Goal: Task Accomplishment & Management: Manage account settings

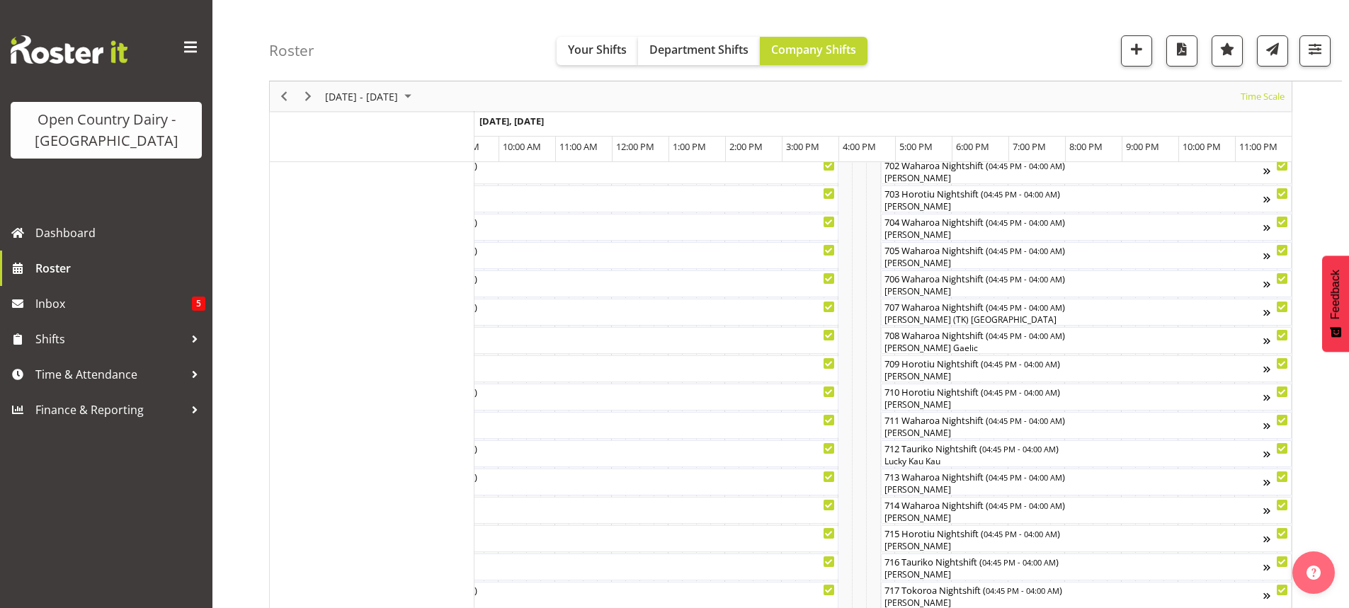
scroll to position [292, 0]
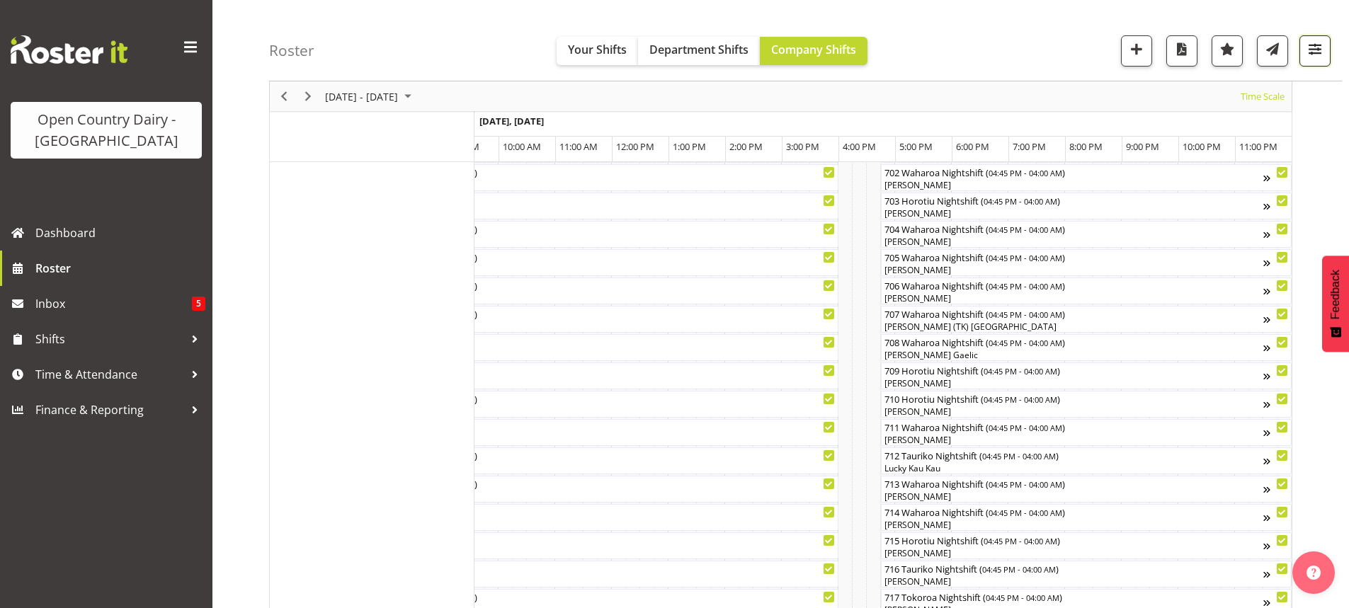
click at [1314, 51] on span "button" at bounding box center [1315, 49] width 18 height 18
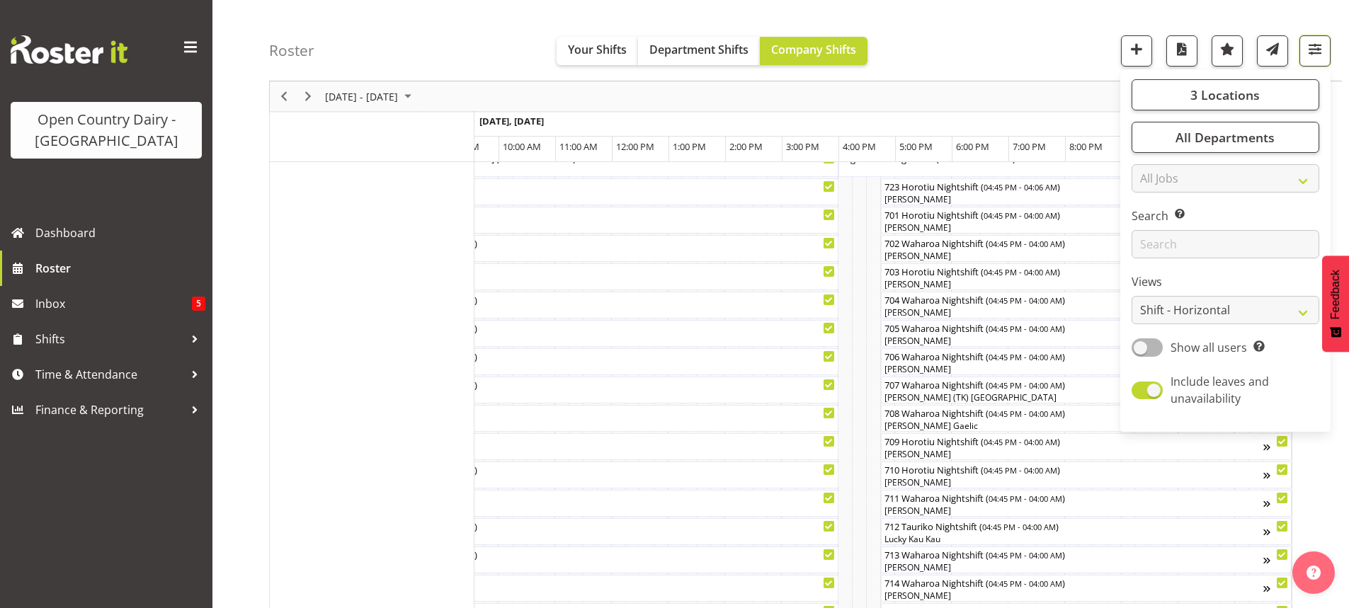
scroll to position [0, 0]
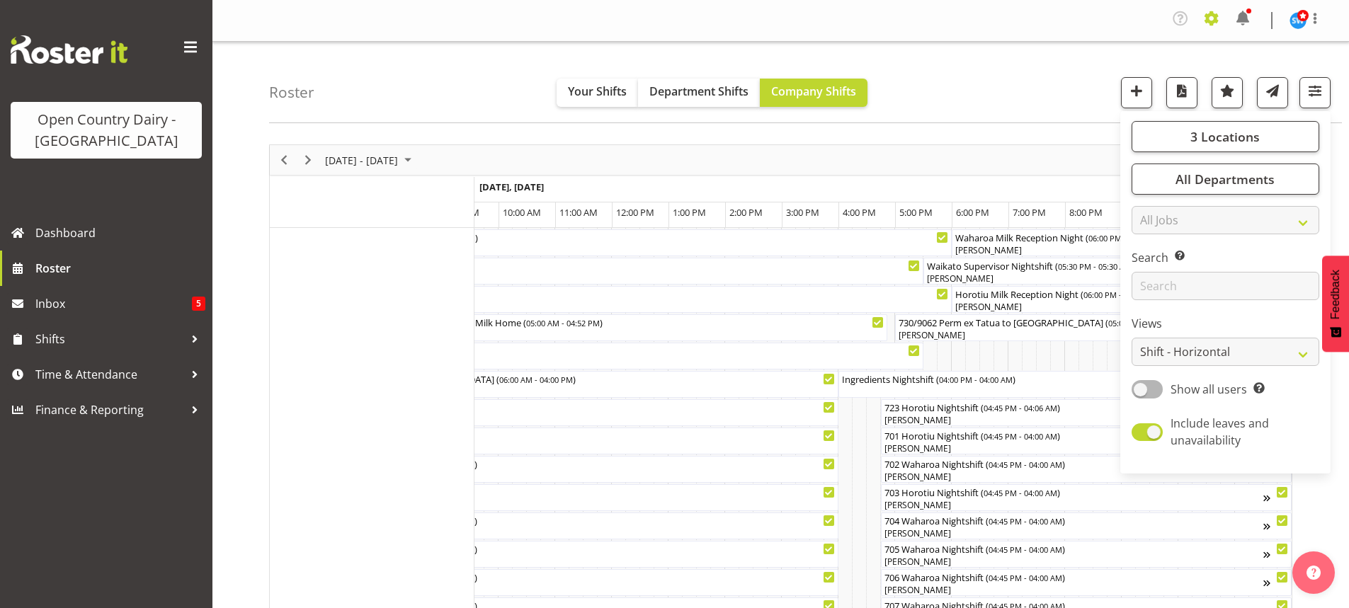
click at [1214, 17] on span at bounding box center [1211, 18] width 23 height 23
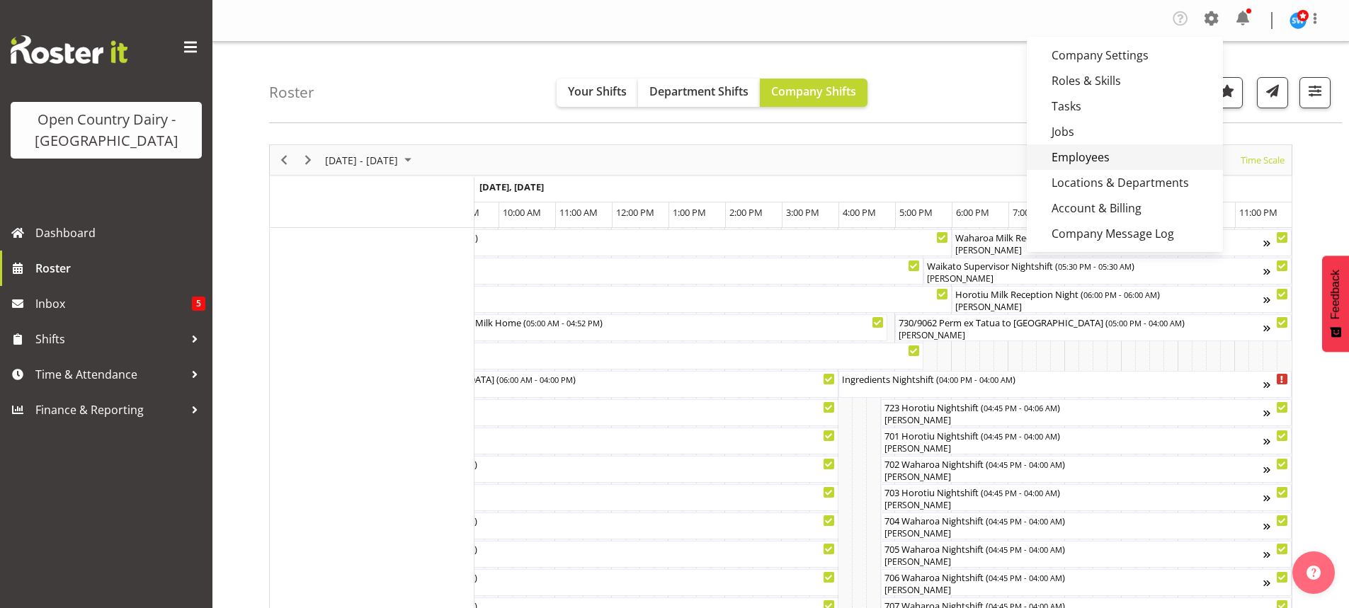
click at [1080, 154] on link "Employees" at bounding box center [1125, 156] width 196 height 25
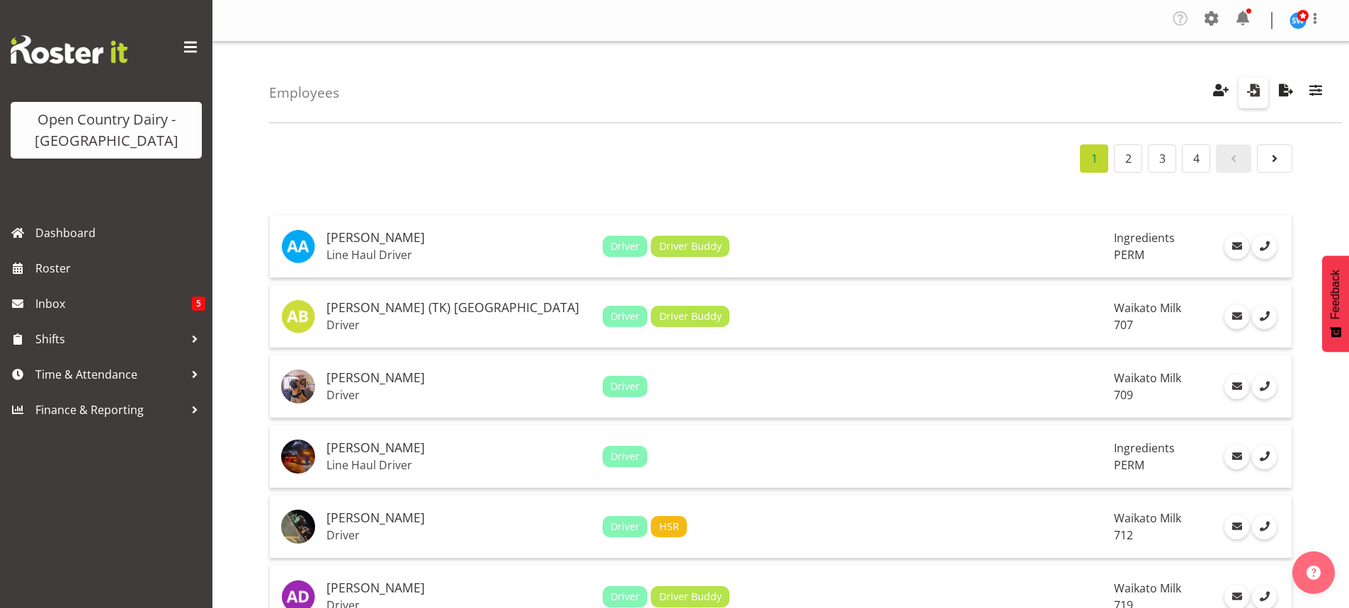
click at [1255, 89] on span "button" at bounding box center [1253, 90] width 18 height 18
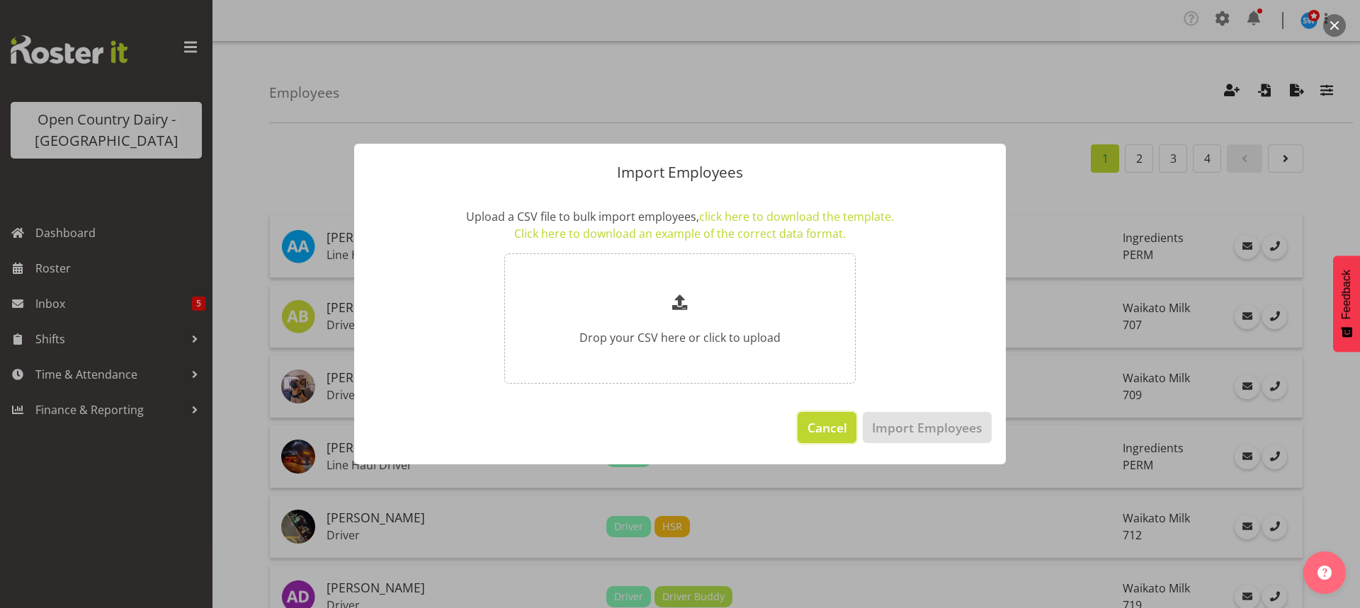
click at [831, 431] on span "Cancel" at bounding box center [827, 427] width 40 height 18
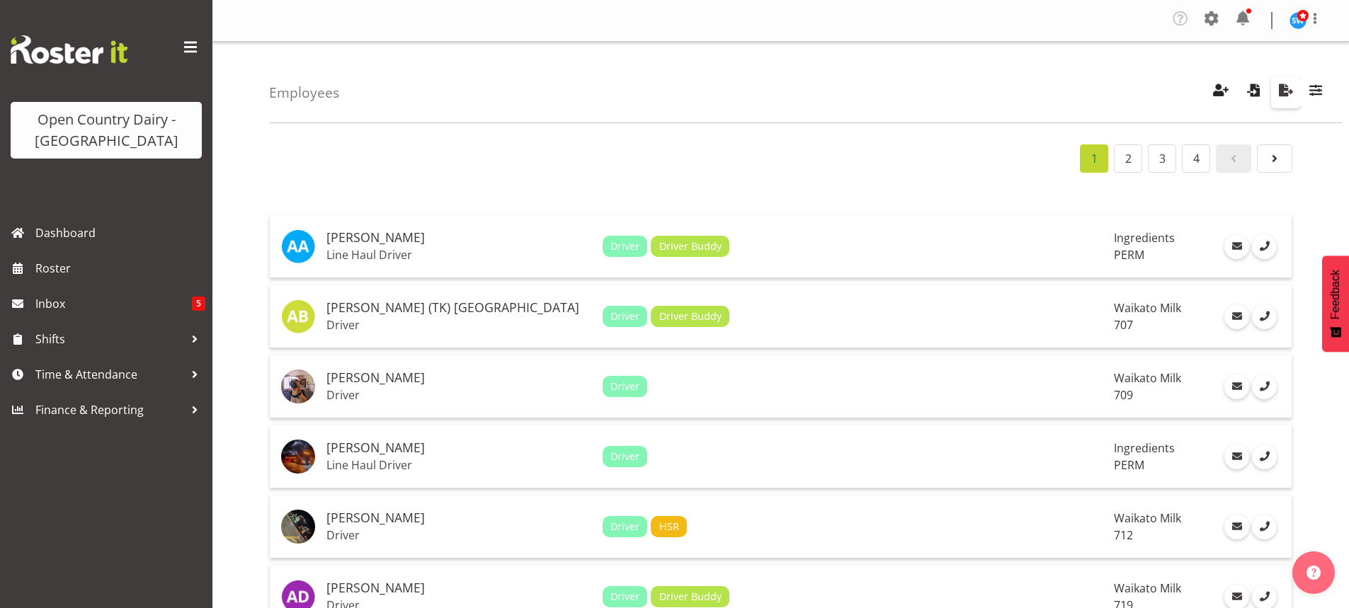
click at [1287, 90] on span "button" at bounding box center [1286, 90] width 18 height 18
click at [1282, 89] on span "button" at bounding box center [1286, 90] width 18 height 18
click at [40, 267] on span "Roster" at bounding box center [120, 268] width 170 height 21
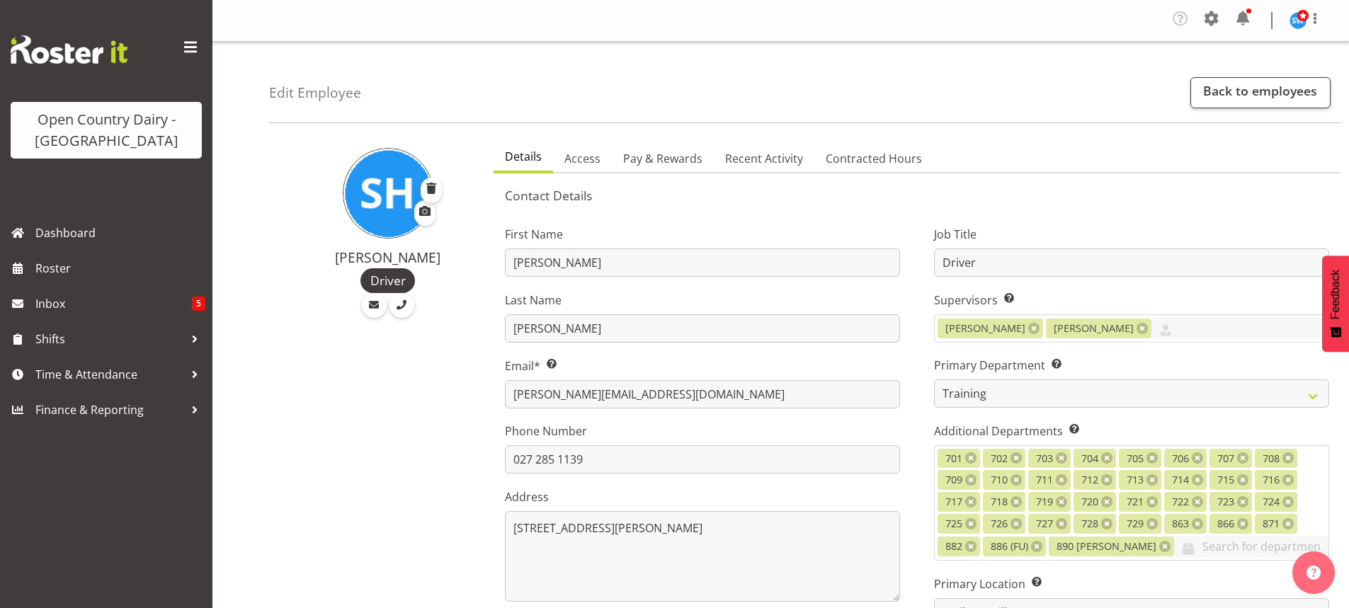
select select "763"
select select "1054"
select select "TimelineWeek"
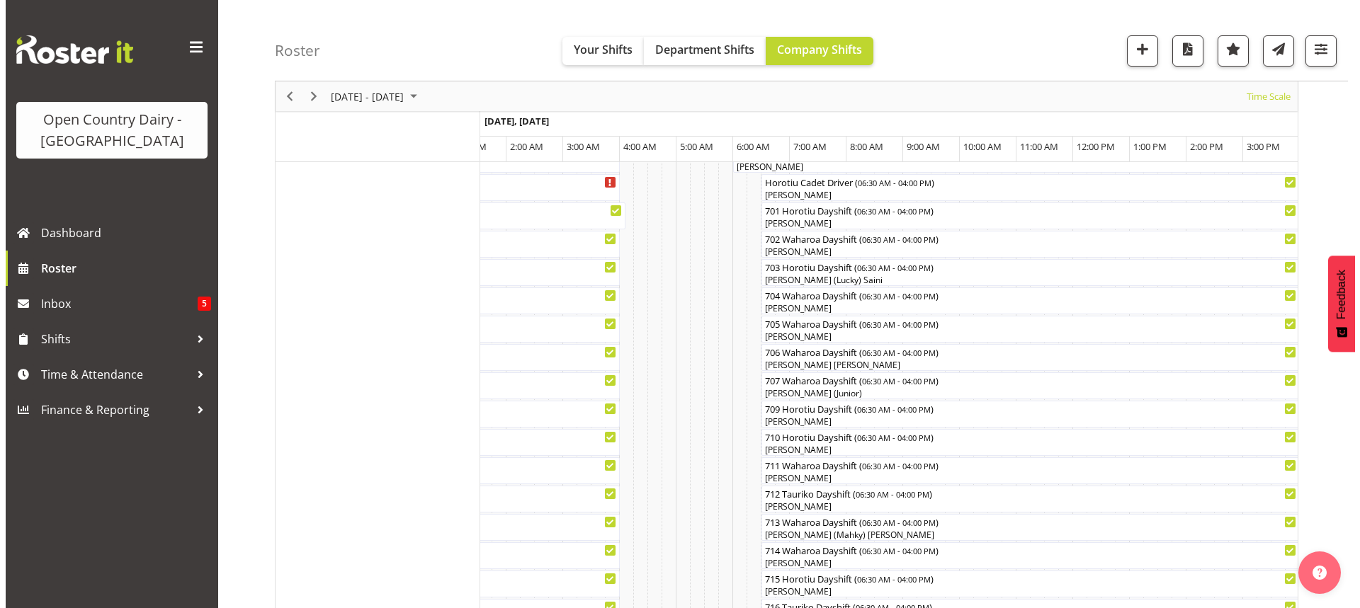
scroll to position [221, 0]
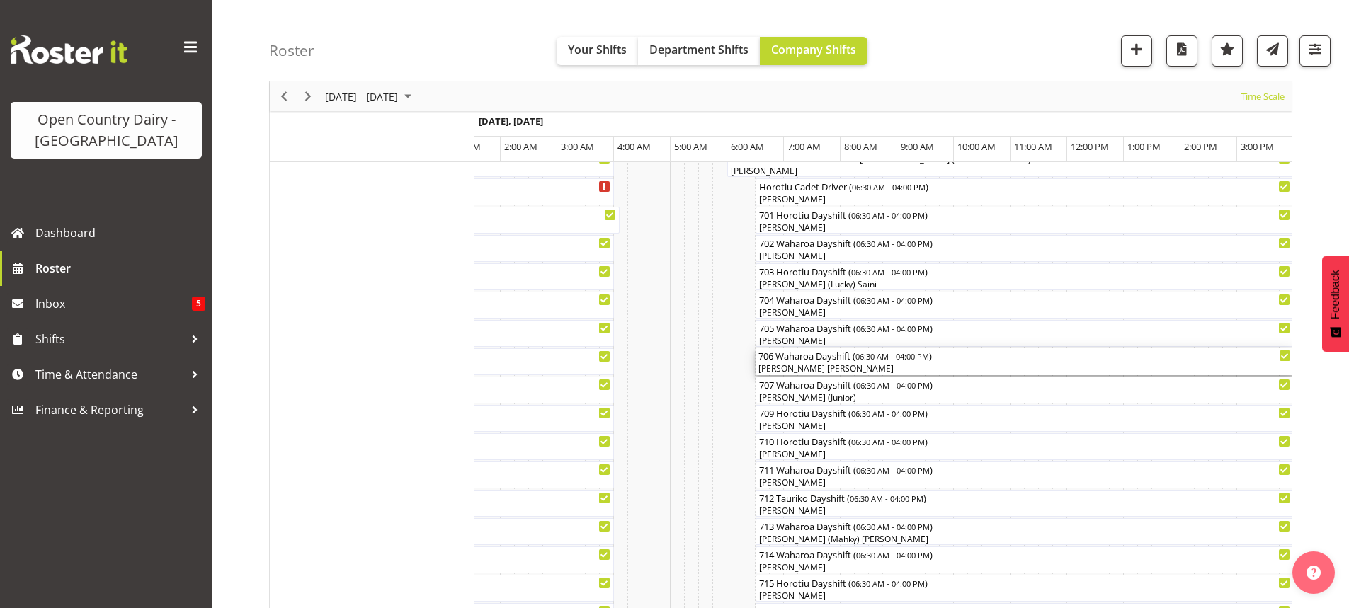
click at [820, 361] on div "706 Waharoa Dayshift ( 06:30 AM - 04:00 PM )" at bounding box center [1024, 355] width 533 height 14
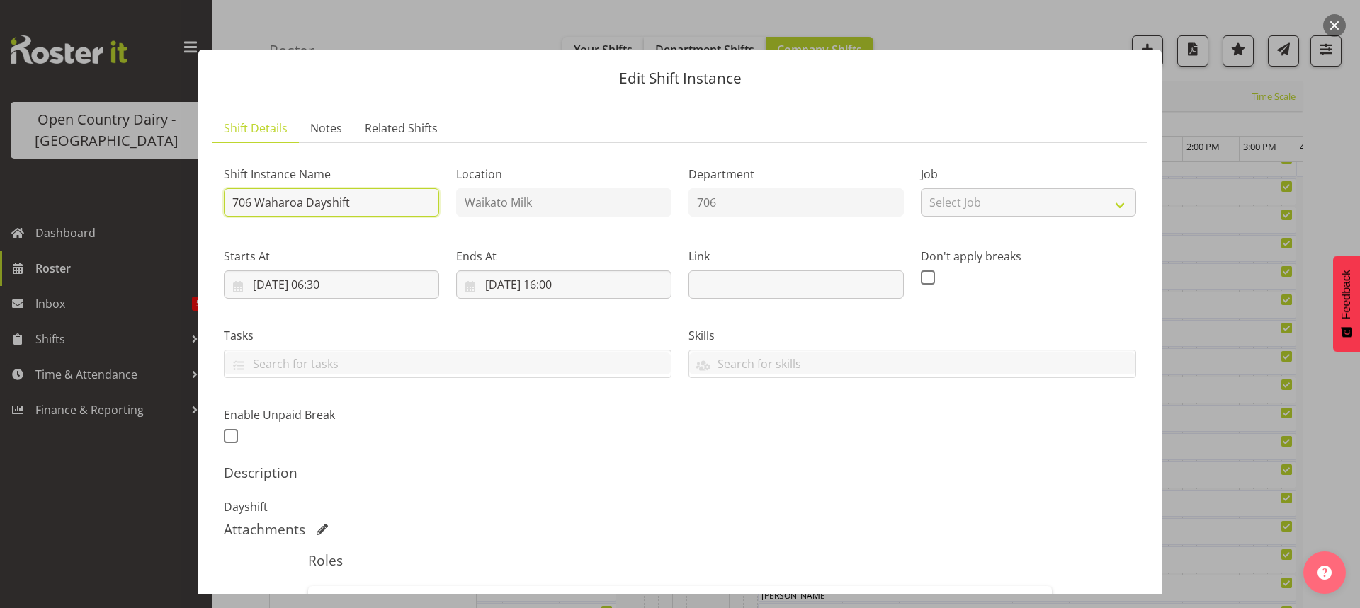
drag, startPoint x: 348, startPoint y: 197, endPoint x: 357, endPoint y: 198, distance: 9.2
click at [357, 198] on input "706 Waharoa Dayshift" at bounding box center [331, 202] width 215 height 28
click at [413, 192] on input "706 pERM EX tATUA TO hOROTIU" at bounding box center [331, 202] width 215 height 28
type input "706 Perm ex Tatua to Horotiu"
click at [335, 278] on input "07/09/2025, 06:30" at bounding box center [331, 285] width 215 height 28
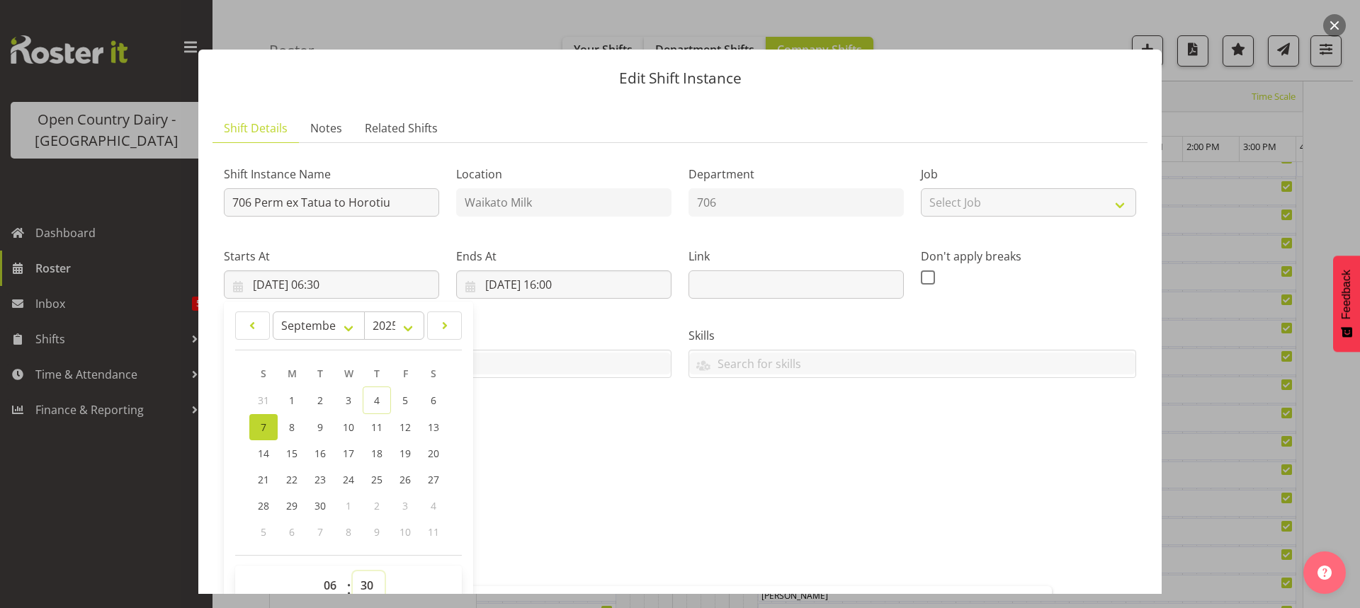
scroll to position [6, 0]
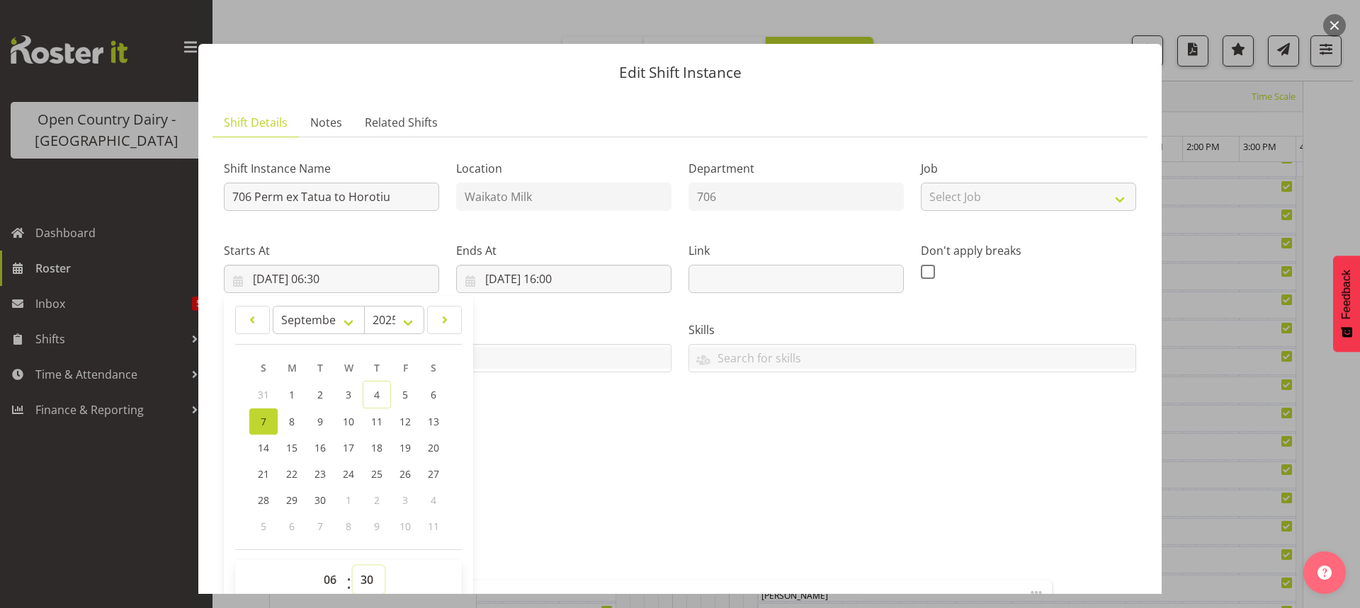
click at [368, 579] on select "00 01 02 03 04 05 06 07 08 09 10 11 12 13 14 15 16 17 18 19 20 21 22 23 24 25 2…" at bounding box center [369, 580] width 32 height 28
select select "0"
click at [353, 566] on select "00 01 02 03 04 05 06 07 08 09 10 11 12 13 14 15 16 17 18 19 20 21 22 23 24 25 2…" at bounding box center [369, 580] width 32 height 28
type input "07/09/2025, 06:00"
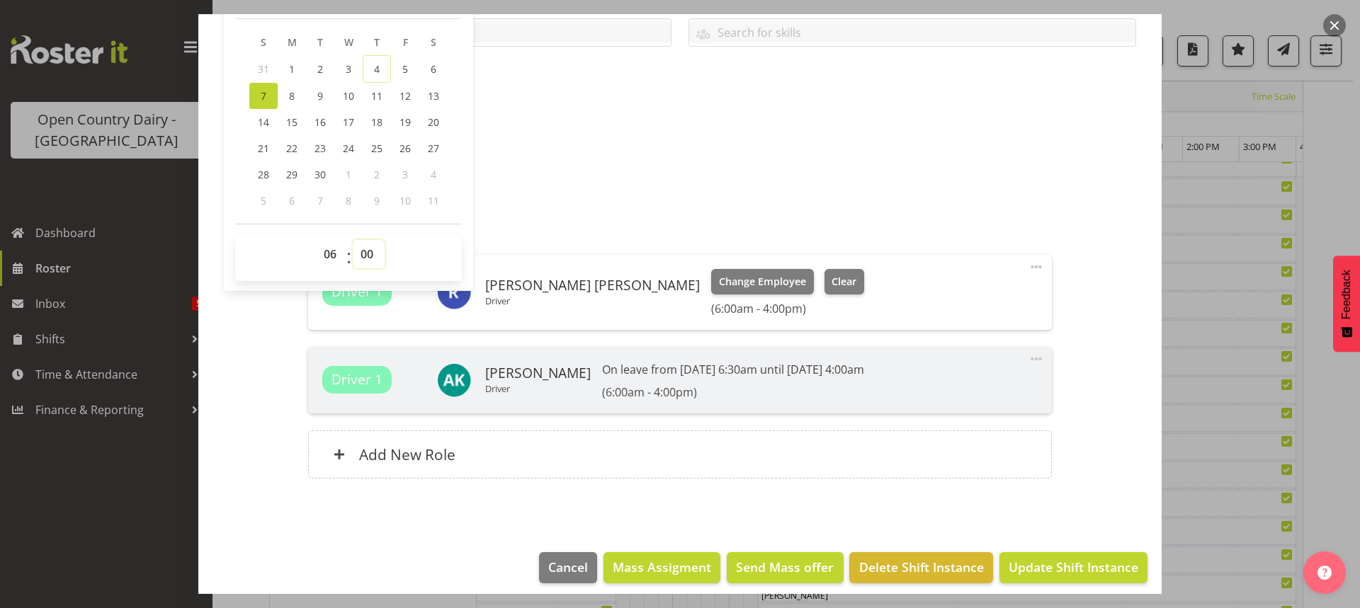
scroll to position [342, 0]
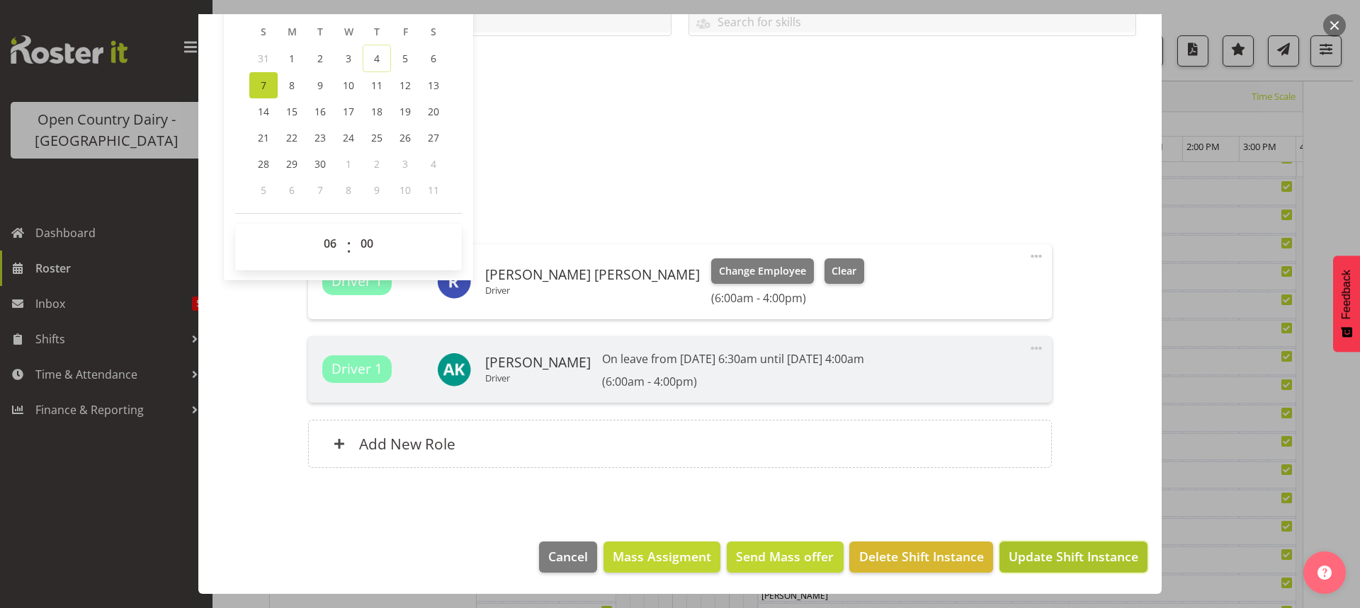
click at [1066, 557] on span "Update Shift Instance" at bounding box center [1073, 556] width 130 height 18
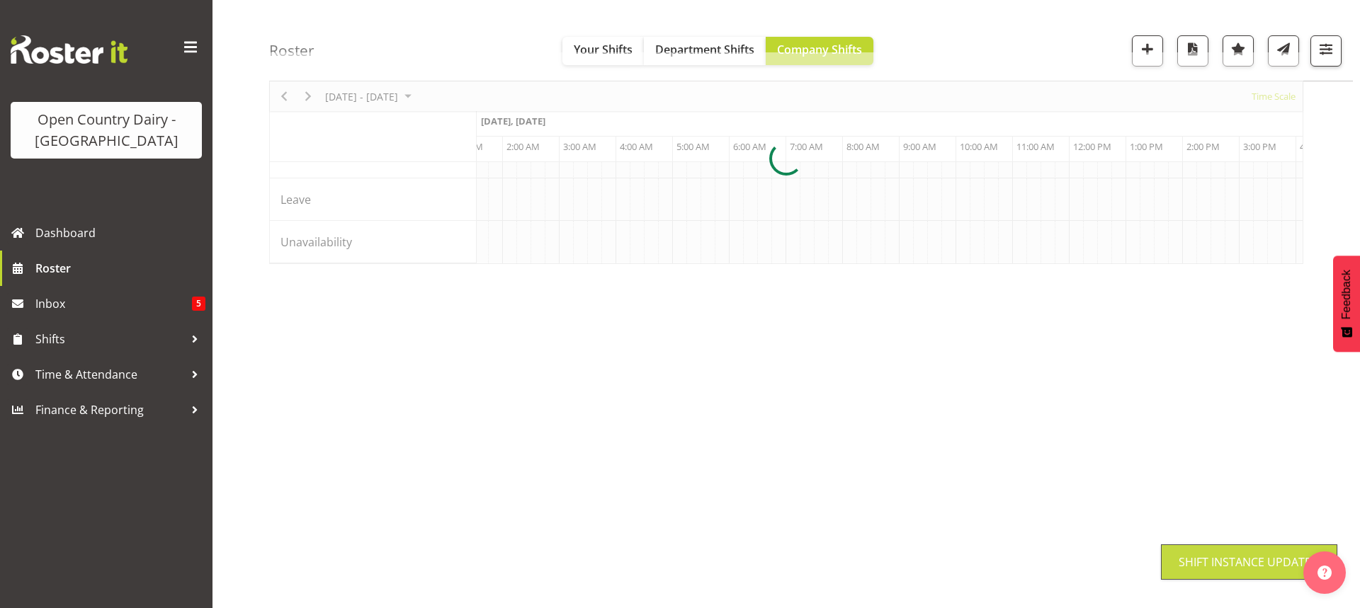
scroll to position [92, 0]
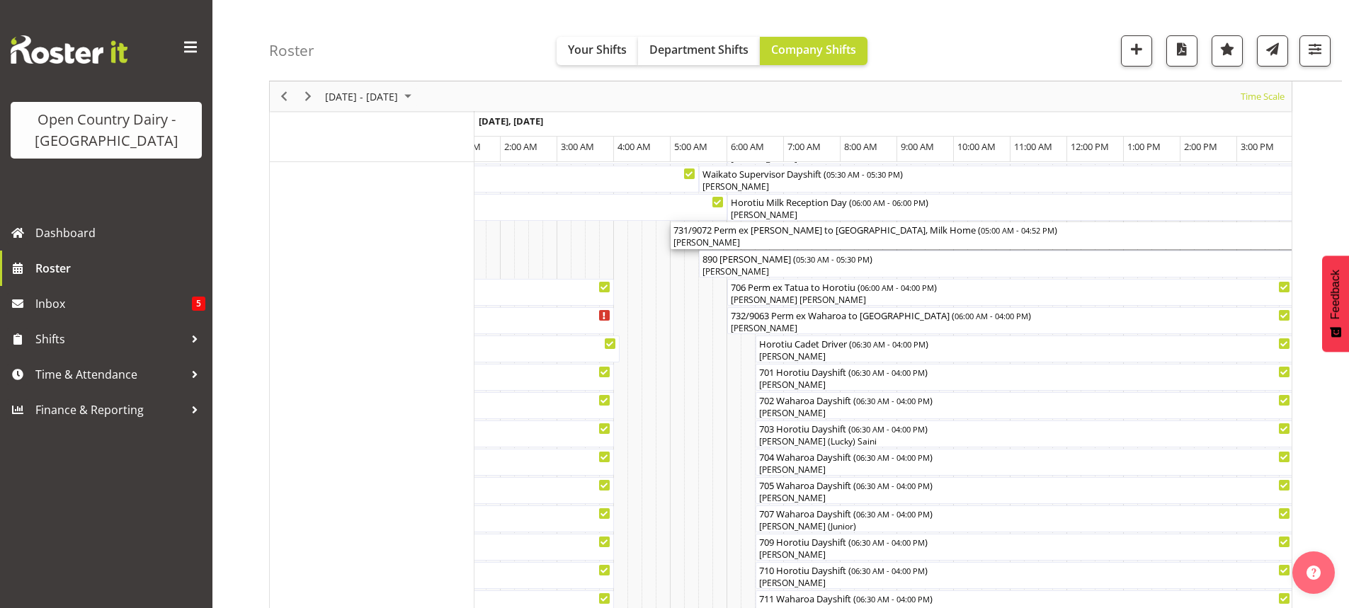
click at [744, 241] on div "[PERSON_NAME]" at bounding box center [1006, 243] width 666 height 13
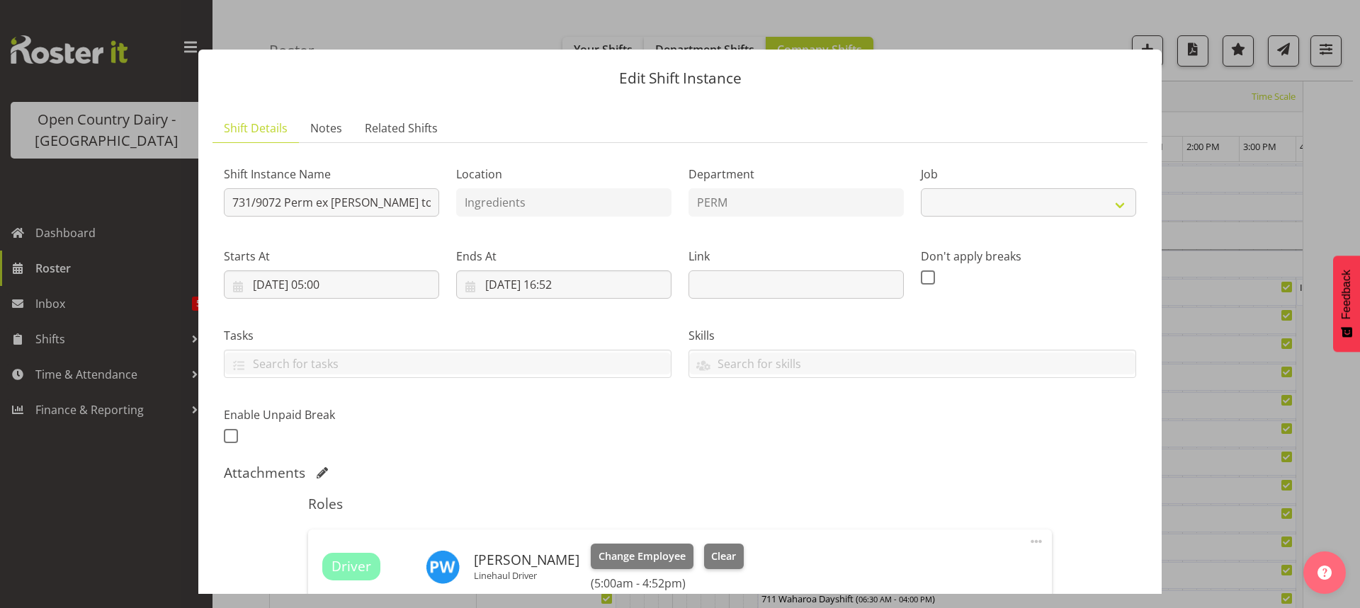
select select "9052"
drag, startPoint x: 359, startPoint y: 203, endPoint x: 373, endPoint y: 174, distance: 31.7
click at [360, 201] on input "731/9072 Perm ex Tatua to Wanganui, Milk Home" at bounding box center [331, 202] width 215 height 28
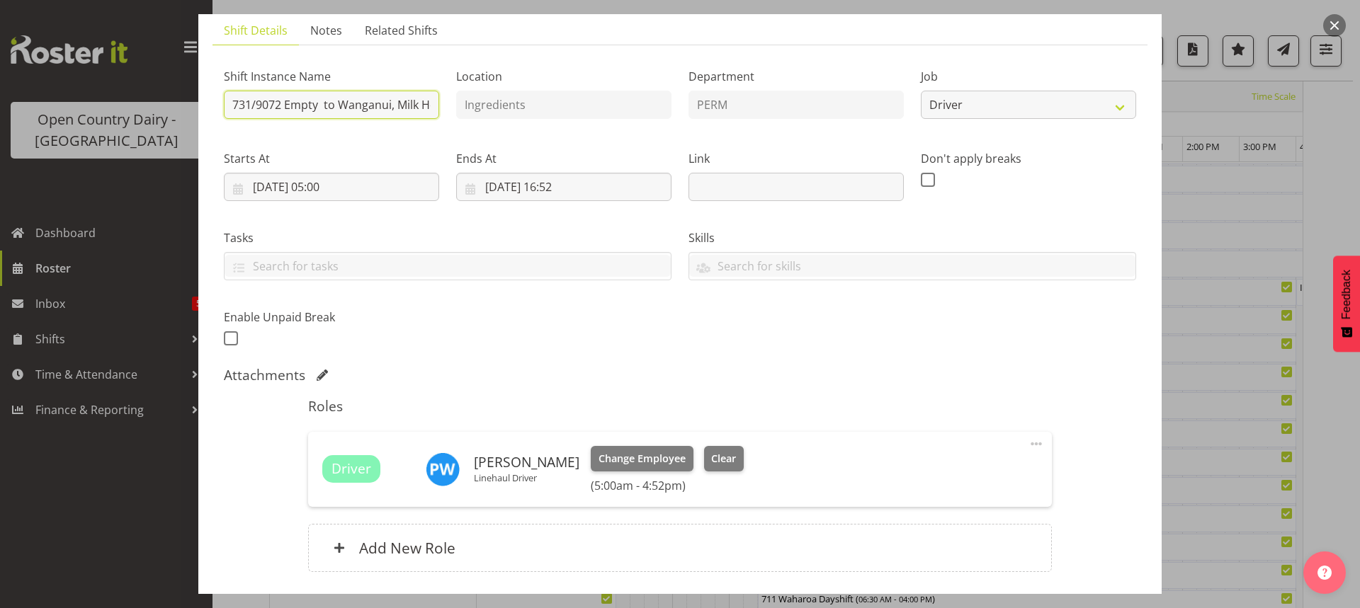
scroll to position [202, 0]
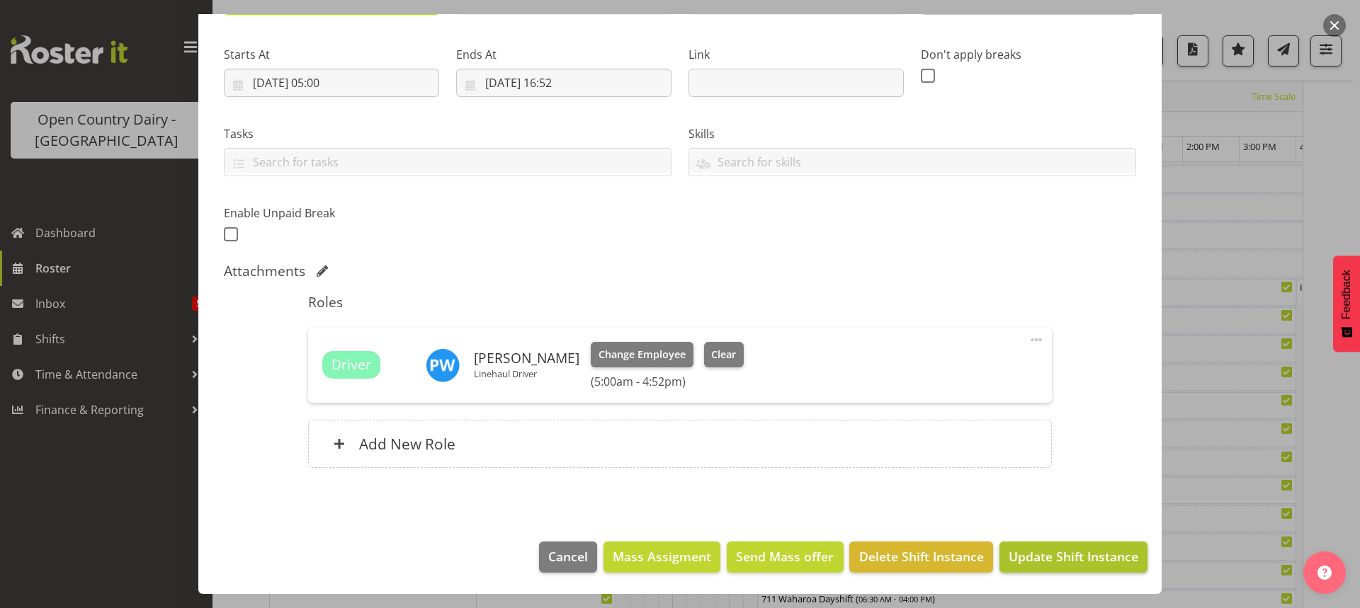
type input "731/9072 Empty to Wanganui, Milk Home"
click at [1059, 560] on span "Update Shift Instance" at bounding box center [1073, 556] width 130 height 18
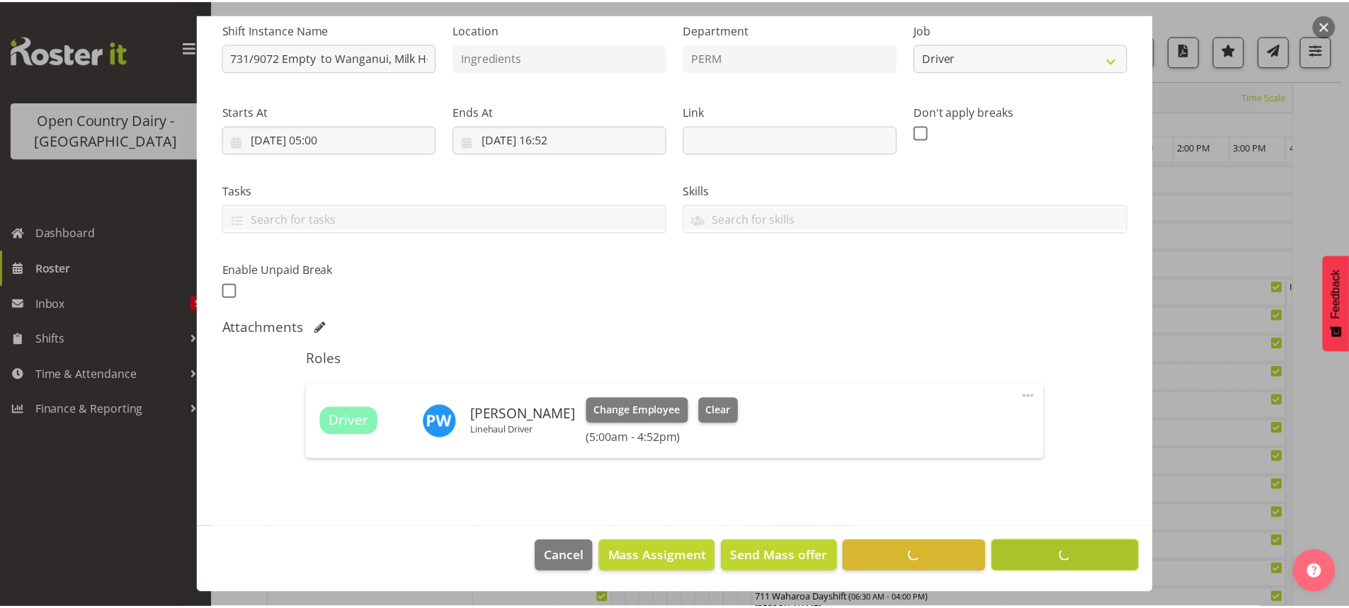
scroll to position [145, 0]
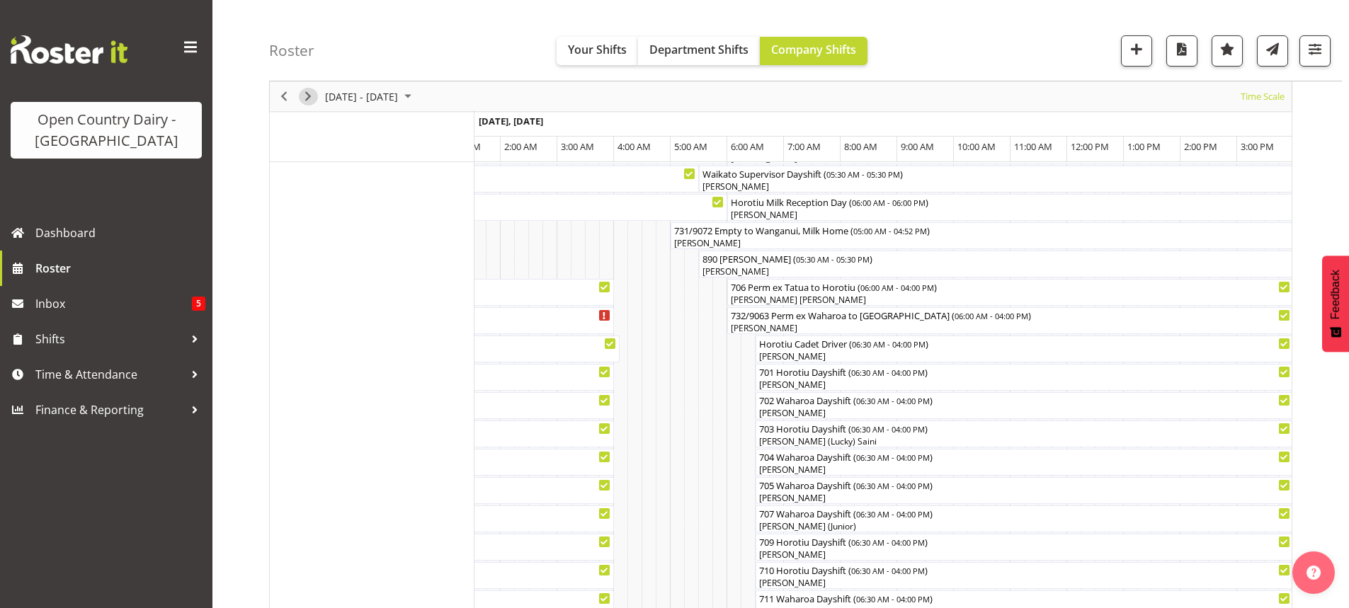
click at [308, 95] on span "Next" at bounding box center [308, 97] width 17 height 18
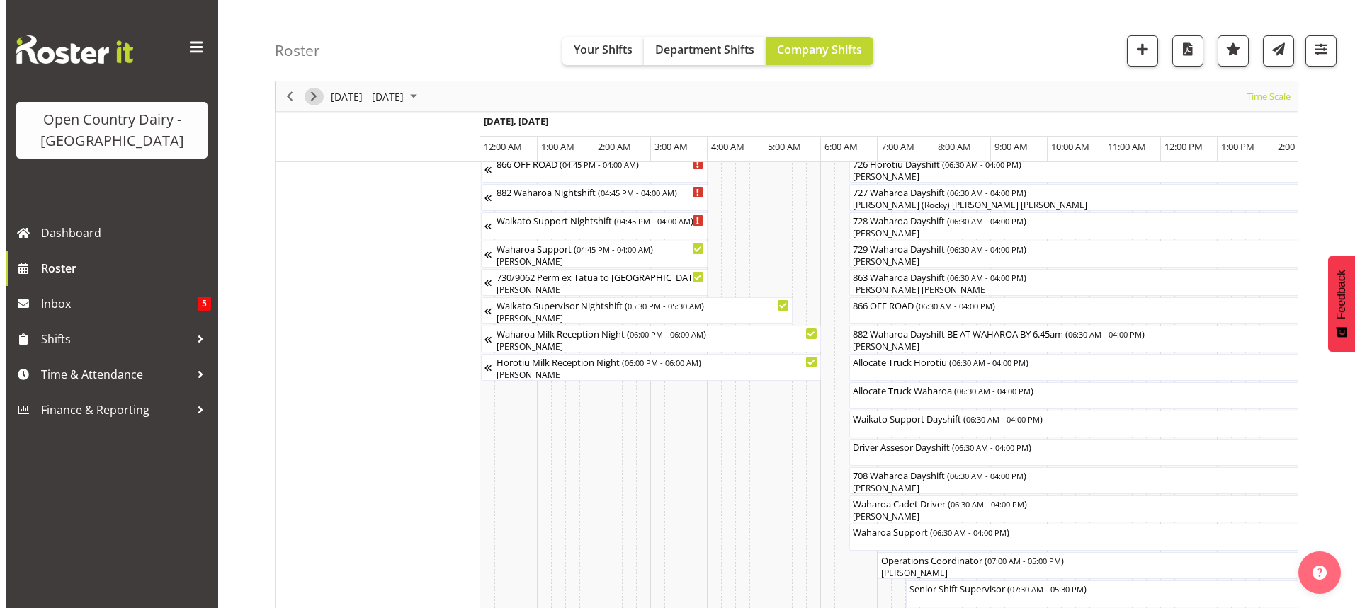
scroll to position [942, 0]
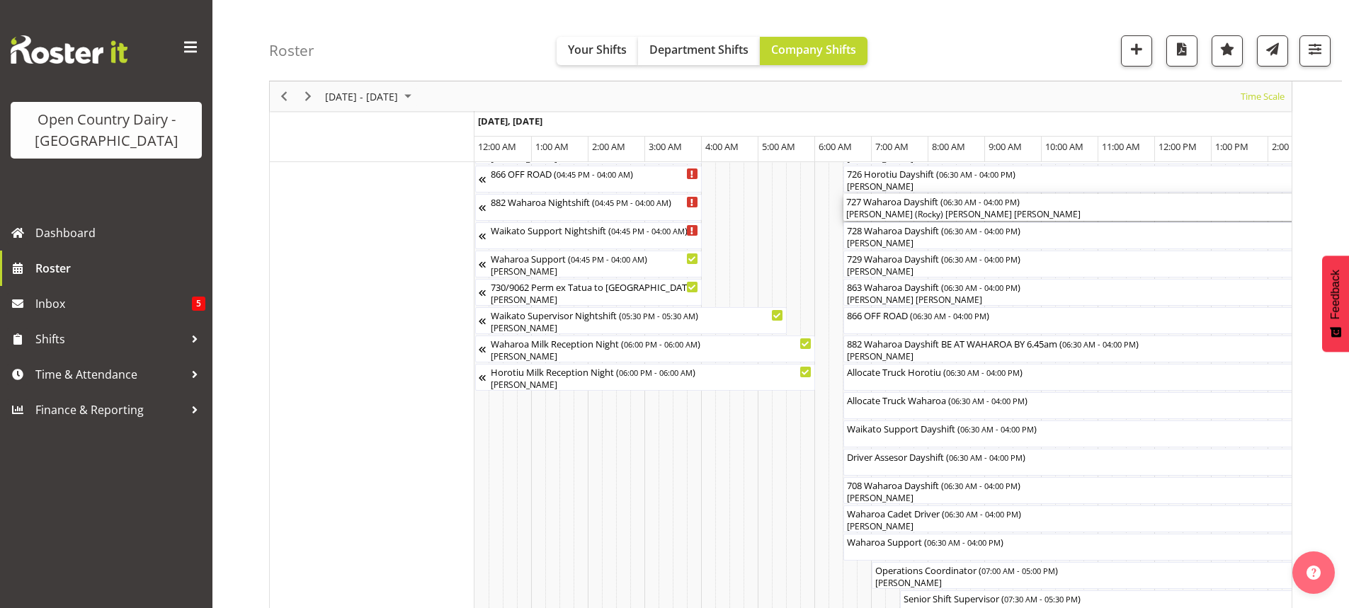
click at [912, 210] on div "[PERSON_NAME] (Rocky) [PERSON_NAME] [PERSON_NAME]" at bounding box center [1112, 214] width 533 height 13
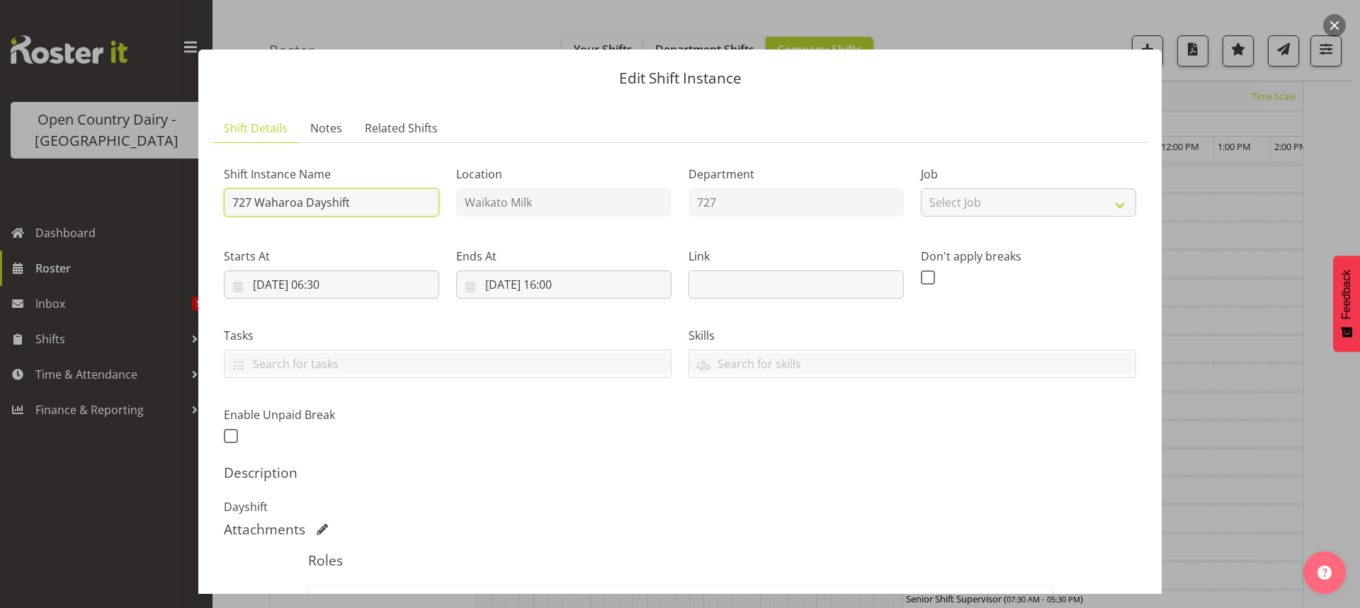
click at [397, 190] on input "727 Waharoa Dayshift" at bounding box center [331, 202] width 215 height 28
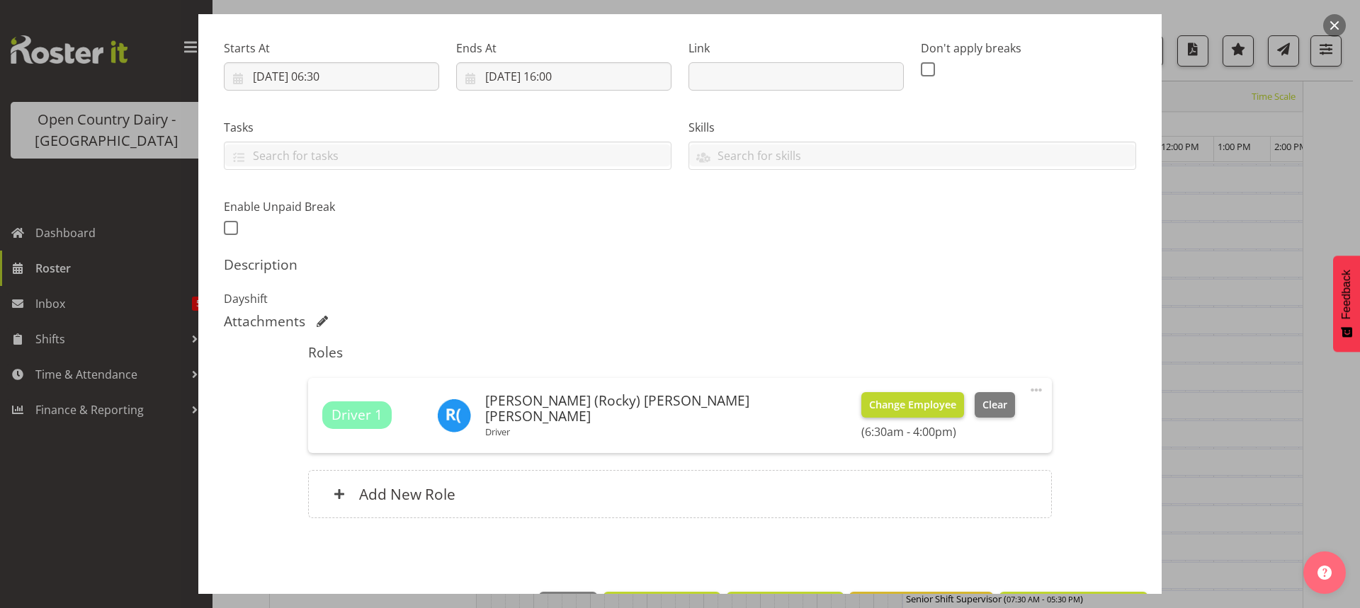
scroll to position [258, 0]
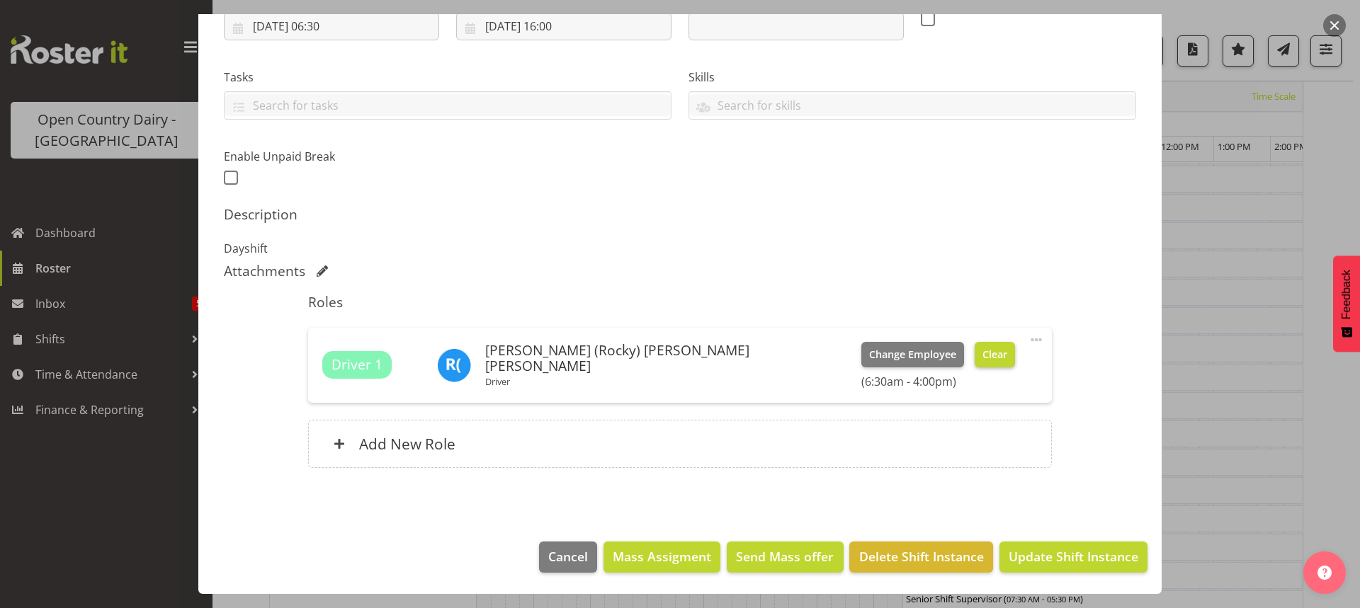
type input "727 OFF ROAD AutoTech"
click at [982, 349] on span "Clear" at bounding box center [994, 355] width 25 height 16
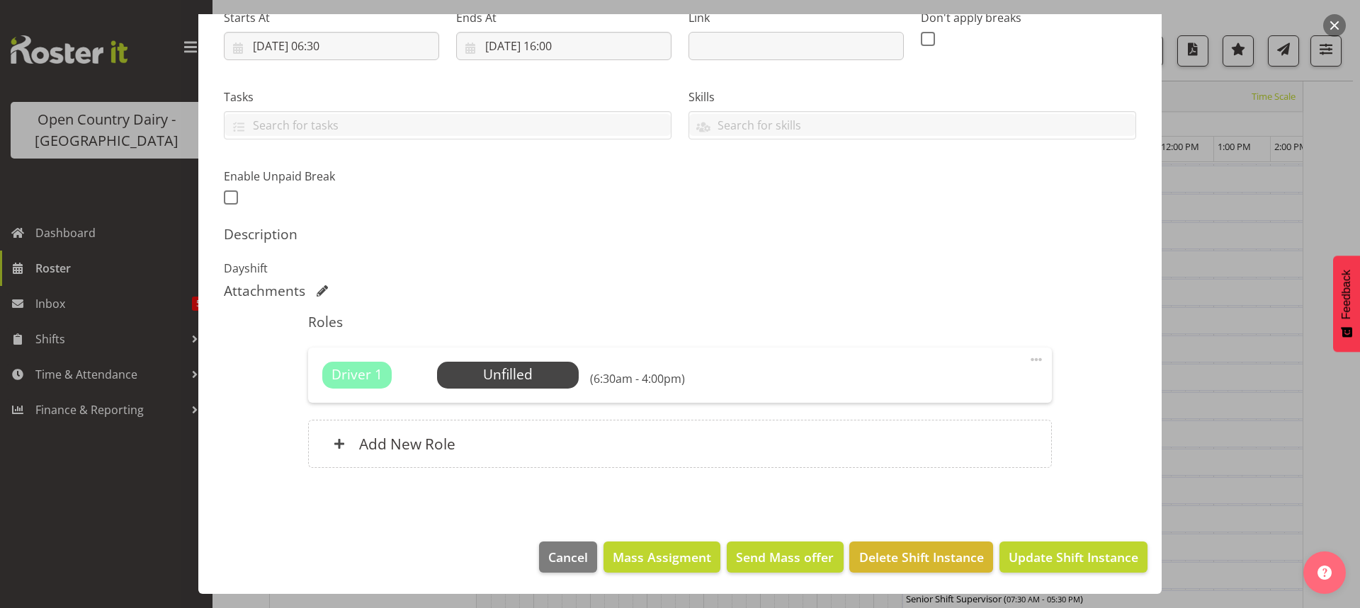
scroll to position [239, 0]
click at [1081, 554] on span "Update Shift Instance" at bounding box center [1073, 557] width 130 height 18
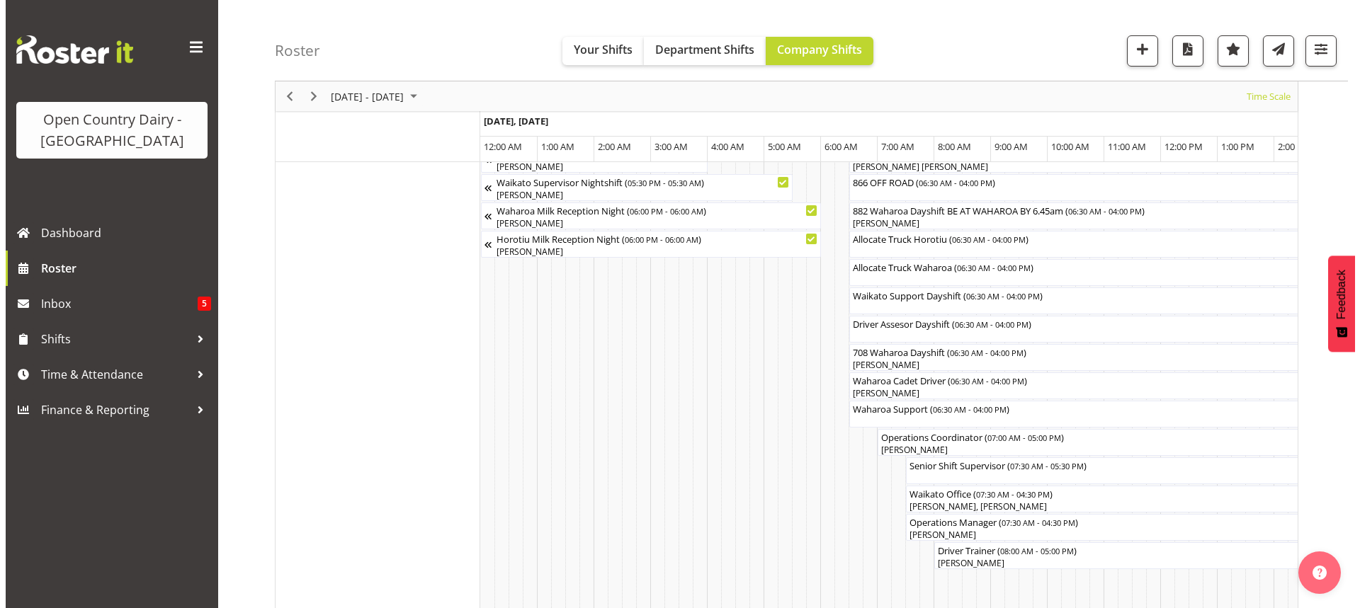
scroll to position [1083, 0]
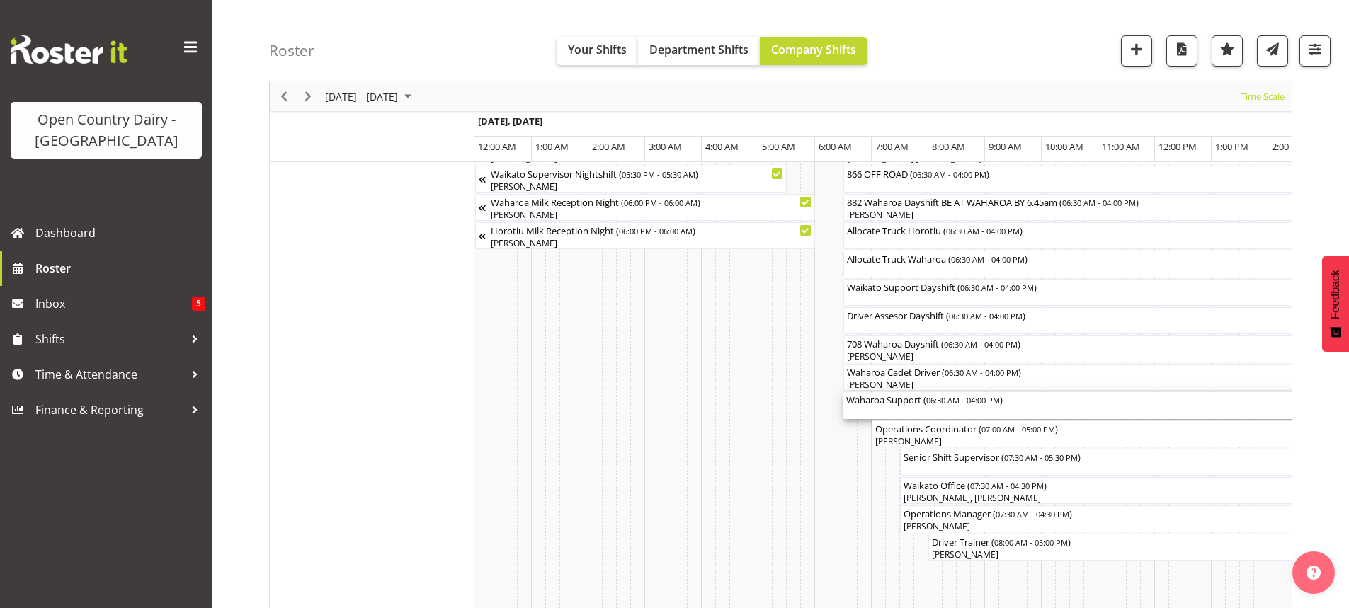
click at [901, 413] on div "Waharoa Support ( 06:30 AM - 04:00 PM )" at bounding box center [1112, 405] width 533 height 27
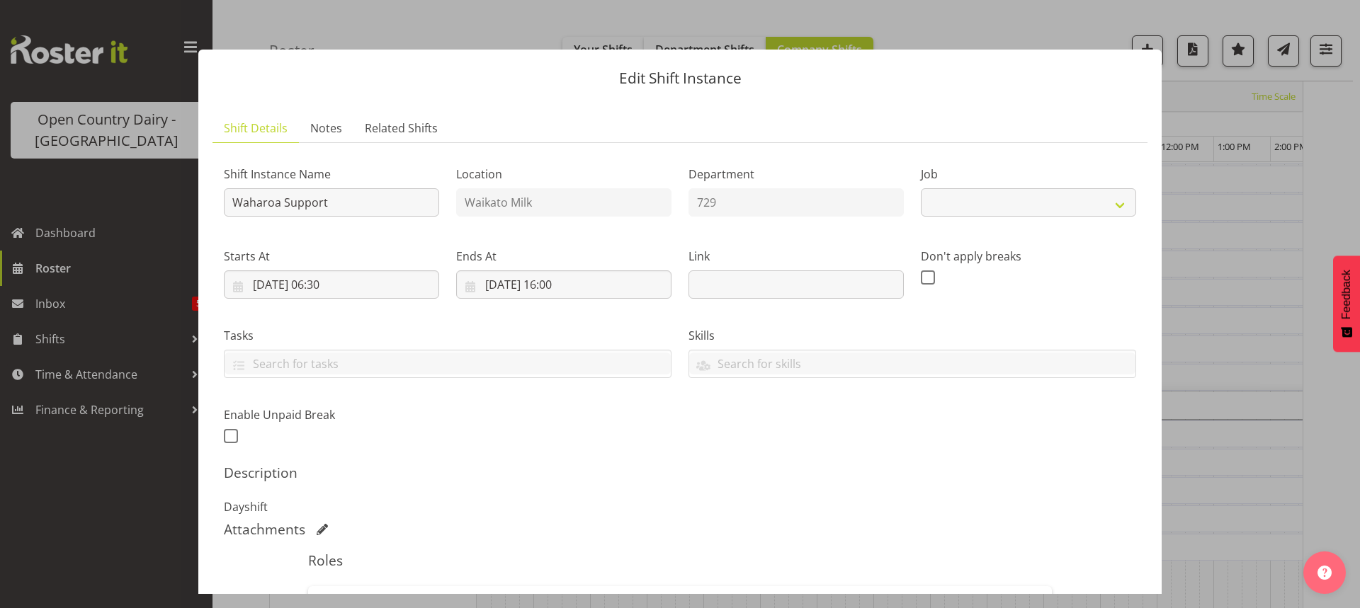
select select "9052"
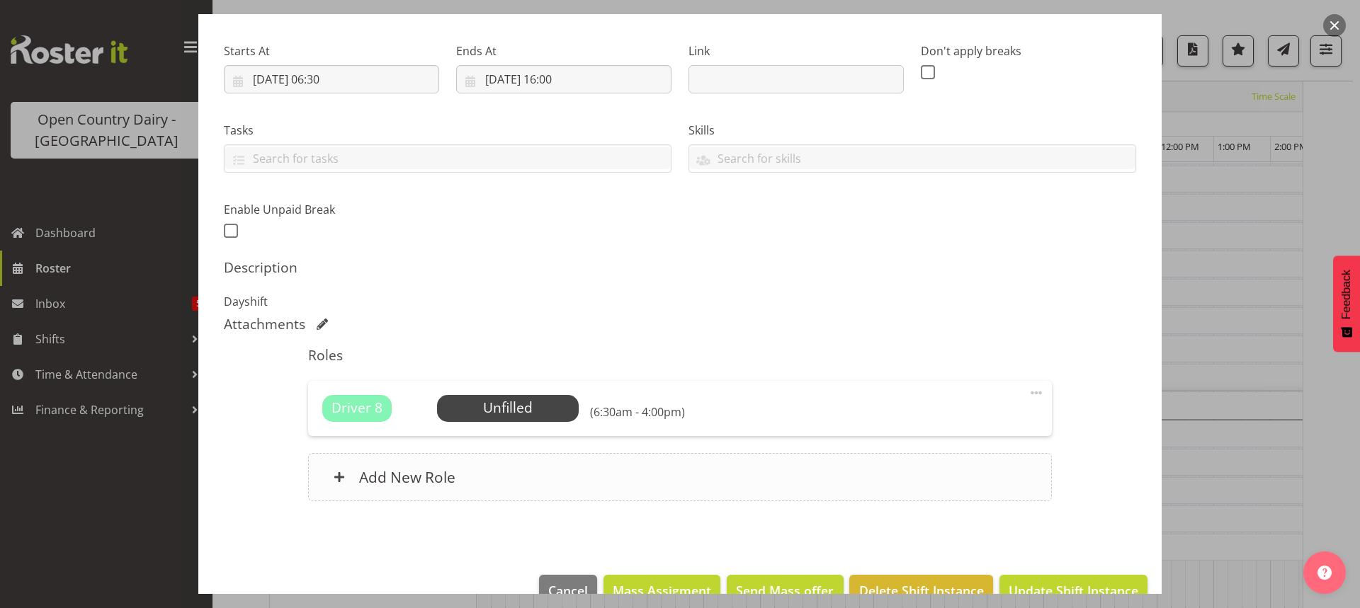
scroll to position [212, 0]
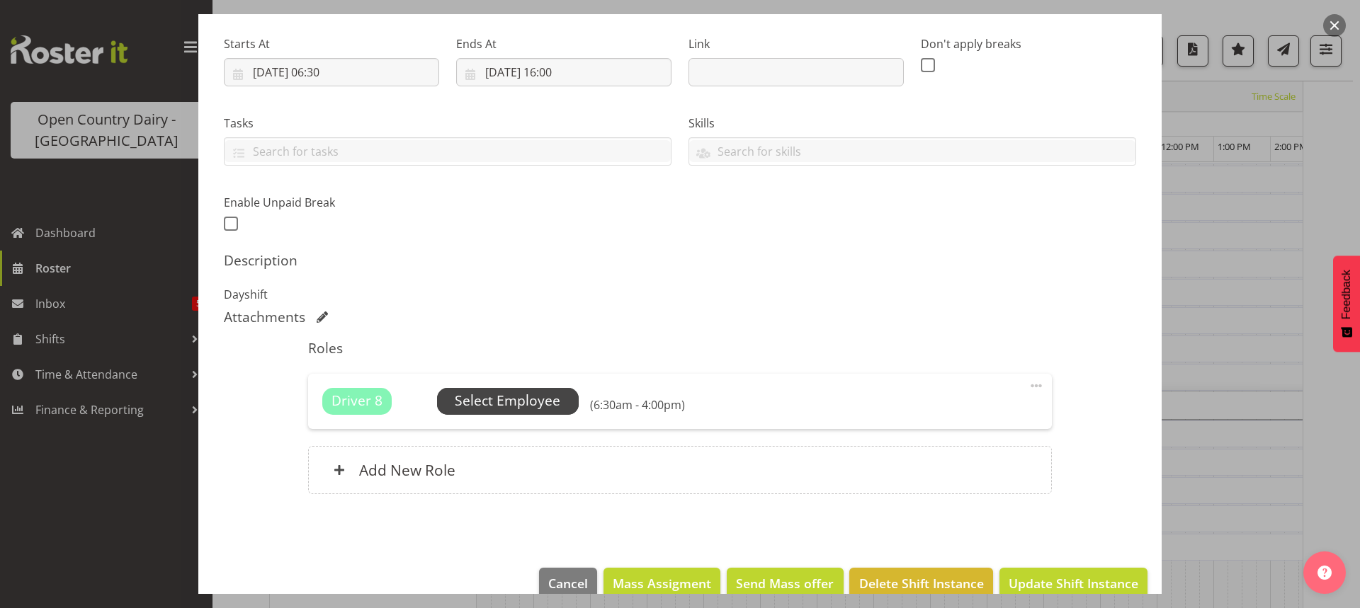
click at [511, 397] on span "Select Employee" at bounding box center [508, 401] width 106 height 21
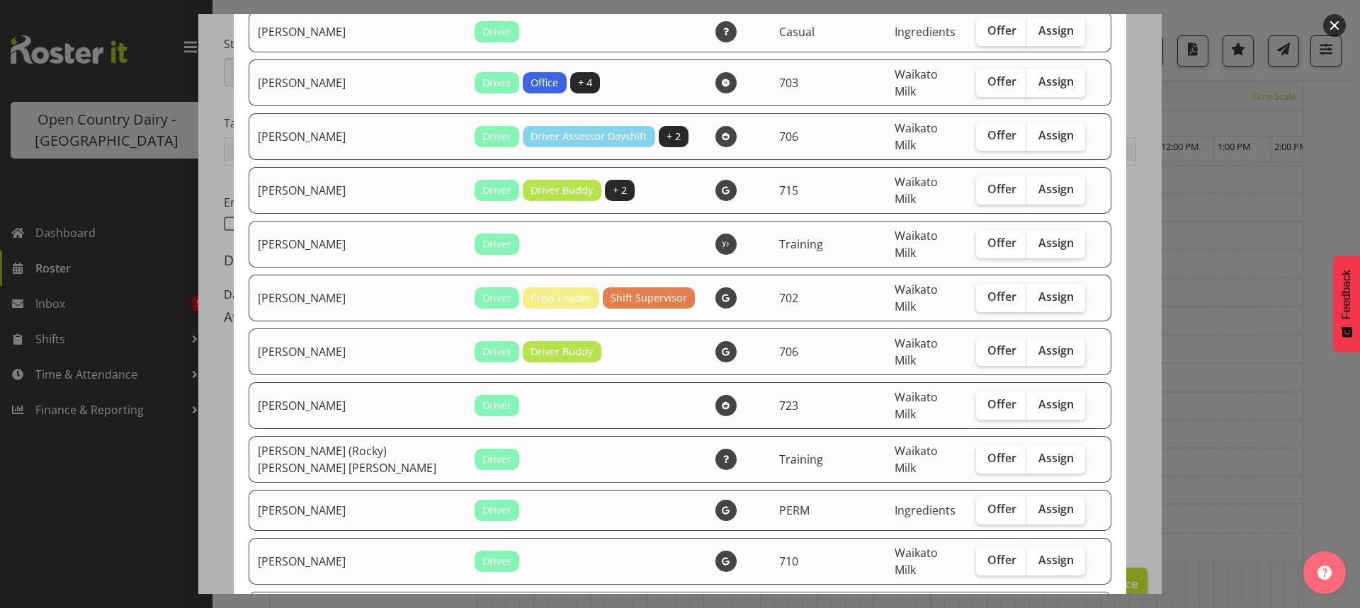
scroll to position [2266, 0]
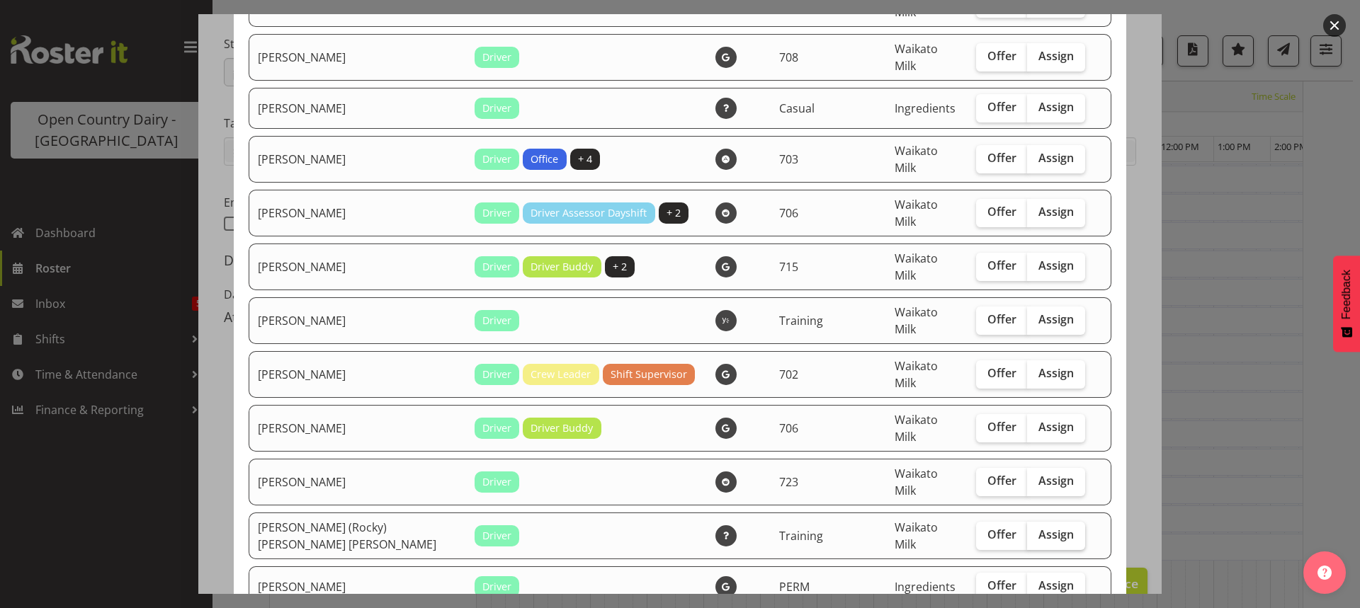
click at [1038, 528] on span "Assign" at bounding box center [1055, 535] width 35 height 14
click at [1027, 530] on input "Assign" at bounding box center [1031, 534] width 9 height 9
checkbox input "true"
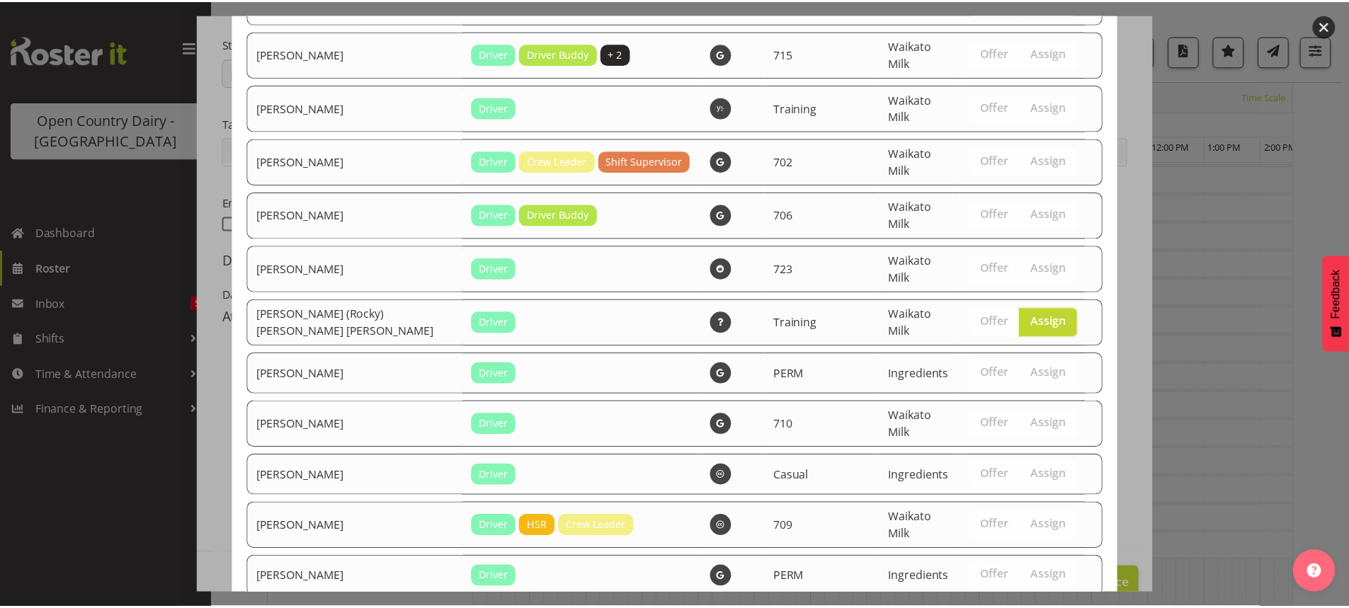
scroll to position [2504, 0]
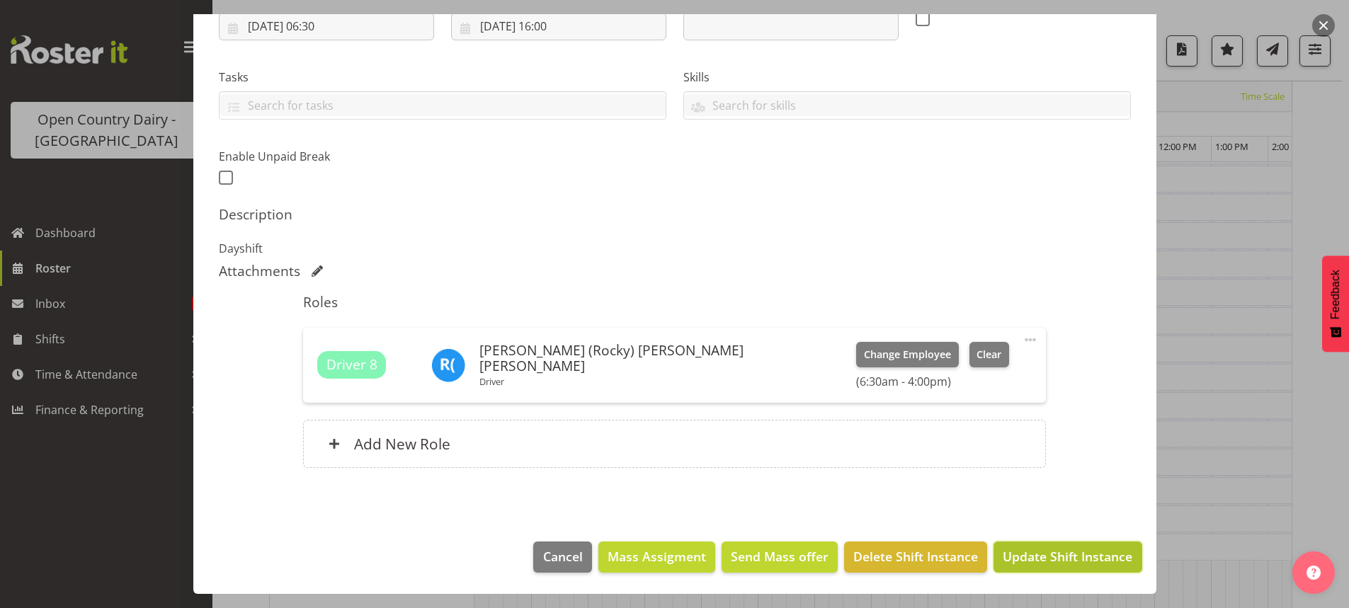
click at [1066, 559] on span "Update Shift Instance" at bounding box center [1068, 556] width 130 height 18
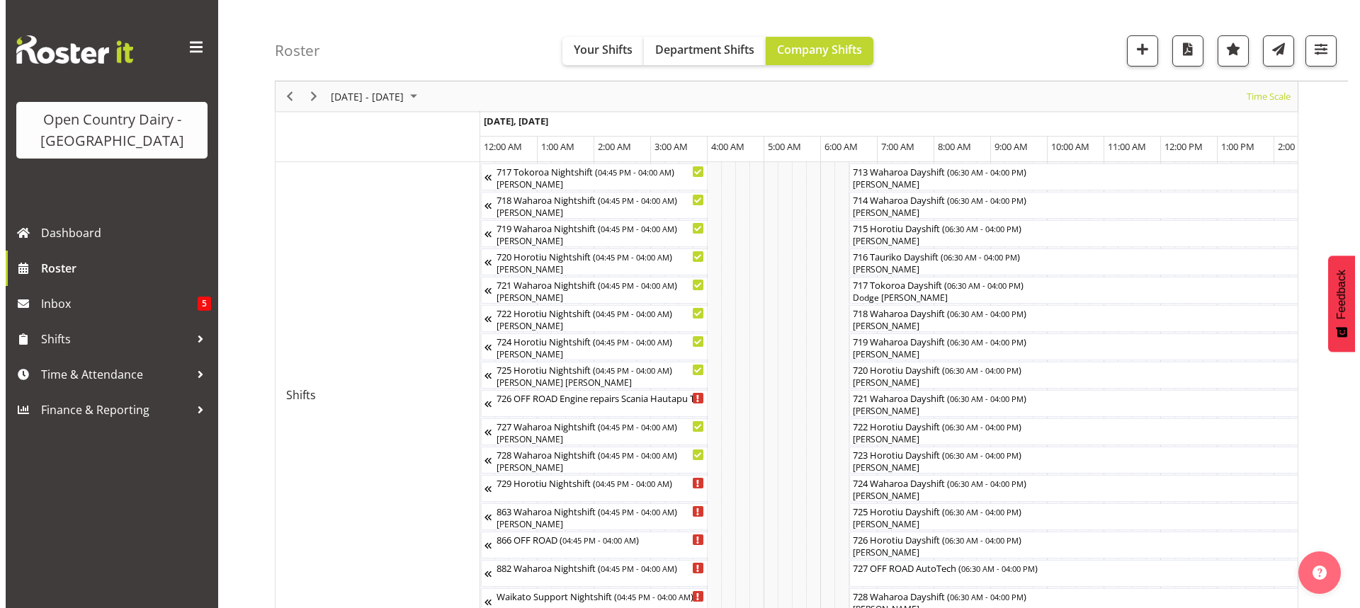
scroll to position [588, 0]
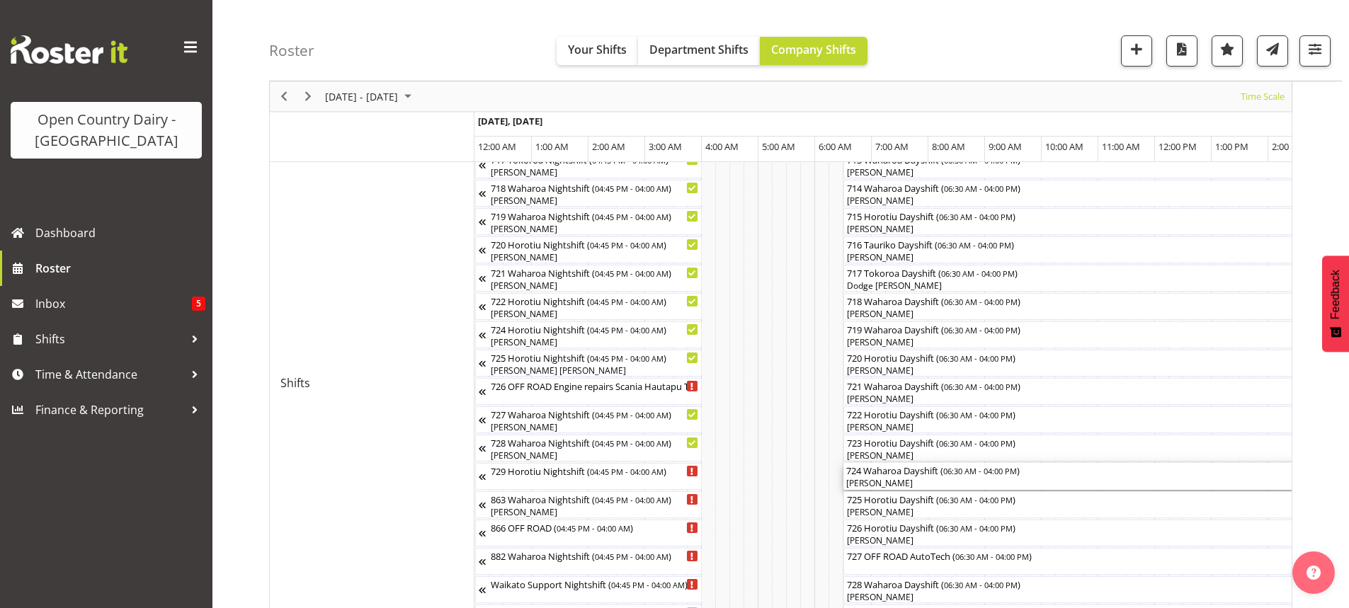
click at [938, 482] on div "[PERSON_NAME]" at bounding box center [1112, 483] width 533 height 13
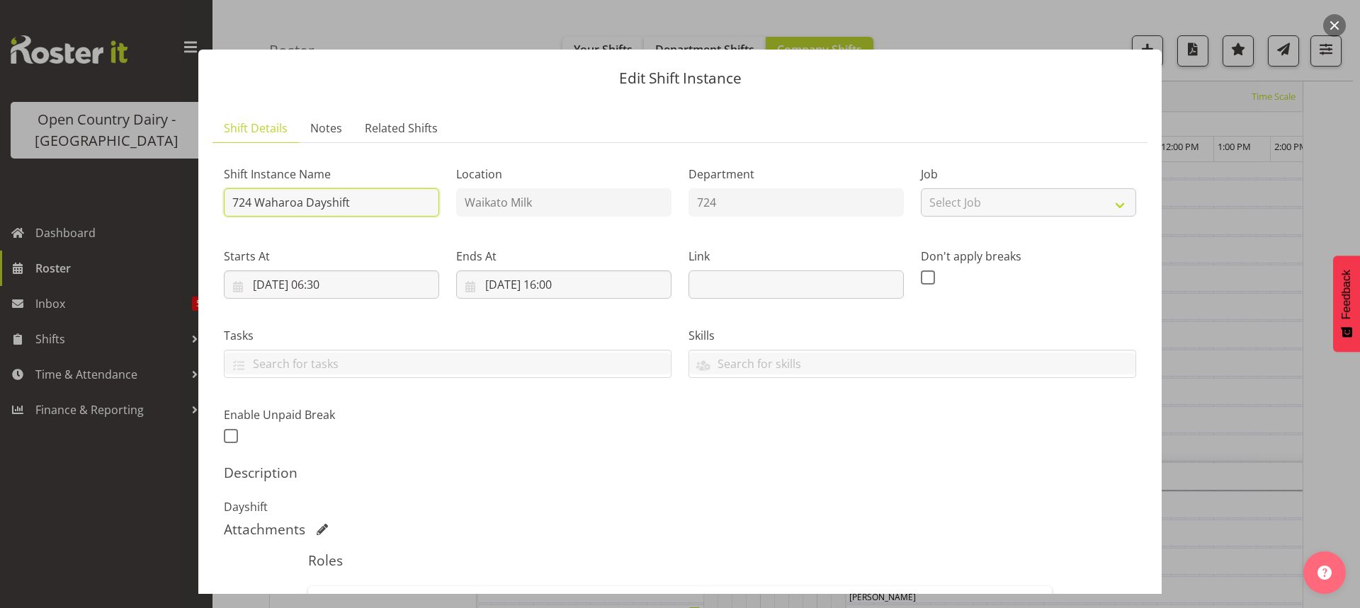
click at [386, 201] on input "724 Waharoa Dayshift" at bounding box center [331, 202] width 215 height 28
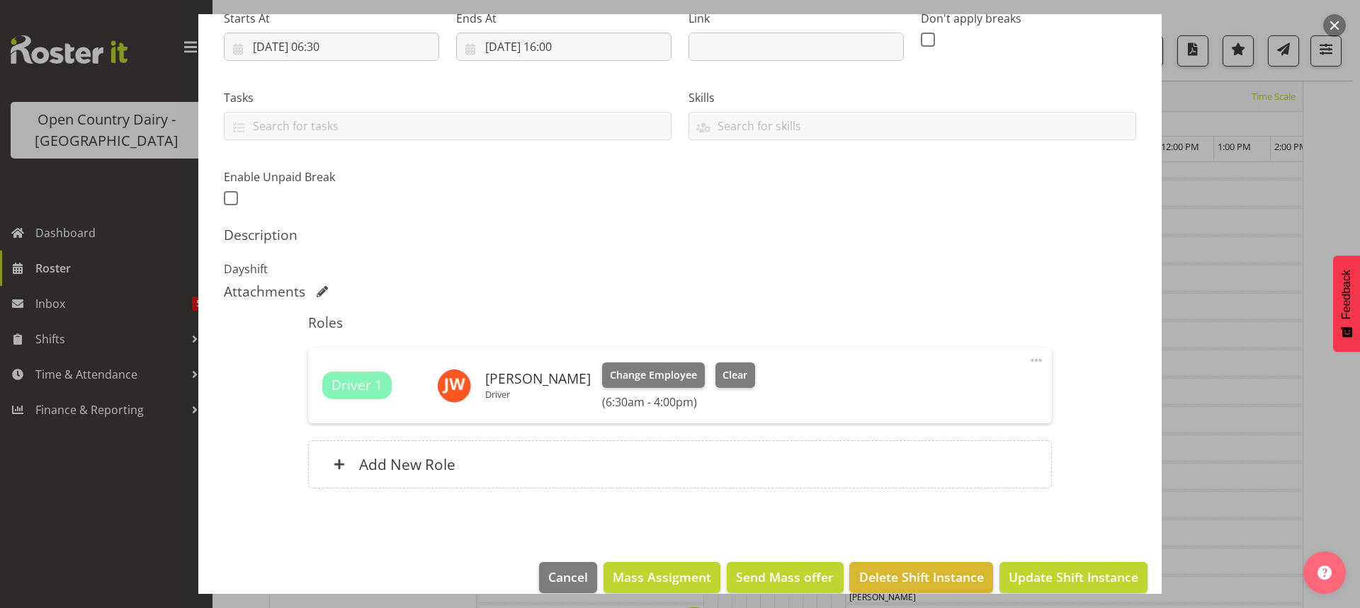
scroll to position [258, 0]
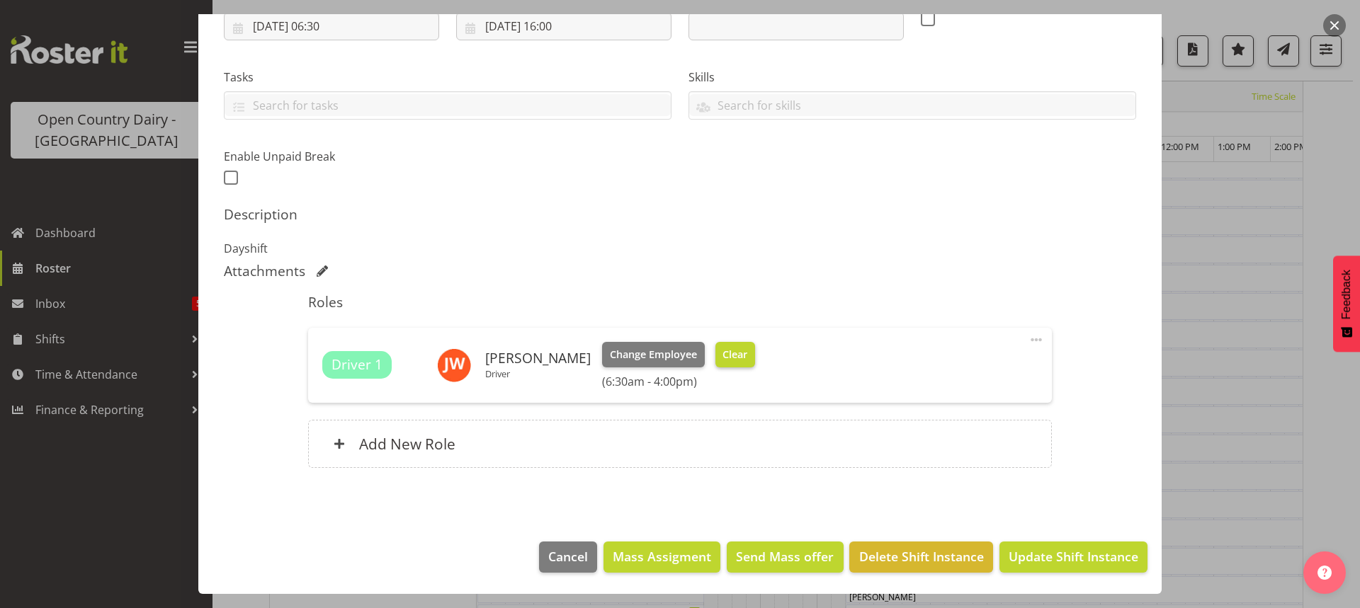
type input "724 OFF ROAD #2724 Truck and Trailer repairs Auto Tech, Please Deliver"
click at [722, 354] on span "Clear" at bounding box center [734, 355] width 25 height 16
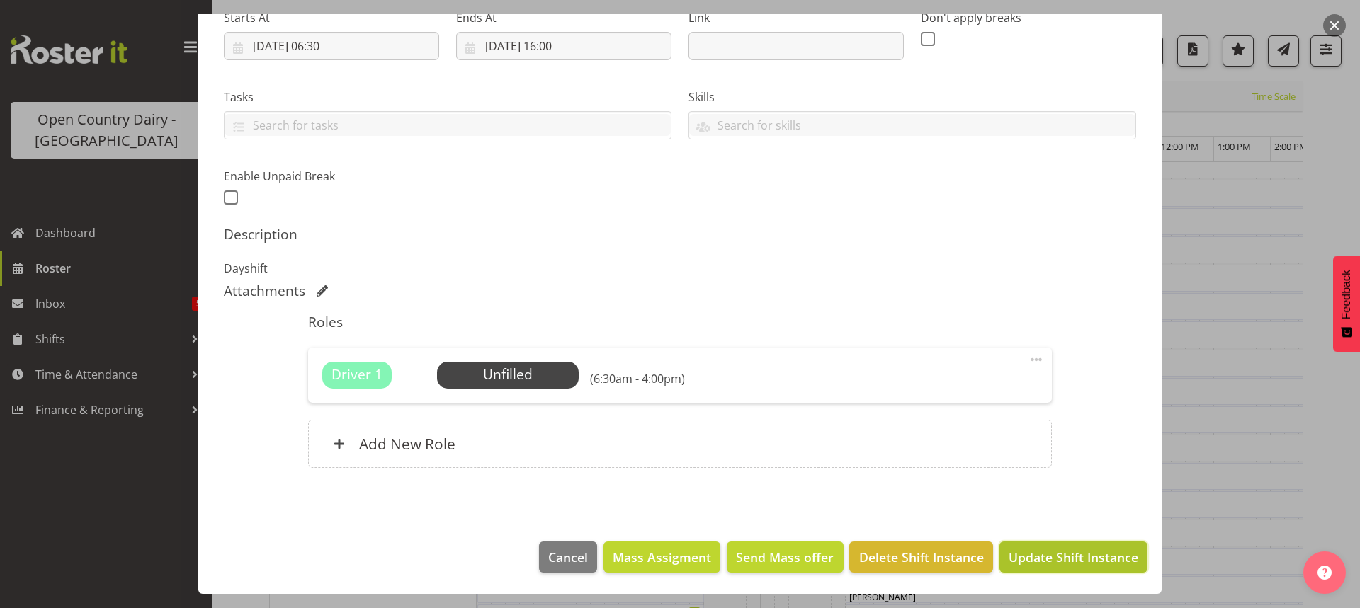
click at [1050, 554] on span "Update Shift Instance" at bounding box center [1073, 557] width 130 height 18
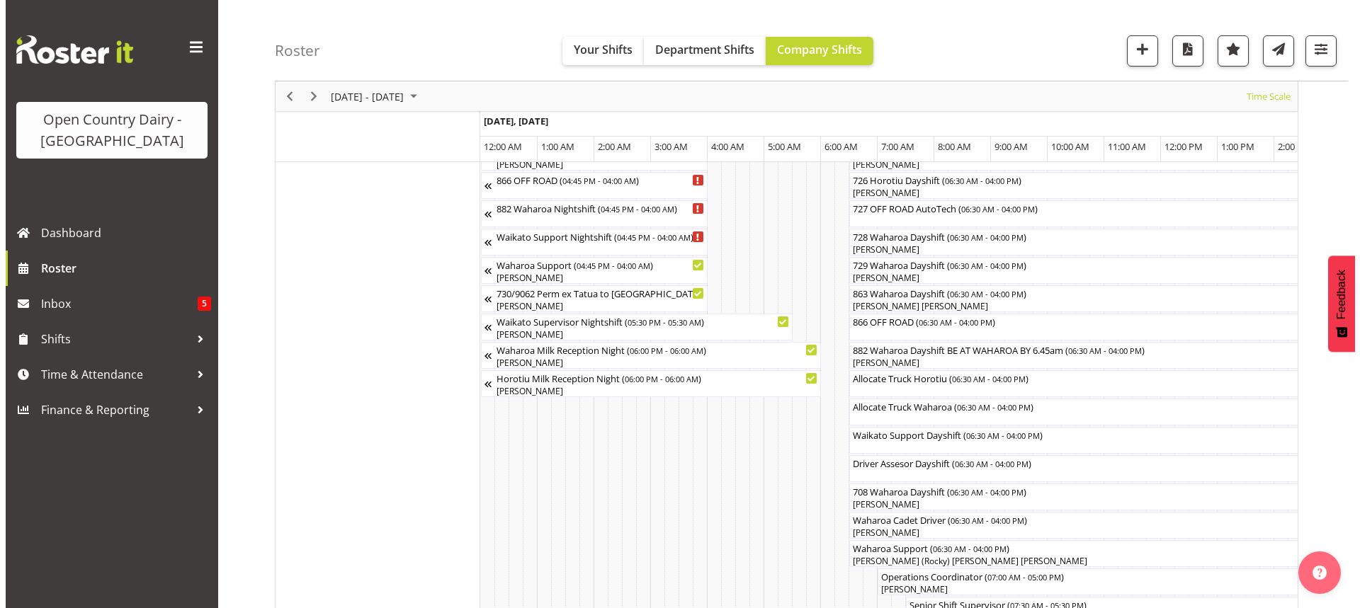
scroll to position [942, 0]
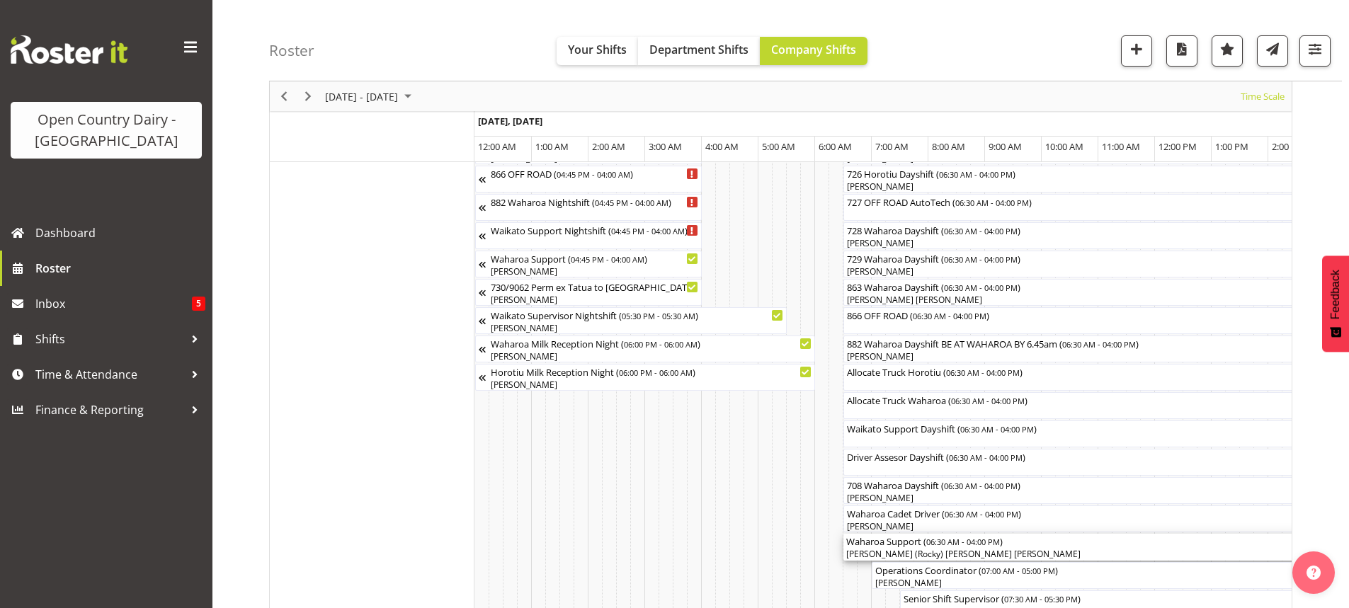
click at [987, 555] on div "[PERSON_NAME] (Rocky) [PERSON_NAME] [PERSON_NAME]" at bounding box center [1112, 554] width 533 height 13
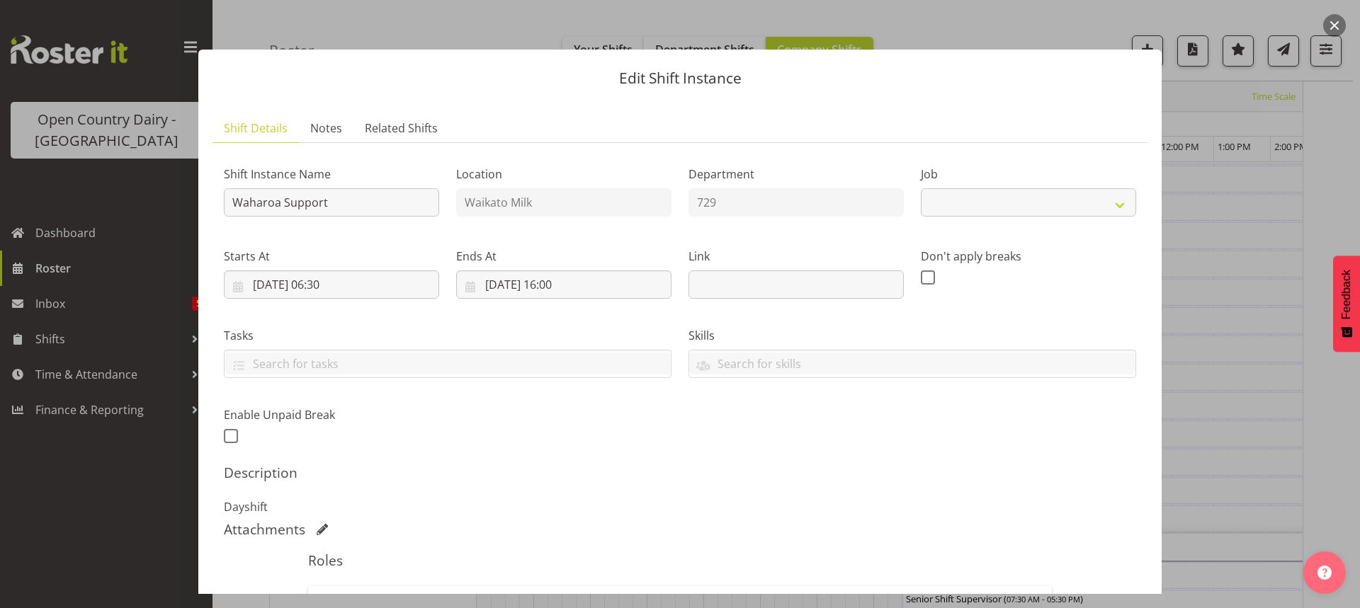
select select "9052"
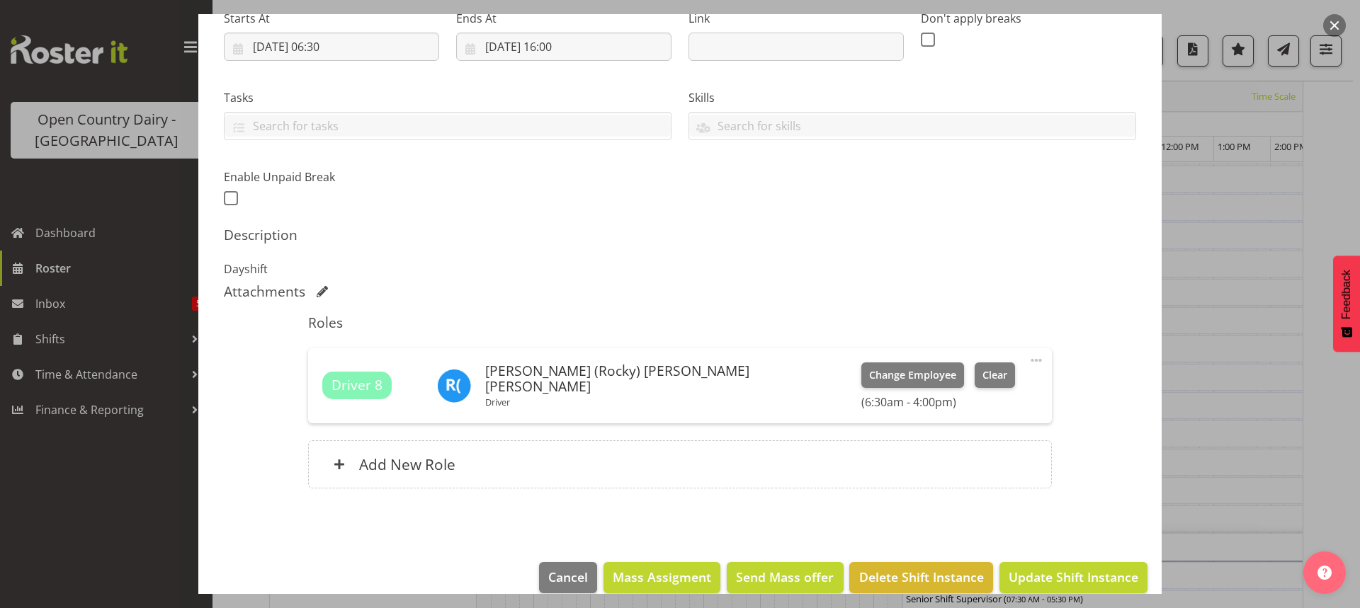
scroll to position [258, 0]
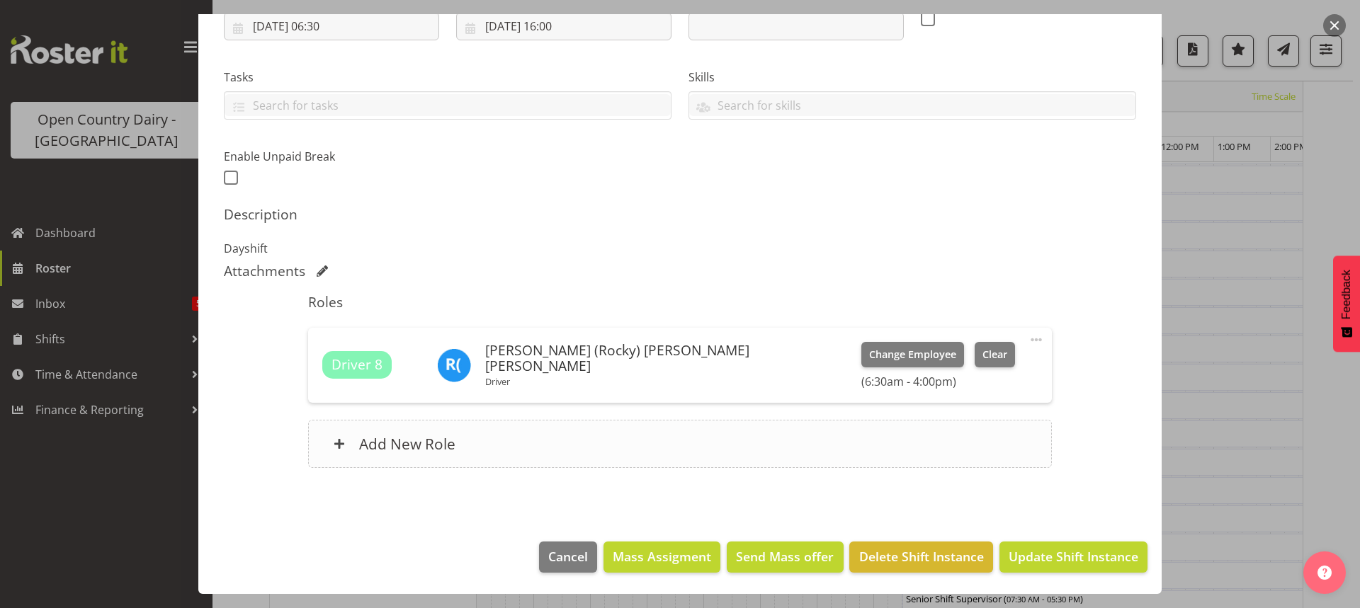
click at [400, 446] on h6 "Add New Role" at bounding box center [407, 444] width 96 height 18
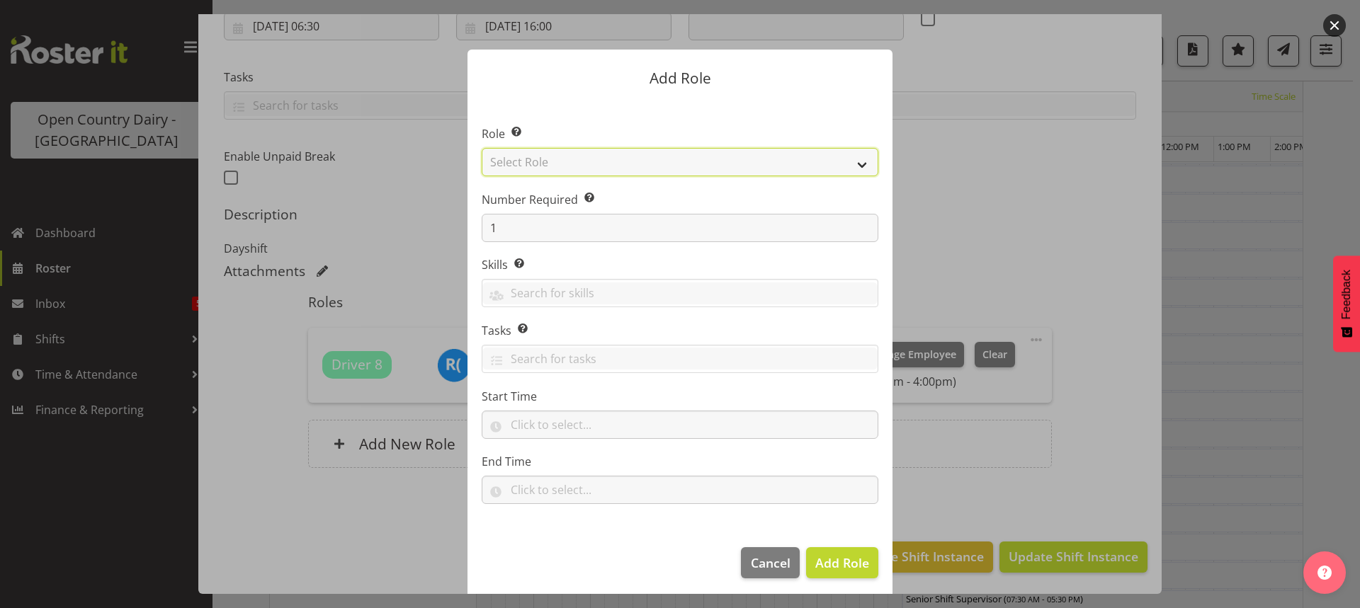
click at [722, 163] on select "Select Role Cadet Driver Crew Leader Driver Driver Buddy Driver Assessor Dayshi…" at bounding box center [680, 162] width 397 height 28
select select "1166"
click at [482, 148] on select "Select Role Cadet Driver Crew Leader Driver Driver Buddy Driver Assessor Dayshi…" at bounding box center [680, 162] width 397 height 28
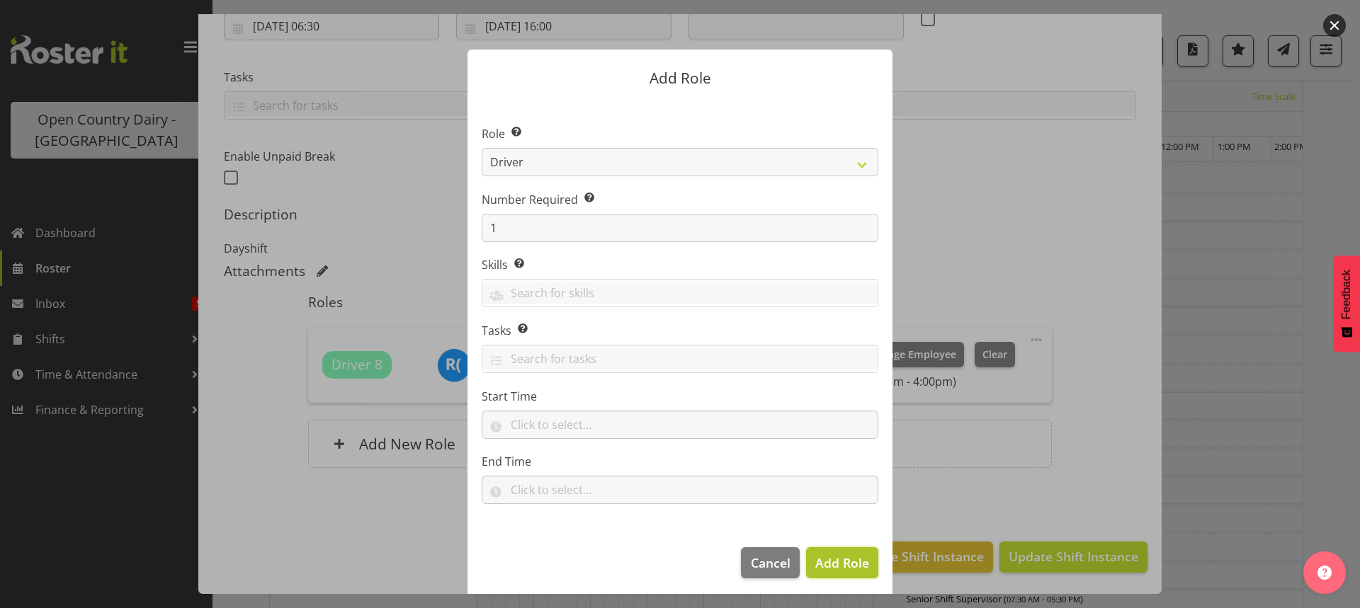
click at [836, 564] on span "Add Role" at bounding box center [842, 562] width 54 height 17
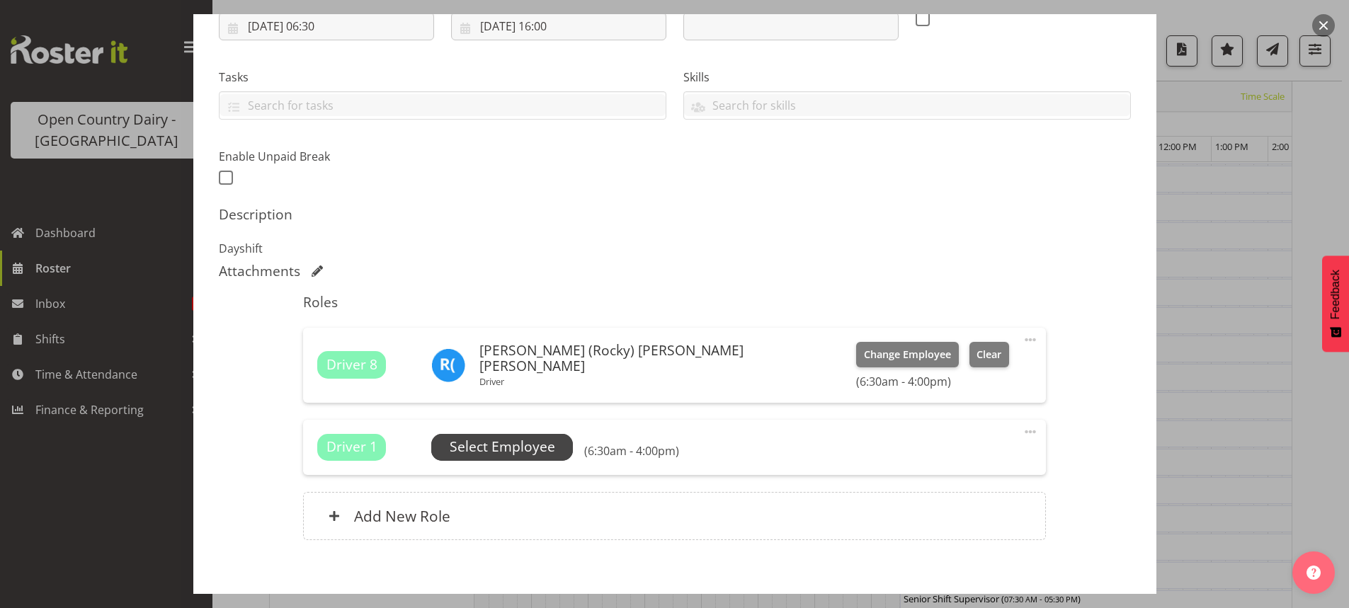
click at [515, 446] on span "Select Employee" at bounding box center [503, 447] width 106 height 21
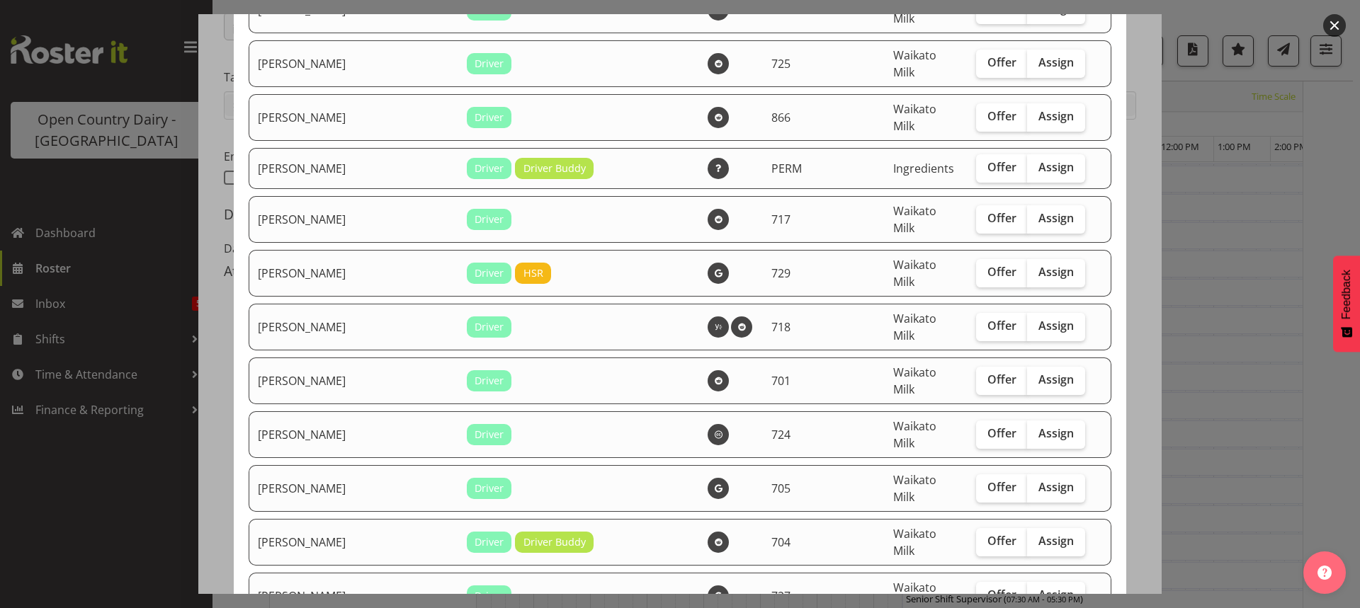
scroll to position [1629, 0]
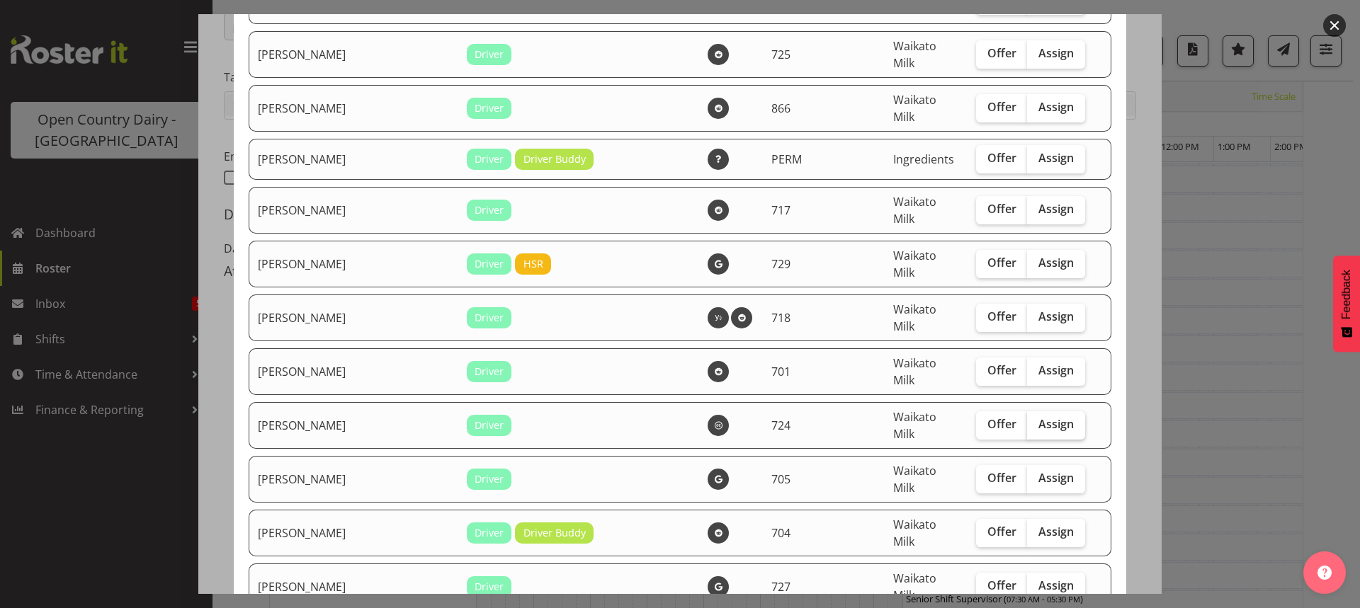
click at [1038, 417] on span "Assign" at bounding box center [1055, 424] width 35 height 14
click at [1036, 420] on input "Assign" at bounding box center [1031, 424] width 9 height 9
checkbox input "true"
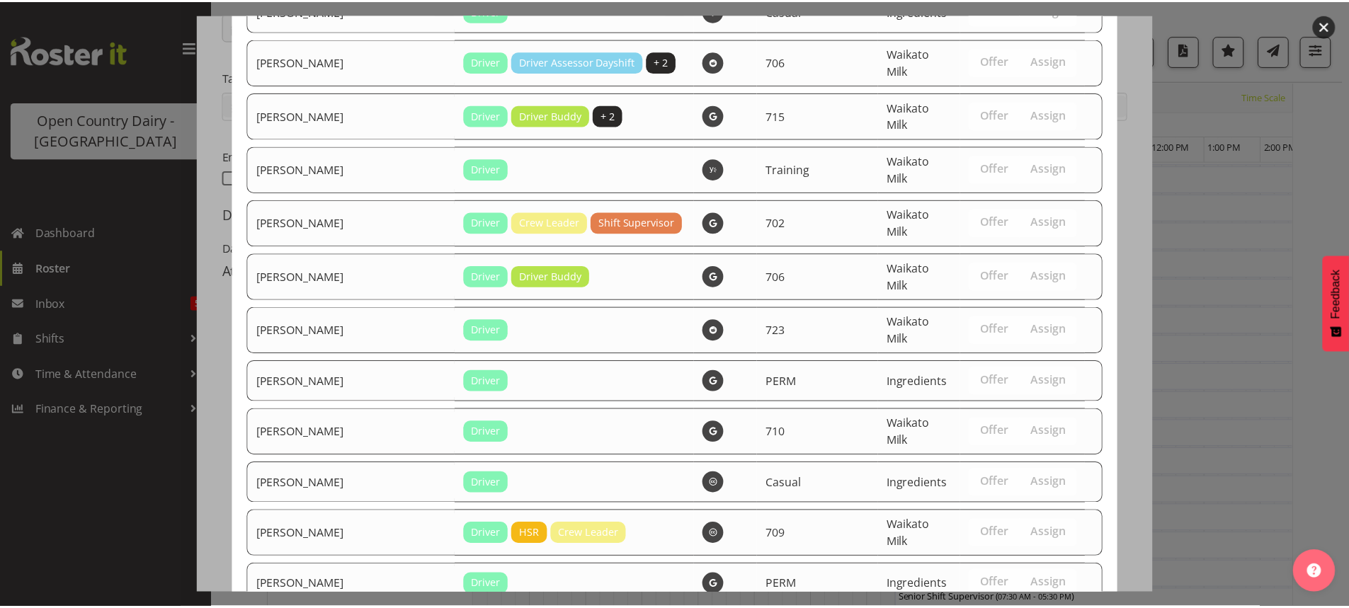
scroll to position [2504, 0]
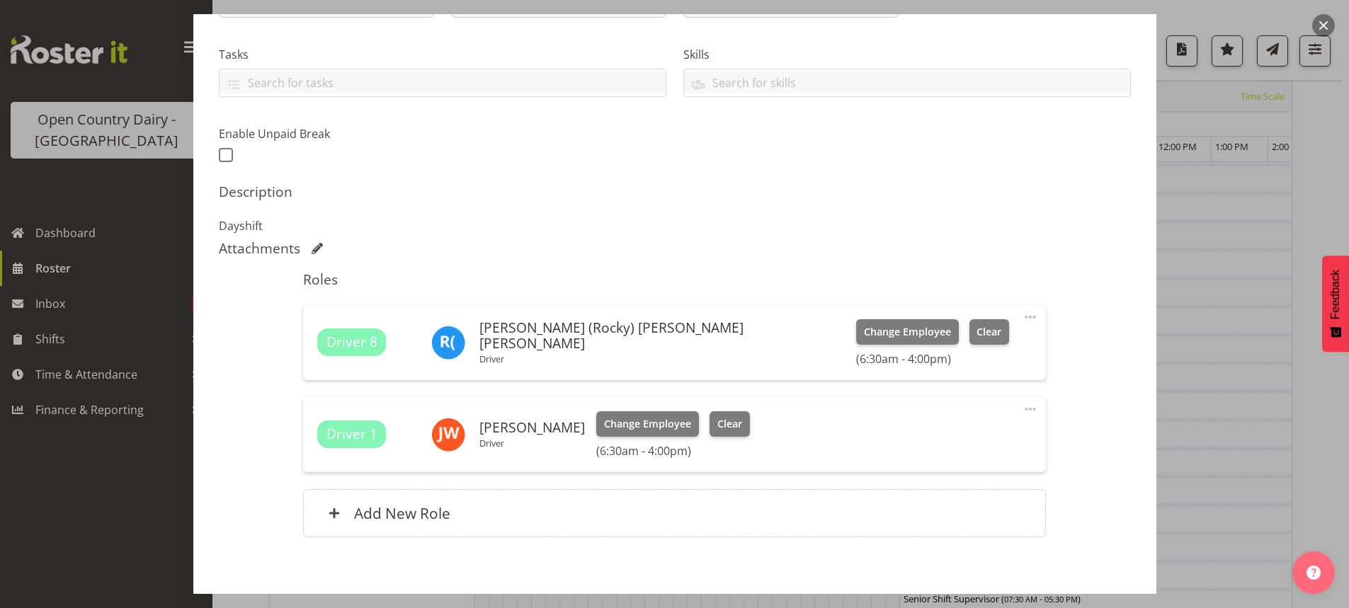
scroll to position [351, 0]
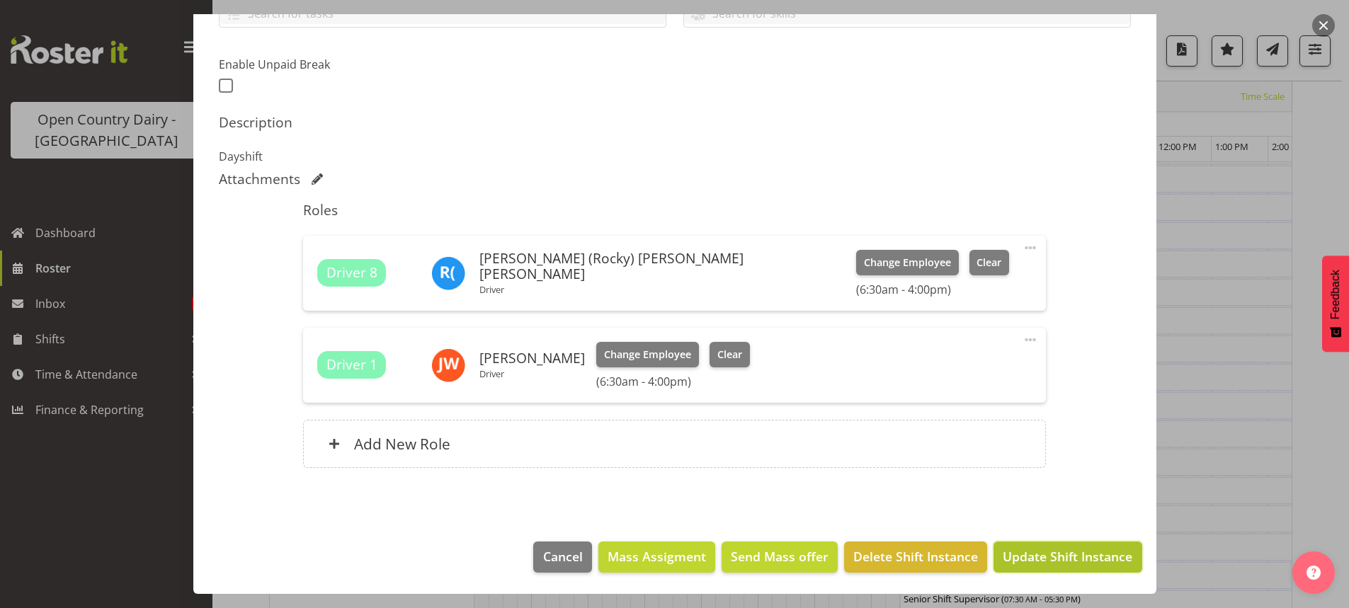
click at [1072, 560] on span "Update Shift Instance" at bounding box center [1068, 556] width 130 height 18
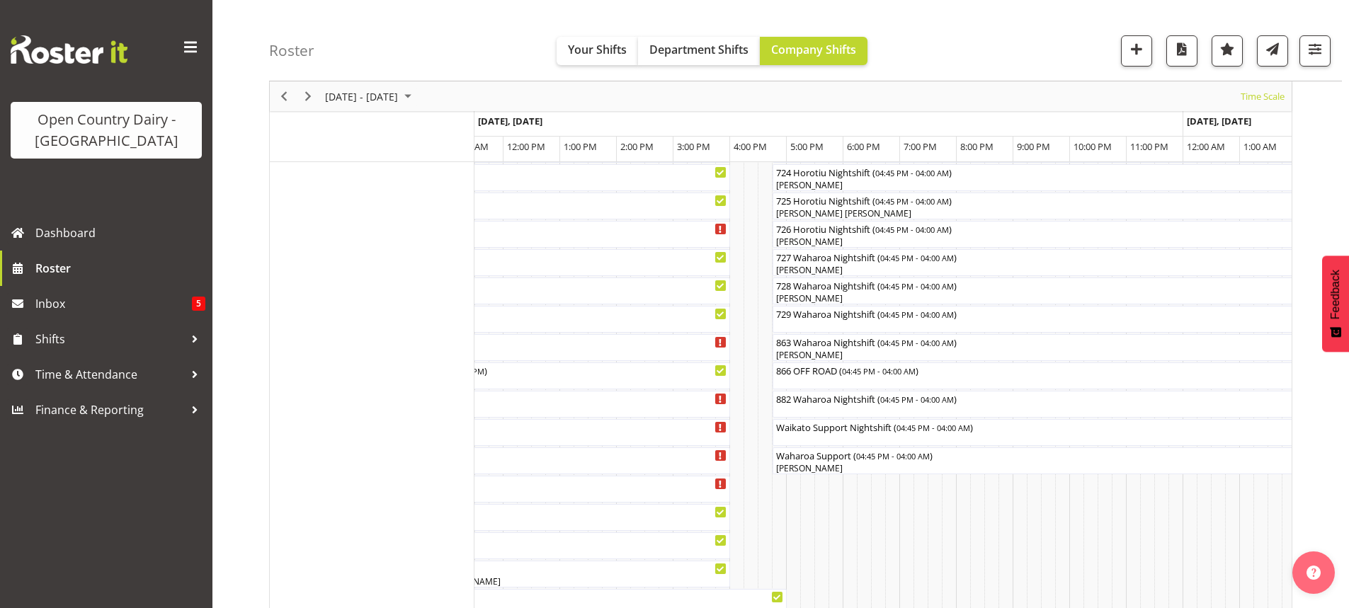
scroll to position [844, 0]
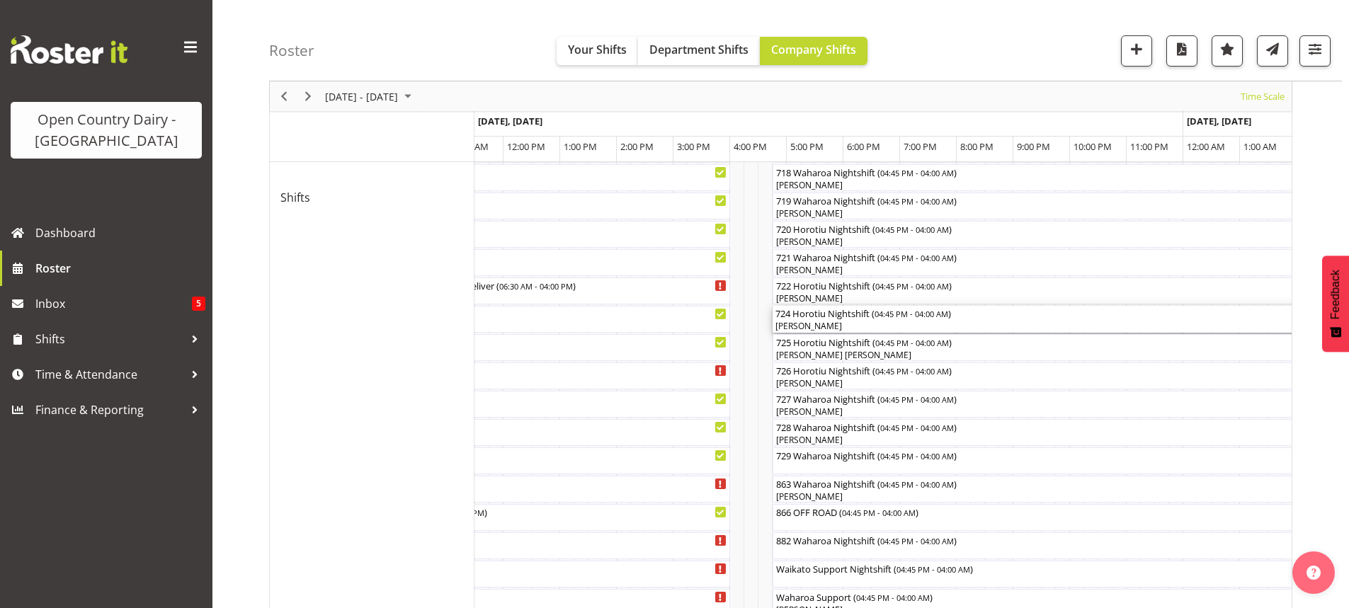
click at [823, 322] on div "[PERSON_NAME]" at bounding box center [1091, 326] width 632 height 13
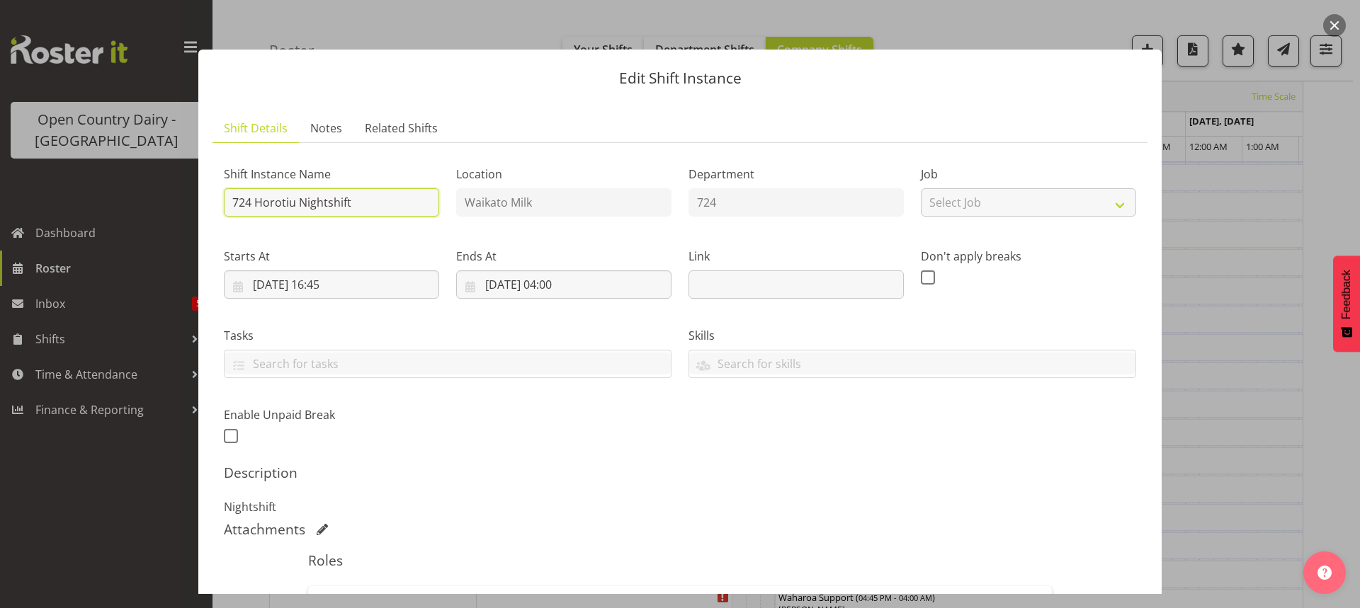
click at [392, 205] on input "724 Horotiu Nightshift" at bounding box center [331, 202] width 215 height 28
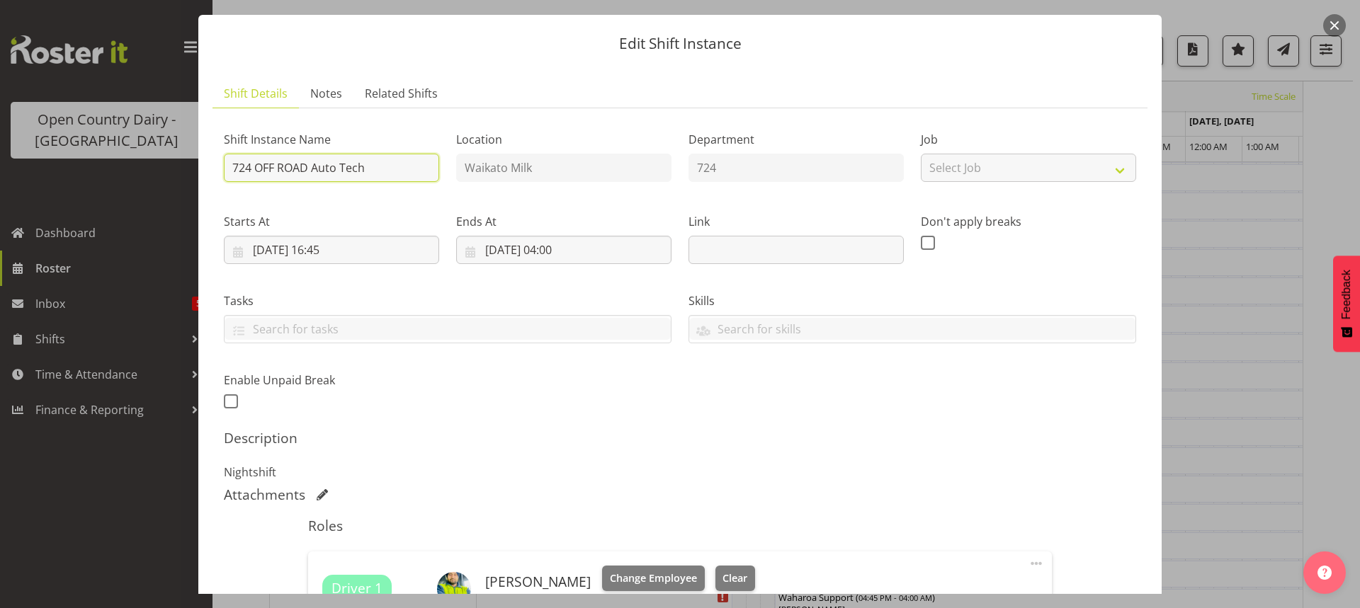
scroll to position [258, 0]
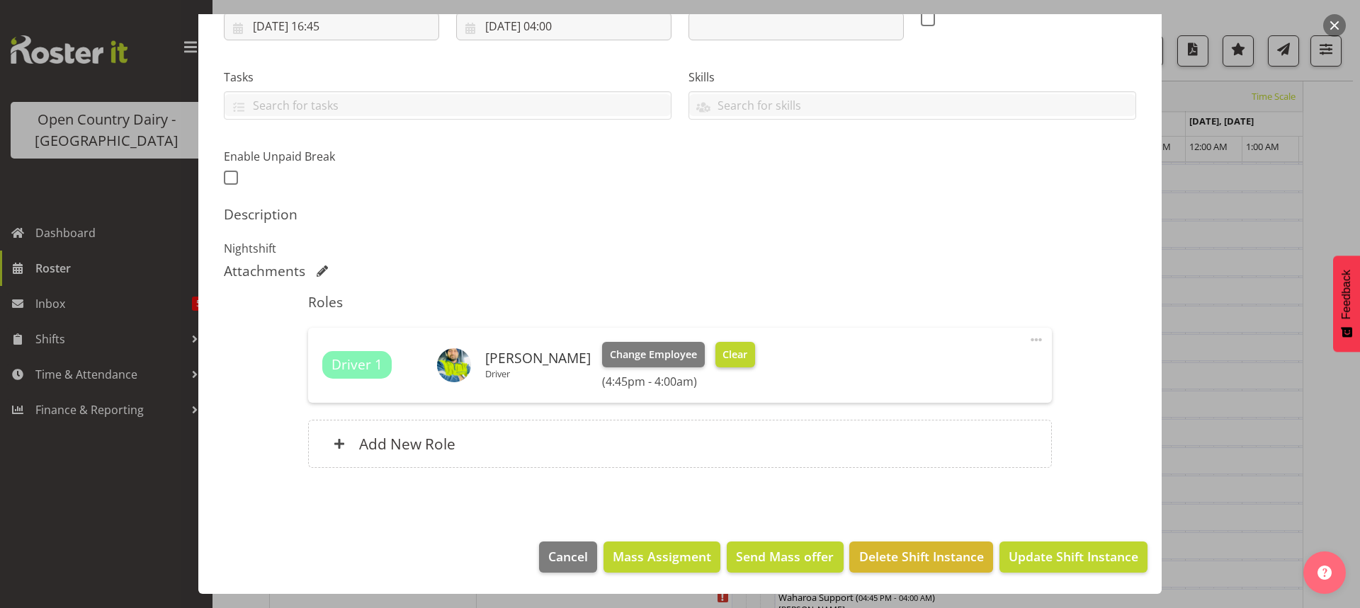
type input "724 OFF ROAD Auto Tech"
click at [722, 356] on span "Clear" at bounding box center [734, 355] width 25 height 16
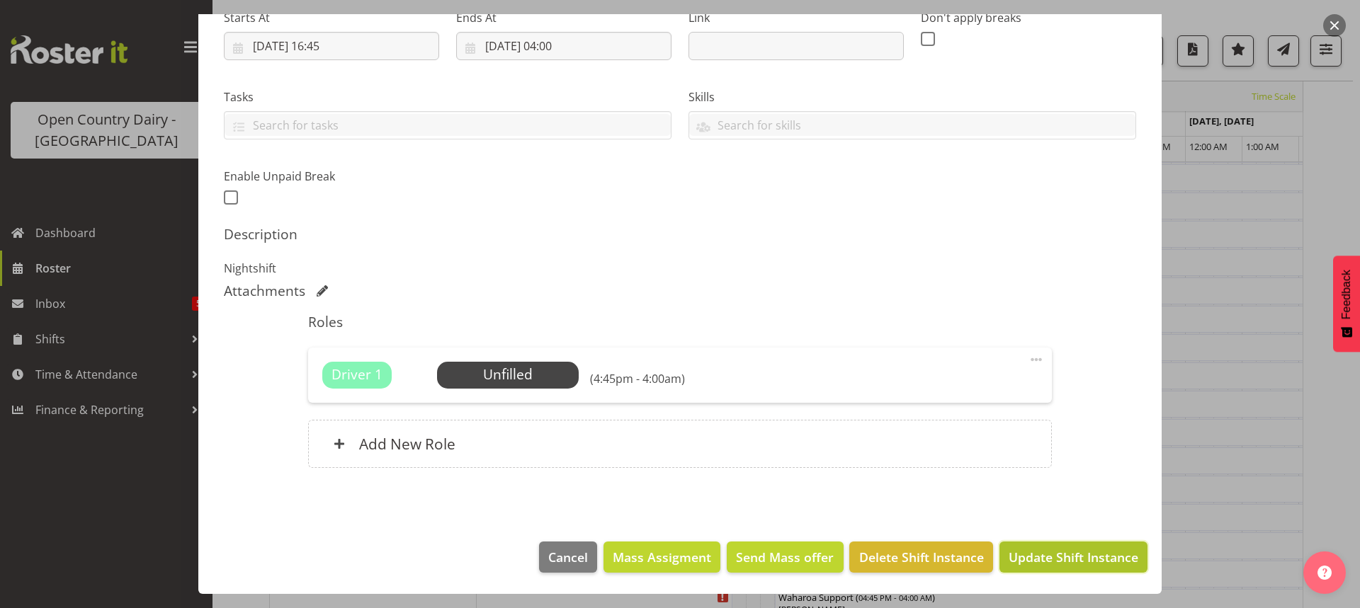
click at [1049, 558] on span "Update Shift Instance" at bounding box center [1073, 557] width 130 height 18
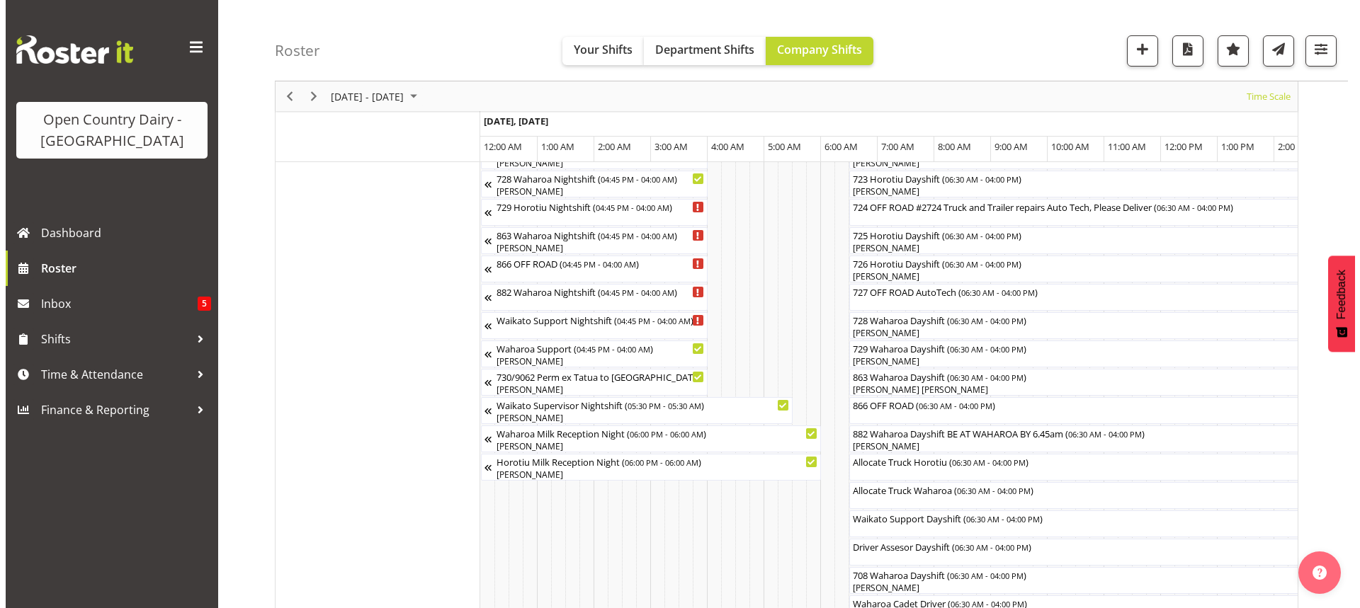
scroll to position [844, 0]
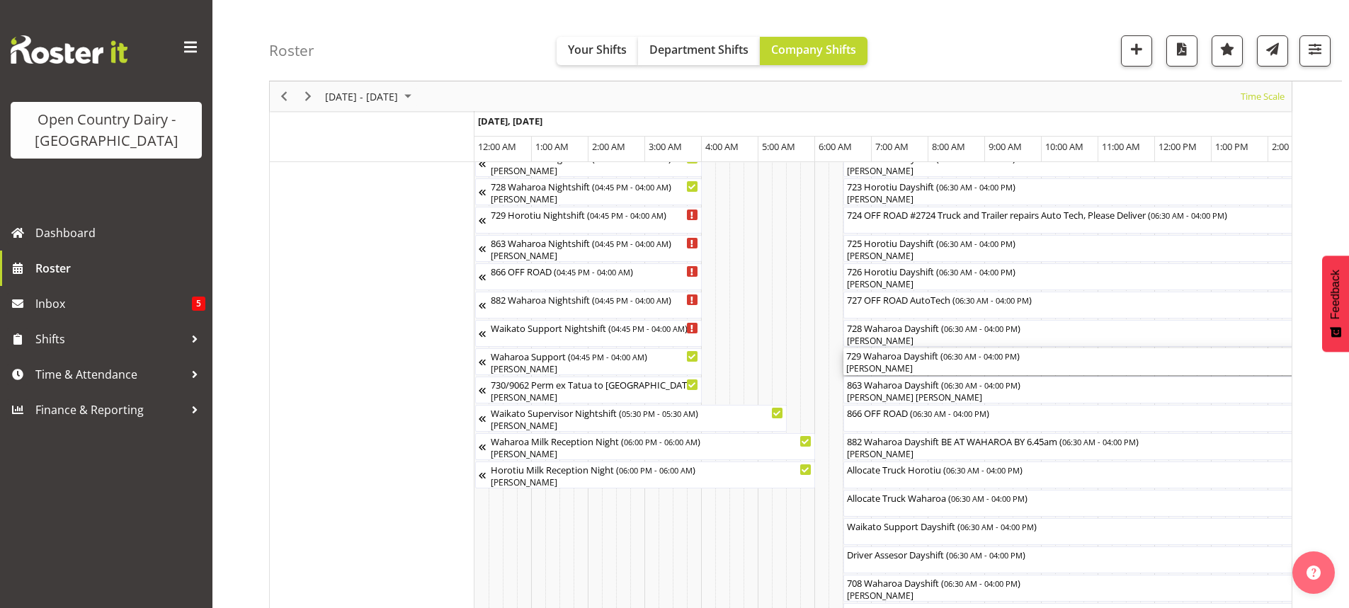
click at [884, 357] on div "729 Waharoa Dayshift ( 06:30 AM - 04:00 PM )" at bounding box center [1112, 355] width 533 height 14
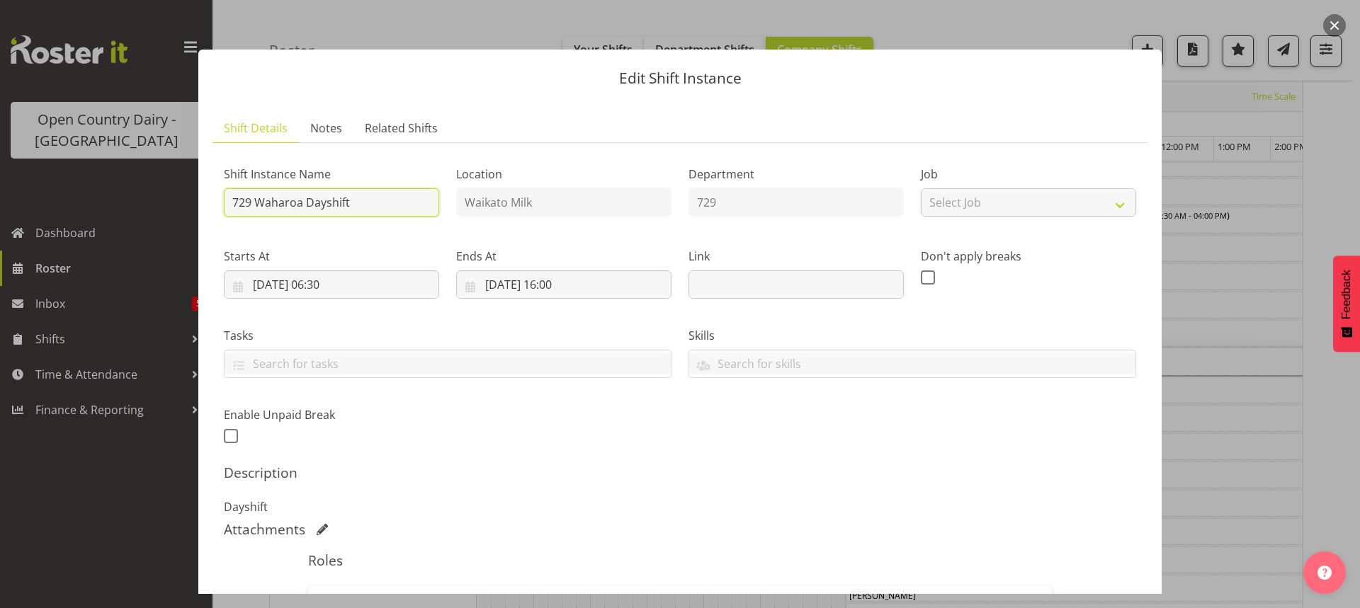
click at [303, 204] on input "729 Waharoa Dayshift" at bounding box center [331, 202] width 215 height 28
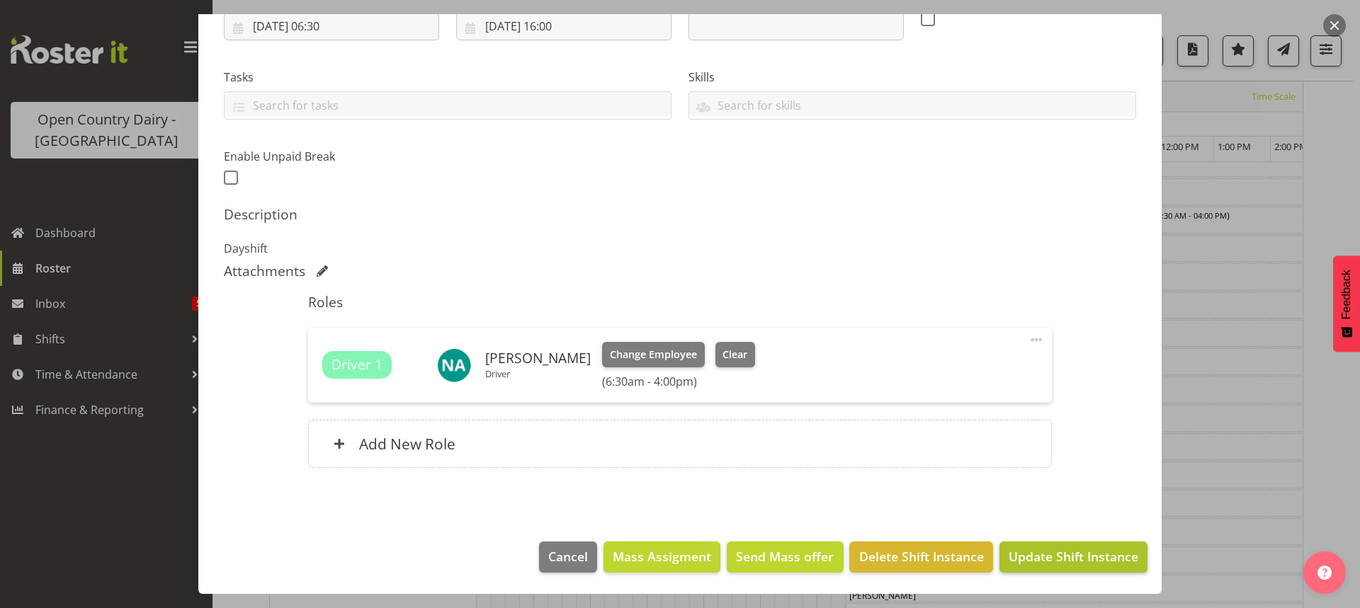
type input "729 Horotiu Dayshift"
click at [1066, 552] on span "Update Shift Instance" at bounding box center [1073, 556] width 130 height 18
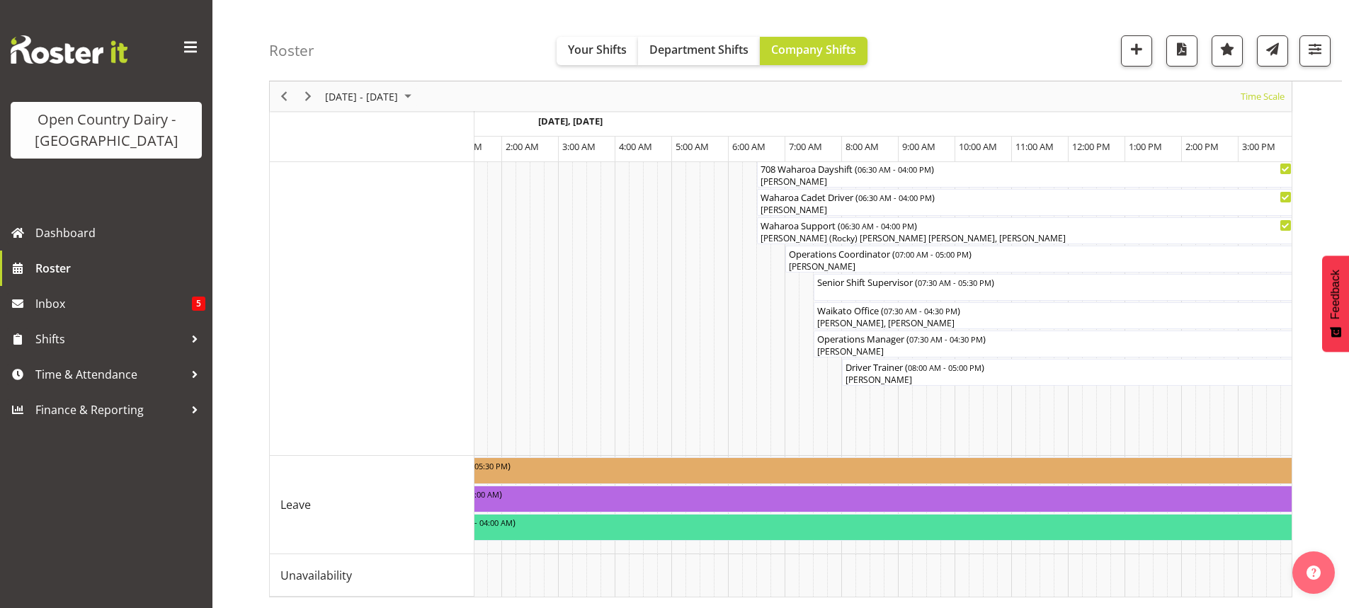
scroll to position [0, 200]
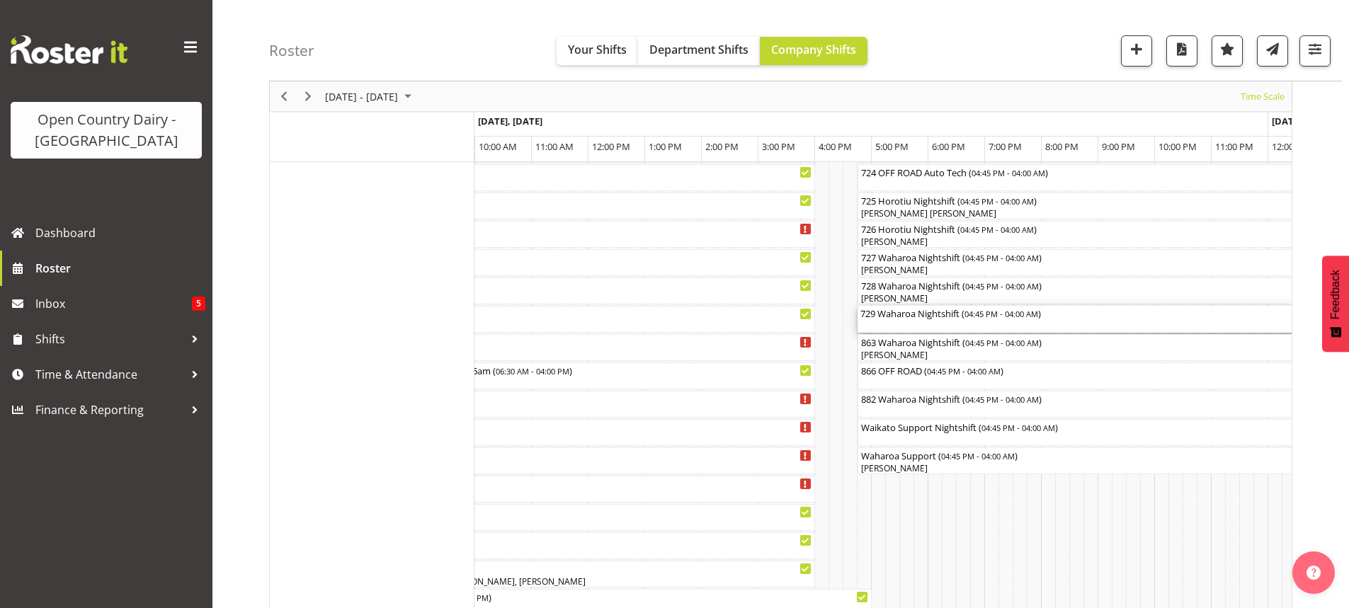
click at [895, 319] on div "729 Waharoa Nightshift ( 04:45 PM - 04:00 AM )" at bounding box center [1176, 313] width 632 height 14
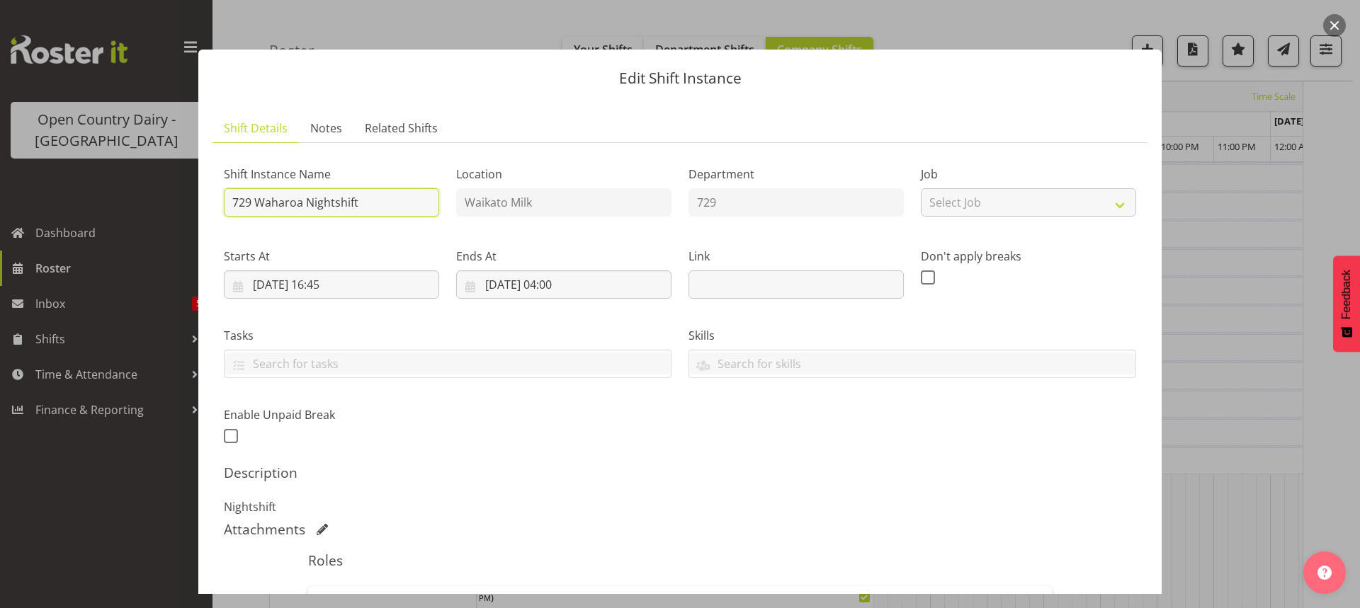
click at [300, 203] on input "729 Waharoa Nightshift" at bounding box center [331, 202] width 215 height 28
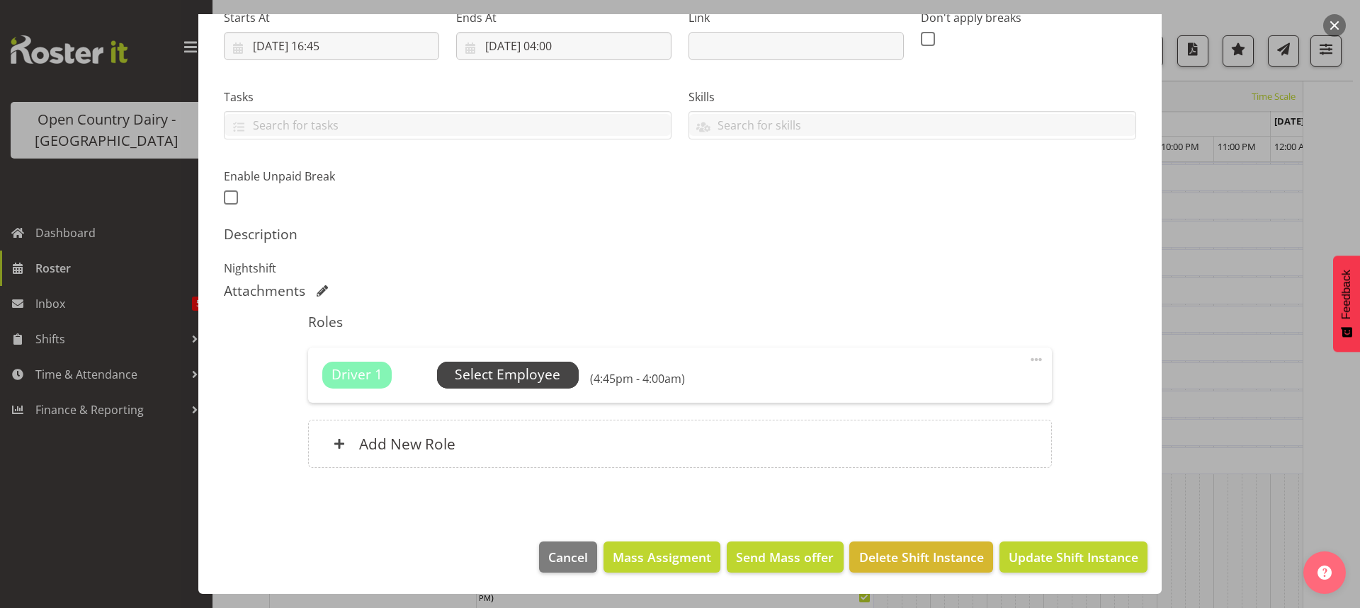
type input "729 Horotiu Nightshift"
click at [508, 382] on span "Select Employee" at bounding box center [508, 375] width 106 height 21
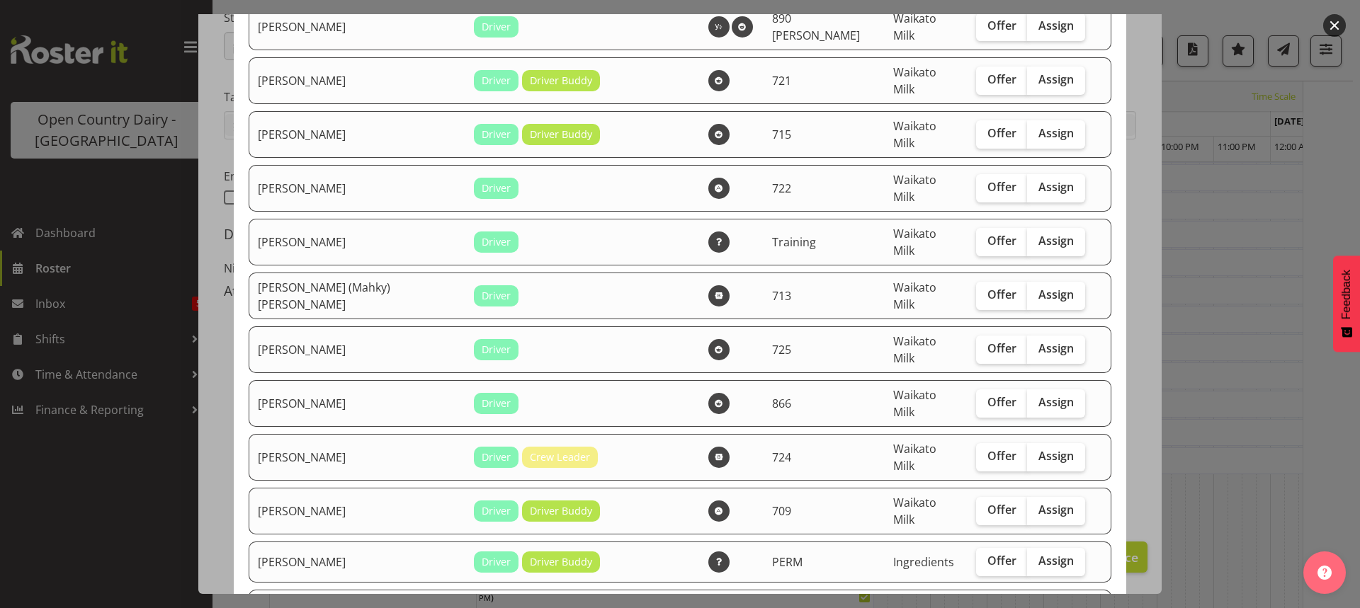
scroll to position [850, 0]
click at [1038, 448] on span "Assign" at bounding box center [1055, 455] width 35 height 14
click at [1027, 451] on input "Assign" at bounding box center [1031, 455] width 9 height 9
checkbox input "true"
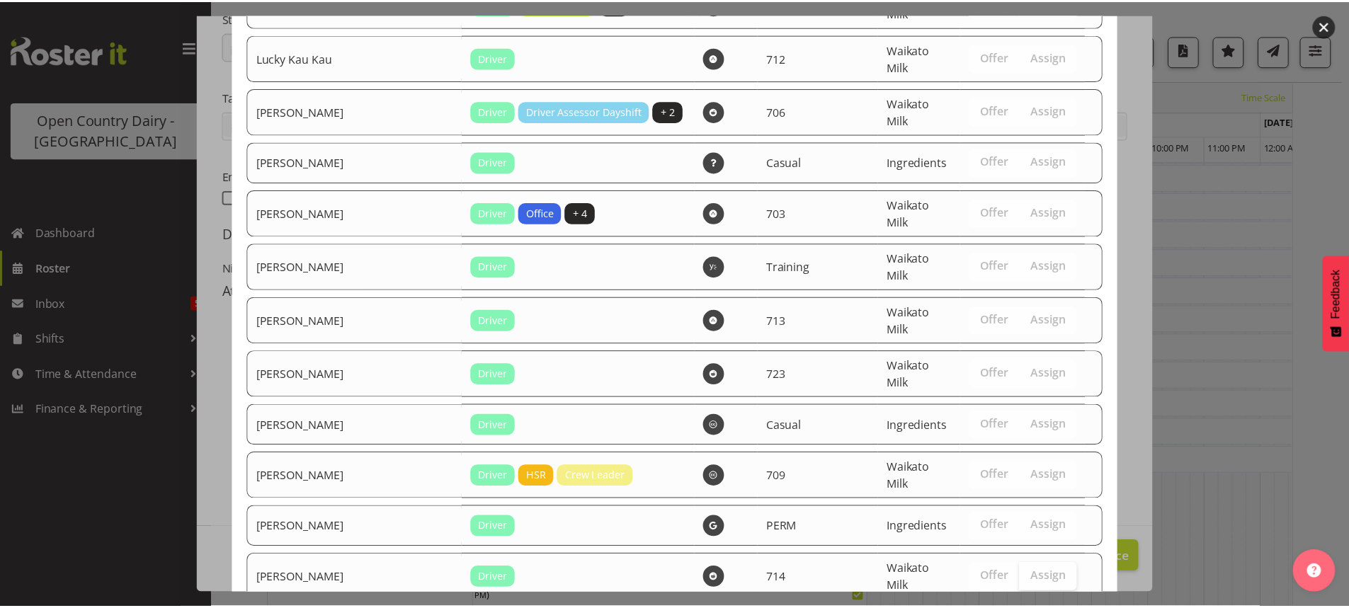
scroll to position [1637, 0]
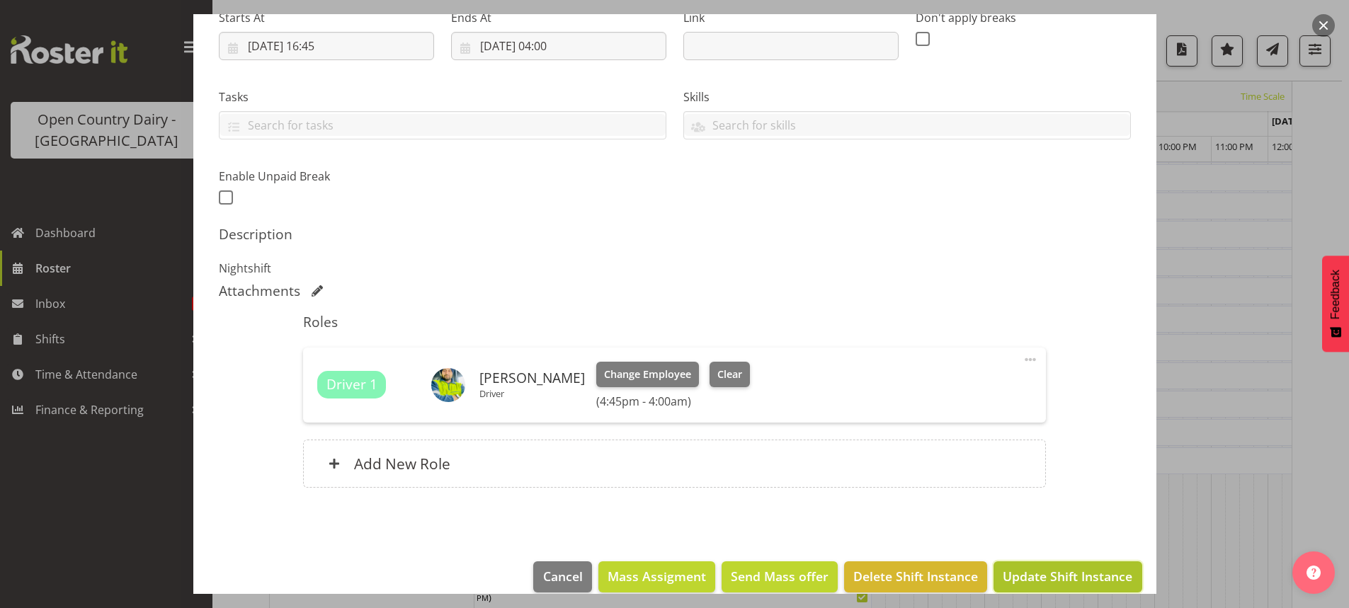
click at [1040, 577] on span "Update Shift Instance" at bounding box center [1068, 576] width 130 height 18
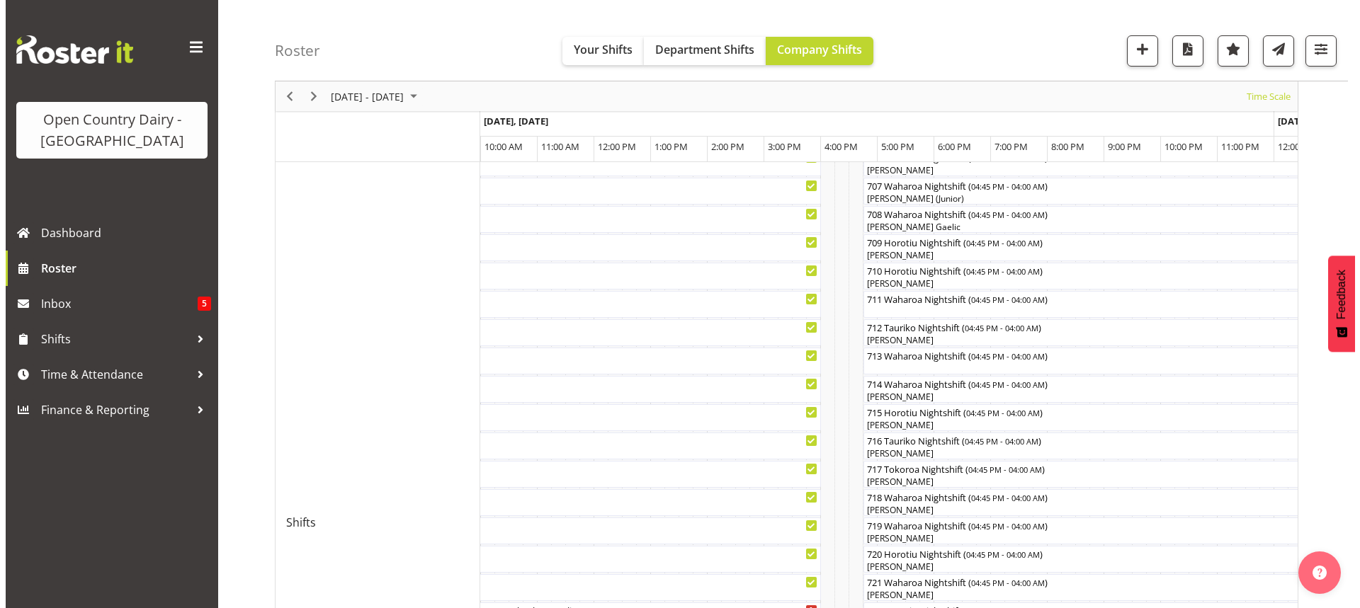
scroll to position [446, 0]
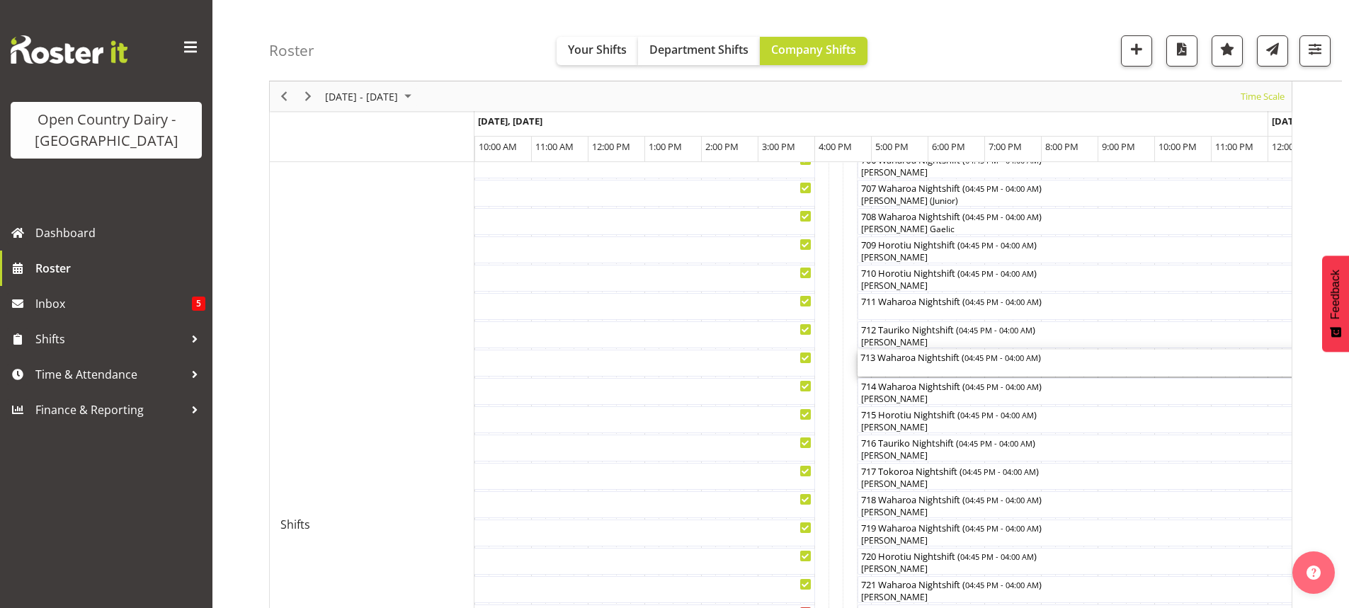
click at [1009, 362] on span "04:45 PM - 04:00 AM" at bounding box center [1001, 357] width 74 height 11
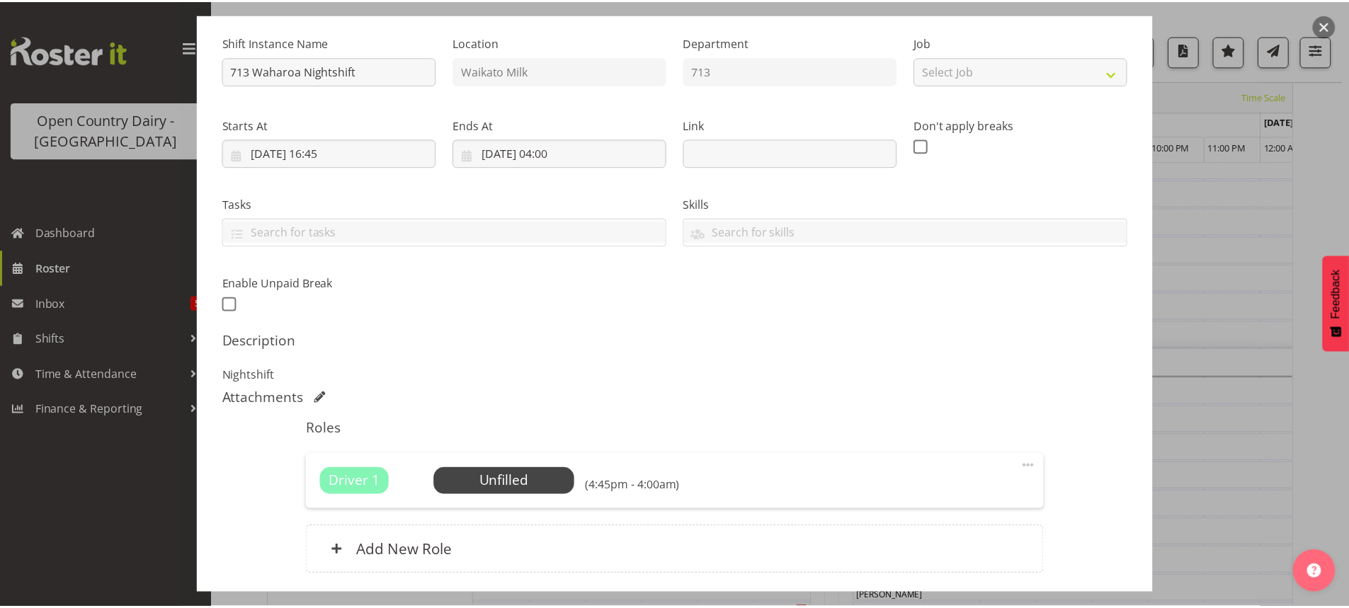
scroll to position [239, 0]
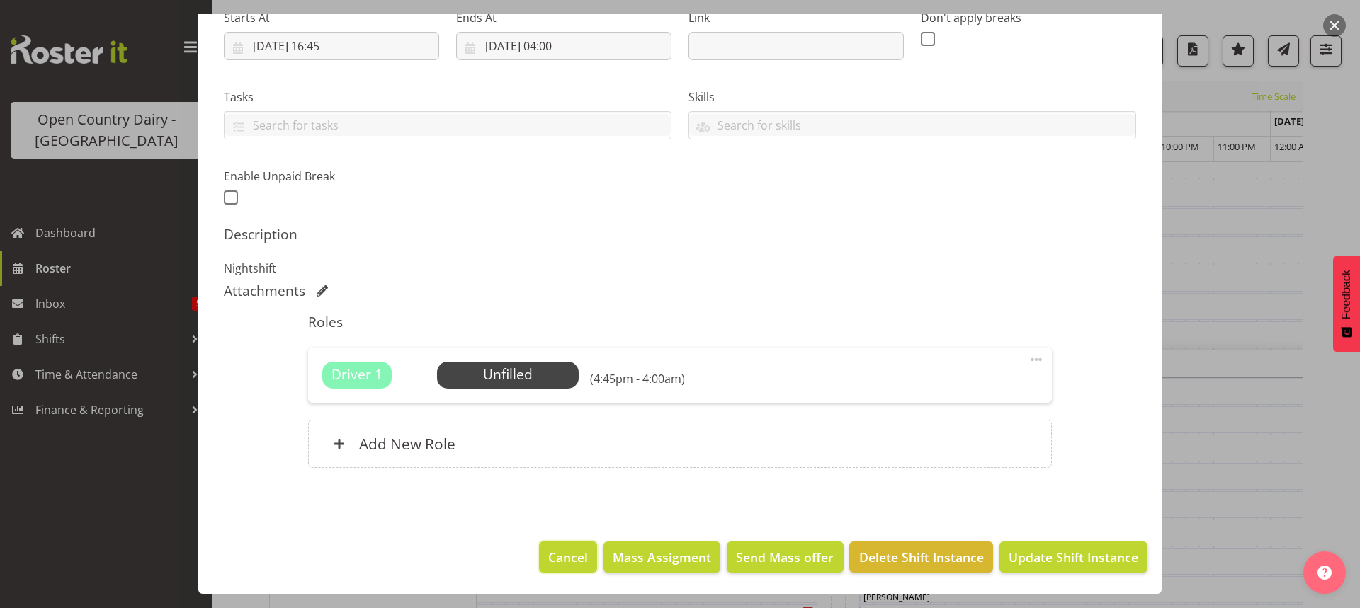
click at [559, 554] on span "Cancel" at bounding box center [568, 557] width 40 height 18
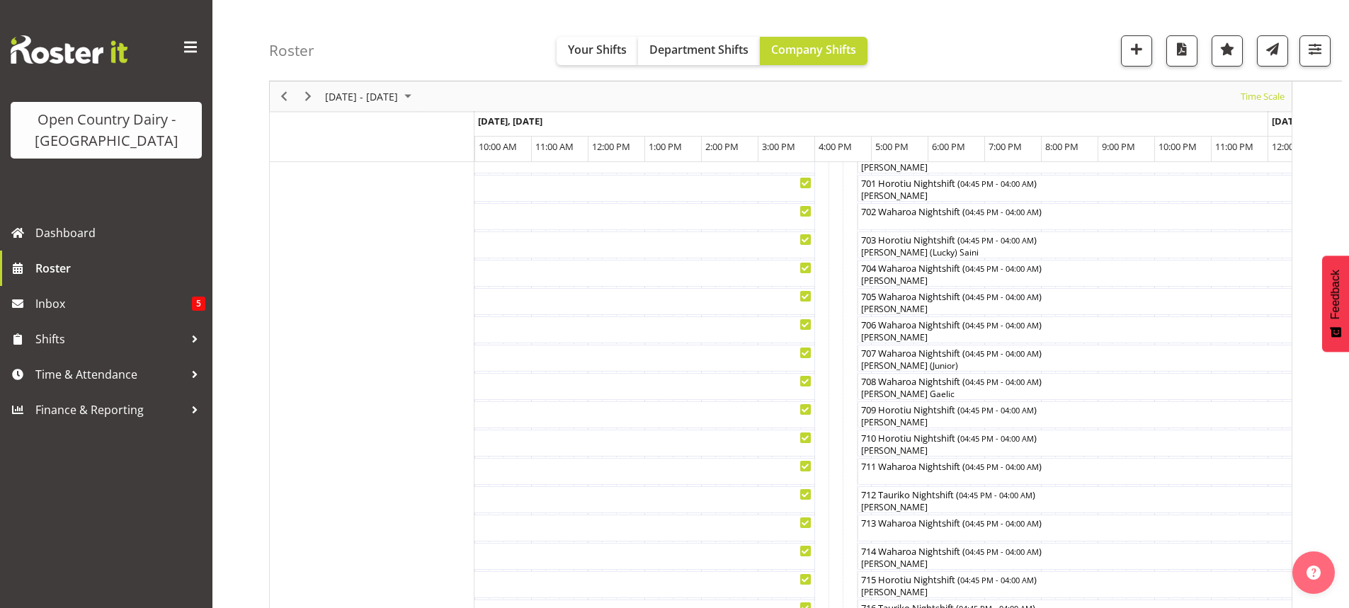
scroll to position [283, 0]
click at [53, 336] on span "Shifts" at bounding box center [109, 339] width 149 height 21
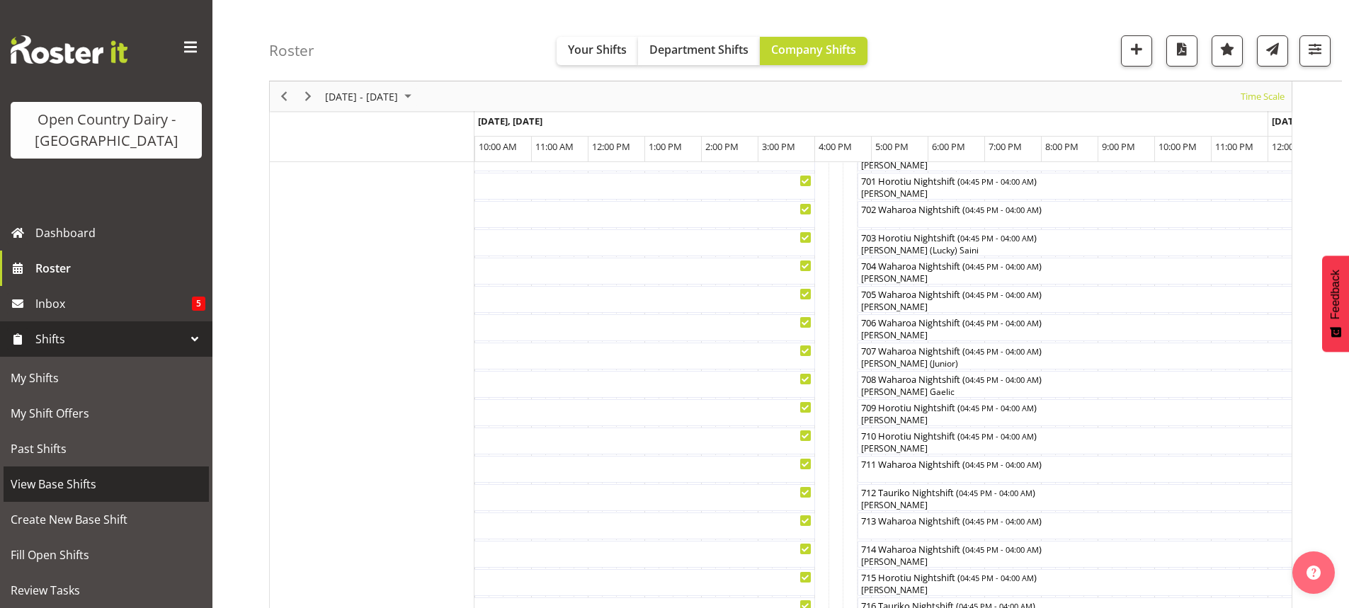
click at [60, 481] on span "View Base Shifts" at bounding box center [106, 484] width 191 height 21
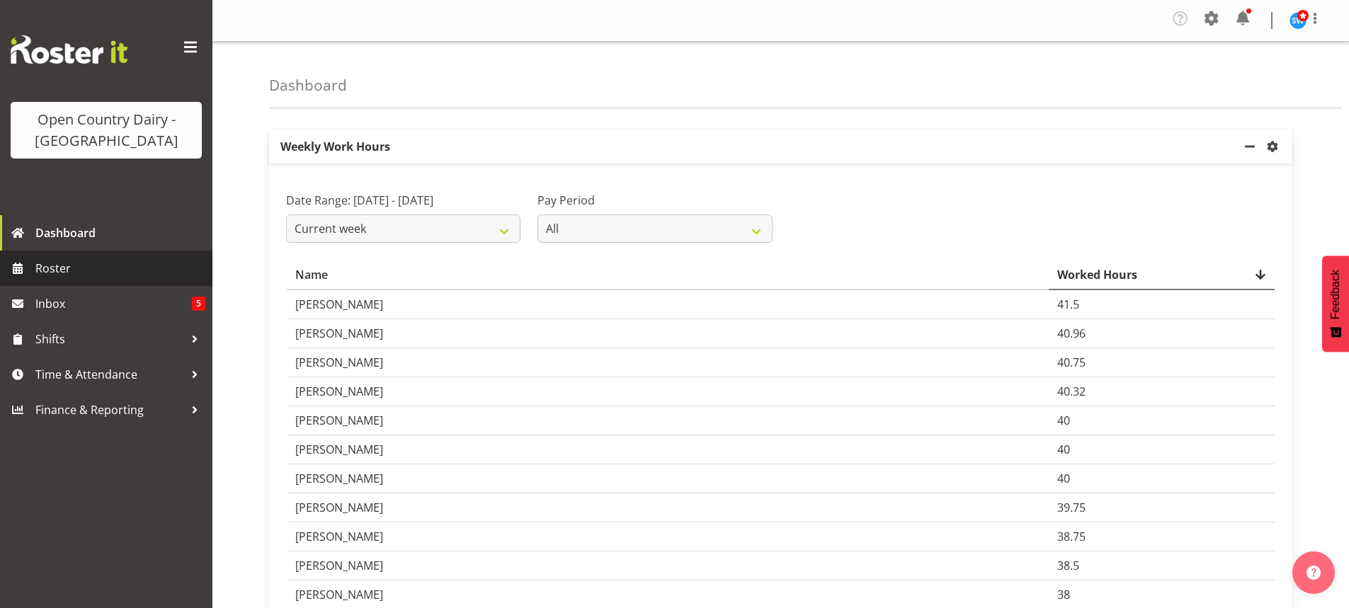
click at [55, 264] on span "Roster" at bounding box center [120, 268] width 170 height 21
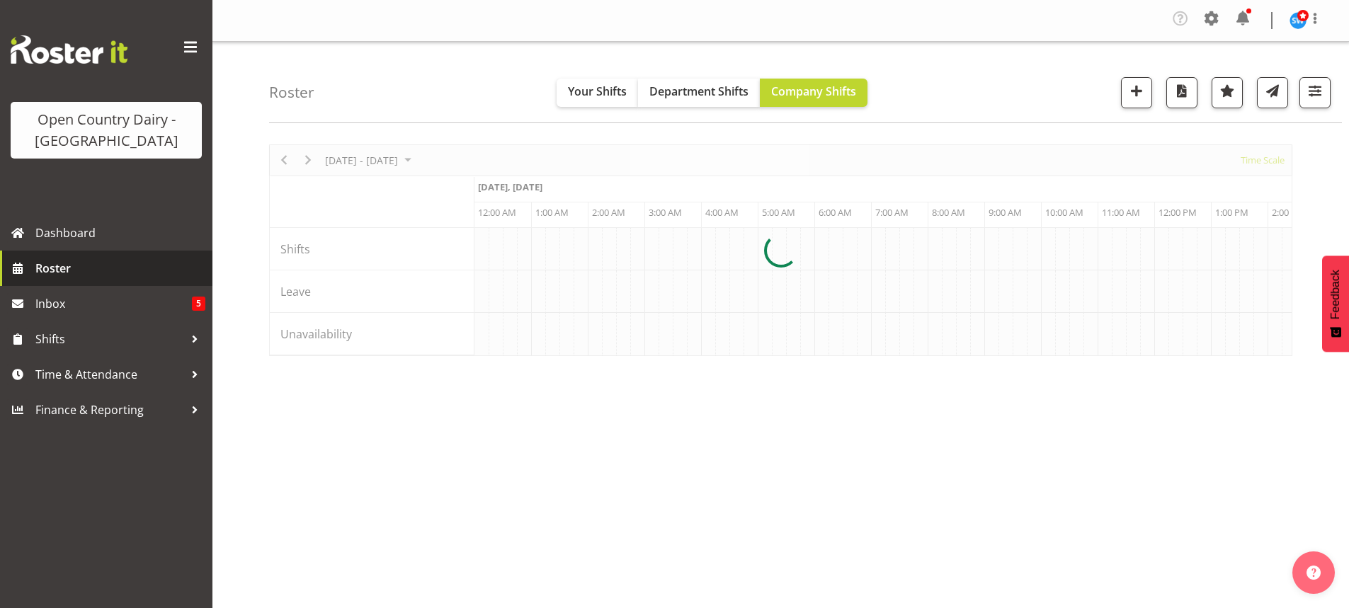
scroll to position [0, 4079]
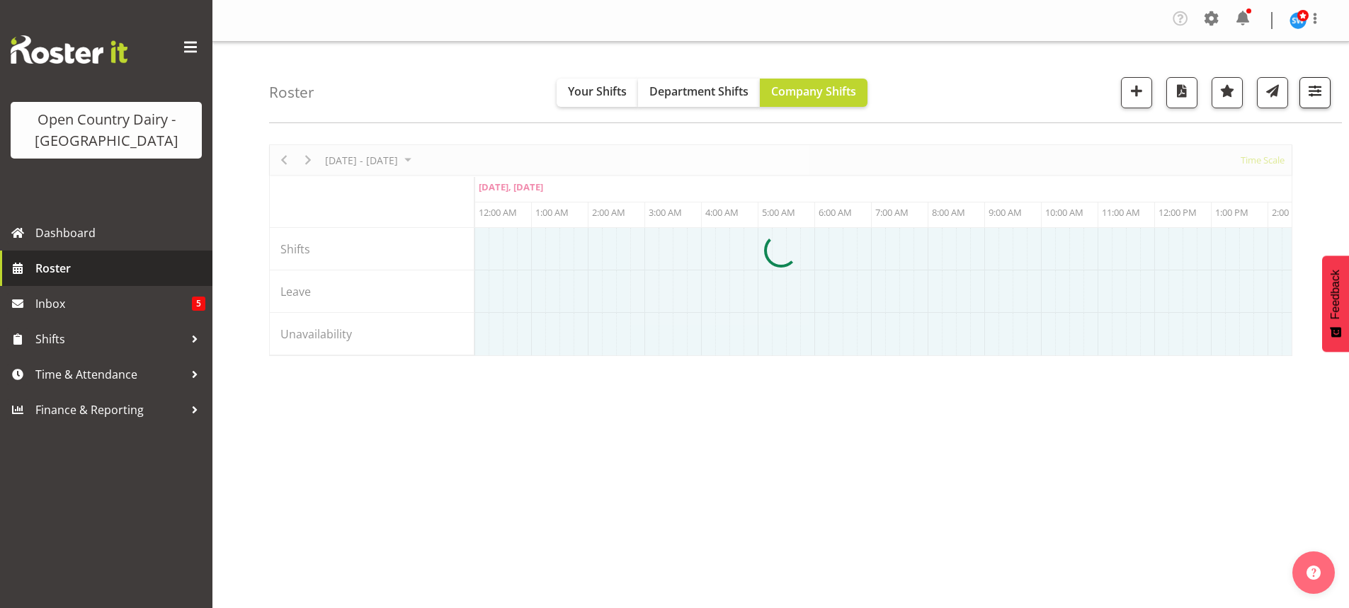
click at [1314, 89] on span "button" at bounding box center [1315, 90] width 18 height 18
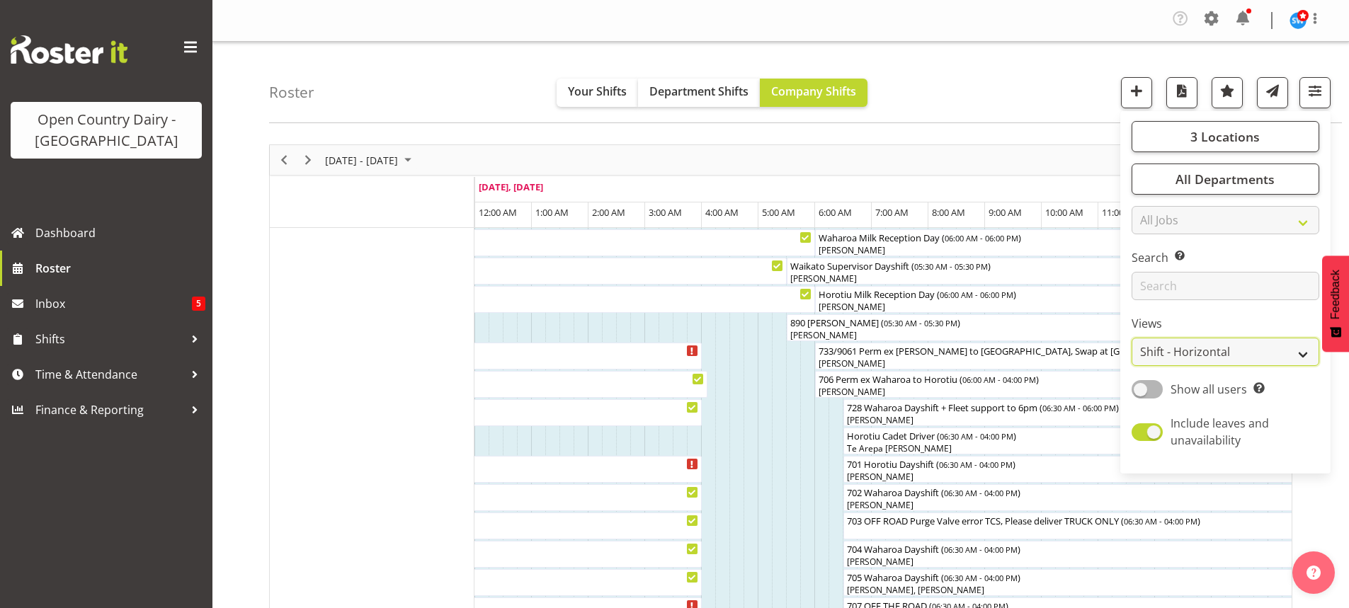
click at [1174, 347] on select "Staff Role Shift - Horizontal Shift - Vertical Staff - Location" at bounding box center [1226, 352] width 188 height 28
select select "staff"
click at [1132, 338] on select "Staff Role Shift - Horizontal Shift - Vertical Staff - Location" at bounding box center [1226, 352] width 188 height 28
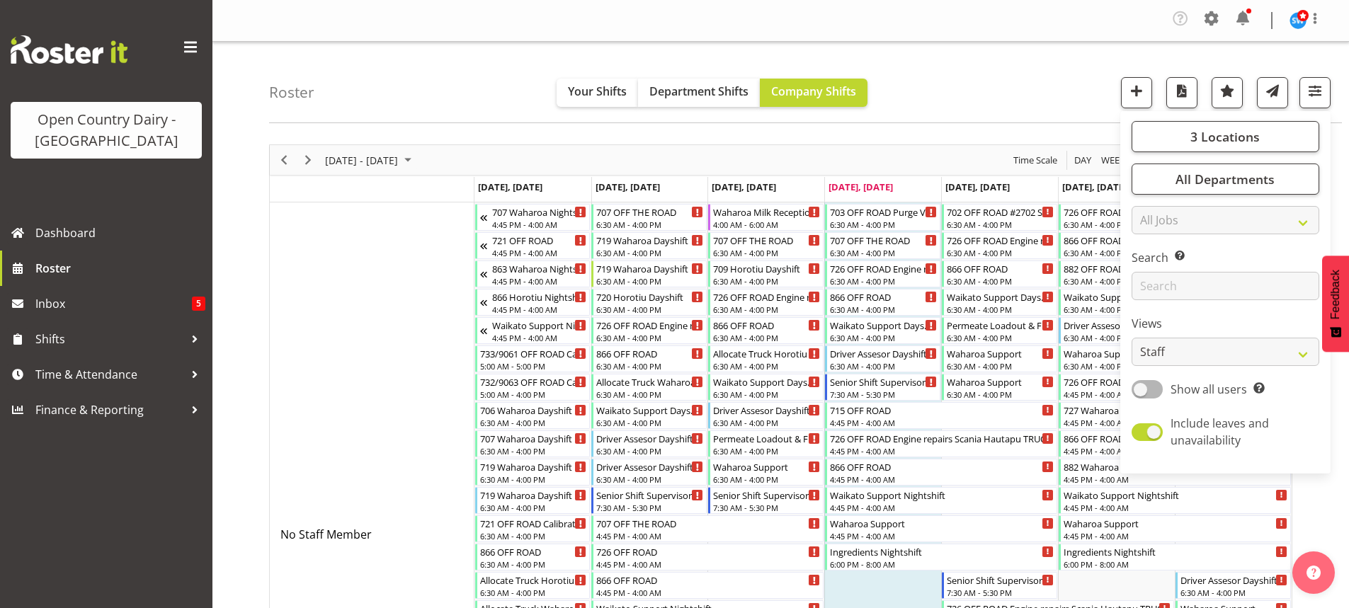
click at [963, 62] on div "Roster Your Shifts Department Shifts Company Shifts 3 Locations Clear Ingredien…" at bounding box center [805, 82] width 1073 height 81
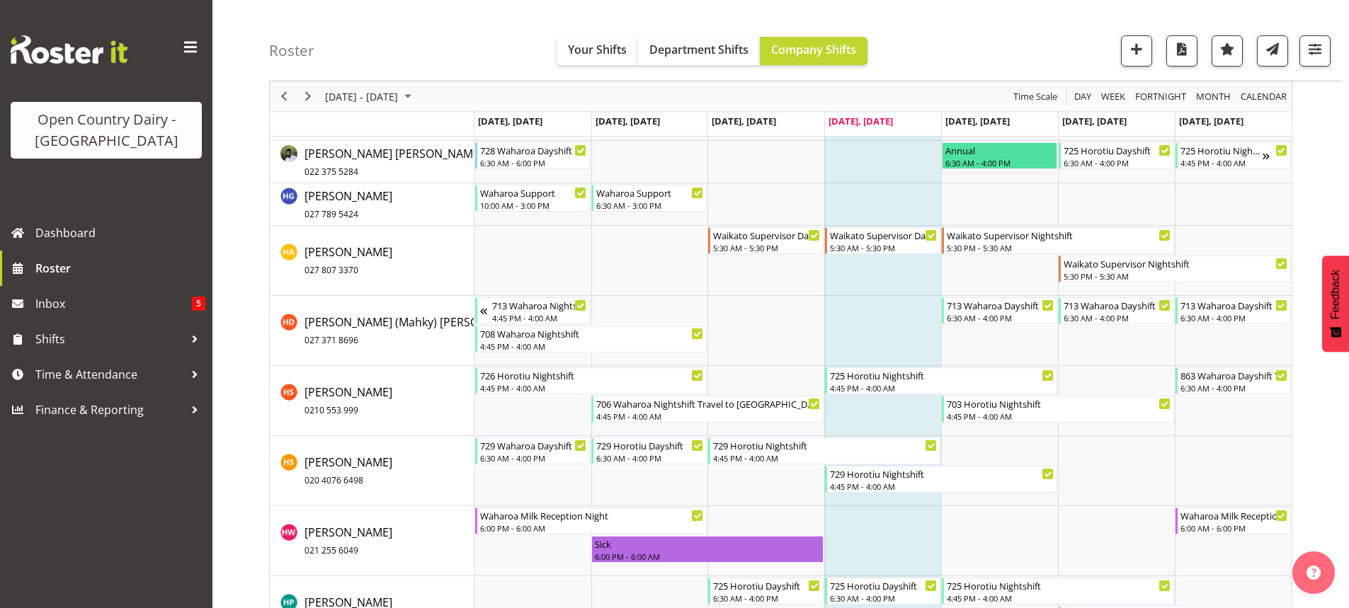
scroll to position [4532, 0]
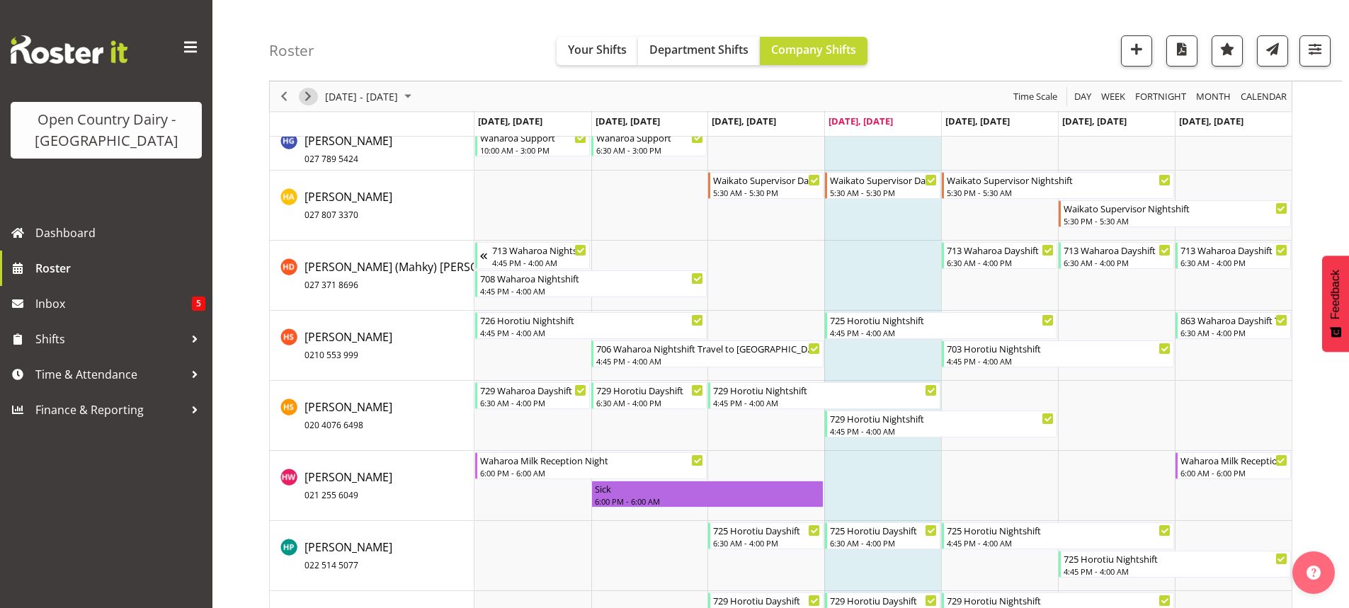
click at [309, 95] on span "Next" at bounding box center [308, 97] width 17 height 18
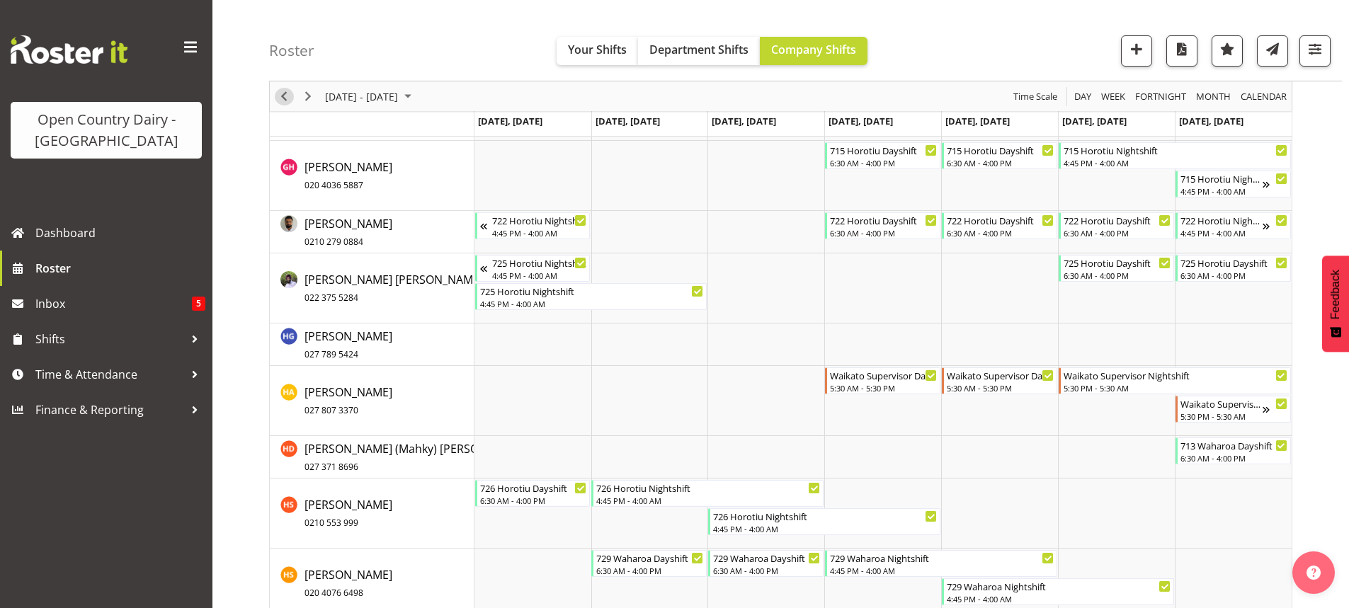
click at [280, 95] on span "Previous" at bounding box center [283, 97] width 17 height 18
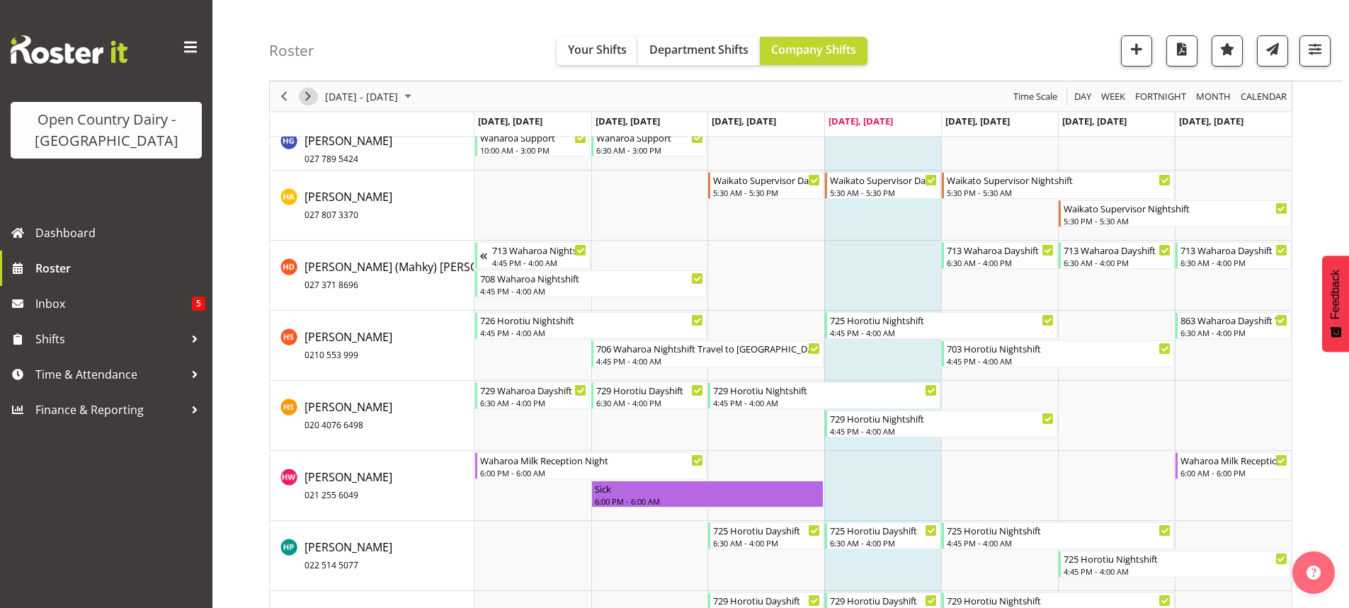
drag, startPoint x: 305, startPoint y: 93, endPoint x: 5, endPoint y: 146, distance: 304.8
click at [305, 93] on span "Next" at bounding box center [308, 97] width 17 height 18
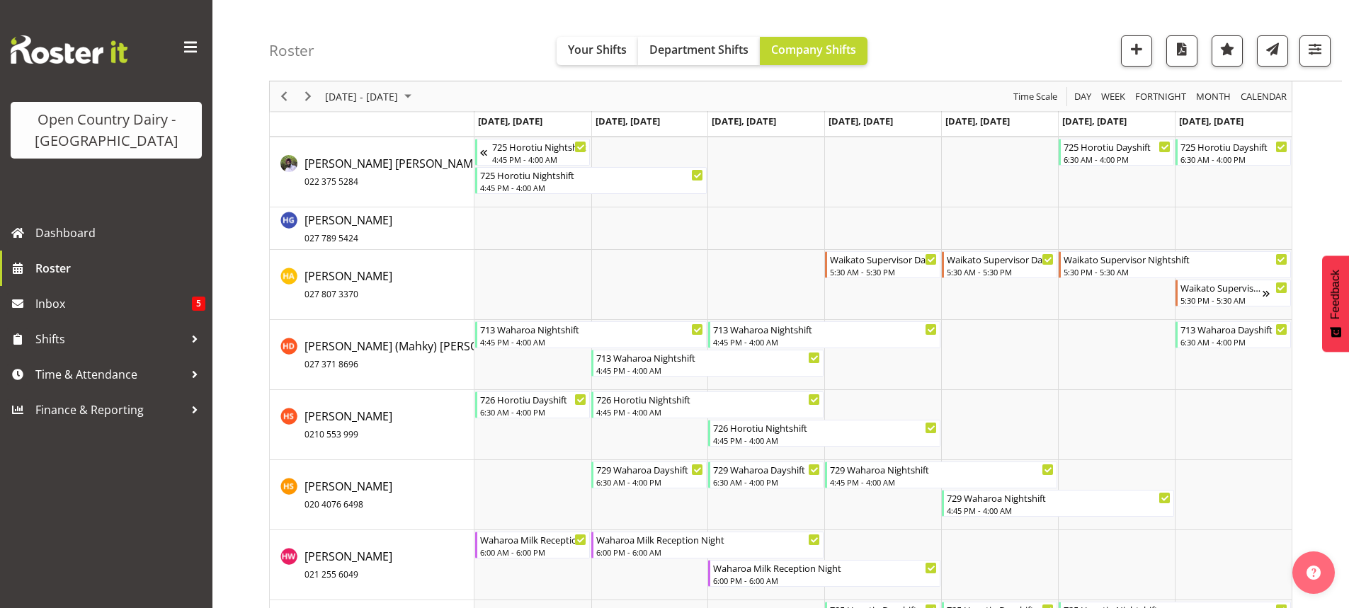
scroll to position [4604, 0]
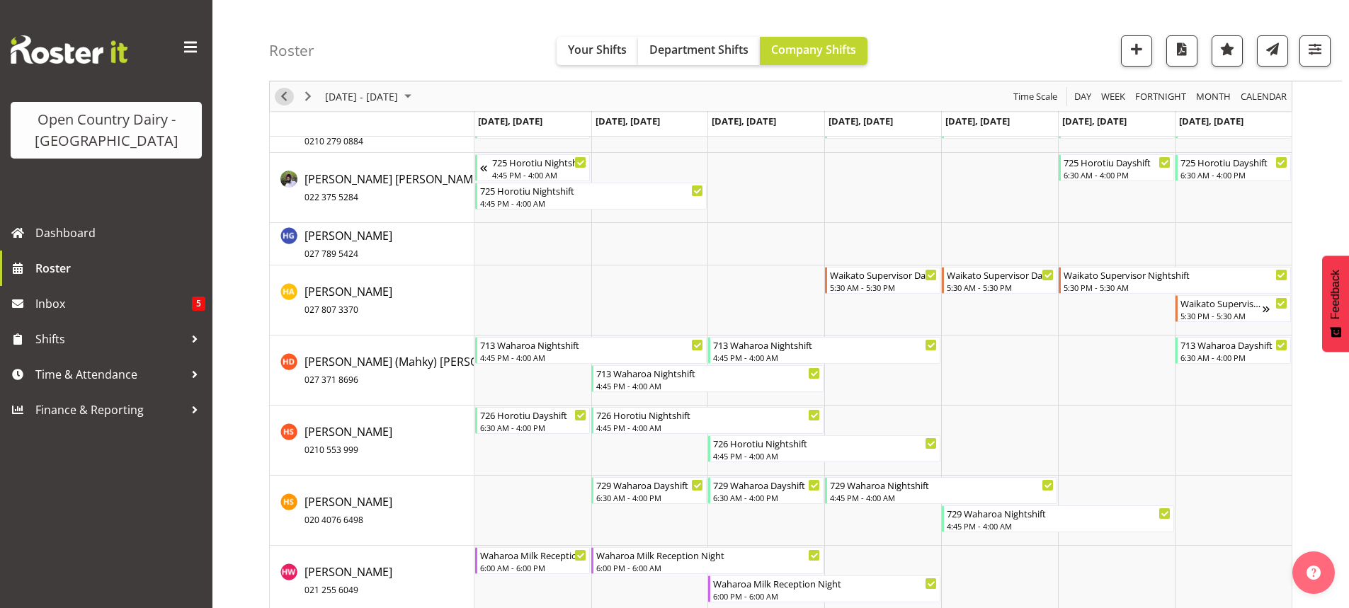
click at [280, 97] on span "Previous" at bounding box center [283, 97] width 17 height 18
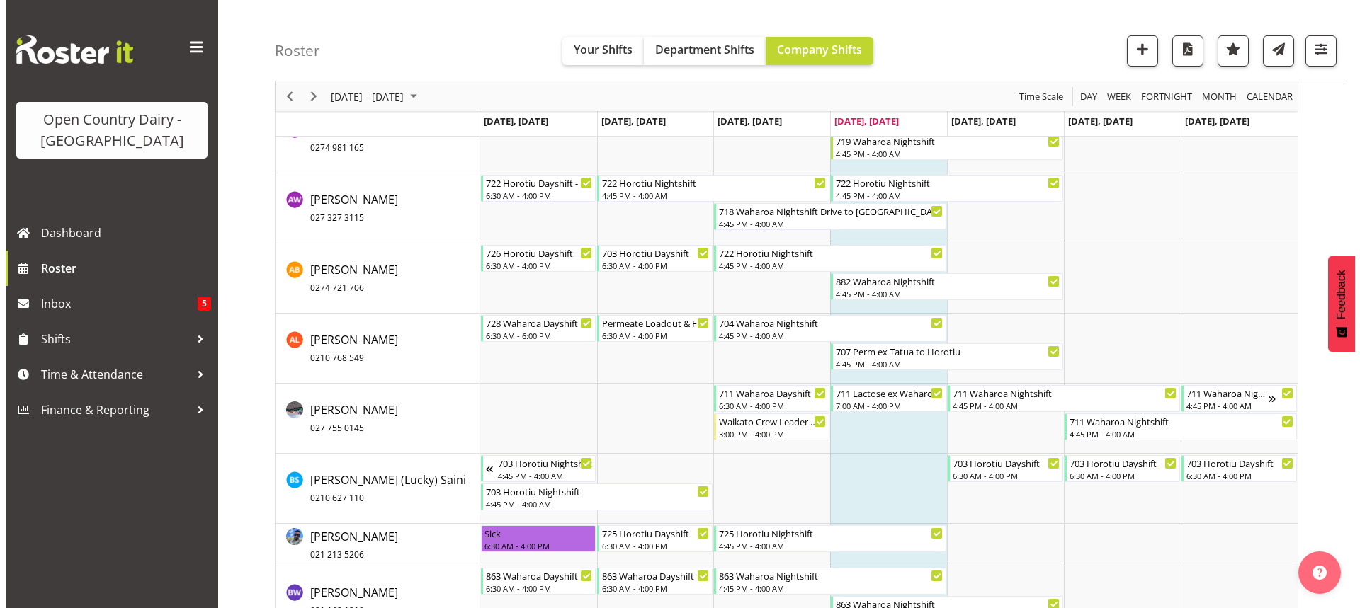
scroll to position [1133, 0]
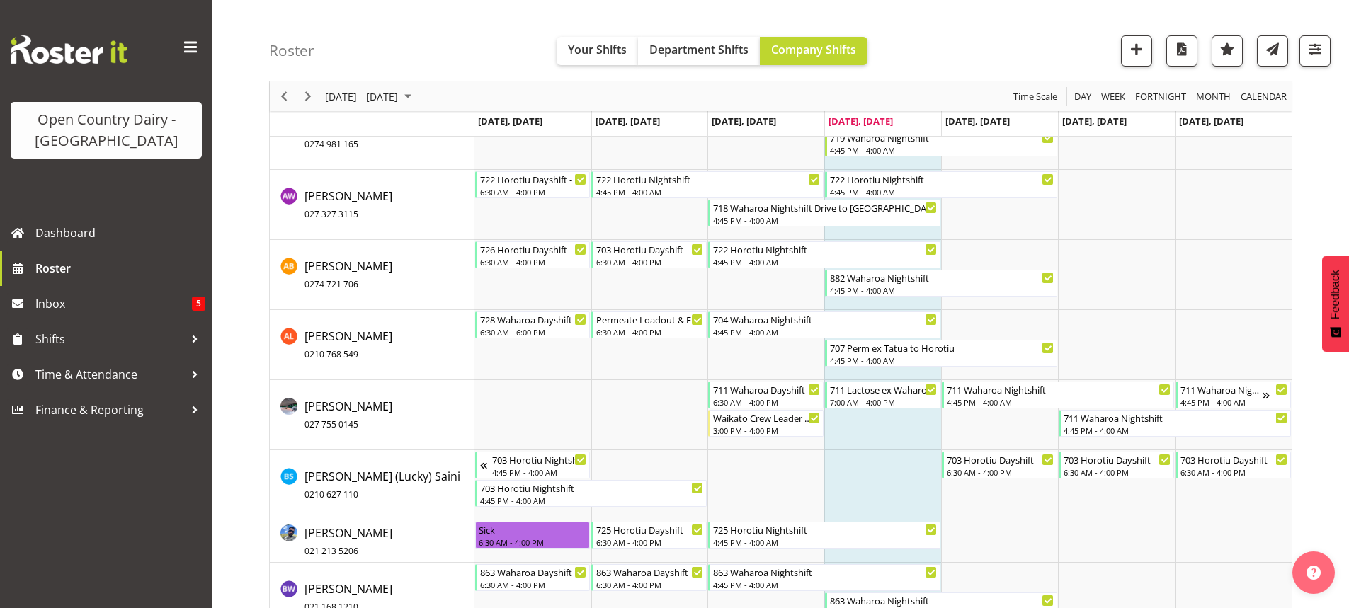
click at [870, 372] on td "Timeline Week of September 4, 2025" at bounding box center [882, 345] width 117 height 70
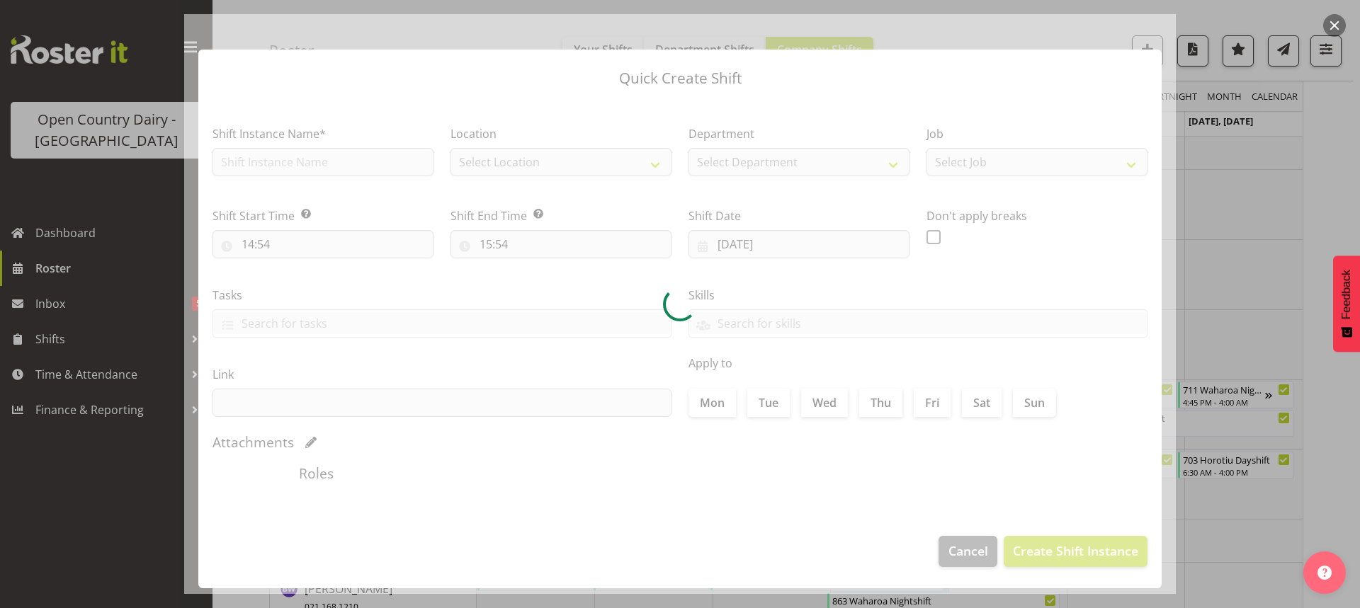
checkbox input "true"
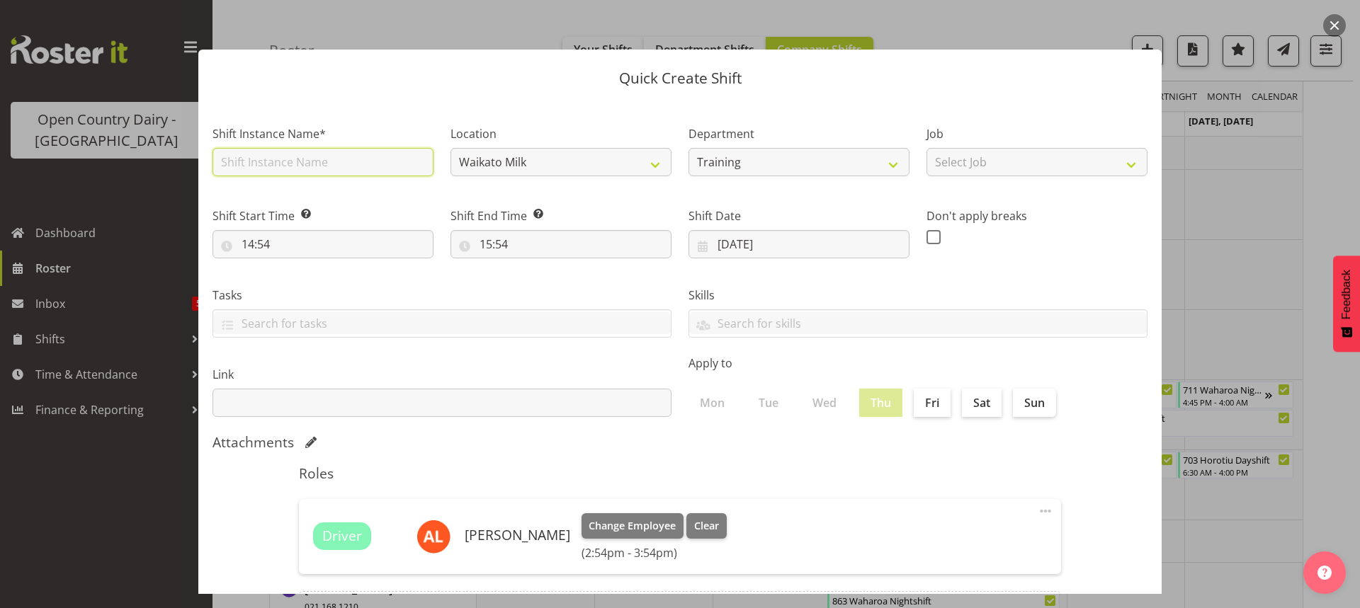
click at [266, 158] on input "text" at bounding box center [322, 162] width 221 height 28
type input "2"
type input "723 Horotiu Nightshift"
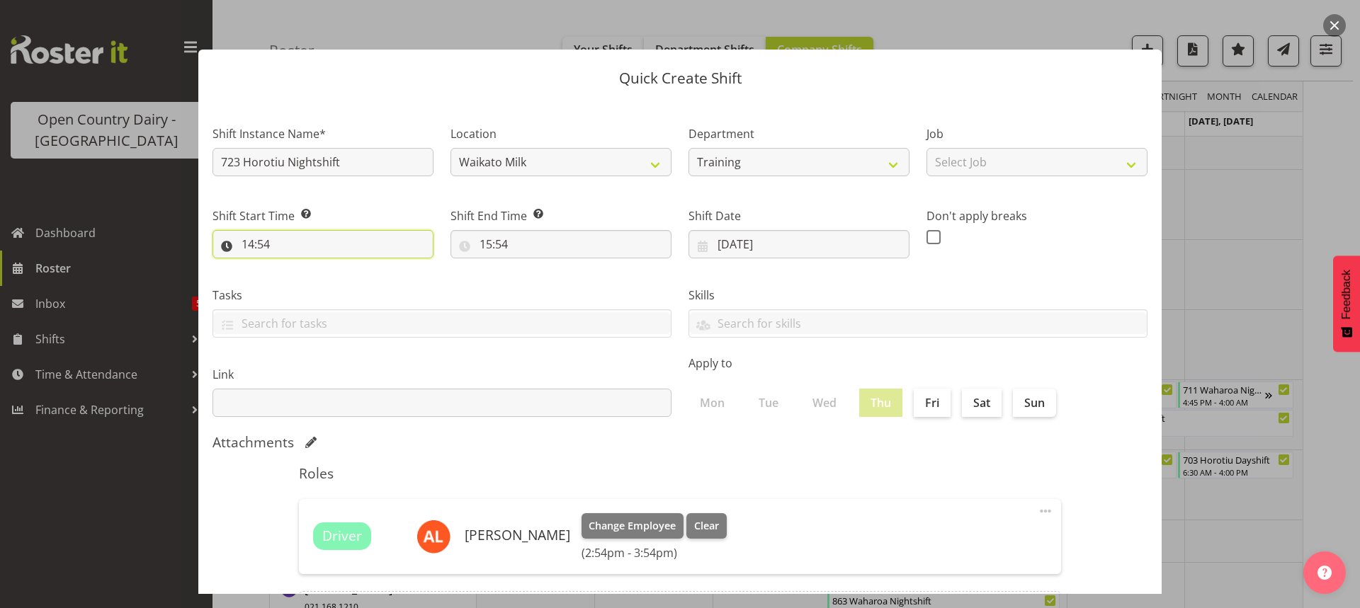
click at [263, 242] on input "14:54" at bounding box center [322, 244] width 221 height 28
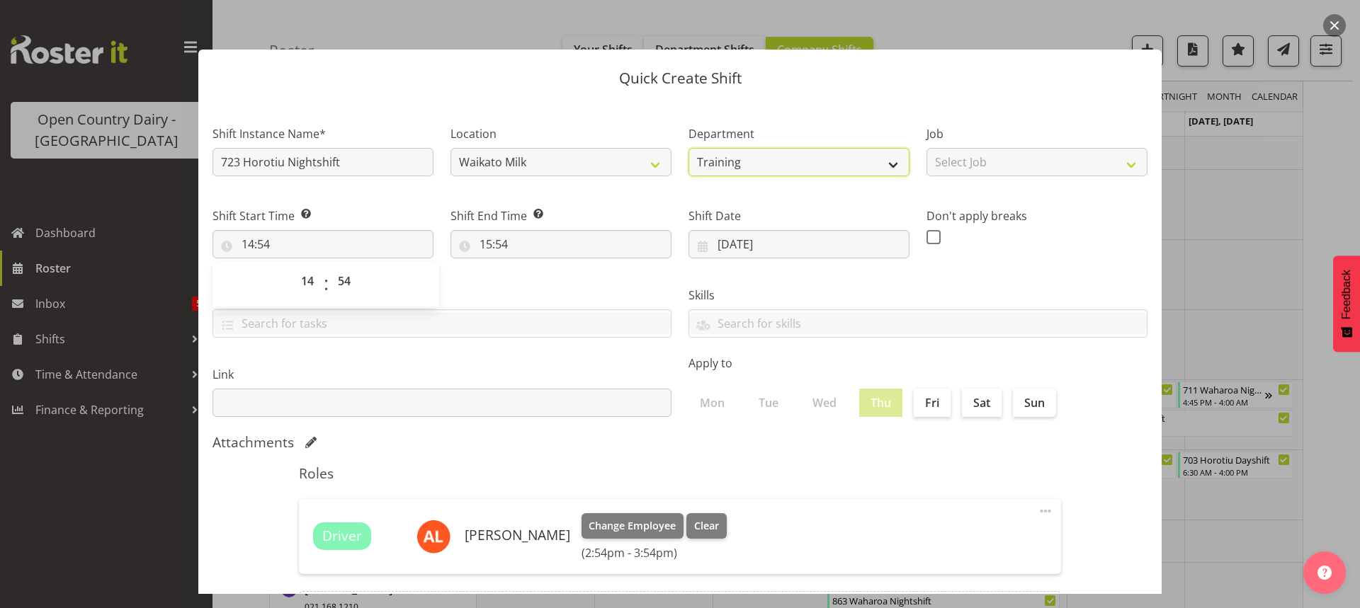
click at [886, 158] on select "Training 701 702 703 704 705 706 707 708 709 710 711 712" at bounding box center [798, 162] width 221 height 28
select select "819"
click at [688, 148] on select "Training 701 702 703 704 705 706 707 708 709 710 711 712" at bounding box center [798, 162] width 221 height 28
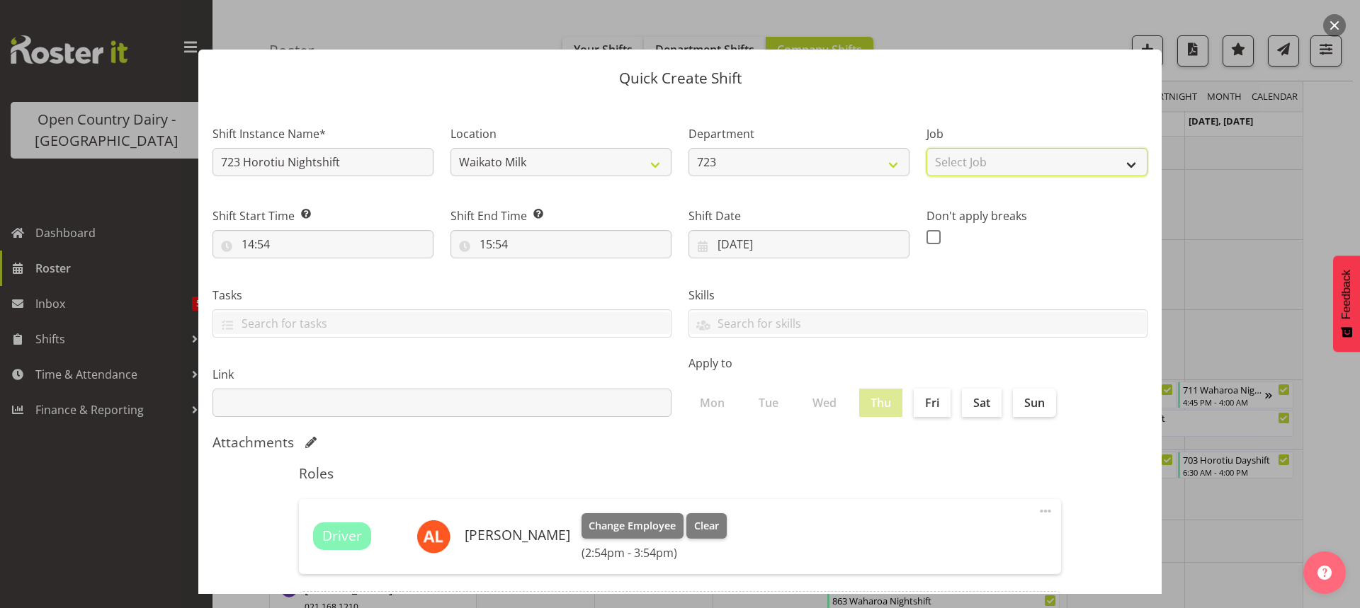
click at [974, 161] on select "Select Job Driver Driver supervisor Support" at bounding box center [1036, 162] width 221 height 28
select select "9052"
click at [926, 148] on select "Select Job Driver Driver supervisor Support" at bounding box center [1036, 162] width 221 height 28
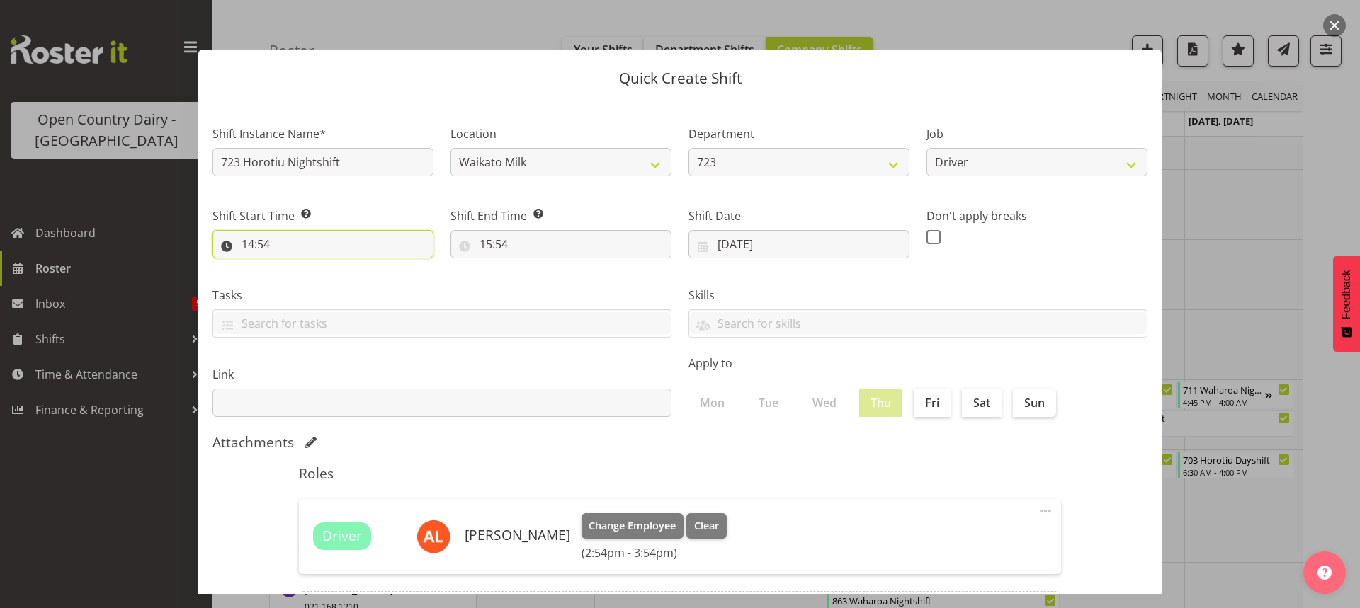
click at [311, 245] on input "14:54" at bounding box center [322, 244] width 221 height 28
click at [301, 283] on select "00 01 02 03 04 05 06 07 08 09 10 11 12 13 14 15 16 17 18 19 20 21 22 23" at bounding box center [309, 281] width 32 height 28
select select "16"
click at [293, 267] on select "00 01 02 03 04 05 06 07 08 09 10 11 12 13 14 15 16 17 18 19 20 21 22 23" at bounding box center [309, 281] width 32 height 28
type input "16:54"
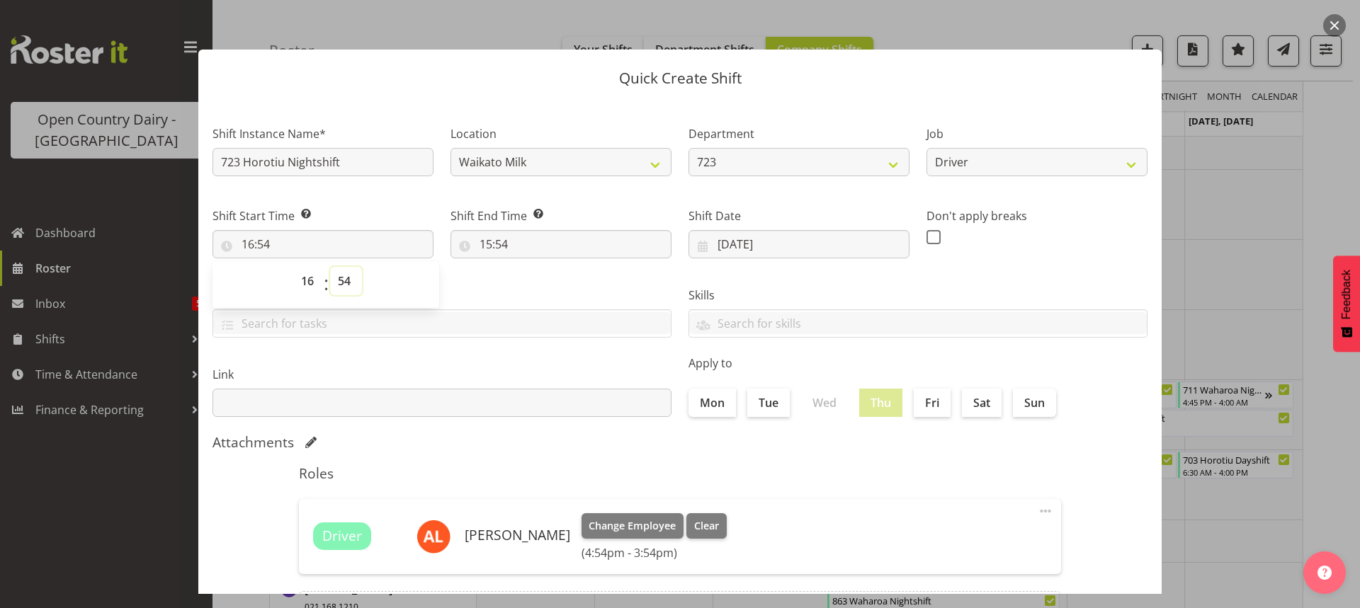
click at [343, 278] on select "00 01 02 03 04 05 06 07 08 09 10 11 12 13 14 15 16 17 18 19 20 21 22 23 24 25 2…" at bounding box center [346, 281] width 32 height 28
select select "45"
click at [330, 267] on select "00 01 02 03 04 05 06 07 08 09 10 11 12 13 14 15 16 17 18 19 20 21 22 23 24 25 2…" at bounding box center [346, 281] width 32 height 28
type input "16:45"
click at [493, 246] on input "15:54" at bounding box center [560, 244] width 221 height 28
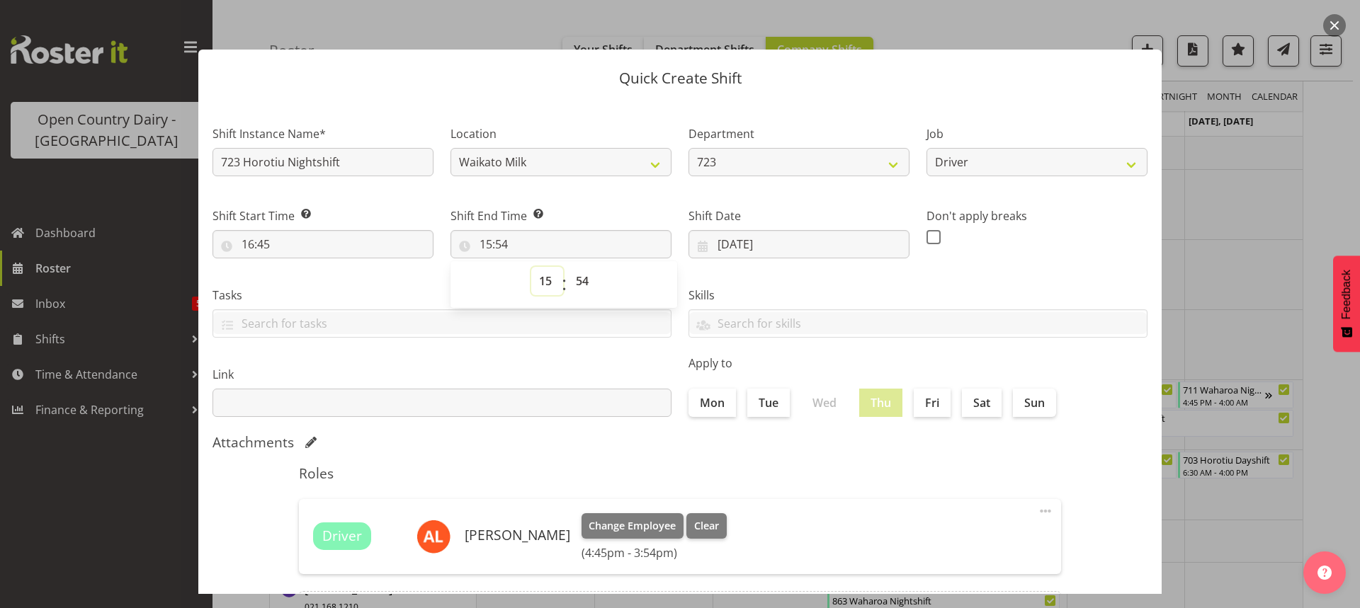
click at [546, 278] on select "00 01 02 03 04 05 06 07 08 09 10 11 12 13 14 15 16 17 18 19 20 21 22 23" at bounding box center [547, 281] width 32 height 28
select select "4"
click at [531, 267] on select "00 01 02 03 04 05 06 07 08 09 10 11 12 13 14 15 16 17 18 19 20 21 22 23" at bounding box center [547, 281] width 32 height 28
type input "04:54"
click at [582, 279] on select "00 01 02 03 04 05 06 07 08 09 10 11 12 13 14 15 16 17 18 19 20 21 22 23 24 25 2…" at bounding box center [584, 281] width 32 height 28
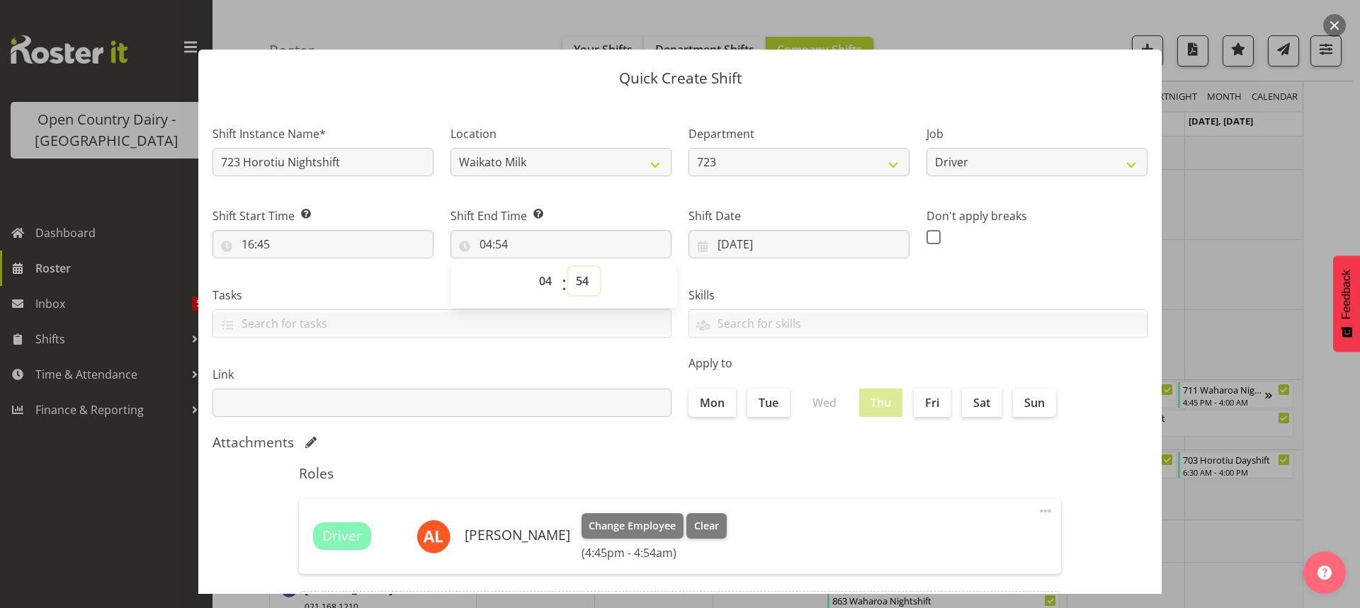
select select "0"
click at [568, 267] on select "00 01 02 03 04 05 06 07 08 09 10 11 12 13 14 15 16 17 18 19 20 21 22 23 24 25 2…" at bounding box center [584, 281] width 32 height 28
type input "04:00"
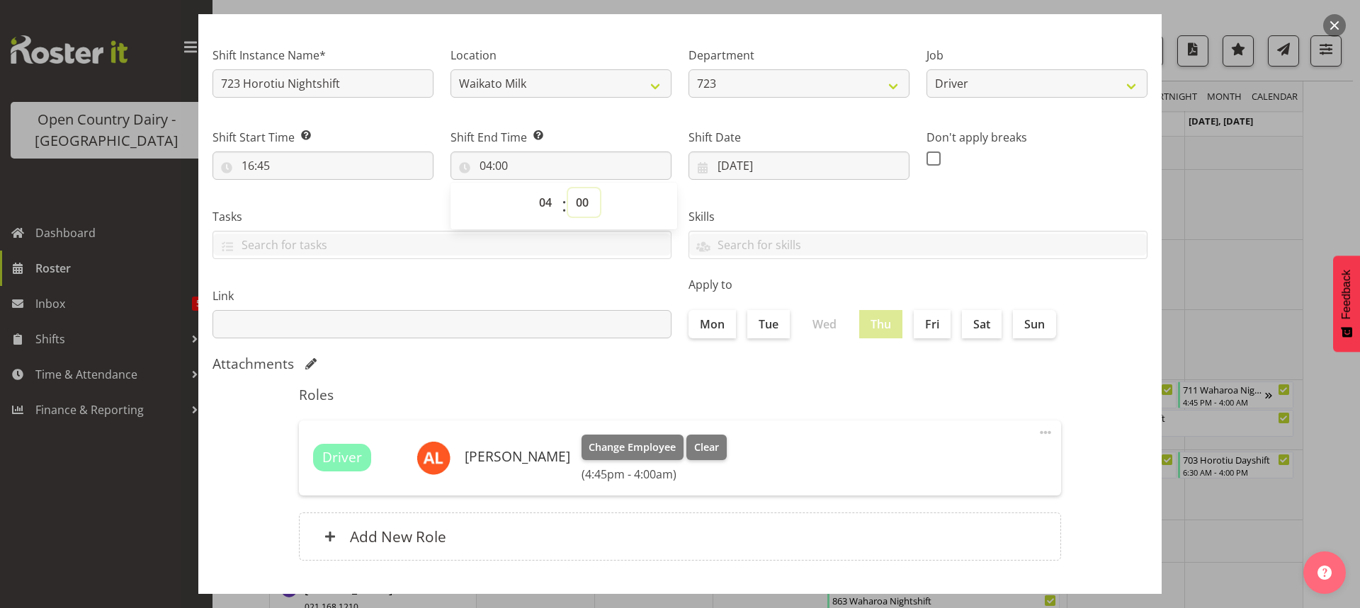
scroll to position [143, 0]
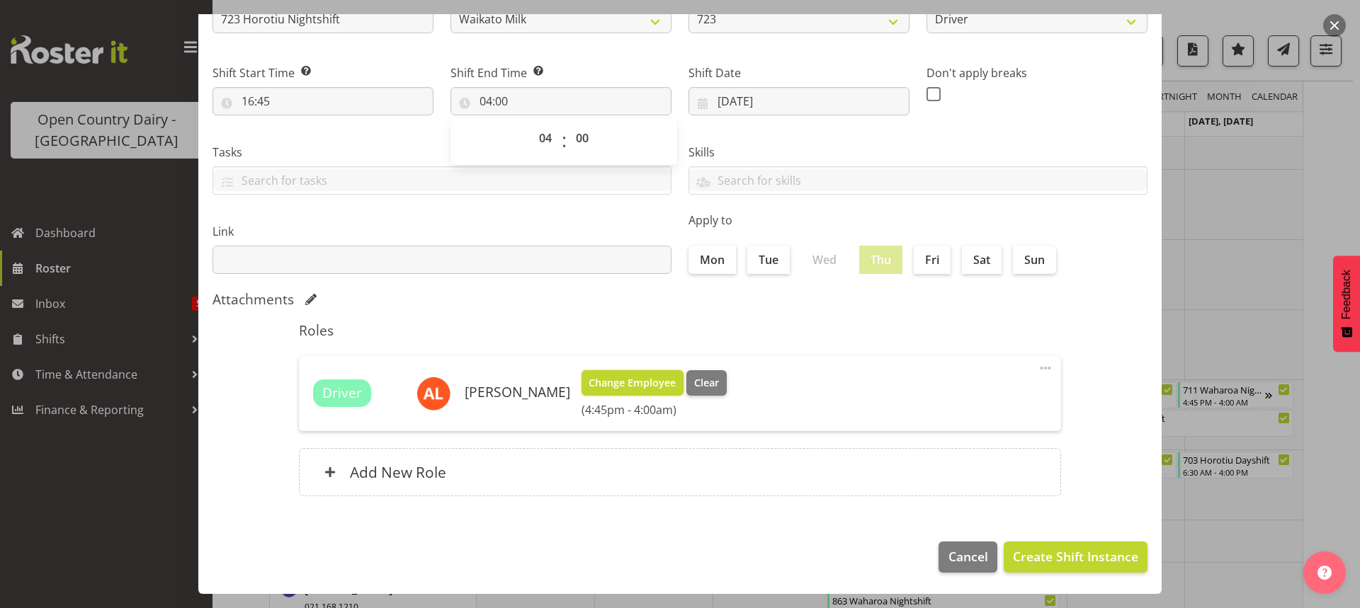
click at [626, 388] on span "Change Employee" at bounding box center [631, 383] width 87 height 16
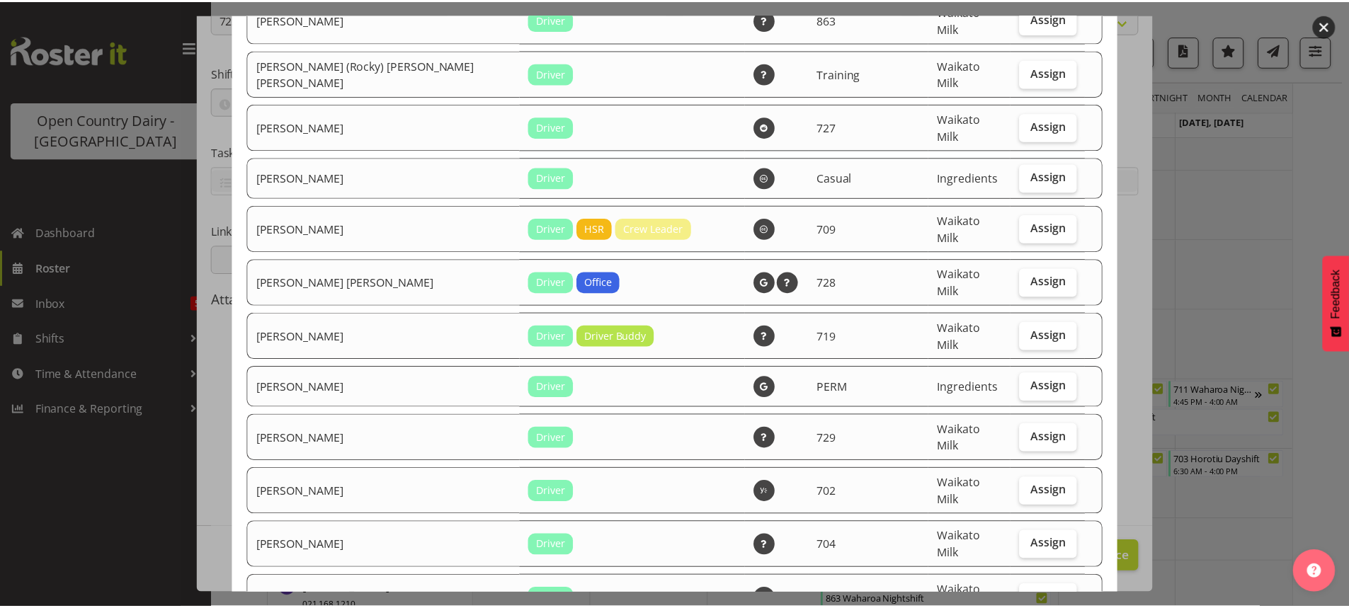
scroll to position [2552, 0]
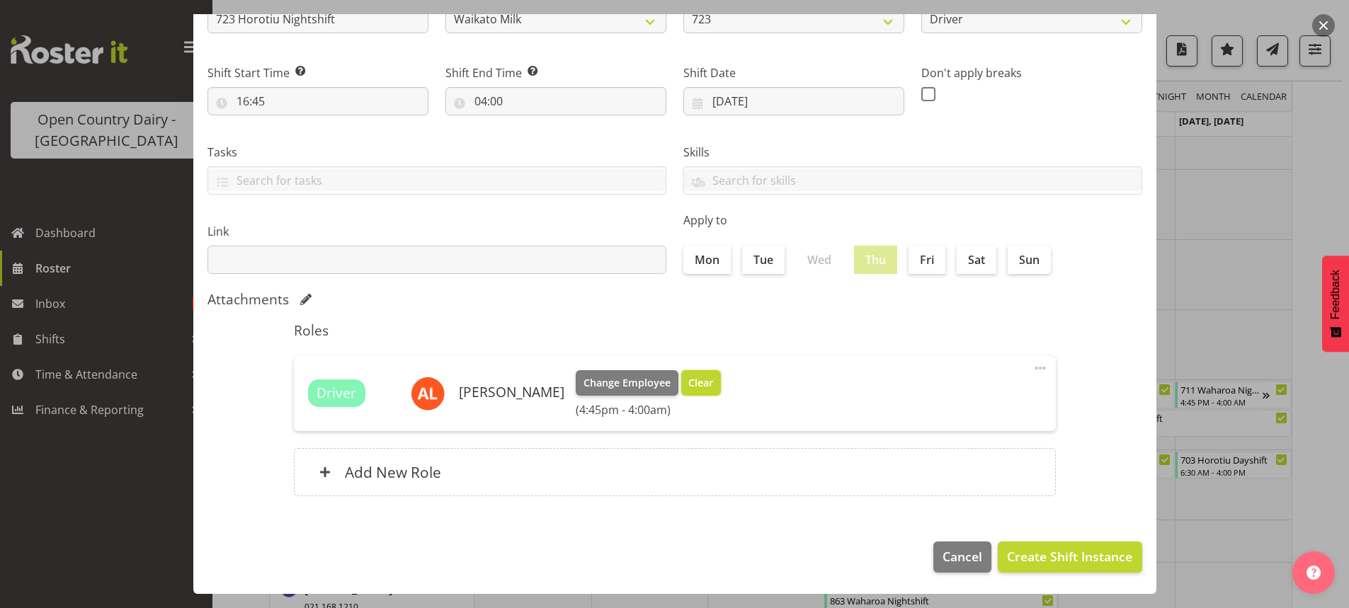
click at [693, 385] on span "Clear" at bounding box center [700, 383] width 25 height 16
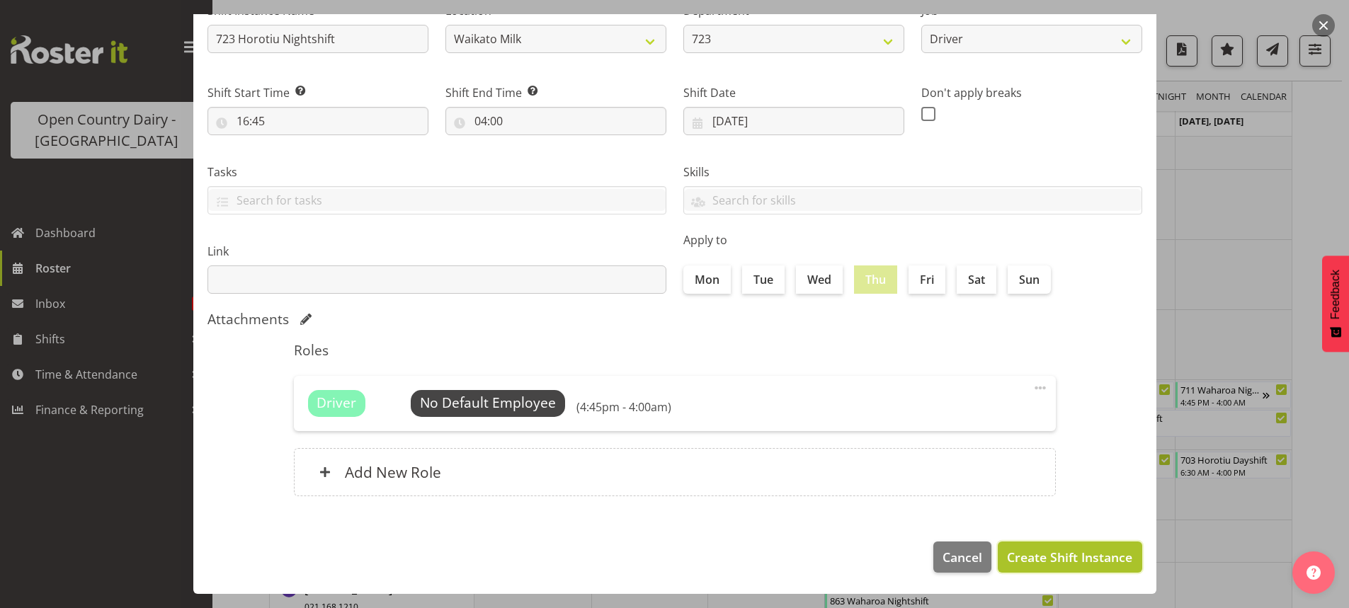
click at [1039, 557] on span "Create Shift Instance" at bounding box center [1069, 557] width 125 height 18
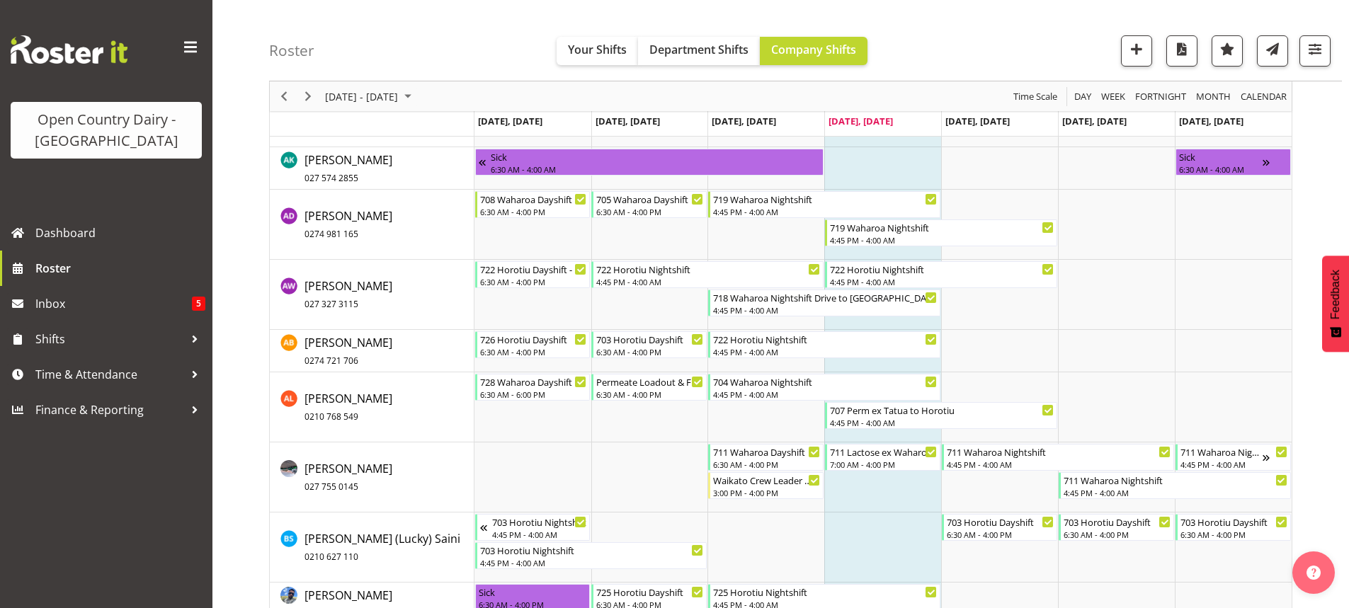
scroll to position [1052, 0]
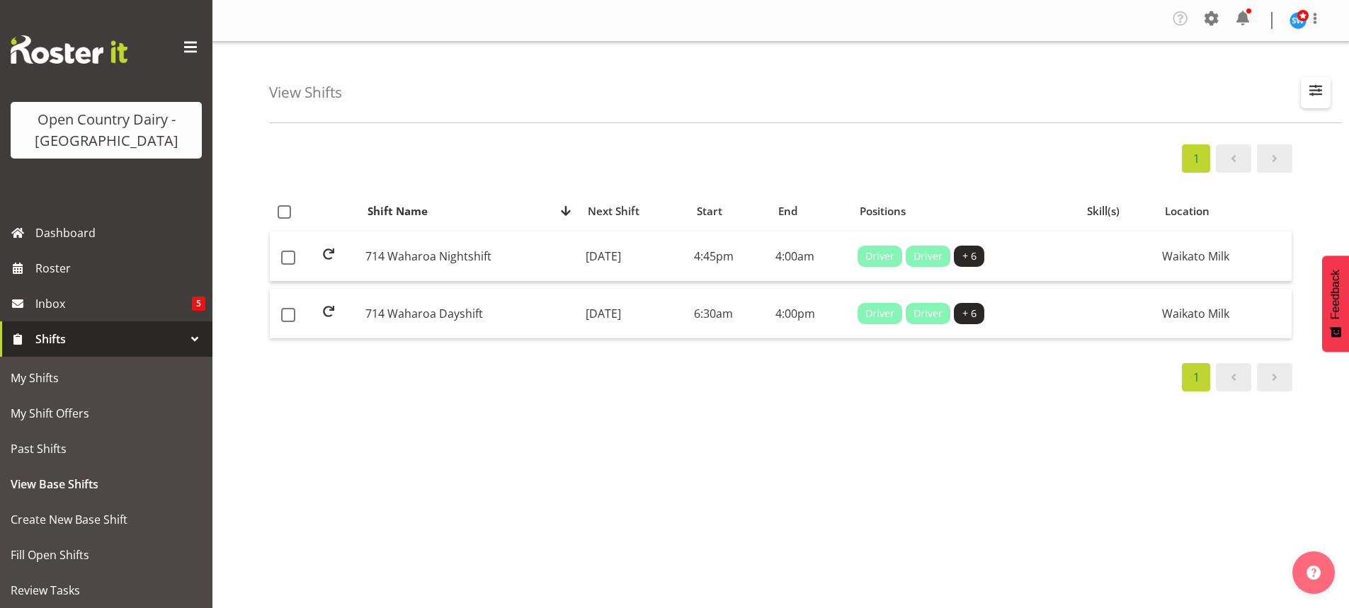
click at [1315, 89] on span "button" at bounding box center [1315, 90] width 18 height 18
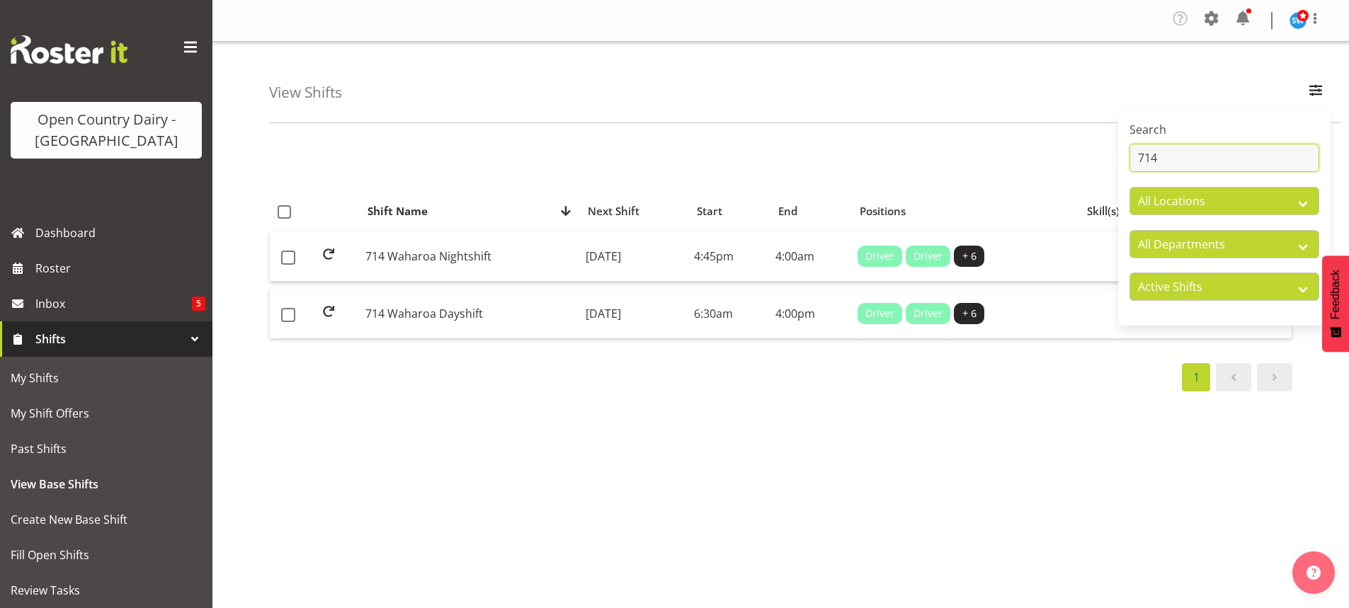
click at [1168, 155] on input "714" at bounding box center [1224, 158] width 190 height 28
type input "7"
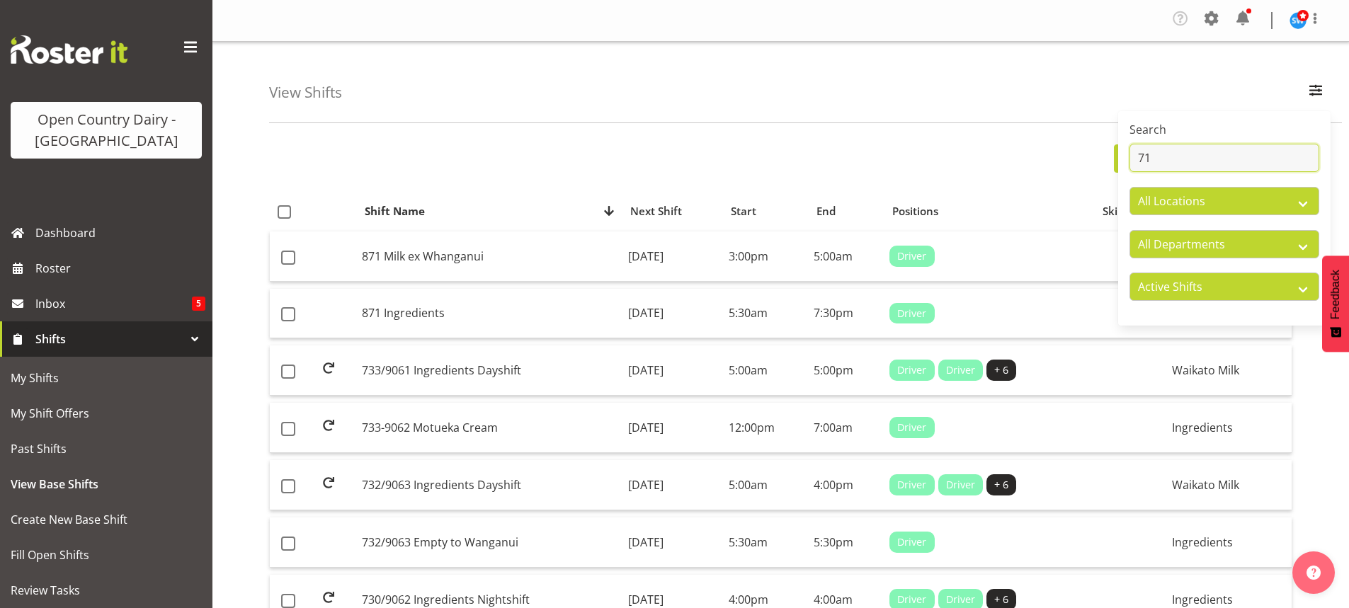
type input "7"
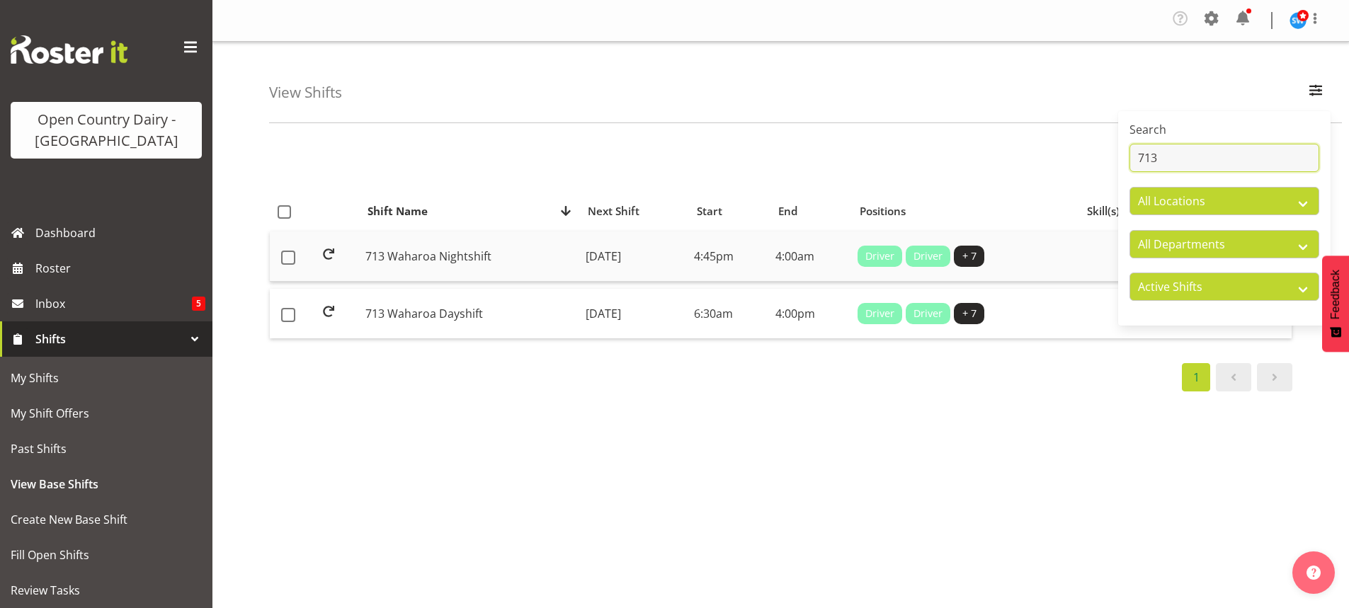
type input "713"
click at [614, 253] on td "[DATE]" at bounding box center [634, 257] width 108 height 50
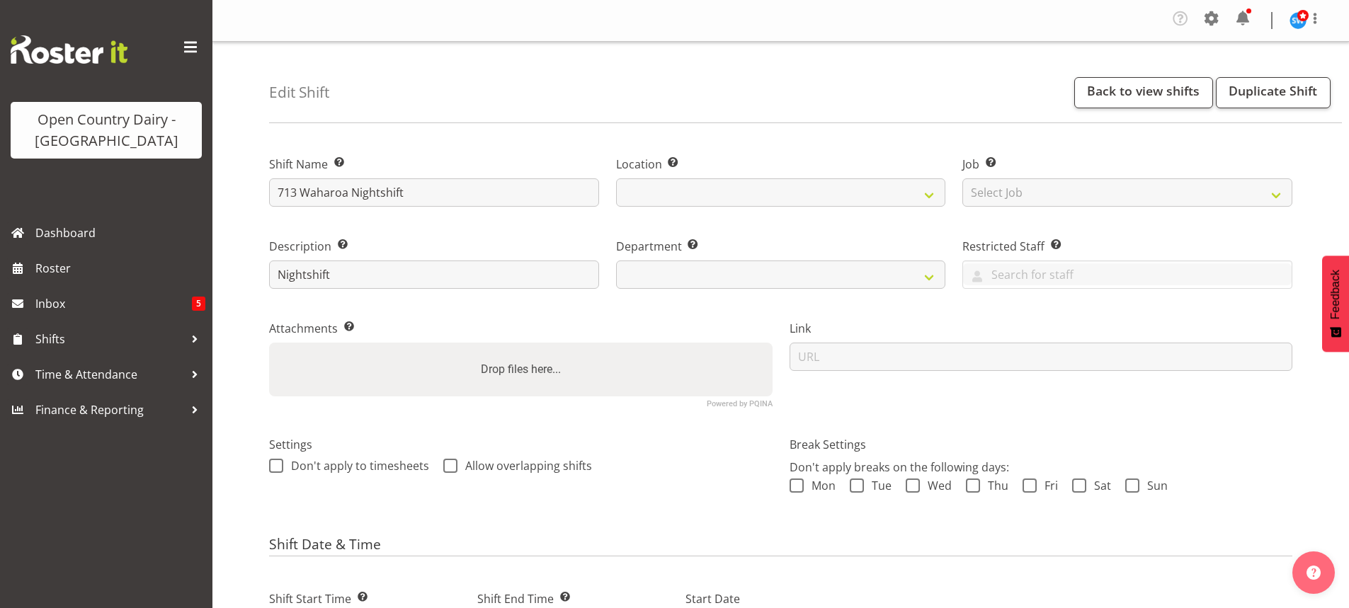
select select
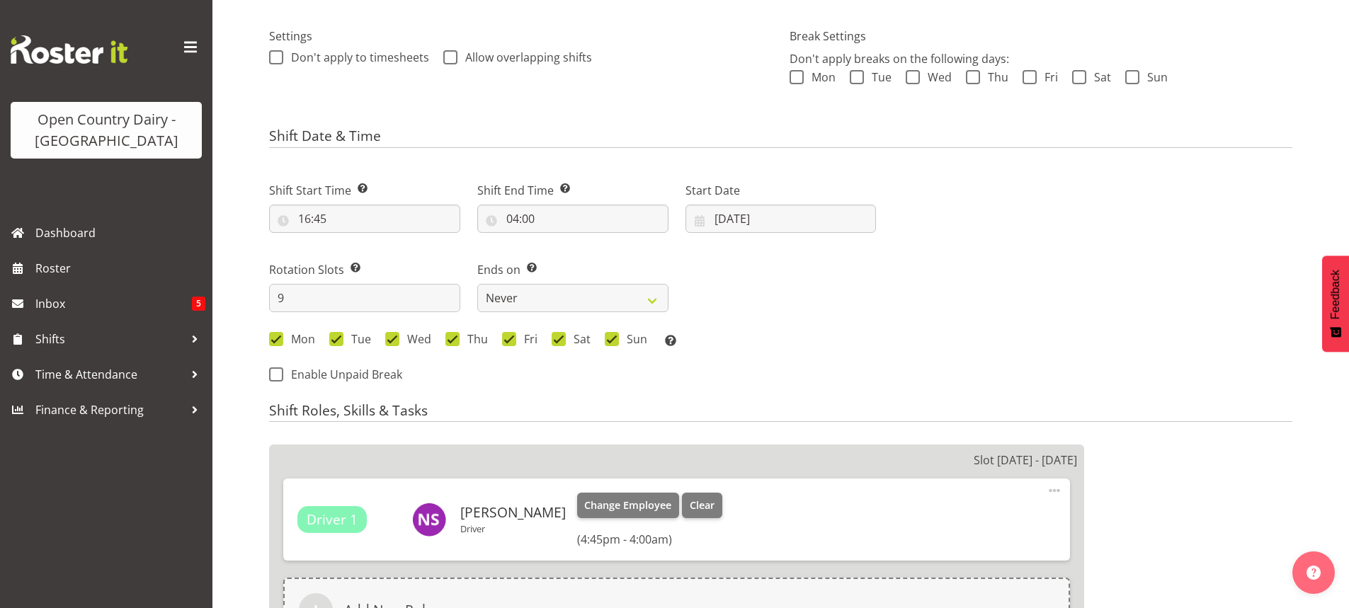
select select
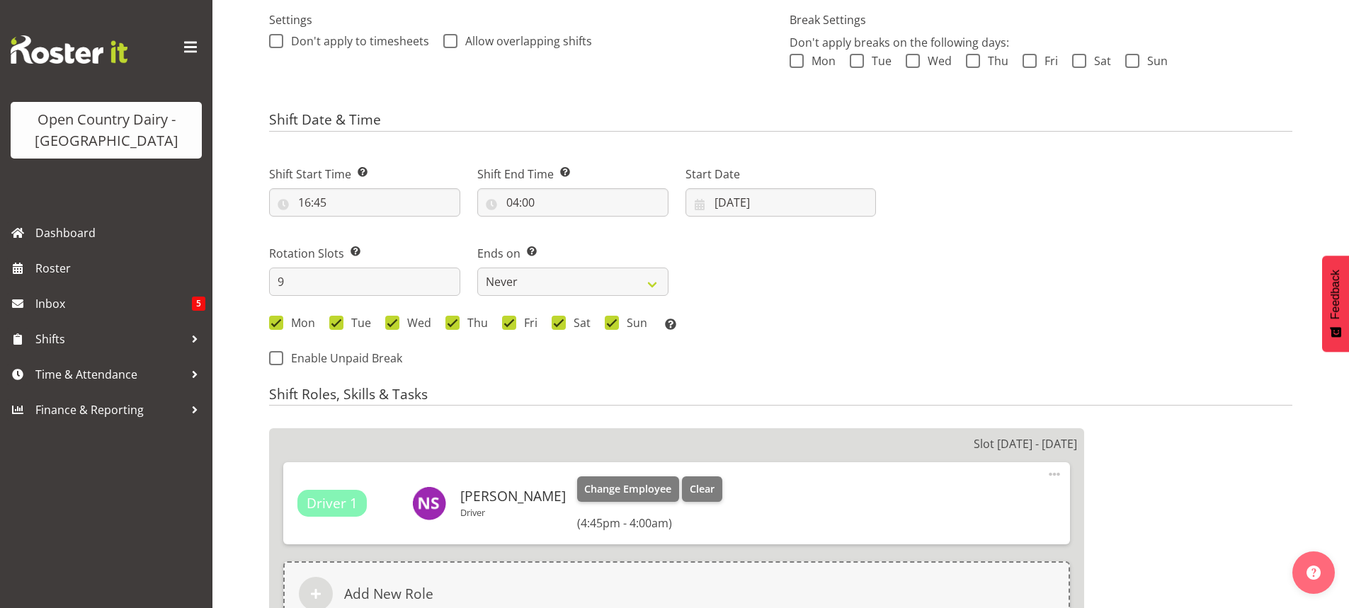
select select "1054"
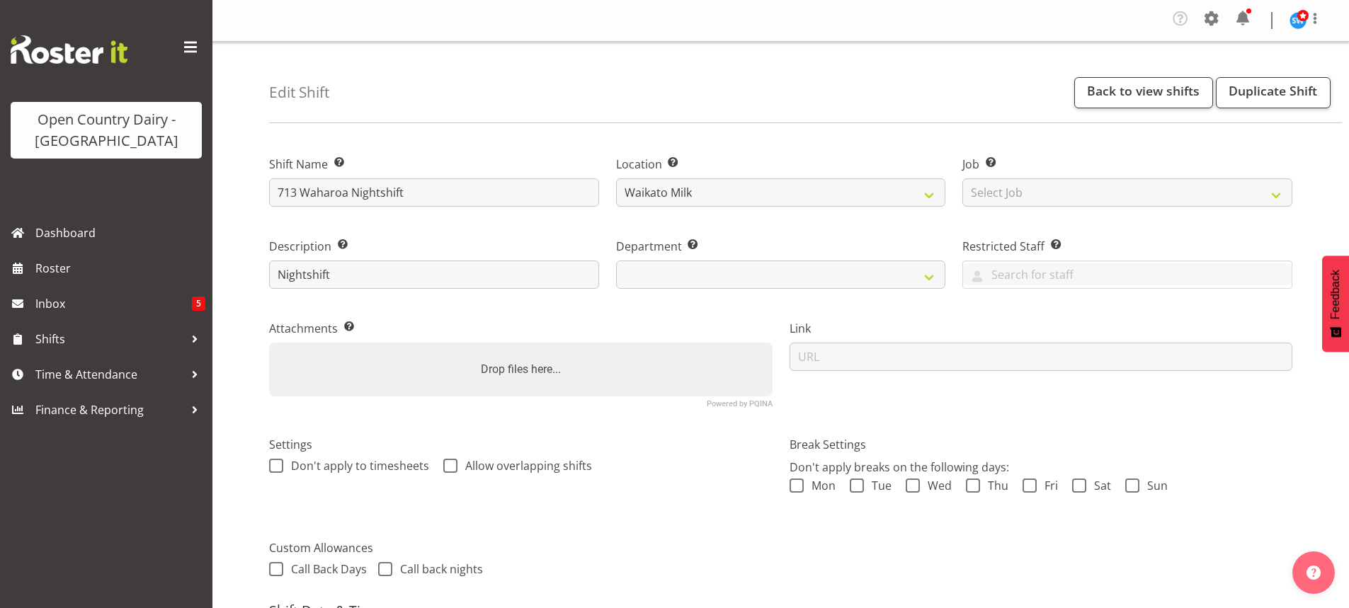
select select "716"
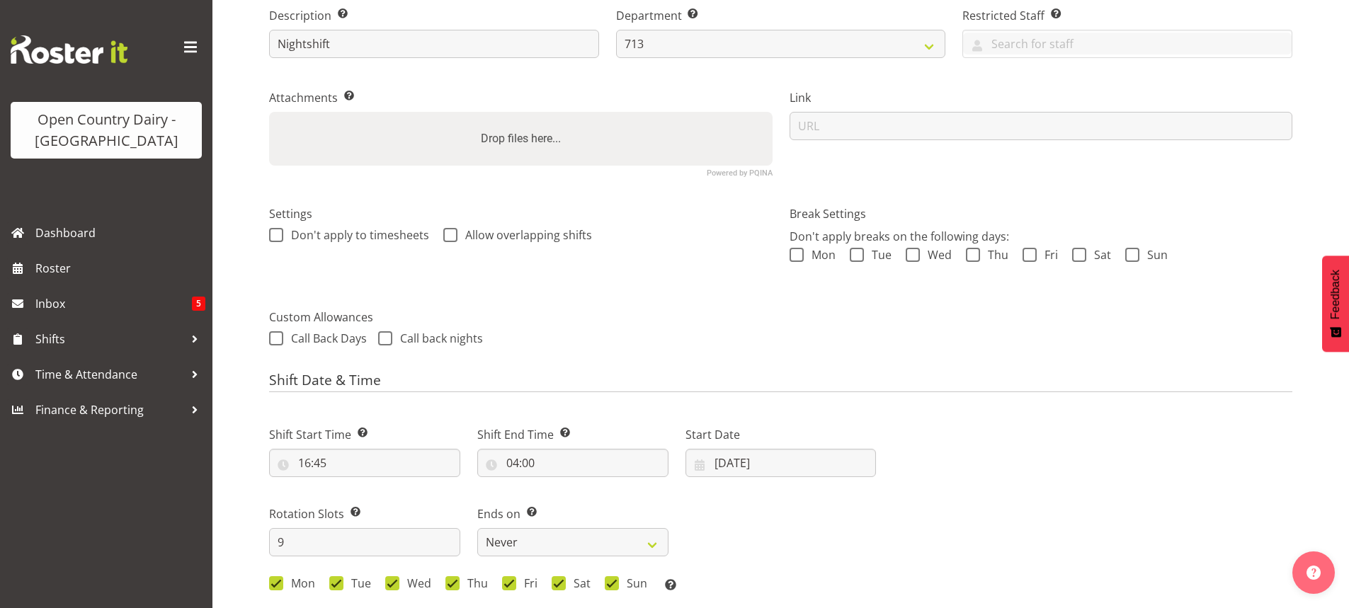
scroll to position [283, 0]
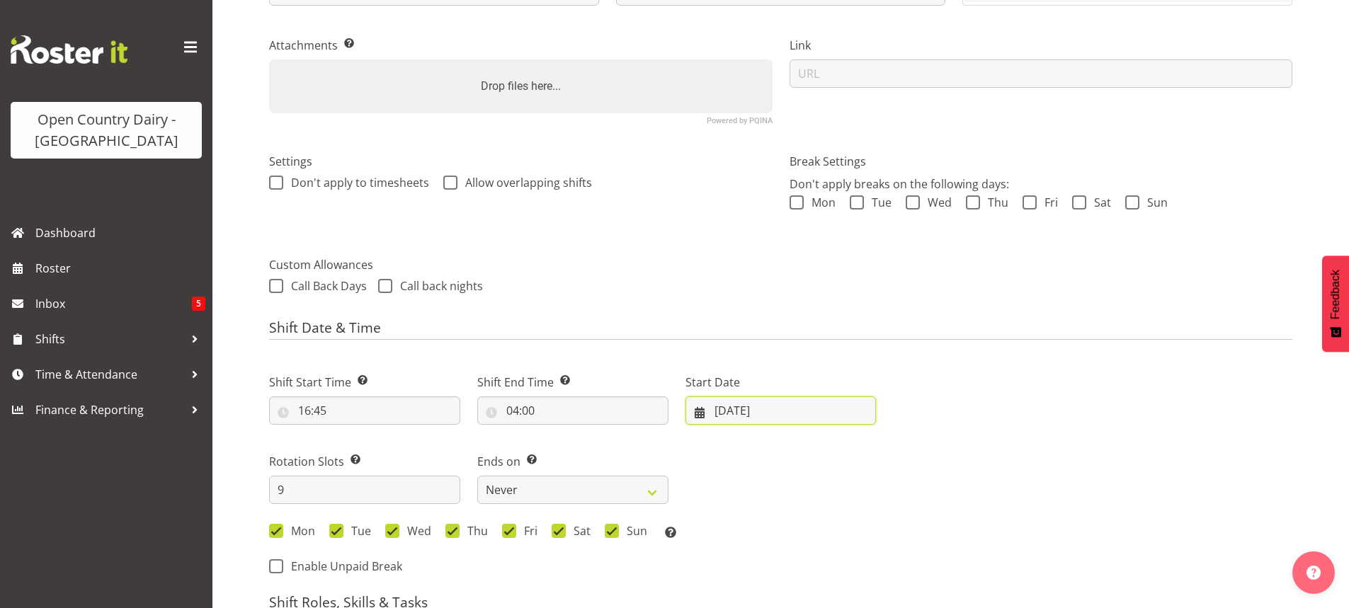
click at [739, 406] on input "[DATE]" at bounding box center [780, 411] width 191 height 28
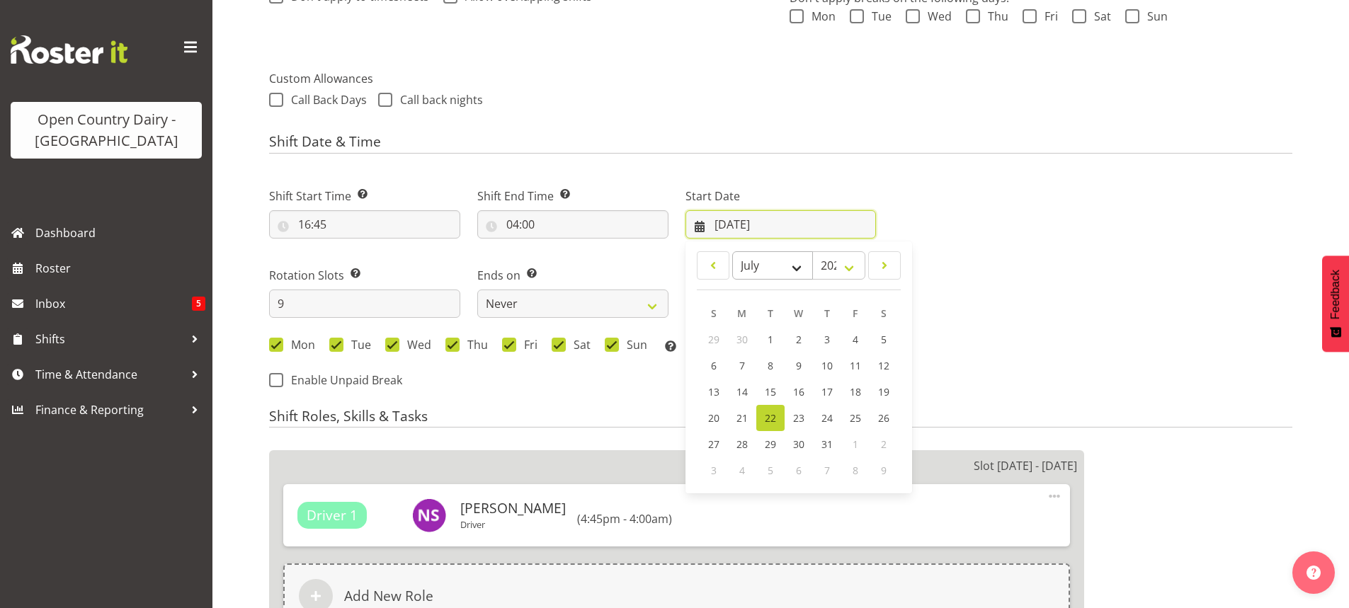
scroll to position [496, 0]
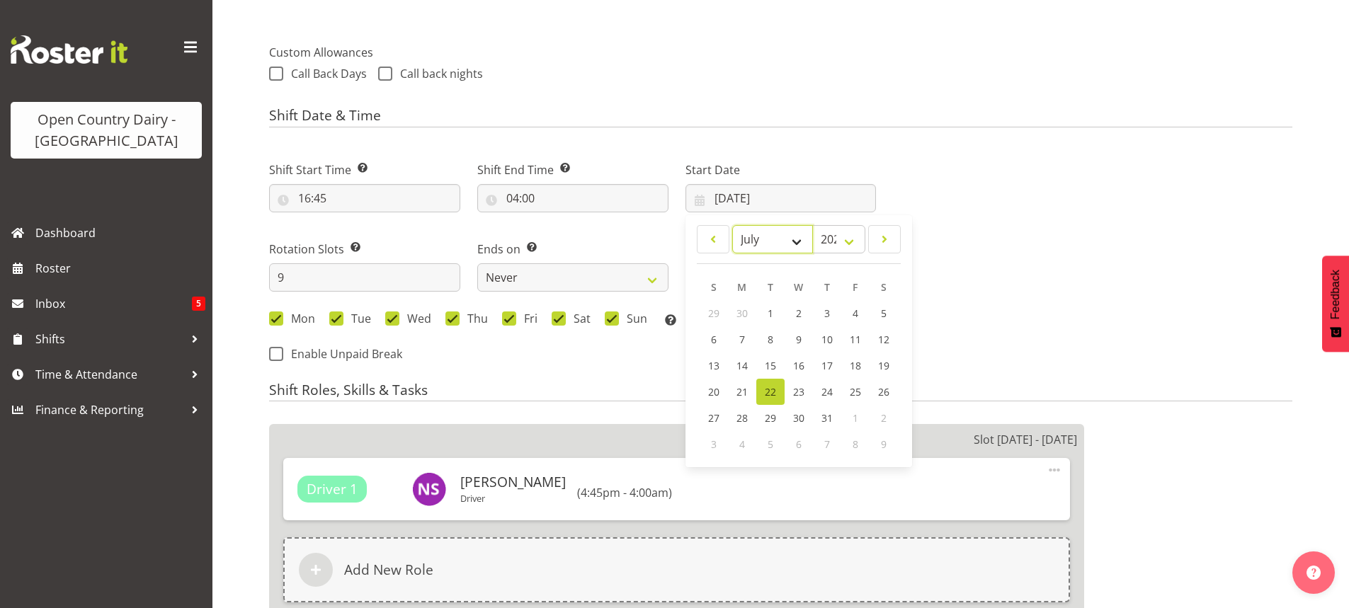
click at [795, 239] on select "January February March April May June July August September October November De…" at bounding box center [772, 239] width 81 height 28
select select "8"
click at [732, 225] on select "January February March April May June July August September October November De…" at bounding box center [772, 239] width 81 height 28
click at [738, 341] on link "8" at bounding box center [742, 341] width 28 height 26
type input "[DATE]"
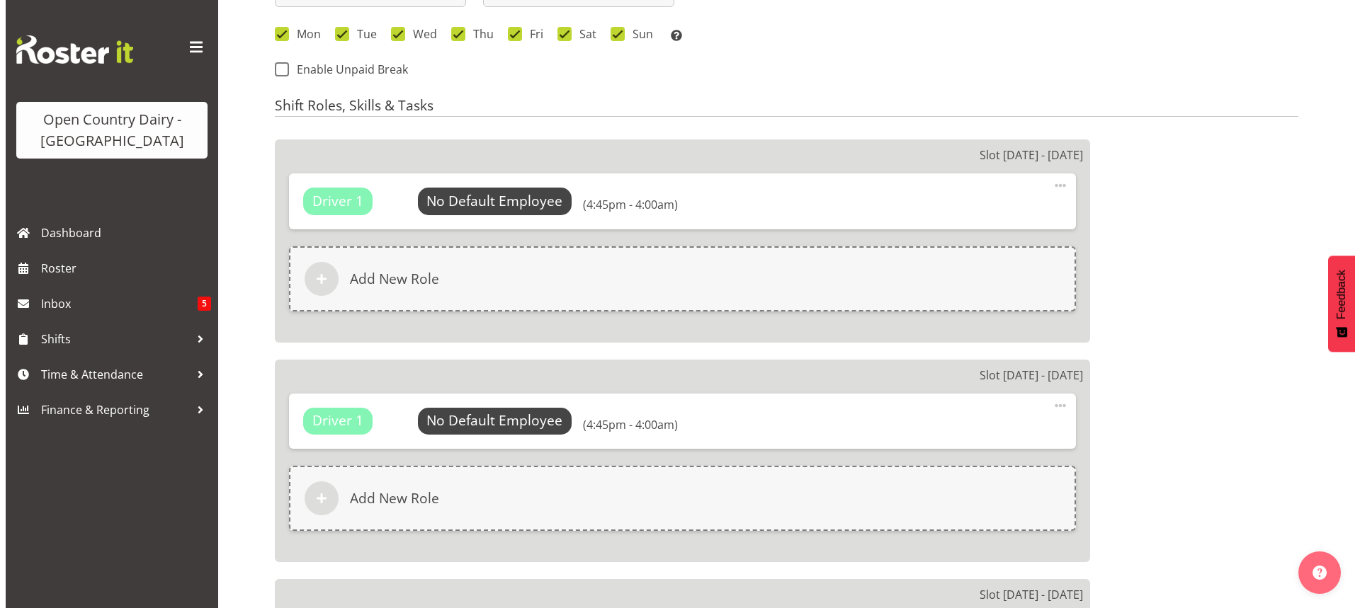
scroll to position [779, 0]
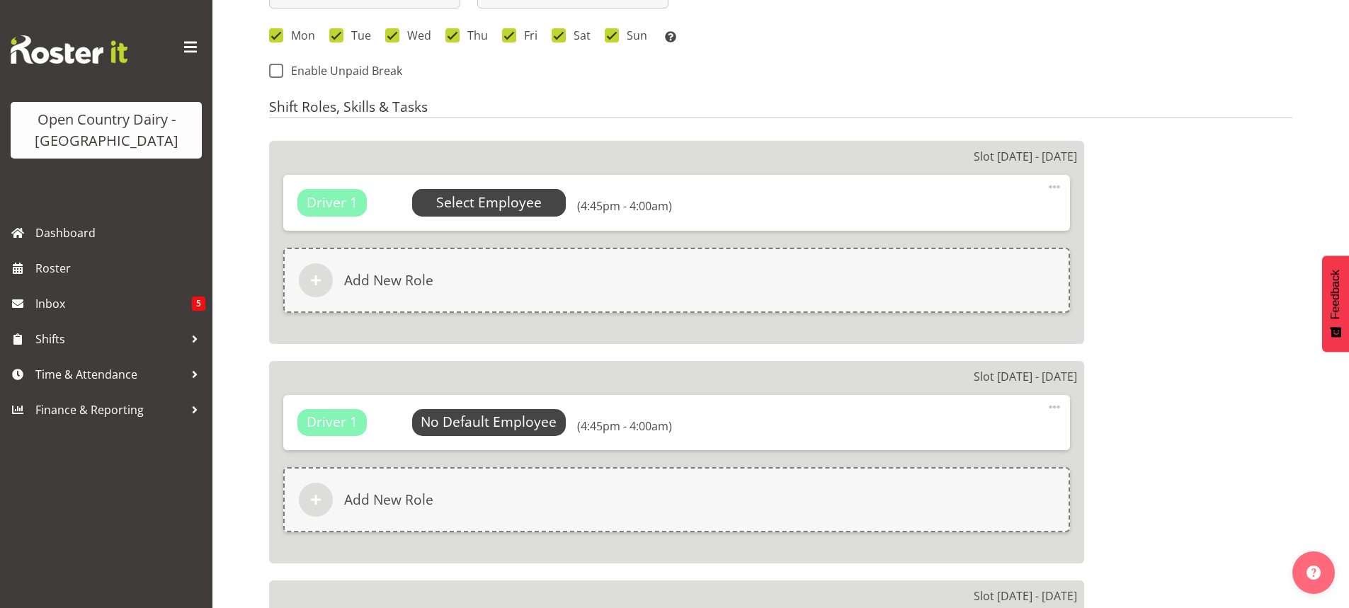
click at [468, 199] on span "Select Employee" at bounding box center [489, 203] width 106 height 21
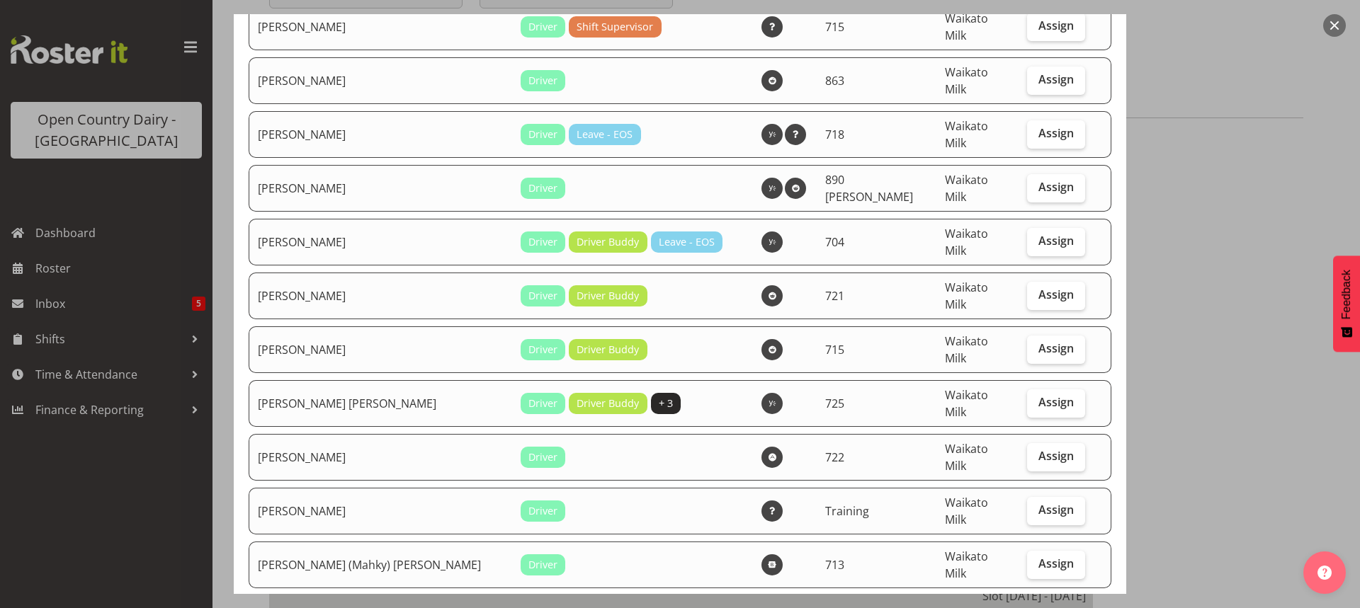
scroll to position [2620, 0]
click at [1040, 556] on span "Assign" at bounding box center [1055, 563] width 35 height 14
click at [1036, 559] on input "Assign" at bounding box center [1031, 563] width 9 height 9
checkbox input "true"
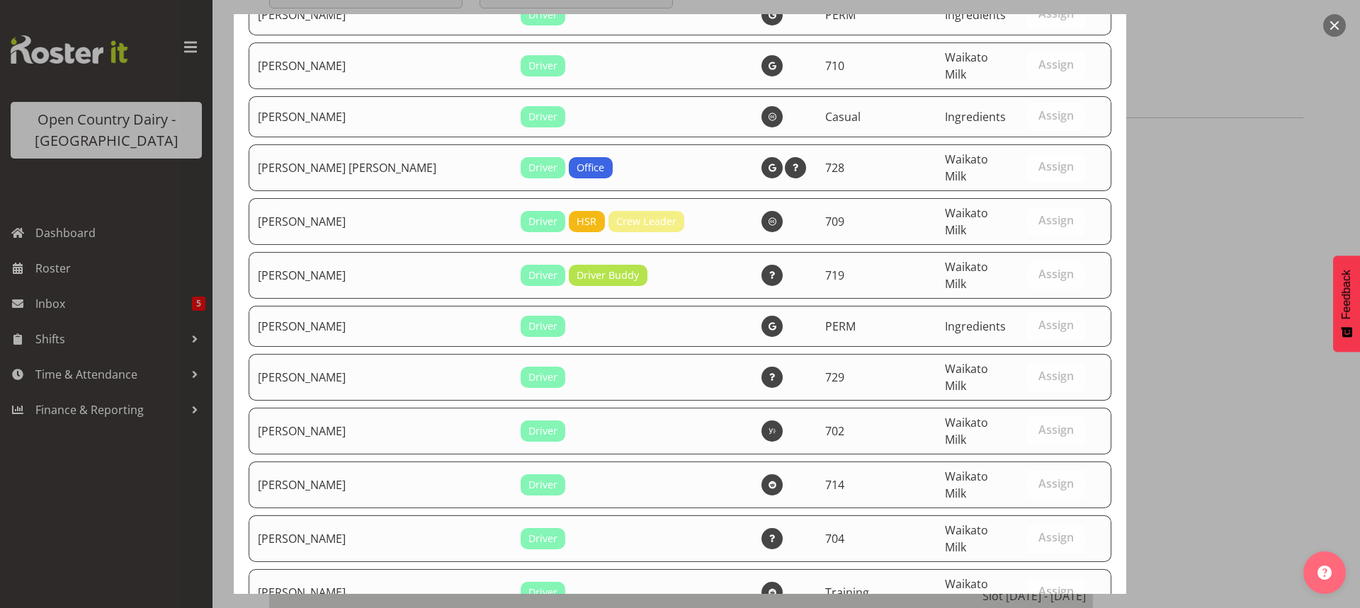
scroll to position [6019, 0]
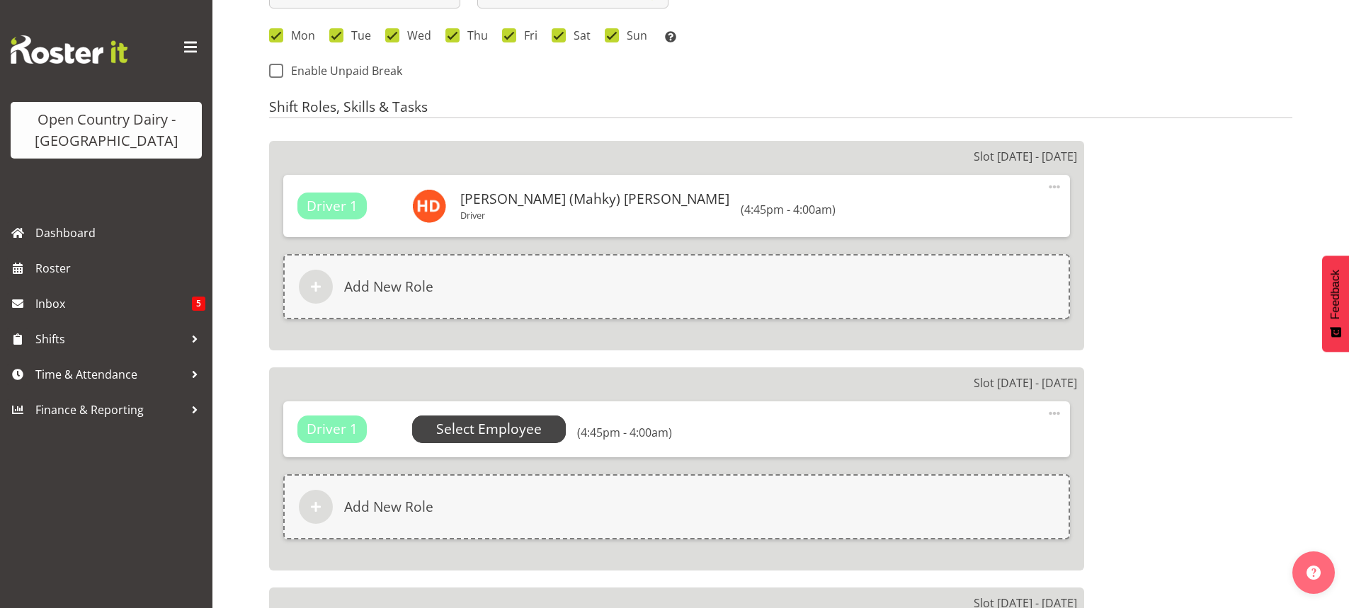
click at [491, 429] on span "Select Employee" at bounding box center [489, 429] width 106 height 21
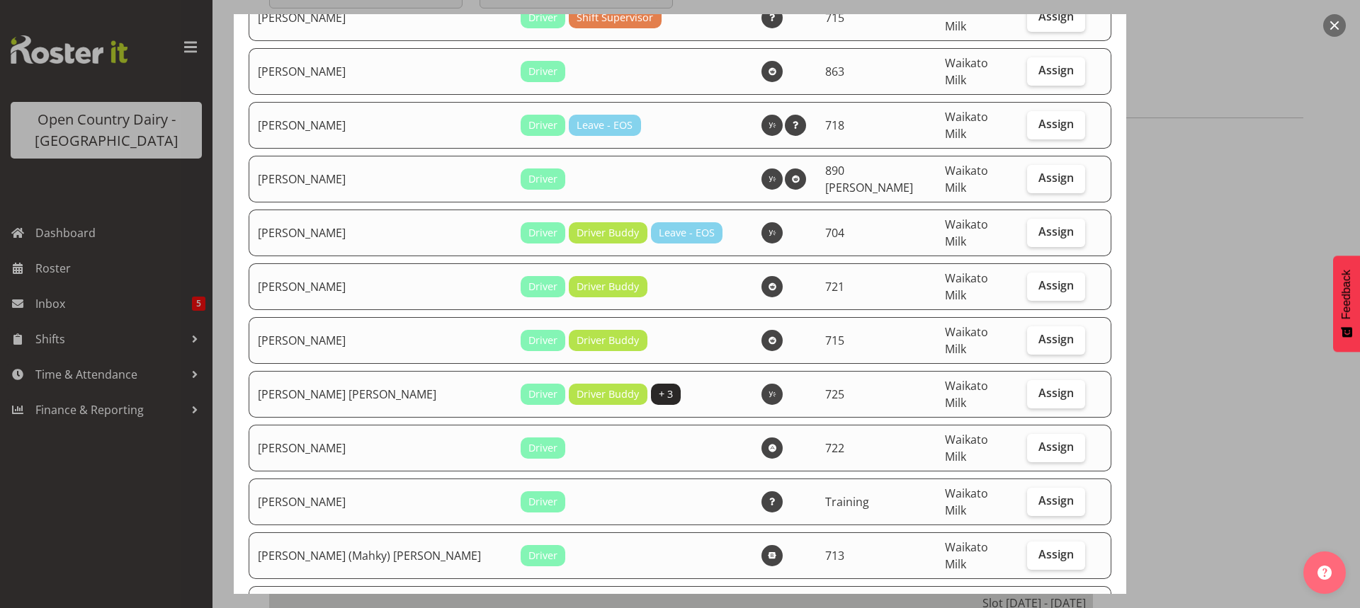
scroll to position [2620, 0]
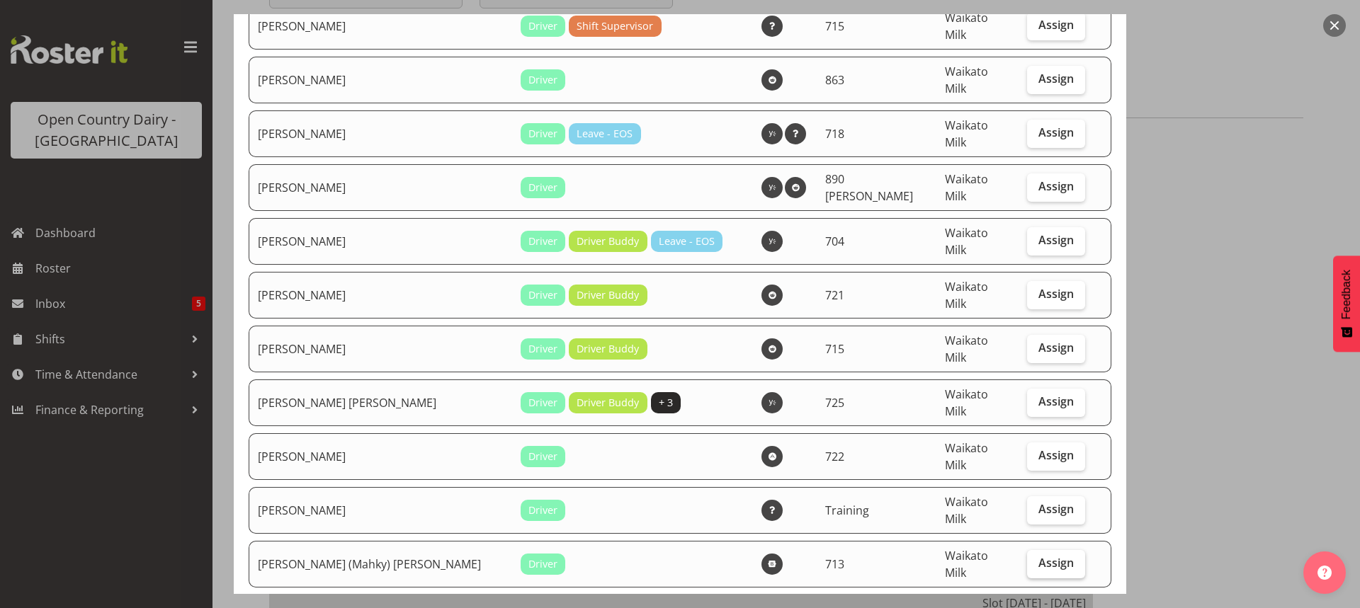
click at [1044, 556] on span "Assign" at bounding box center [1055, 563] width 35 height 14
click at [1036, 559] on input "Assign" at bounding box center [1031, 563] width 9 height 9
checkbox input "true"
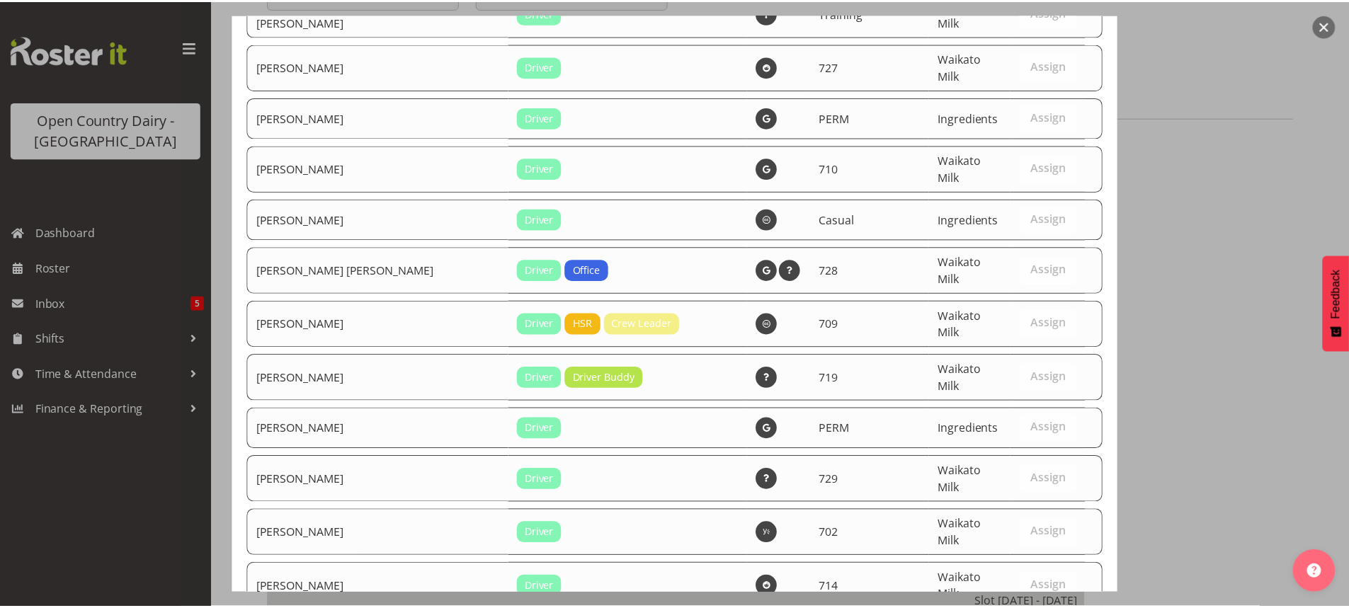
scroll to position [6019, 0]
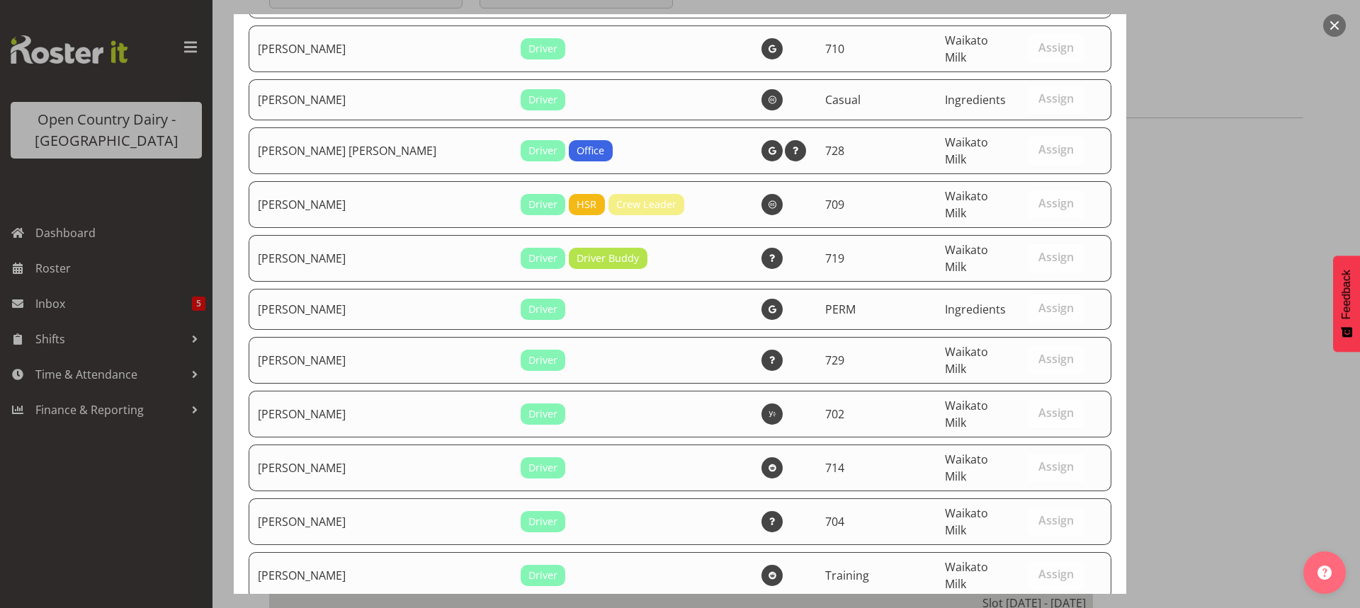
drag, startPoint x: 977, startPoint y: 557, endPoint x: 976, endPoint y: 549, distance: 7.8
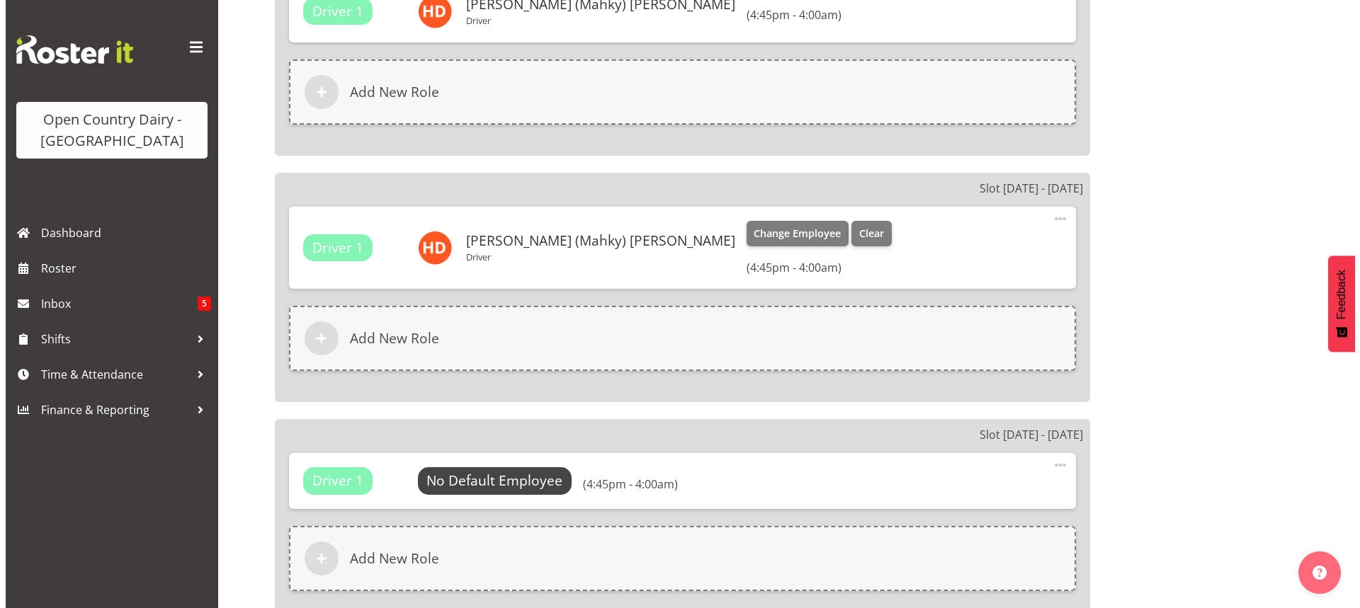
scroll to position [1062, 0]
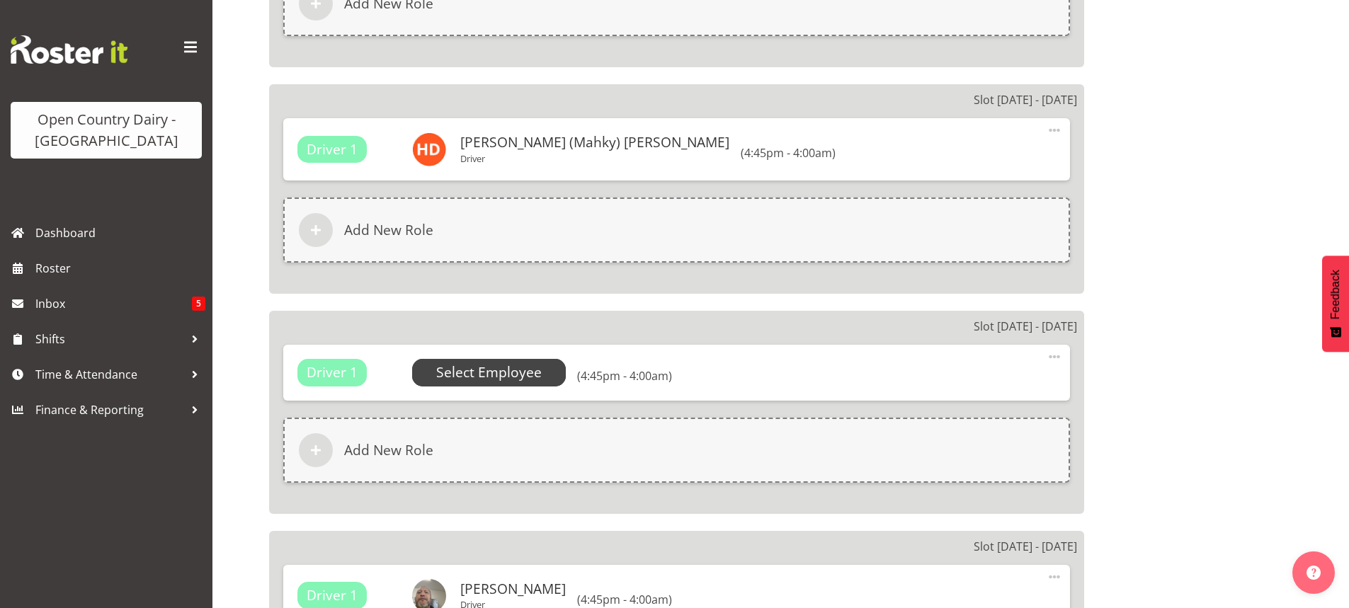
click at [484, 372] on span "Select Employee" at bounding box center [489, 373] width 106 height 21
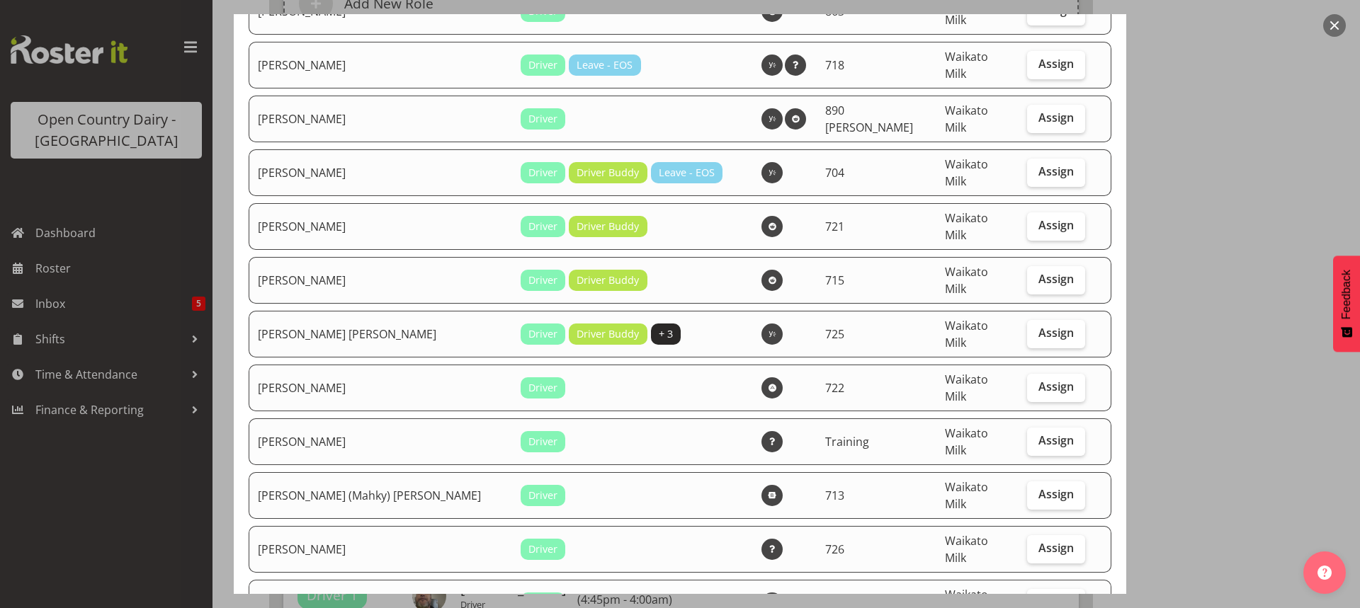
scroll to position [2691, 0]
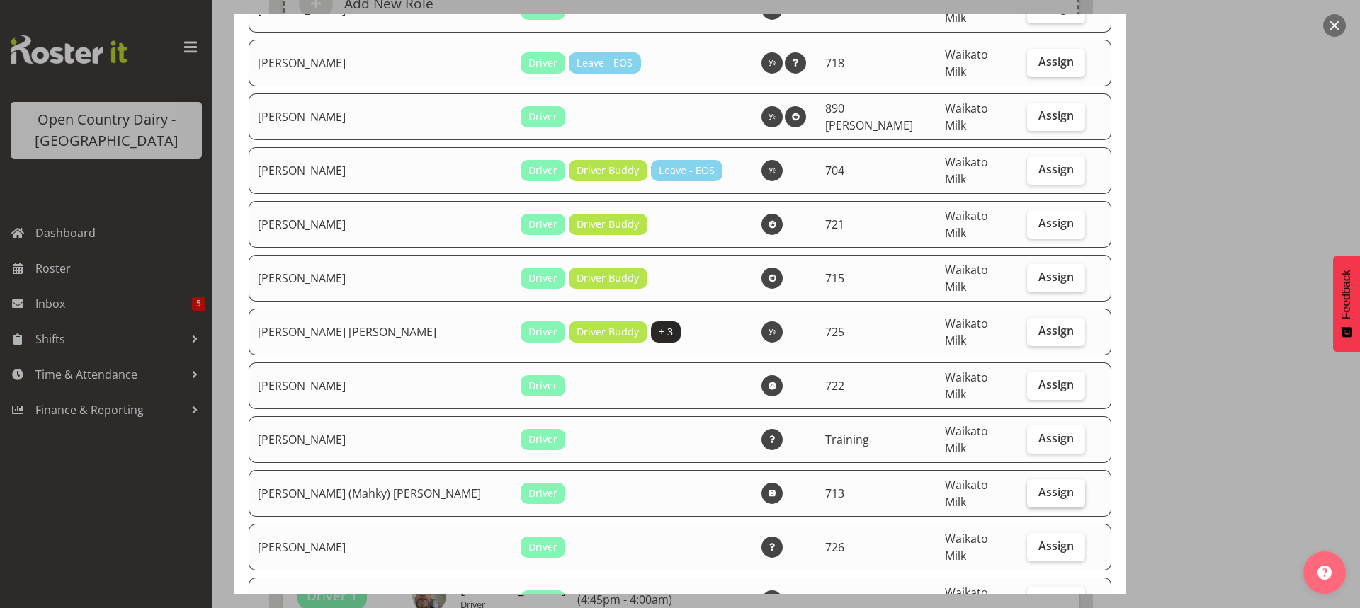
click at [1038, 485] on span "Assign" at bounding box center [1055, 492] width 35 height 14
click at [1036, 488] on input "Assign" at bounding box center [1031, 492] width 9 height 9
checkbox input "true"
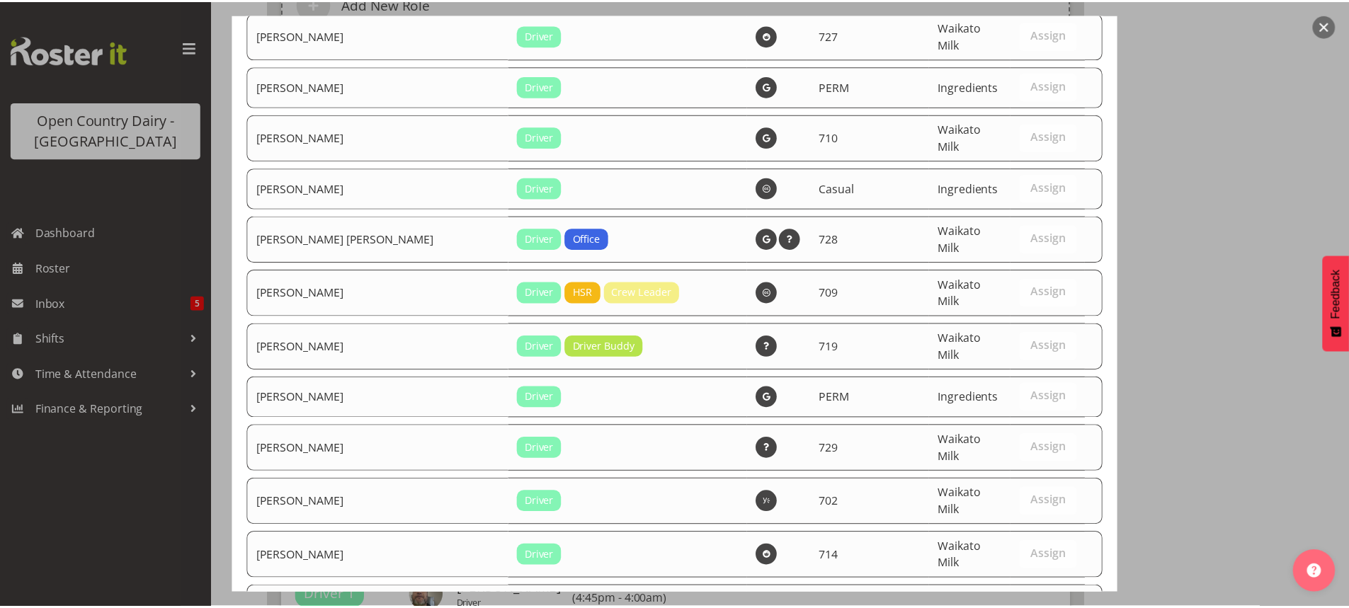
scroll to position [6019, 0]
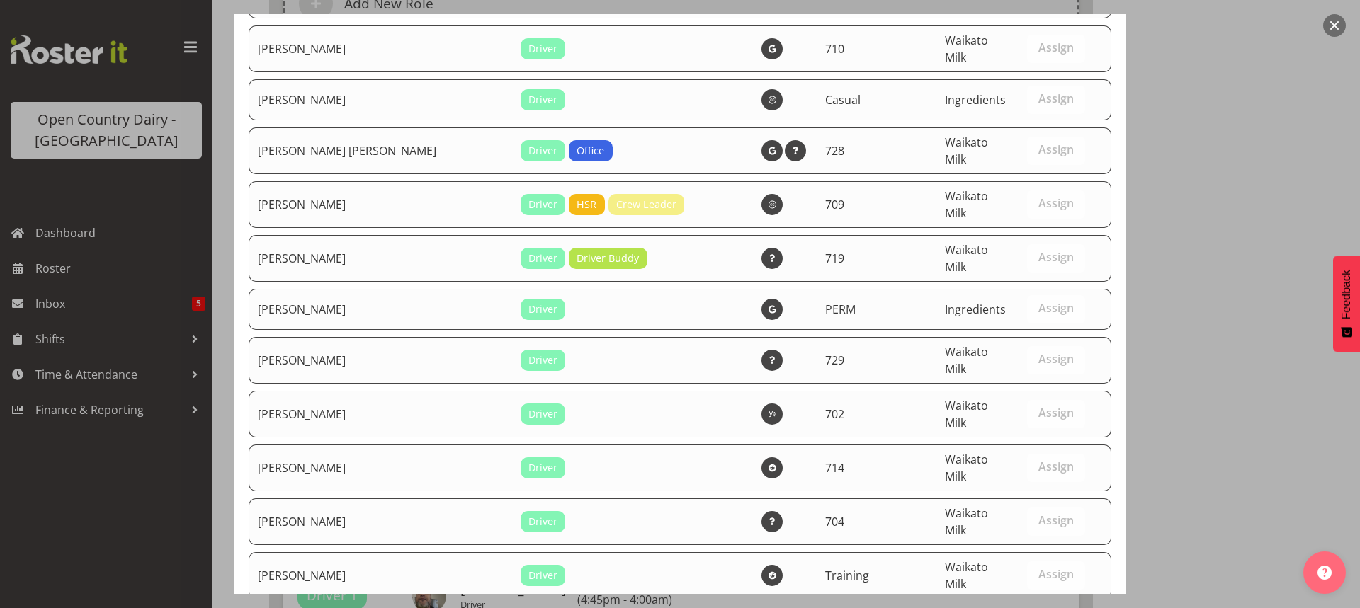
drag, startPoint x: 928, startPoint y: 556, endPoint x: 928, endPoint y: 523, distance: 33.3
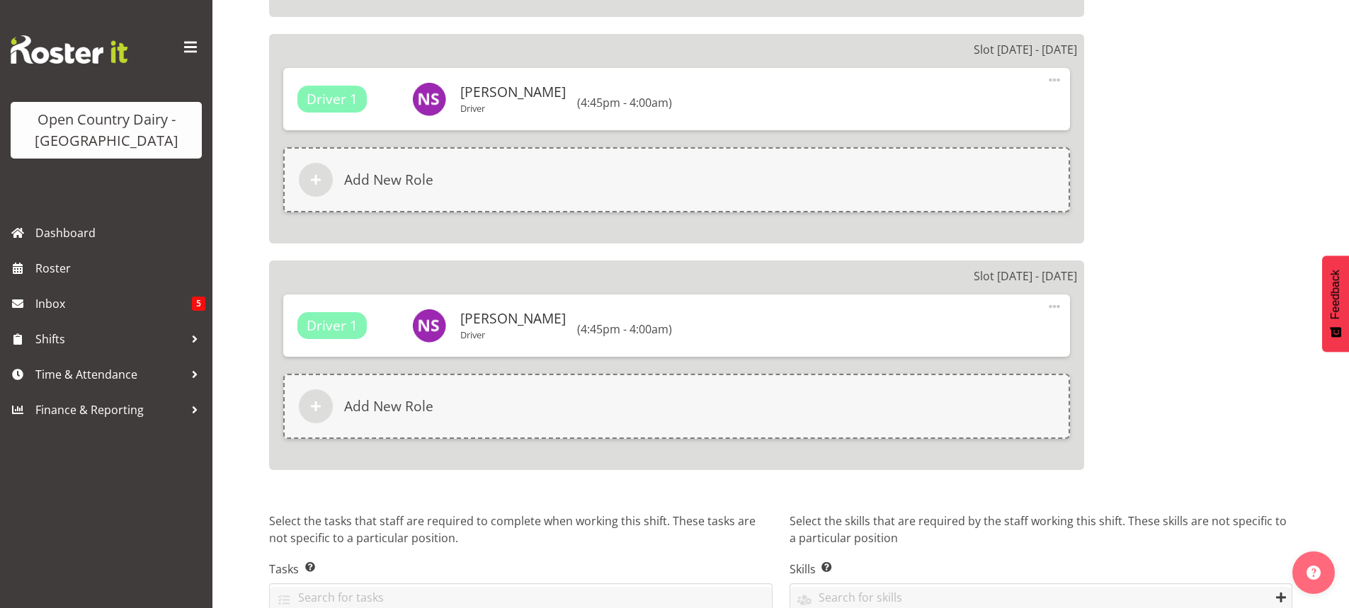
scroll to position [2577, 0]
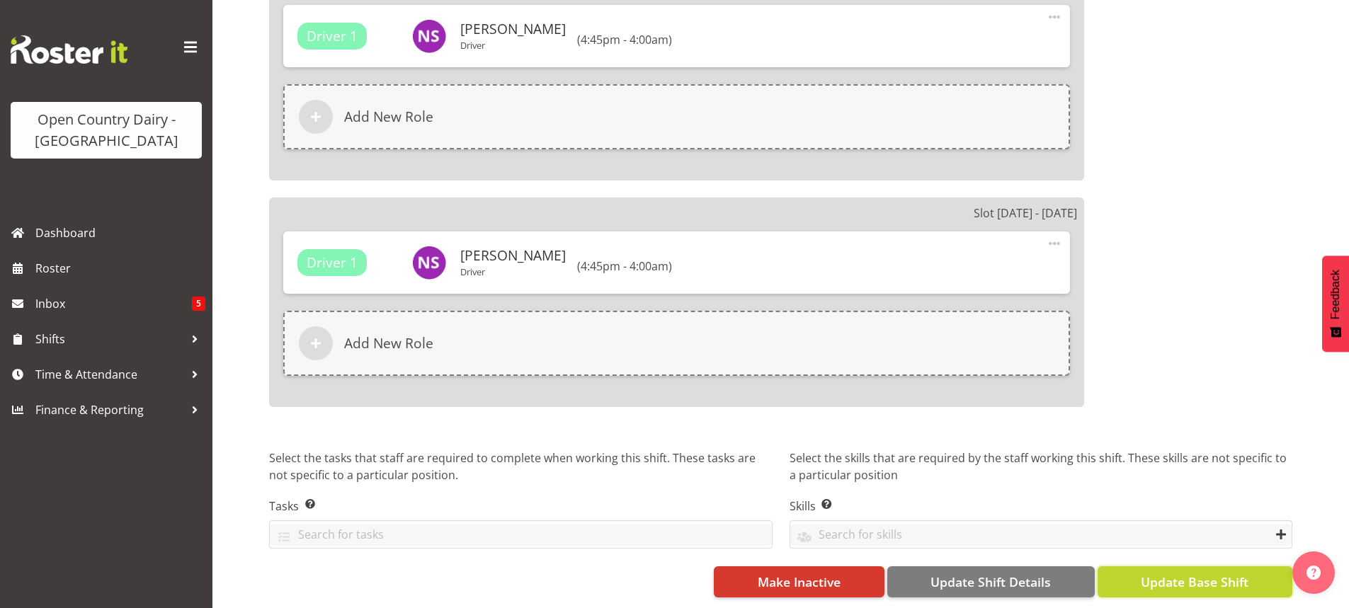
click at [1188, 573] on span "Update Base Shift" at bounding box center [1195, 582] width 108 height 18
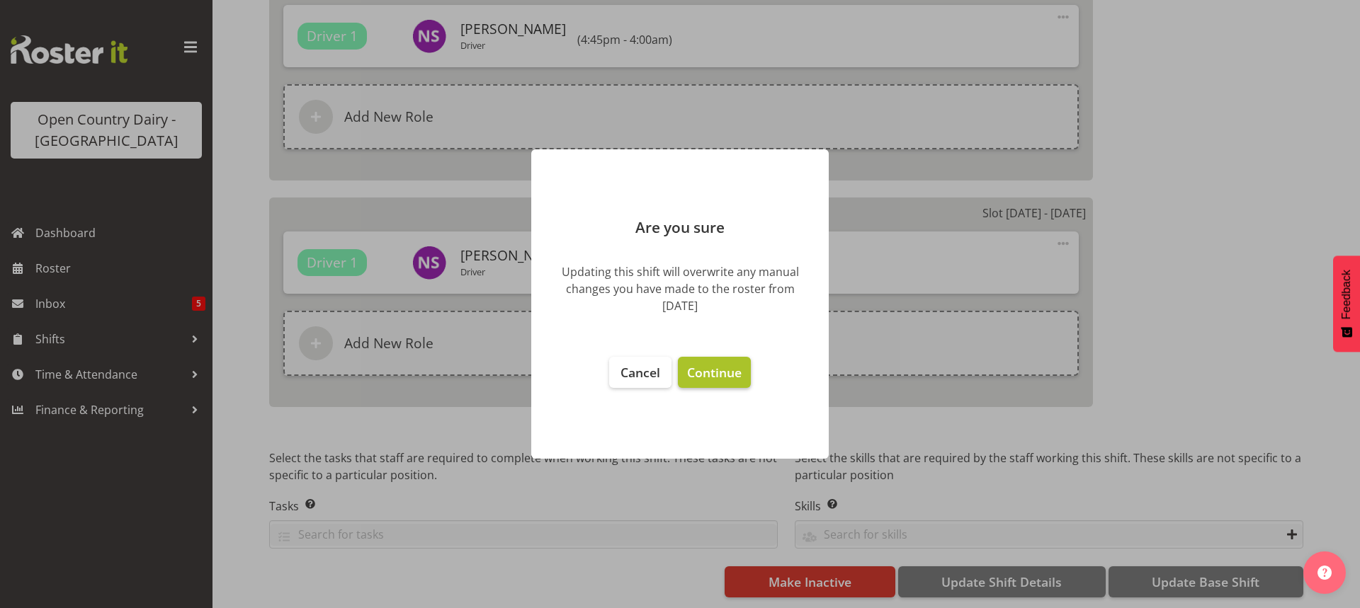
click at [707, 371] on span "Continue" at bounding box center [714, 372] width 55 height 17
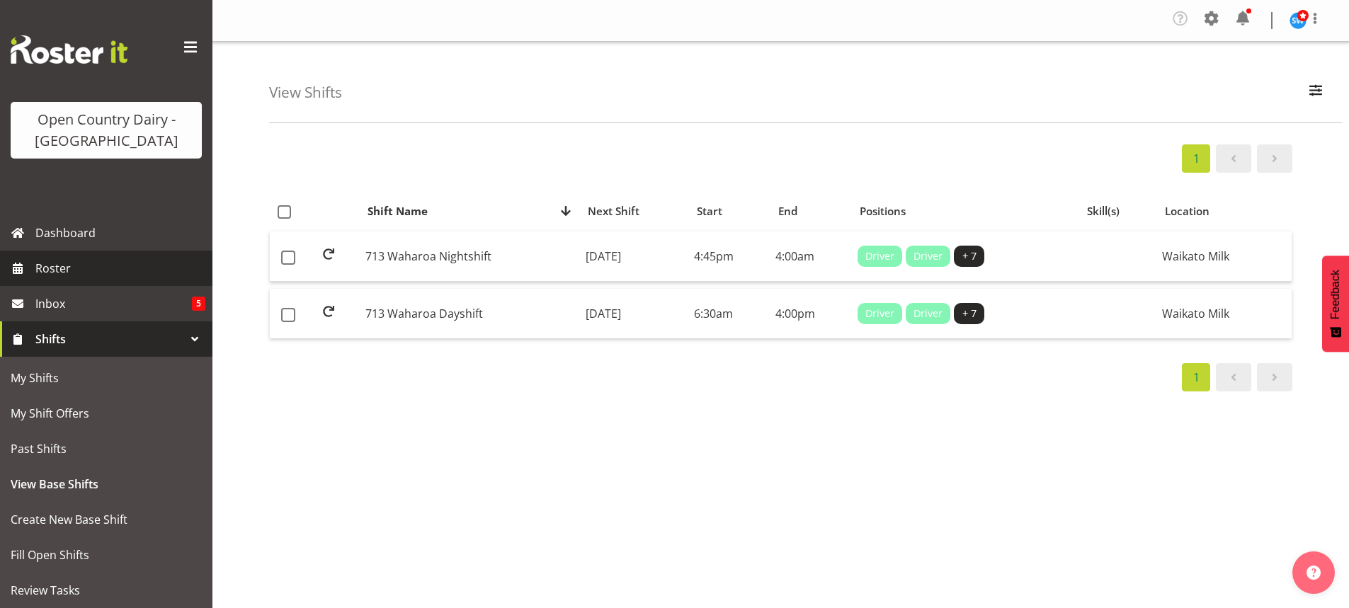
click at [47, 266] on span "Roster" at bounding box center [120, 268] width 170 height 21
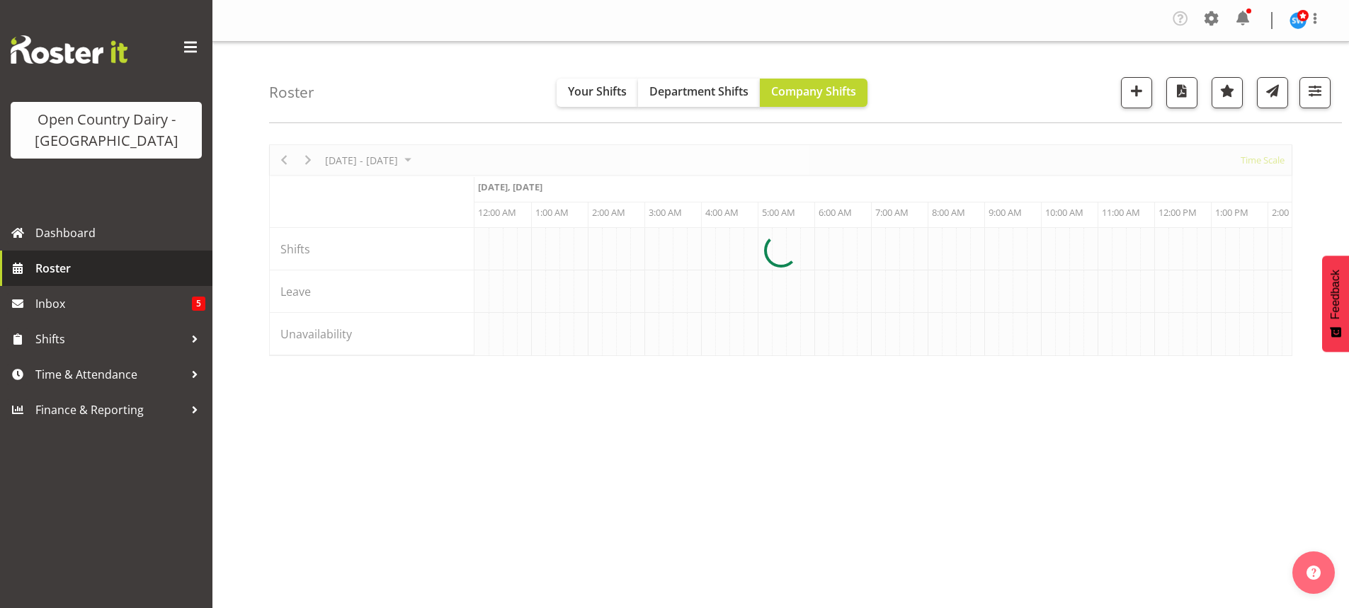
scroll to position [0, 4079]
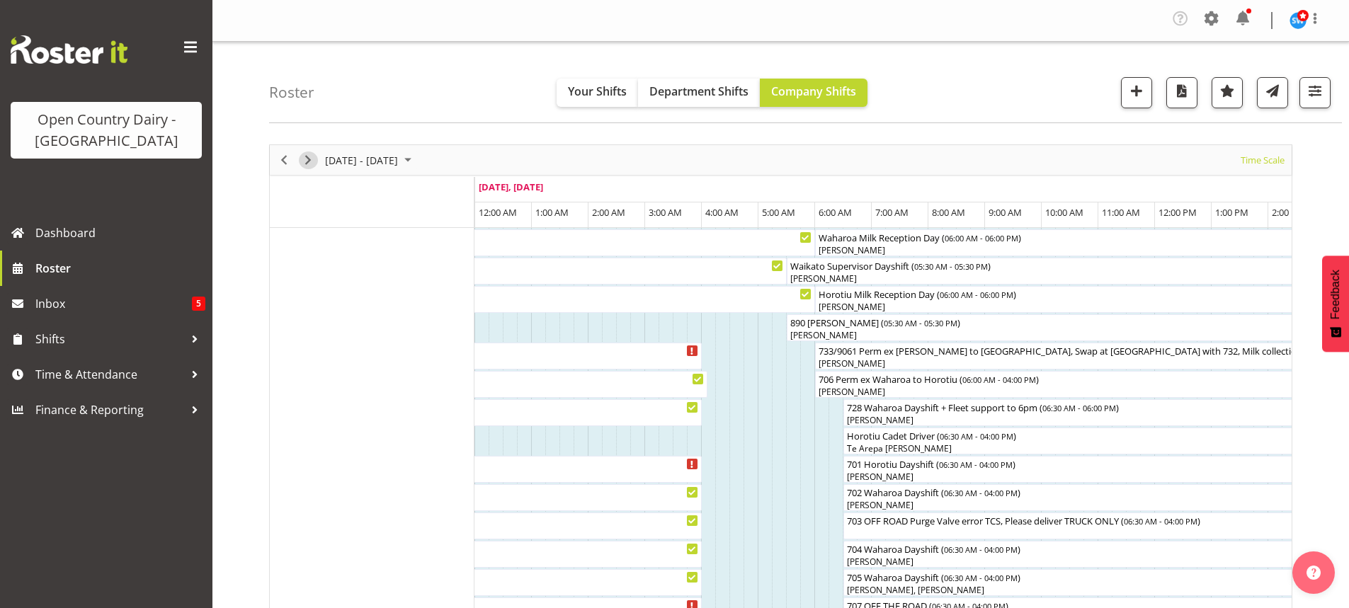
click at [309, 154] on span "Next" at bounding box center [308, 161] width 17 height 18
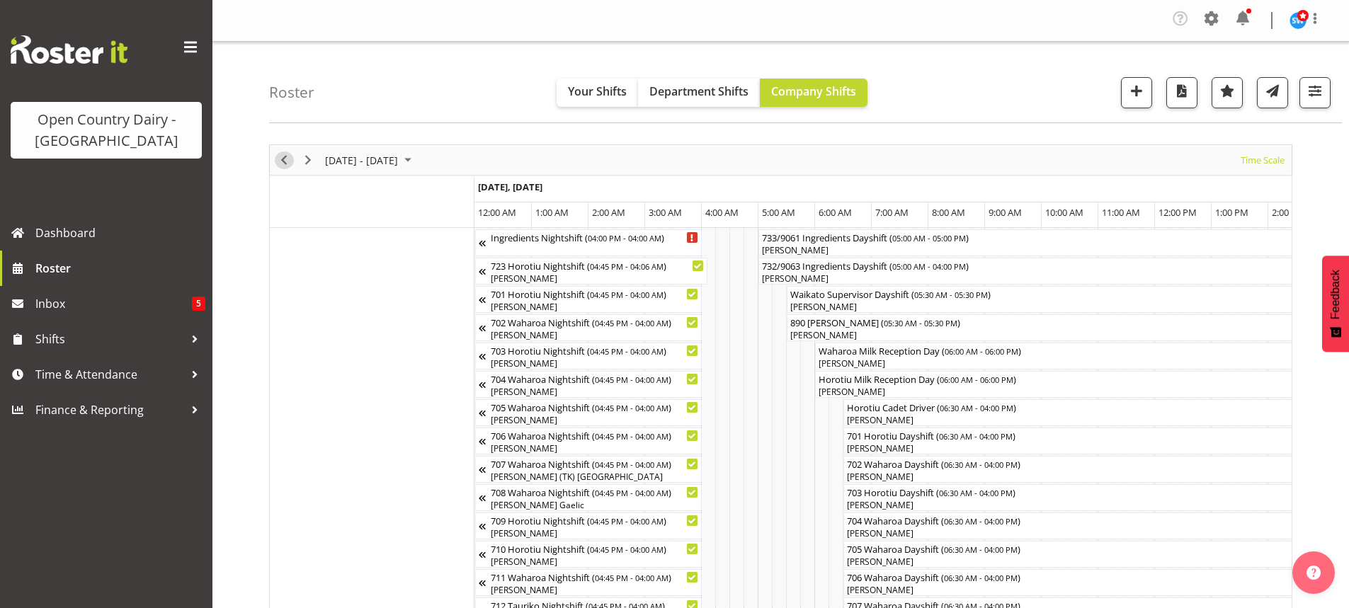
click at [283, 159] on span "Previous" at bounding box center [283, 161] width 17 height 18
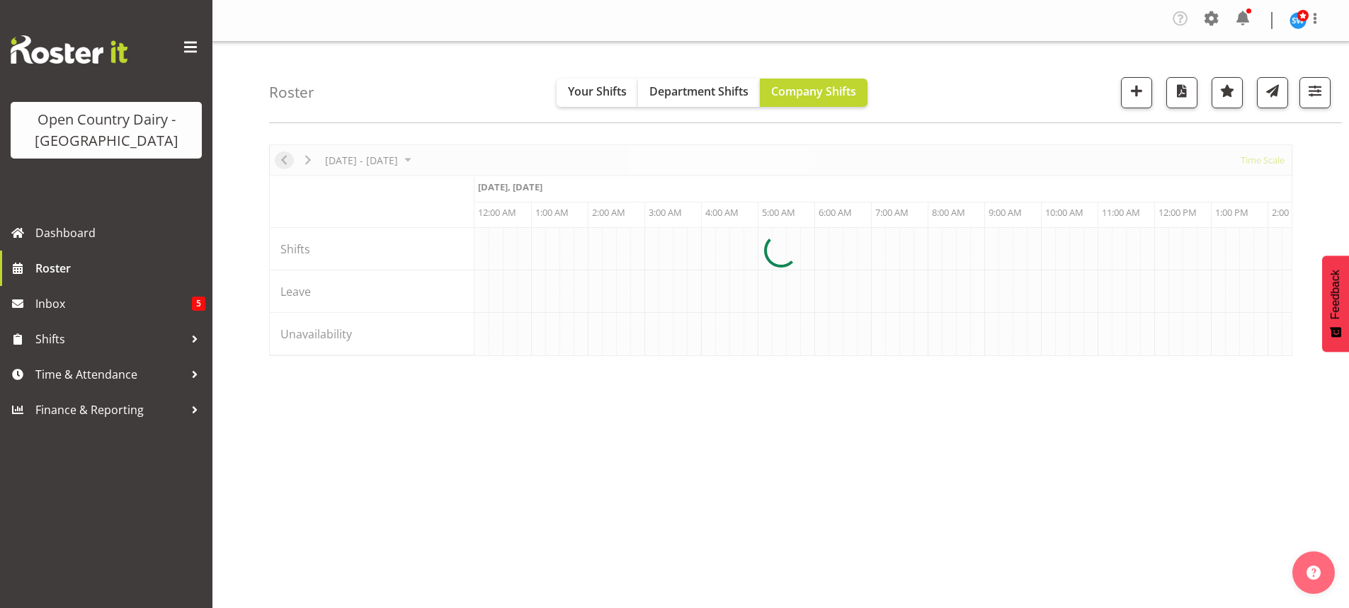
scroll to position [0, 4079]
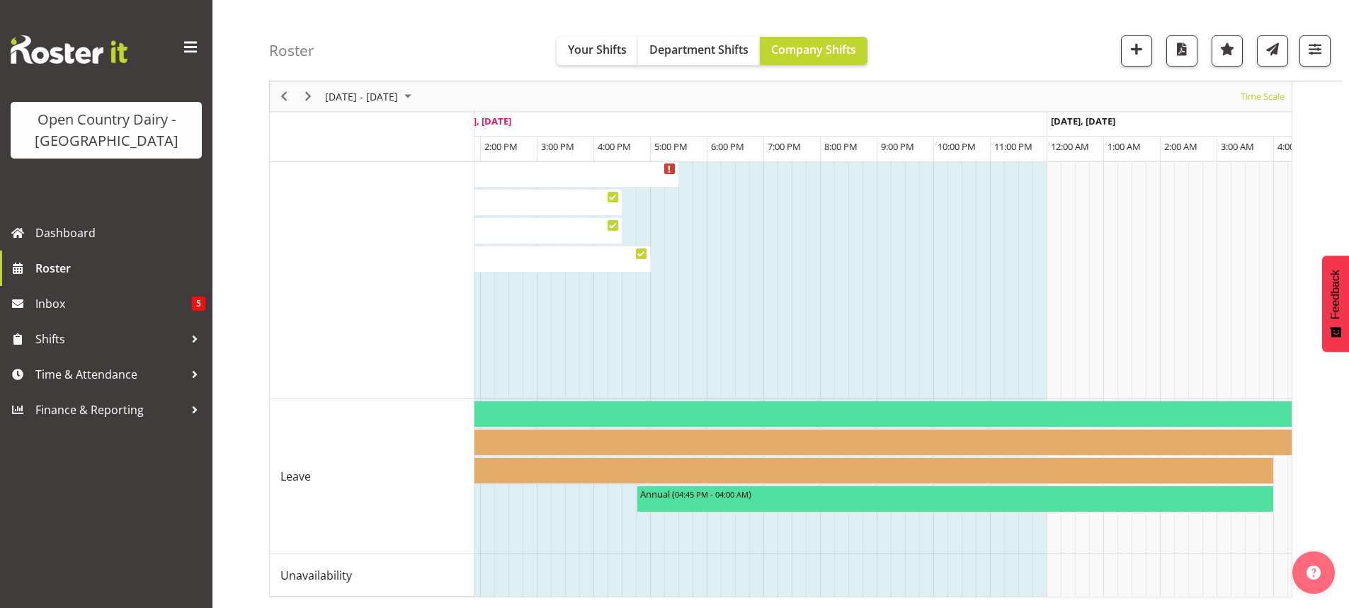
scroll to position [0, 4914]
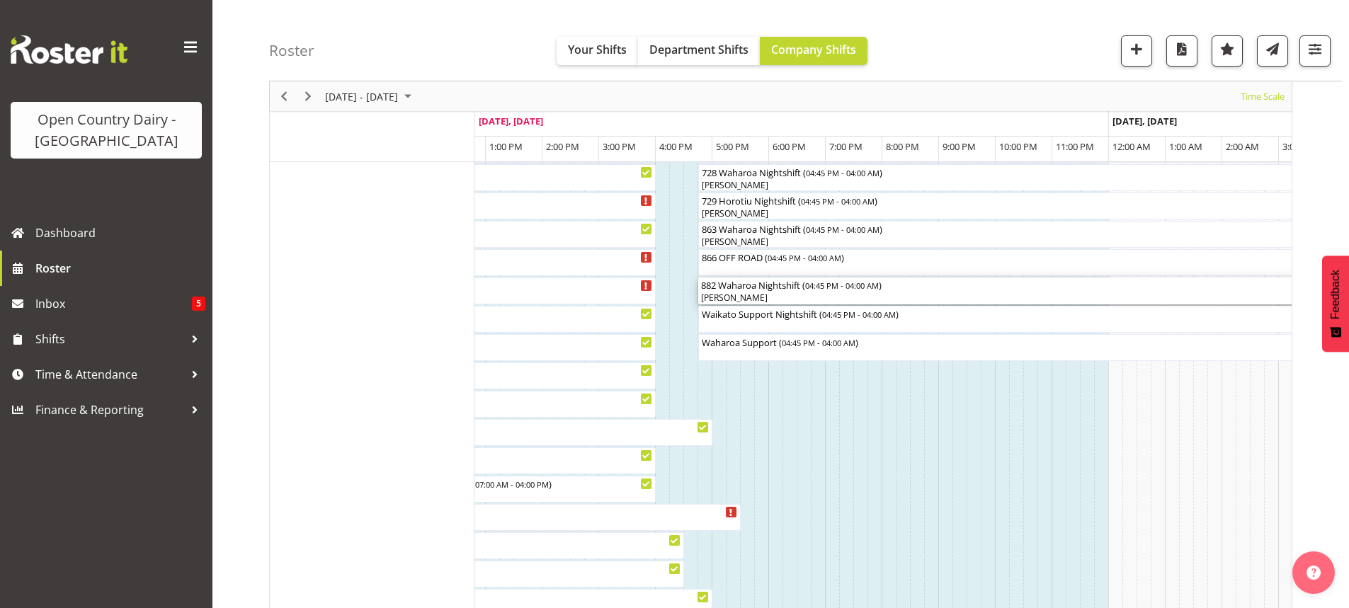
click at [775, 300] on div "[PERSON_NAME]" at bounding box center [1017, 298] width 632 height 13
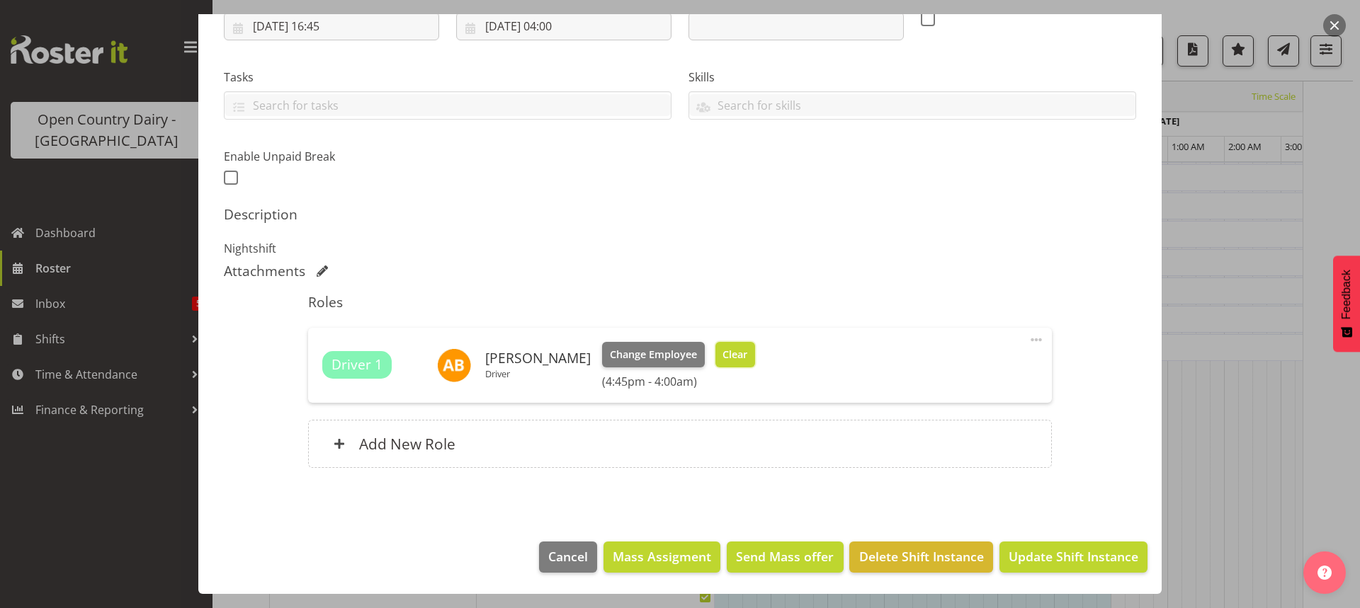
click at [722, 355] on span "Clear" at bounding box center [734, 355] width 25 height 16
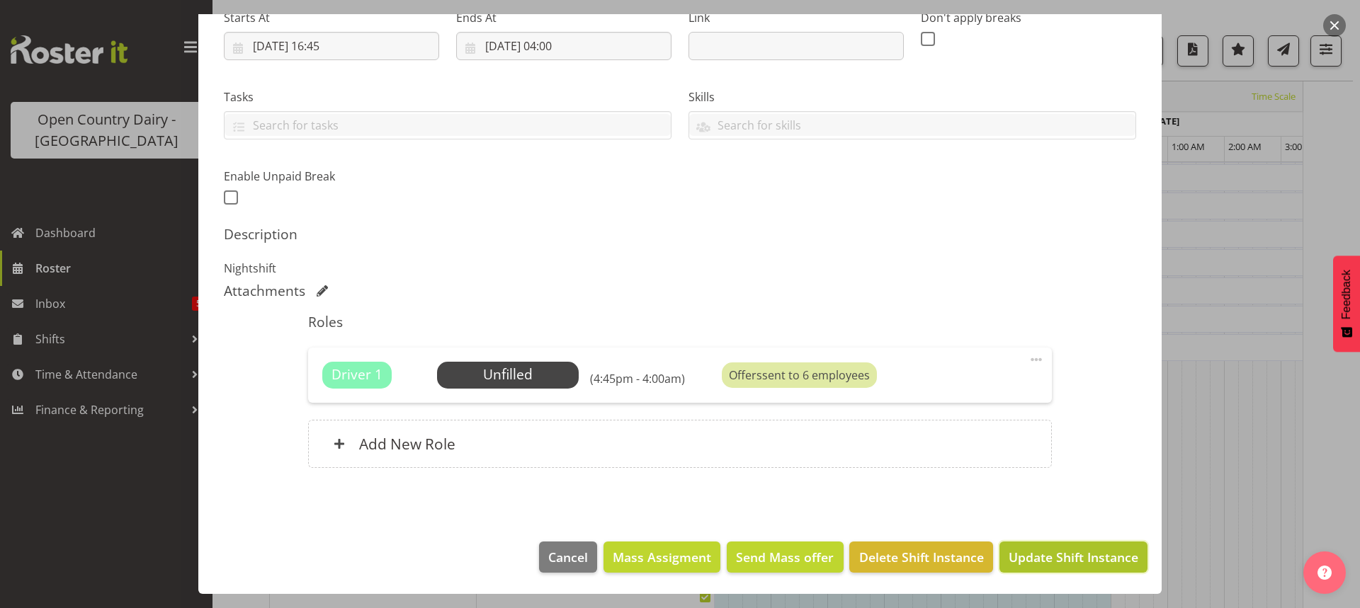
click at [1079, 560] on span "Update Shift Instance" at bounding box center [1073, 557] width 130 height 18
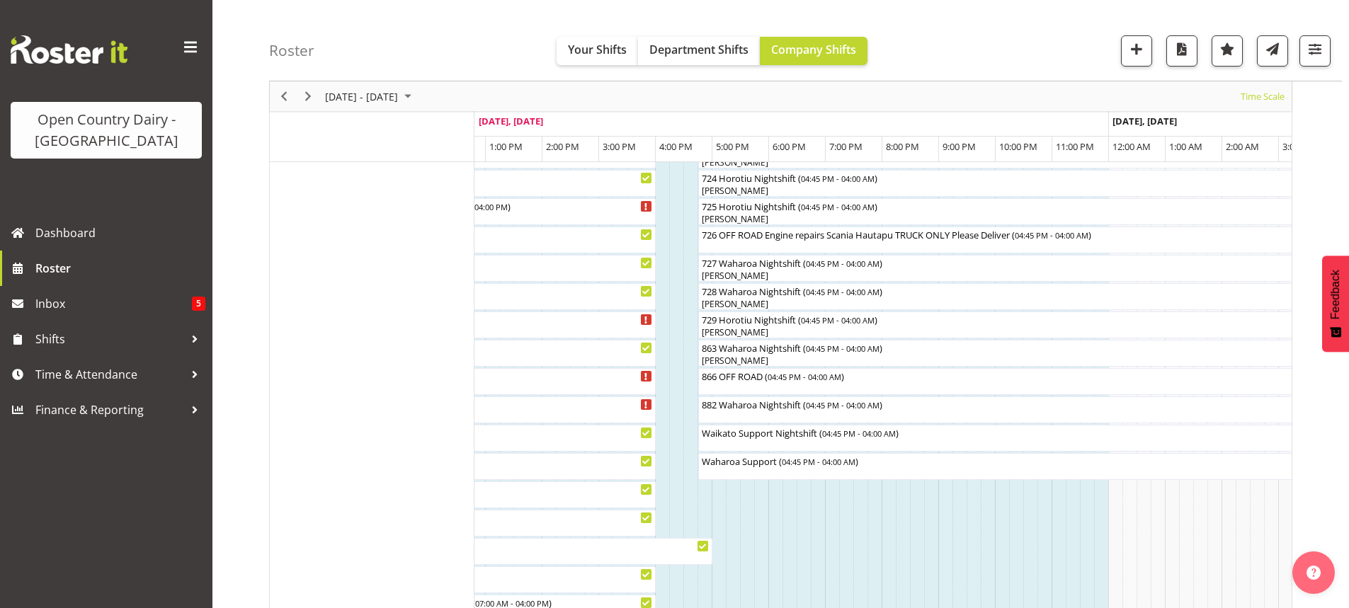
scroll to position [942, 0]
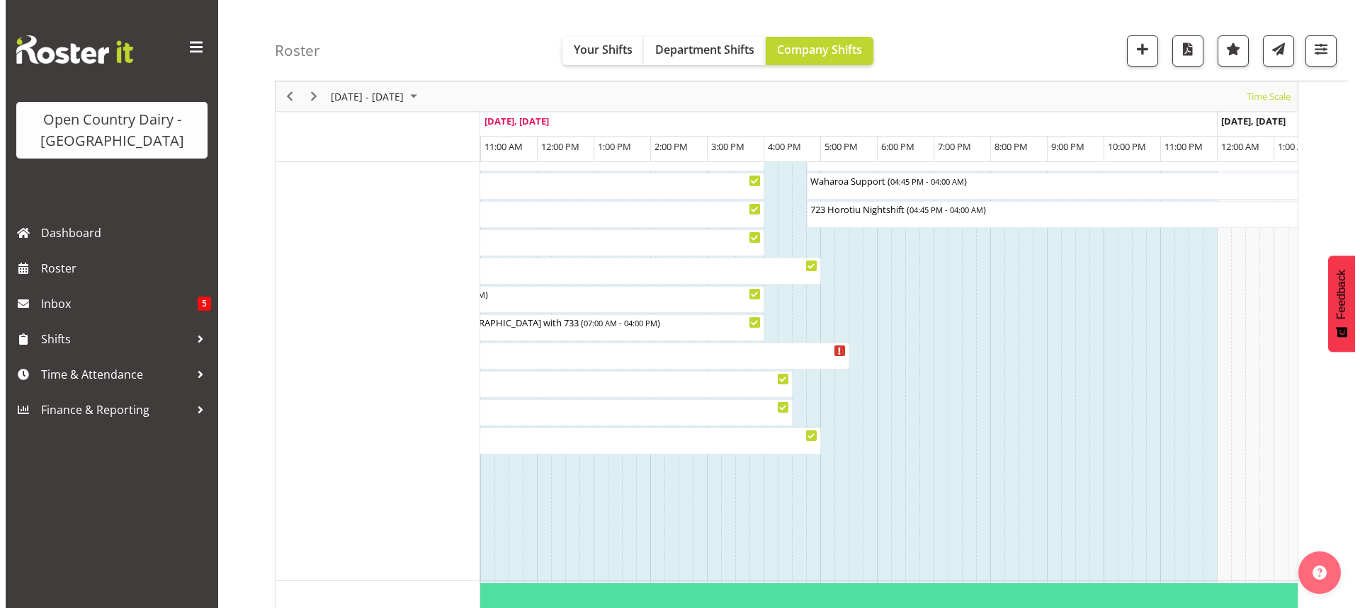
scroll to position [1071, 0]
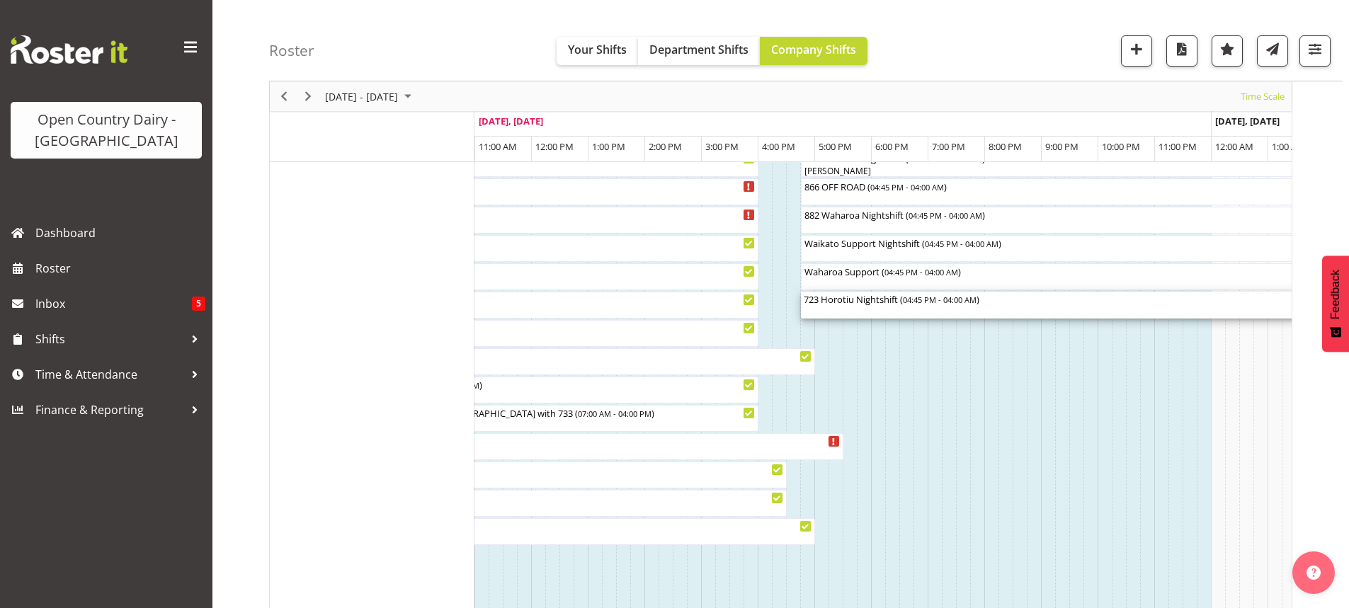
click at [884, 305] on div "723 Horotiu Nightshift ( 04:45 PM - 04:00 AM )" at bounding box center [1120, 299] width 632 height 14
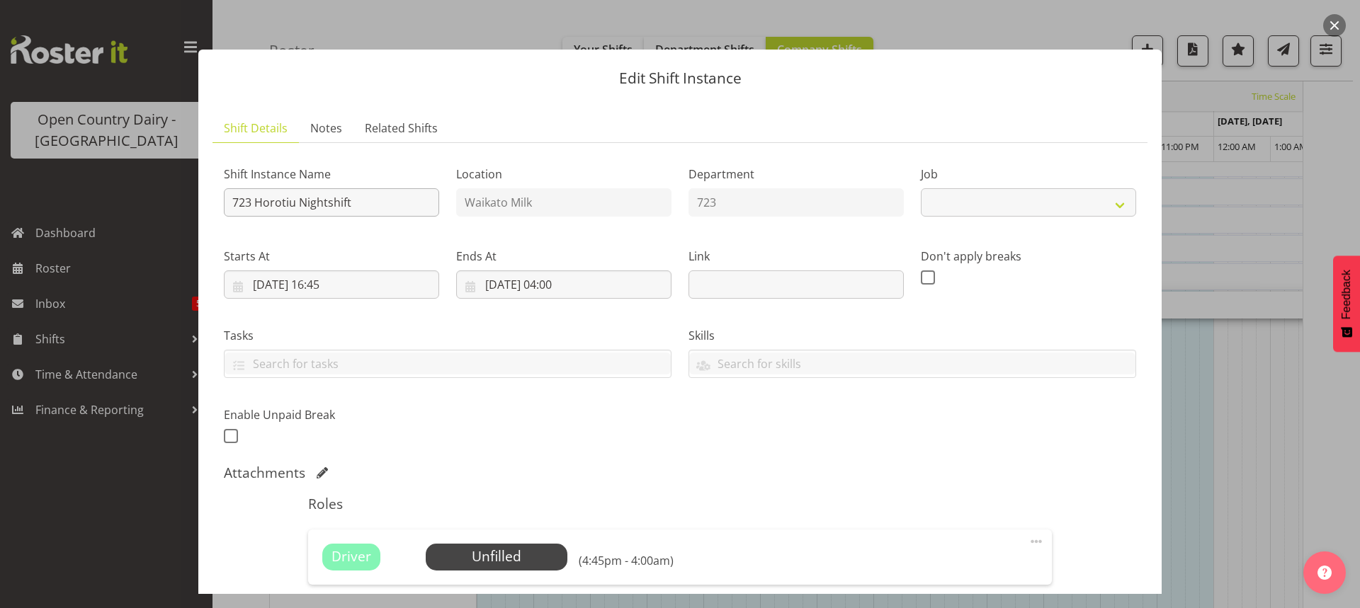
select select "9052"
click at [499, 554] on span "Select Employee" at bounding box center [496, 557] width 106 height 21
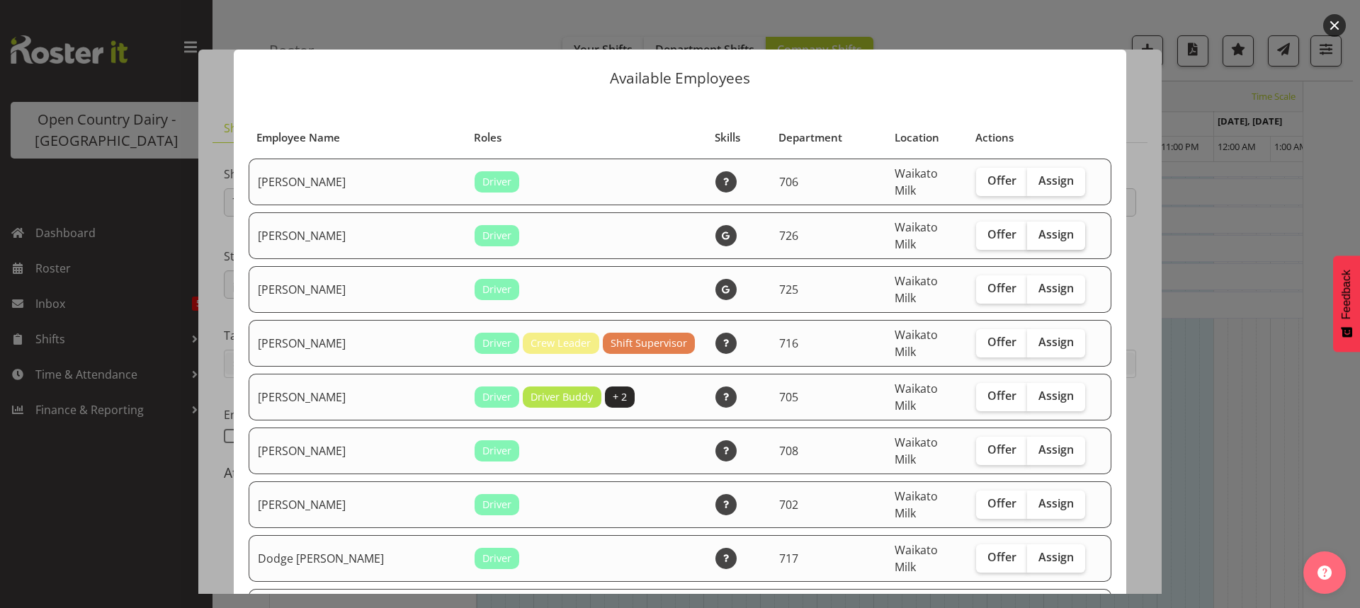
click at [1038, 227] on span "Assign" at bounding box center [1055, 234] width 35 height 14
click at [1027, 230] on input "Assign" at bounding box center [1031, 234] width 9 height 9
checkbox input "true"
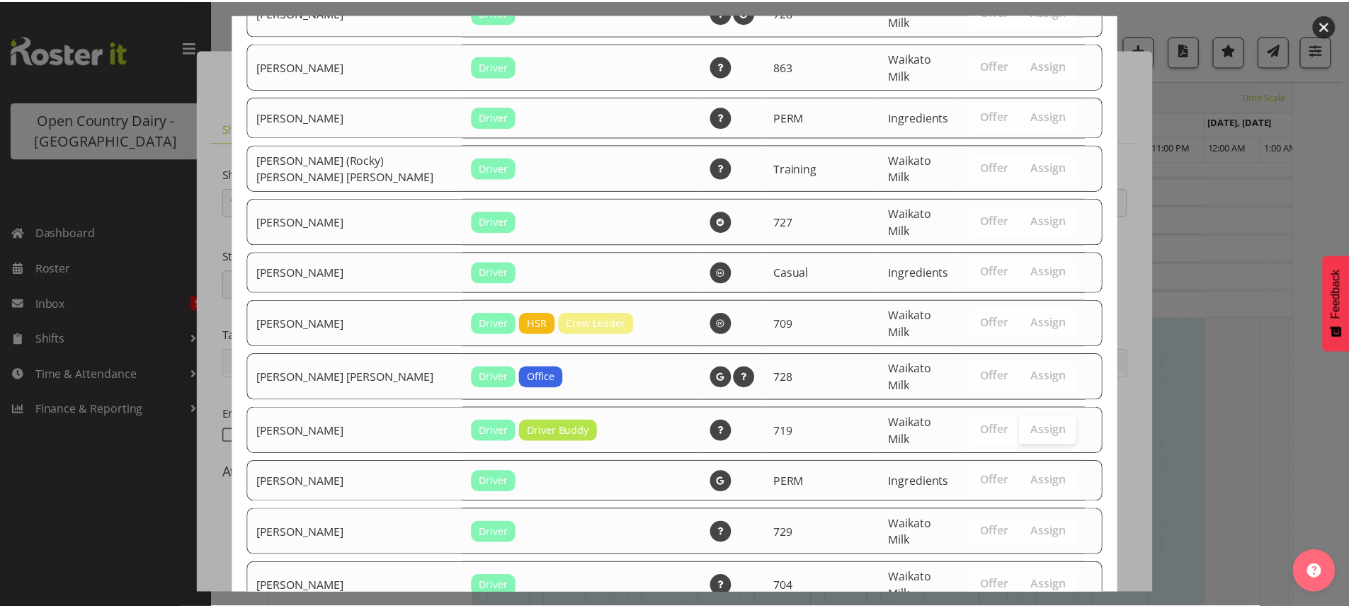
scroll to position [1252, 0]
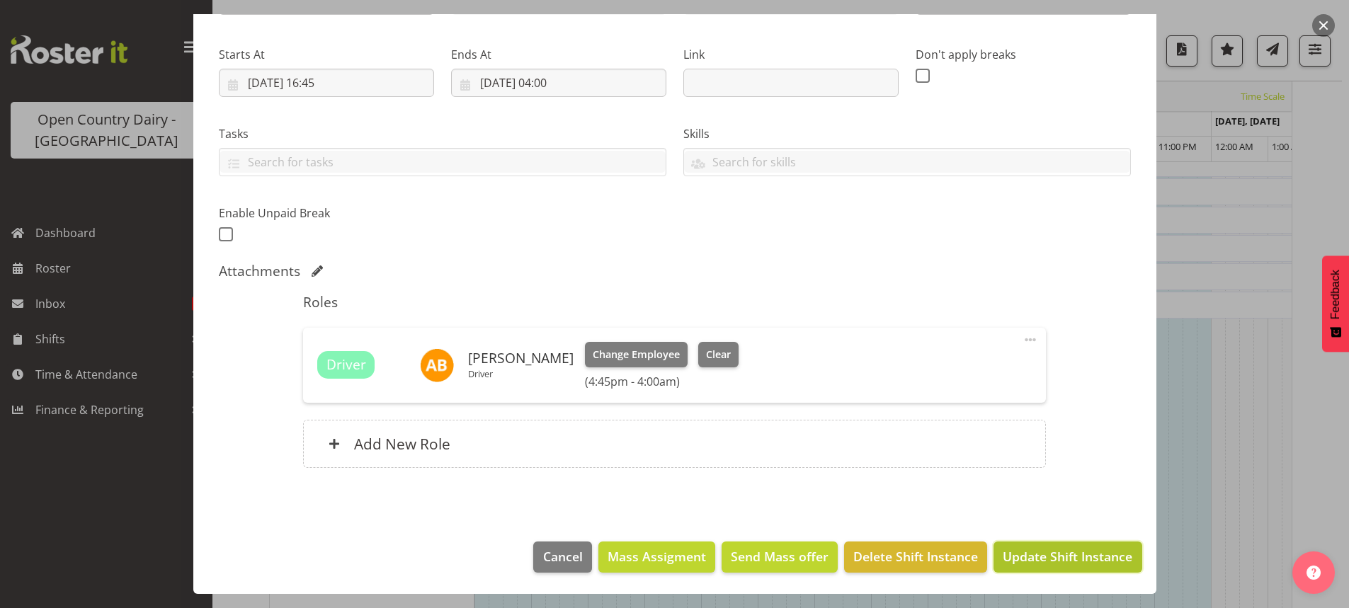
click at [1048, 559] on span "Update Shift Instance" at bounding box center [1068, 556] width 130 height 18
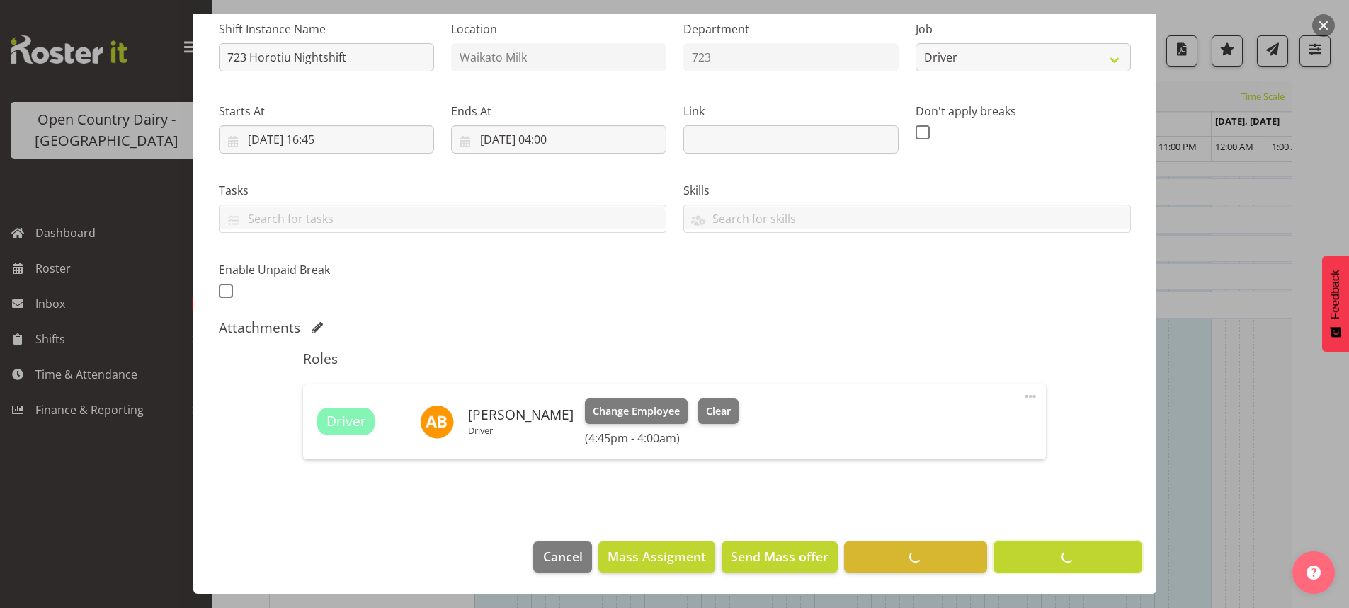
scroll to position [145, 0]
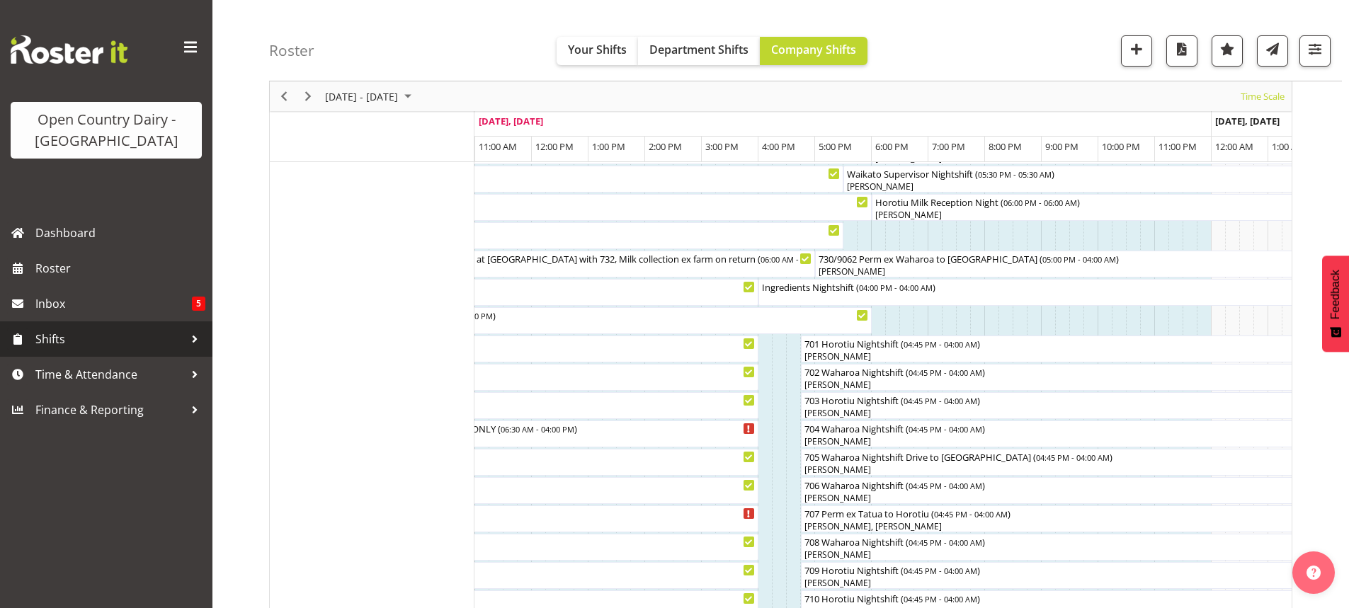
click at [81, 341] on span "Shifts" at bounding box center [109, 339] width 149 height 21
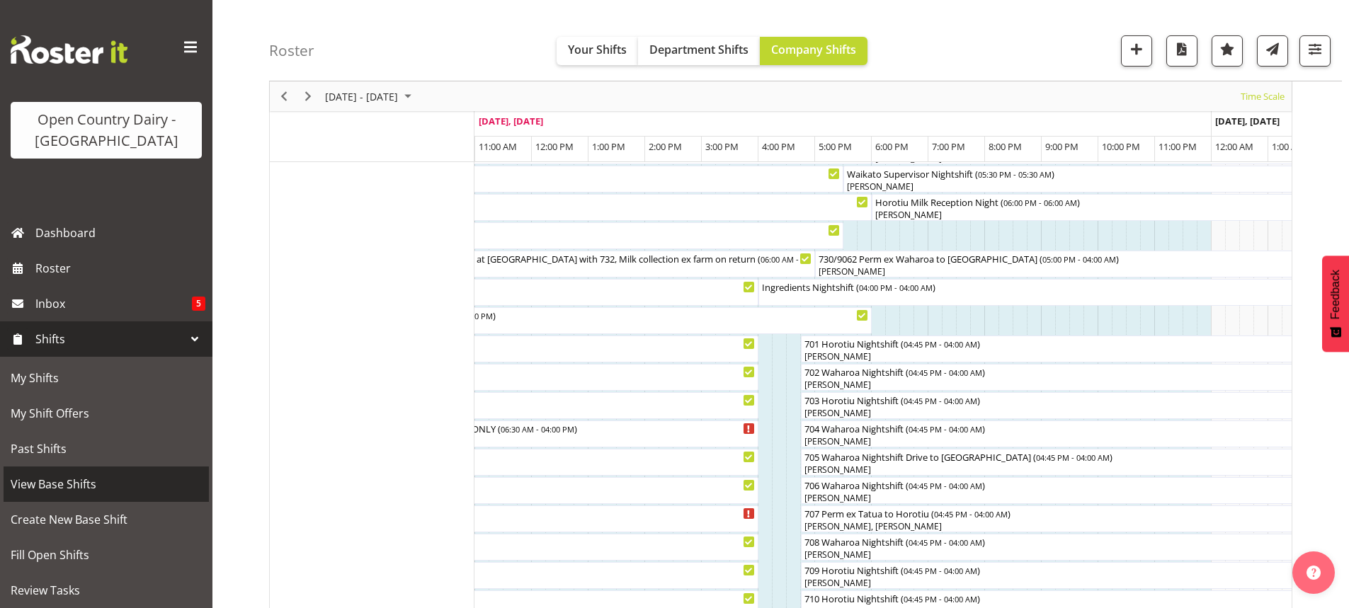
click at [89, 485] on span "View Base Shifts" at bounding box center [106, 484] width 191 height 21
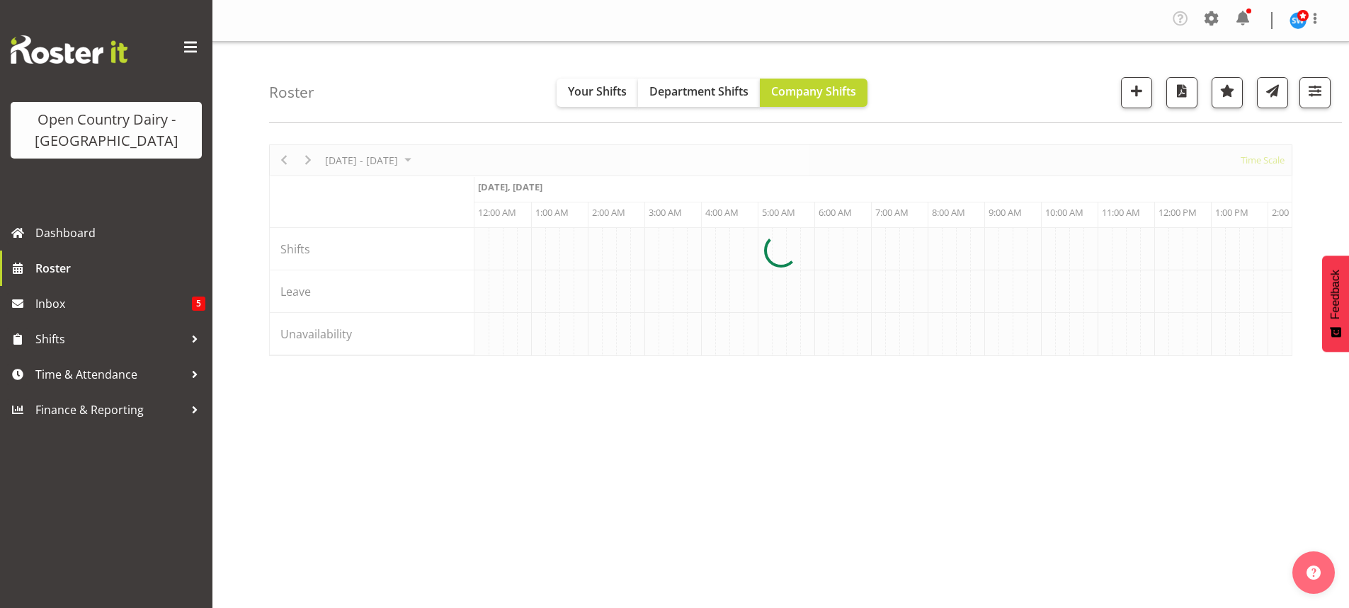
scroll to position [92, 0]
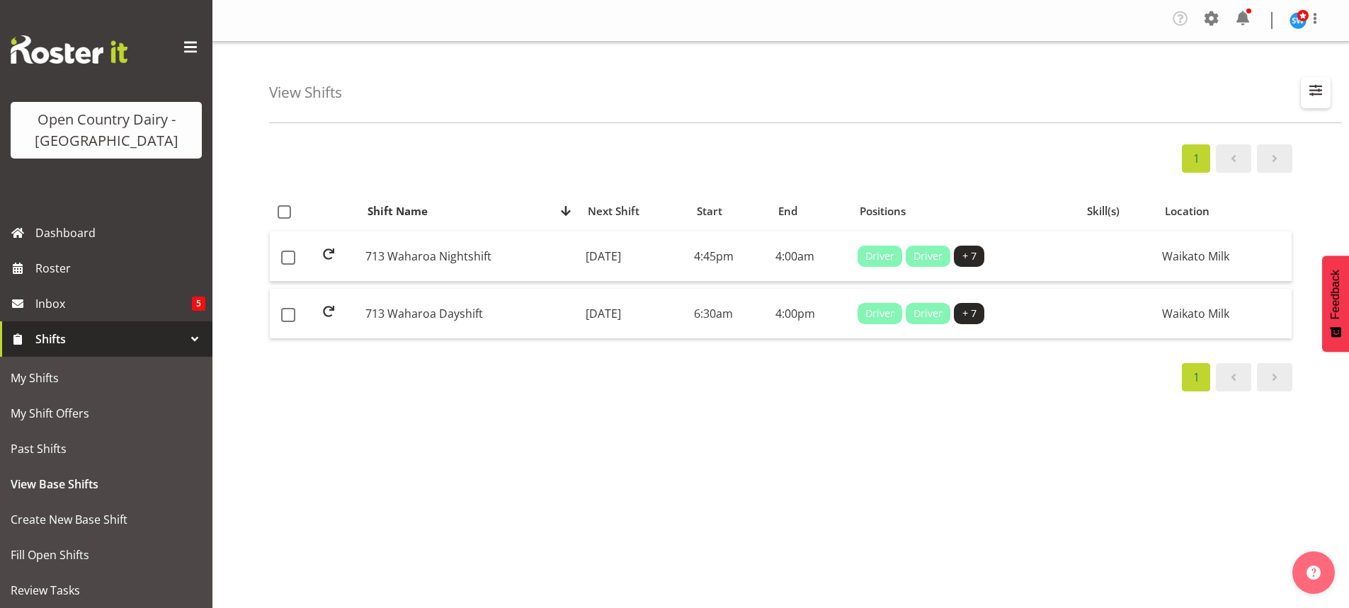
click at [1315, 93] on span "button" at bounding box center [1315, 90] width 18 height 18
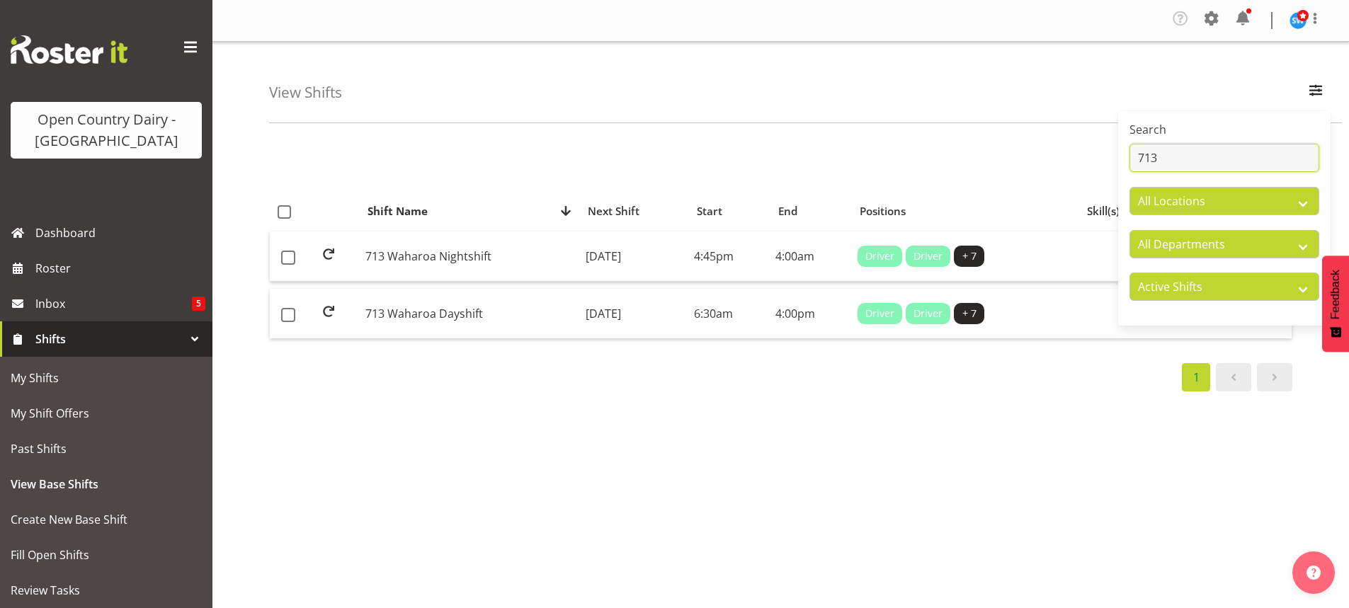
click at [1168, 157] on input "713" at bounding box center [1224, 158] width 190 height 28
type input "7"
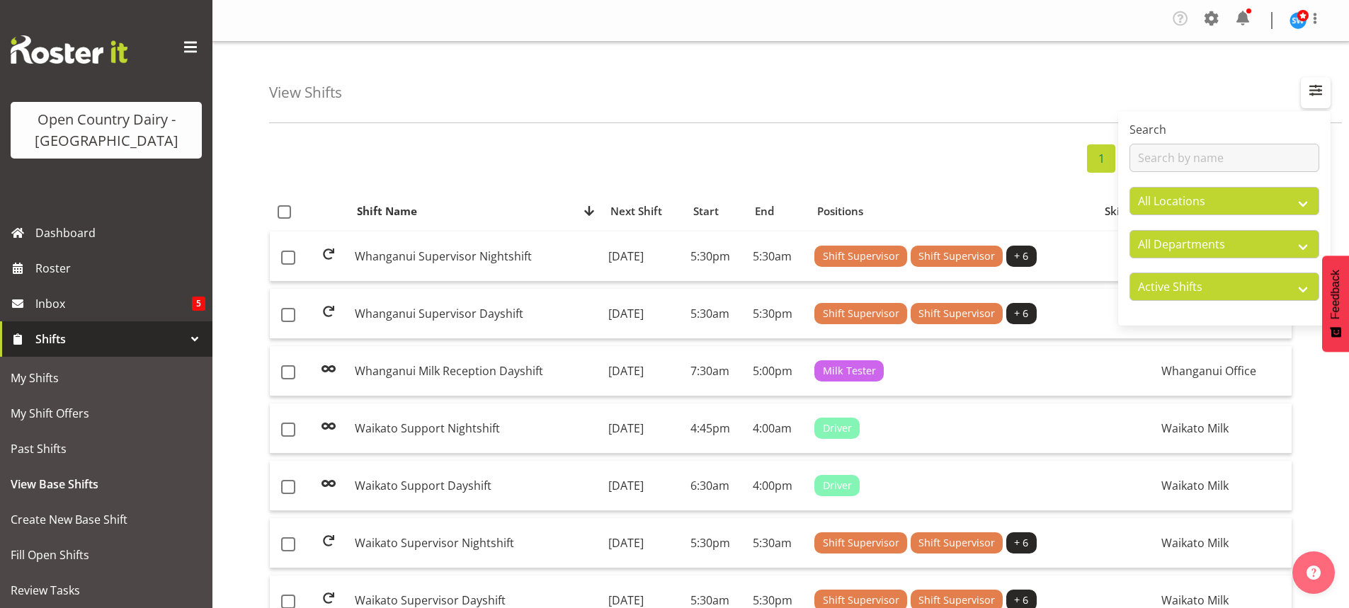
click at [1316, 89] on span "button" at bounding box center [1315, 90] width 18 height 18
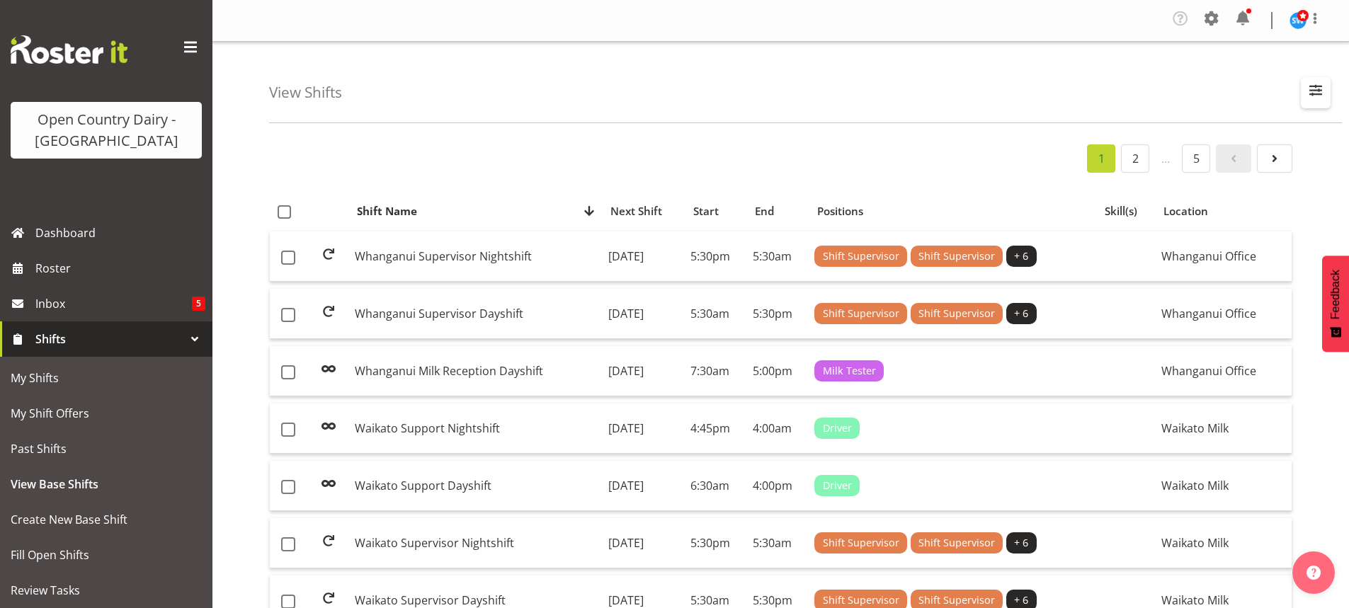
click at [1313, 93] on span "button" at bounding box center [1315, 90] width 18 height 18
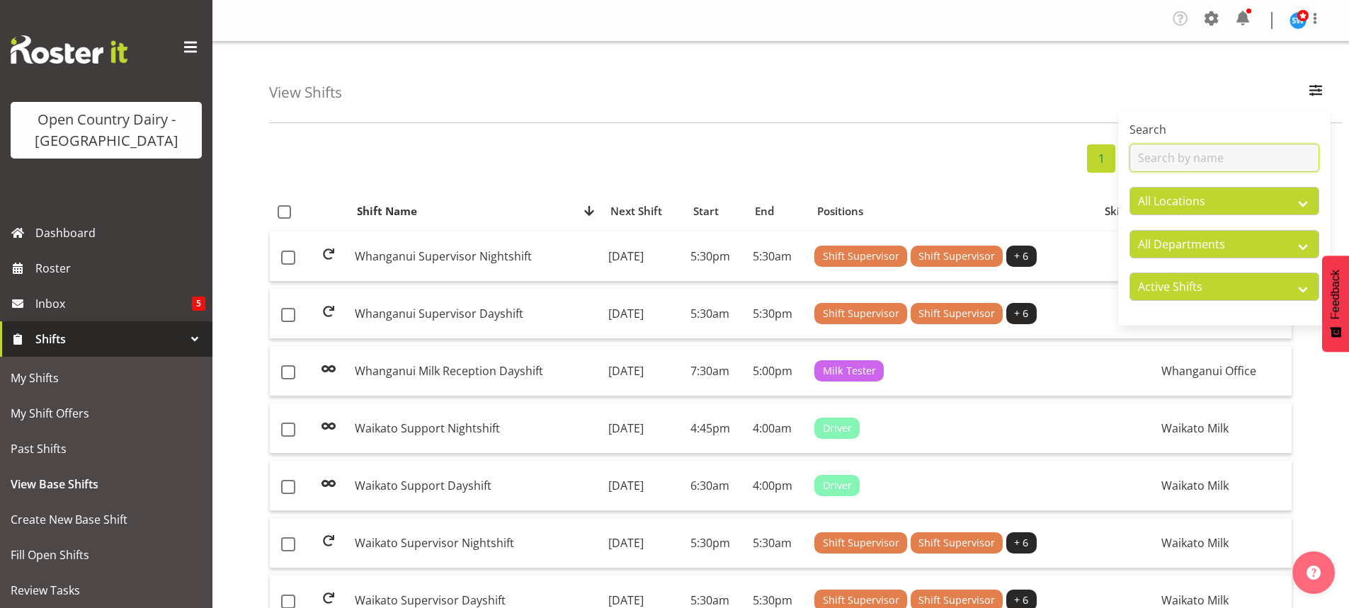
drag, startPoint x: 1195, startPoint y: 157, endPoint x: 1196, endPoint y: 149, distance: 7.9
click at [1195, 157] on input "text" at bounding box center [1224, 158] width 190 height 28
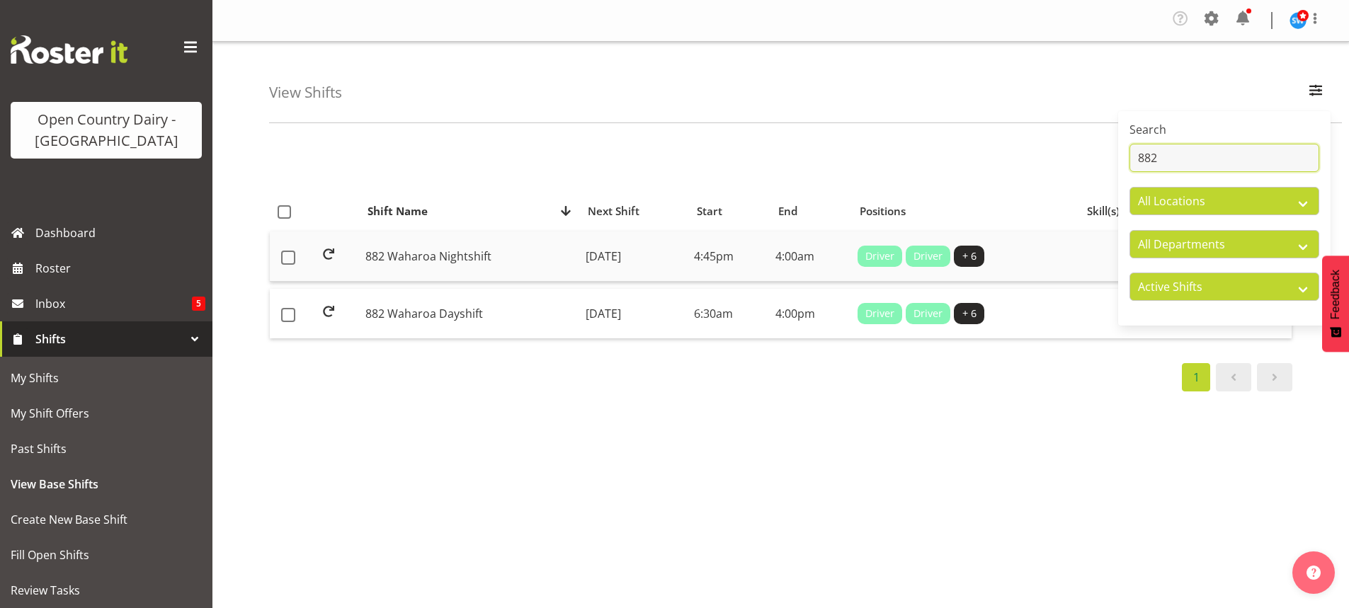
type input "882"
click at [620, 251] on td "[DATE]" at bounding box center [634, 257] width 108 height 50
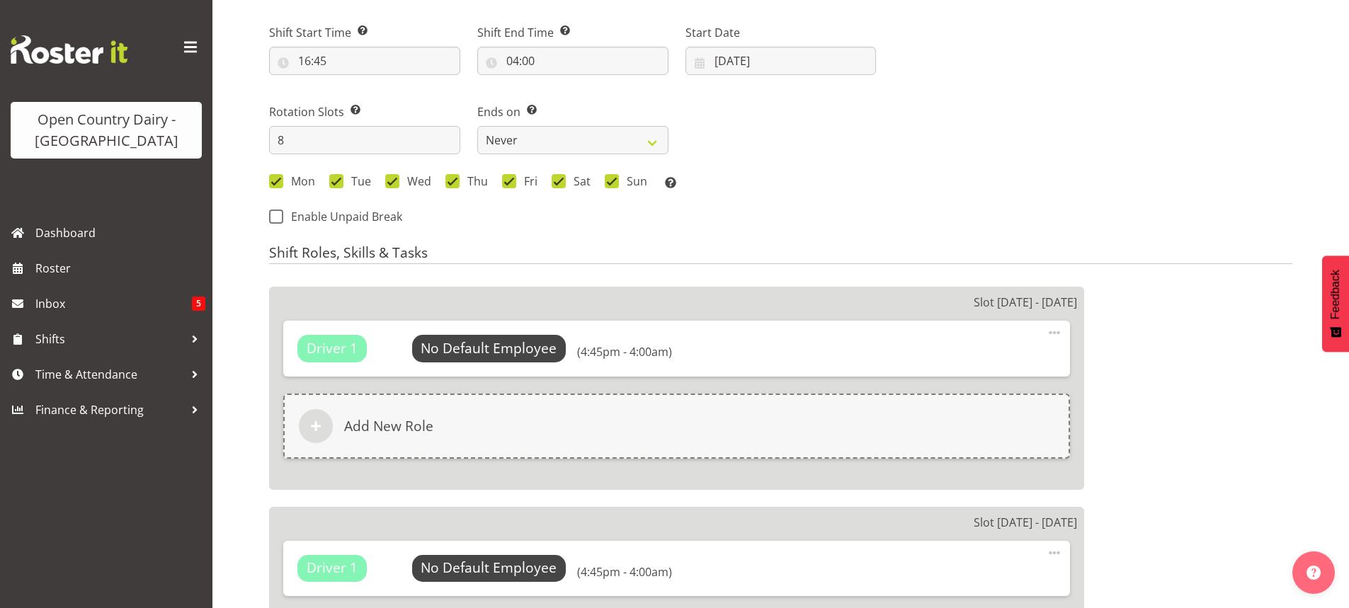
select select
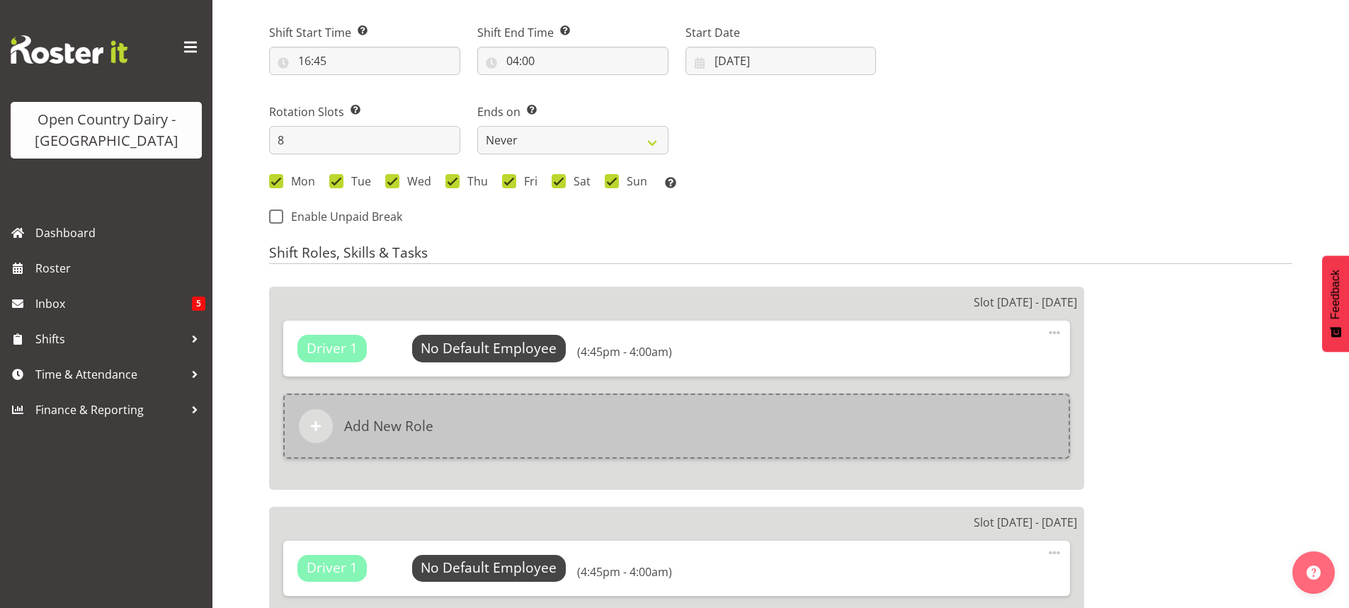
select select
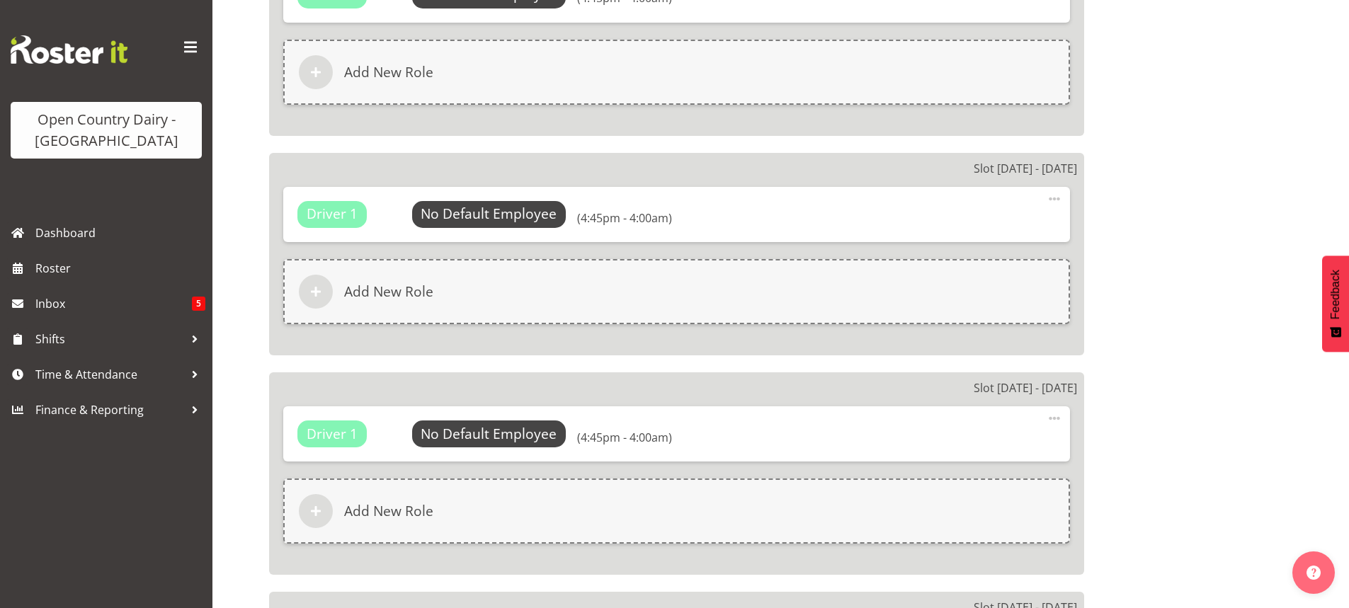
select select
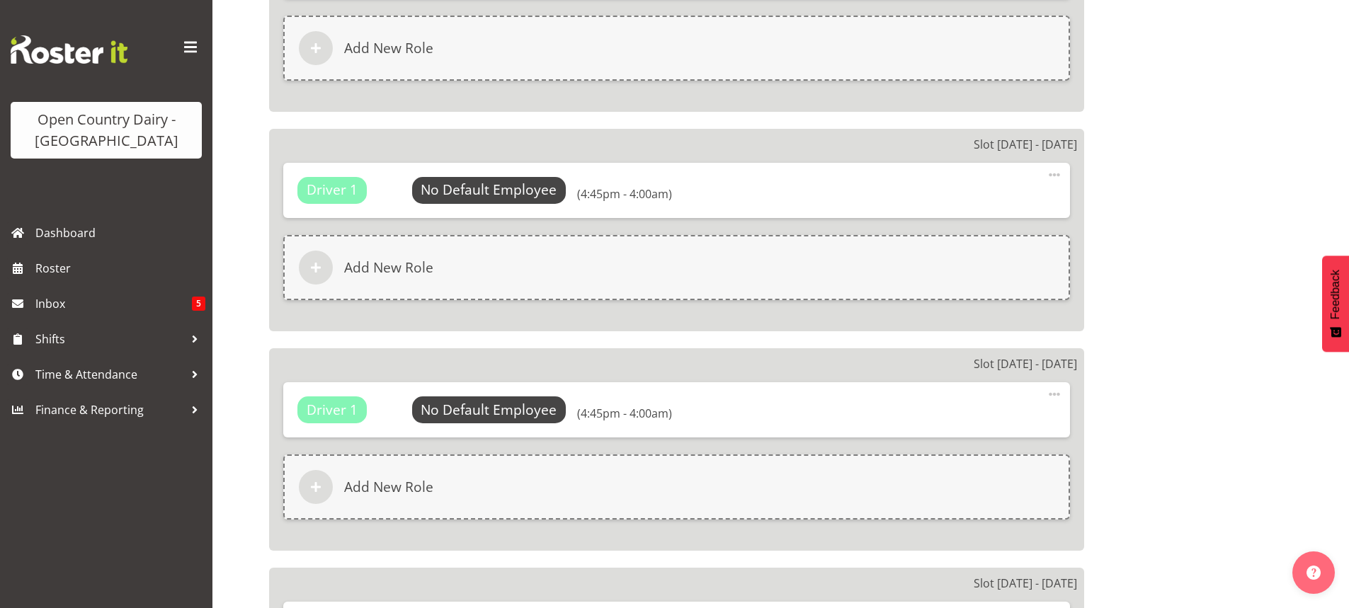
select select "1054"
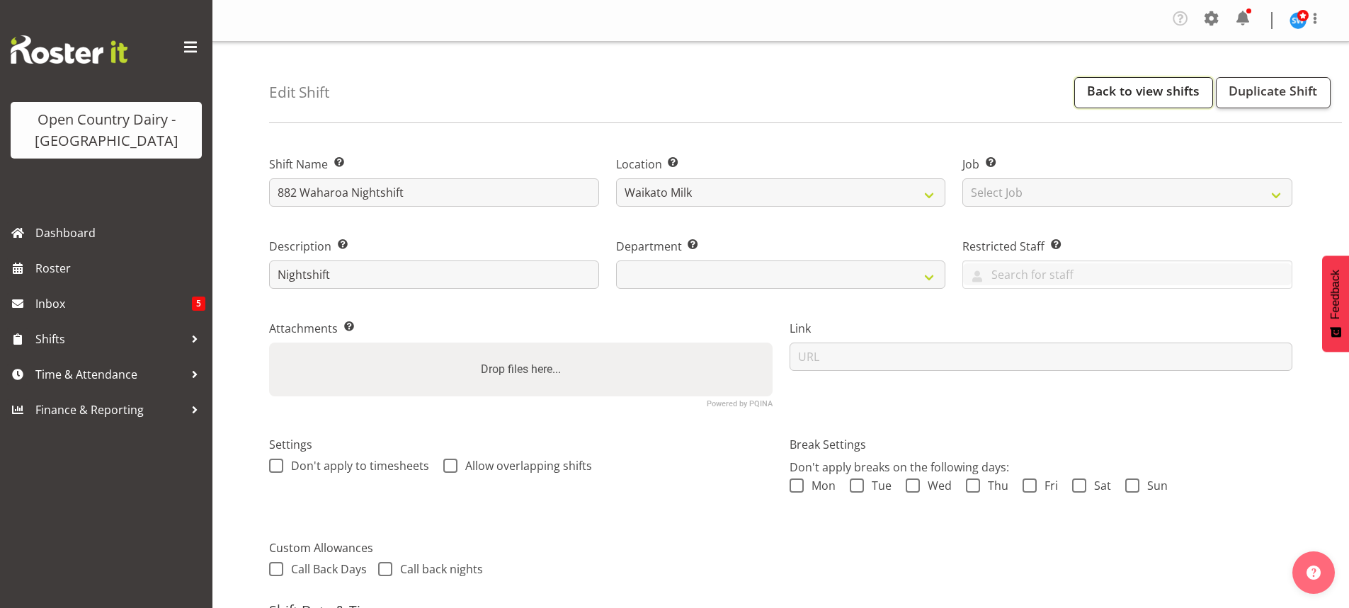
click at [1160, 96] on link "Back to view shifts" at bounding box center [1143, 92] width 139 height 31
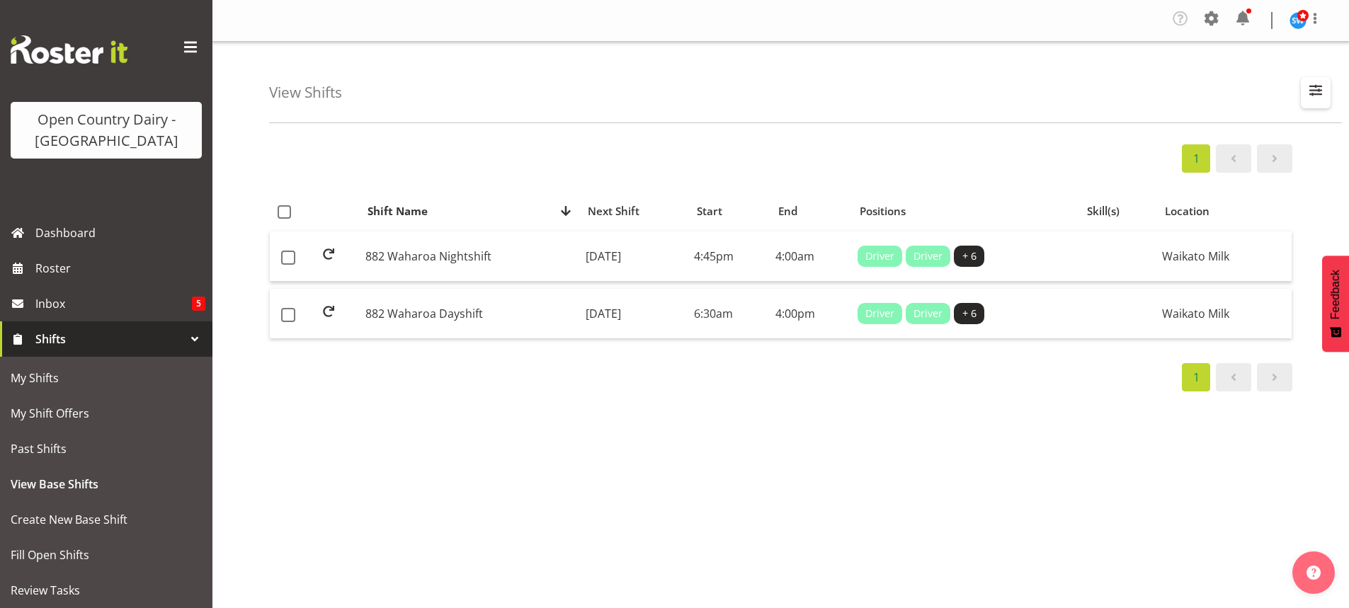
click at [1317, 91] on span "button" at bounding box center [1315, 90] width 18 height 18
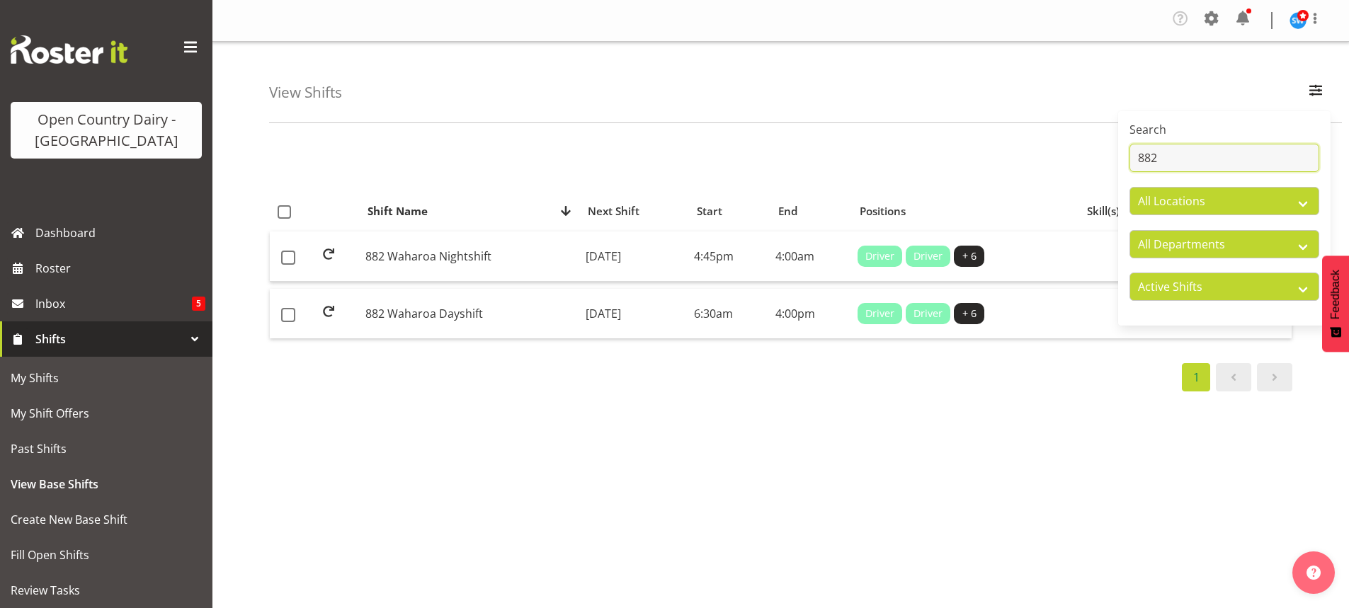
click at [1183, 154] on input "882" at bounding box center [1224, 158] width 190 height 28
type input "8"
type input "705"
click at [620, 312] on td "[DATE]" at bounding box center [634, 314] width 108 height 50
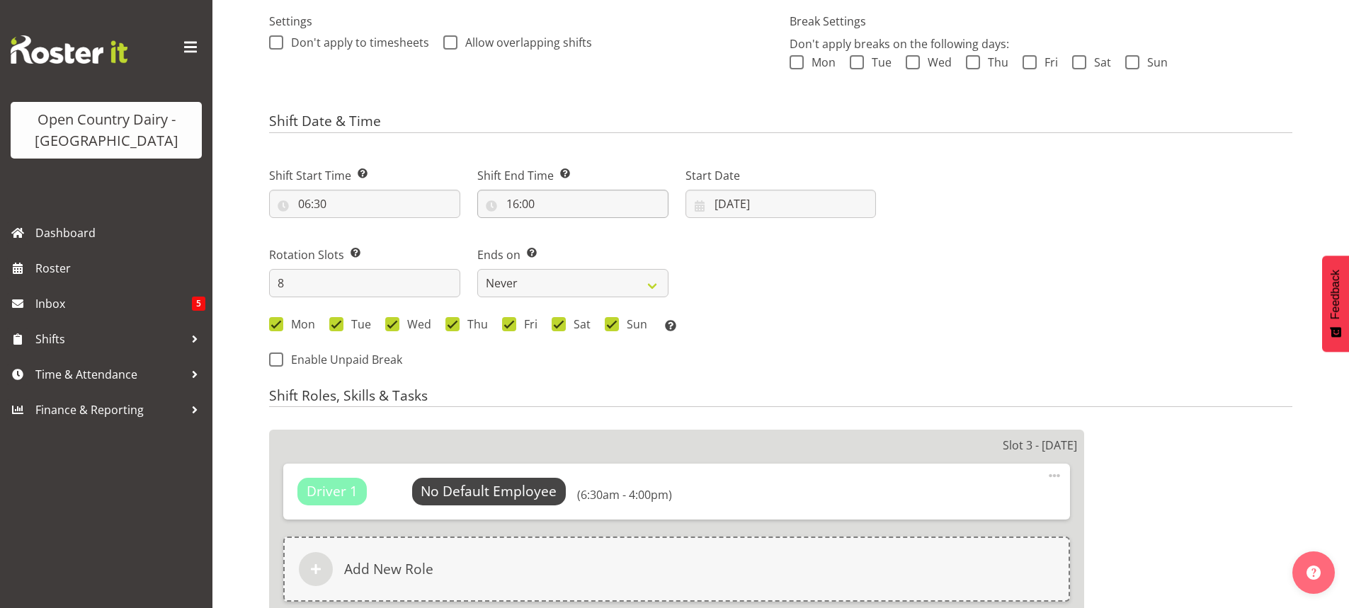
select select
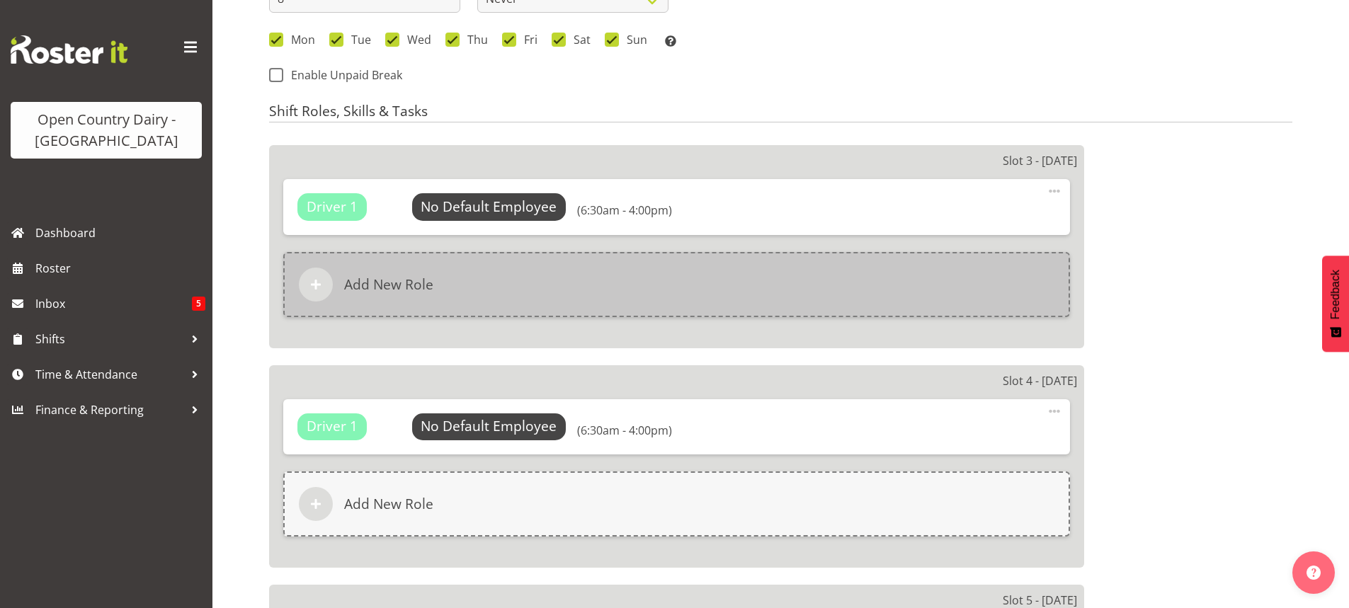
select select
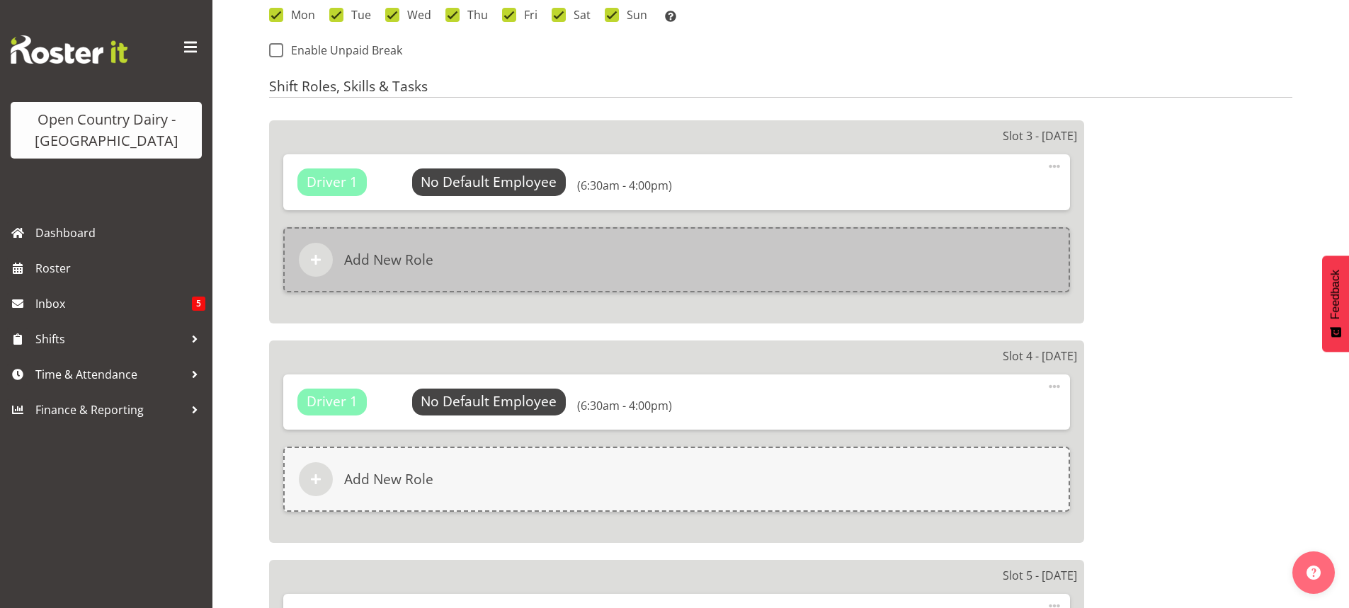
select select
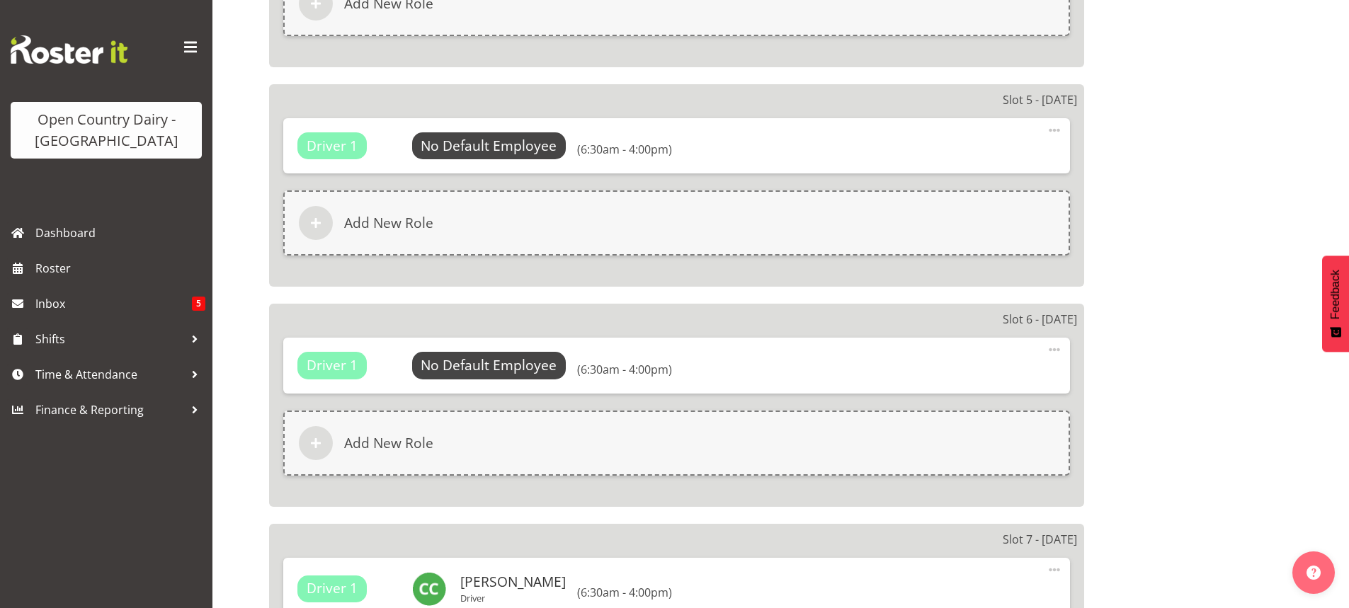
select select
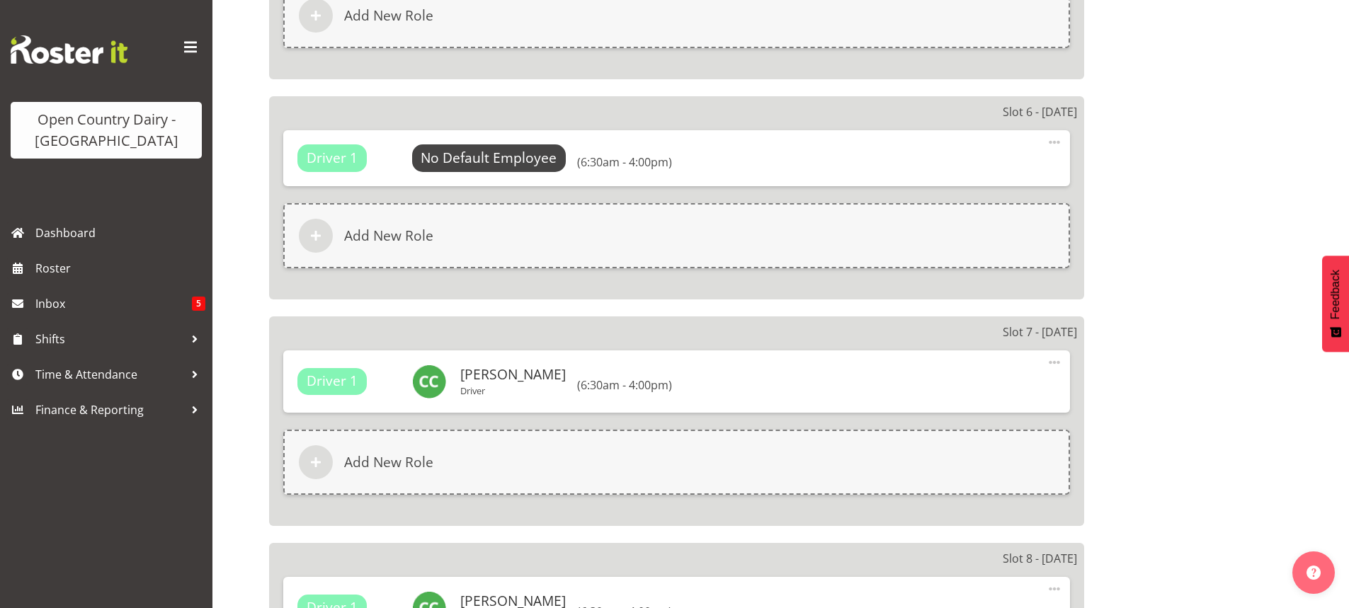
select select "1054"
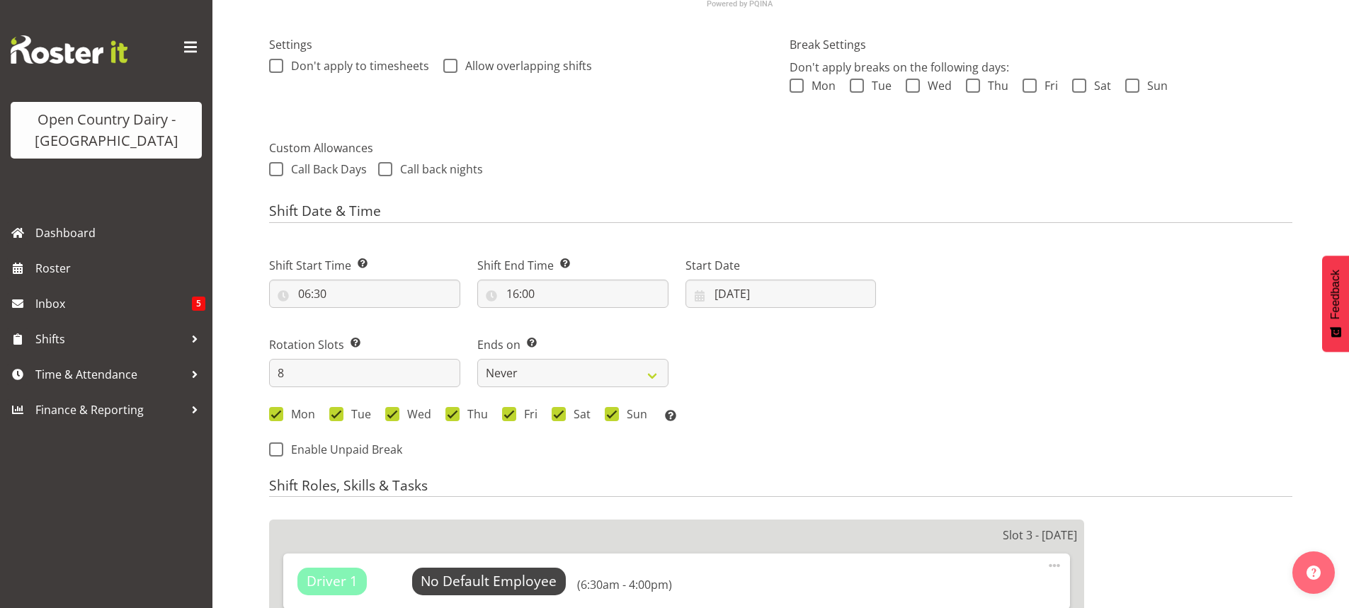
scroll to position [421, 0]
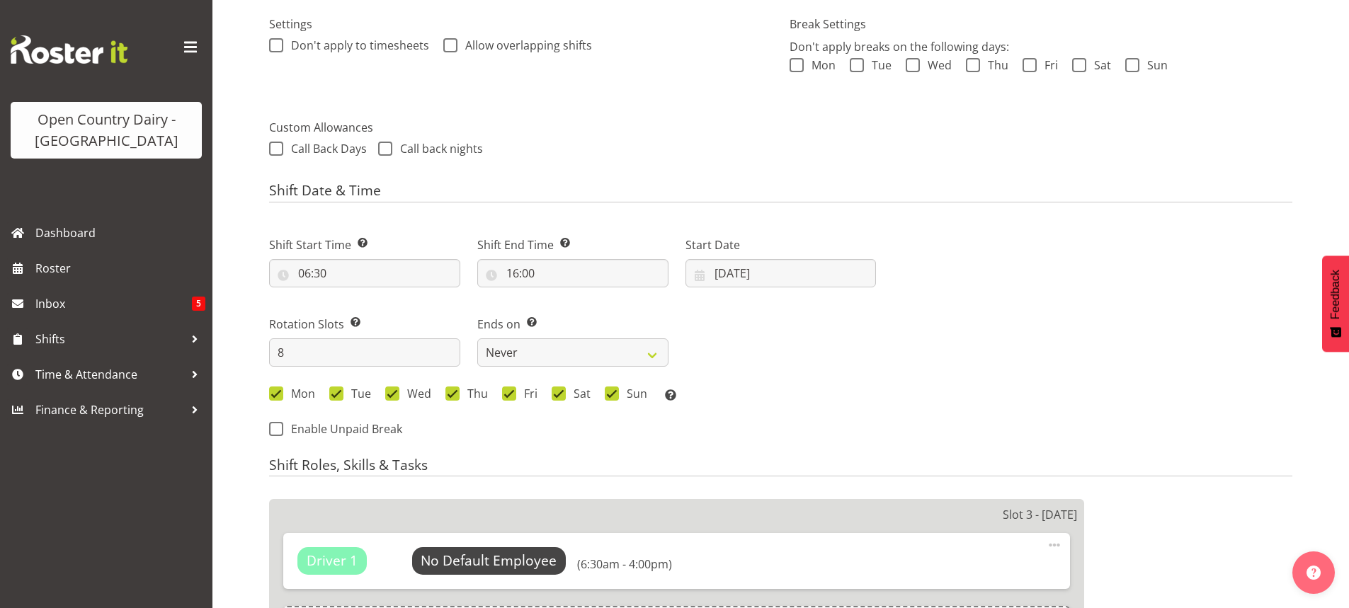
select select "714"
click at [751, 268] on input "[DATE]" at bounding box center [780, 273] width 191 height 28
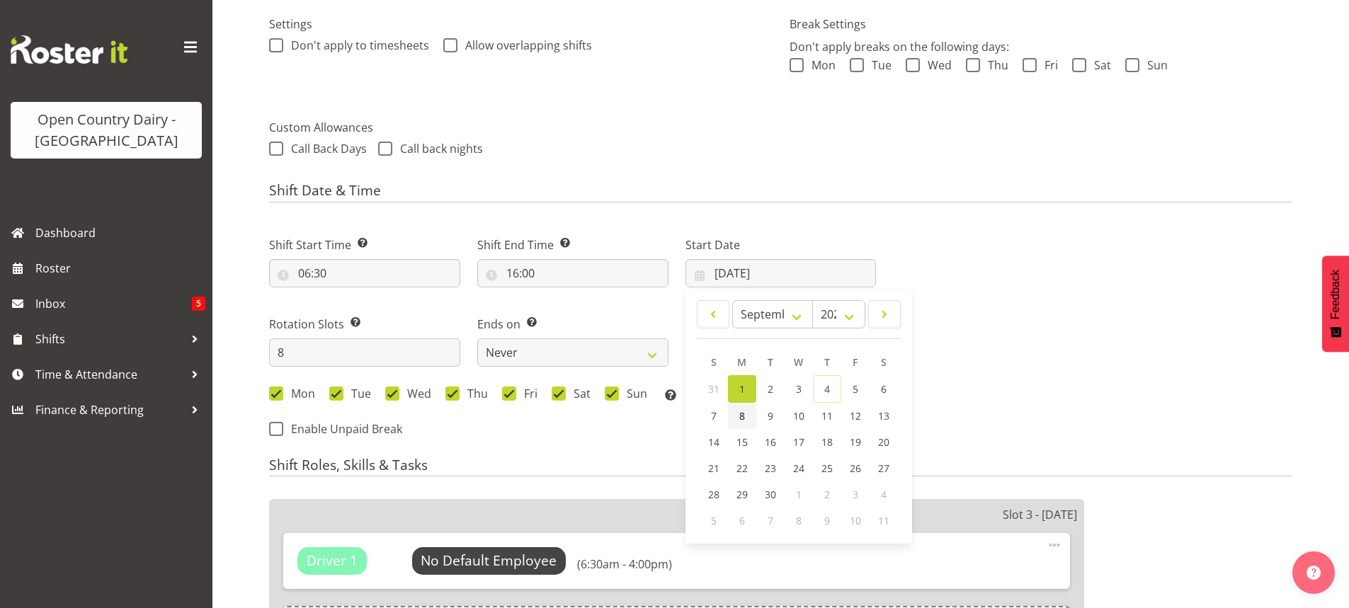
click at [739, 412] on span "8" at bounding box center [742, 415] width 6 height 13
type input "[DATE]"
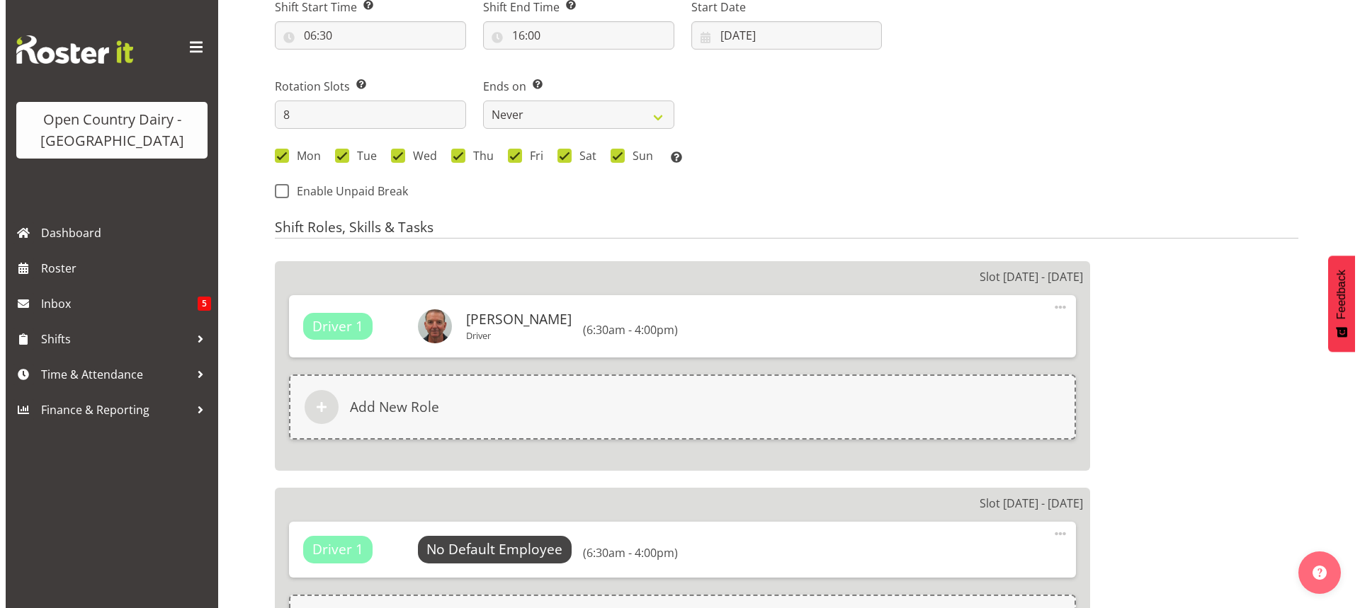
scroll to position [623, 0]
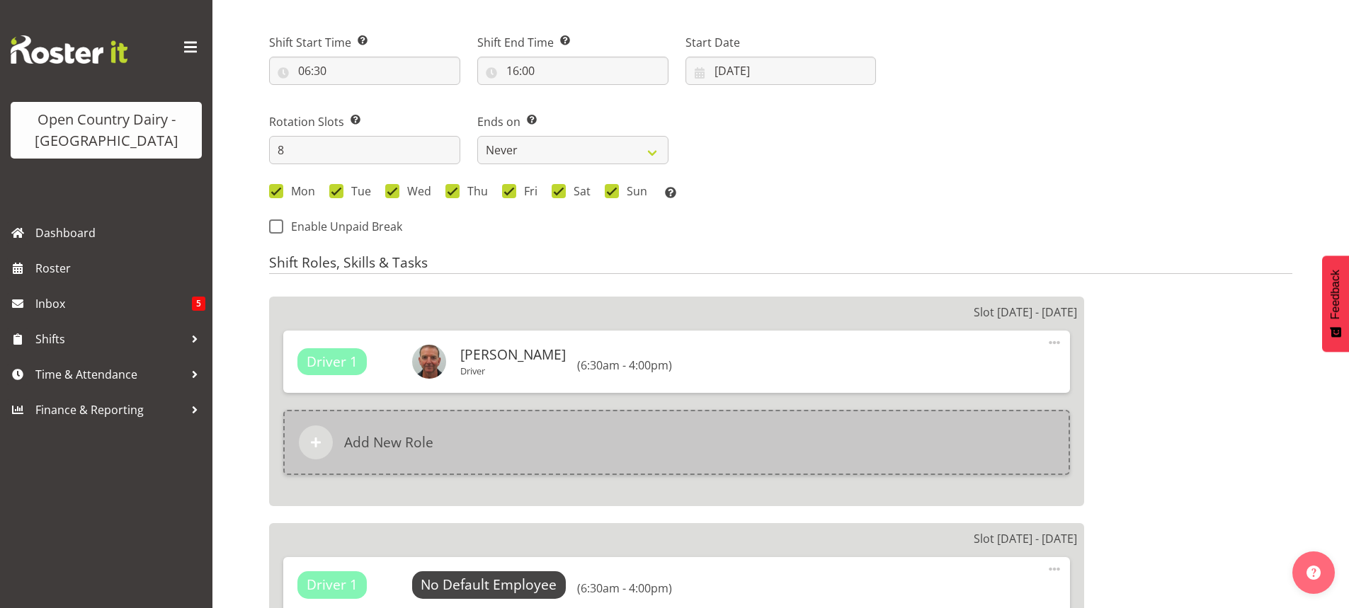
click at [377, 440] on h6 "Add New Role" at bounding box center [388, 442] width 89 height 17
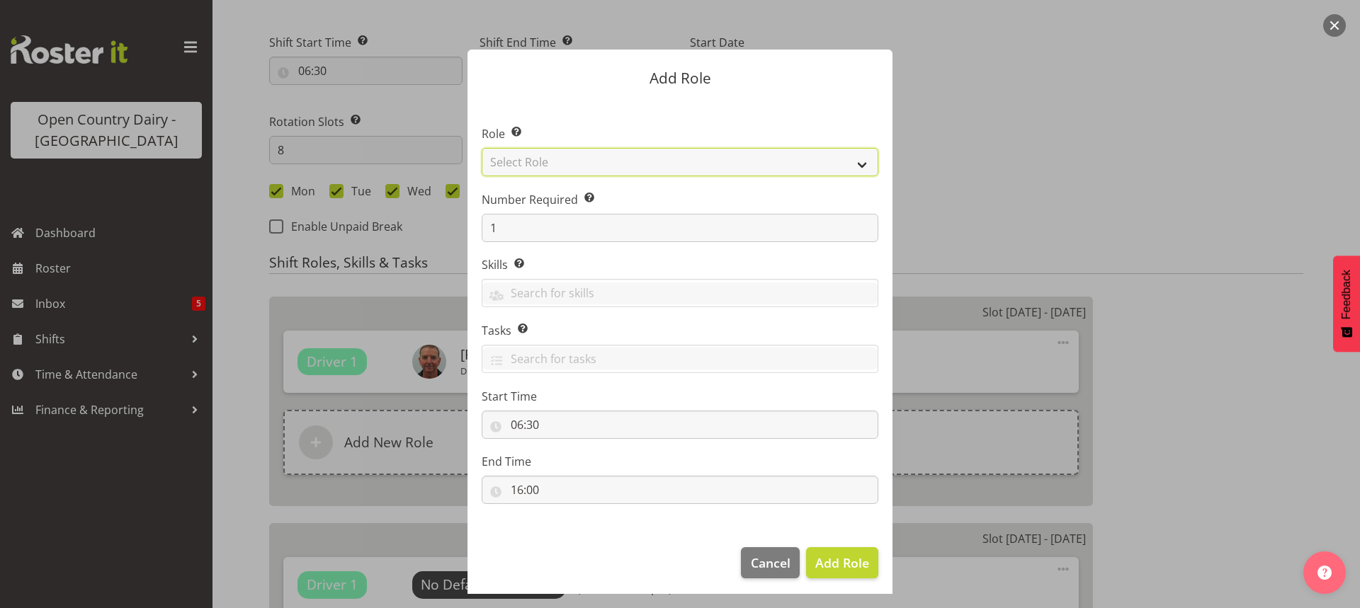
click at [855, 161] on select "Select Role Cadet Driver Crew Leader Driver Driver Buddy Driver Assessor Dayshi…" at bounding box center [680, 162] width 397 height 28
select select "1436"
click at [482, 148] on select "Select Role Cadet Driver Crew Leader Driver Driver Buddy Driver Assessor Dayshi…" at bounding box center [680, 162] width 397 height 28
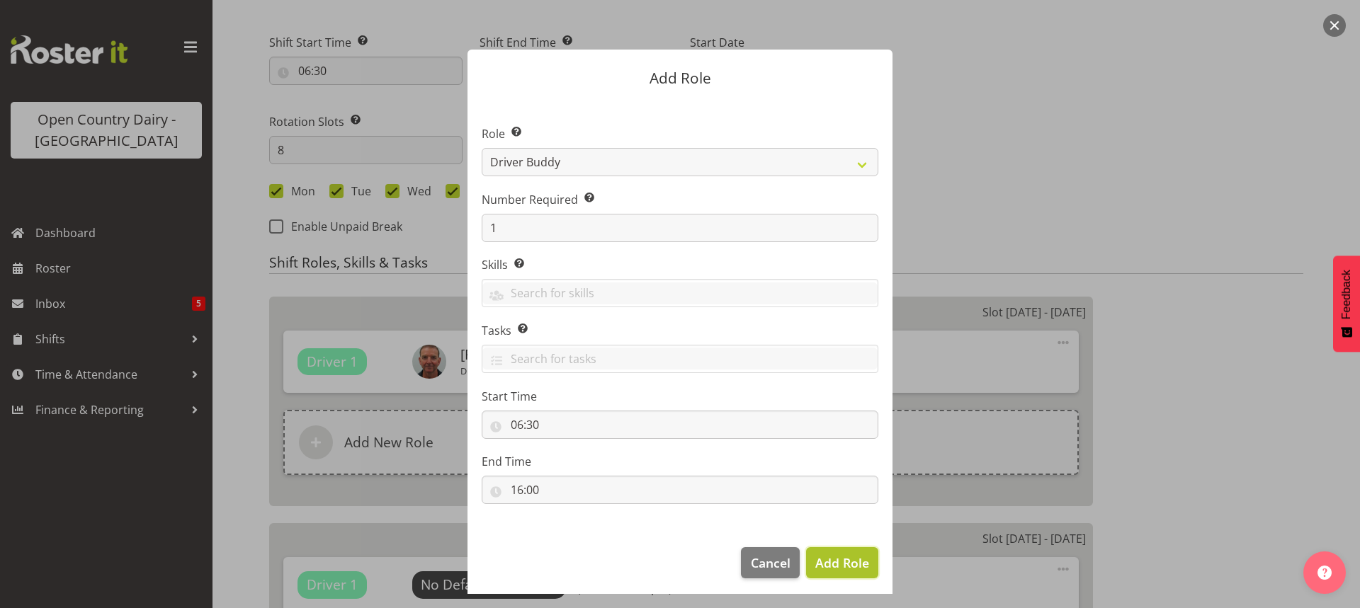
click at [828, 560] on span "Add Role" at bounding box center [842, 562] width 54 height 17
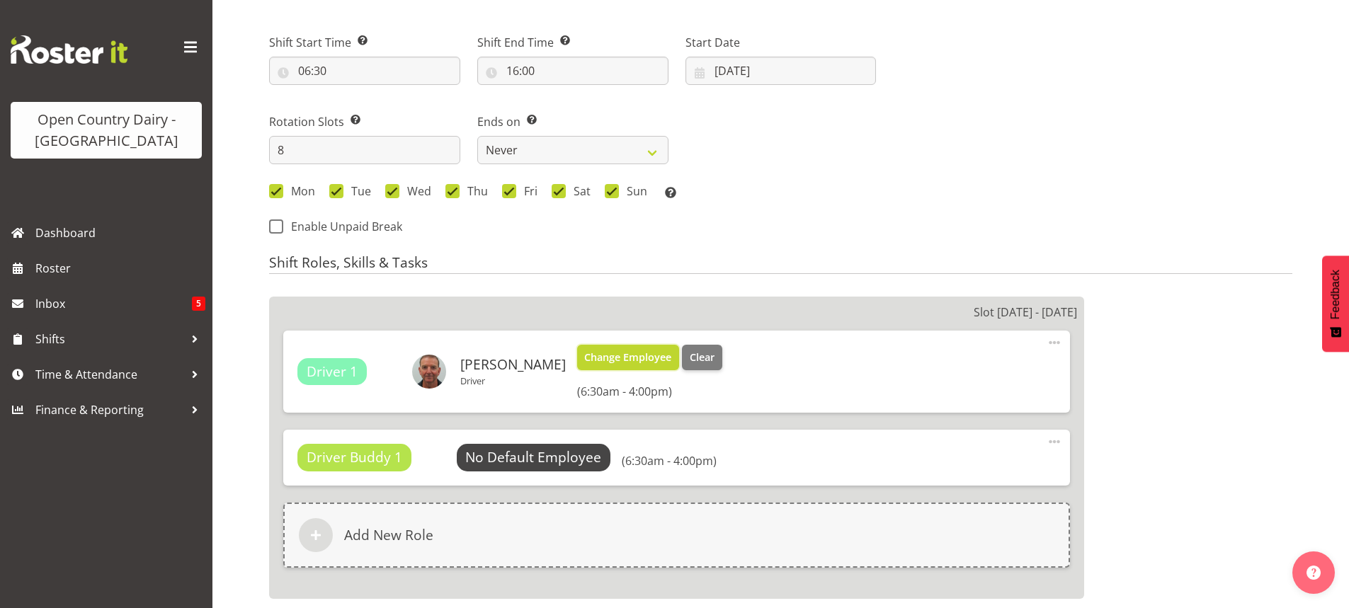
click at [584, 353] on span "Change Employee" at bounding box center [627, 358] width 87 height 16
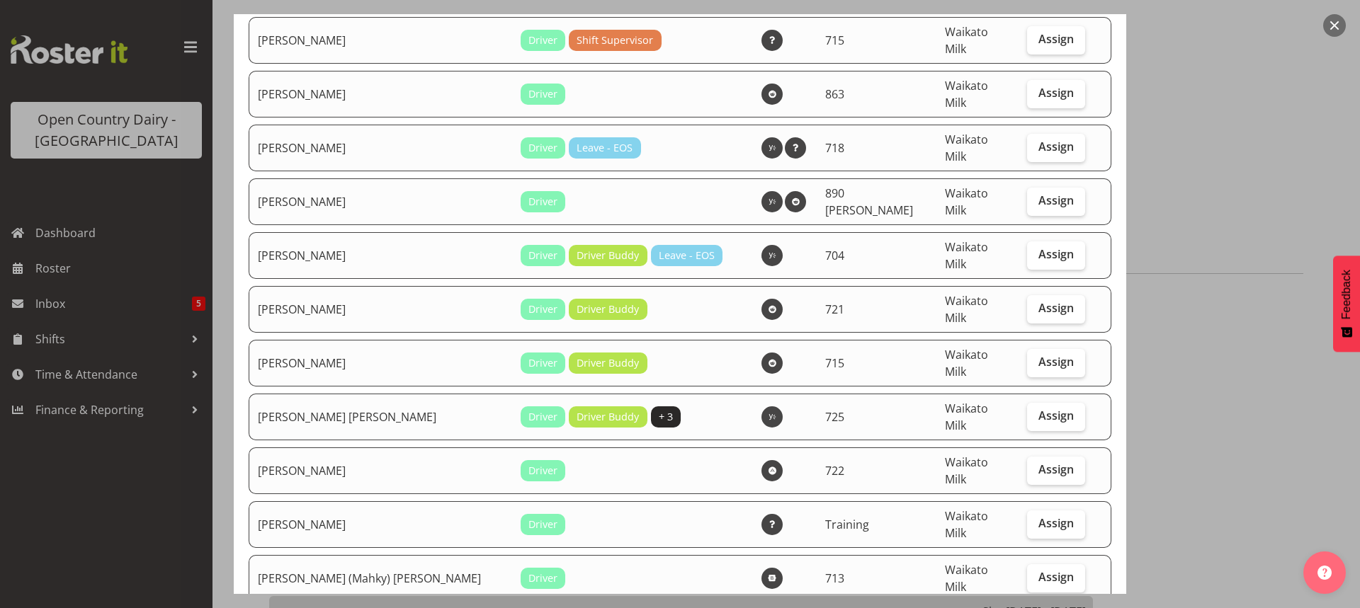
scroll to position [2620, 0]
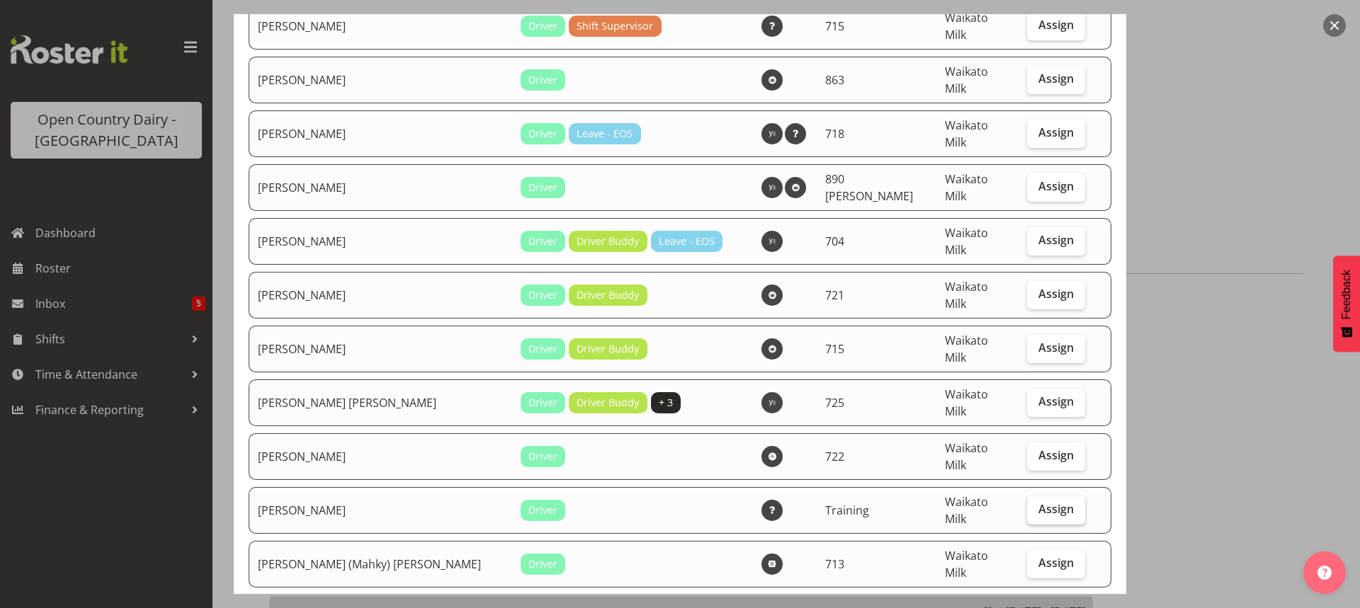
click at [1044, 502] on span "Assign" at bounding box center [1055, 509] width 35 height 14
click at [1036, 505] on input "Assign" at bounding box center [1031, 509] width 9 height 9
checkbox input "true"
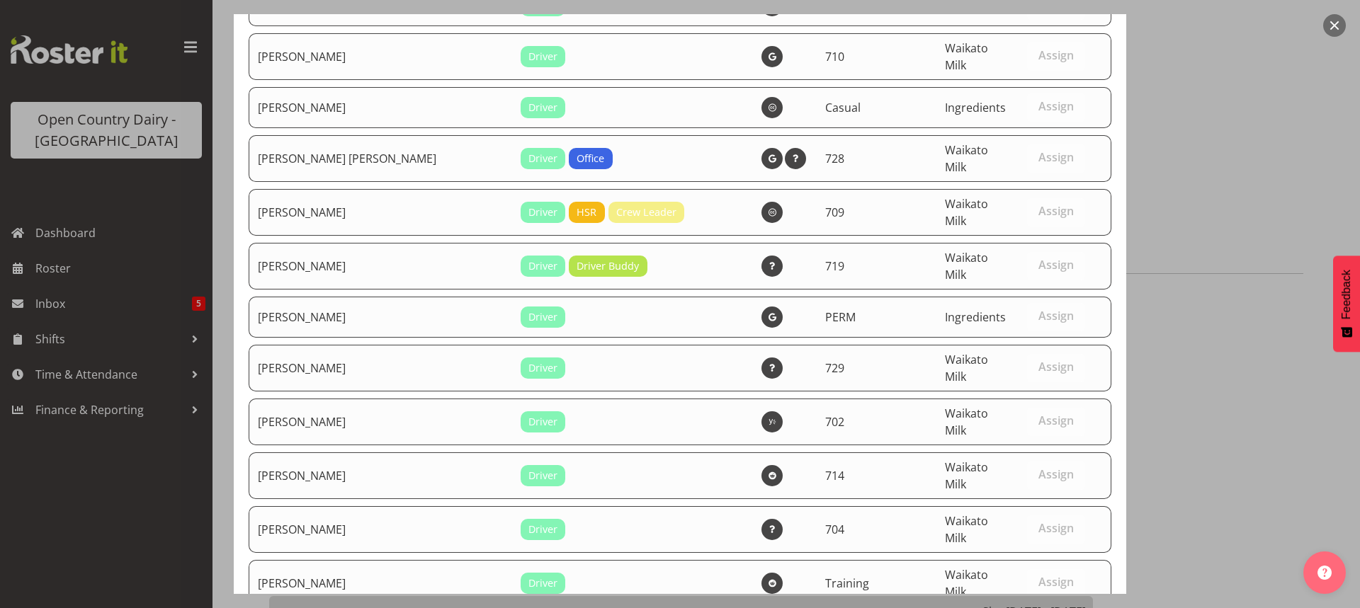
scroll to position [6019, 0]
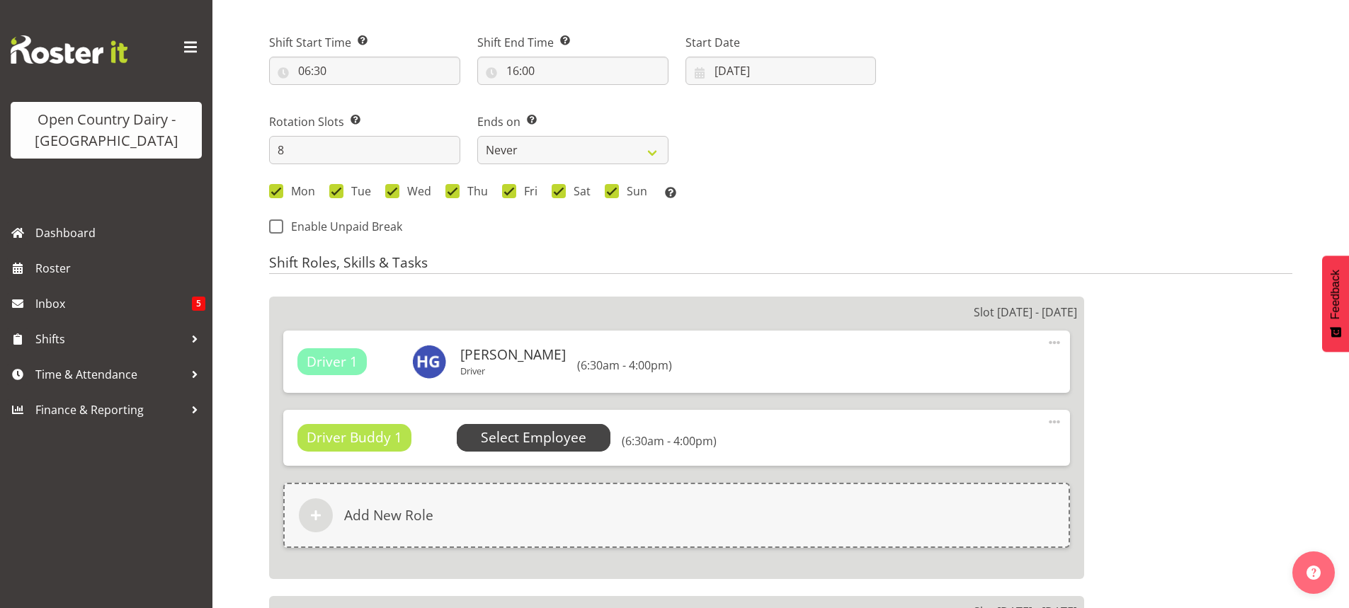
click at [515, 438] on span "Select Employee" at bounding box center [534, 438] width 106 height 21
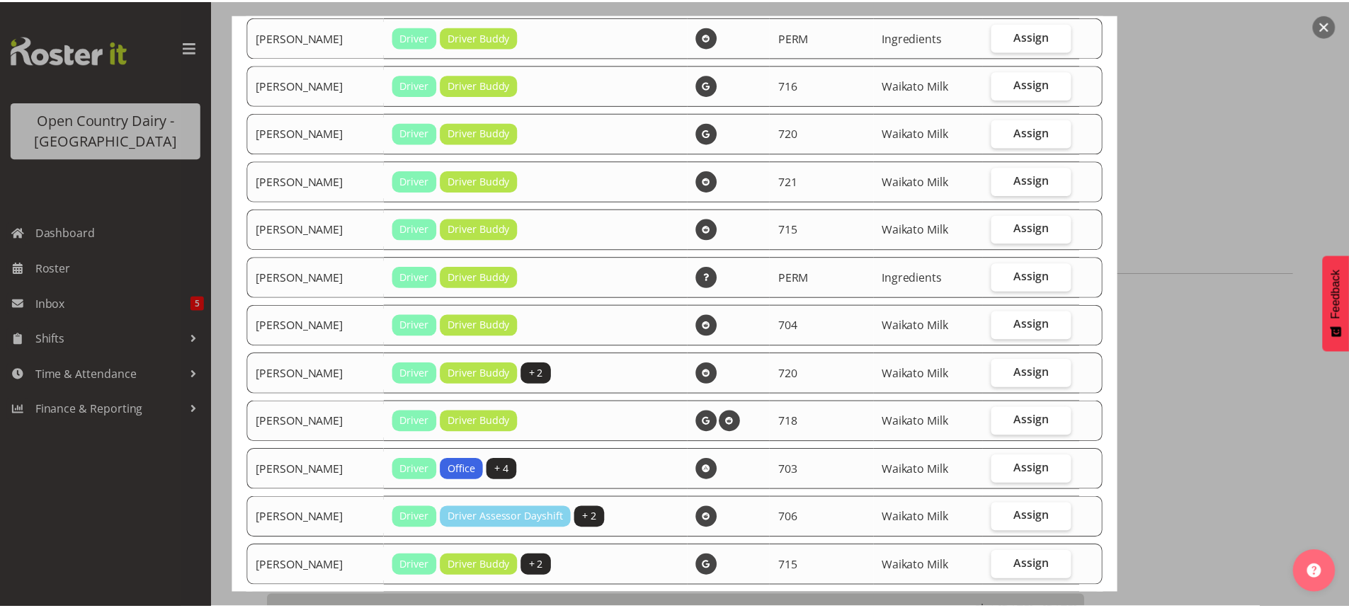
scroll to position [337, 0]
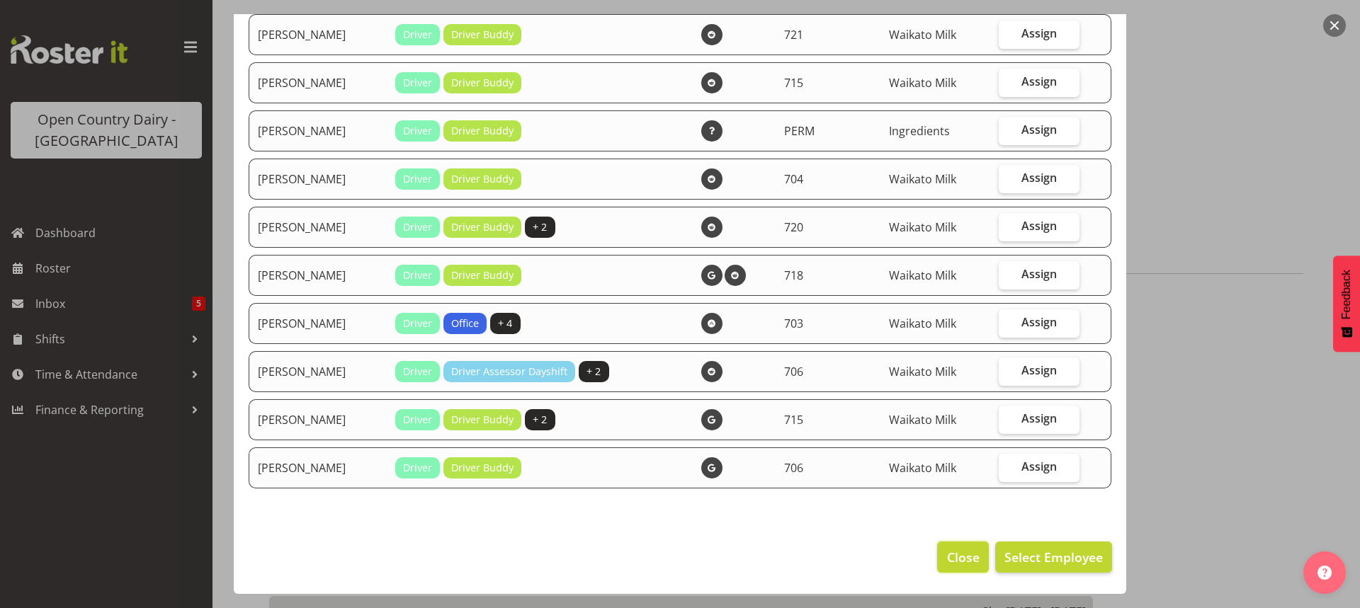
click at [950, 554] on span "Close" at bounding box center [963, 557] width 33 height 18
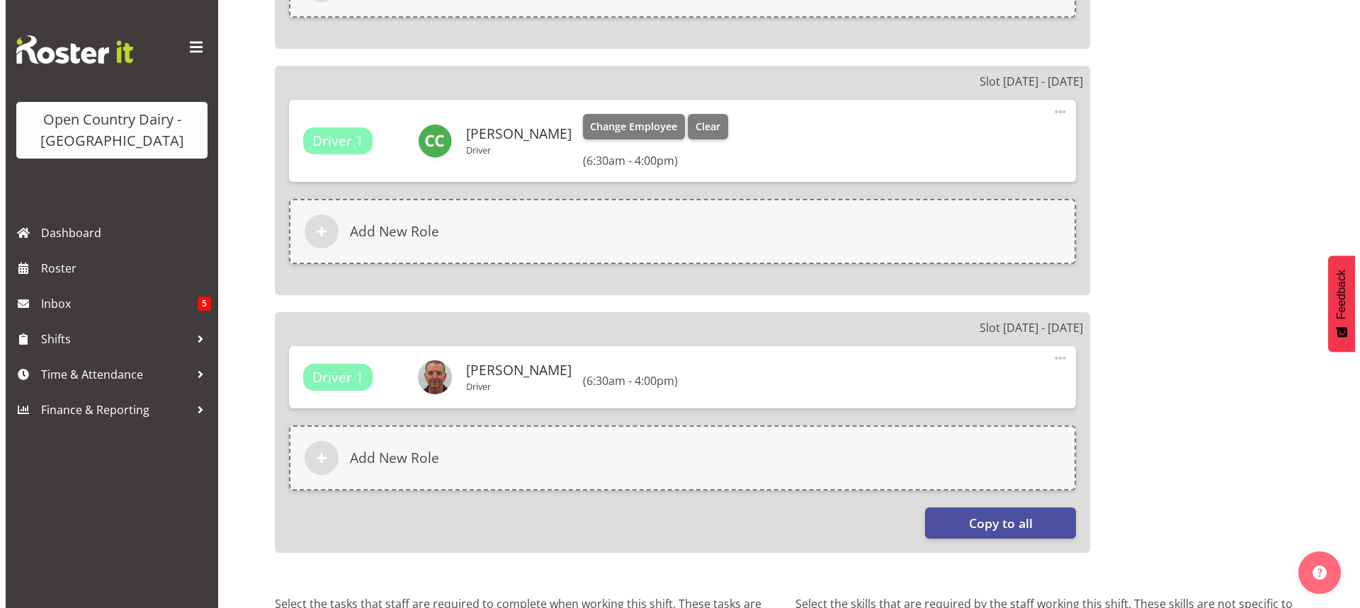
scroll to position [2323, 0]
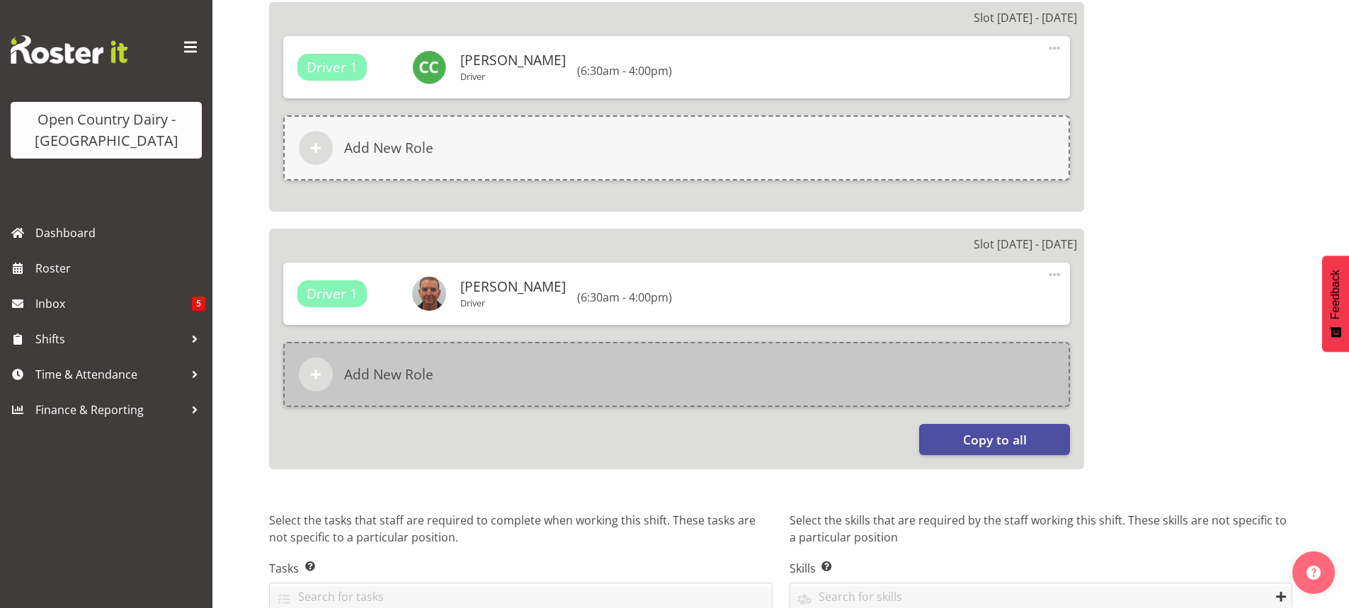
click at [394, 372] on h6 "Add New Role" at bounding box center [388, 374] width 89 height 17
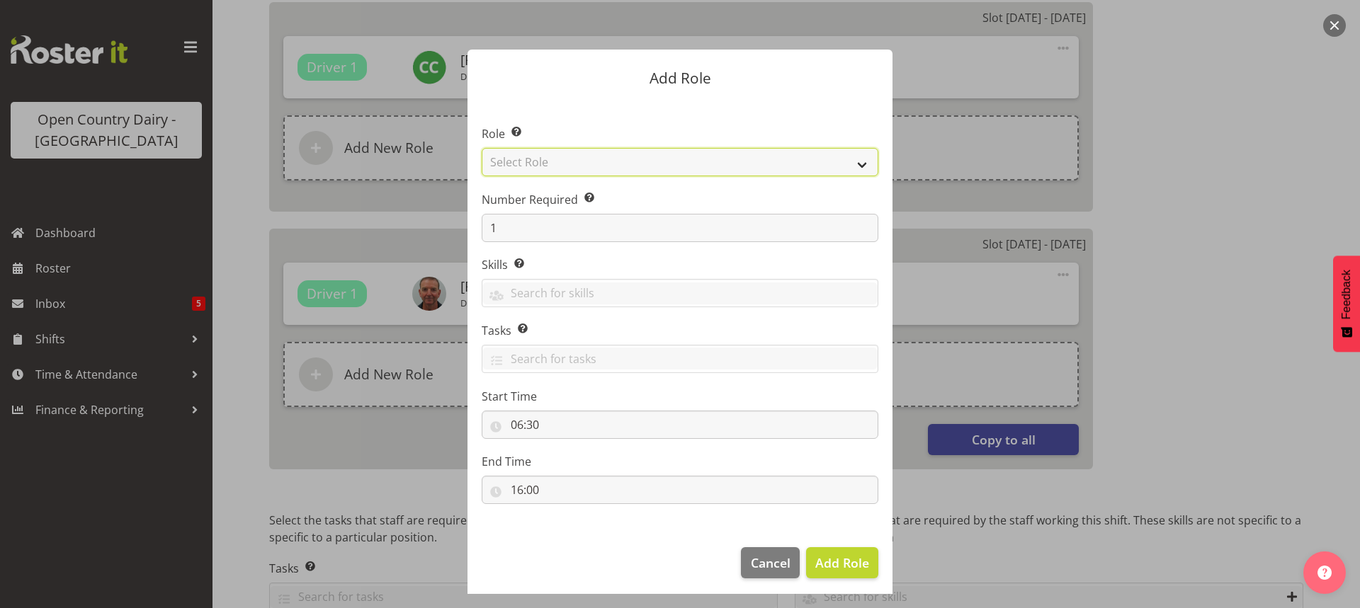
click at [676, 161] on select "Select Role Cadet Driver Crew Leader Driver Driver Buddy Driver Assessor Dayshi…" at bounding box center [680, 162] width 397 height 28
select select "1436"
click at [482, 148] on select "Select Role Cadet Driver Crew Leader Driver Driver Buddy Driver Assessor Dayshi…" at bounding box center [680, 162] width 397 height 28
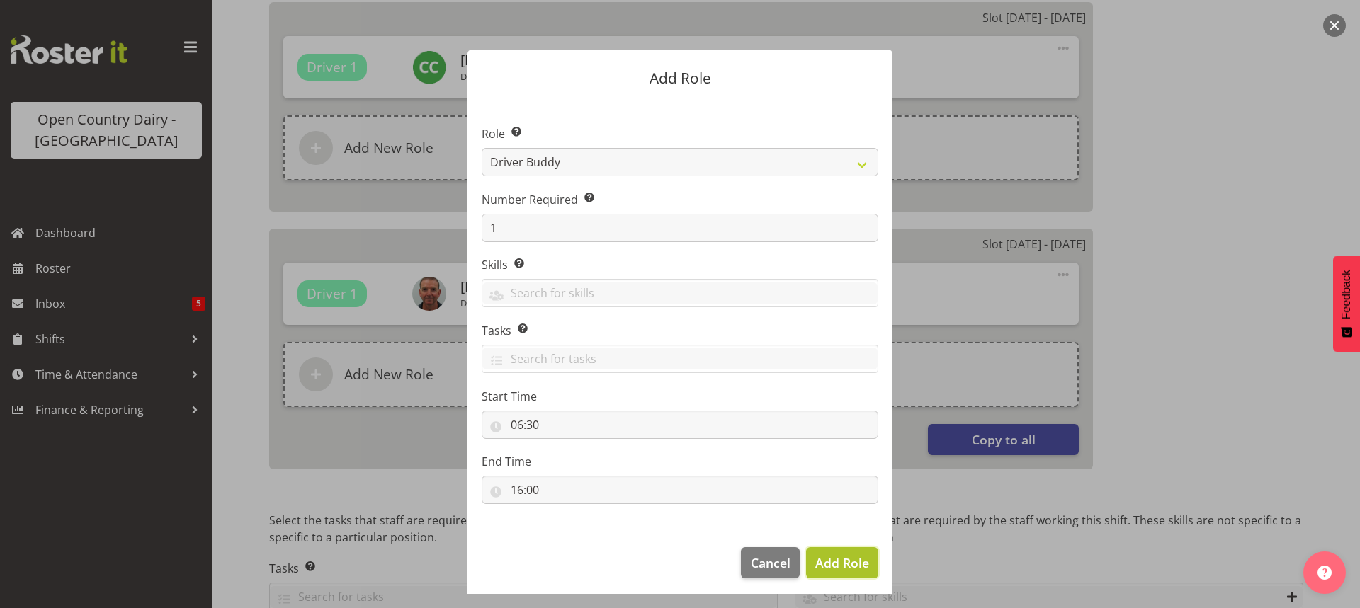
click at [824, 566] on span "Add Role" at bounding box center [842, 562] width 54 height 17
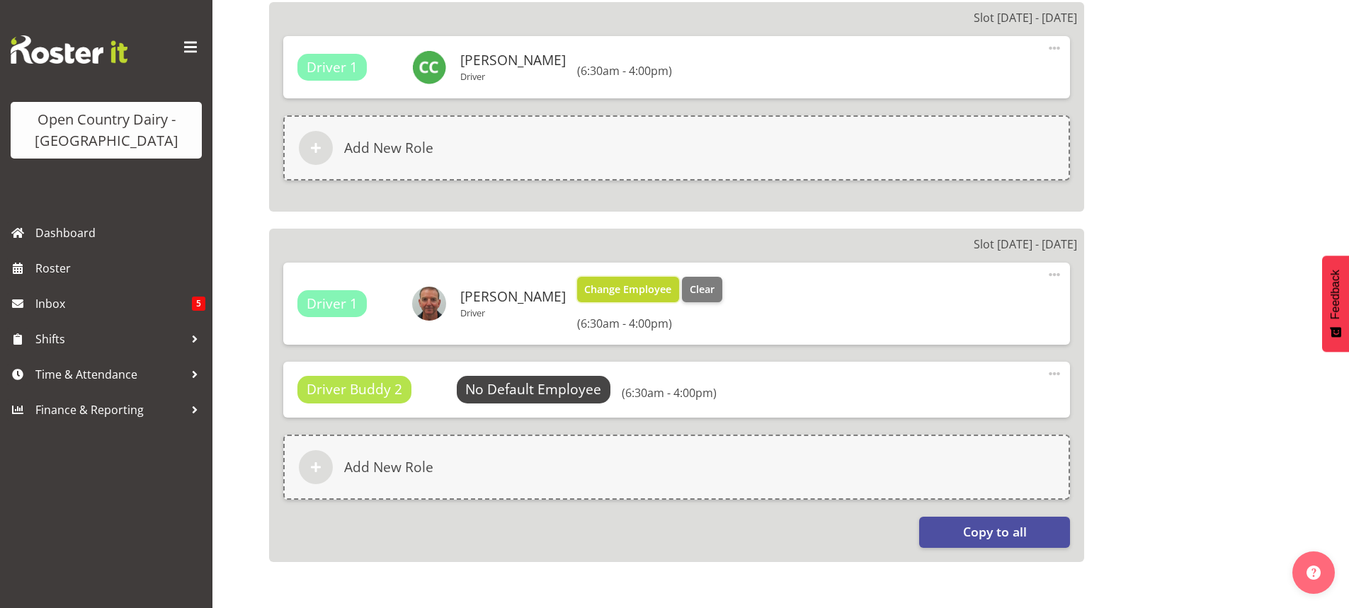
click at [589, 292] on span "Change Employee" at bounding box center [627, 290] width 87 height 16
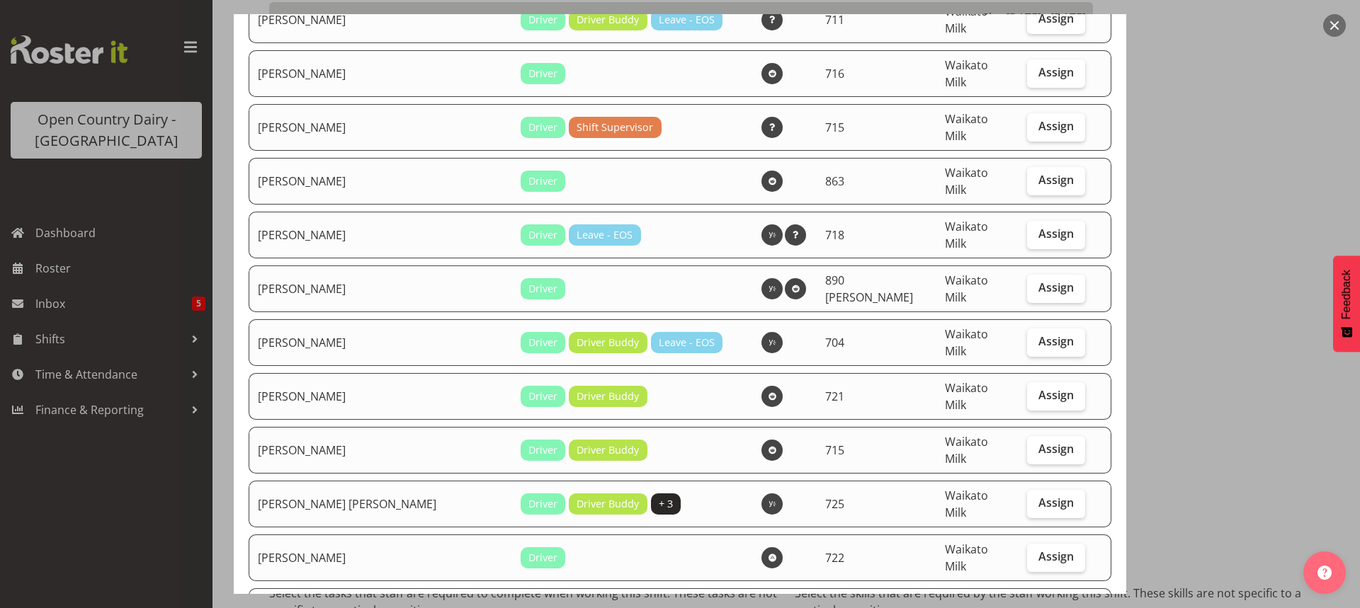
scroll to position [2549, 0]
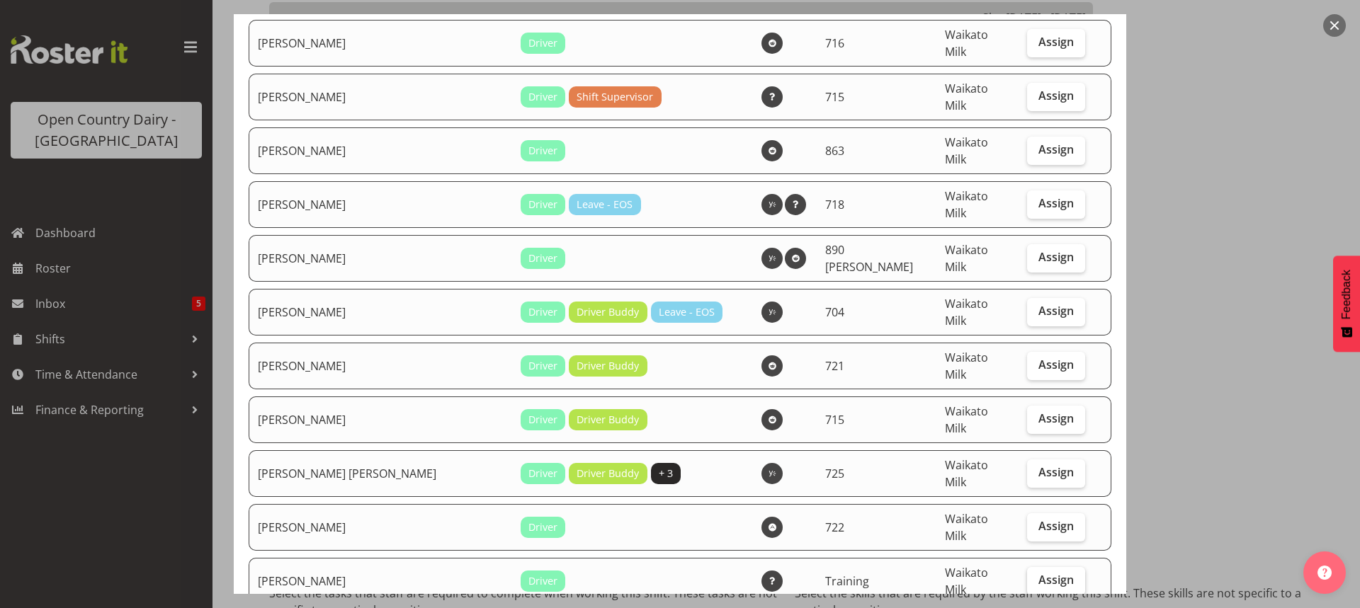
click at [1038, 573] on span "Assign" at bounding box center [1055, 580] width 35 height 14
click at [1035, 576] on input "Assign" at bounding box center [1031, 580] width 9 height 9
checkbox input "true"
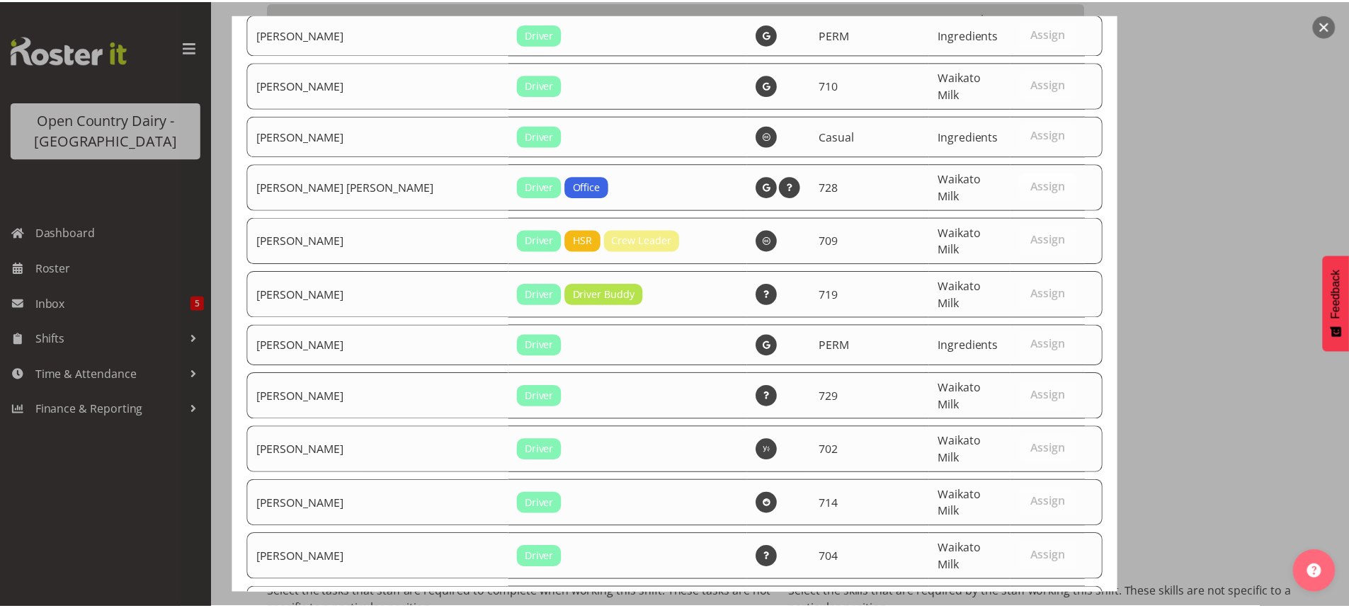
scroll to position [6019, 0]
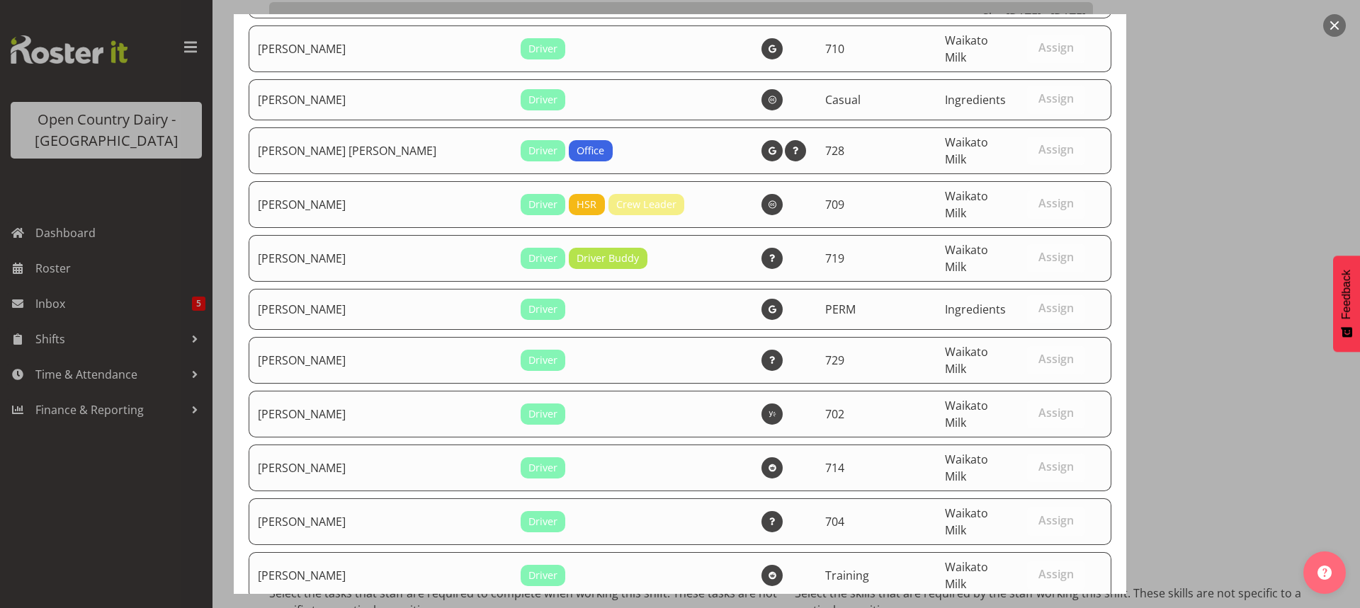
drag, startPoint x: 990, startPoint y: 558, endPoint x: 996, endPoint y: 530, distance: 28.9
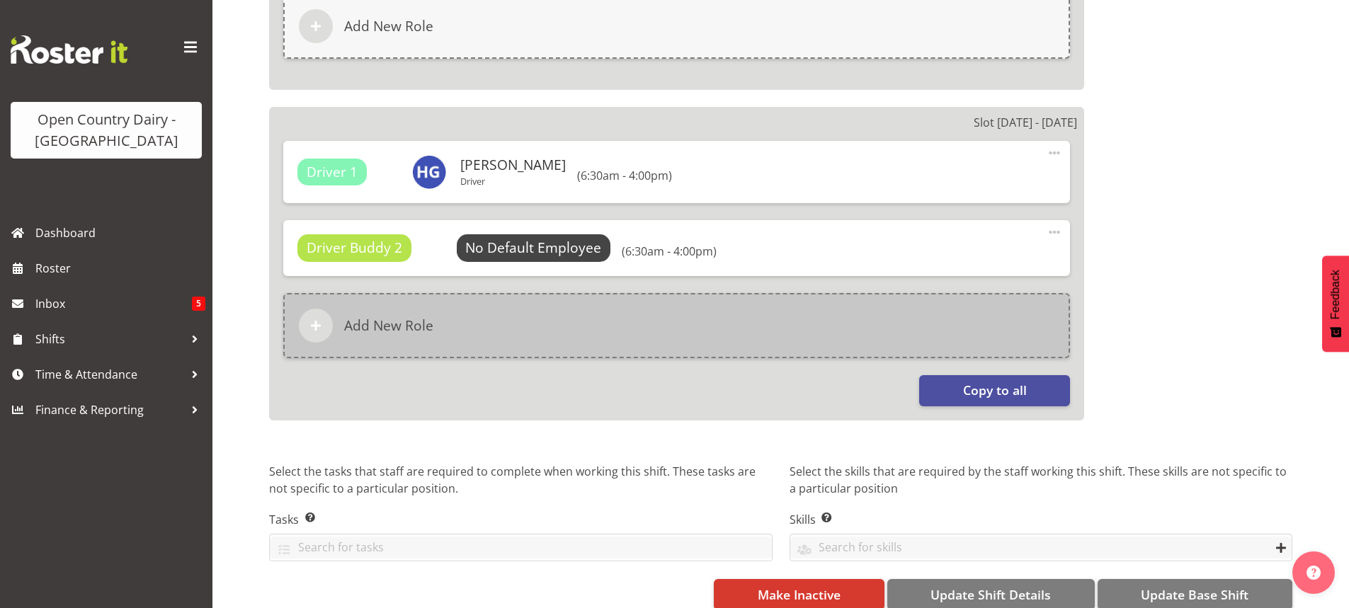
scroll to position [2464, 0]
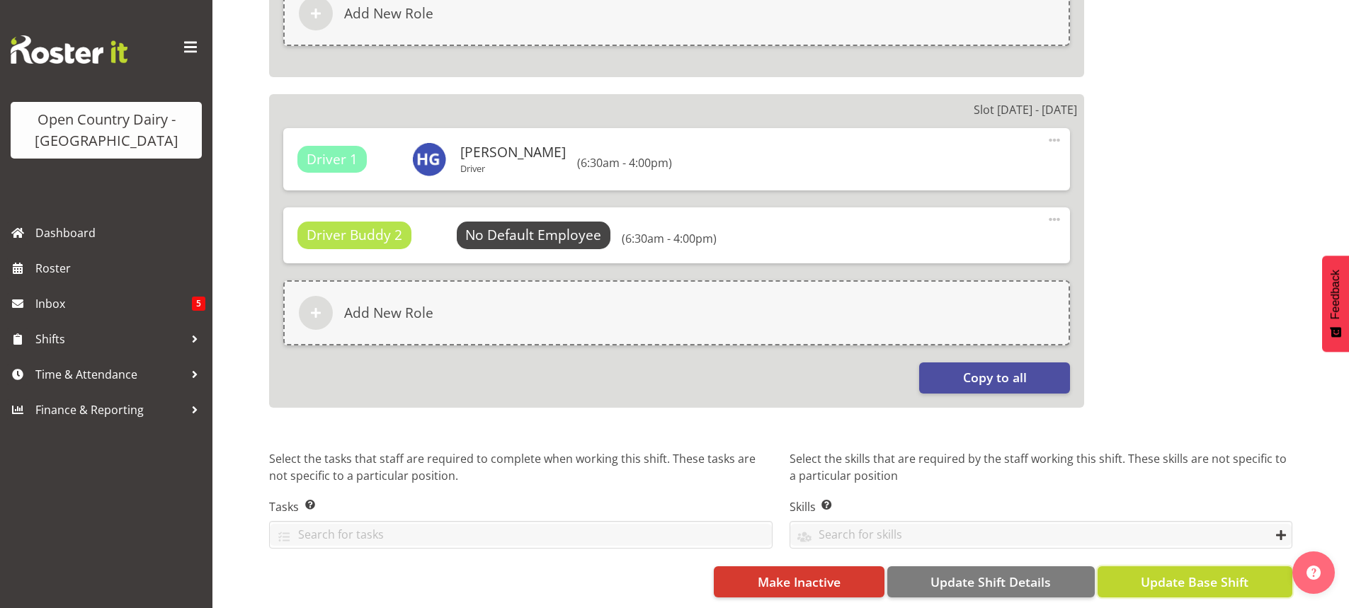
drag, startPoint x: 1202, startPoint y: 573, endPoint x: 1208, endPoint y: 567, distance: 8.0
click at [1208, 573] on span "Update Base Shift" at bounding box center [1195, 582] width 108 height 18
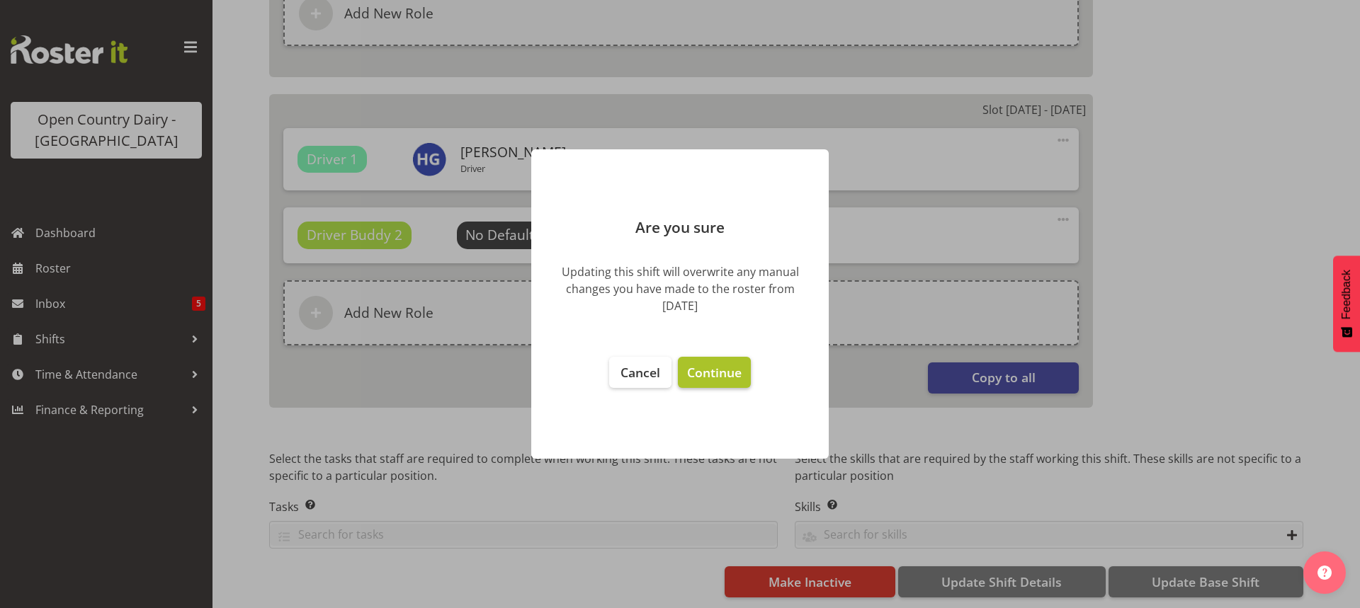
click at [710, 372] on span "Continue" at bounding box center [714, 372] width 55 height 17
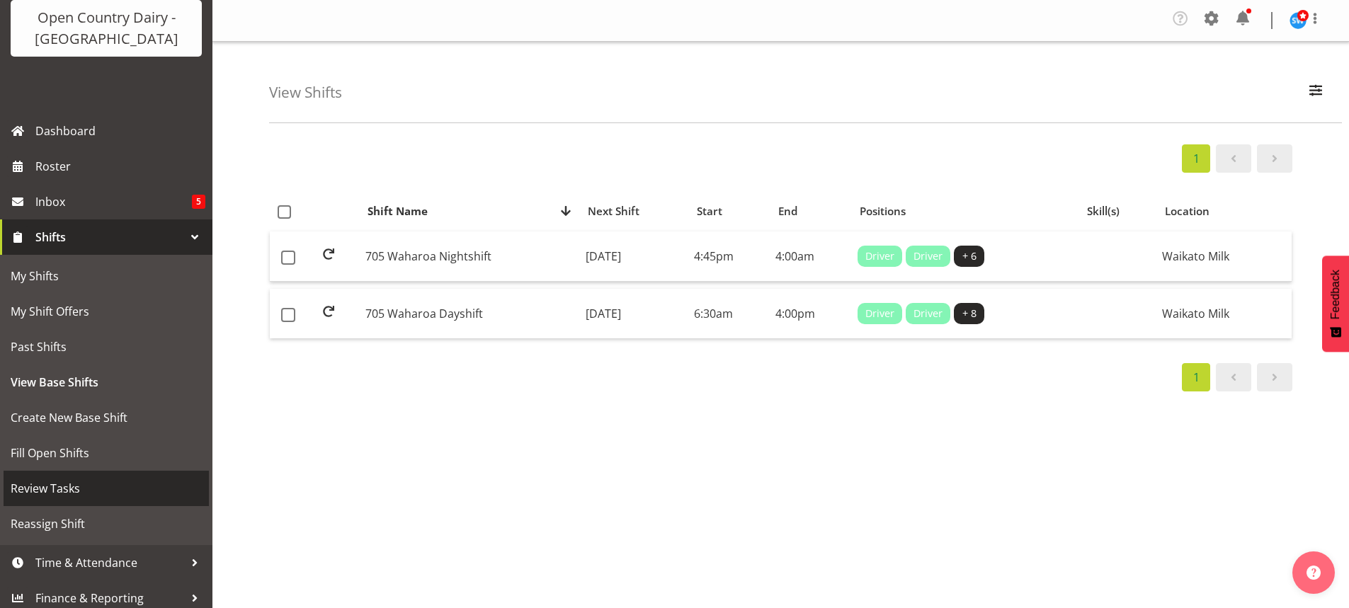
scroll to position [110, 0]
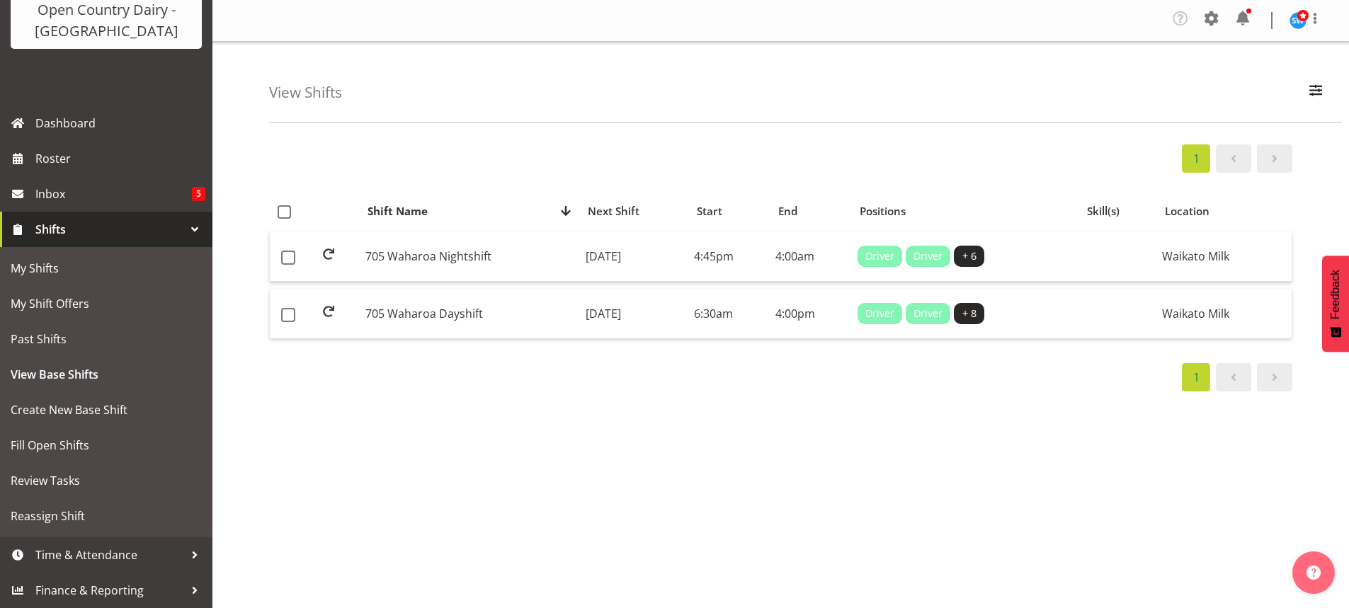
click at [184, 222] on div at bounding box center [194, 229] width 21 height 21
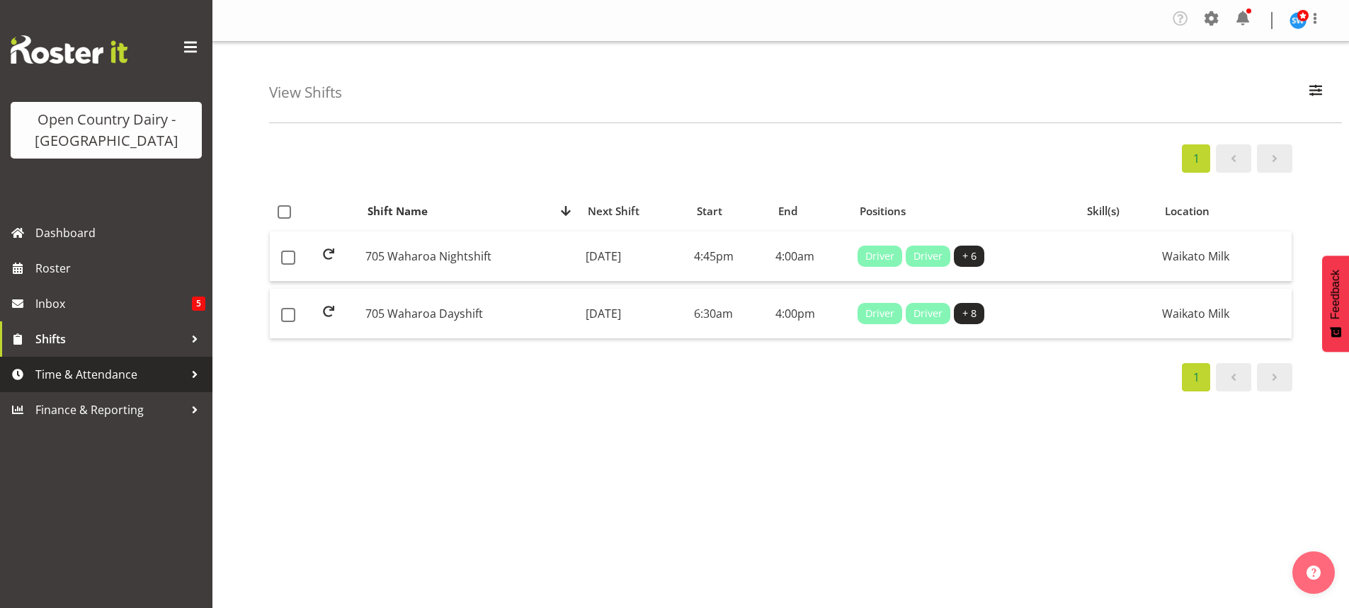
click at [158, 368] on span "Time & Attendance" at bounding box center [109, 374] width 149 height 21
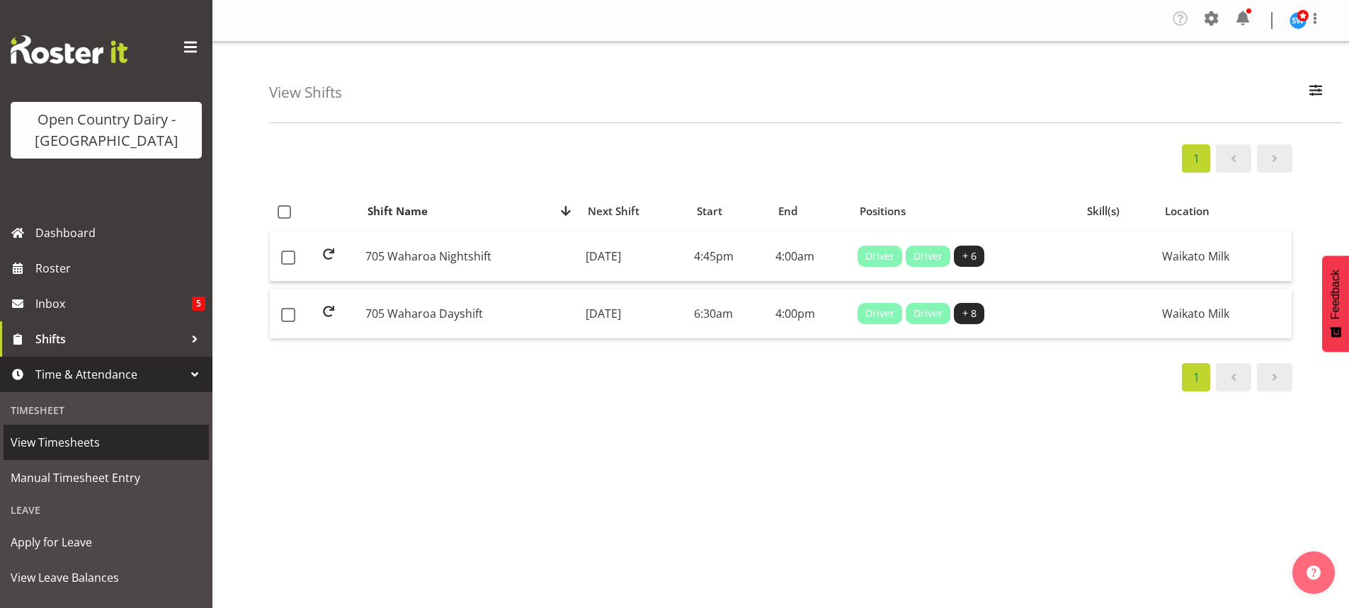
click at [98, 441] on span "View Timesheets" at bounding box center [106, 442] width 191 height 21
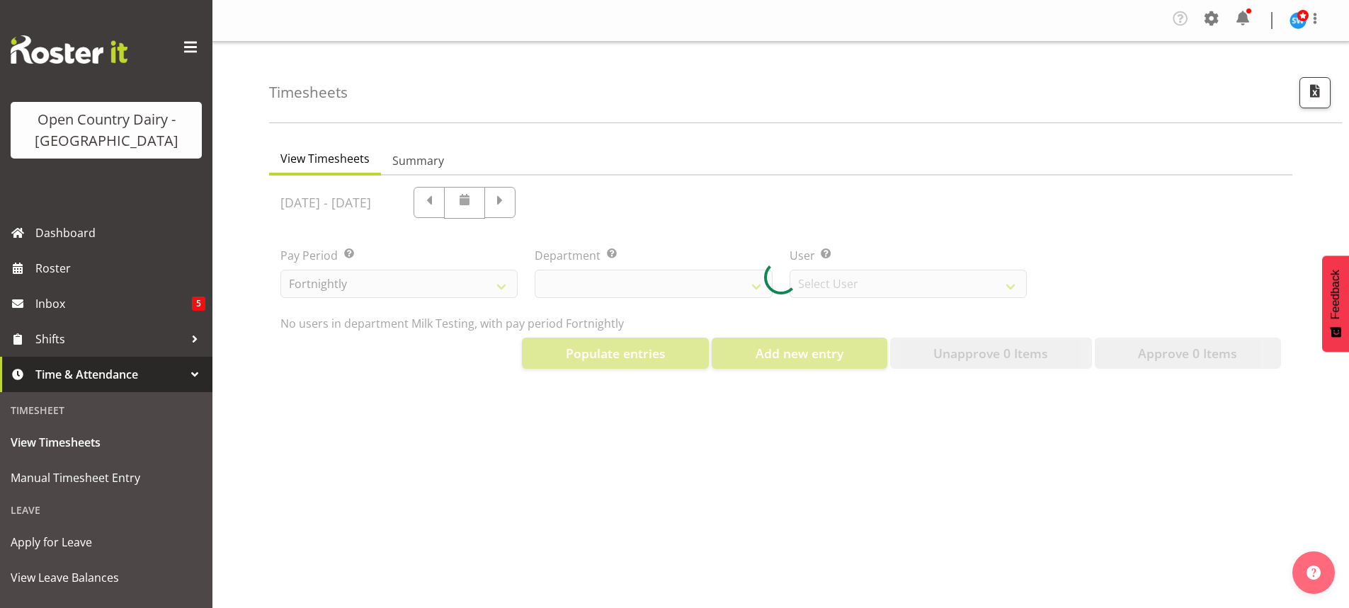
select select "733"
select select "7414"
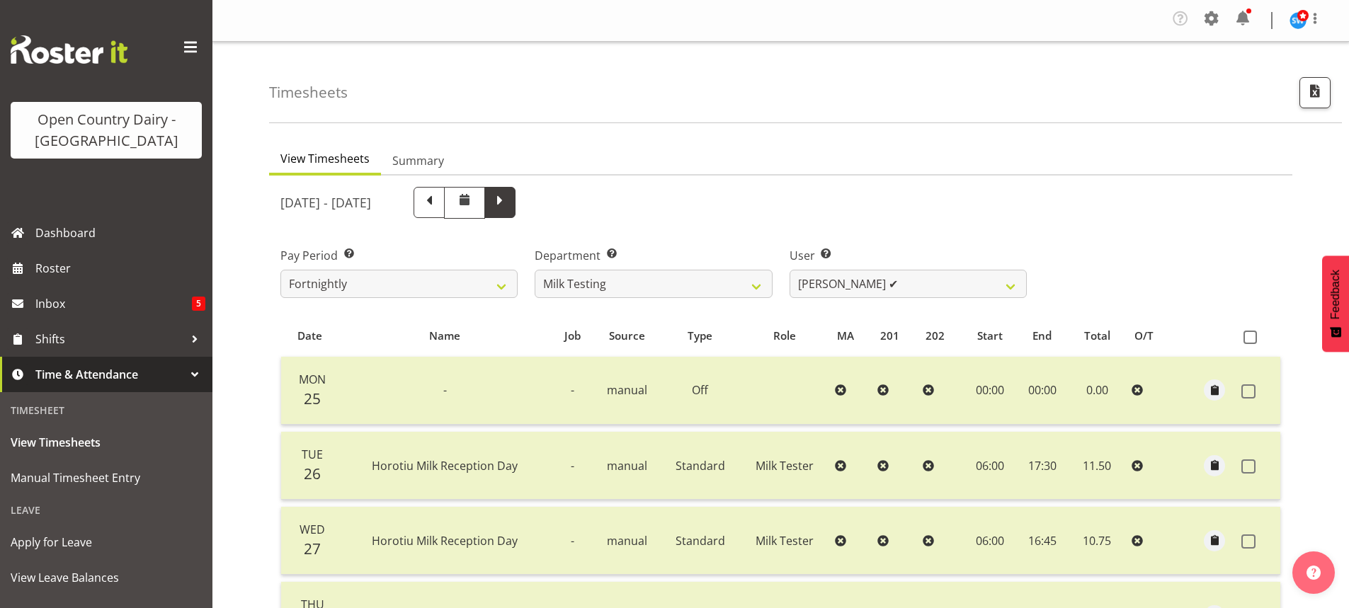
click at [509, 199] on span at bounding box center [500, 201] width 18 height 18
select select
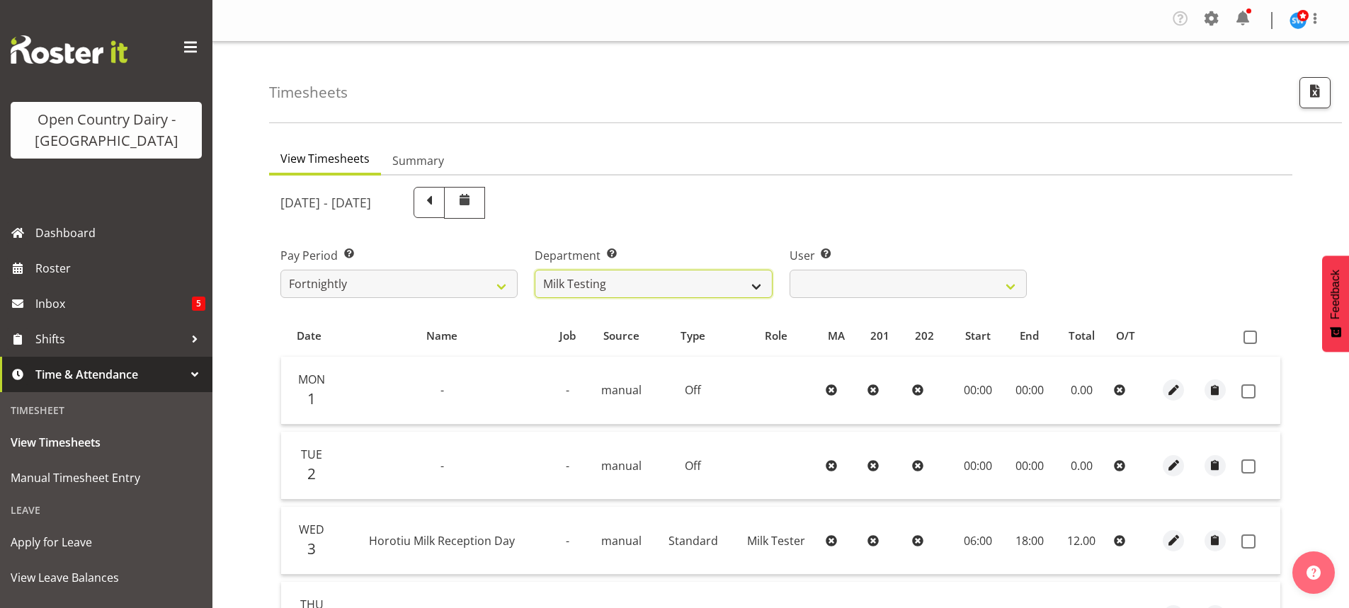
click at [756, 284] on select "701 702 703 704 705 706 707 708 709 710 711 712 713 714 715 716 717 718 719 720" at bounding box center [653, 284] width 237 height 28
select select "716"
click at [535, 270] on select "701 702 703 704 705 706 707 708 709 710 711 712 713 714 715 716 717 718 719 720" at bounding box center [653, 284] width 237 height 28
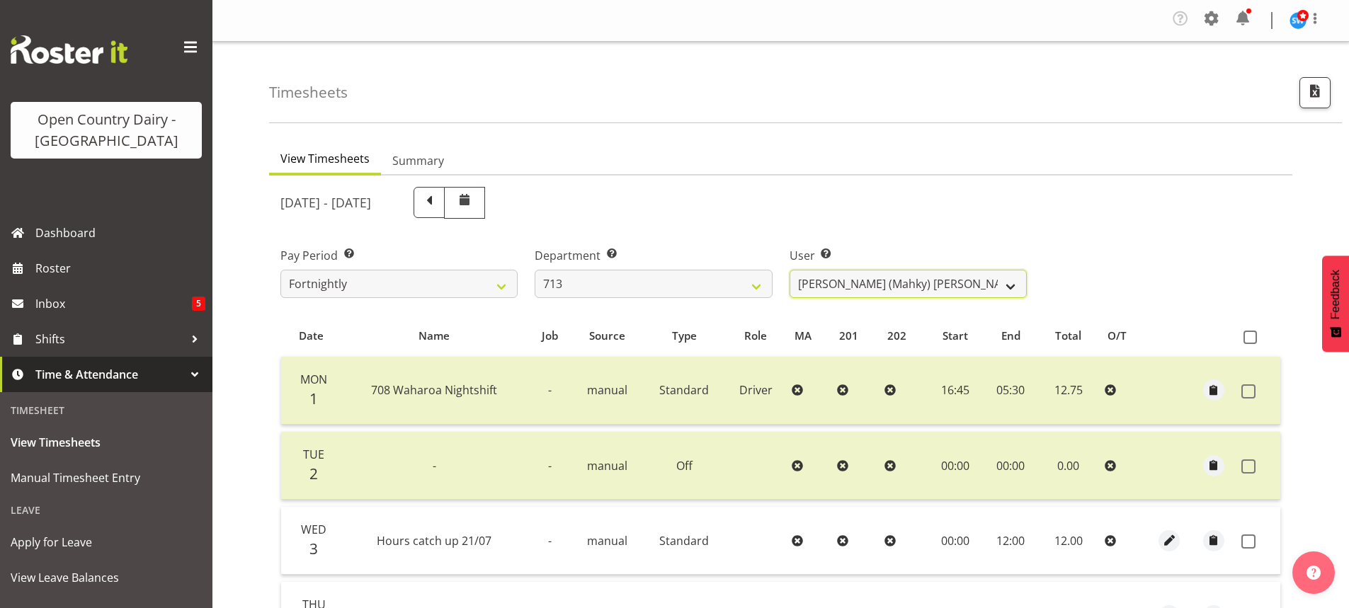
click at [1010, 279] on select "[PERSON_NAME] (Mahky) [PERSON_NAME] ❌ [PERSON_NAME] ❌ [PERSON_NAME] ❌" at bounding box center [908, 284] width 237 height 28
select select "8201"
click at [790, 270] on select "[PERSON_NAME] (Mahky) [PERSON_NAME] ❌ [PERSON_NAME] ❌ [PERSON_NAME] ❌" at bounding box center [908, 284] width 237 height 28
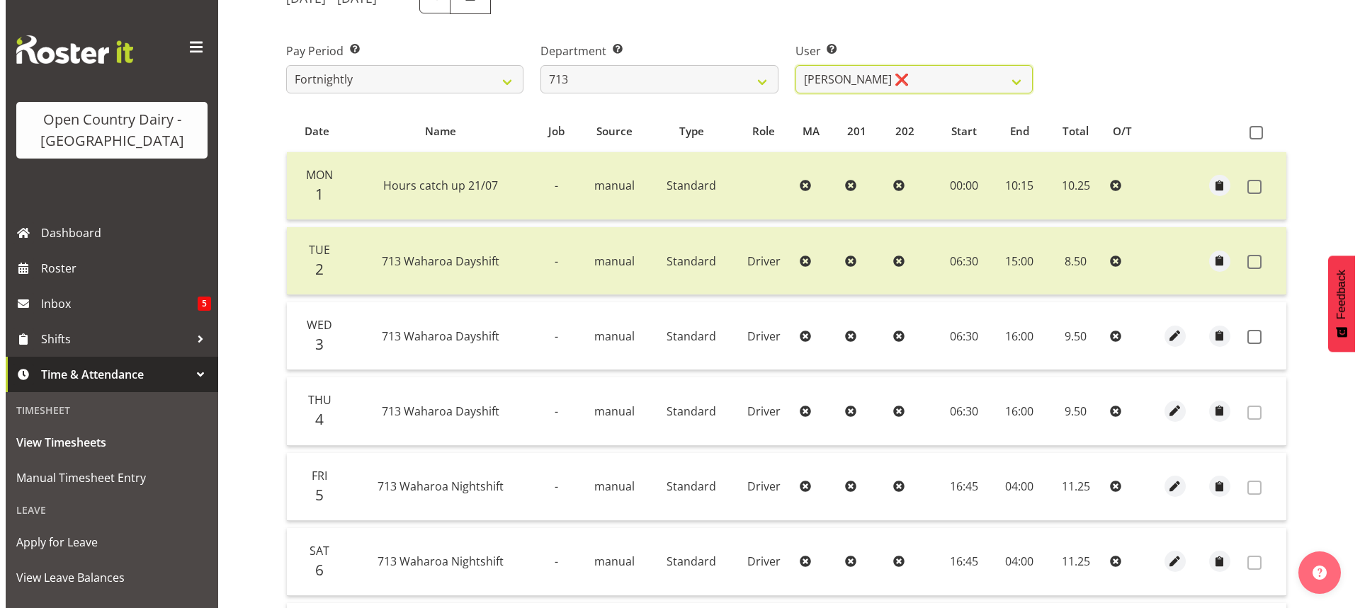
scroll to position [212, 0]
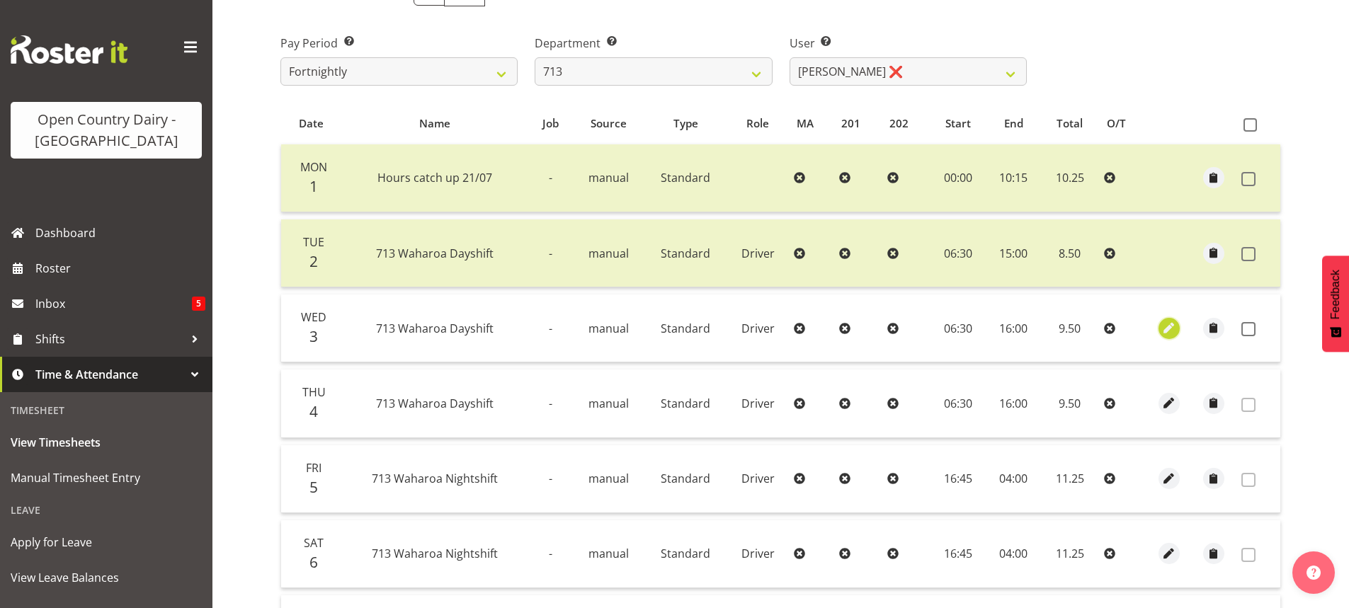
click at [1171, 327] on span "button" at bounding box center [1169, 328] width 16 height 16
select select "Standard"
select select "8"
select select "2025"
select select "16"
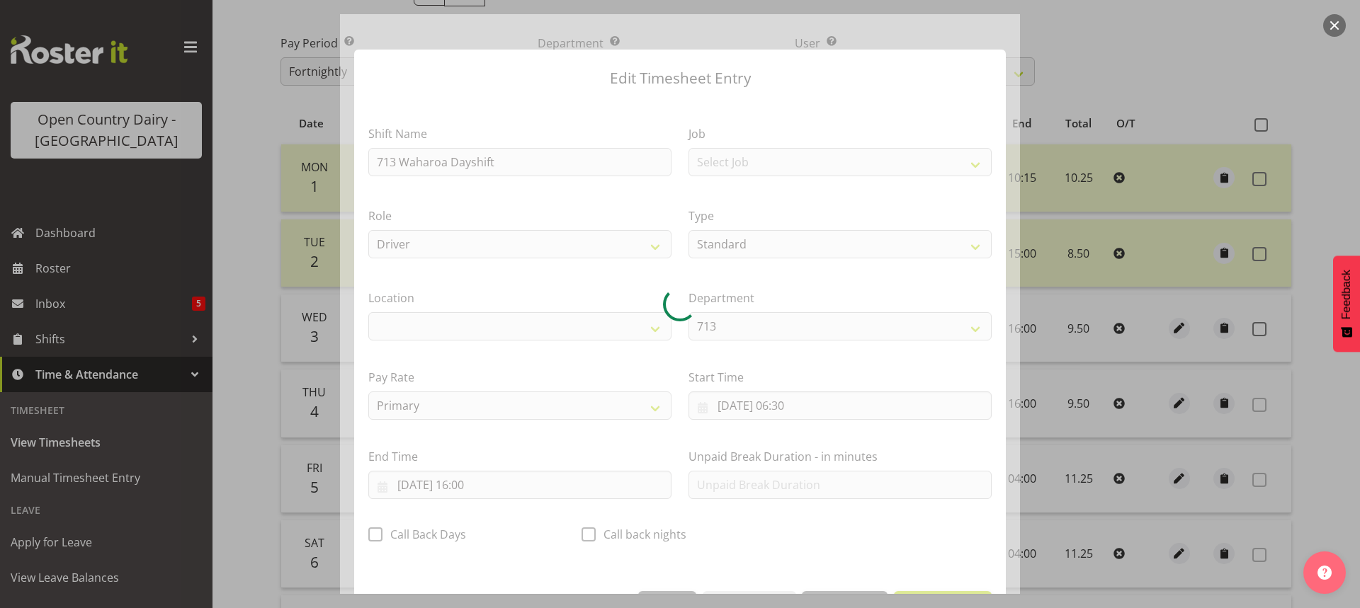
select select "1054"
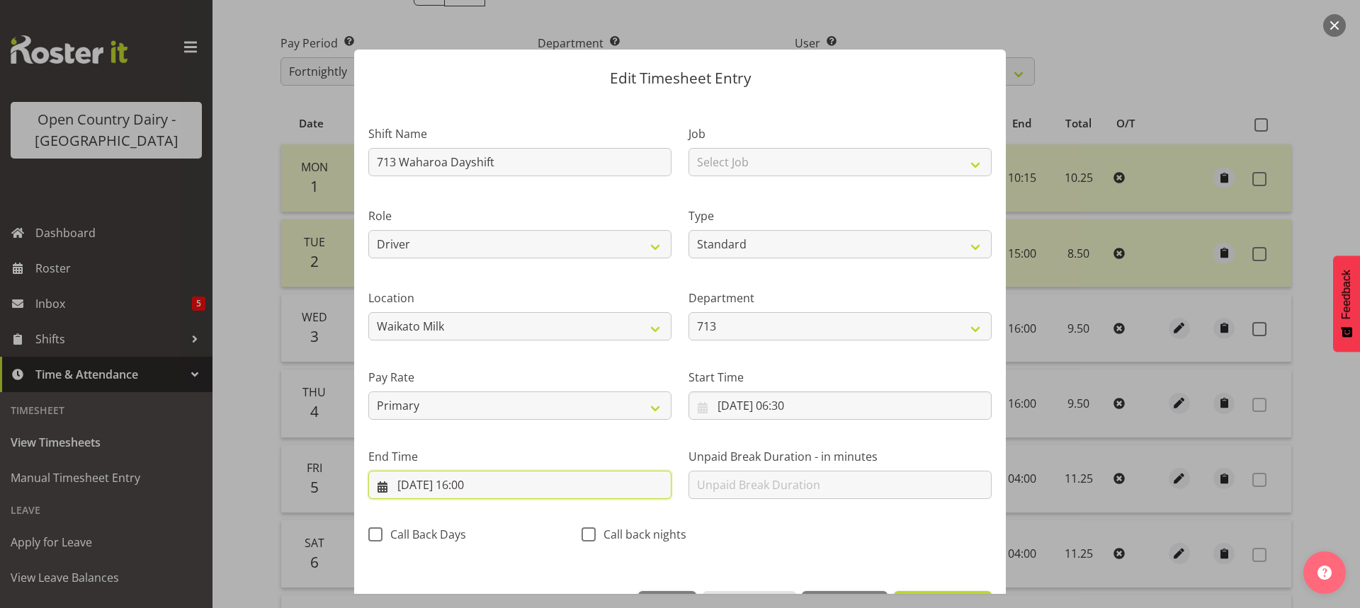
click at [470, 481] on input "[DATE] 16:00" at bounding box center [519, 485] width 303 height 28
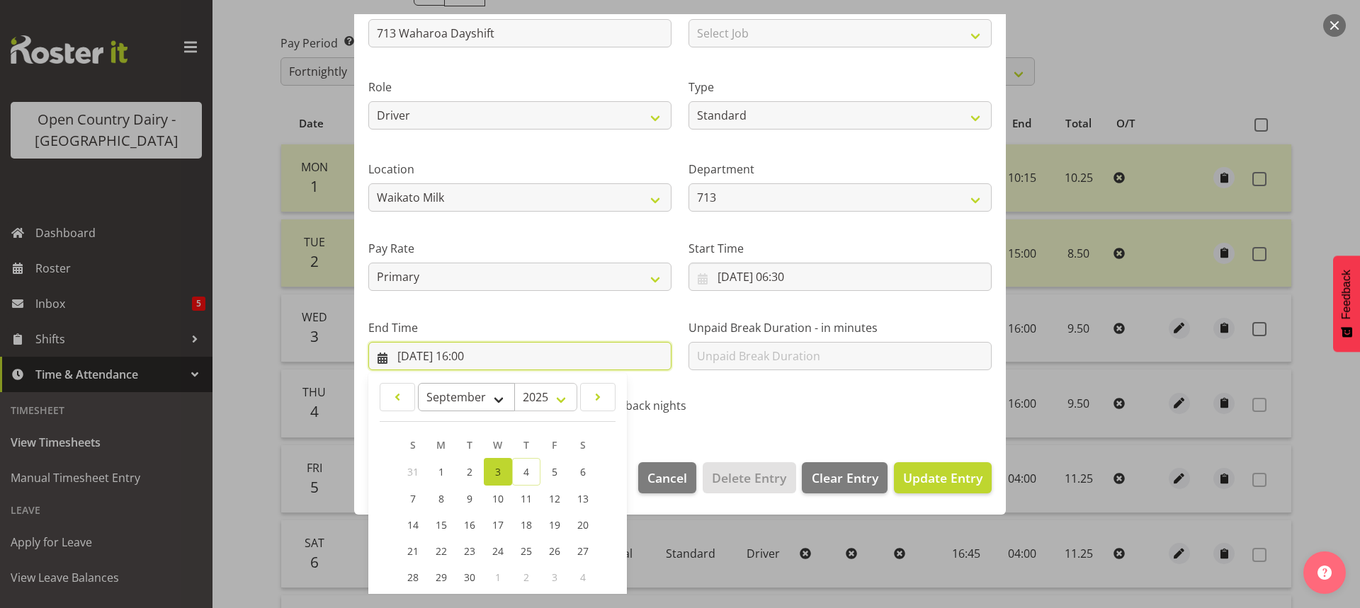
scroll to position [229, 0]
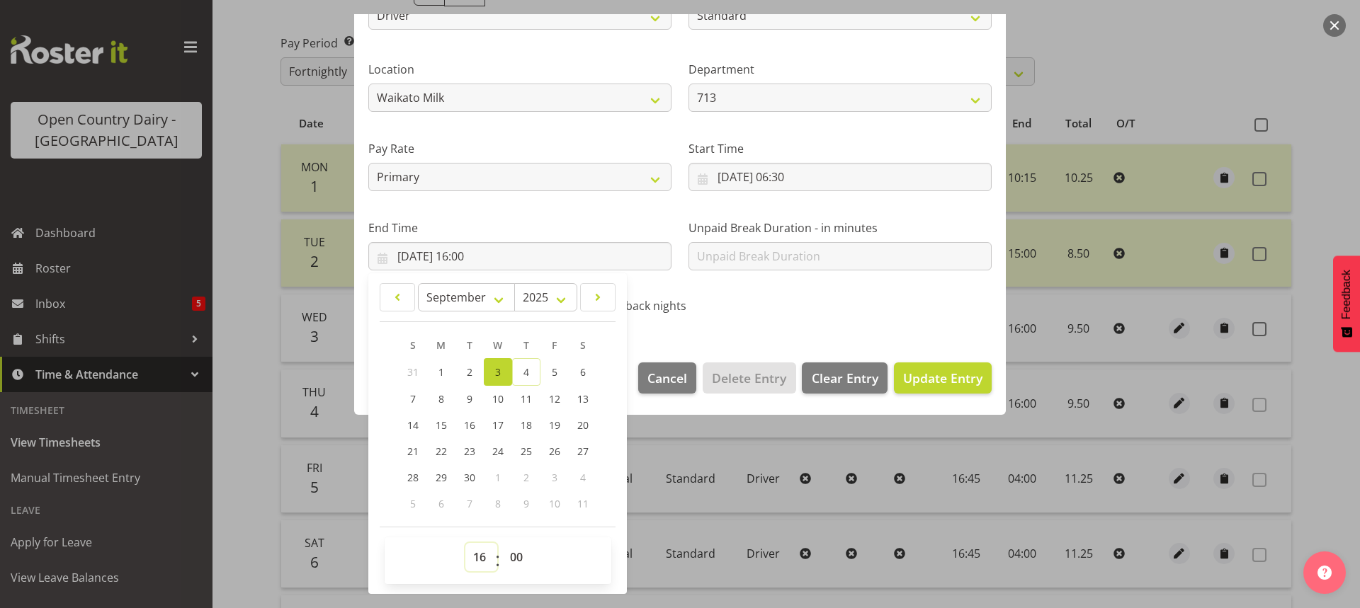
click at [478, 556] on select "00 01 02 03 04 05 06 07 08 09 10 11 12 13 14 15 16 17 18 19 20 21 22 23" at bounding box center [481, 557] width 32 height 28
select select "15"
click at [465, 543] on select "00 01 02 03 04 05 06 07 08 09 10 11 12 13 14 15 16 17 18 19 20 21 22 23" at bounding box center [481, 557] width 32 height 28
type input "[DATE] 15:00"
drag, startPoint x: 513, startPoint y: 558, endPoint x: 513, endPoint y: 544, distance: 14.2
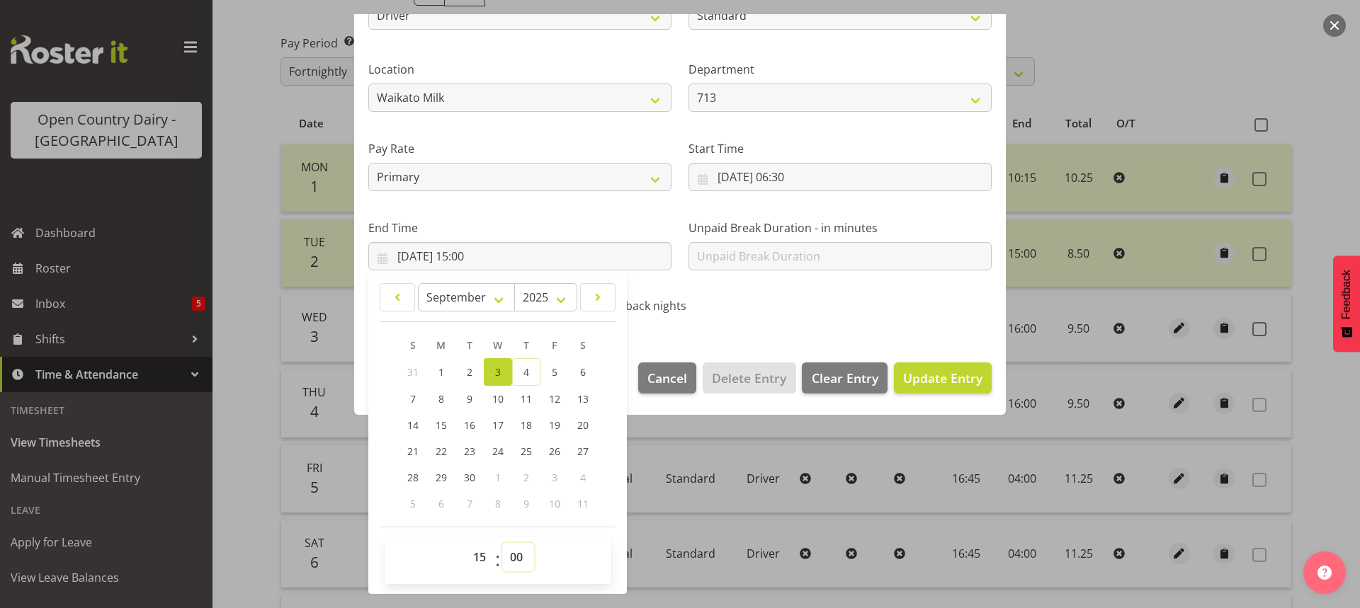
click at [513, 556] on select "00 01 02 03 04 05 06 07 08 09 10 11 12 13 14 15 16 17 18 19 20 21 22 23 24 25 2…" at bounding box center [518, 557] width 32 height 28
select select "15"
click at [502, 543] on select "00 01 02 03 04 05 06 07 08 09 10 11 12 13 14 15 16 17 18 19 20 21 22 23 24 25 2…" at bounding box center [518, 557] width 32 height 28
type input "[DATE] 15:15"
click at [930, 379] on span "Update Entry" at bounding box center [942, 378] width 79 height 17
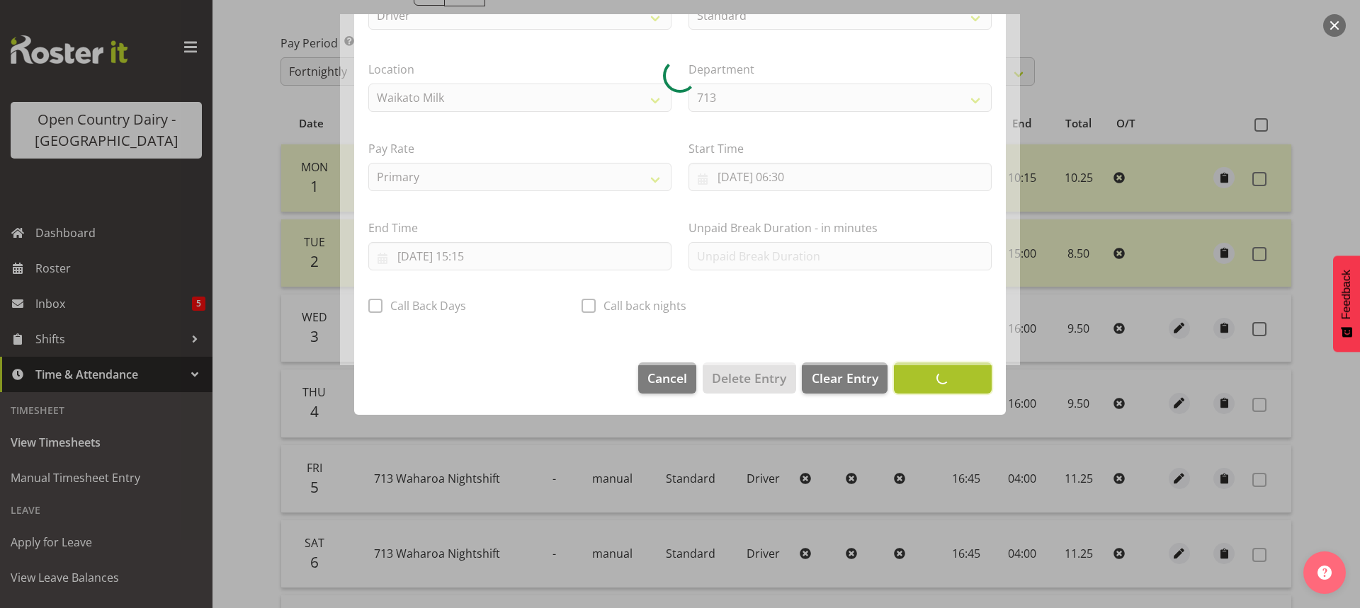
scroll to position [50, 0]
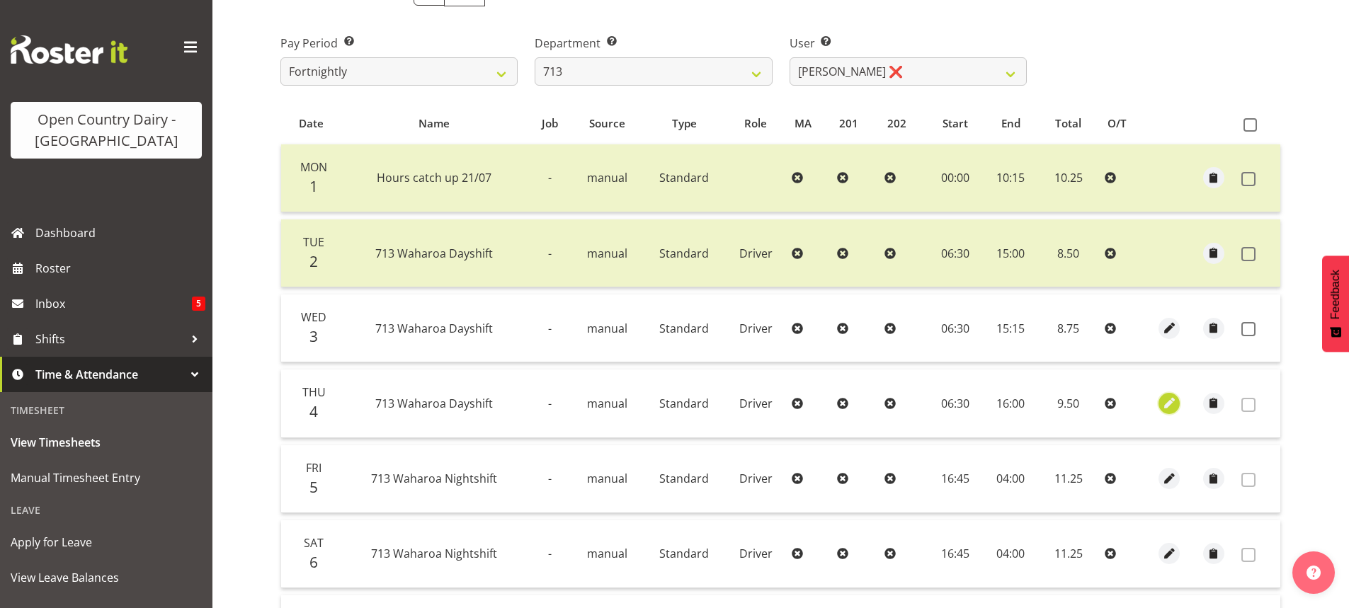
click at [1168, 400] on span "button" at bounding box center [1169, 403] width 16 height 16
select select "Standard"
select select "8"
select select "2025"
select select "16"
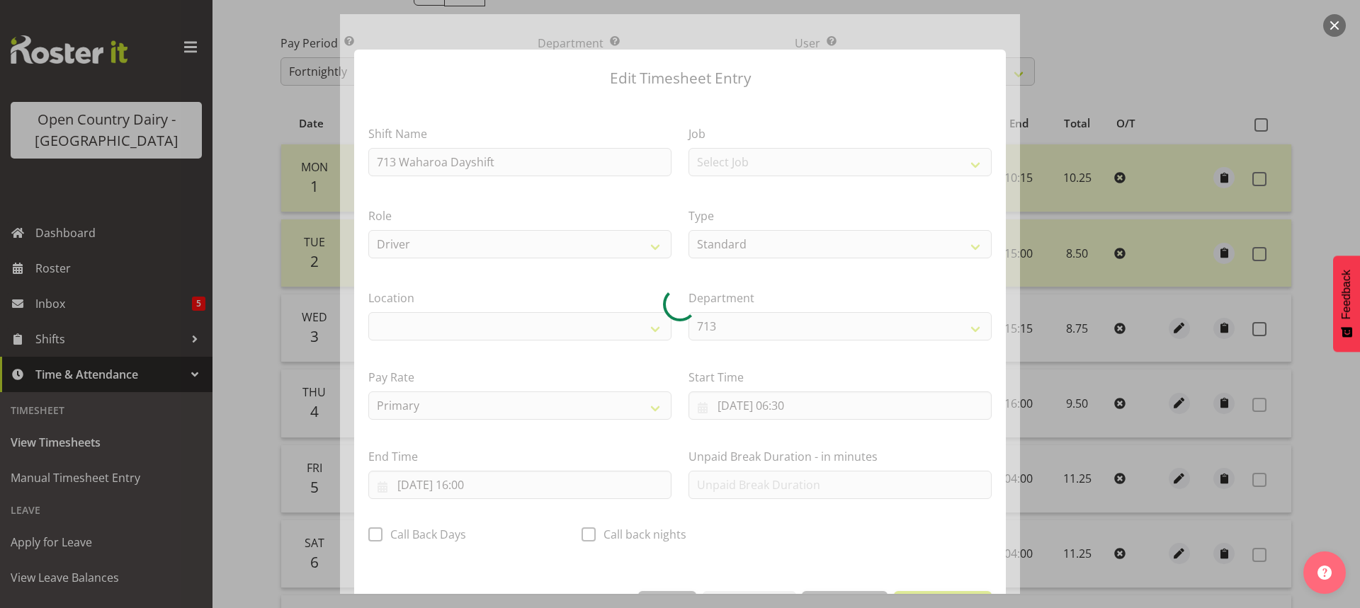
select select "1054"
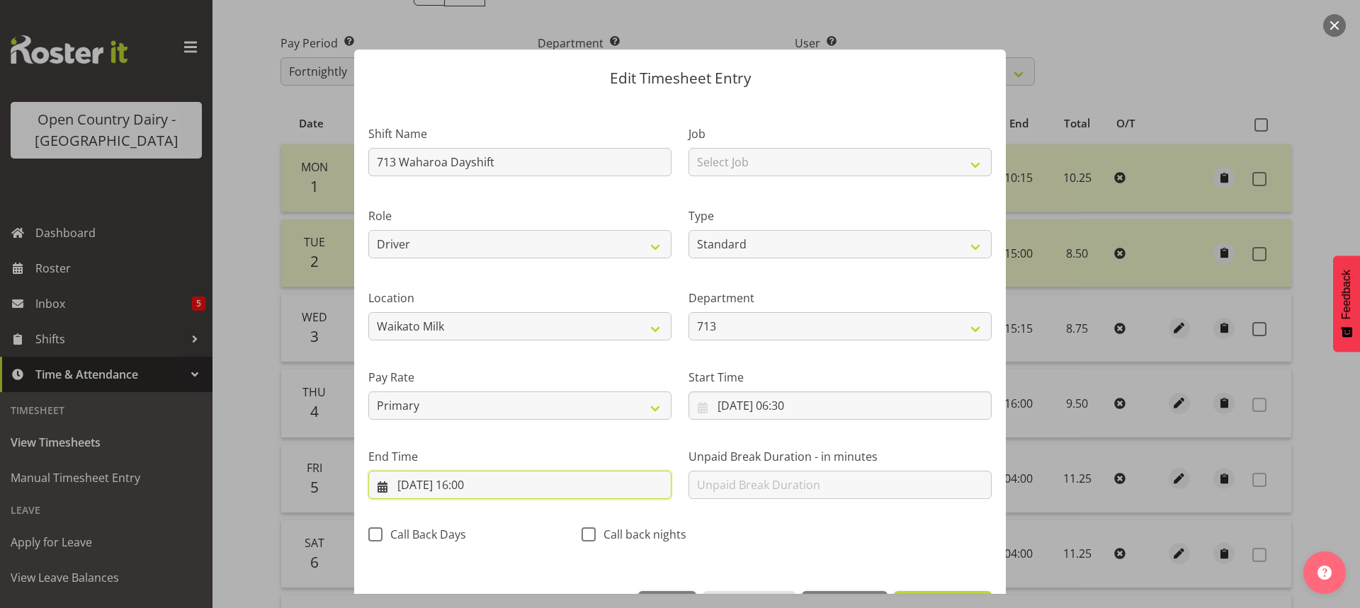
click at [479, 482] on input "[DATE] 16:00" at bounding box center [519, 485] width 303 height 28
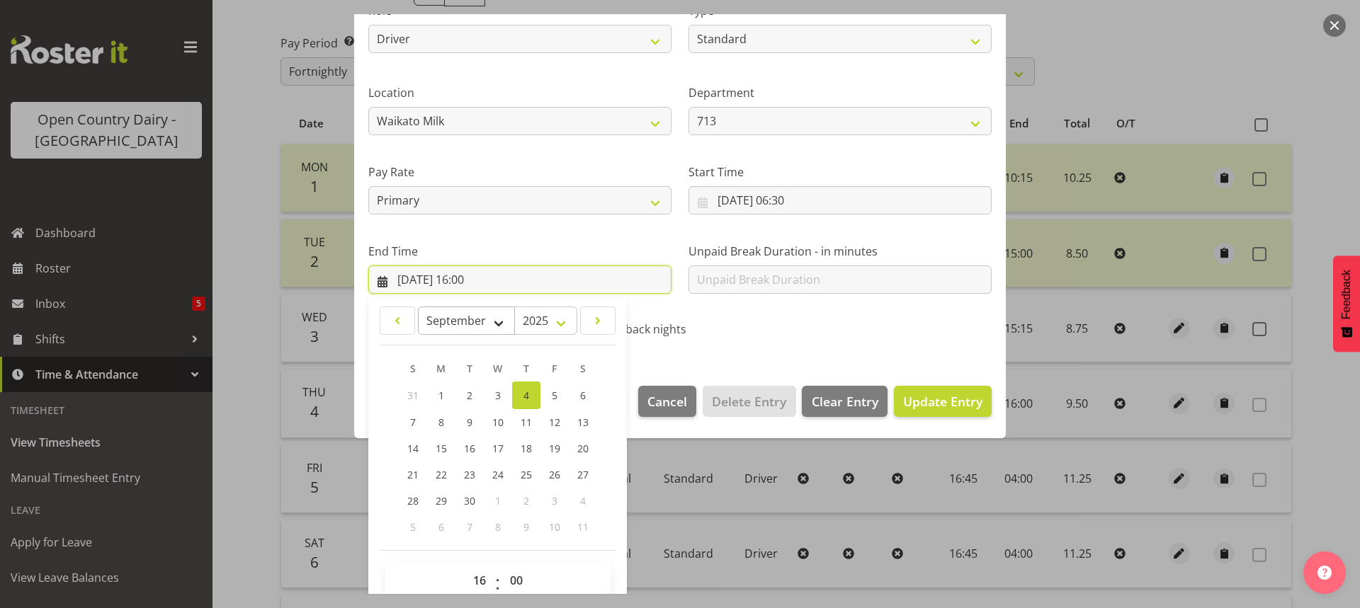
scroll to position [229, 0]
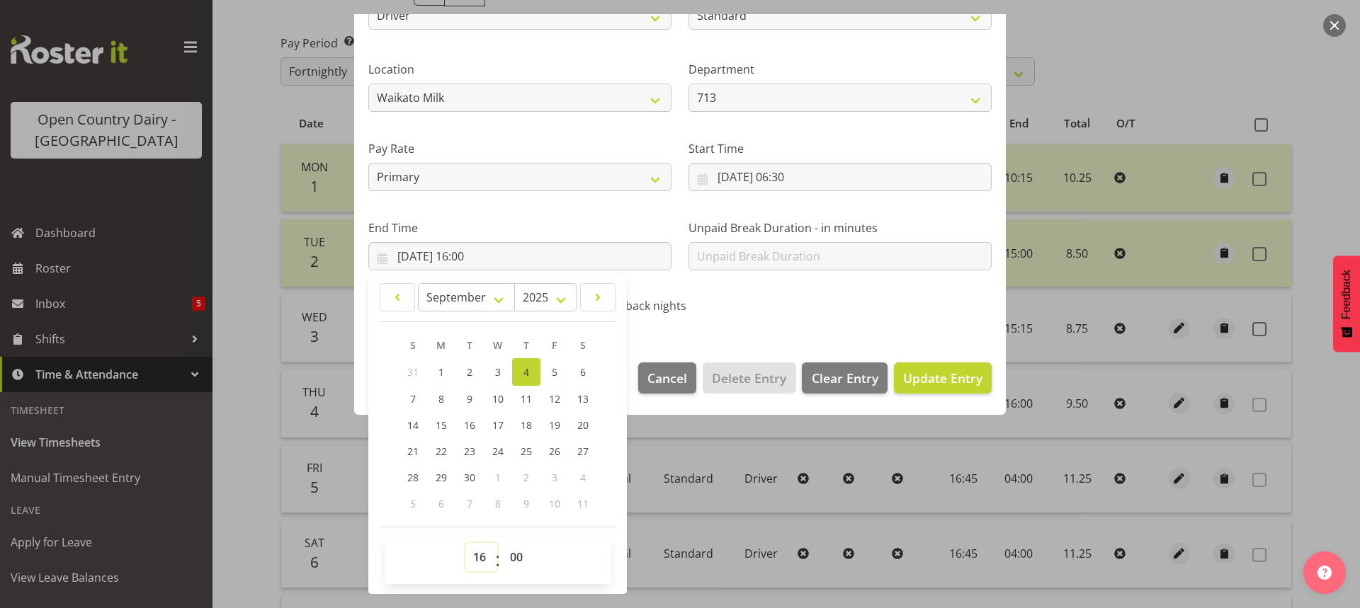
drag, startPoint x: 476, startPoint y: 557, endPoint x: 478, endPoint y: 547, distance: 10.1
click at [477, 557] on select "00 01 02 03 04 05 06 07 08 09 10 11 12 13 14 15 16 17 18 19 20 21 22 23" at bounding box center [481, 557] width 32 height 28
select select "15"
click at [465, 543] on select "00 01 02 03 04 05 06 07 08 09 10 11 12 13 14 15 16 17 18 19 20 21 22 23" at bounding box center [481, 557] width 32 height 28
type input "[DATE] 15:00"
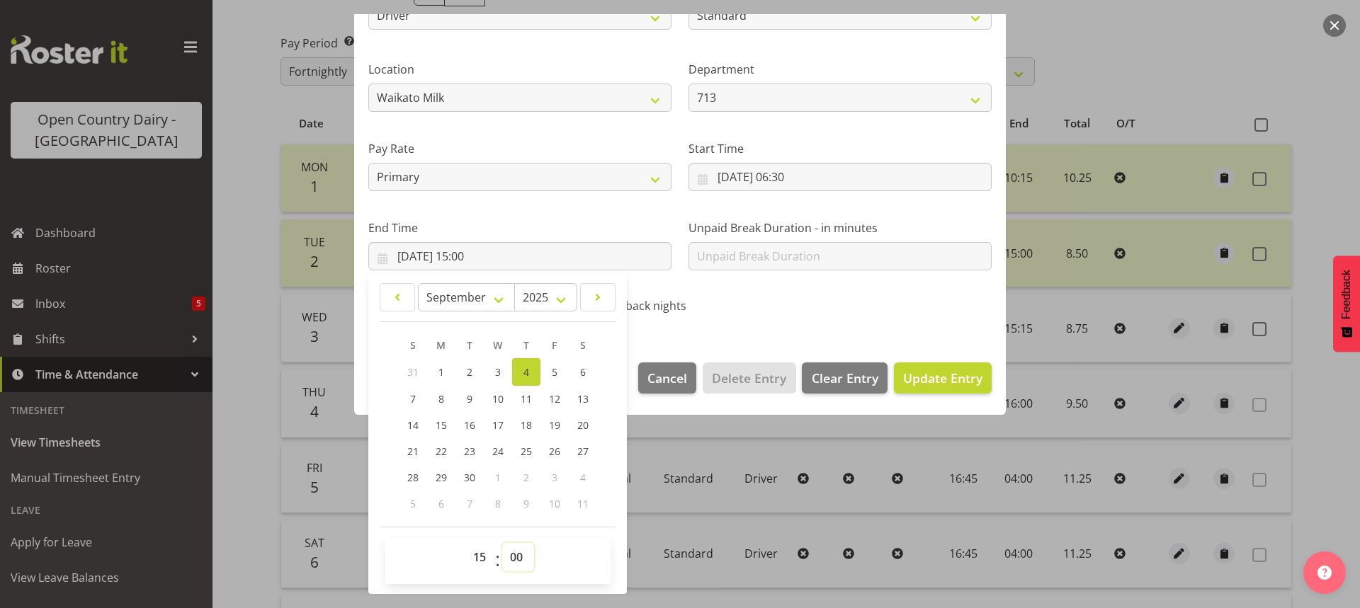
drag, startPoint x: 514, startPoint y: 561, endPoint x: 513, endPoint y: 551, distance: 9.9
click at [513, 552] on select "00 01 02 03 04 05 06 07 08 09 10 11 12 13 14 15 16 17 18 19 20 21 22 23 24 25 2…" at bounding box center [518, 557] width 32 height 28
select select "15"
click at [502, 543] on select "00 01 02 03 04 05 06 07 08 09 10 11 12 13 14 15 16 17 18 19 20 21 22 23 24 25 2…" at bounding box center [518, 557] width 32 height 28
type input "[DATE] 15:15"
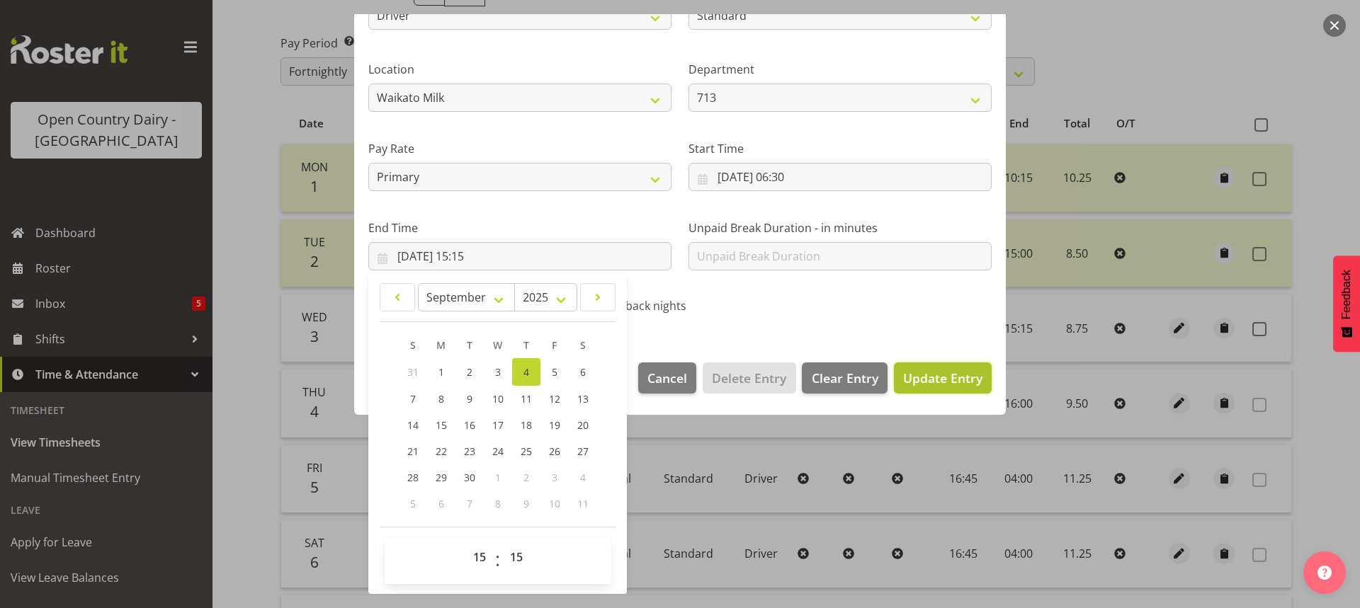
click at [918, 370] on span "Update Entry" at bounding box center [942, 378] width 79 height 17
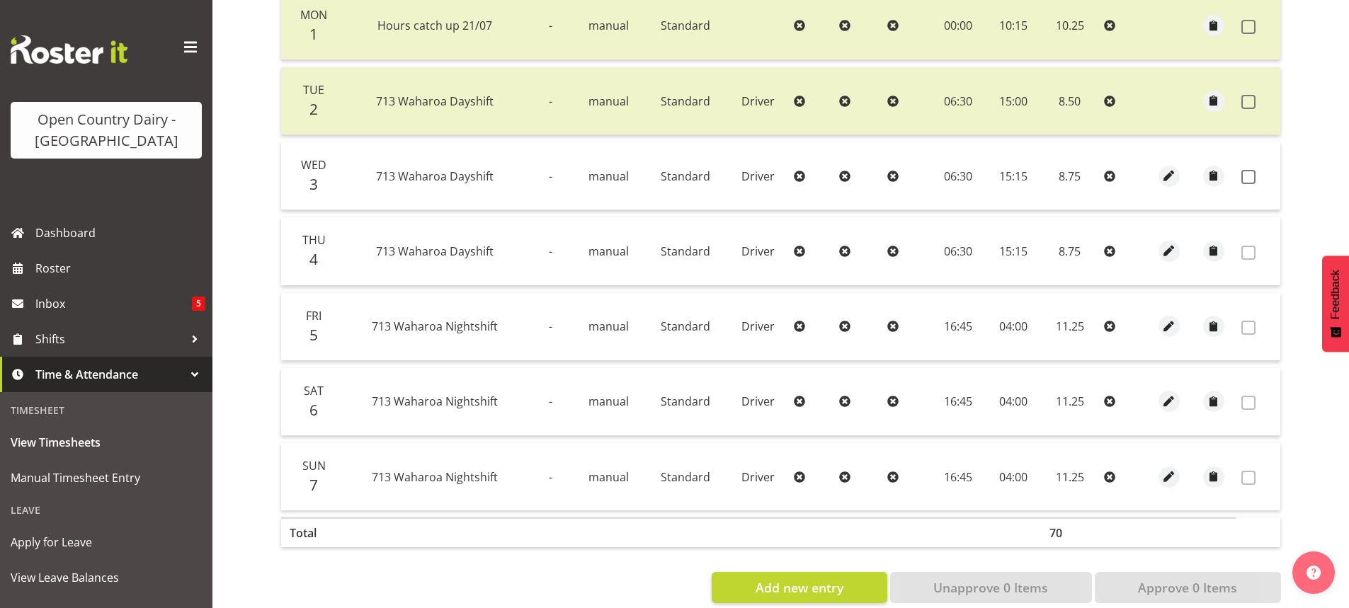
scroll to position [392, 0]
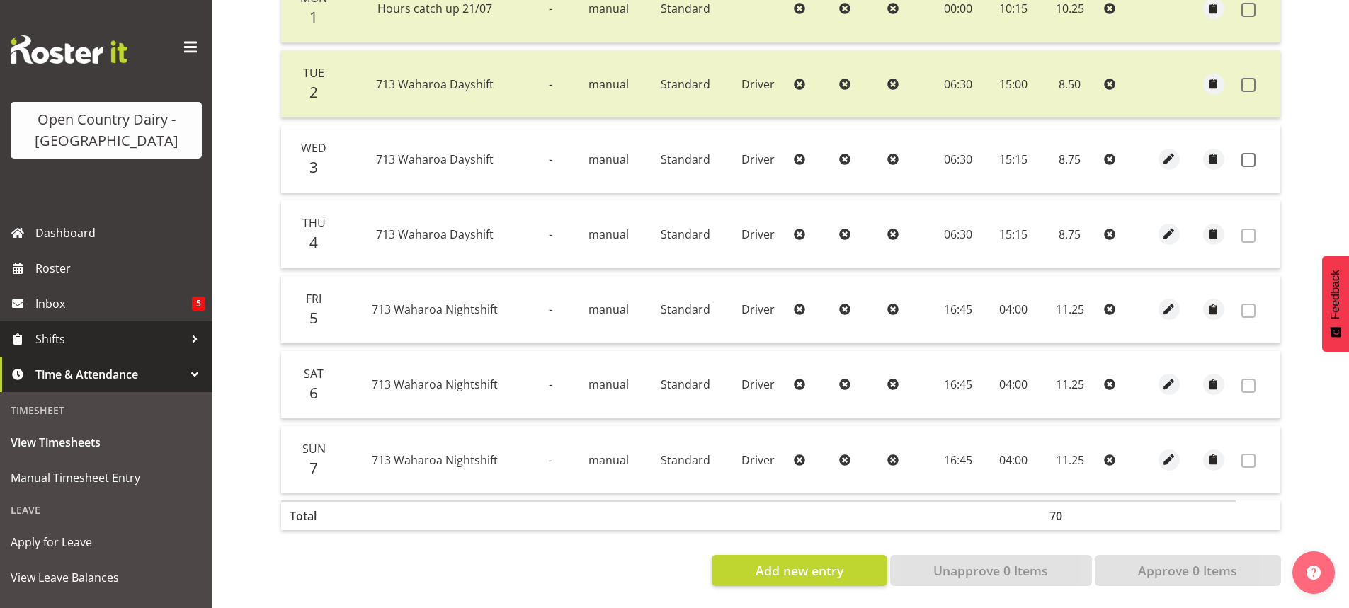
click at [64, 336] on span "Shifts" at bounding box center [109, 339] width 149 height 21
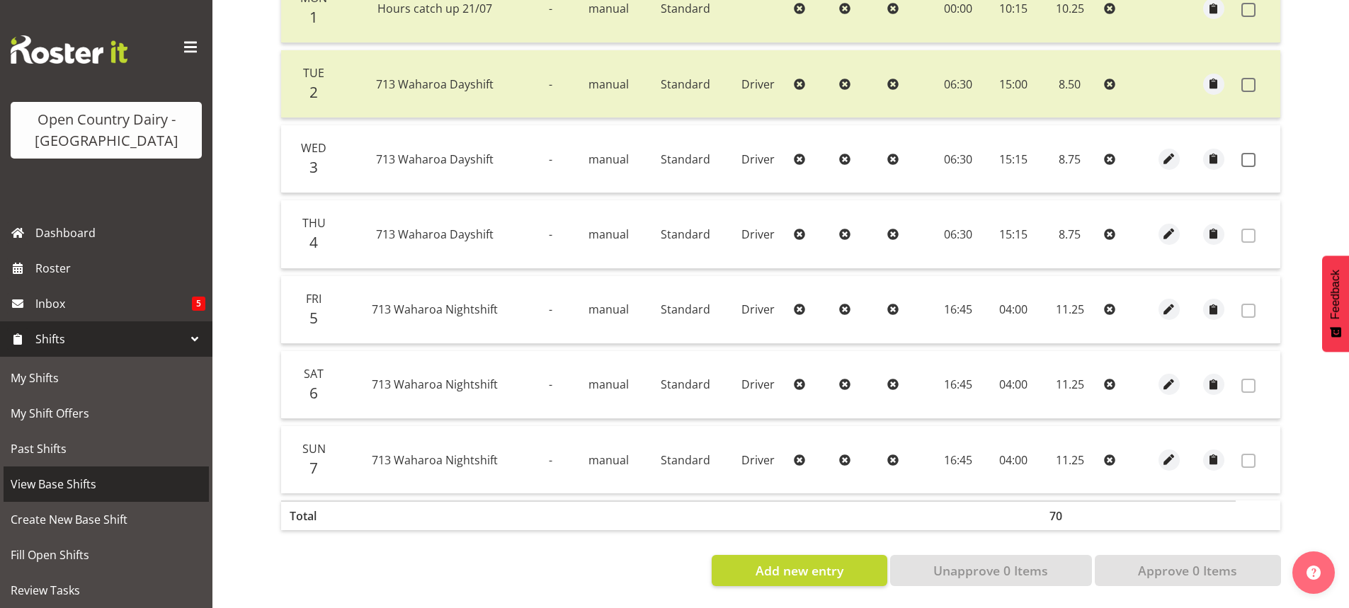
click at [64, 481] on span "View Base Shifts" at bounding box center [106, 484] width 191 height 21
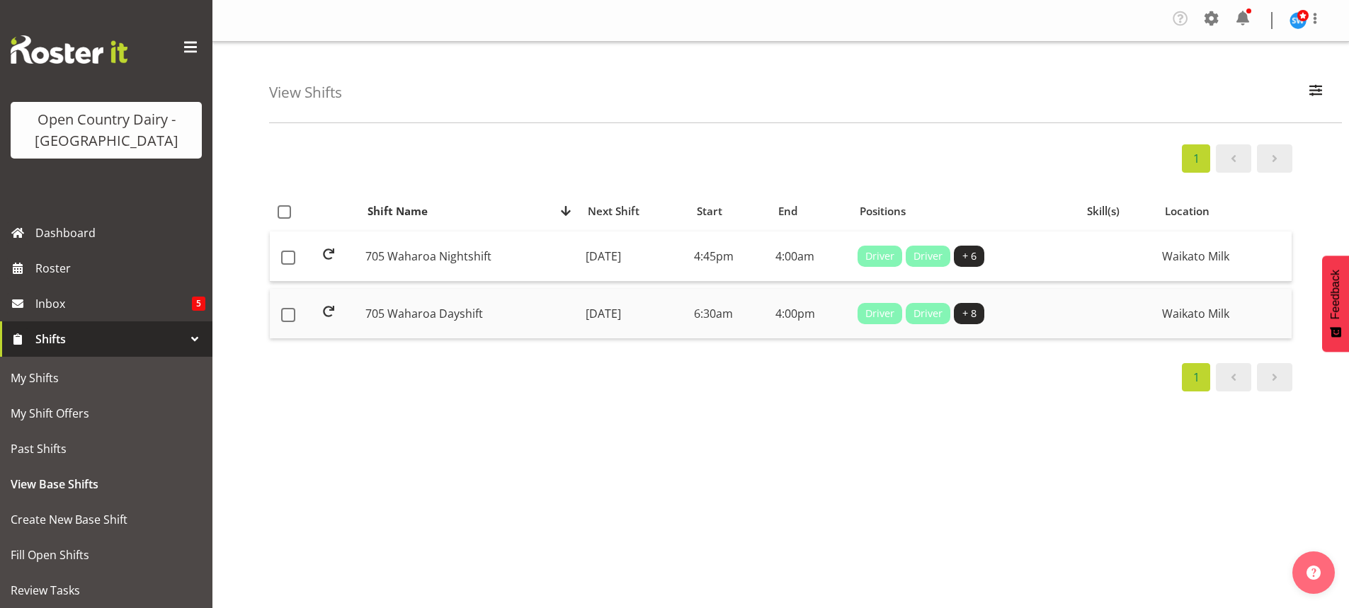
click at [625, 312] on td "[DATE]" at bounding box center [634, 314] width 108 height 50
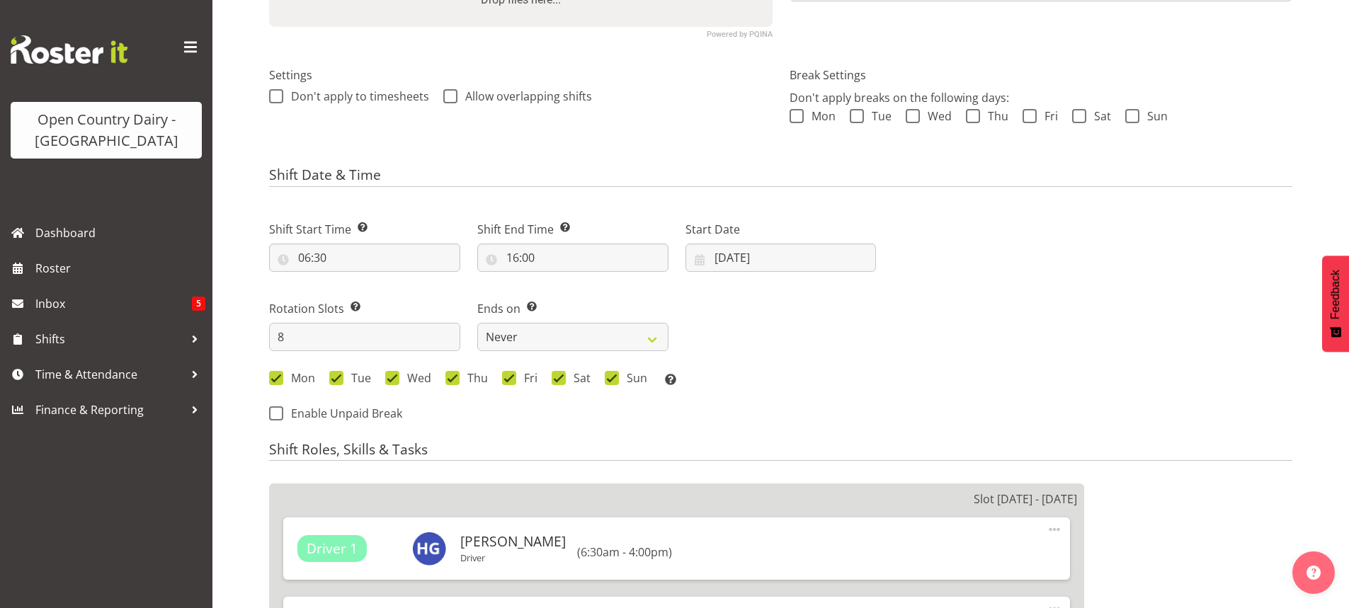
select select
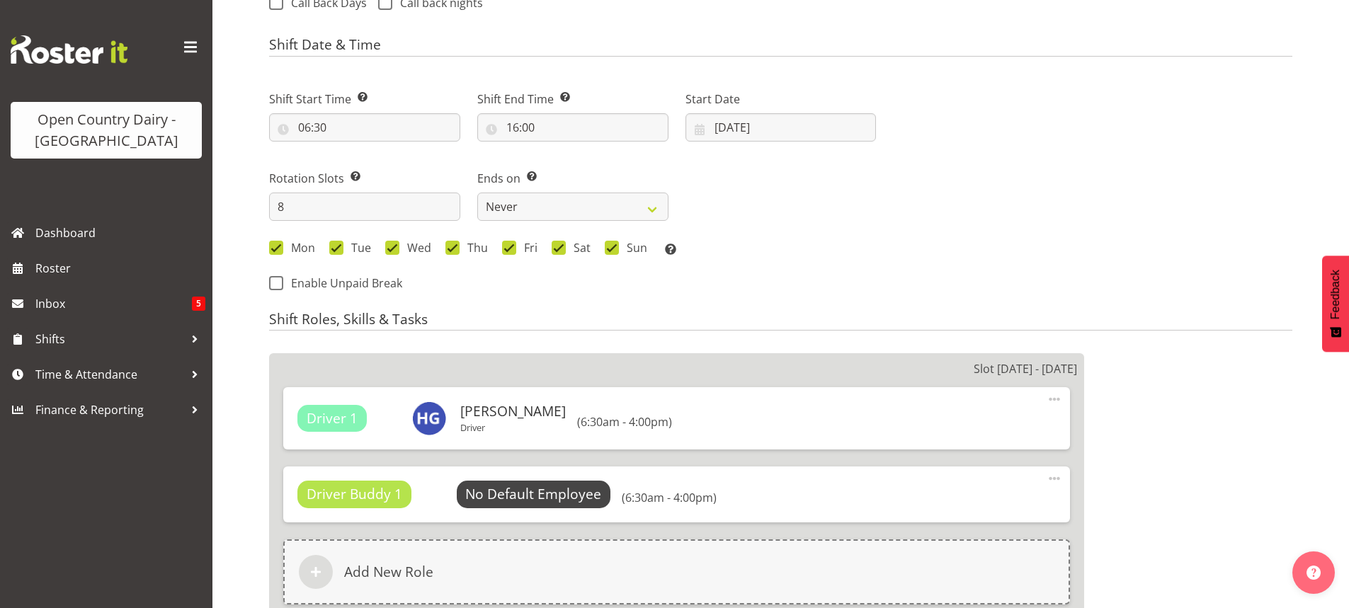
select select
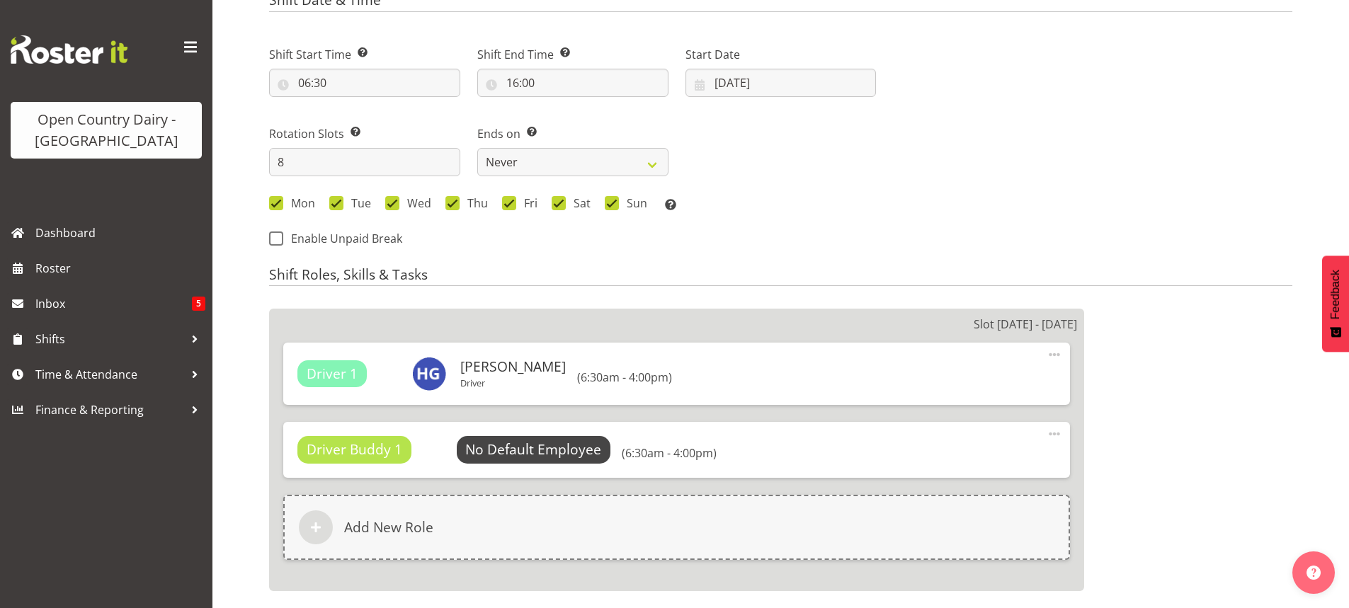
select select
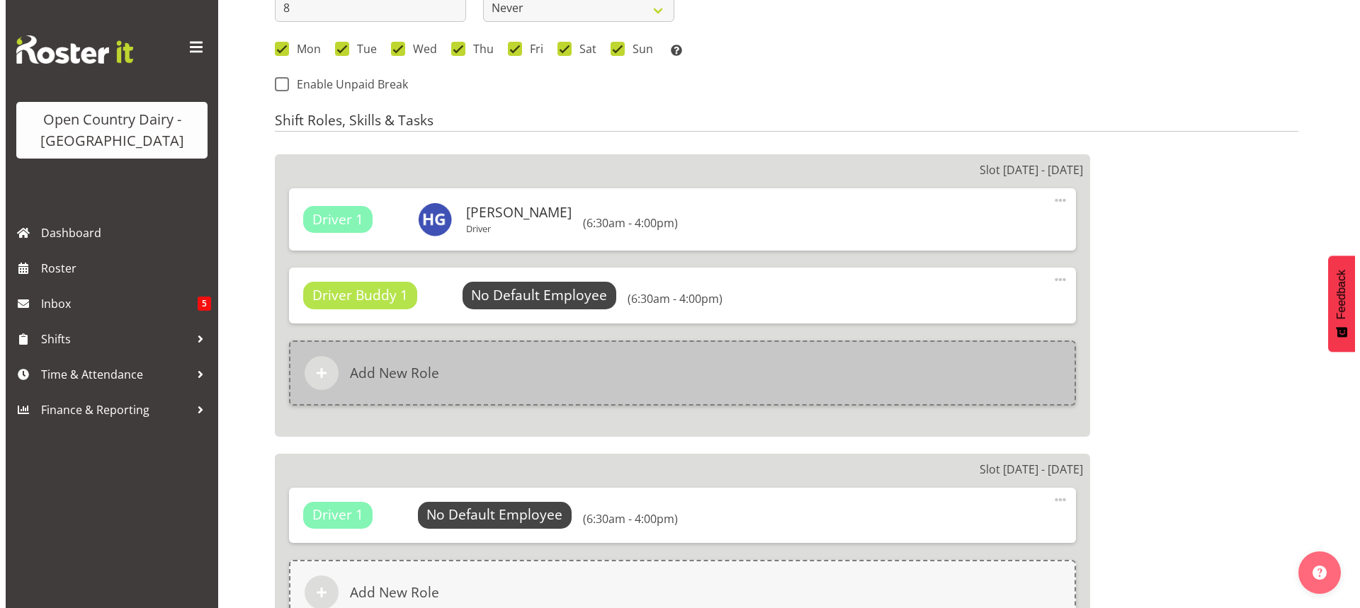
scroll to position [779, 0]
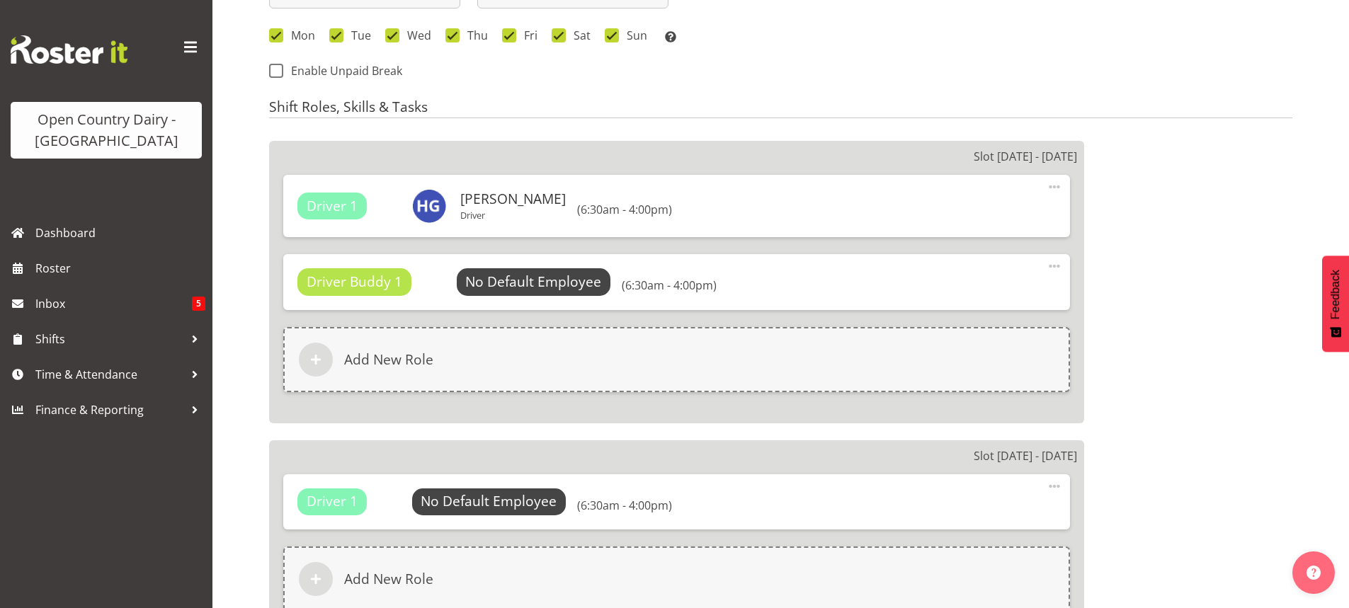
select select
select select "1054"
click at [512, 281] on span "Select Employee" at bounding box center [534, 282] width 106 height 21
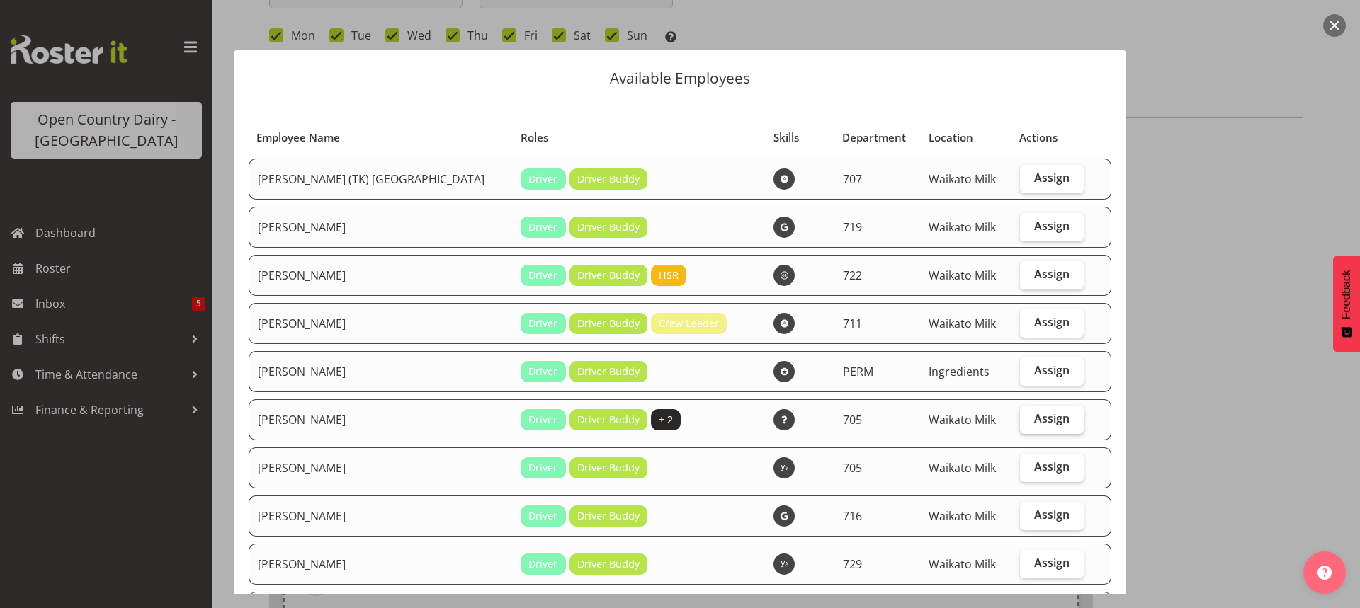
click at [1034, 417] on span "Assign" at bounding box center [1051, 418] width 35 height 14
click at [1029, 417] on input "Assign" at bounding box center [1024, 418] width 9 height 9
checkbox input "true"
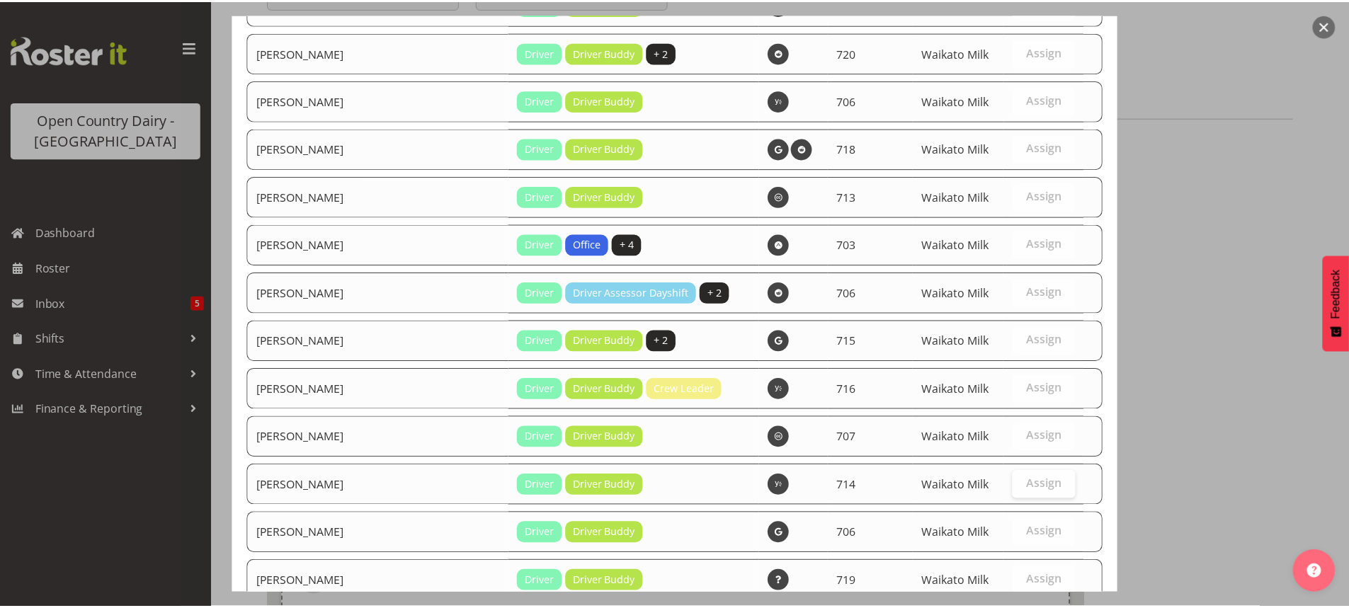
scroll to position [1348, 0]
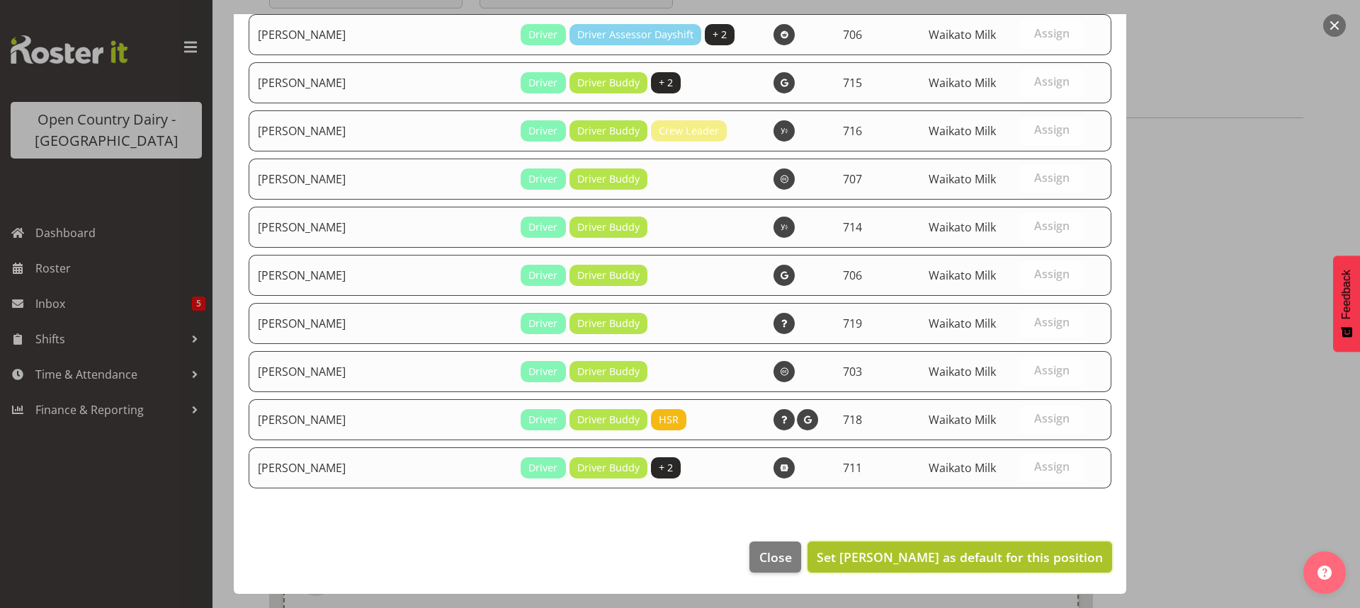
click at [1035, 557] on span "Set [PERSON_NAME] as default for this position" at bounding box center [959, 557] width 286 height 17
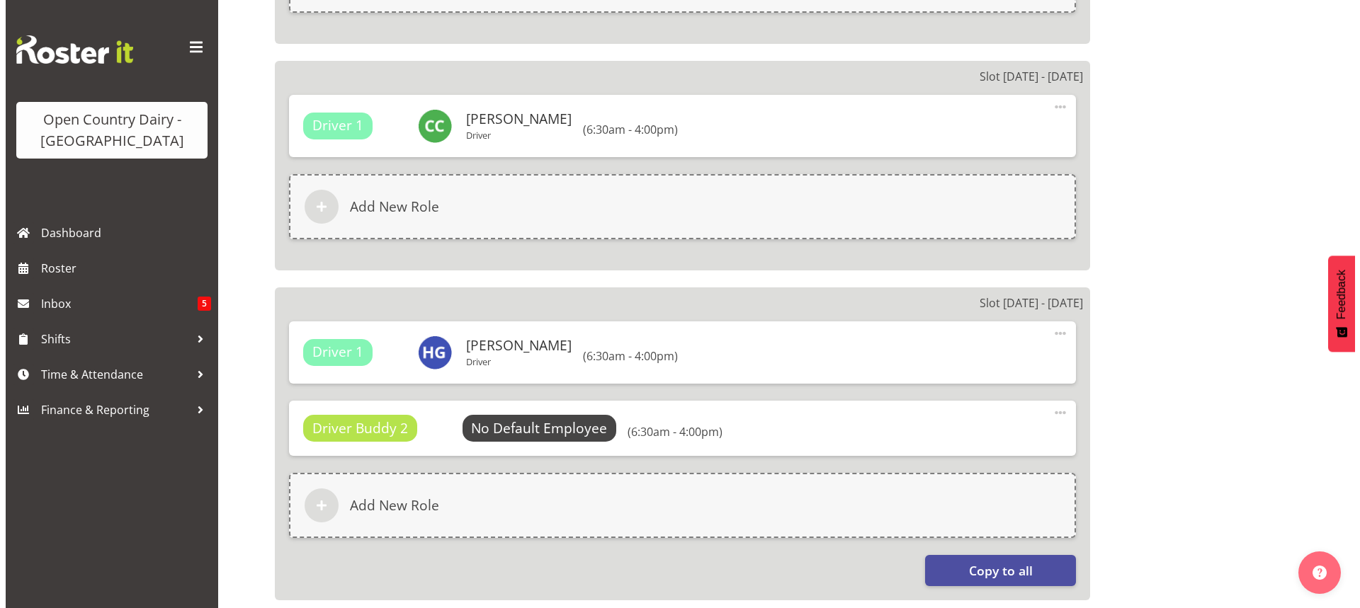
scroll to position [2337, 0]
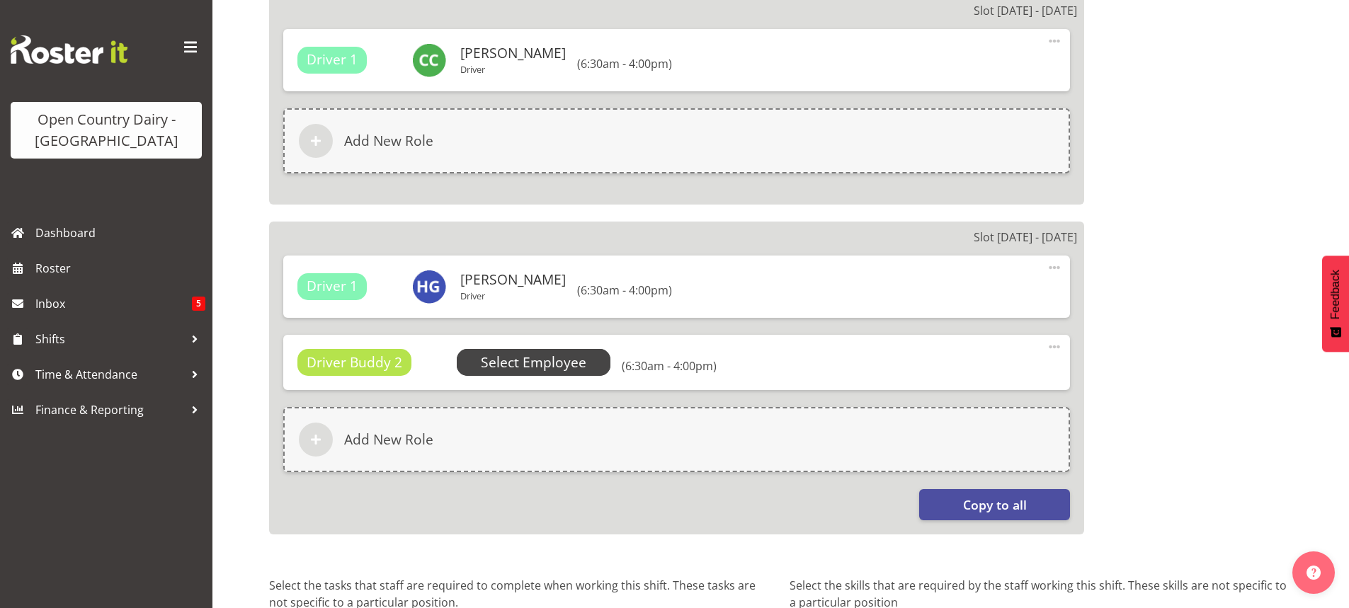
click at [535, 359] on span "Select Employee" at bounding box center [534, 363] width 106 height 21
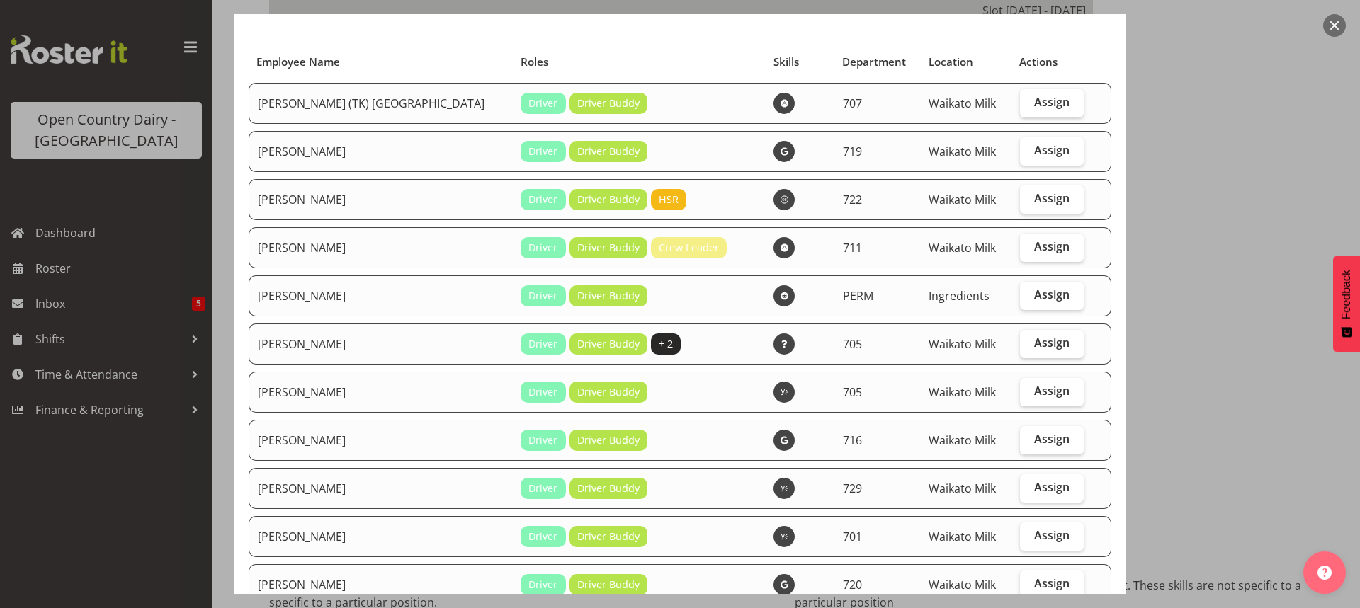
scroll to position [71, 0]
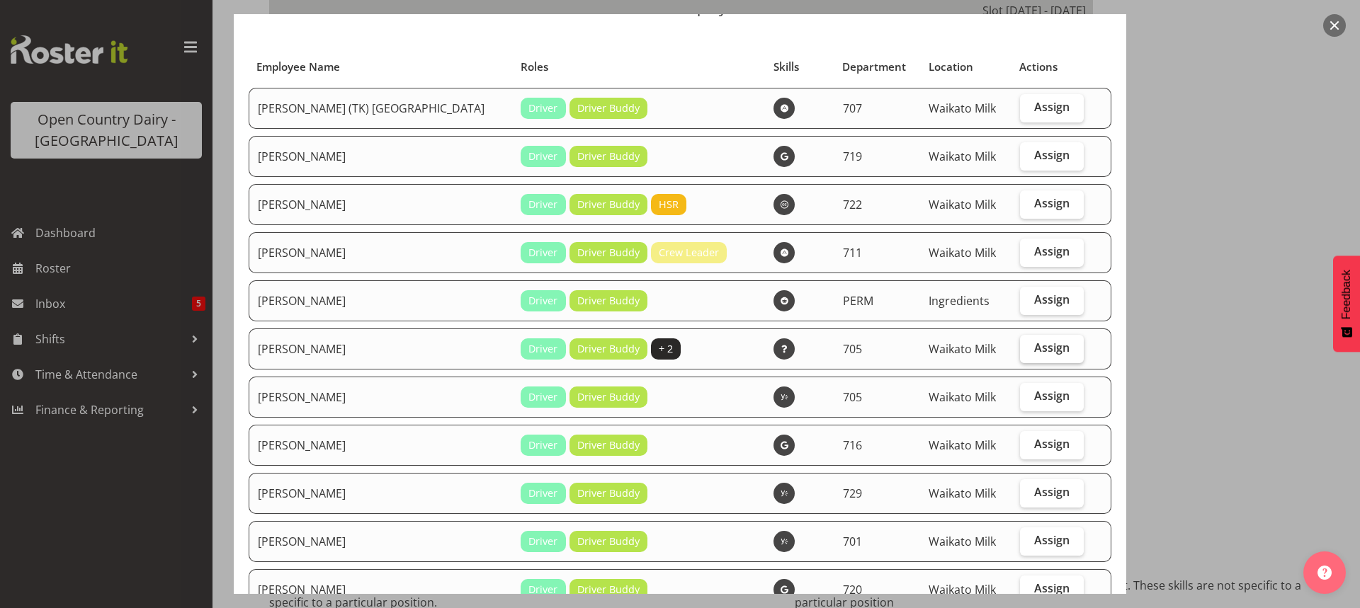
click at [1049, 341] on span "Assign" at bounding box center [1051, 348] width 35 height 14
click at [1029, 343] on input "Assign" at bounding box center [1024, 347] width 9 height 9
checkbox input "true"
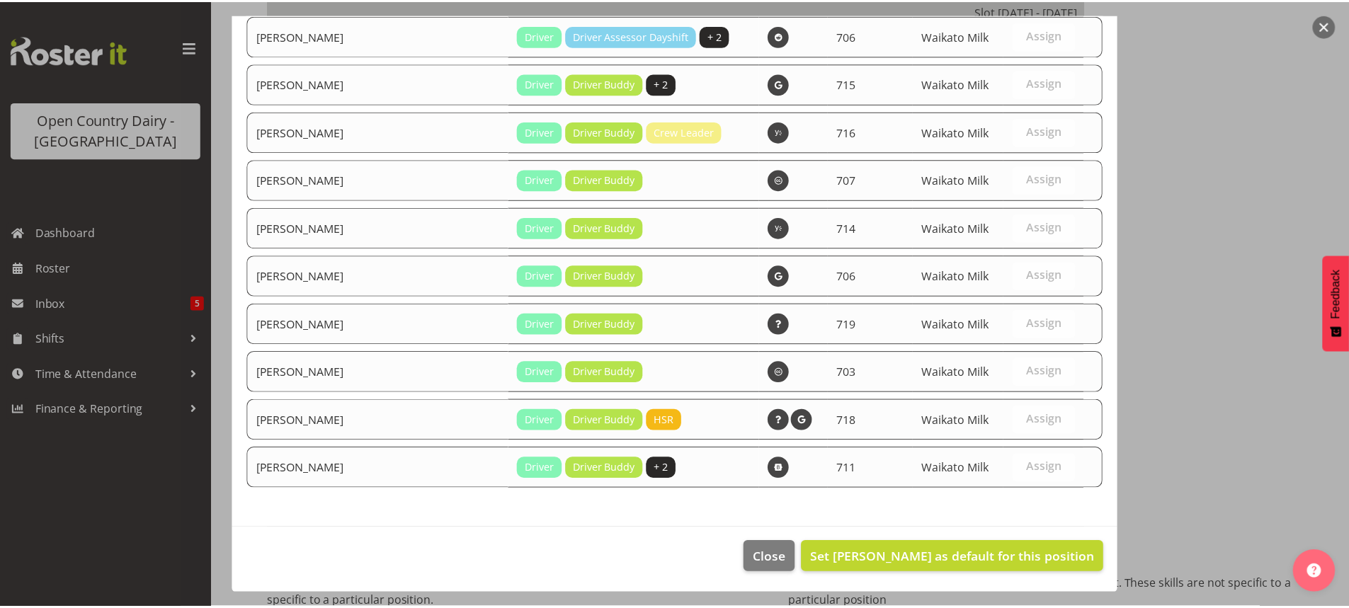
scroll to position [1348, 0]
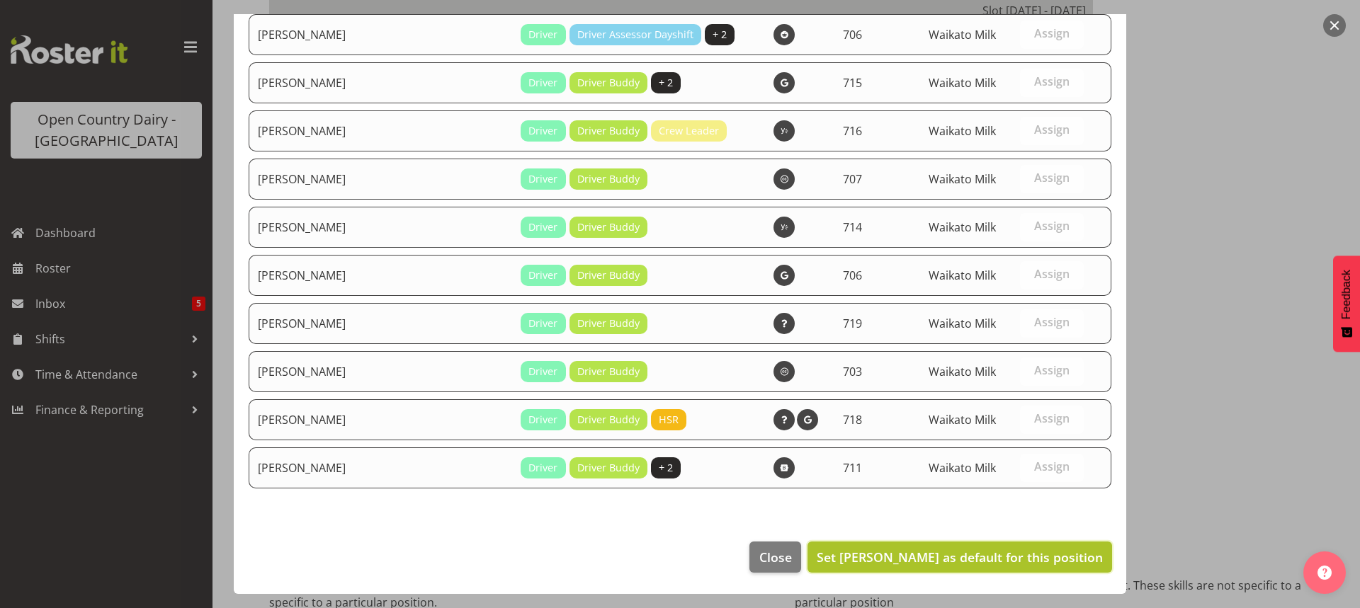
click at [1008, 557] on span "Set [PERSON_NAME] as default for this position" at bounding box center [959, 557] width 286 height 17
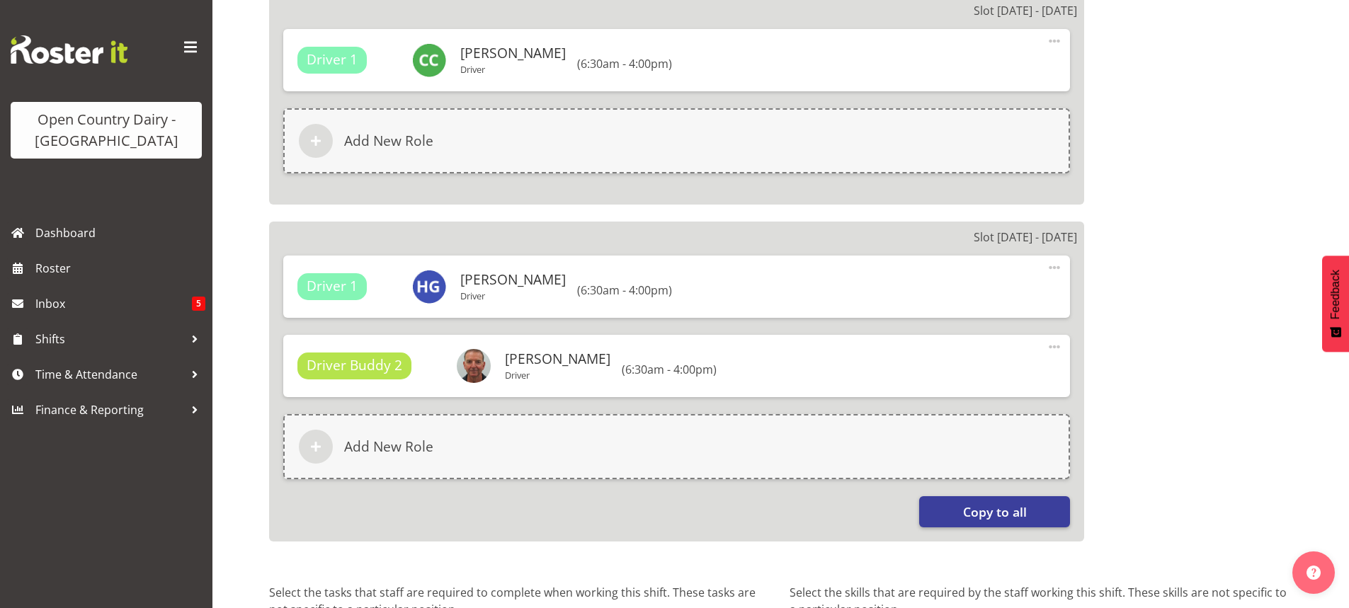
select select "714"
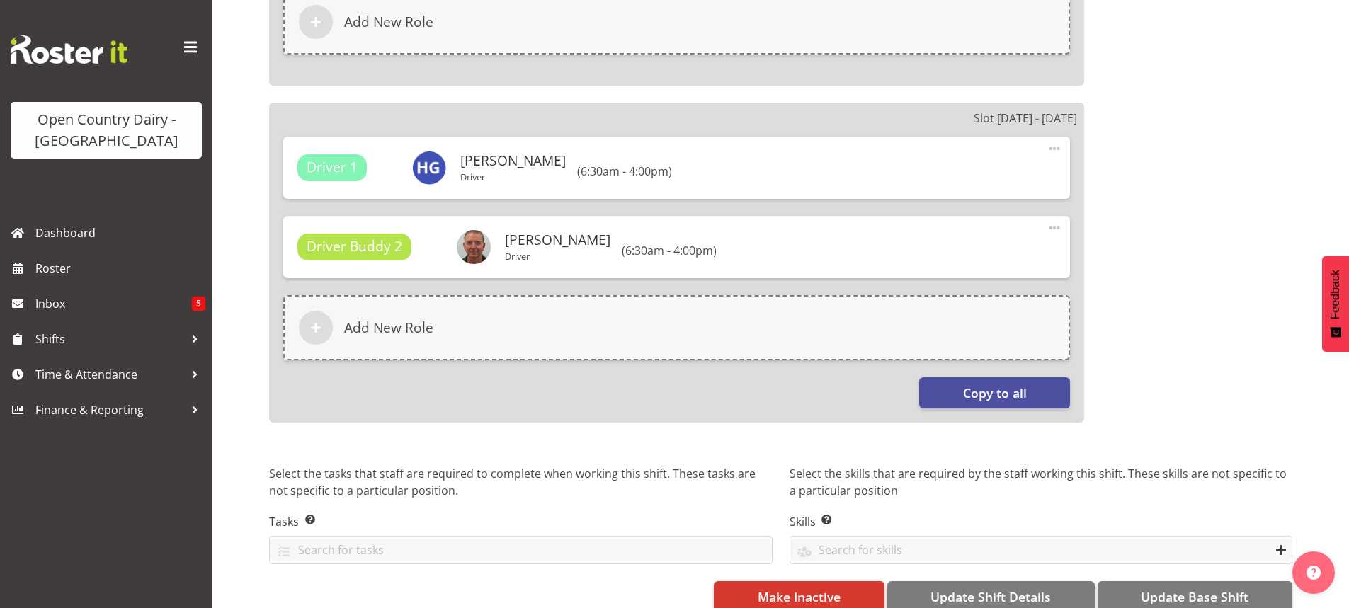
scroll to position [2481, 0]
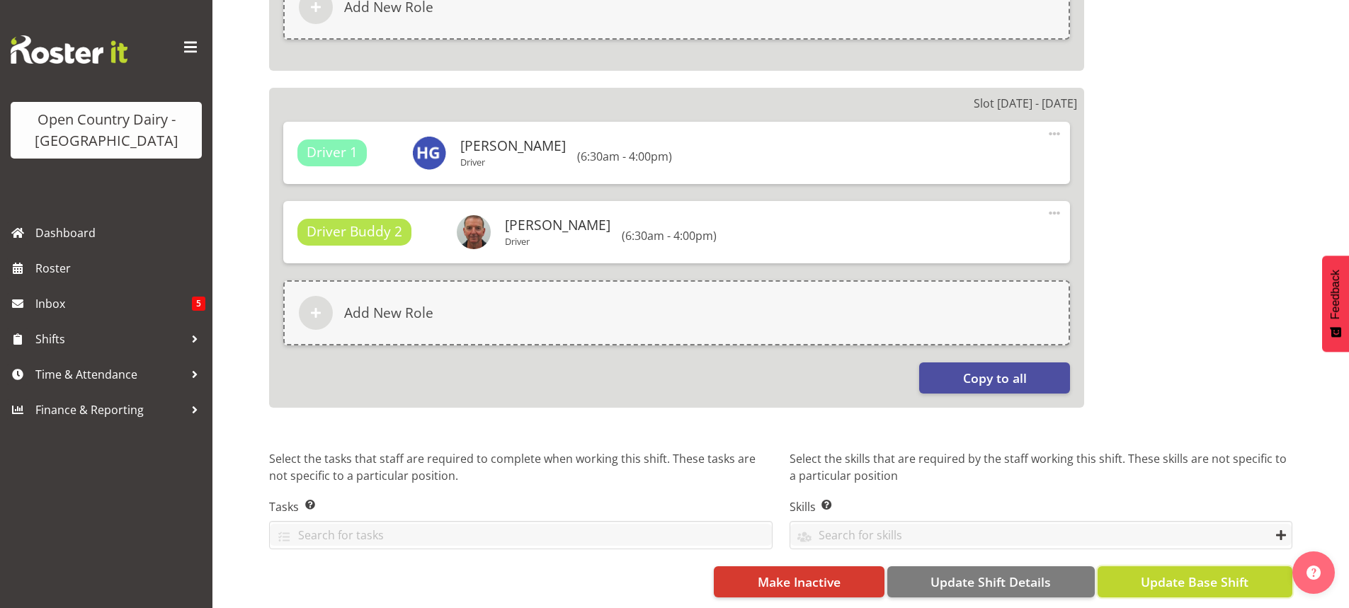
click at [1178, 573] on span "Update Base Shift" at bounding box center [1195, 582] width 108 height 18
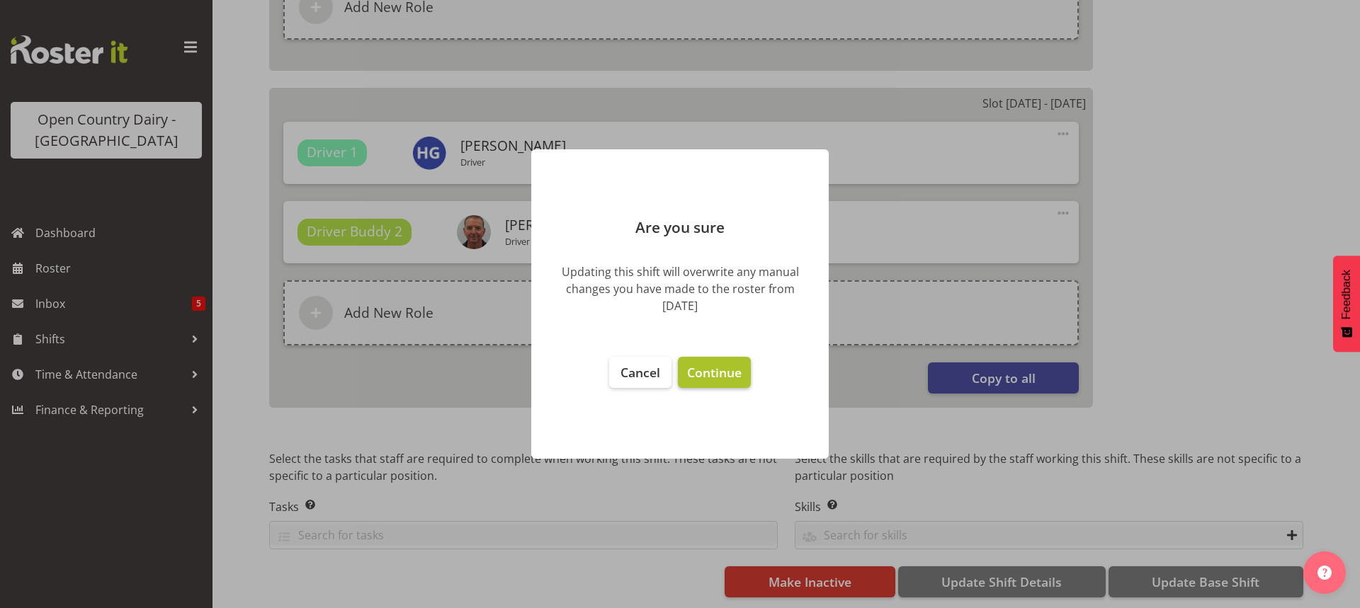
click at [721, 364] on span "Continue" at bounding box center [714, 372] width 55 height 17
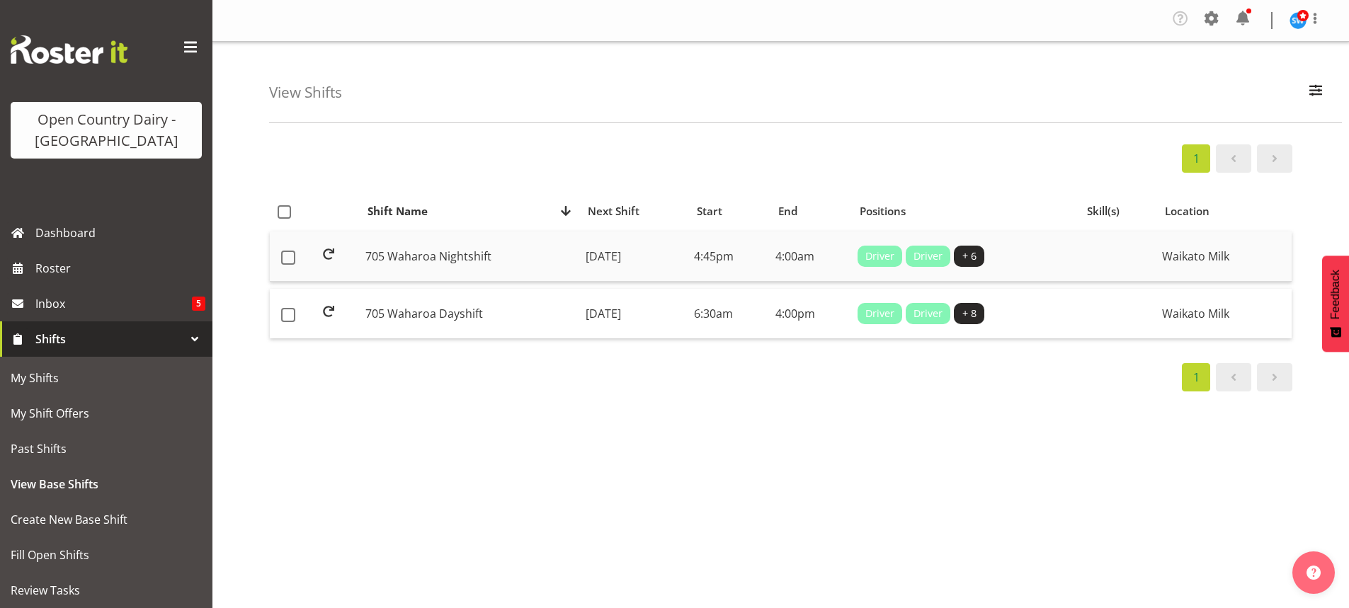
click at [630, 254] on td "[DATE]" at bounding box center [634, 257] width 108 height 50
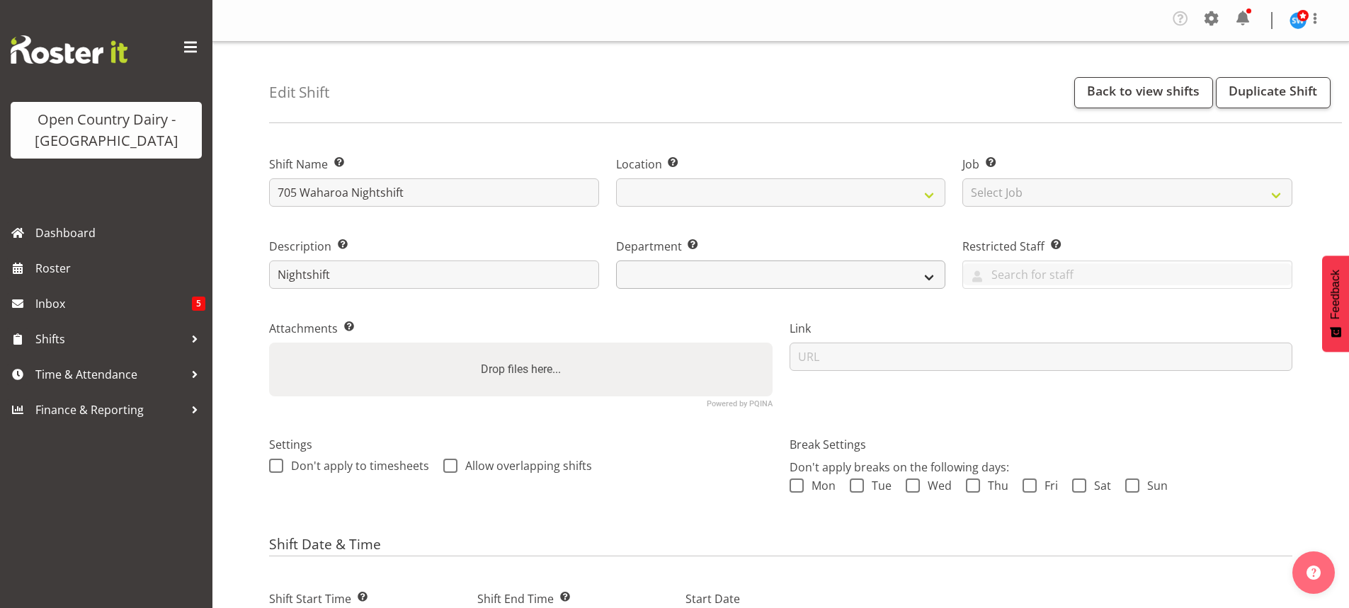
select select
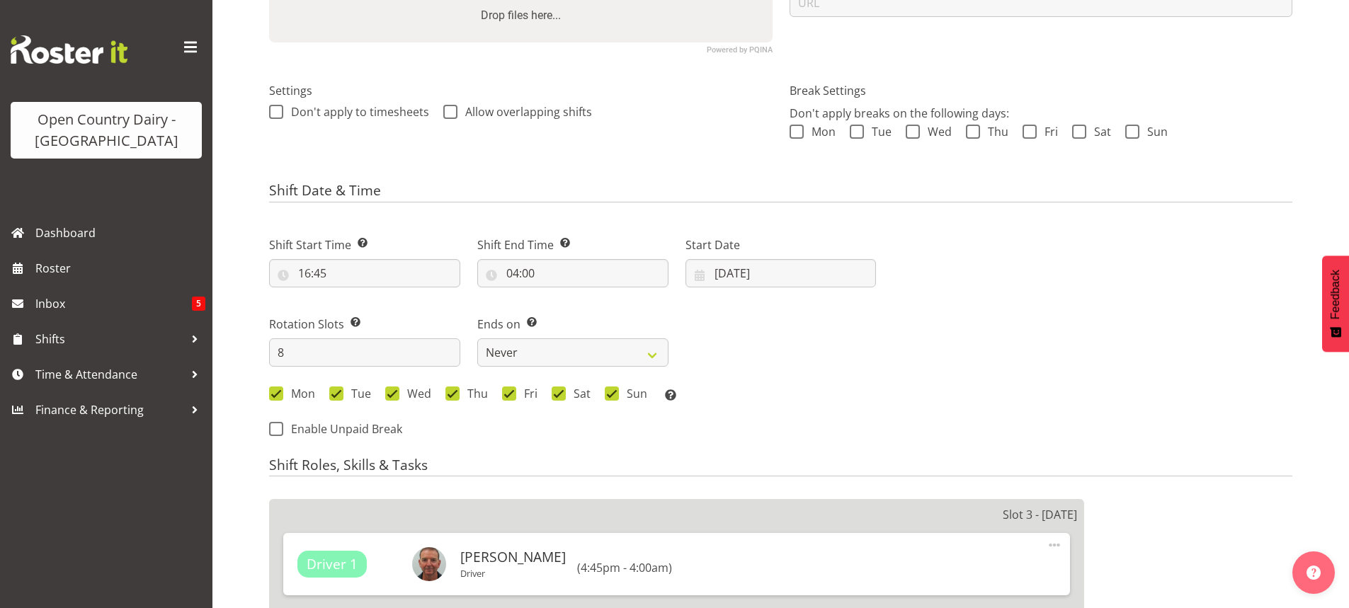
select select
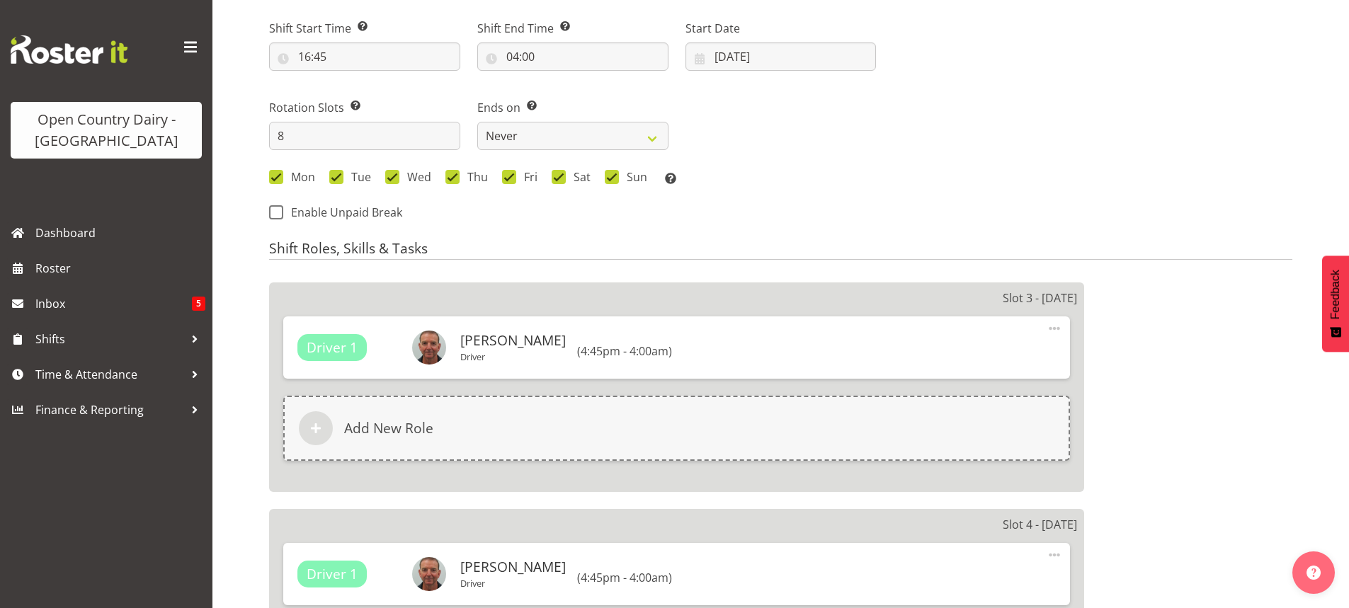
select select
select select "1054"
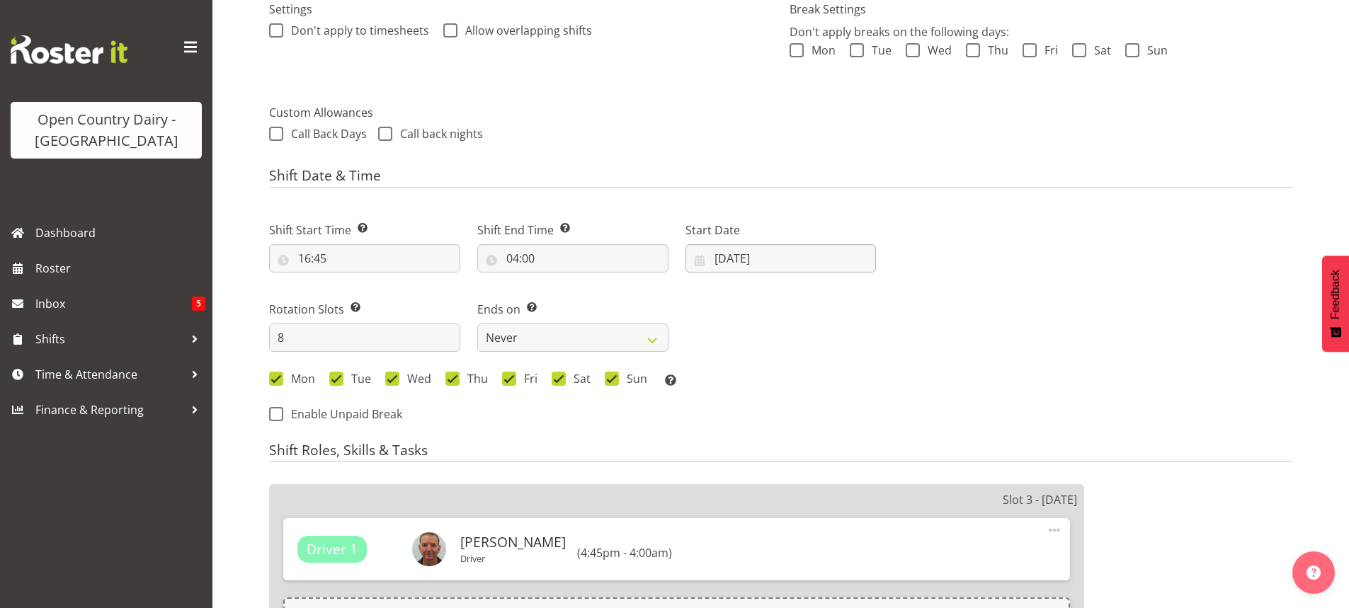
scroll to position [425, 0]
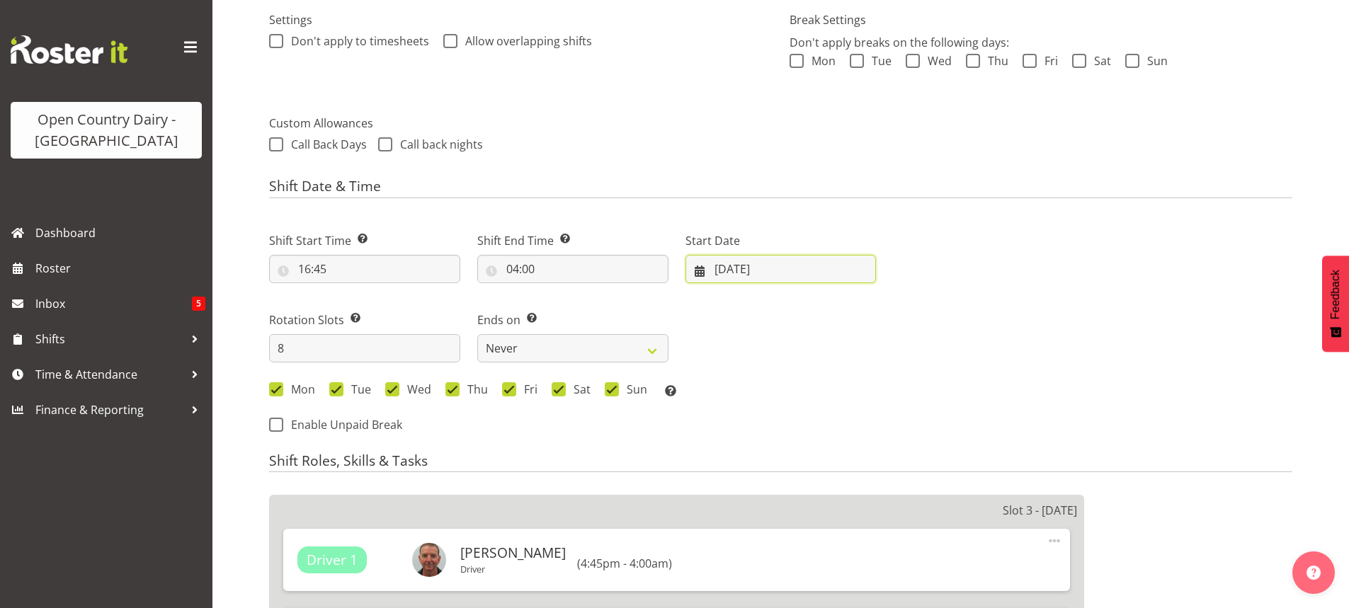
click at [744, 265] on input "[DATE]" at bounding box center [780, 269] width 191 height 28
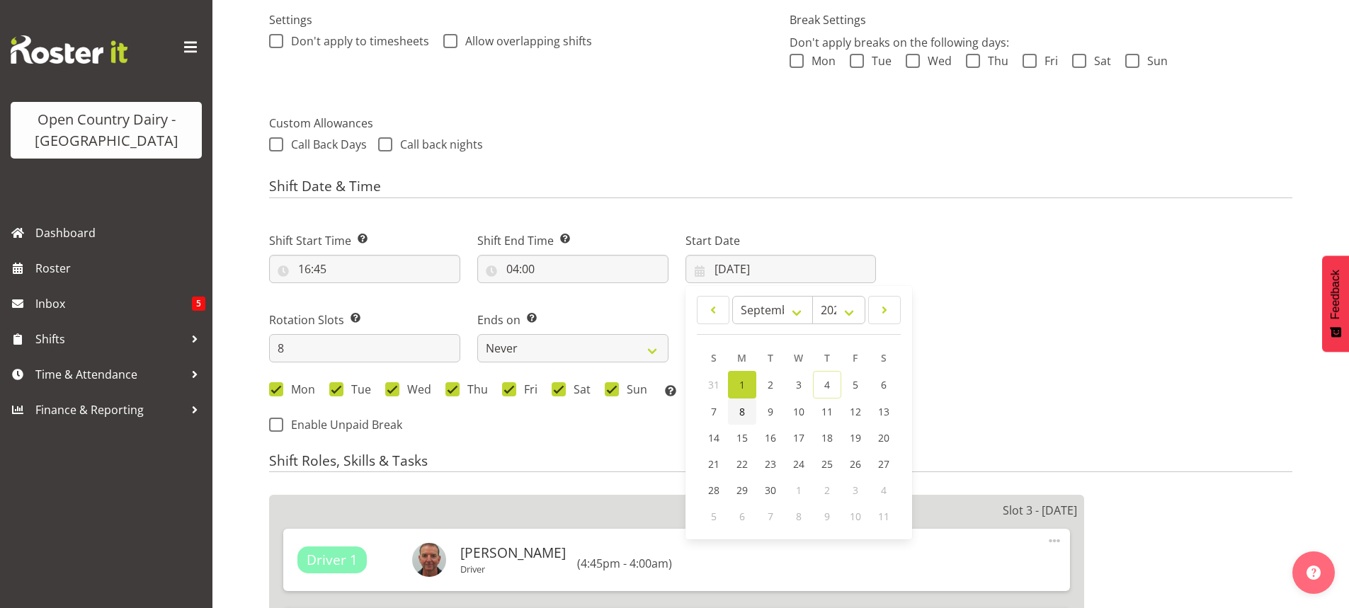
click at [737, 408] on link "8" at bounding box center [742, 412] width 28 height 26
select select
type input "[DATE]"
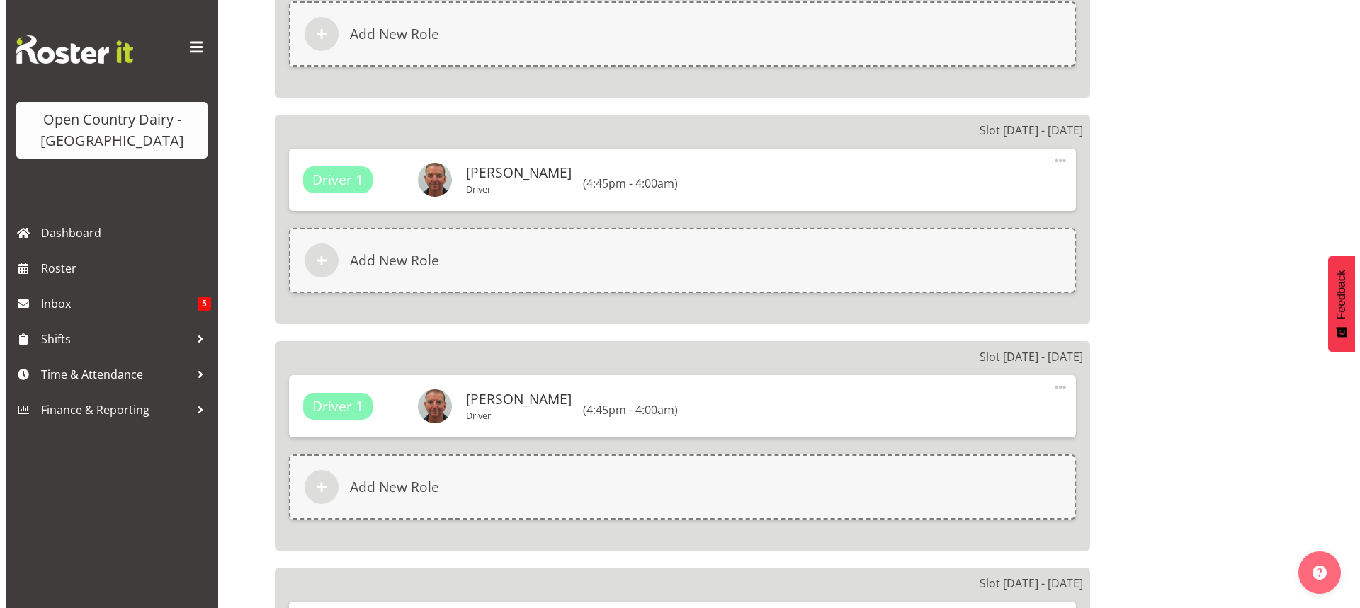
scroll to position [1062, 0]
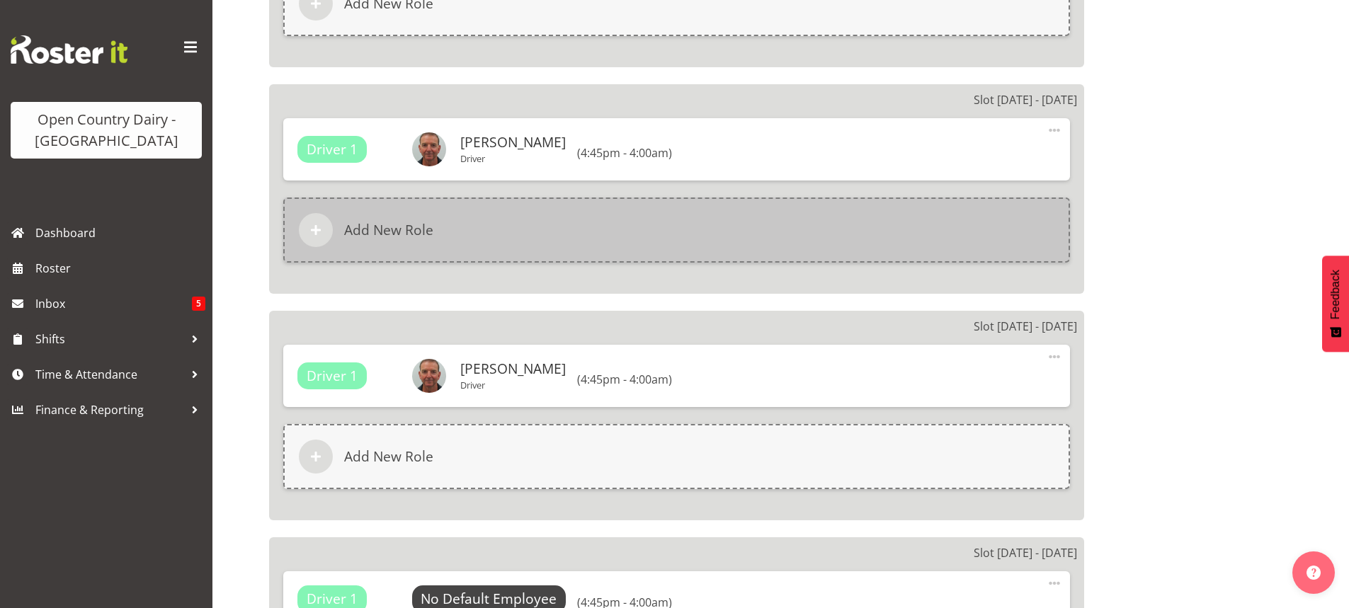
click at [391, 231] on h6 "Add New Role" at bounding box center [388, 230] width 89 height 17
select select
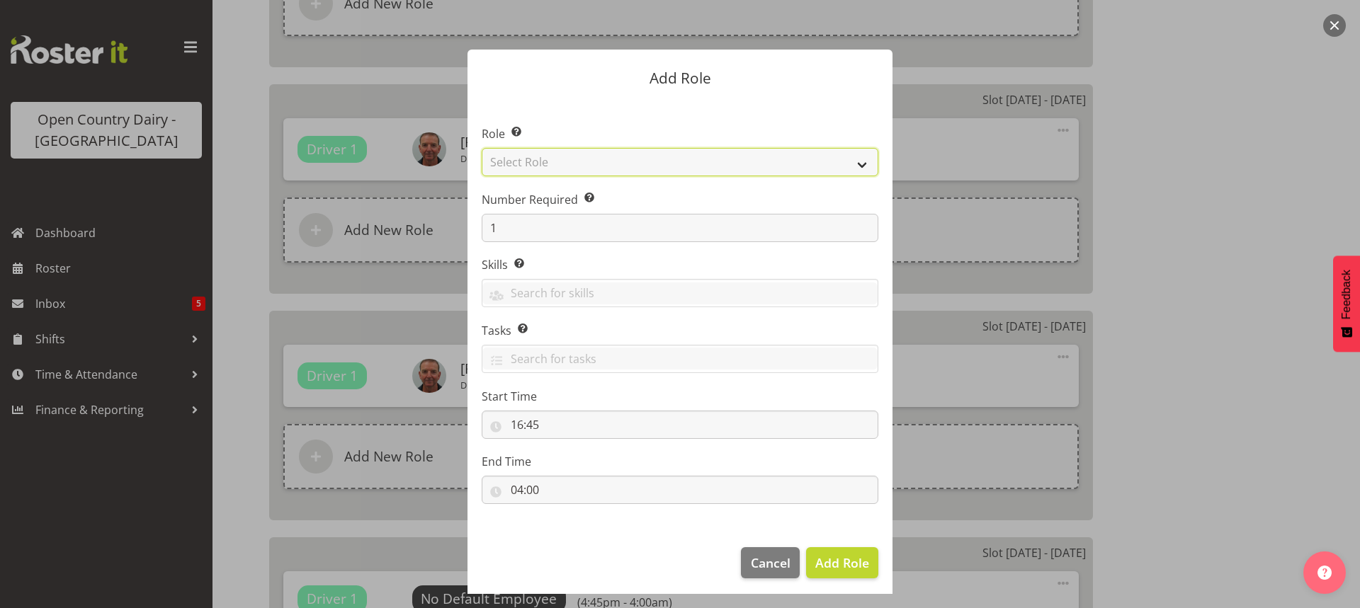
click at [684, 166] on select "Select Role Cadet Driver Crew Leader Driver Driver Buddy Driver Assessor Dayshi…" at bounding box center [680, 162] width 397 height 28
select select "1436"
click at [482, 148] on select "Select Role Cadet Driver Crew Leader Driver Driver Buddy Driver Assessor Dayshi…" at bounding box center [680, 162] width 397 height 28
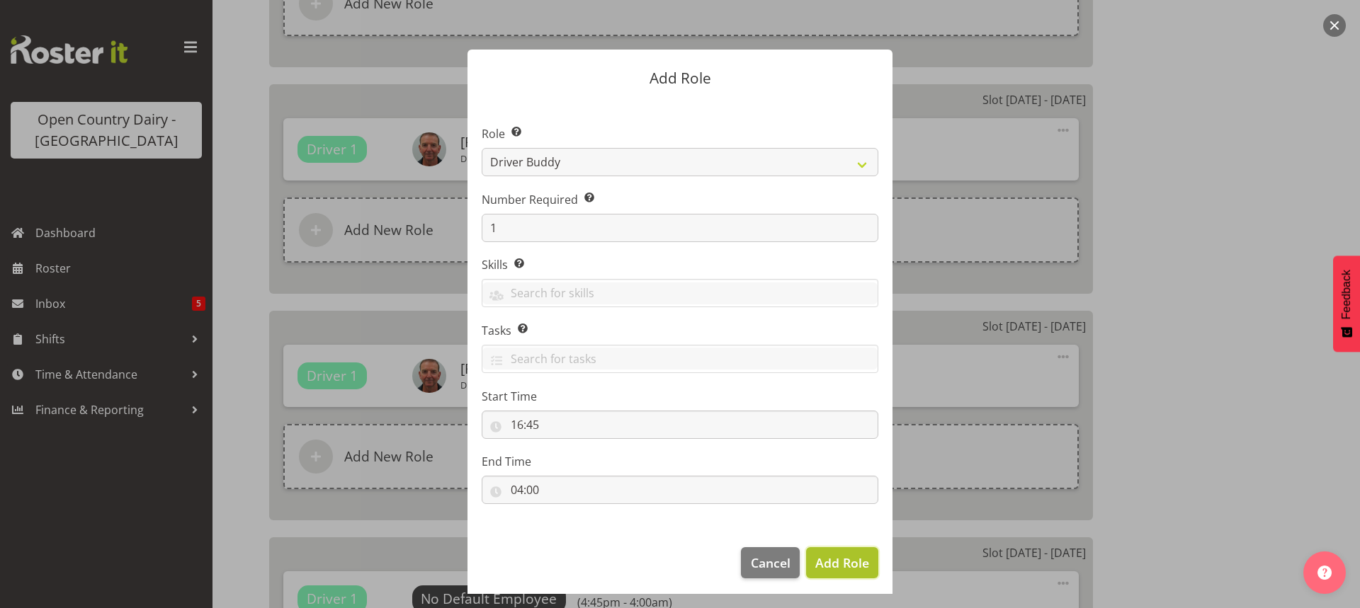
click at [828, 557] on span "Add Role" at bounding box center [842, 562] width 54 height 17
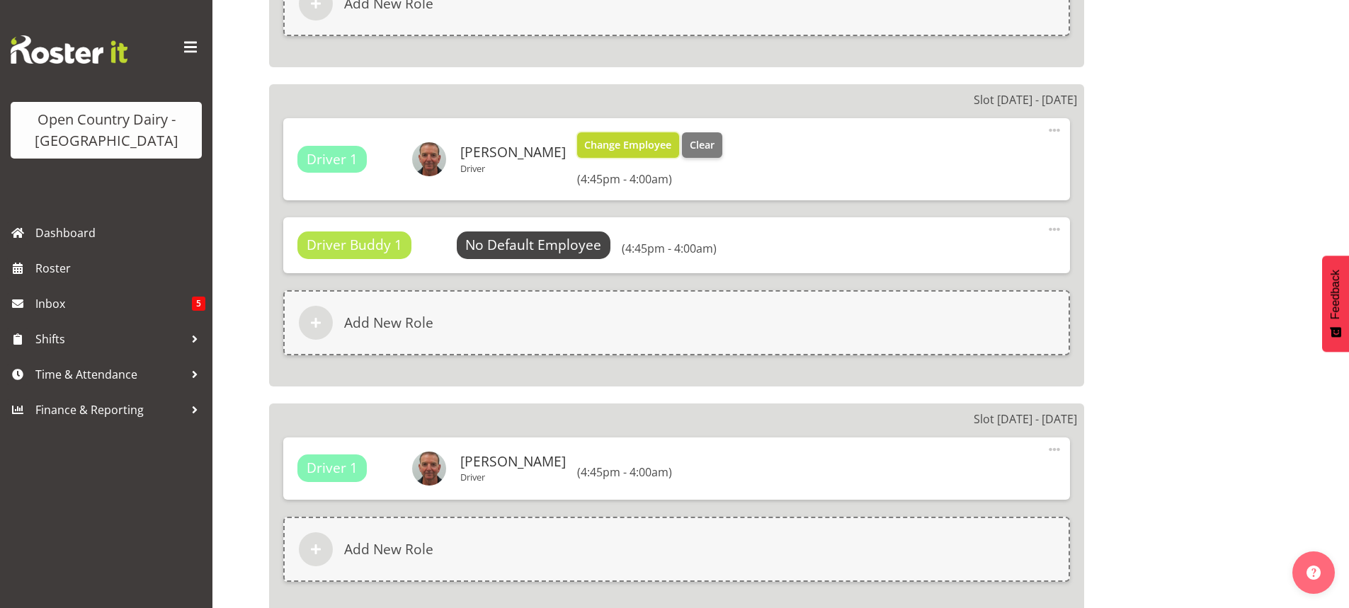
click at [584, 139] on span "Change Employee" at bounding box center [627, 145] width 87 height 16
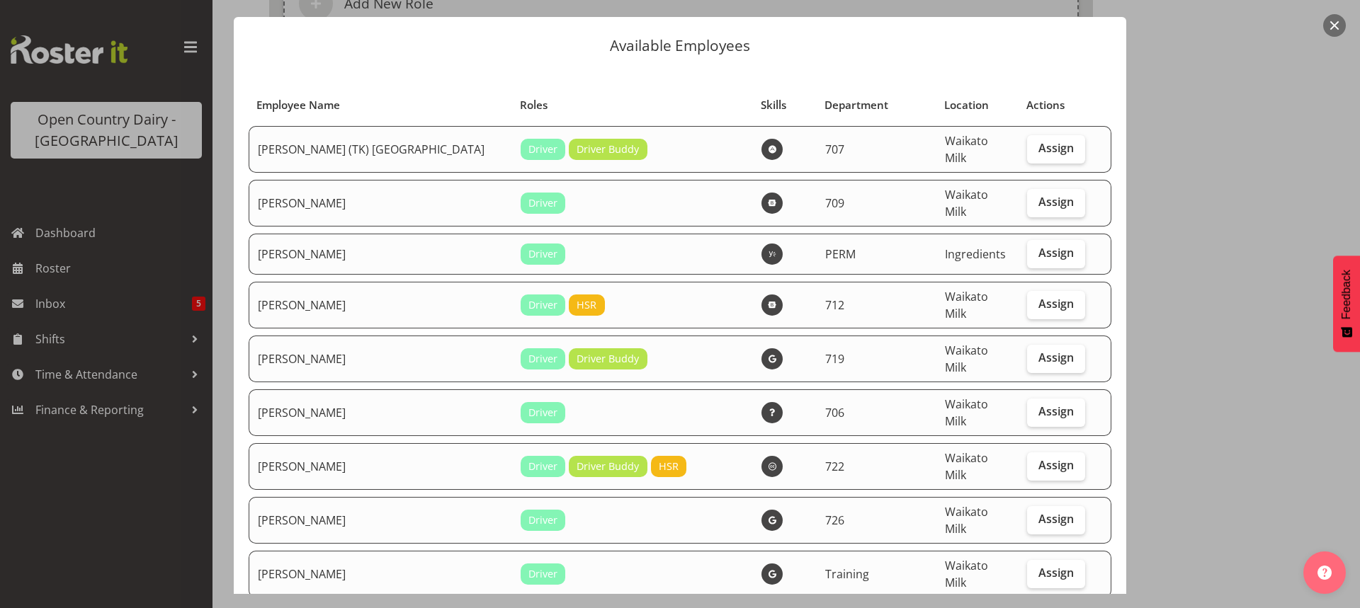
select select "714"
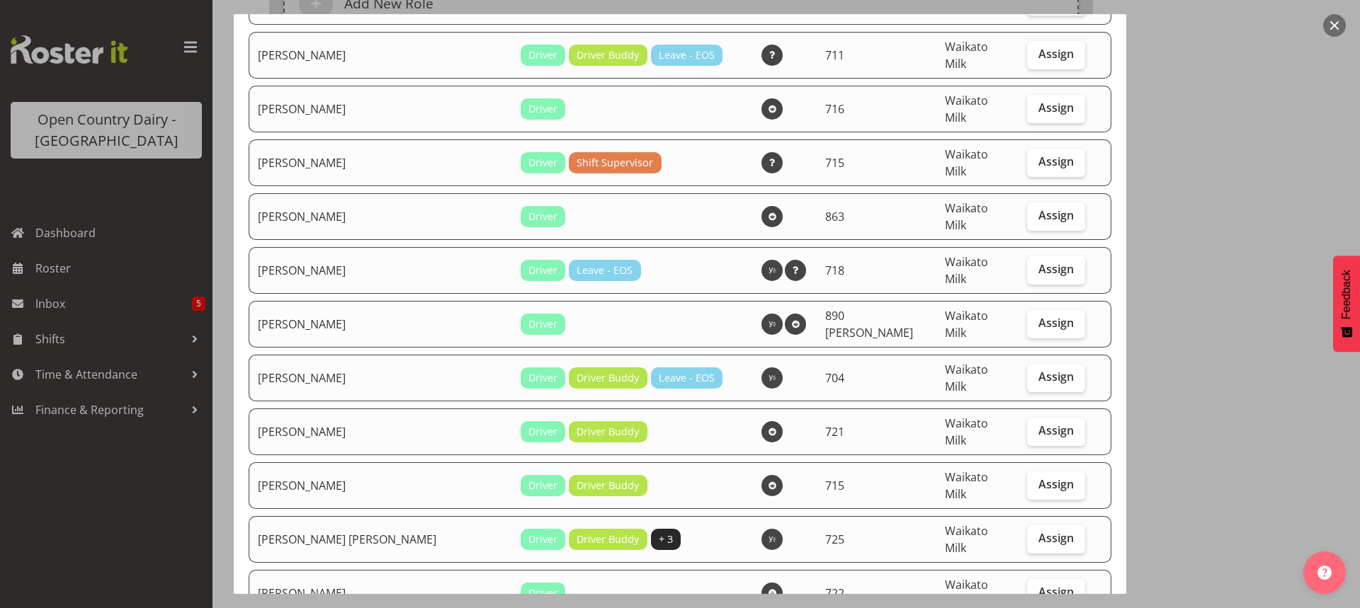
scroll to position [2549, 0]
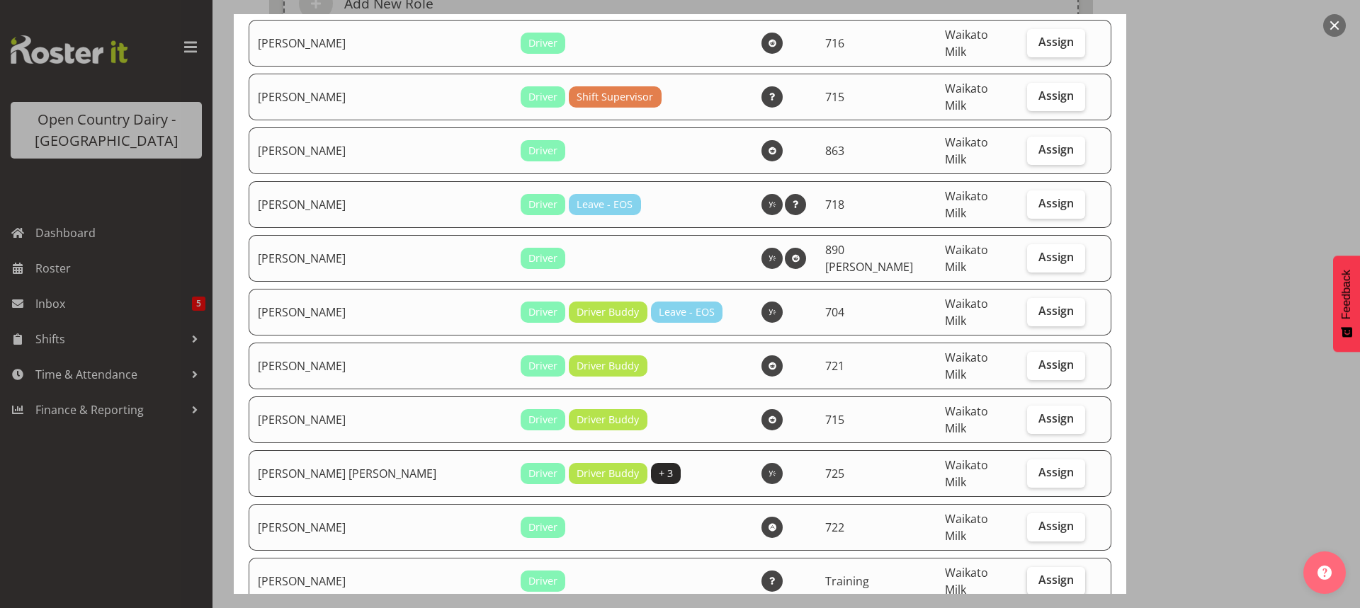
click at [1038, 573] on span "Assign" at bounding box center [1055, 580] width 35 height 14
click at [1034, 576] on input "Assign" at bounding box center [1031, 580] width 9 height 9
checkbox input "true"
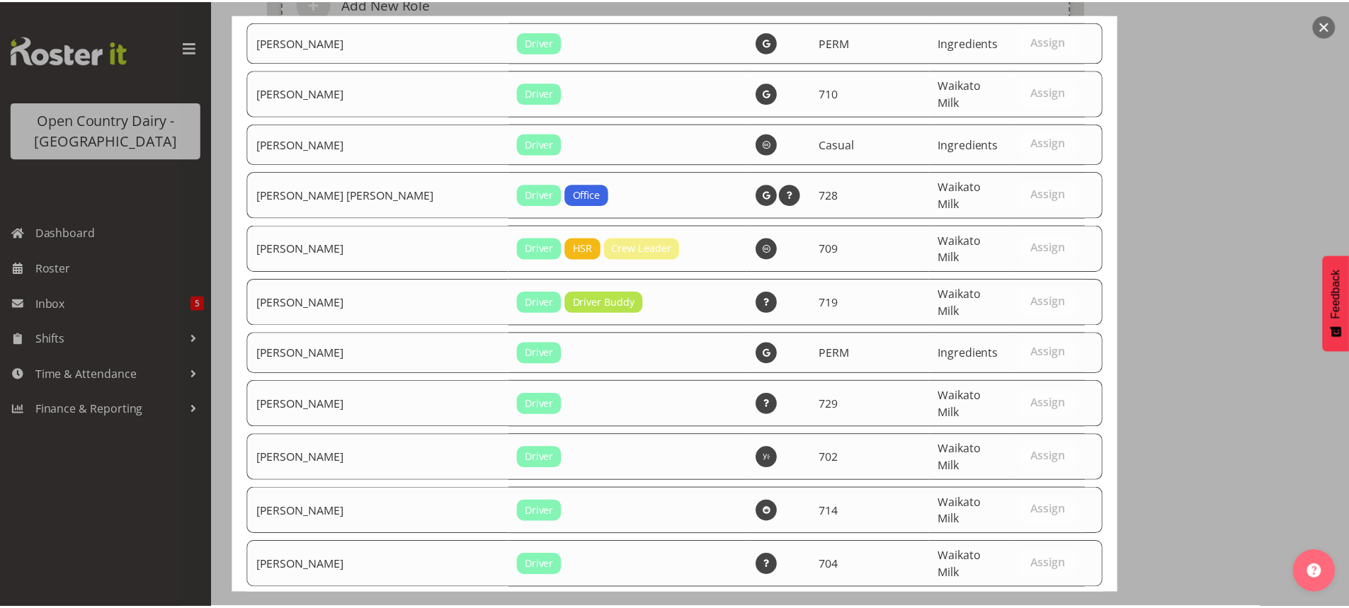
scroll to position [6019, 0]
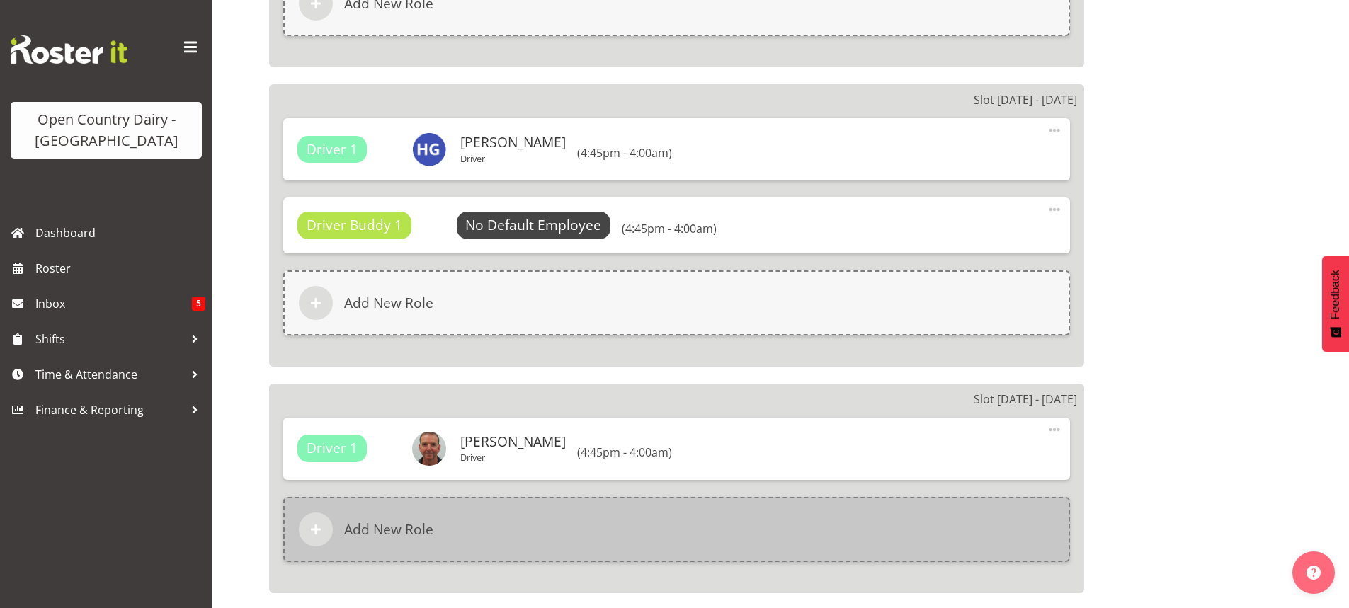
click at [377, 522] on h6 "Add New Role" at bounding box center [388, 529] width 89 height 17
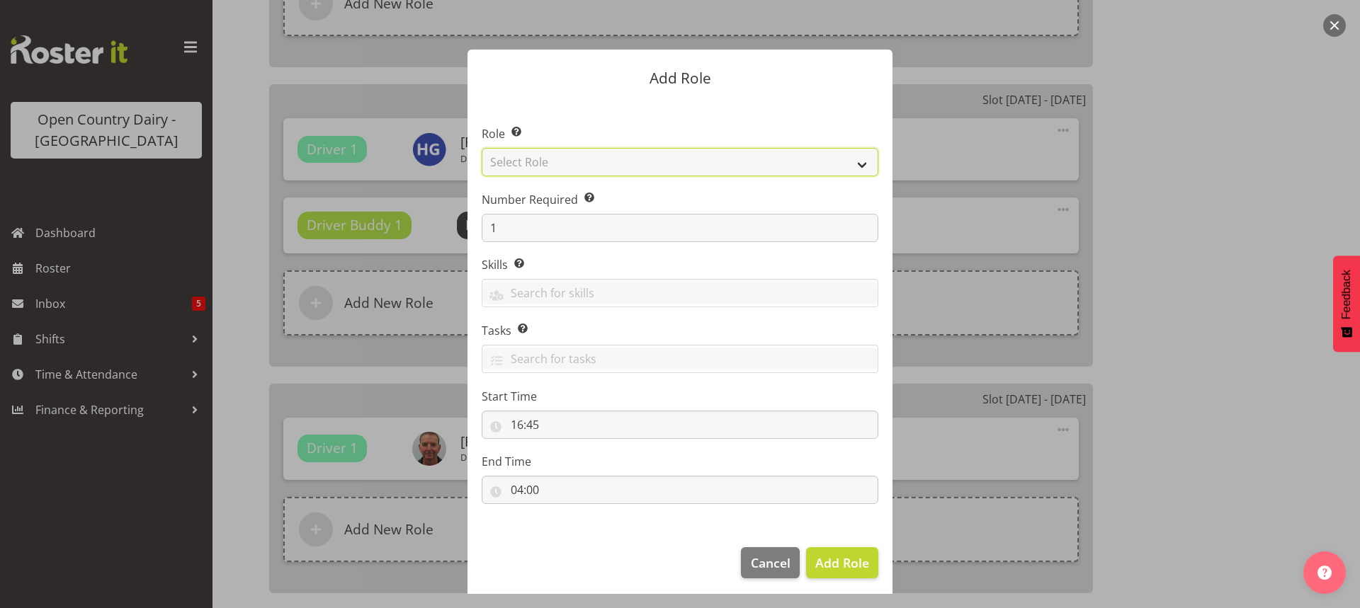
click at [730, 165] on select "Select Role Cadet Driver Crew Leader Driver Driver Buddy Driver Assessor Dayshi…" at bounding box center [680, 162] width 397 height 28
select select "1436"
click at [482, 148] on select "Select Role Cadet Driver Crew Leader Driver Driver Buddy Driver Assessor Dayshi…" at bounding box center [680, 162] width 397 height 28
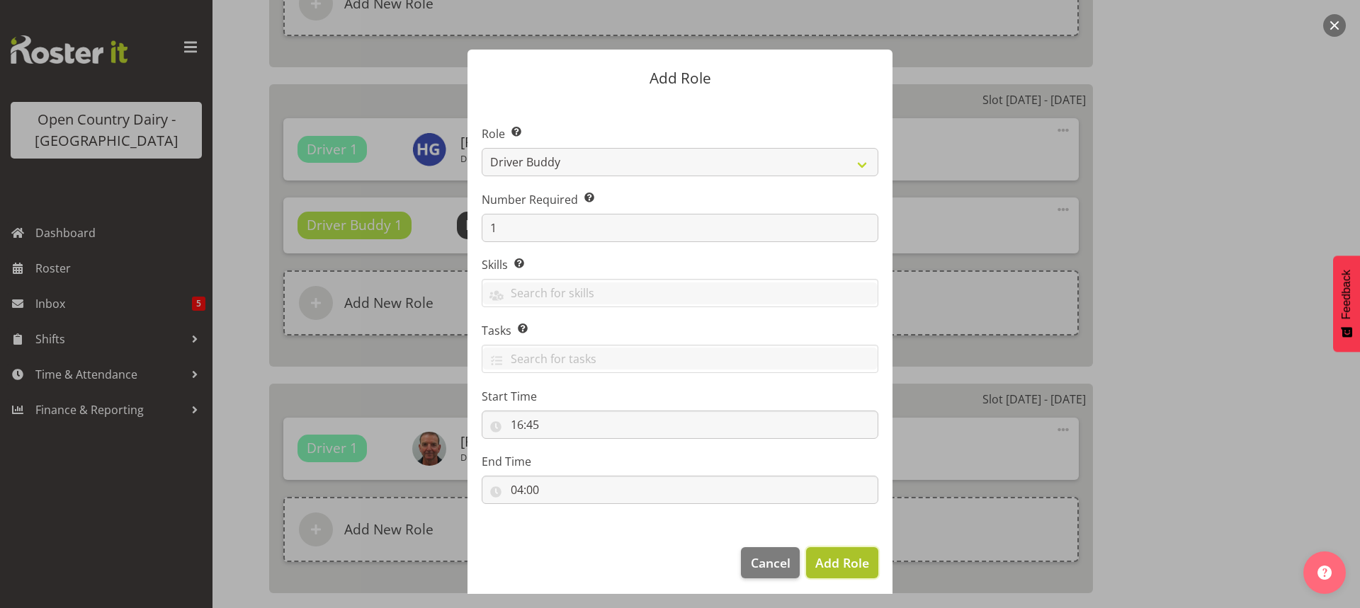
click at [843, 562] on span "Add Role" at bounding box center [842, 562] width 54 height 17
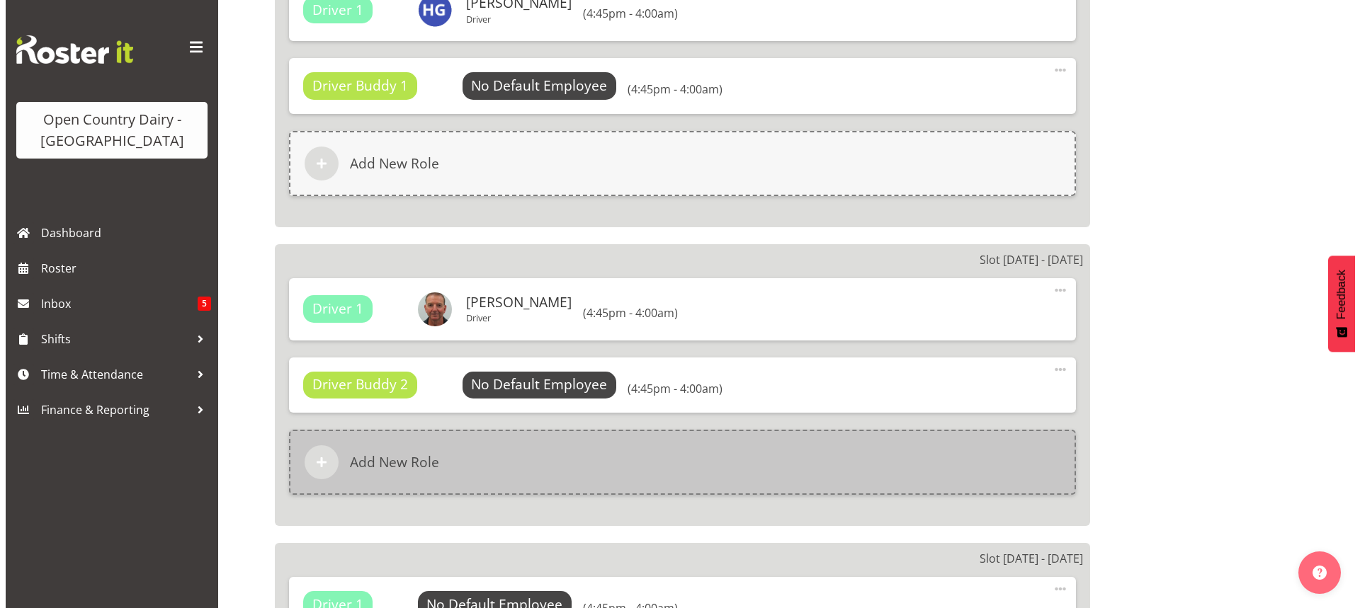
scroll to position [1204, 0]
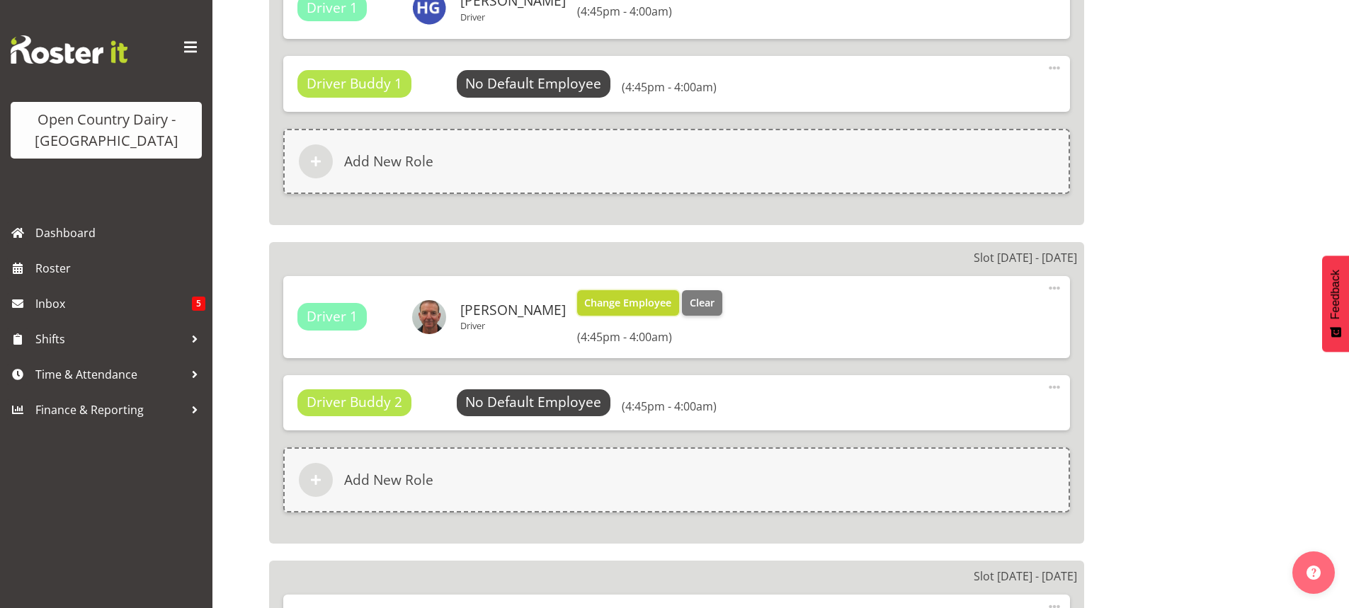
click at [584, 302] on span "Change Employee" at bounding box center [627, 303] width 87 height 16
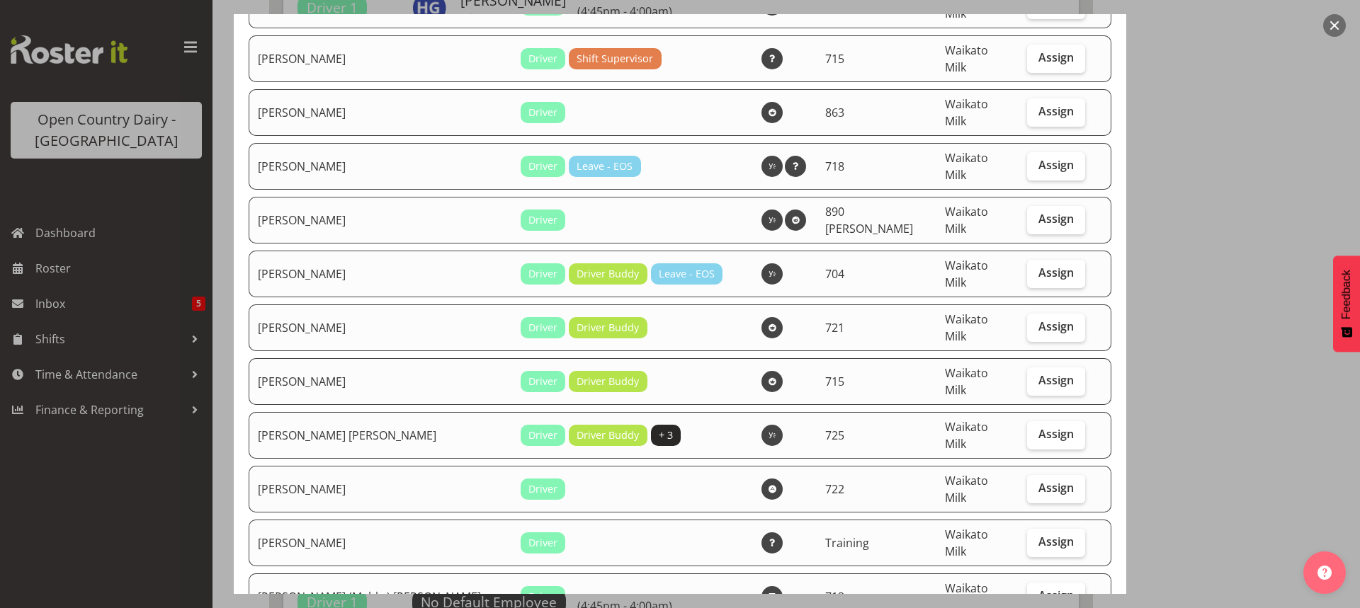
scroll to position [2620, 0]
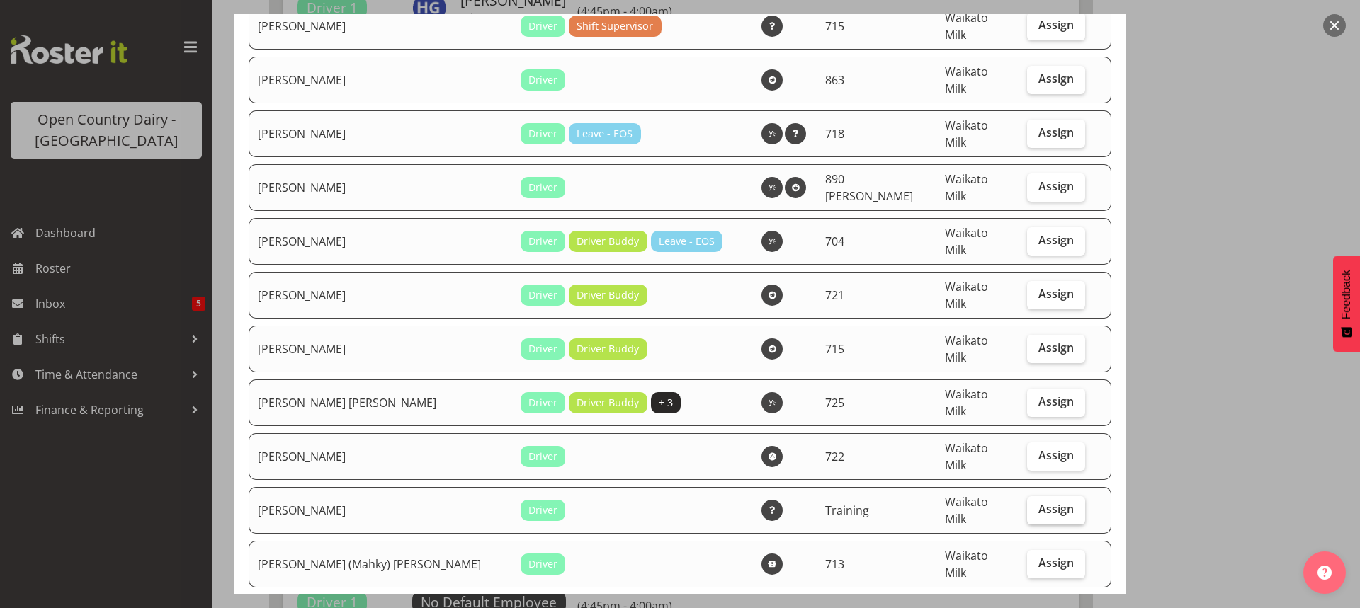
click at [1038, 502] on span "Assign" at bounding box center [1055, 509] width 35 height 14
click at [1035, 505] on input "Assign" at bounding box center [1031, 509] width 9 height 9
checkbox input "true"
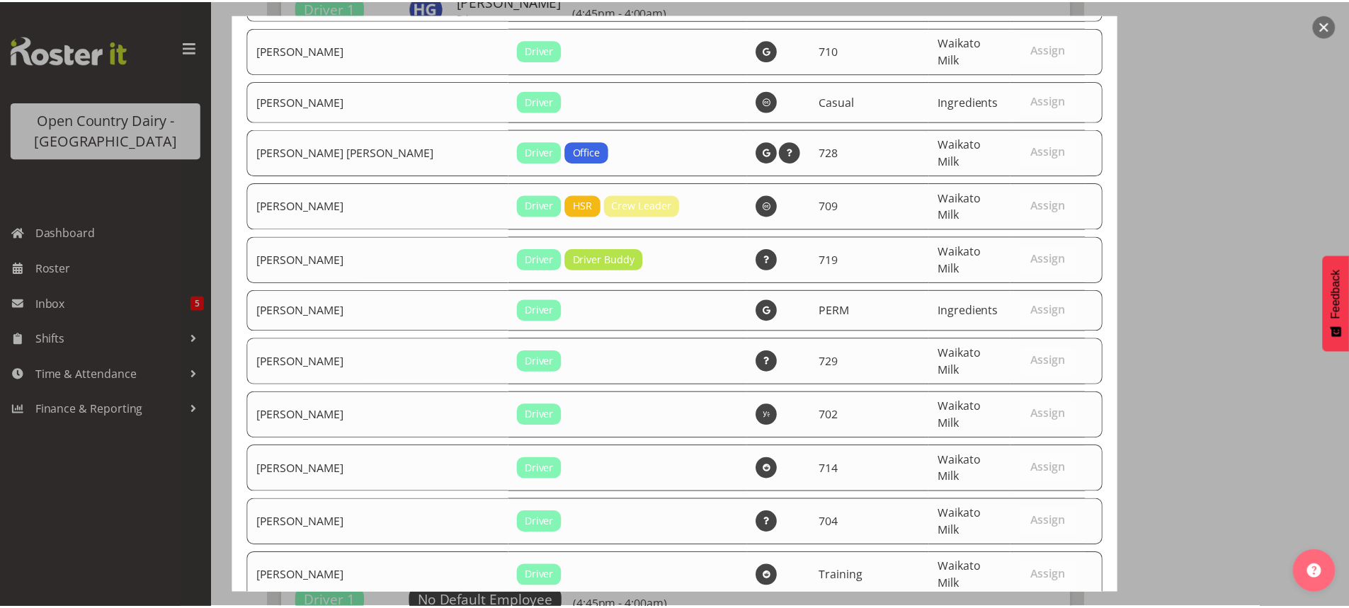
scroll to position [6019, 0]
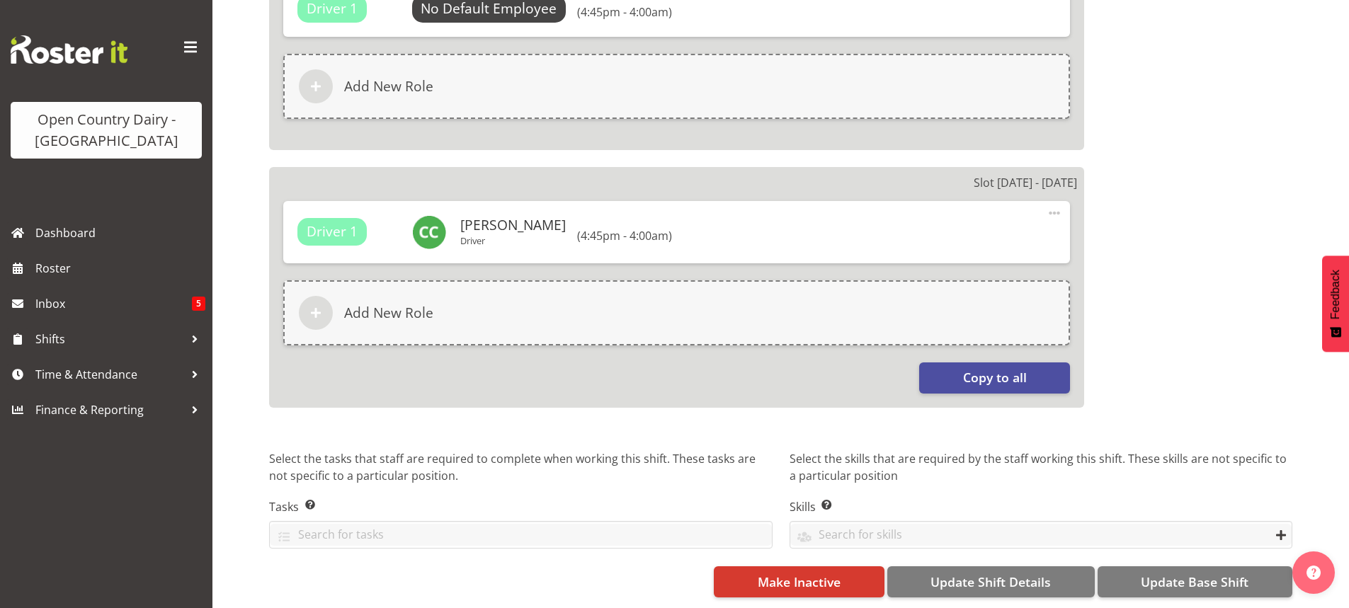
scroll to position [2468, 0]
click at [1178, 573] on span "Update Base Shift" at bounding box center [1195, 582] width 108 height 18
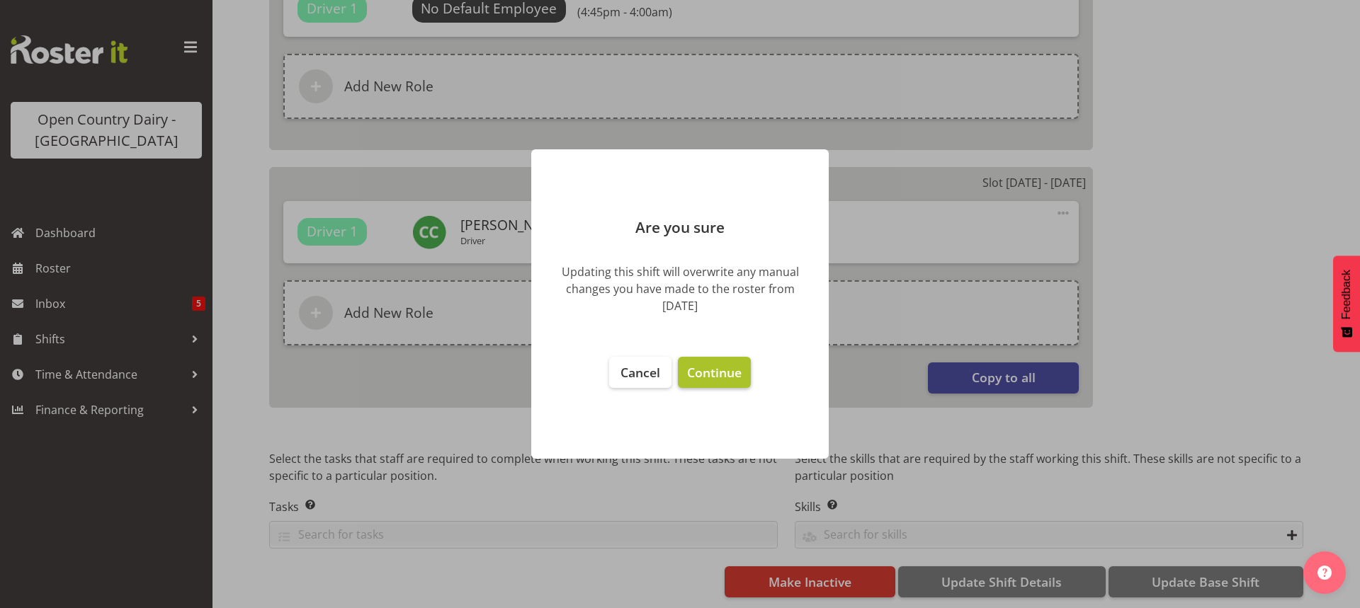
click at [710, 374] on span "Continue" at bounding box center [714, 372] width 55 height 17
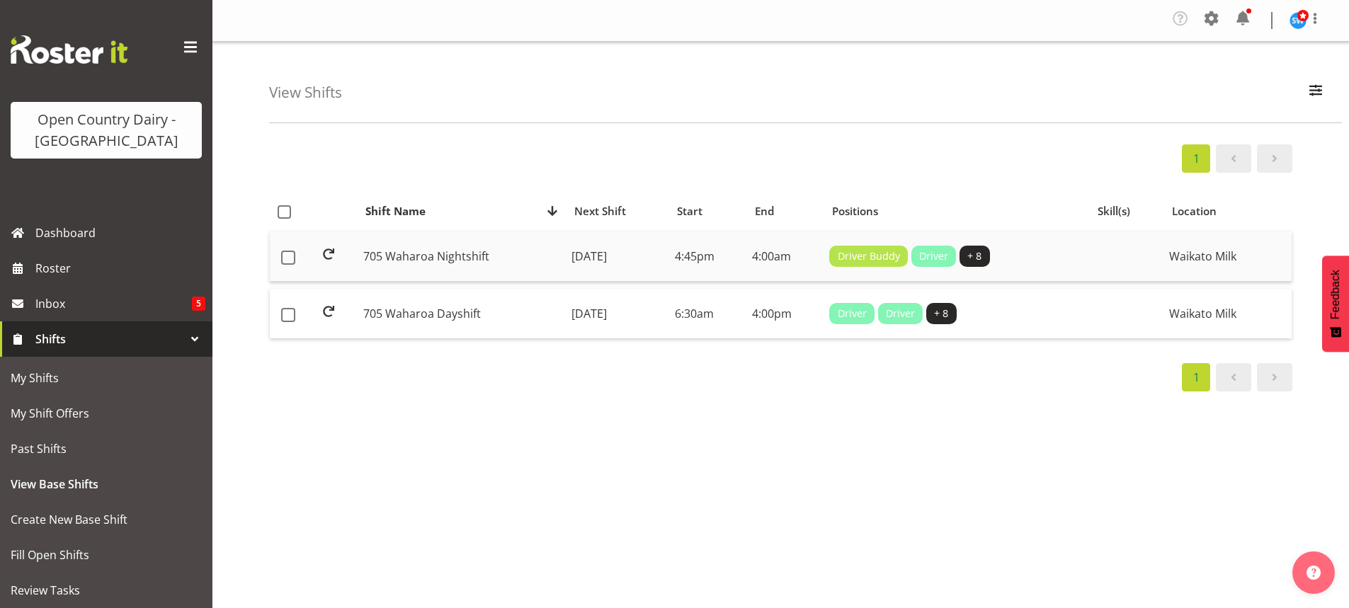
click at [581, 254] on td "[DATE]" at bounding box center [617, 257] width 103 height 50
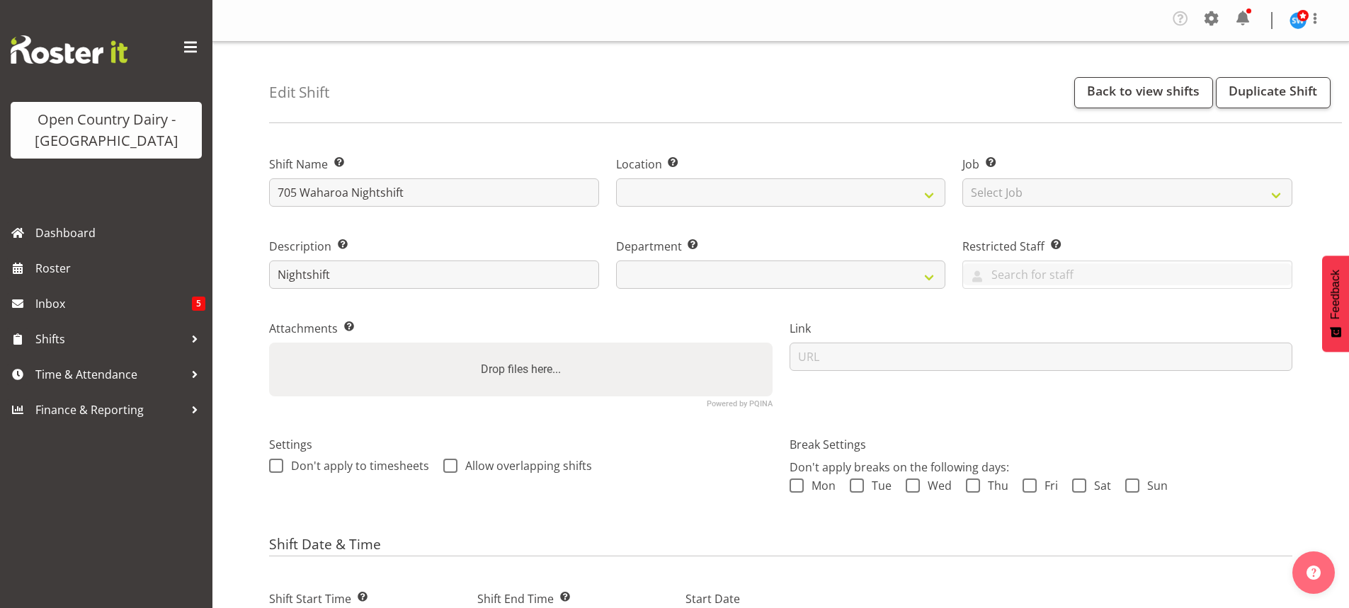
select select
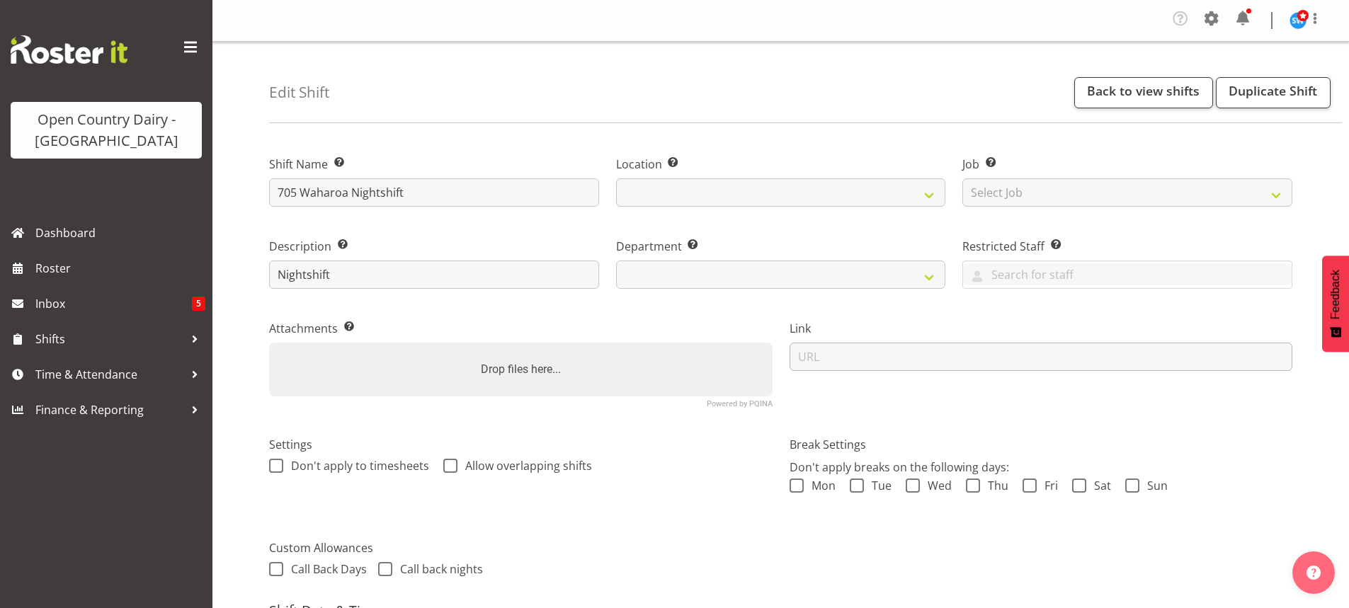
select select
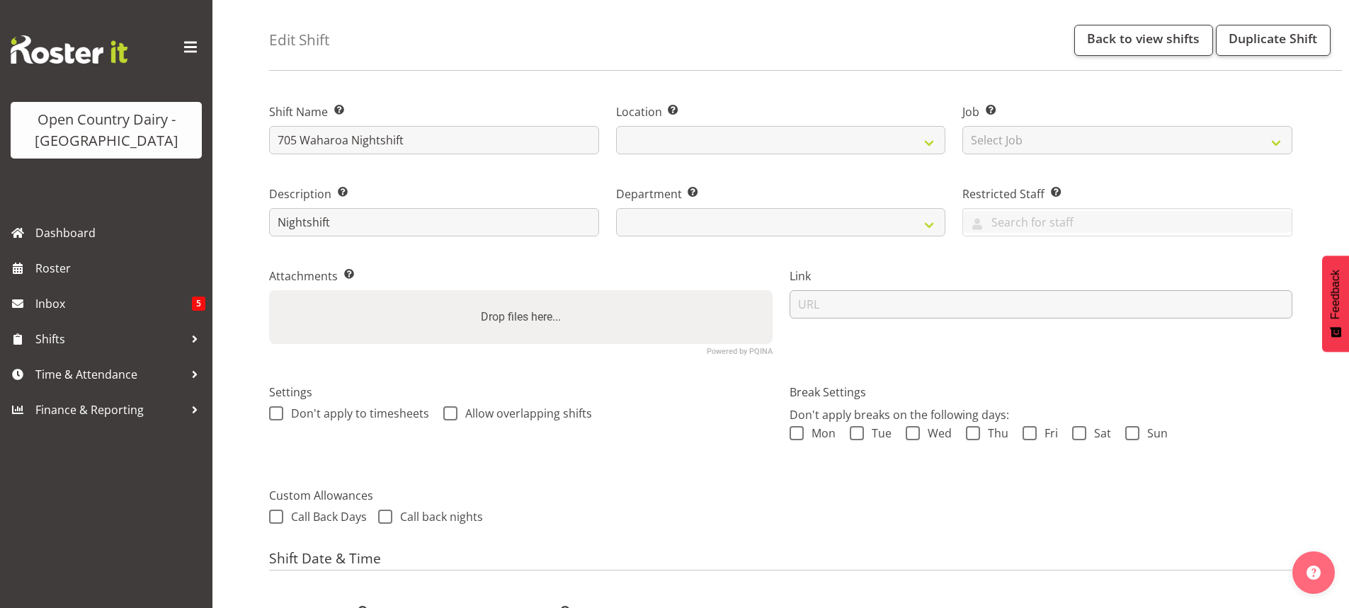
select select "1054"
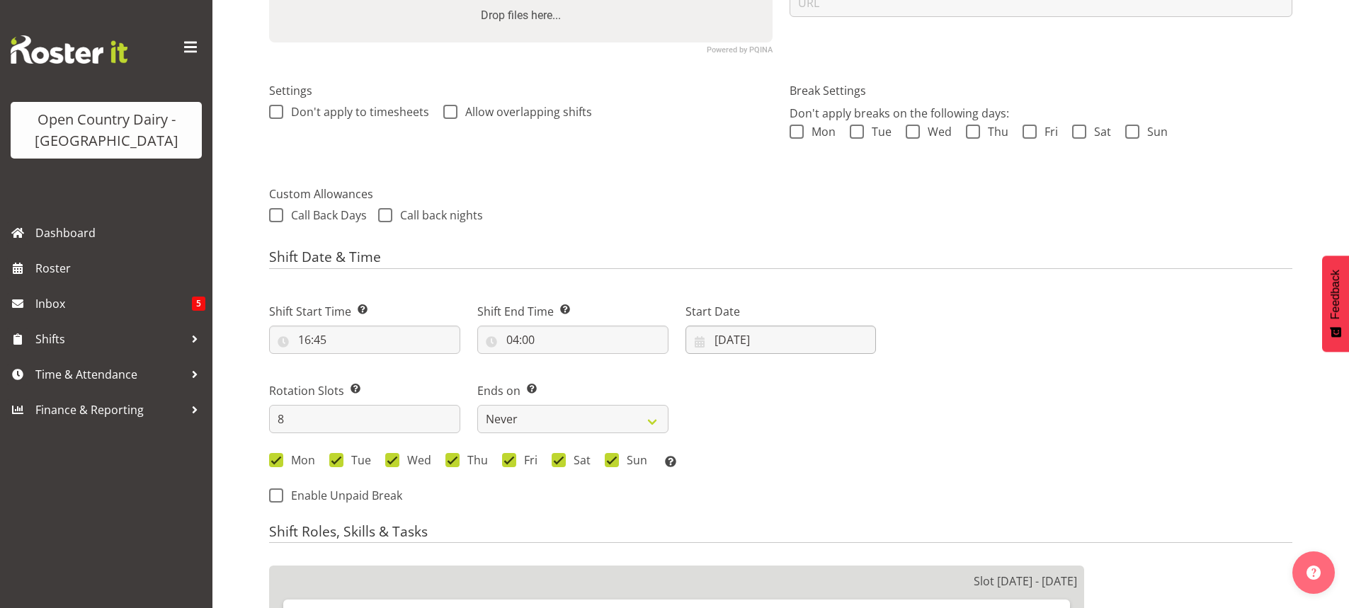
select select
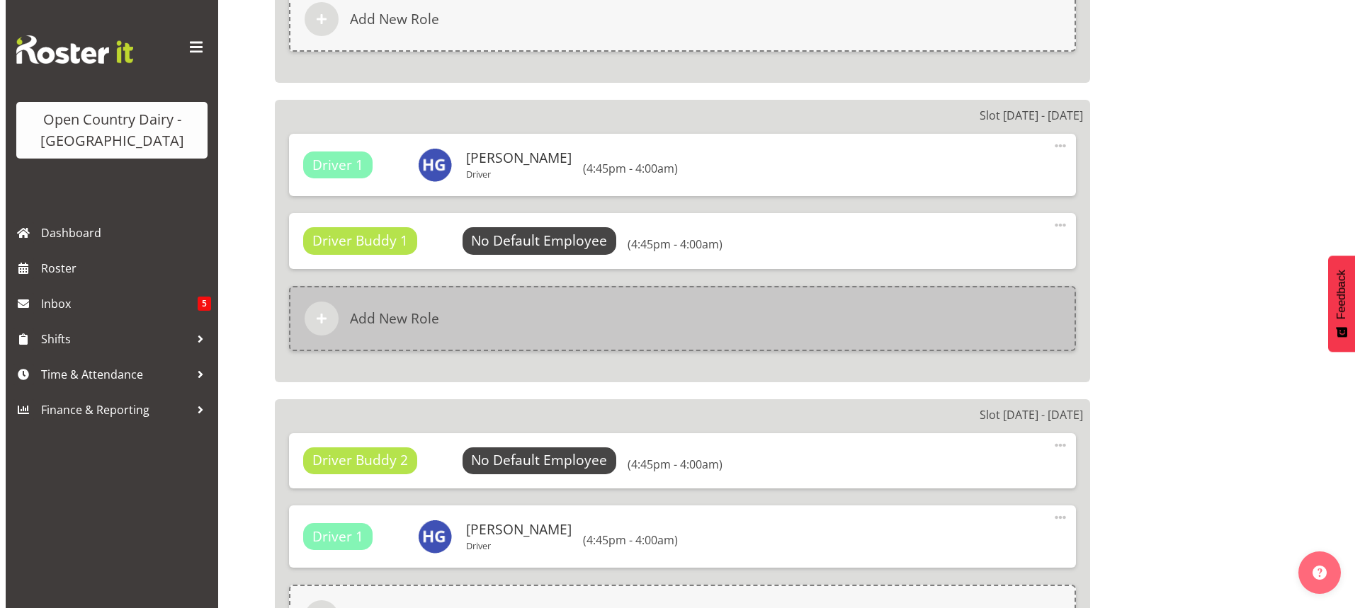
scroll to position [1052, 0]
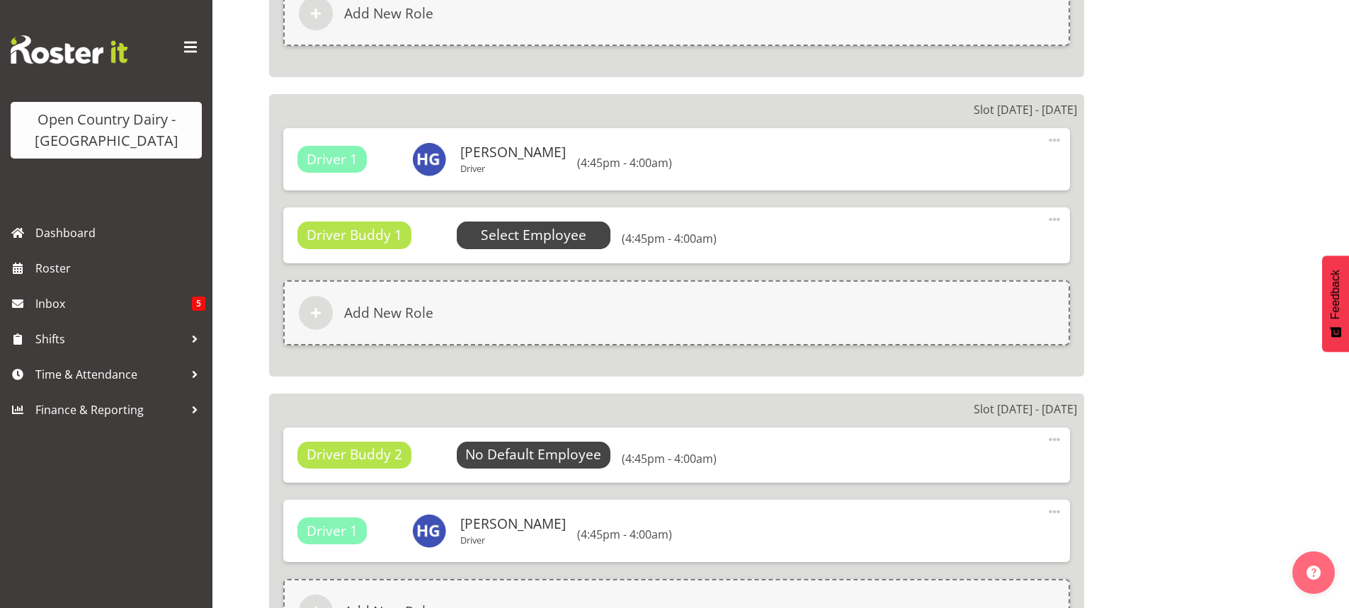
click at [531, 236] on span "Select Employee" at bounding box center [534, 235] width 106 height 21
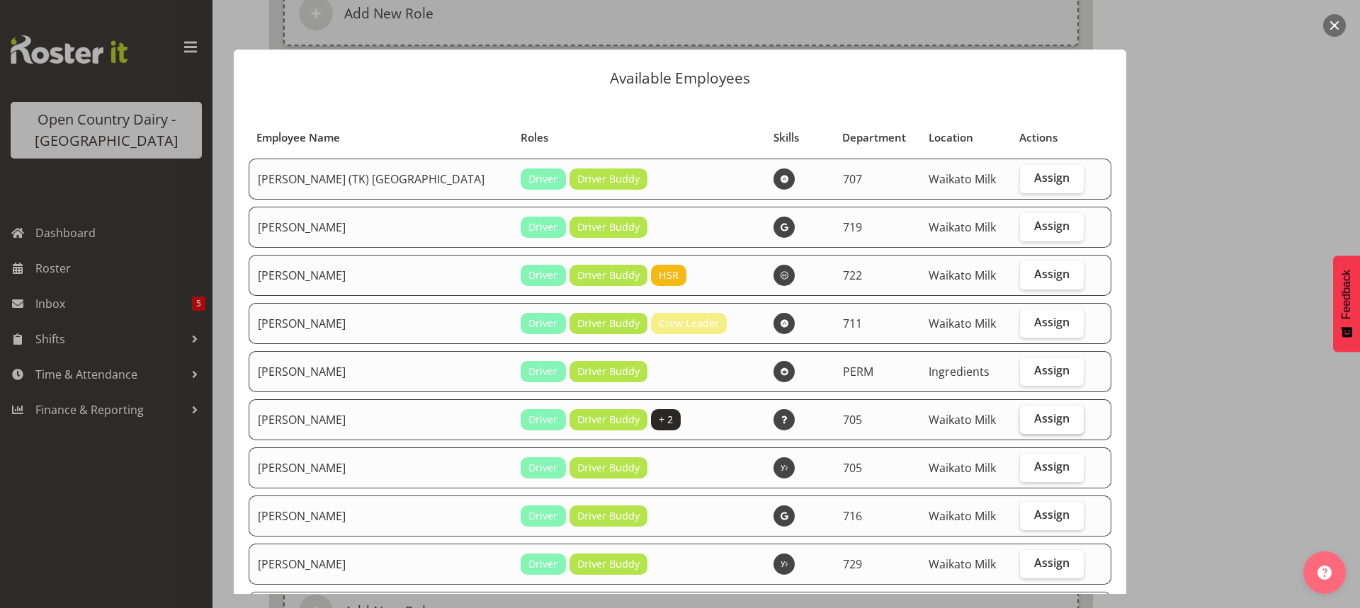
click at [1034, 416] on span "Assign" at bounding box center [1051, 418] width 35 height 14
click at [1024, 416] on input "Assign" at bounding box center [1024, 418] width 9 height 9
checkbox input "true"
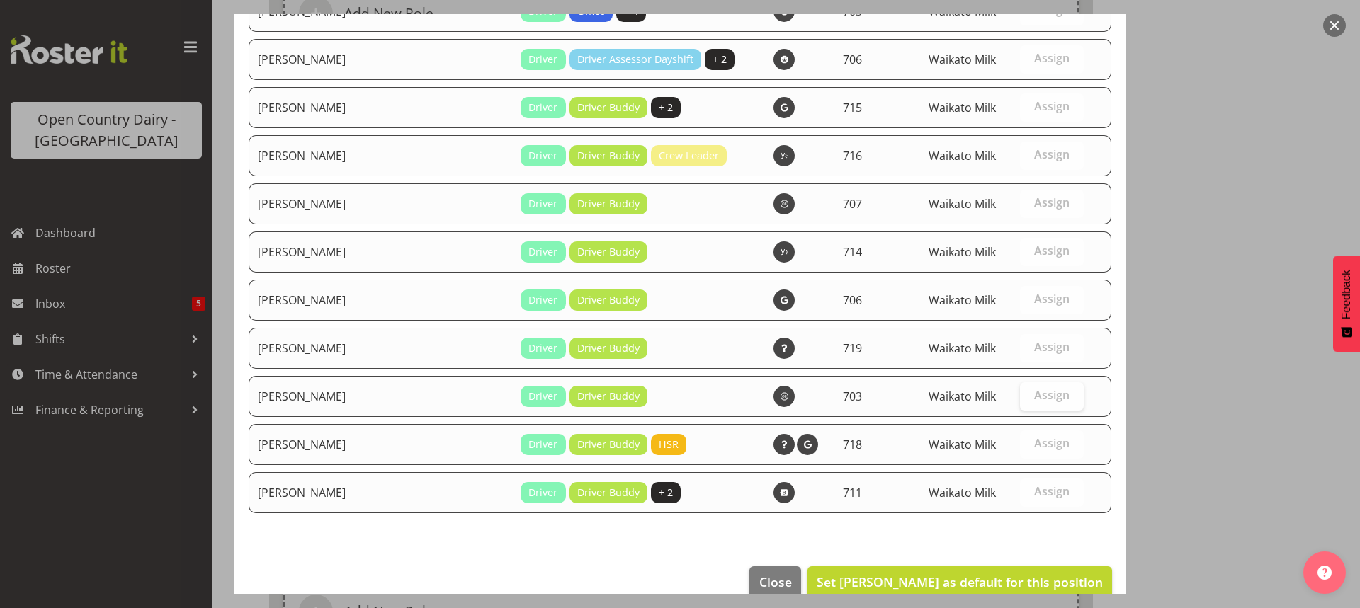
scroll to position [1348, 0]
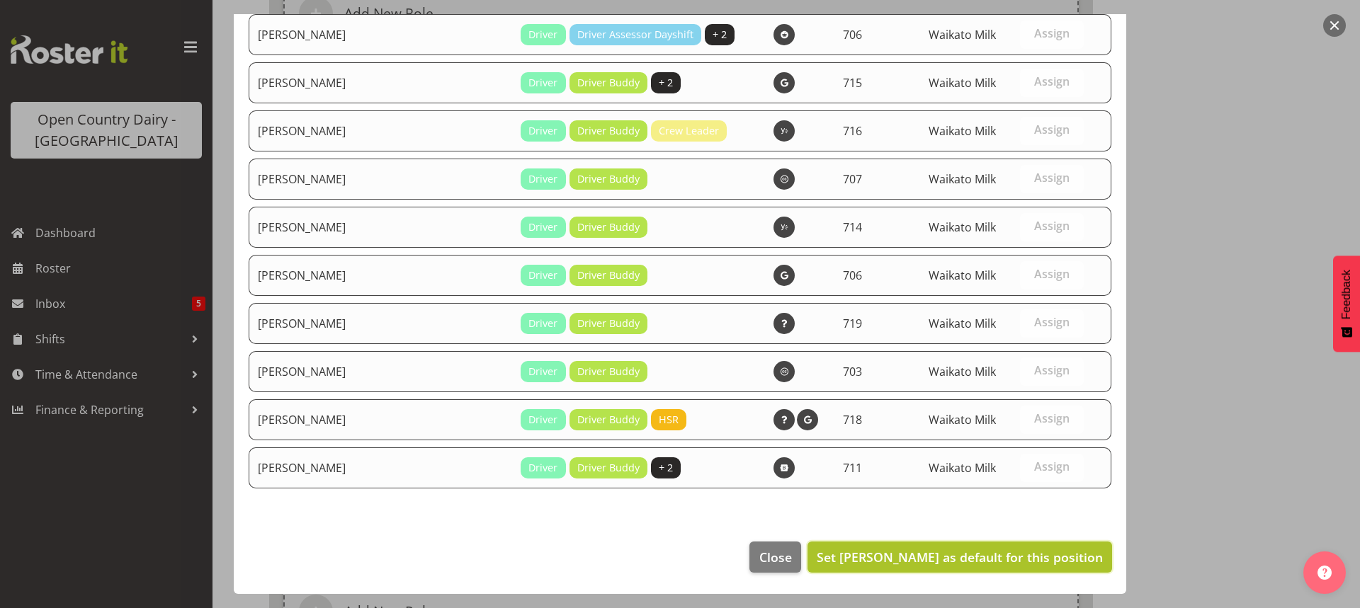
click at [991, 552] on span "Set Colin Kelly as default for this position" at bounding box center [959, 557] width 286 height 17
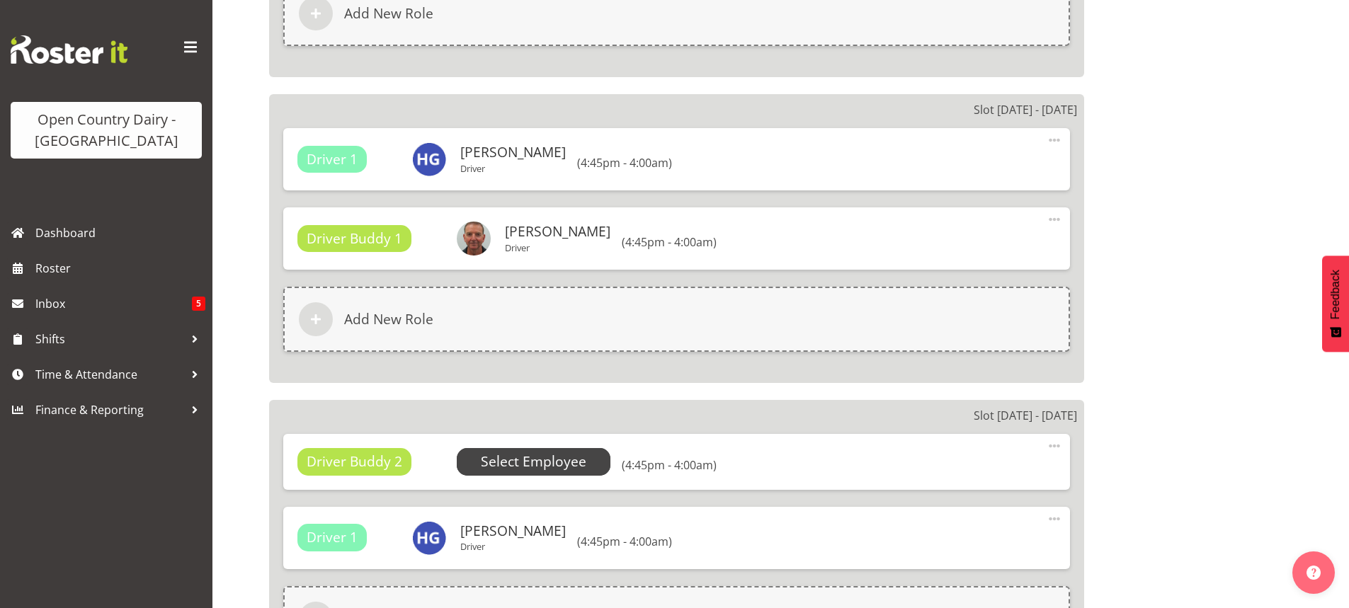
click at [528, 457] on span "Select Employee" at bounding box center [534, 462] width 106 height 21
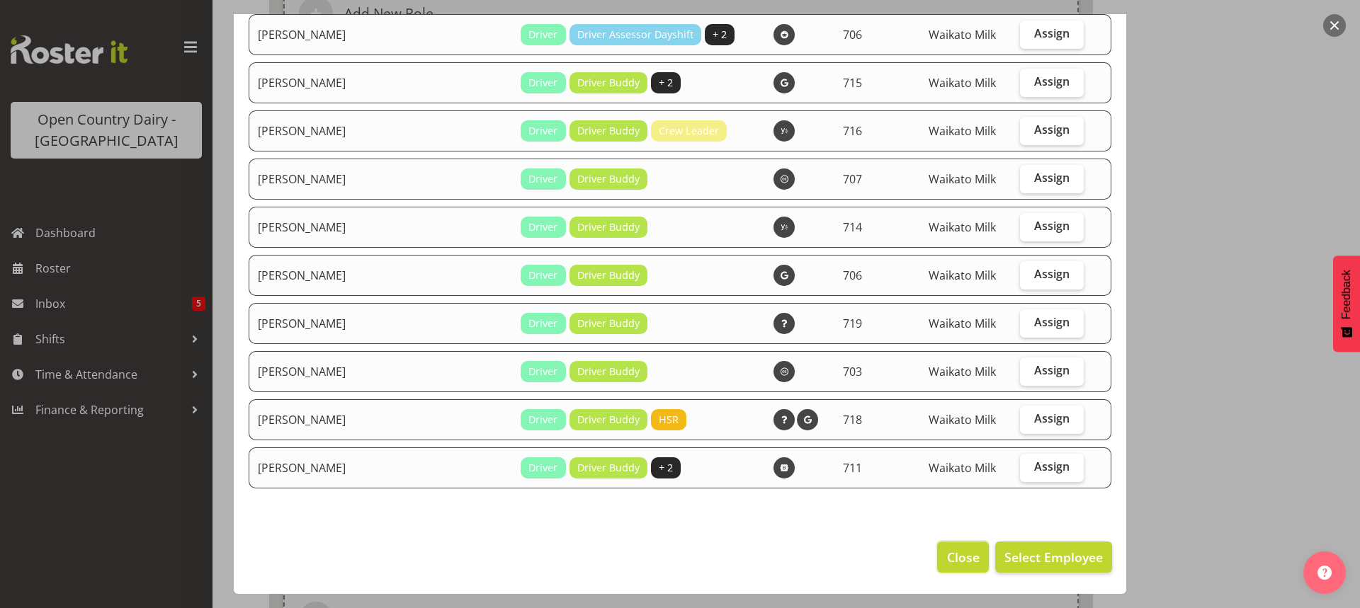
click at [947, 561] on span "Close" at bounding box center [963, 557] width 33 height 18
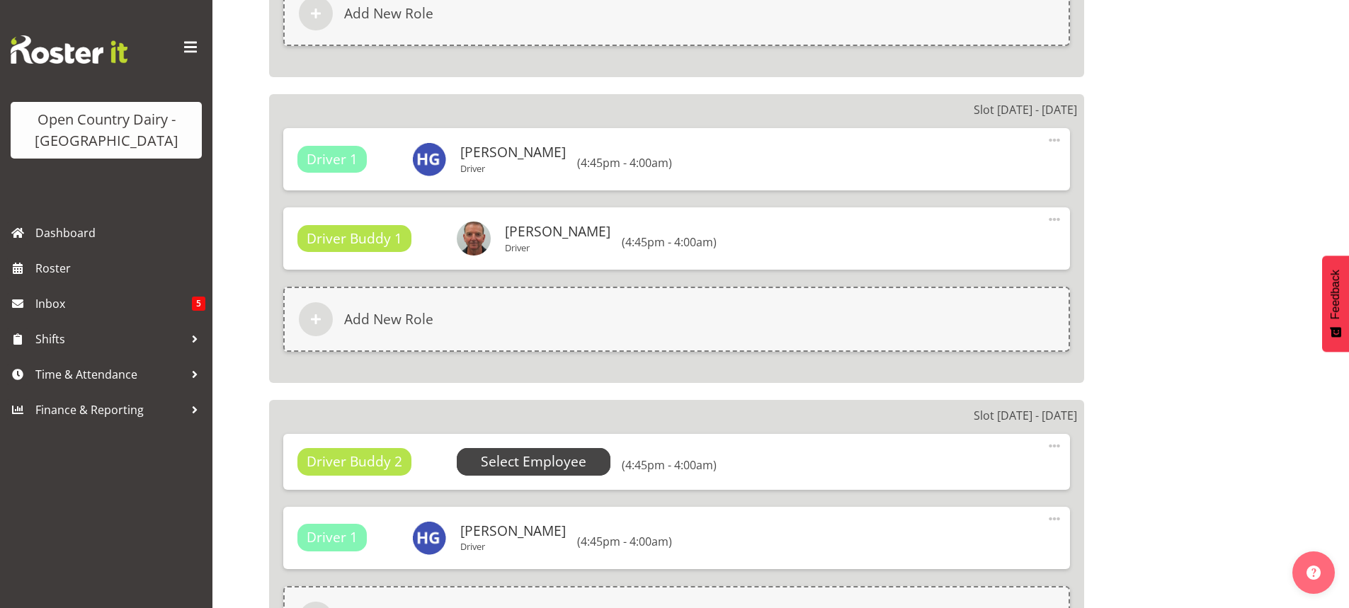
click at [539, 465] on span "Select Employee" at bounding box center [534, 462] width 106 height 21
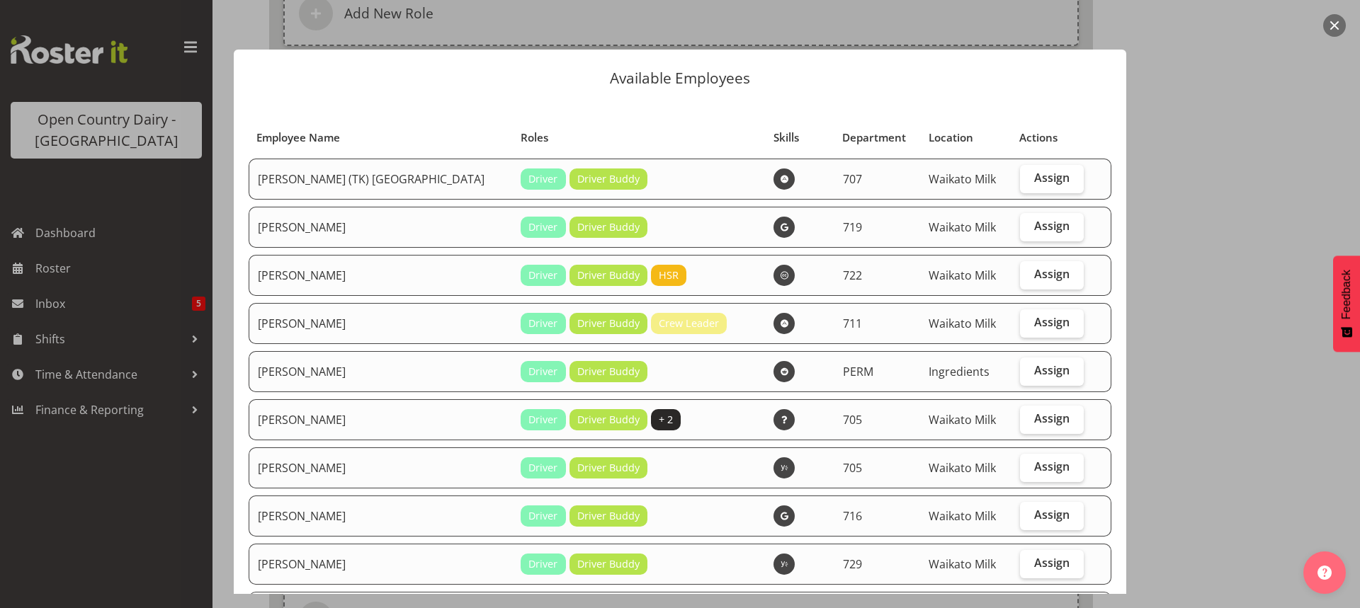
select select "714"
click at [1034, 419] on span "Assign" at bounding box center [1051, 418] width 35 height 14
click at [1028, 419] on input "Assign" at bounding box center [1024, 418] width 9 height 9
checkbox input "true"
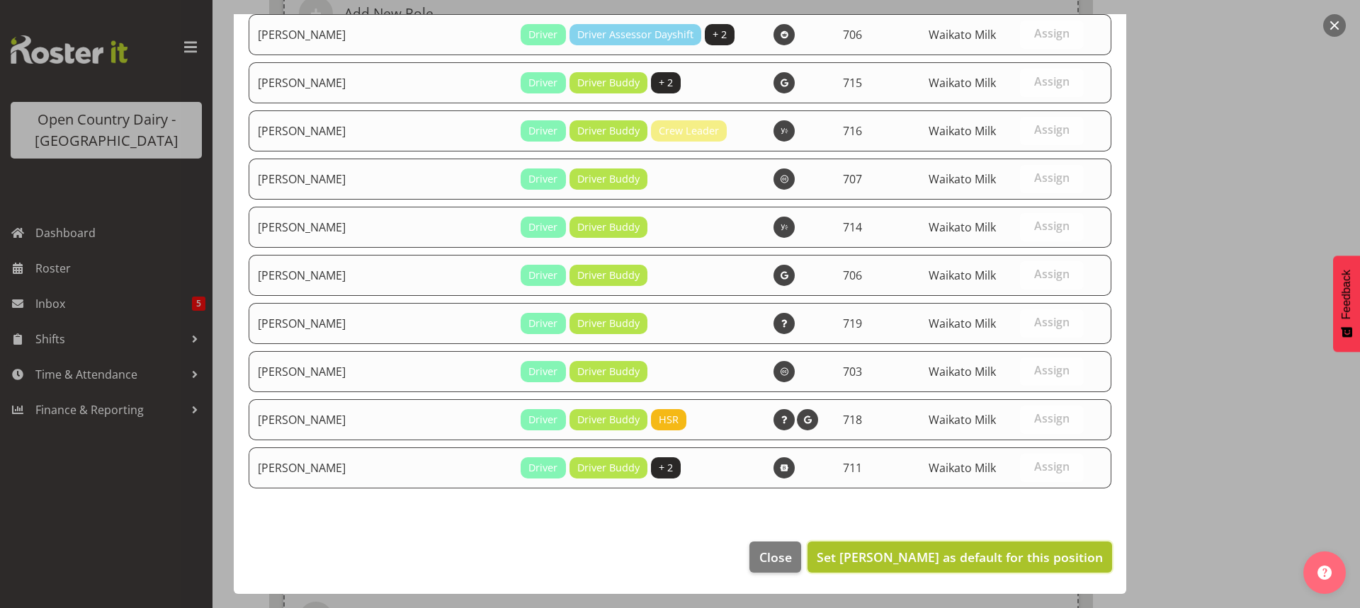
click at [998, 562] on span "Set Colin Kelly as default for this position" at bounding box center [959, 557] width 286 height 17
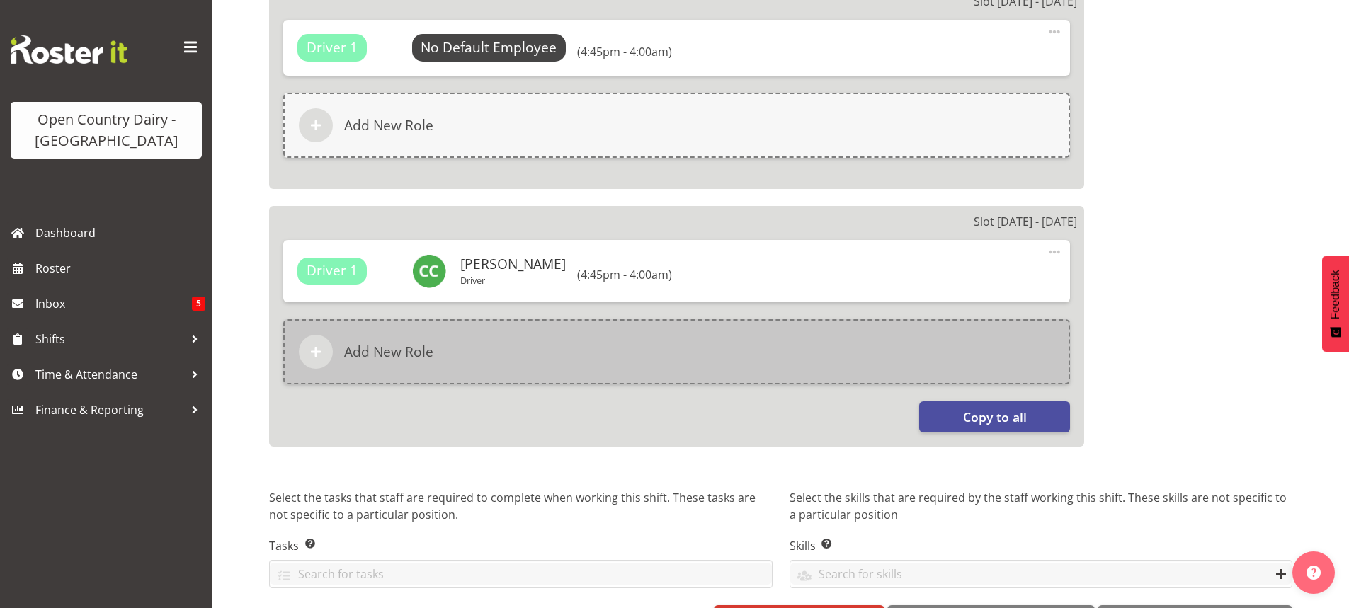
scroll to position [2481, 0]
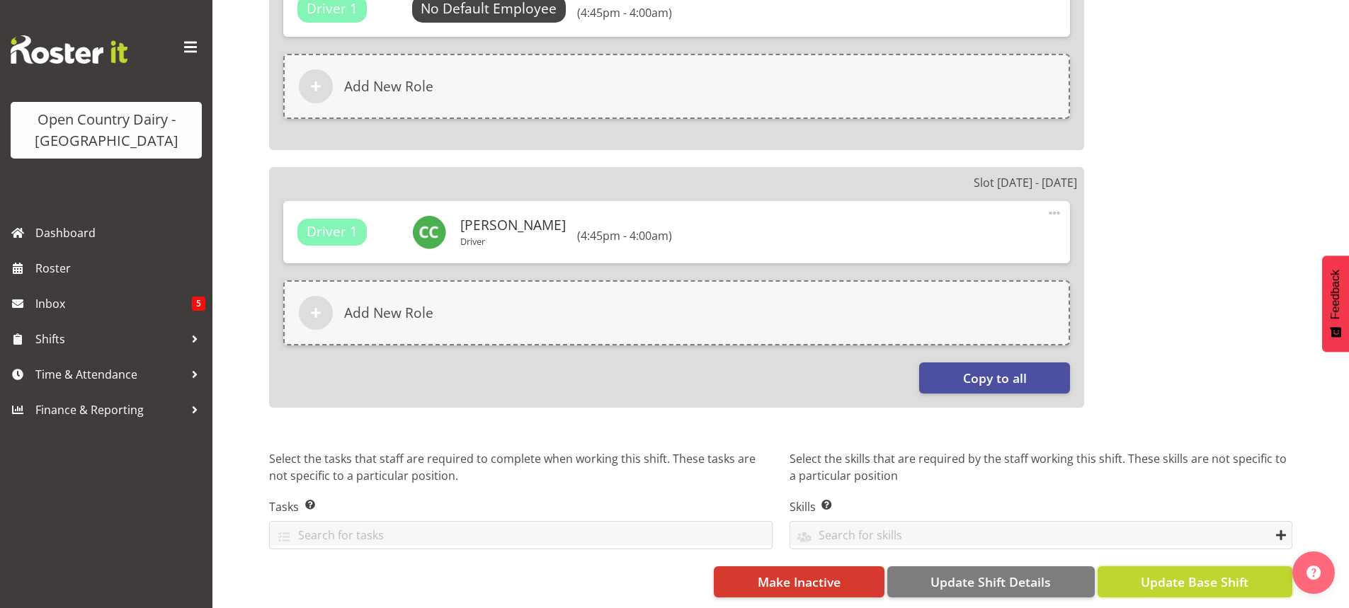
click at [1183, 573] on span "Update Base Shift" at bounding box center [1195, 582] width 108 height 18
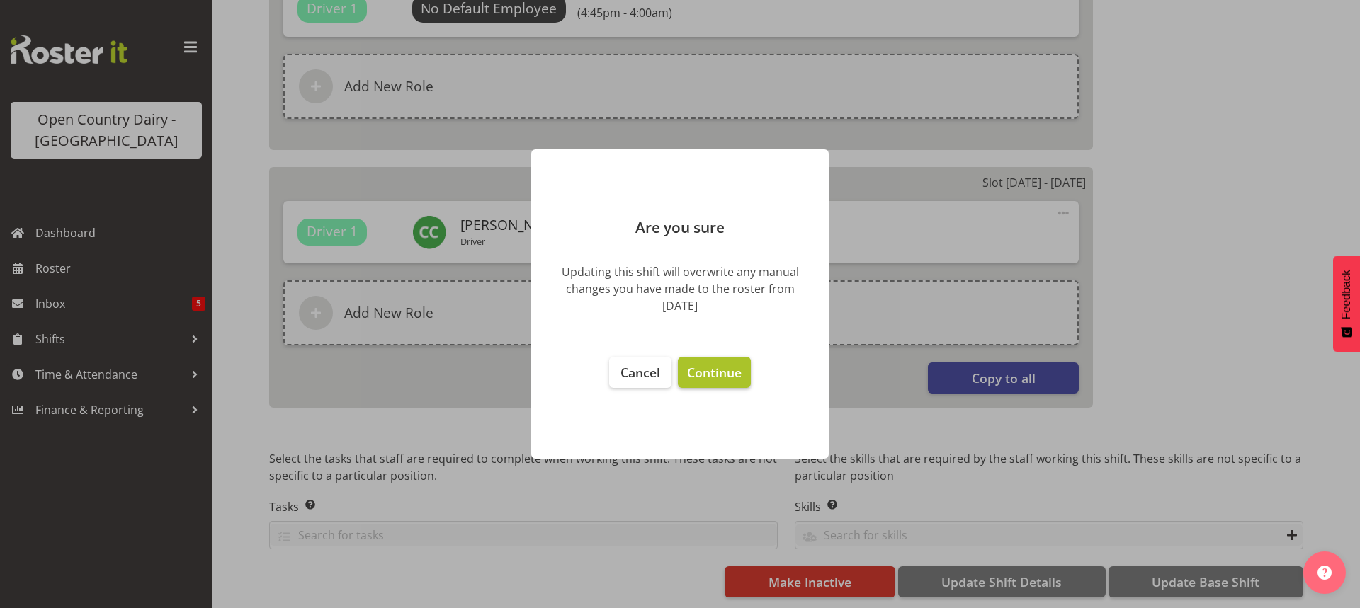
click at [701, 377] on span "Continue" at bounding box center [714, 372] width 55 height 17
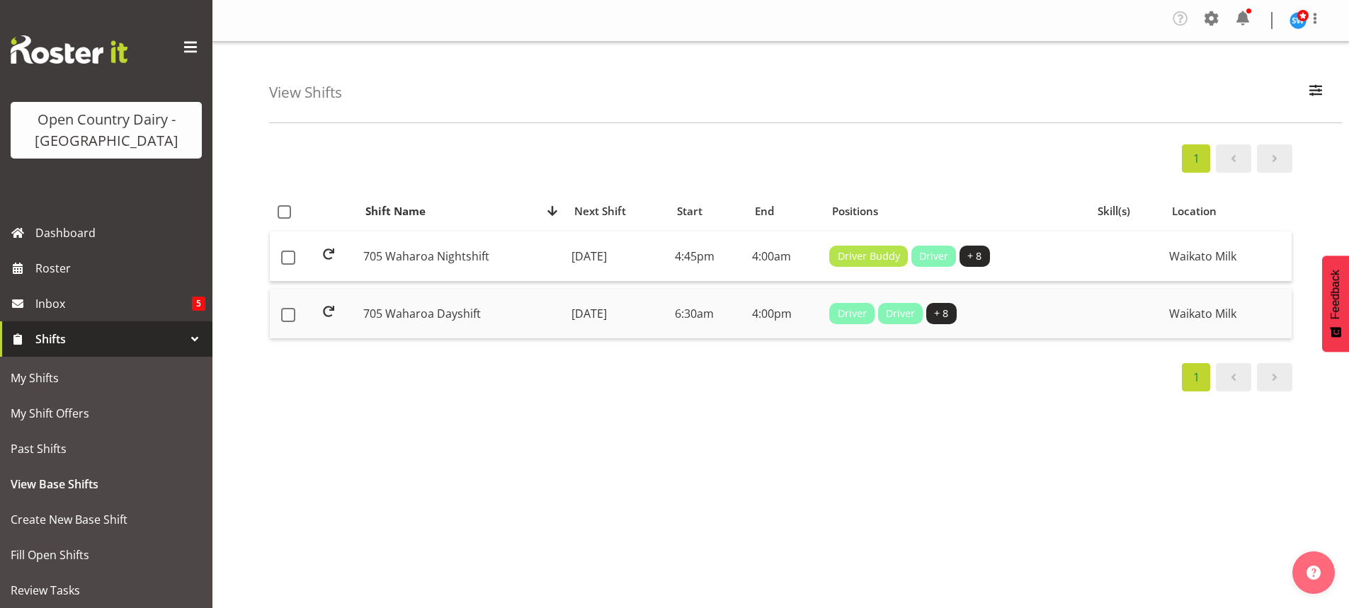
click at [584, 311] on td "[DATE]" at bounding box center [617, 314] width 103 height 50
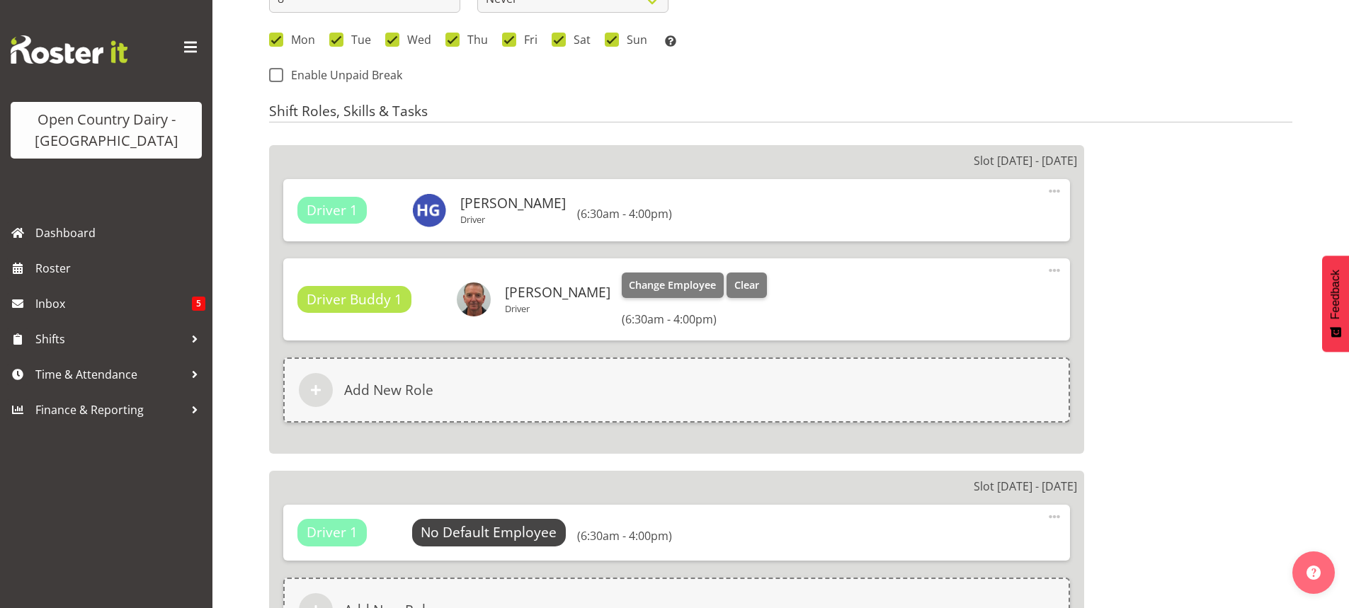
select select
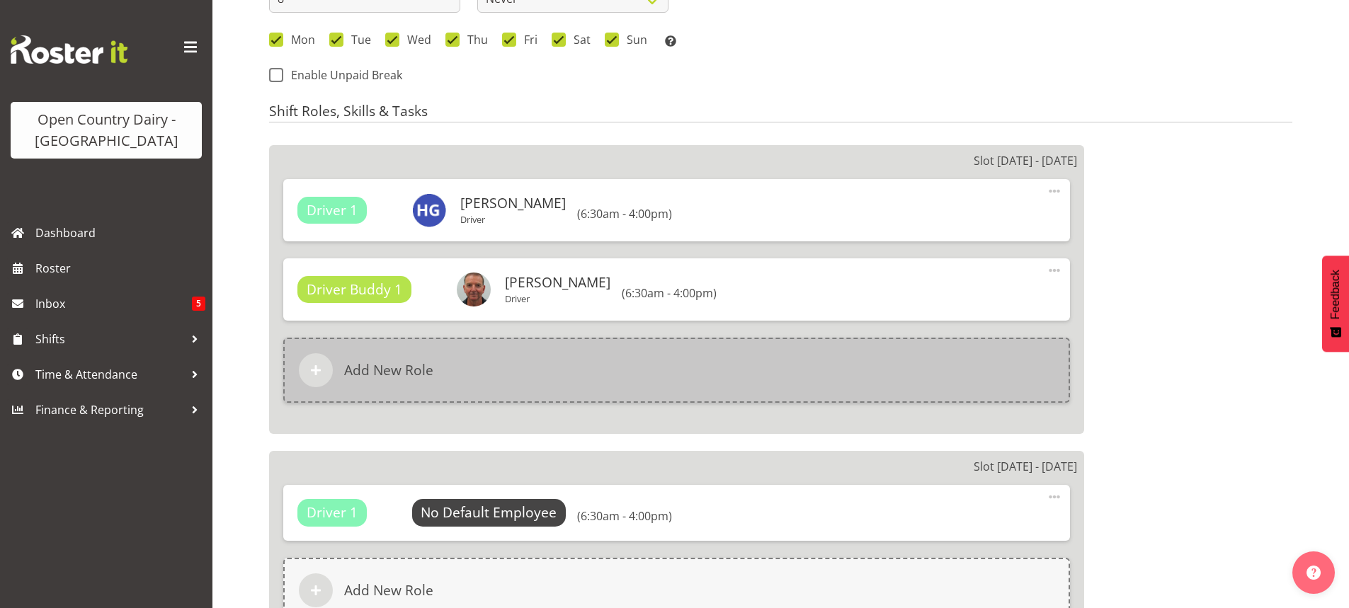
select select
select select "1054"
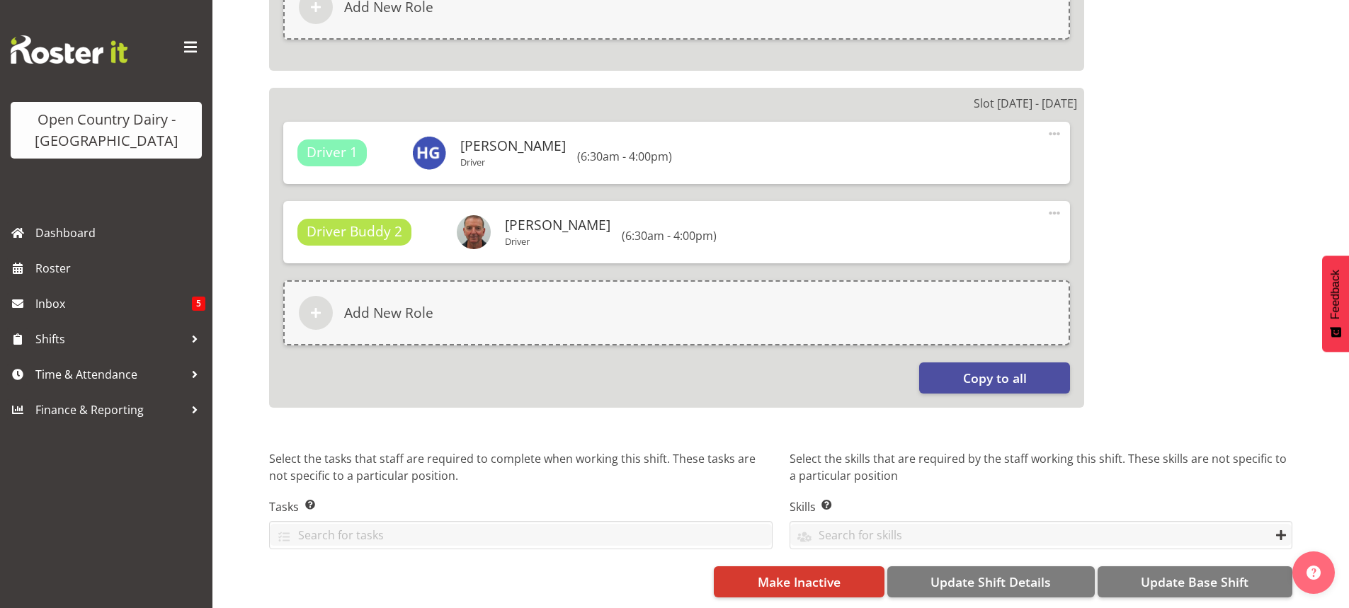
scroll to position [2481, 0]
click at [1192, 573] on span "Update Base Shift" at bounding box center [1195, 582] width 108 height 18
select select "714"
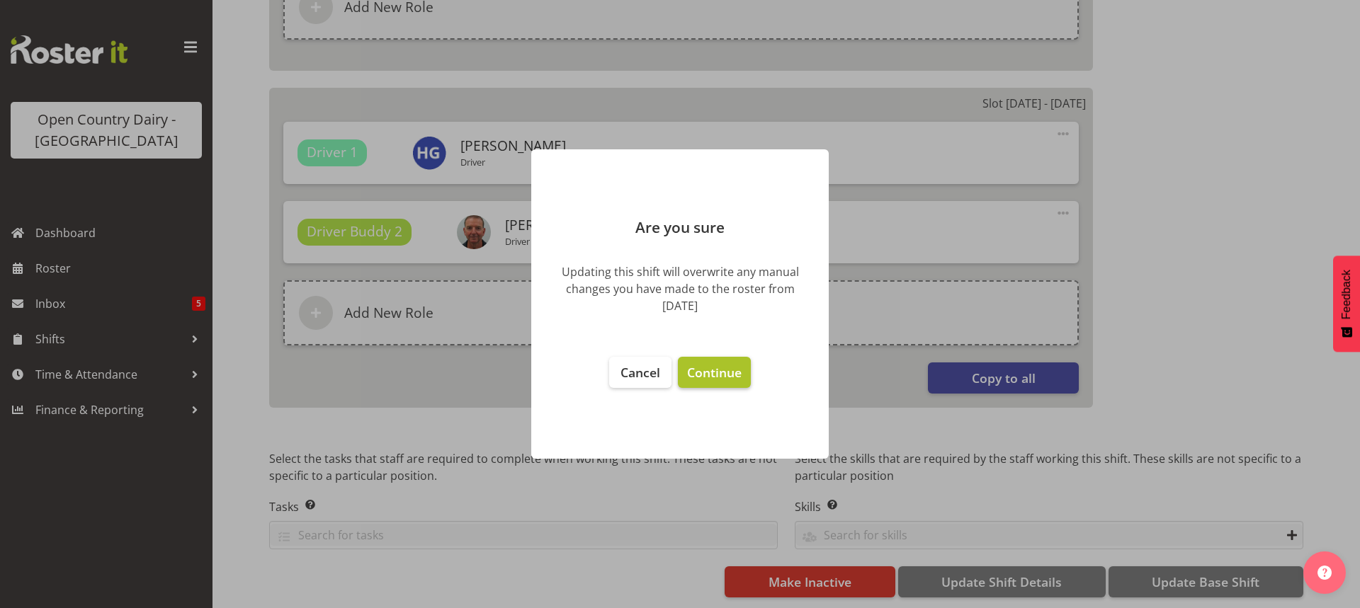
click at [706, 377] on span "Continue" at bounding box center [714, 372] width 55 height 17
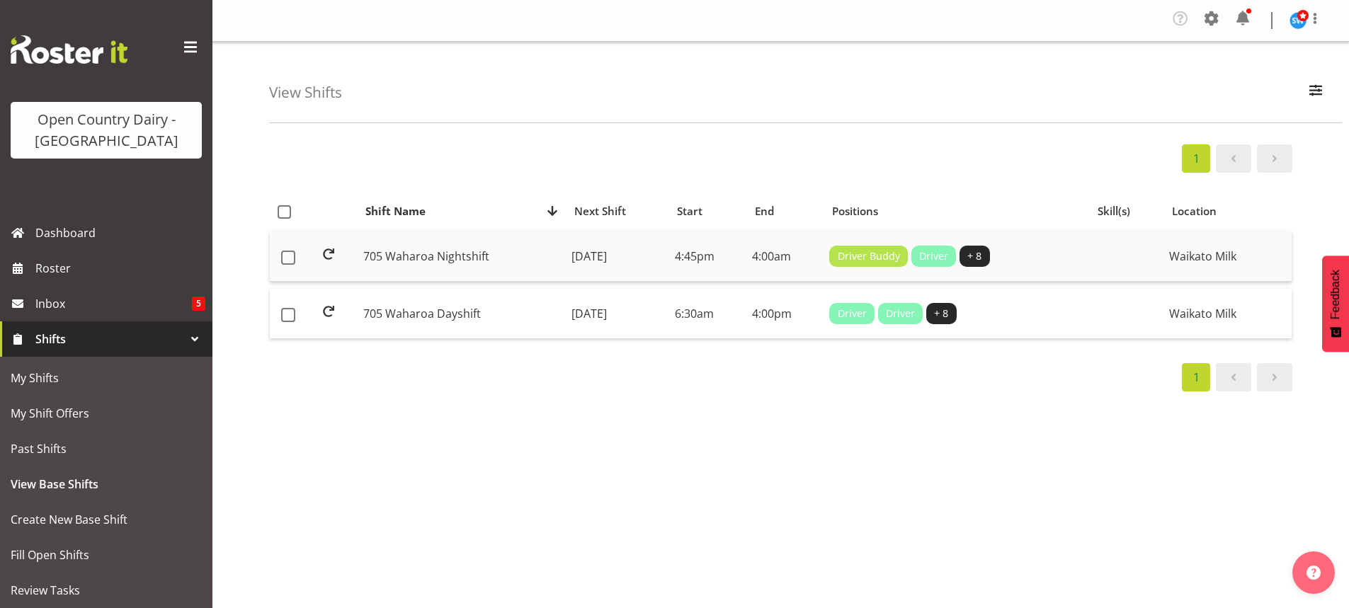
click at [627, 256] on td "[DATE]" at bounding box center [617, 257] width 103 height 50
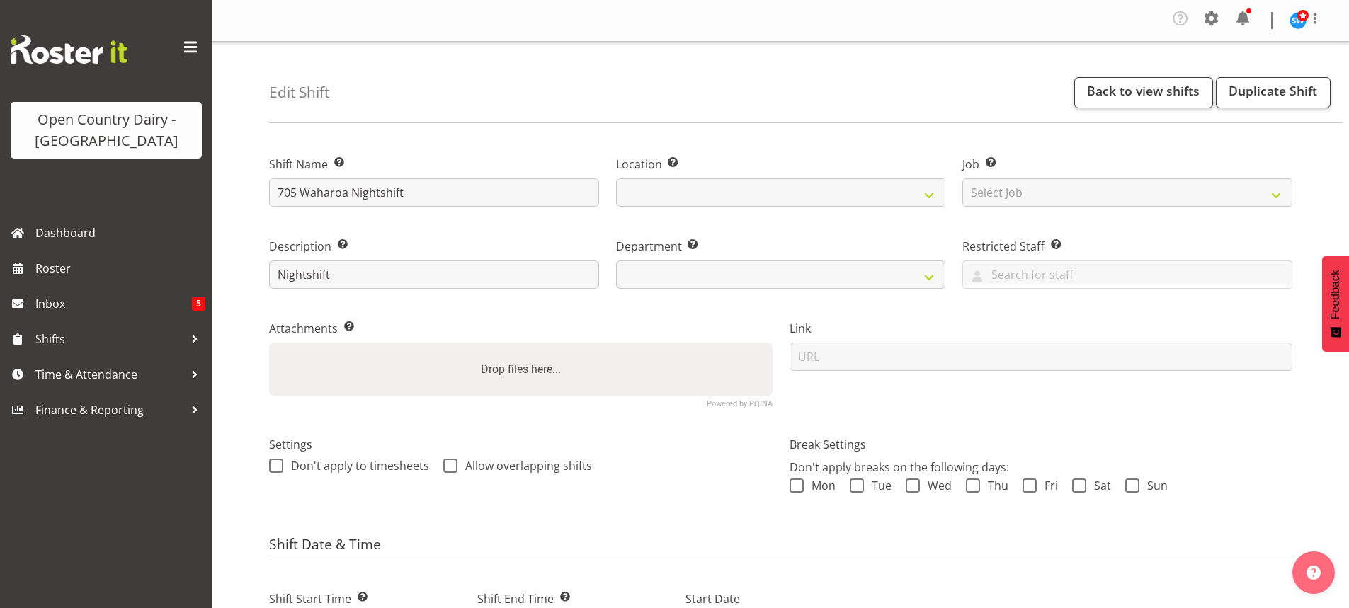
select select
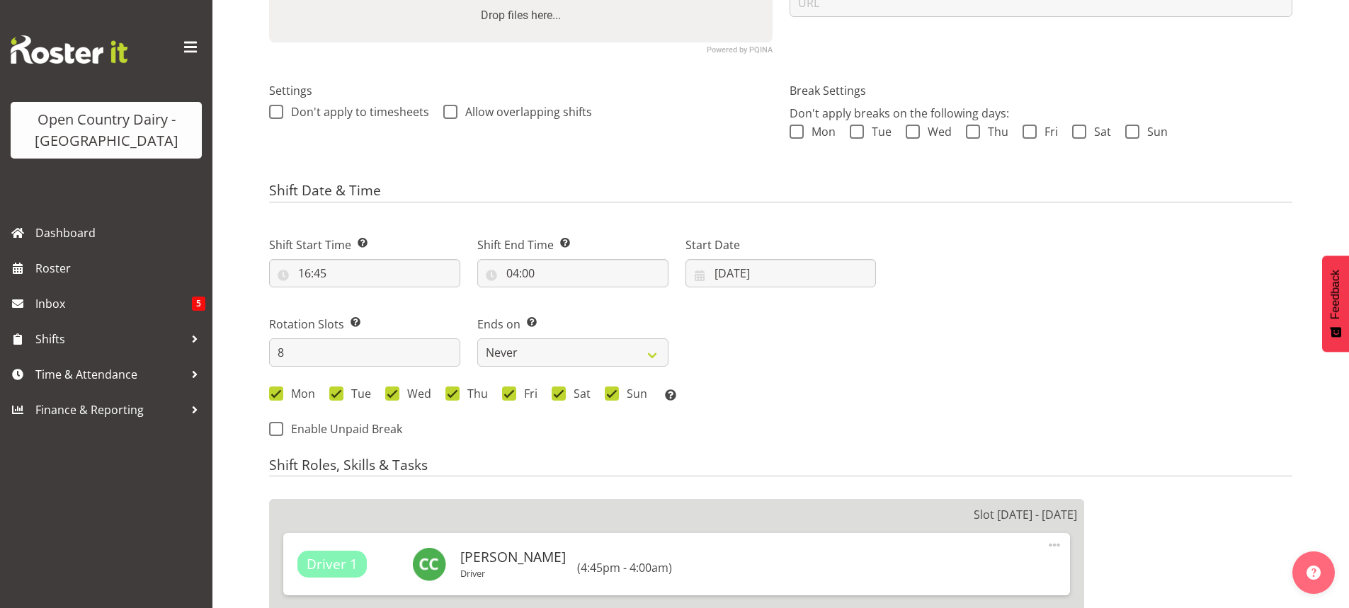
select select
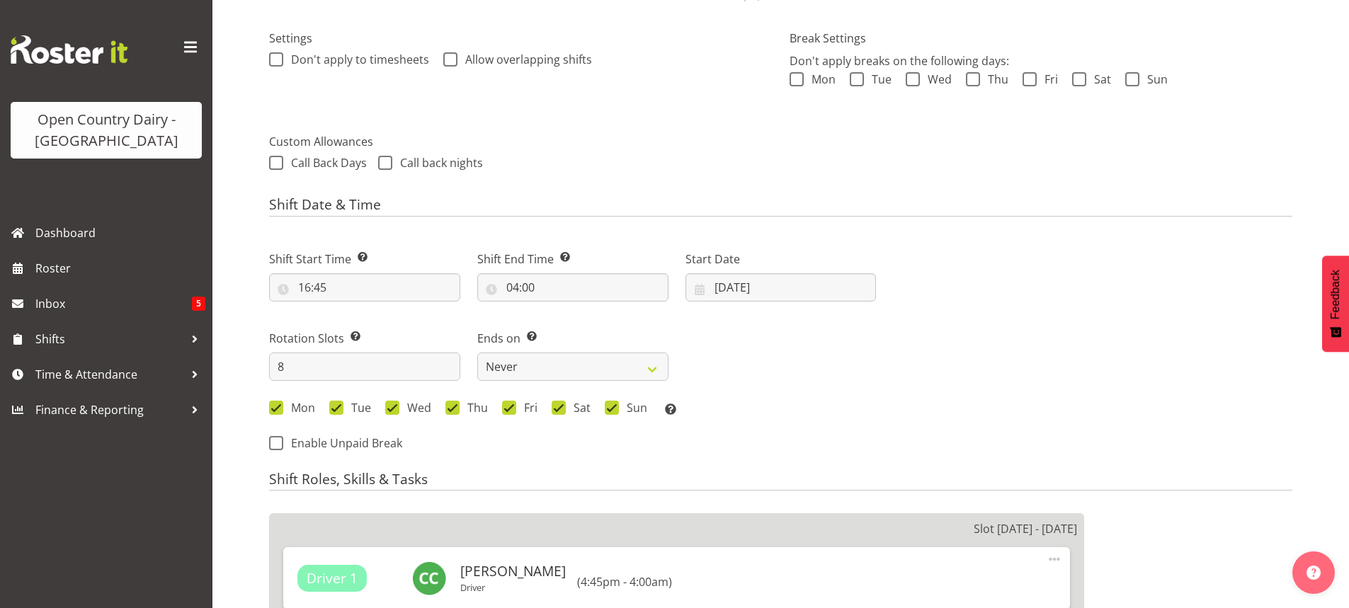
select select
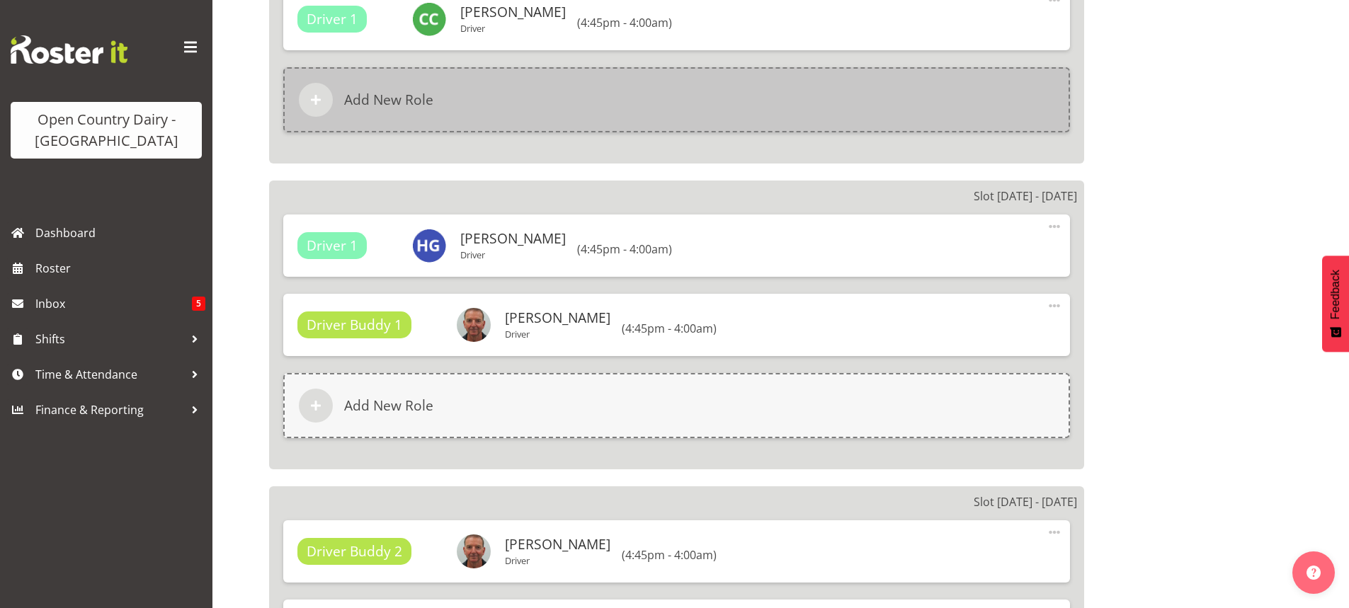
select select
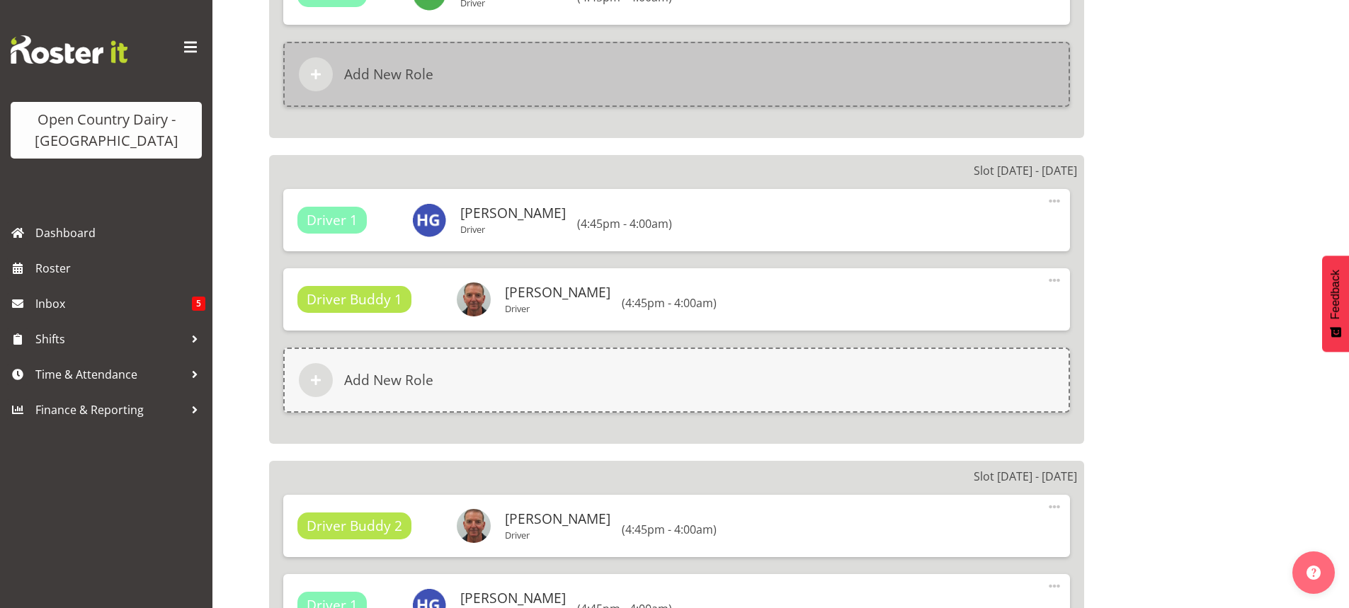
select select "1054"
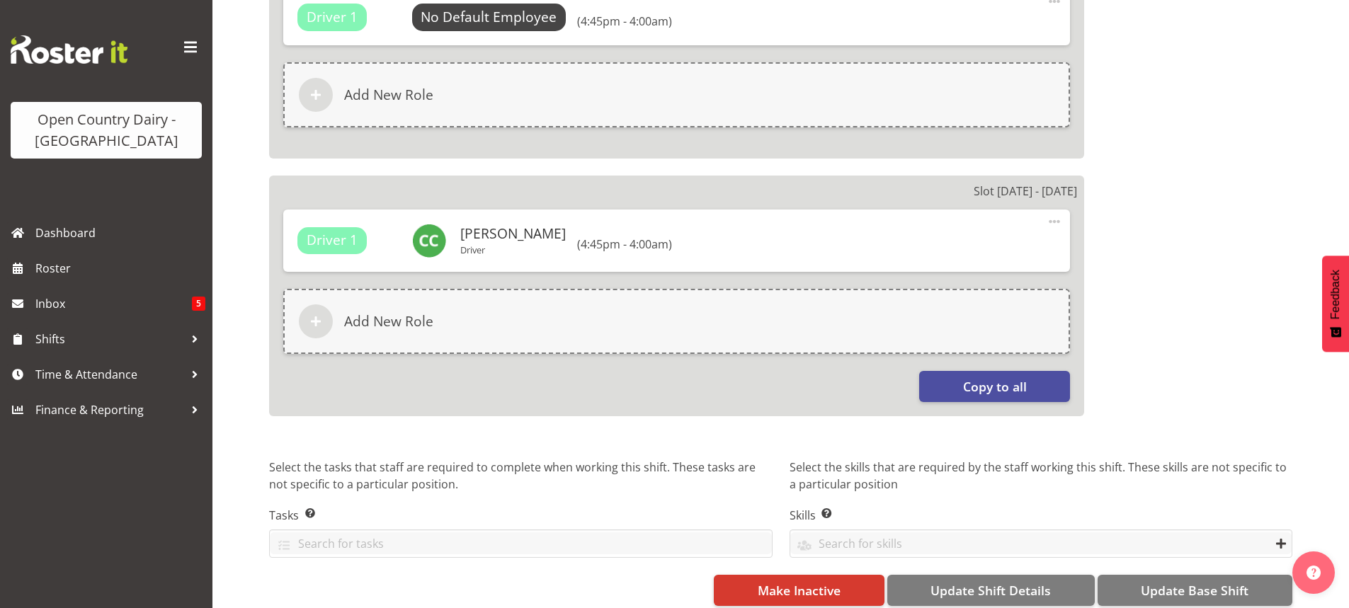
scroll to position [2481, 0]
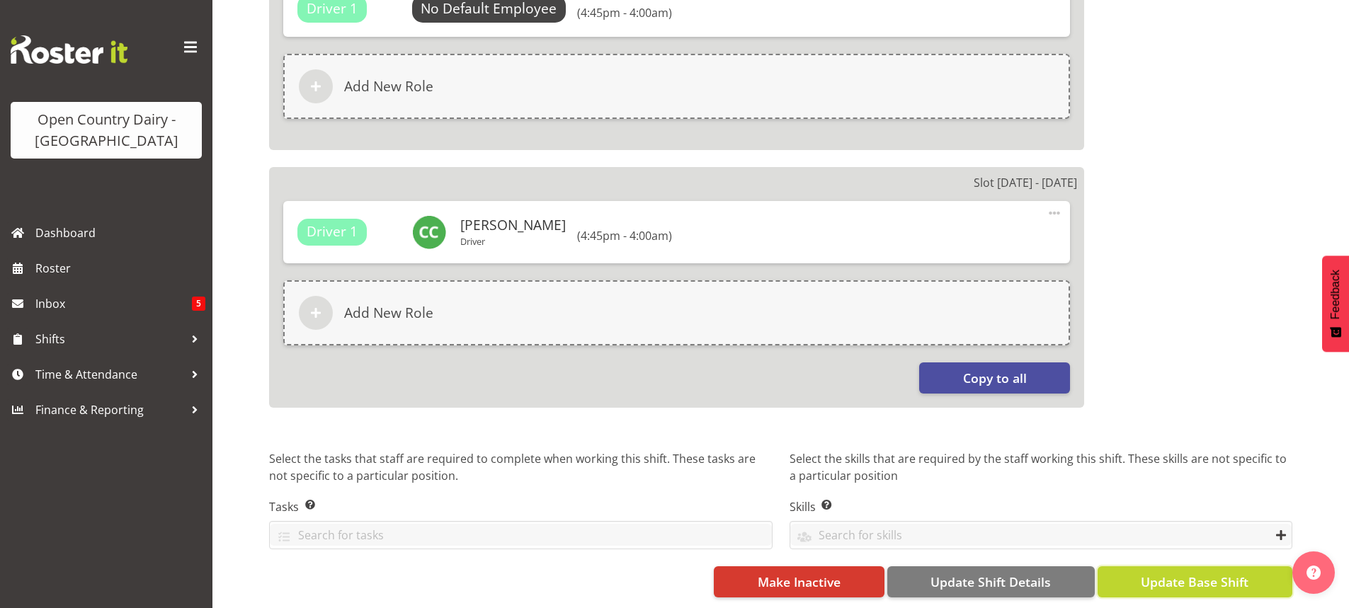
click at [1197, 573] on span "Update Base Shift" at bounding box center [1195, 582] width 108 height 18
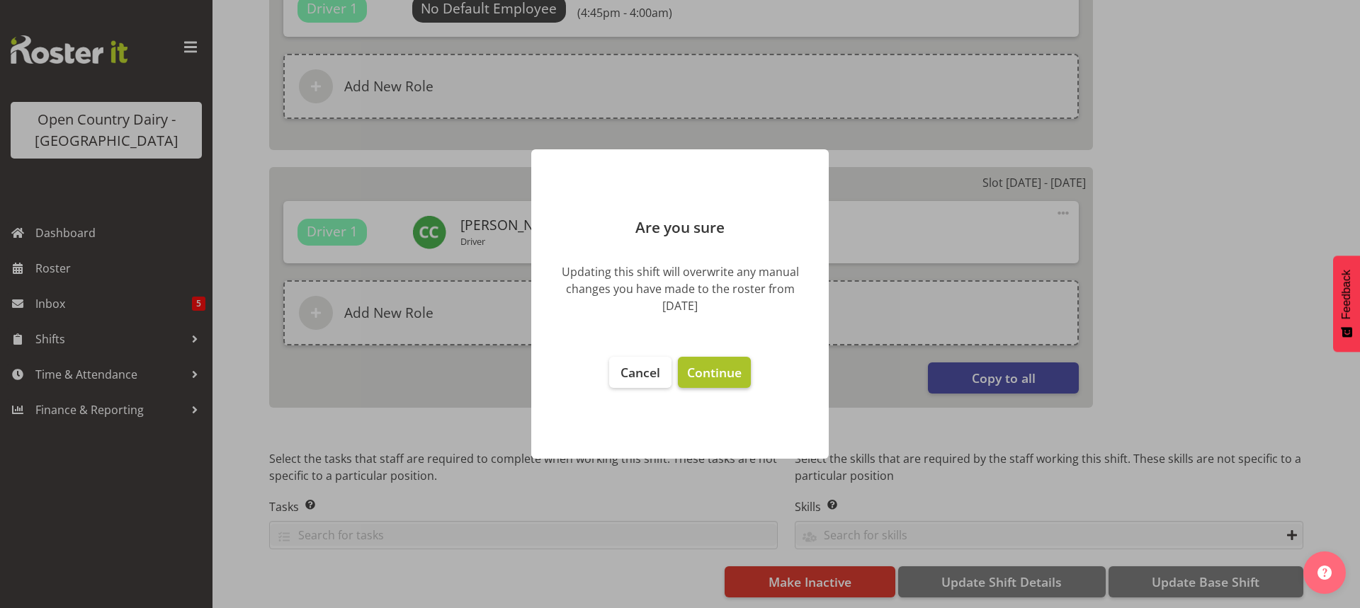
click at [714, 373] on span "Continue" at bounding box center [714, 372] width 55 height 17
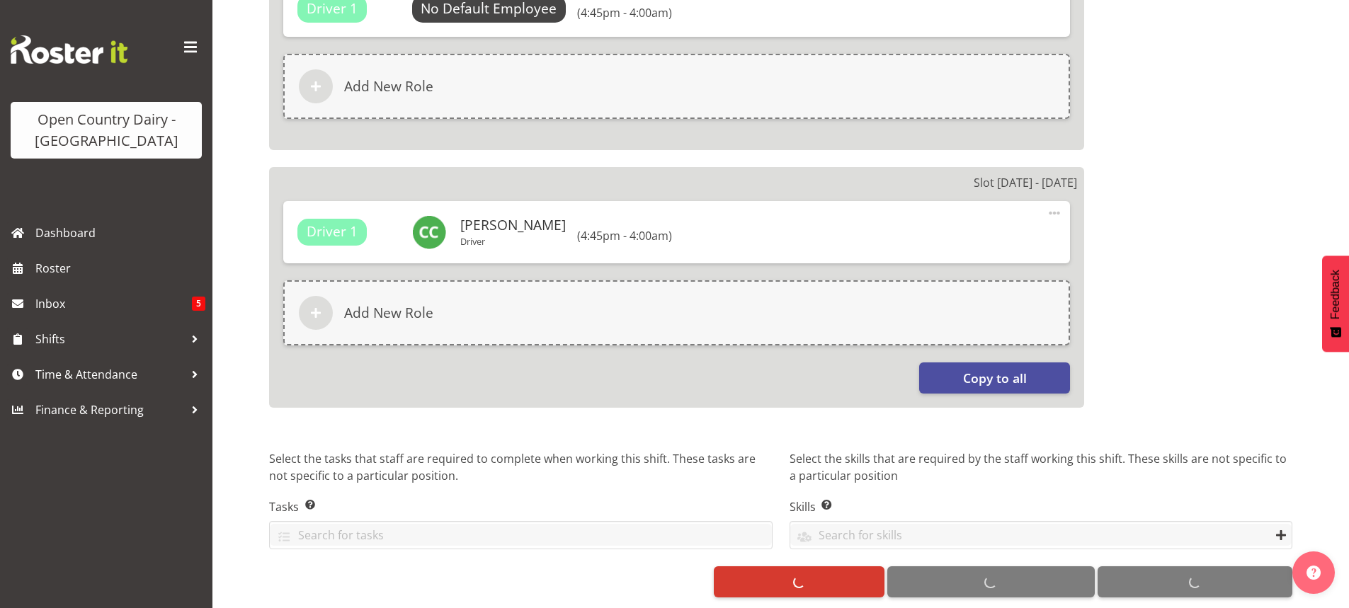
select select
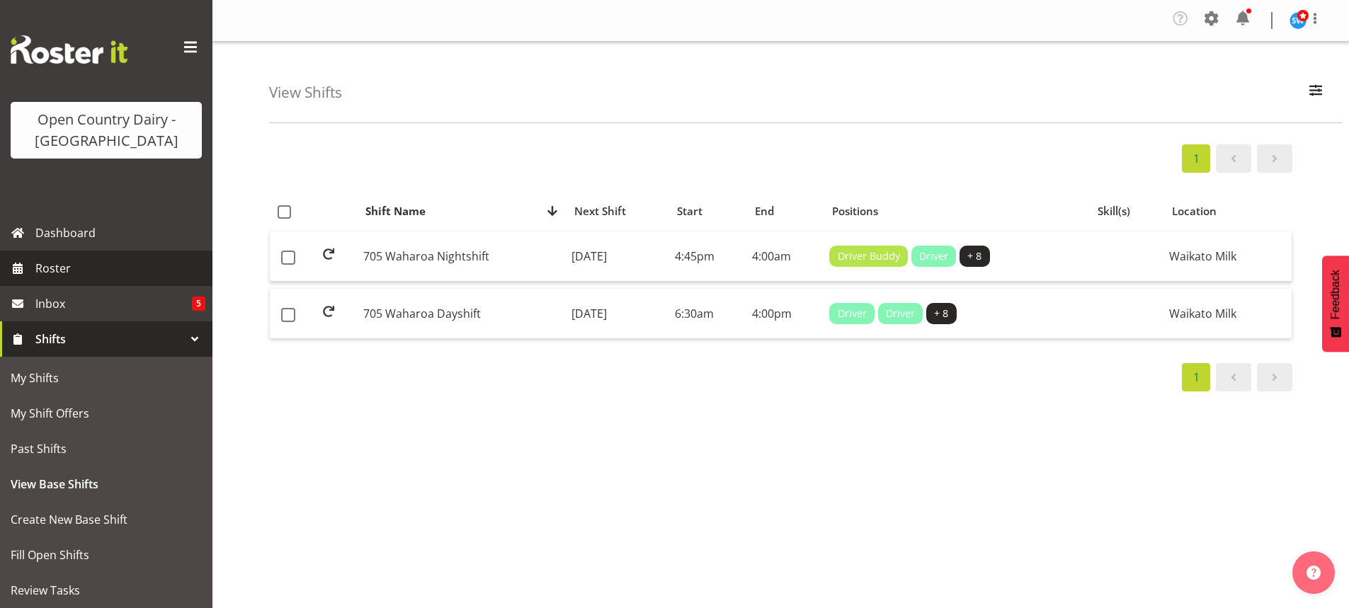
click at [54, 267] on span "Roster" at bounding box center [120, 268] width 170 height 21
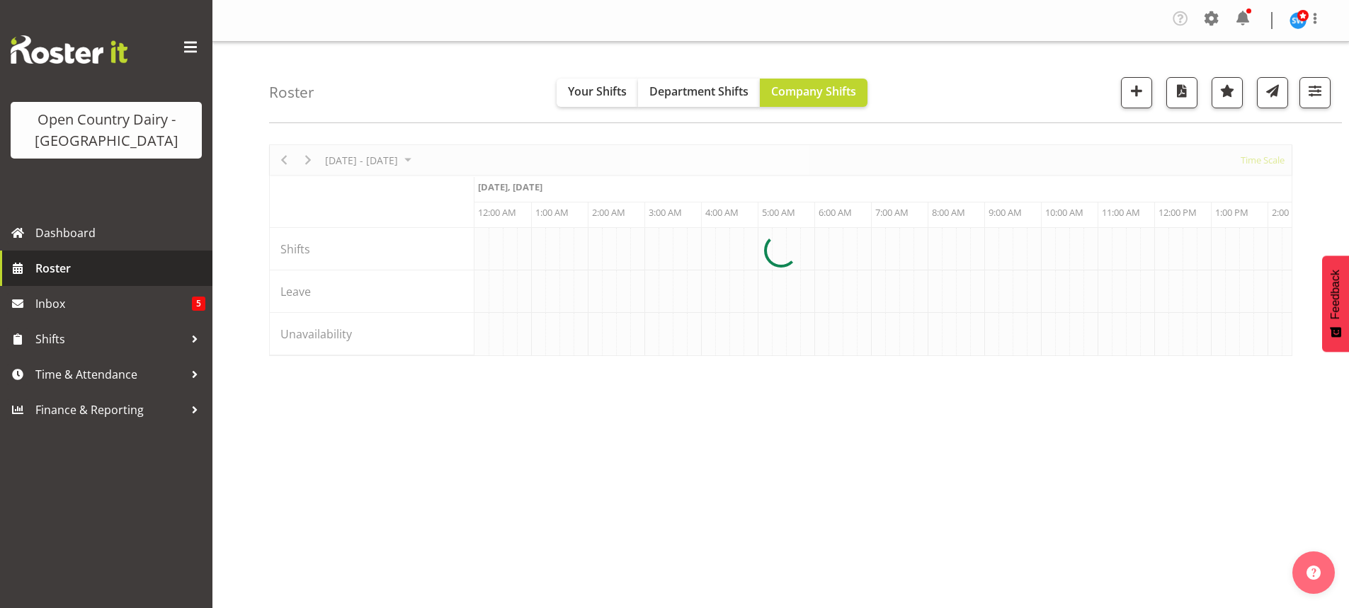
scroll to position [0, 4079]
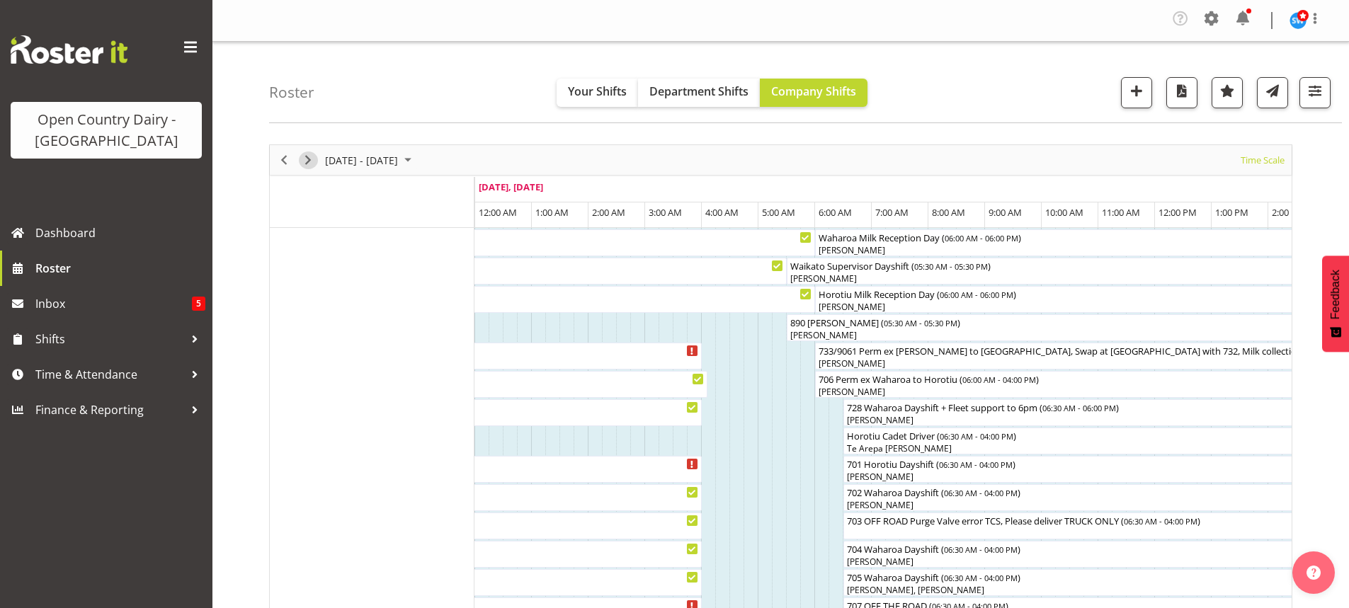
click at [309, 158] on span "Next" at bounding box center [308, 161] width 17 height 18
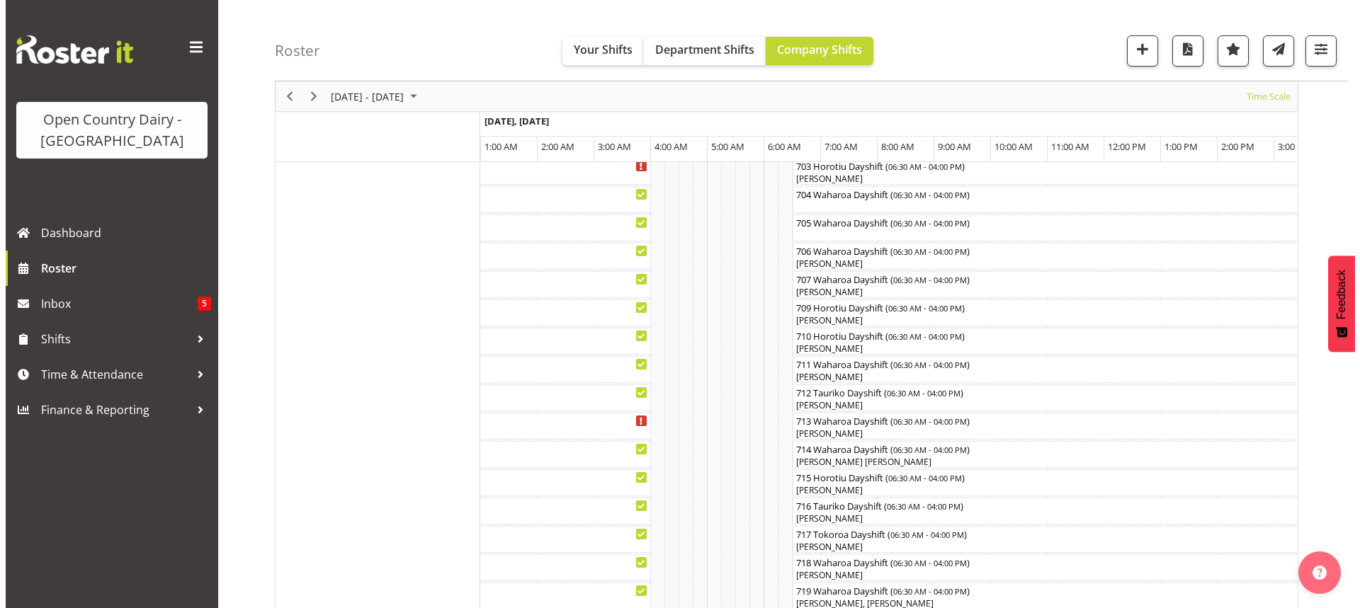
scroll to position [354, 0]
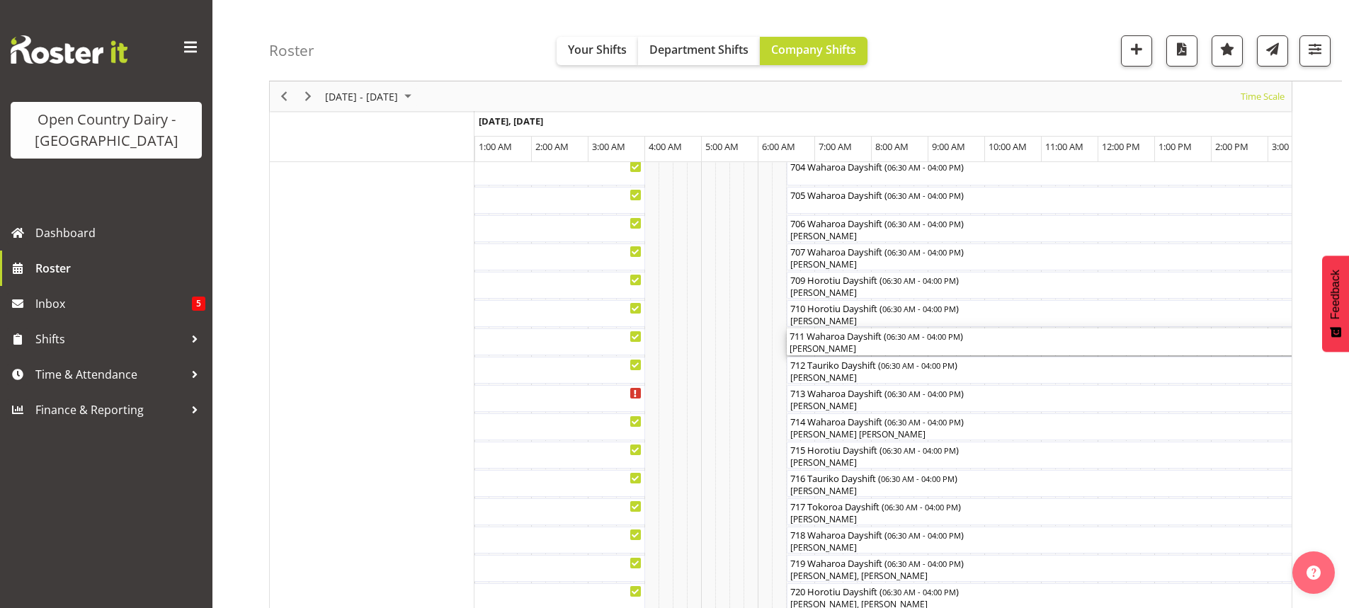
click at [889, 348] on div "[PERSON_NAME]" at bounding box center [1056, 349] width 533 height 13
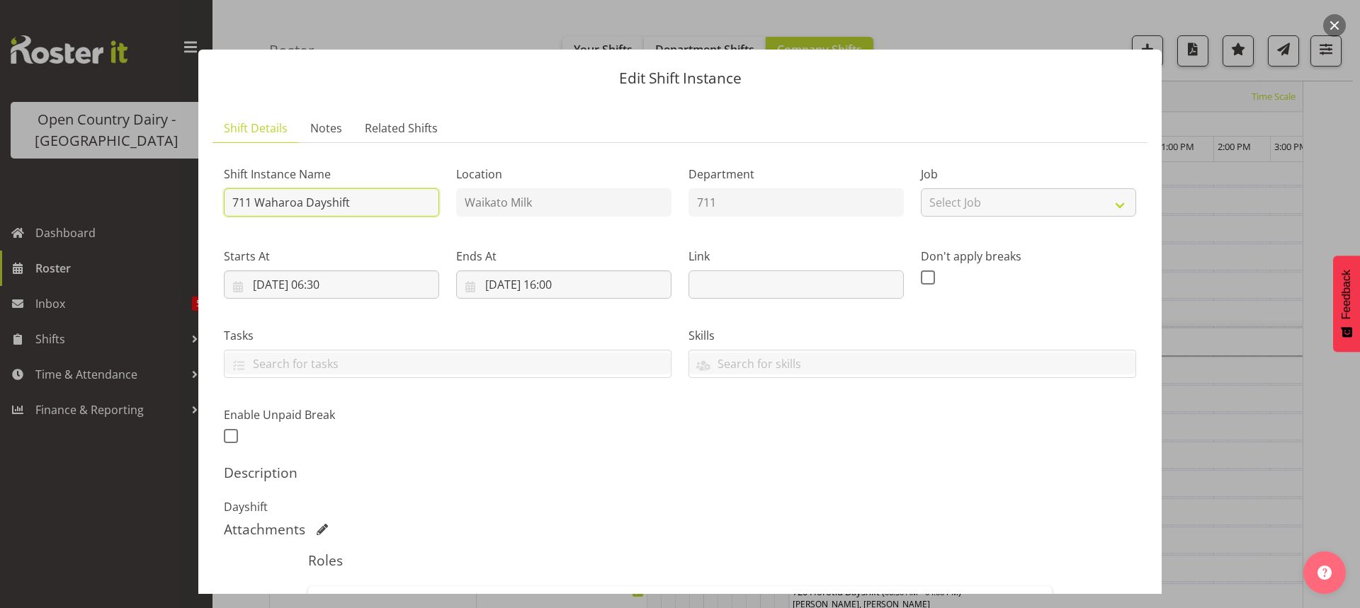
click at [381, 195] on input "711 Waharoa Dayshift" at bounding box center [331, 202] width 215 height 28
click at [426, 202] on input "711 OFF ROAD, Matamata Windscreens, Please" at bounding box center [331, 202] width 215 height 28
click at [598, 461] on div "Shift Instance Name 711 OFF ROAD, Matamata Windscreens, Please Location Waikato…" at bounding box center [680, 448] width 912 height 589
click at [426, 202] on input "711 OFF ROAD, Matamata Windscreens, Please" at bounding box center [331, 202] width 215 height 28
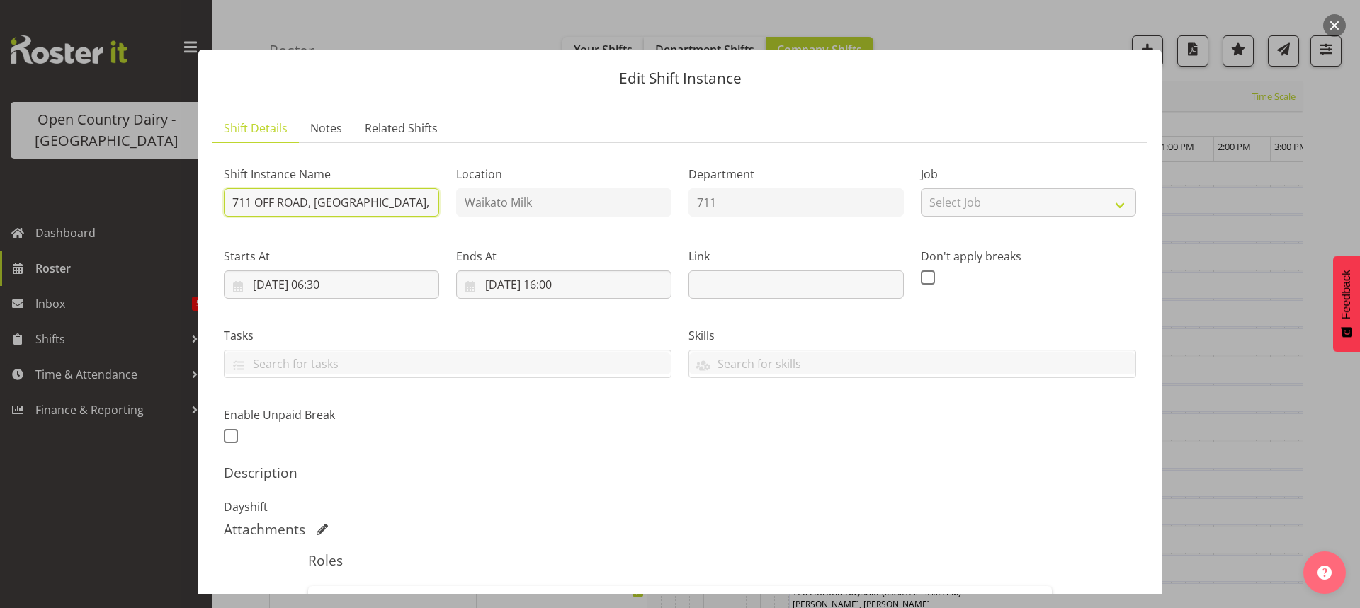
drag, startPoint x: 420, startPoint y: 203, endPoint x: 428, endPoint y: 193, distance: 13.1
click at [420, 201] on input "711 OFF ROAD, Matamatns, Please" at bounding box center [331, 202] width 215 height 28
drag, startPoint x: 411, startPoint y: 203, endPoint x: 422, endPoint y: 193, distance: 15.1
click at [415, 201] on input "711 OFF ROAD, Matamata Windscreens, Please Deliver Truck OPnly" at bounding box center [331, 202] width 215 height 28
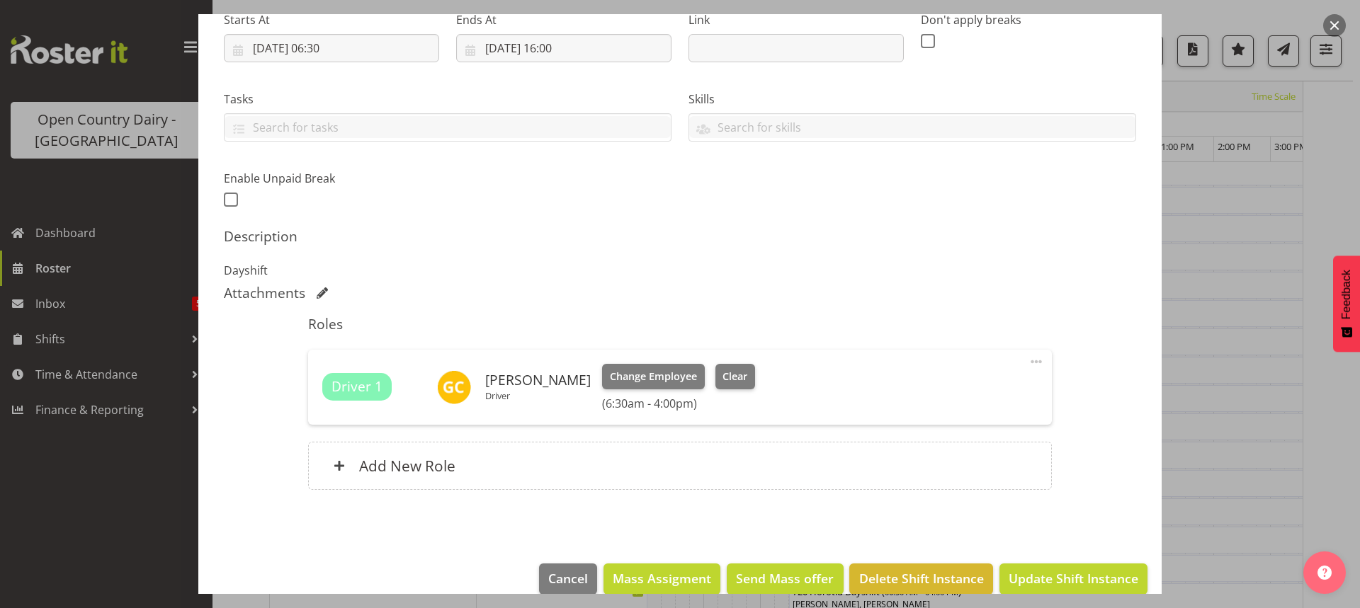
scroll to position [258, 0]
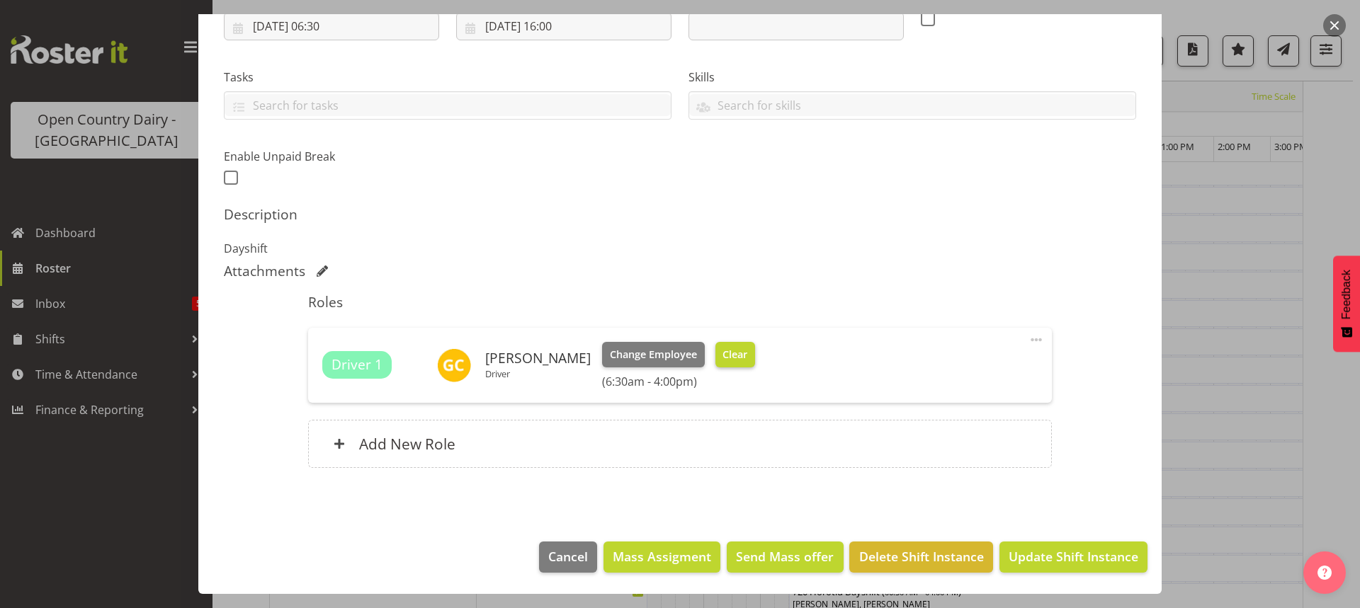
type input "711 OFF ROAD, Matamata Windscreens, Please Deliver Truck Only"
click at [739, 351] on span "Clear" at bounding box center [734, 355] width 25 height 16
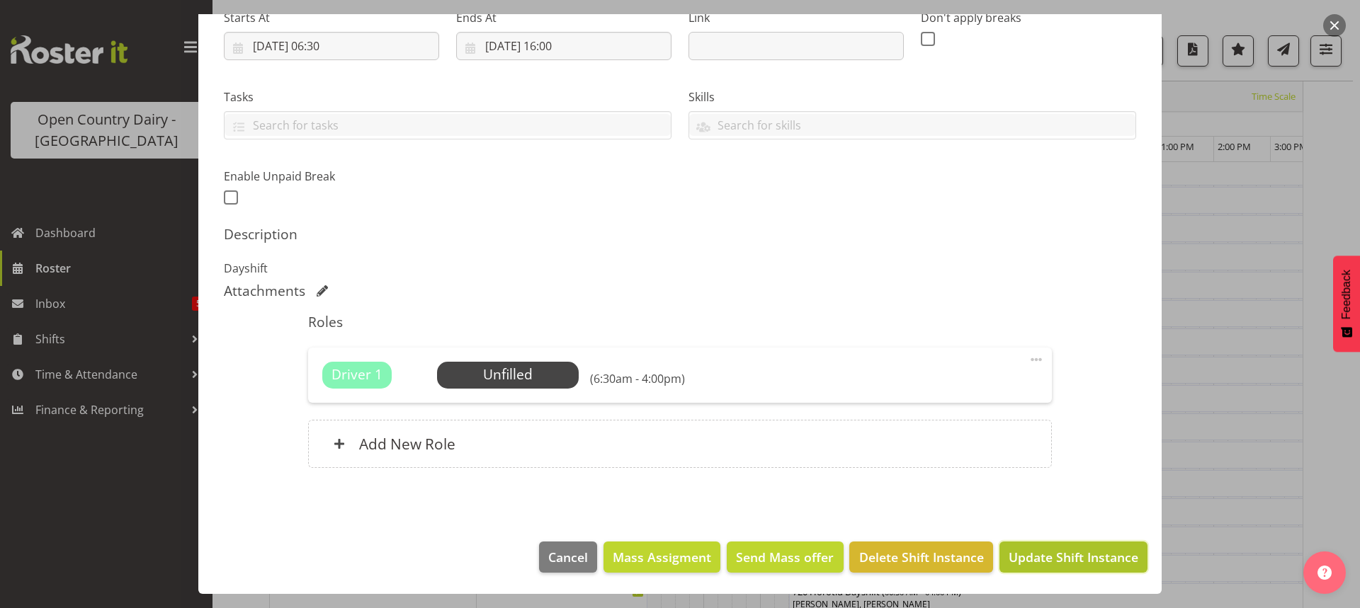
click at [1062, 553] on span "Update Shift Instance" at bounding box center [1073, 557] width 130 height 18
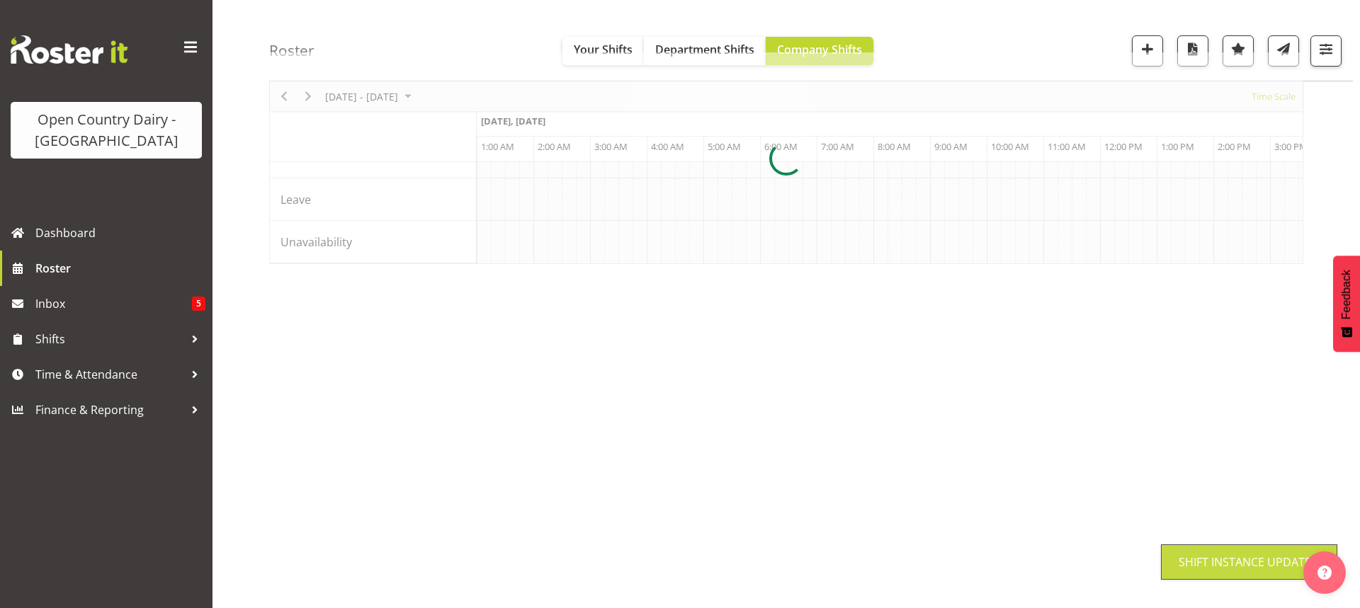
scroll to position [92, 0]
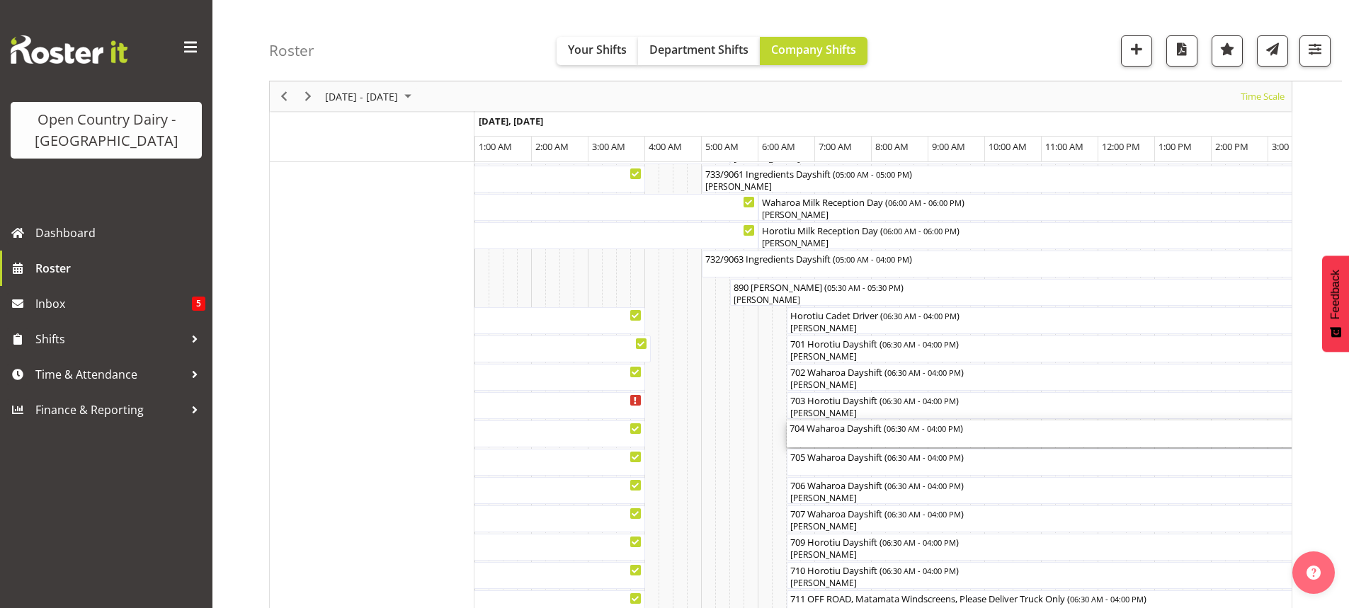
click at [860, 442] on div "704 Waharoa Dayshift ( 06:30 AM - 04:00 PM )" at bounding box center [1056, 434] width 533 height 27
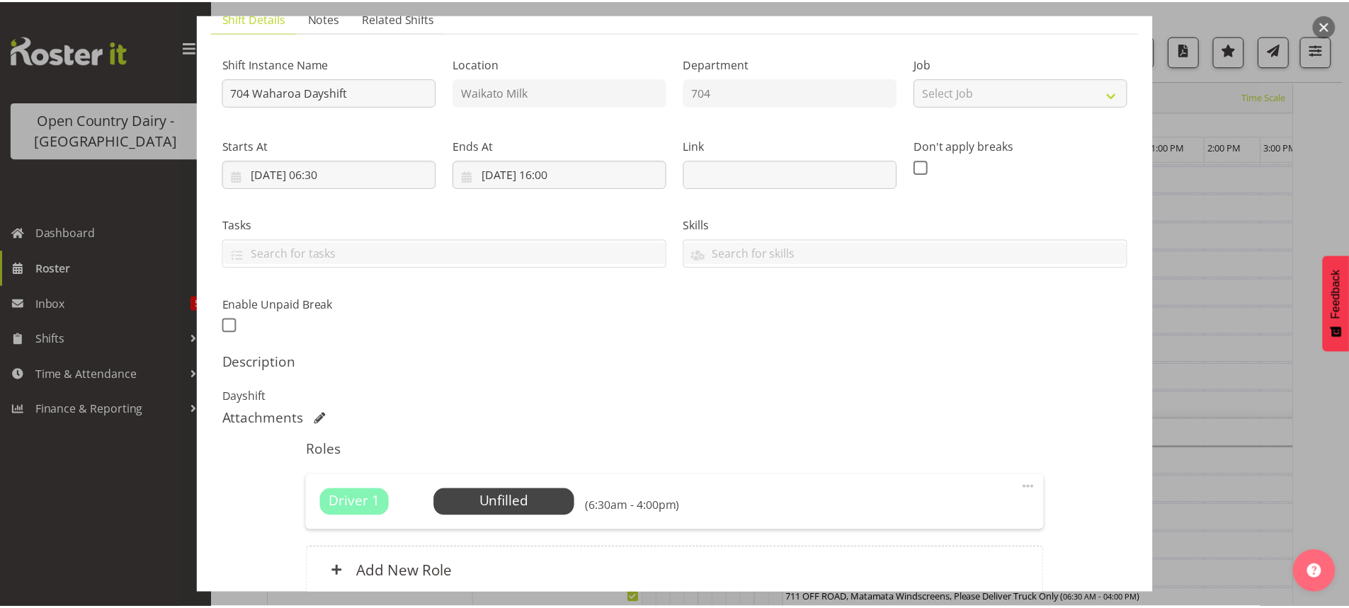
scroll to position [212, 0]
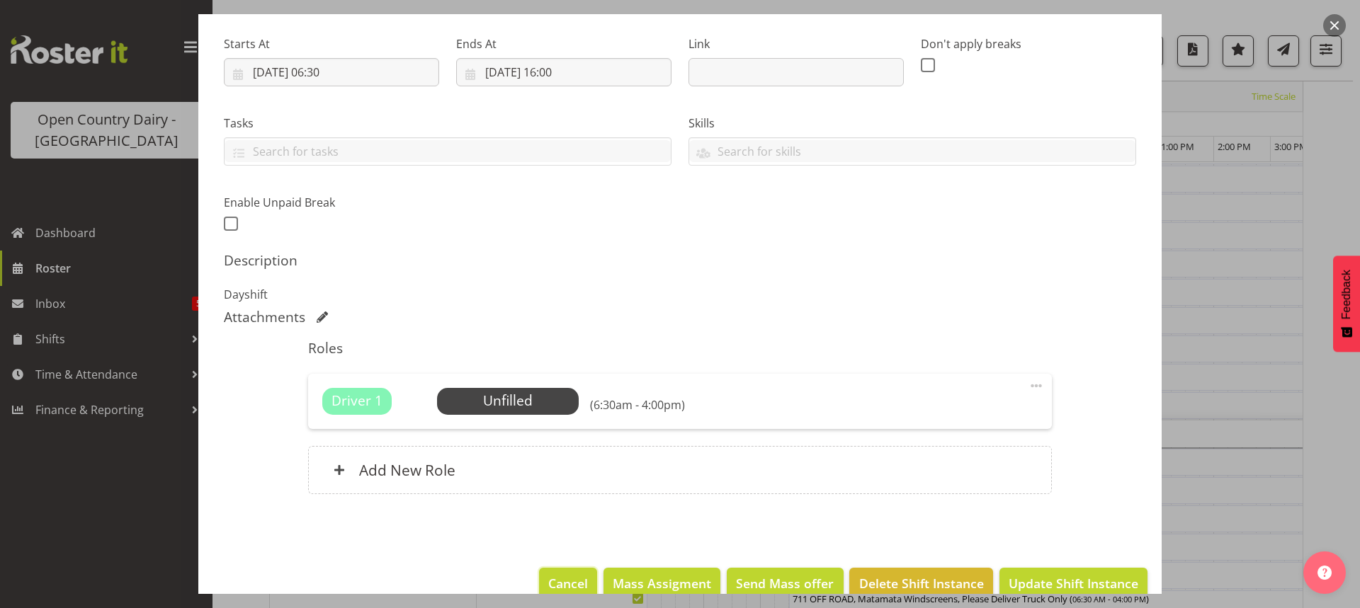
click at [557, 579] on span "Cancel" at bounding box center [568, 583] width 40 height 18
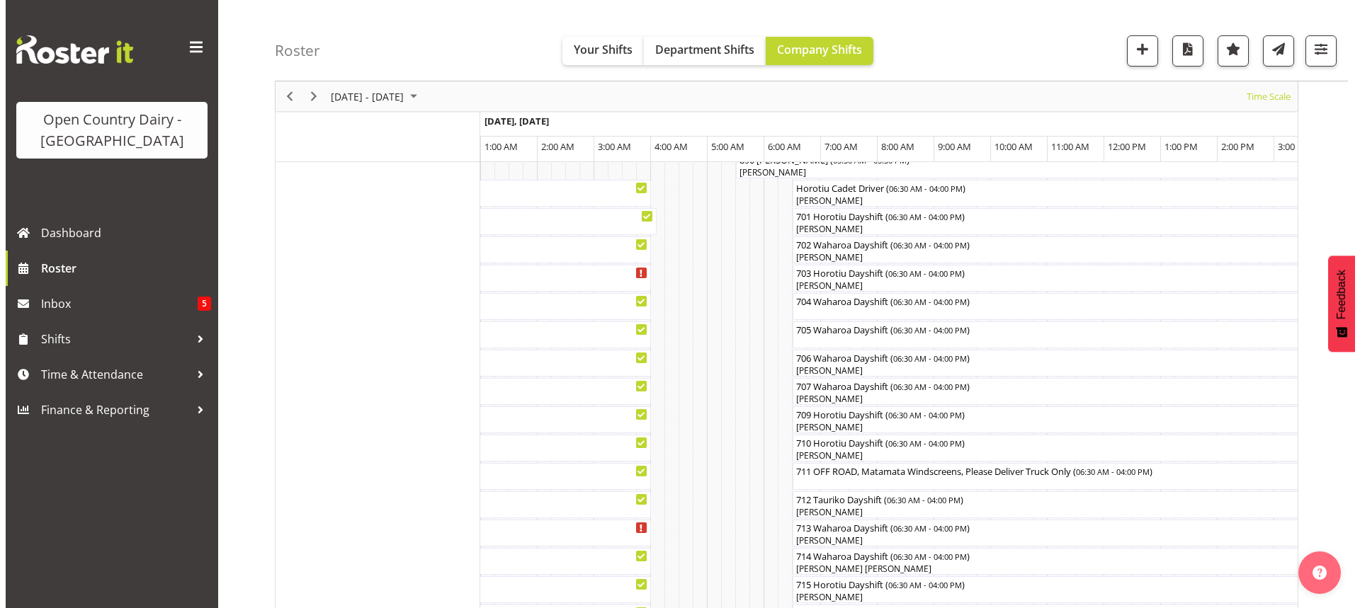
scroll to position [234, 0]
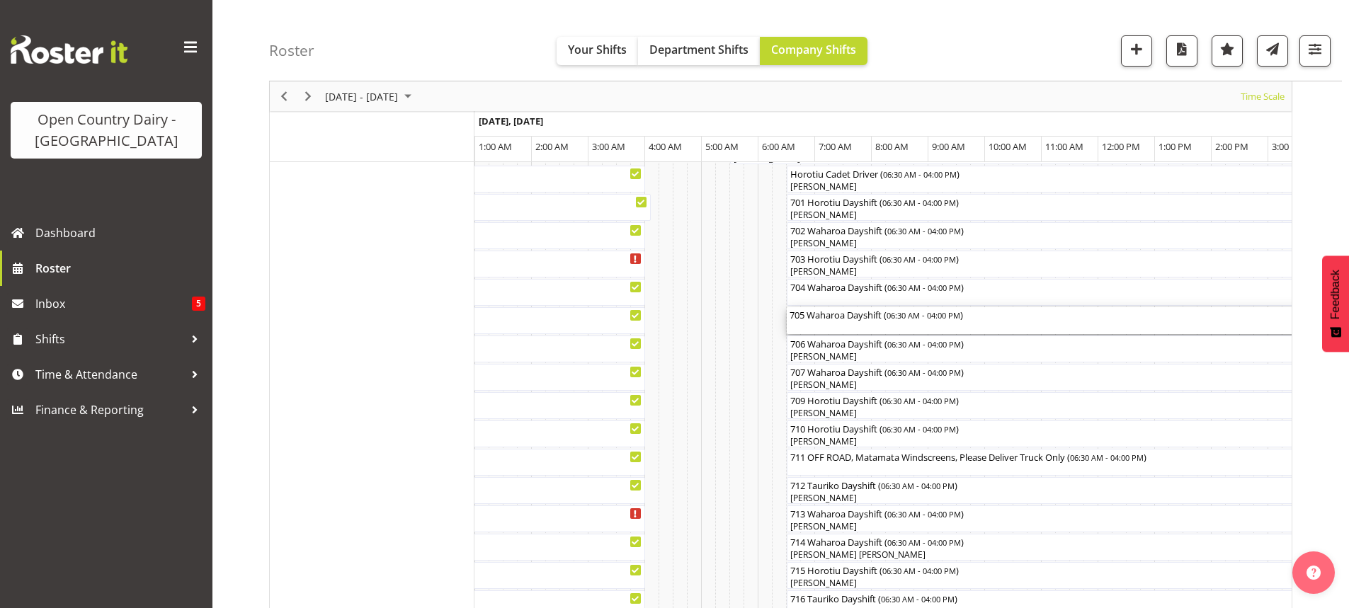
click at [848, 324] on div "705 Waharoa Dayshift ( 06:30 AM - 04:00 PM )" at bounding box center [1056, 320] width 533 height 27
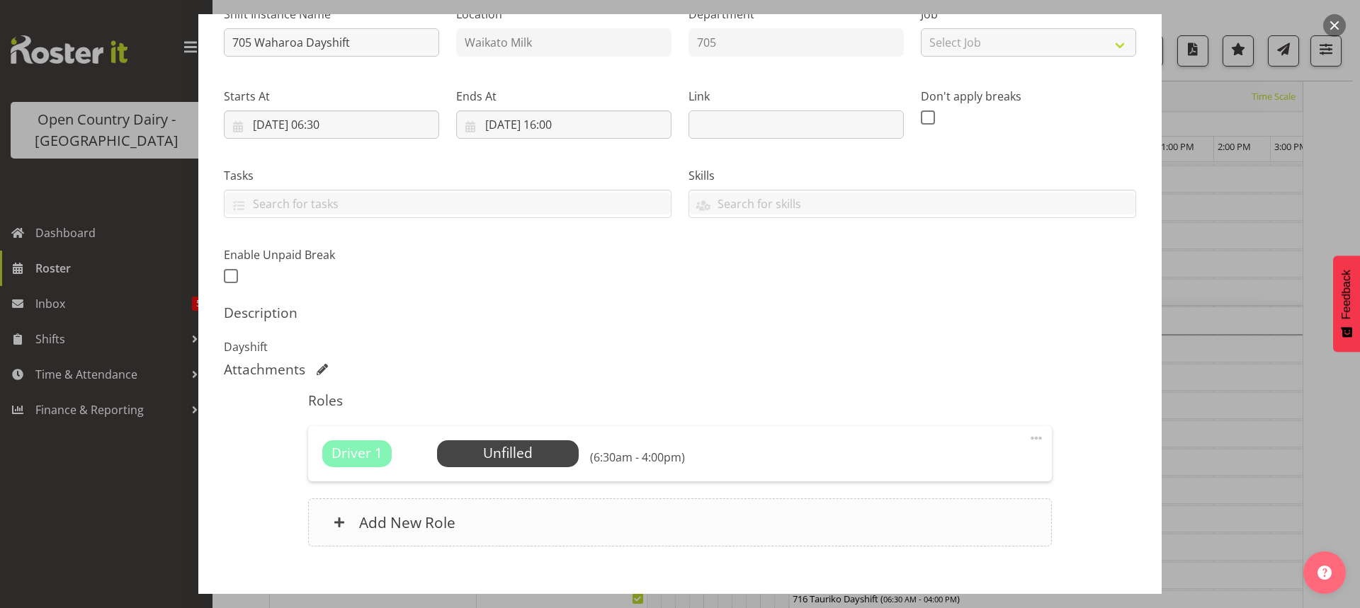
scroll to position [212, 0]
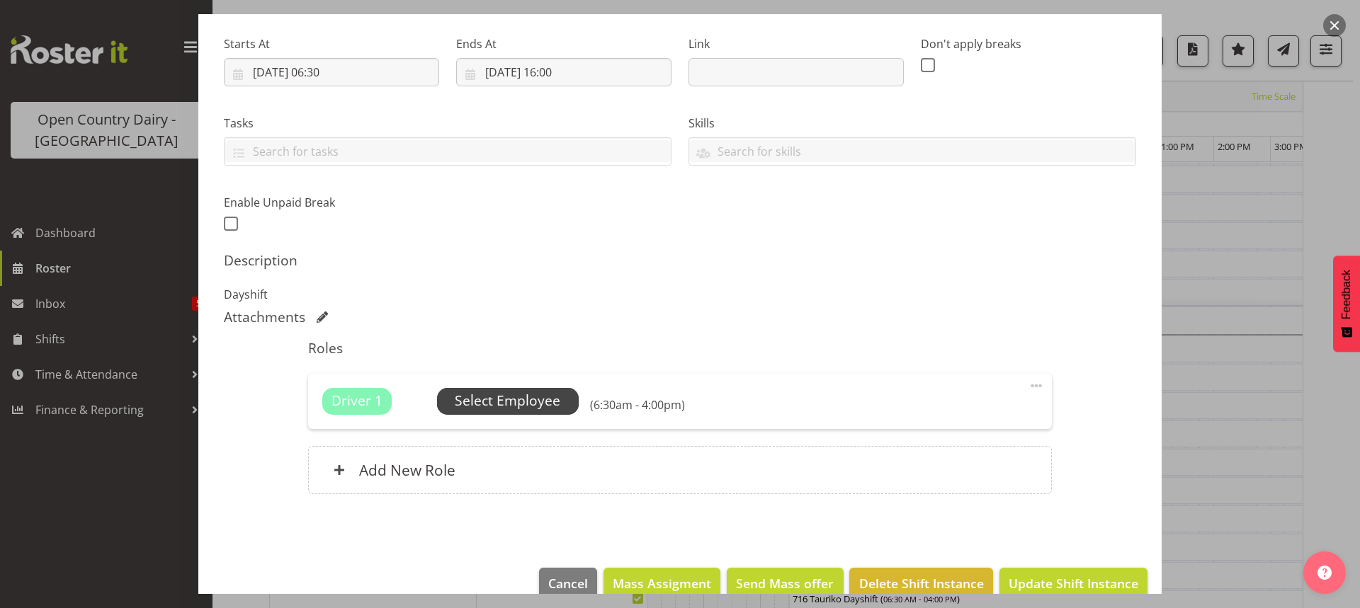
click at [505, 404] on span "Select Employee" at bounding box center [508, 401] width 106 height 21
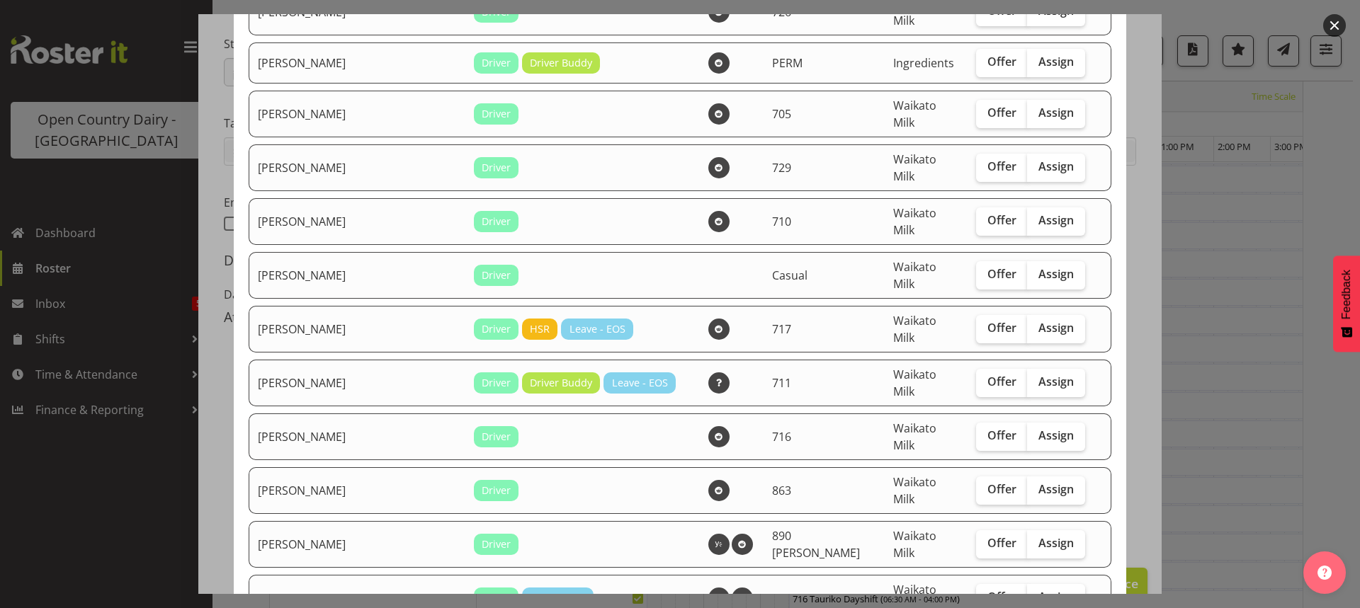
scroll to position [425, 0]
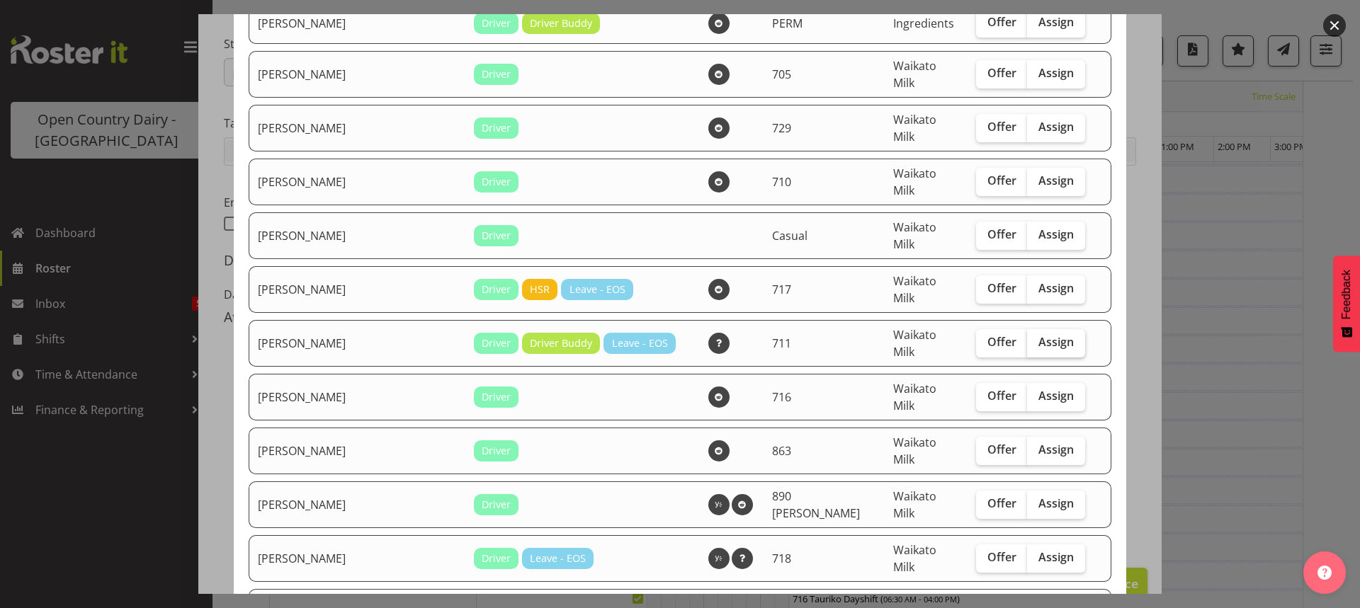
click at [1038, 335] on span "Assign" at bounding box center [1055, 342] width 35 height 14
click at [1027, 338] on input "Assign" at bounding box center [1031, 342] width 9 height 9
checkbox input "true"
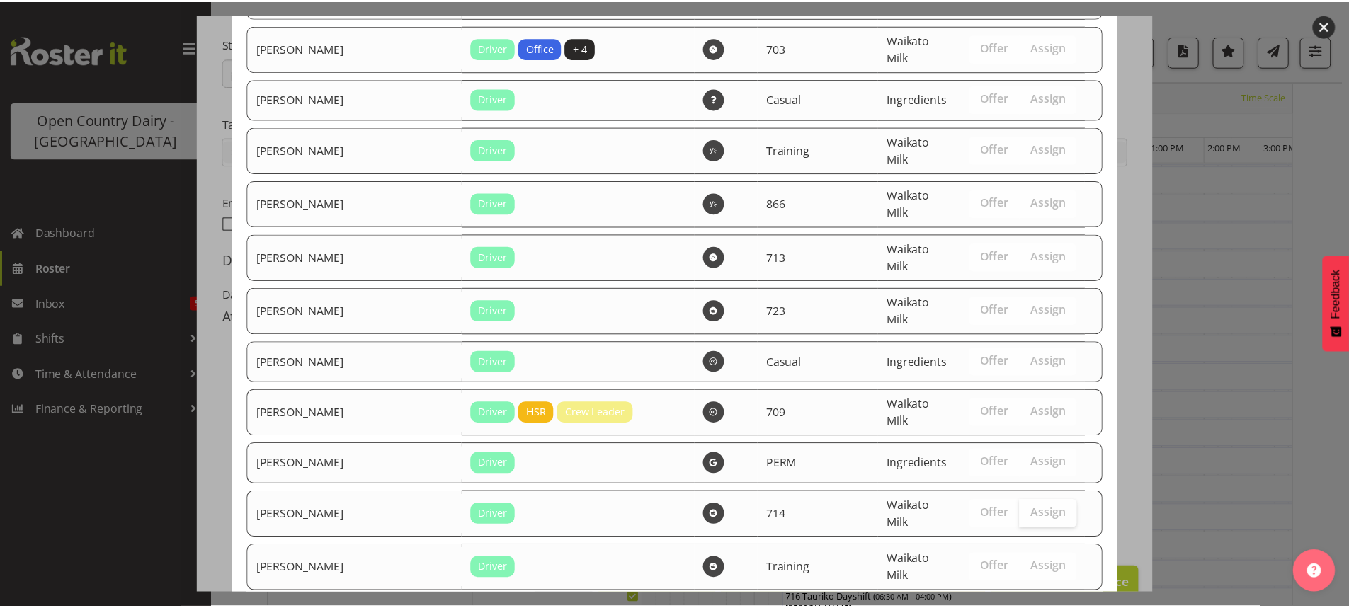
scroll to position [1685, 0]
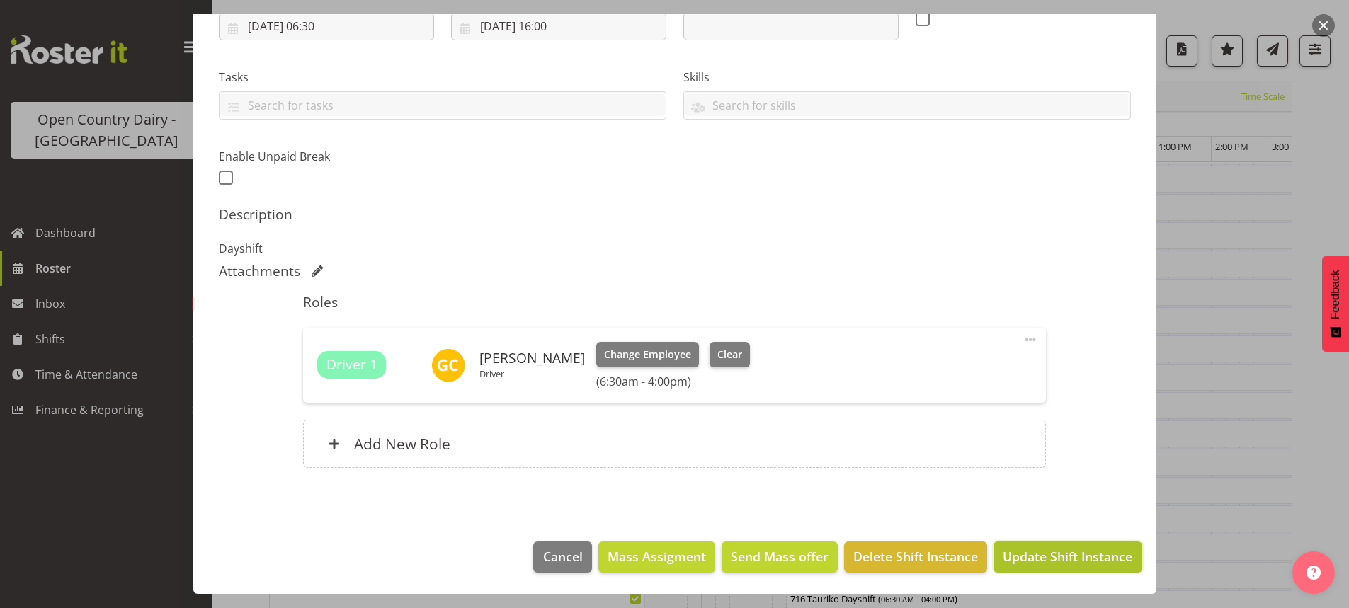
click at [1030, 554] on span "Update Shift Instance" at bounding box center [1068, 556] width 130 height 18
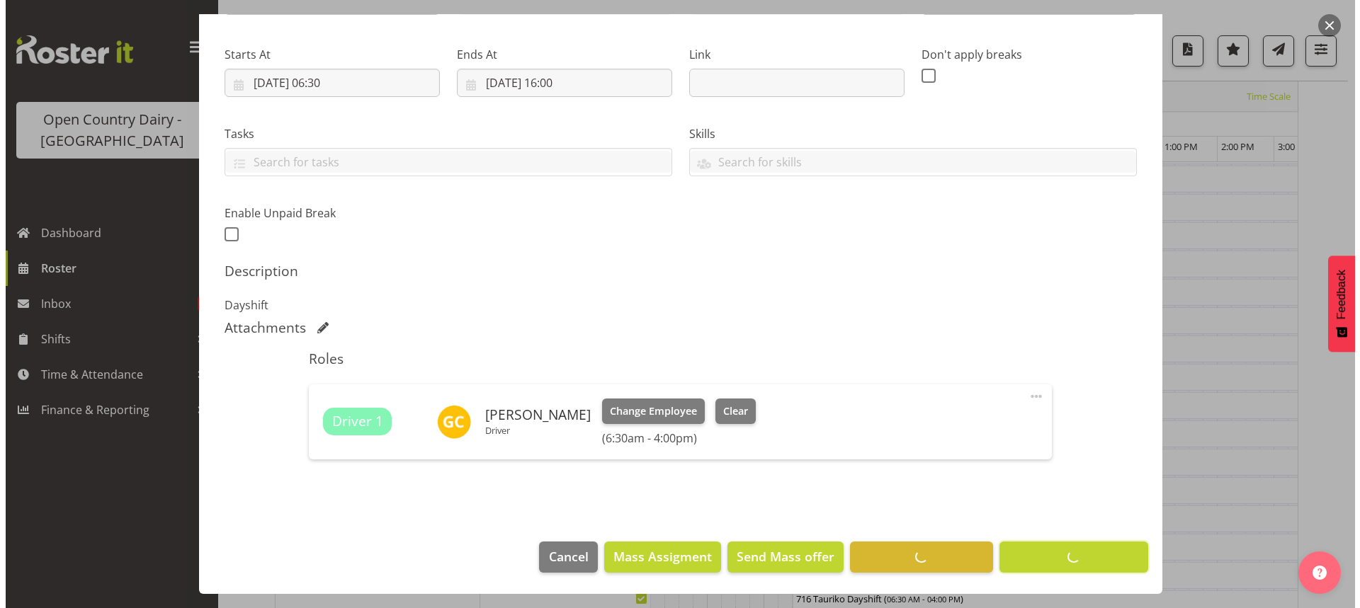
scroll to position [92, 0]
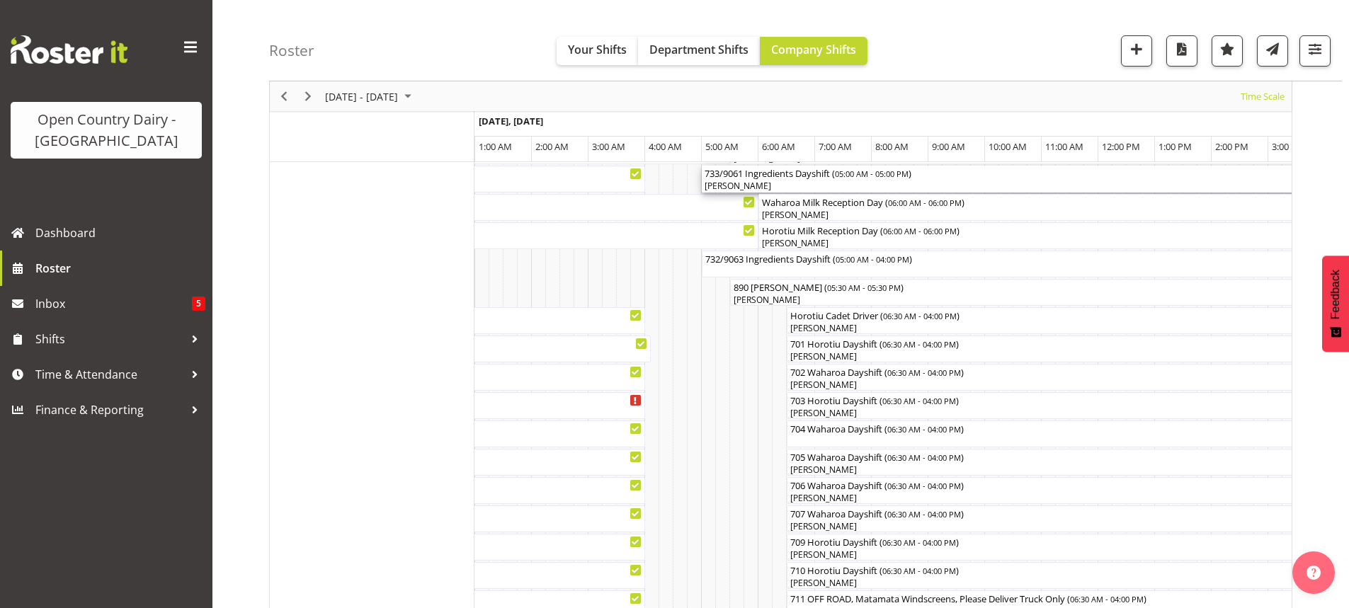
click at [751, 178] on div "733/9061 Ingredients Dayshift ( 05:00 AM - 05:00 PM )" at bounding box center [1042, 173] width 674 height 14
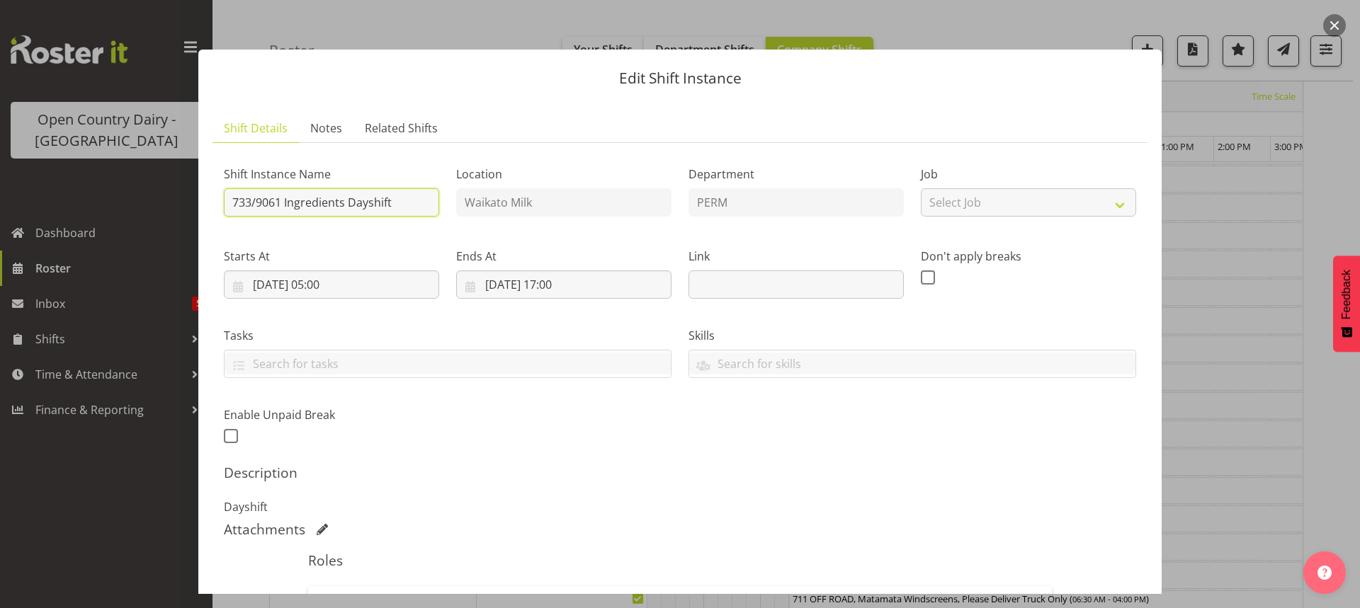
click at [401, 198] on input "733/9061 Ingredients Dayshift" at bounding box center [331, 202] width 215 height 28
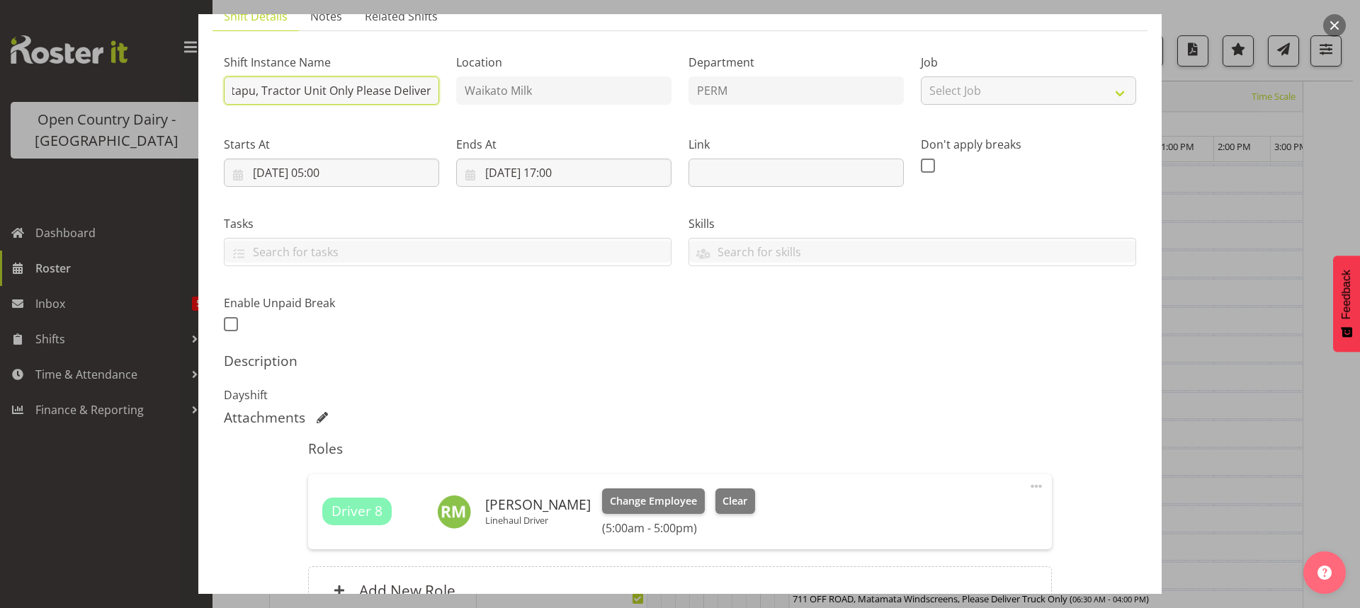
scroll to position [258, 0]
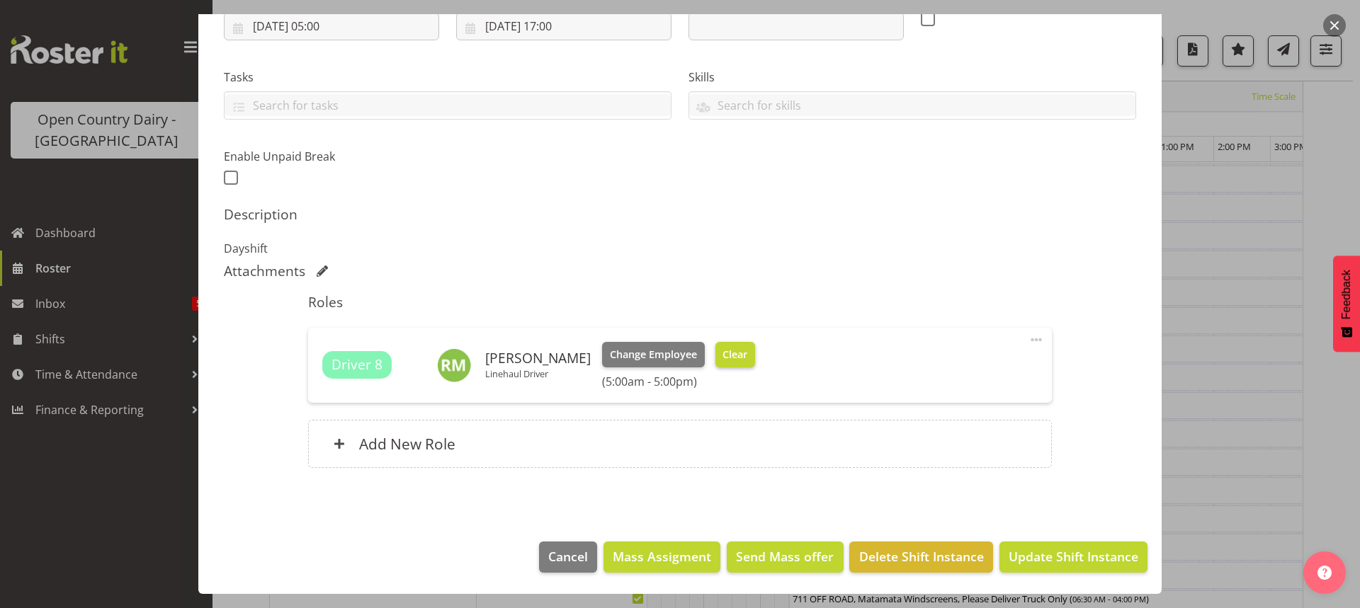
type input "733 OFF ROAD, Service Scania Hautapu, Tractor Unit Only Please Deliver"
click at [727, 353] on span "Clear" at bounding box center [734, 355] width 25 height 16
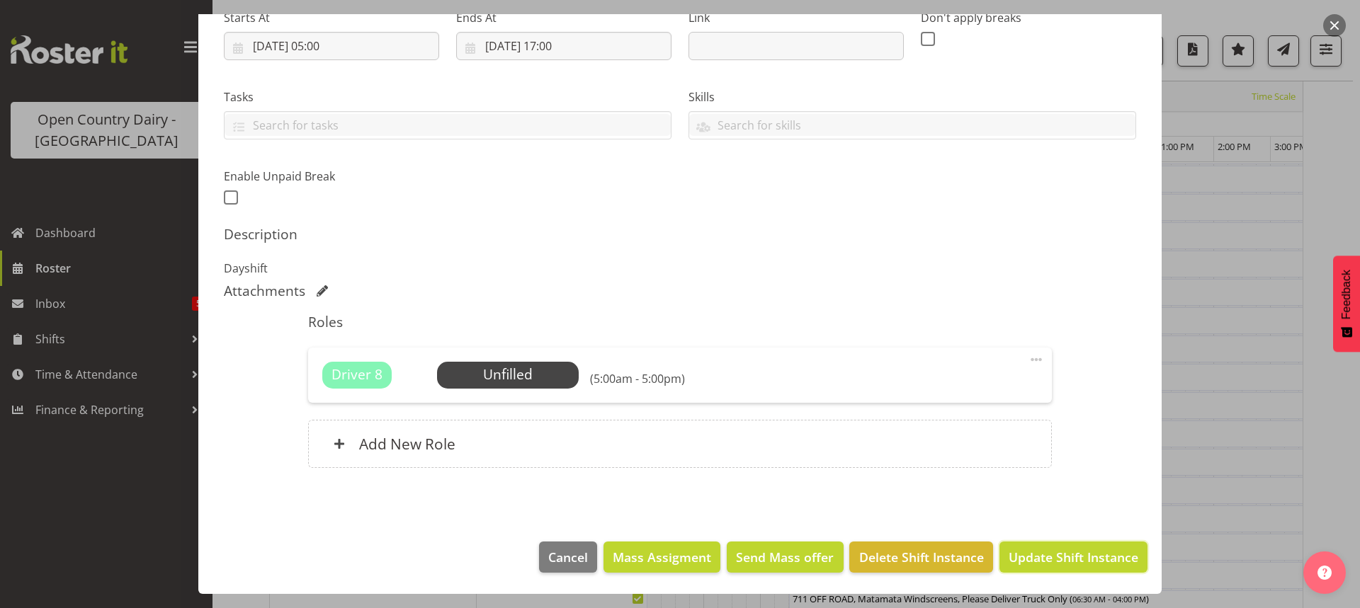
click at [1067, 559] on span "Update Shift Instance" at bounding box center [1073, 557] width 130 height 18
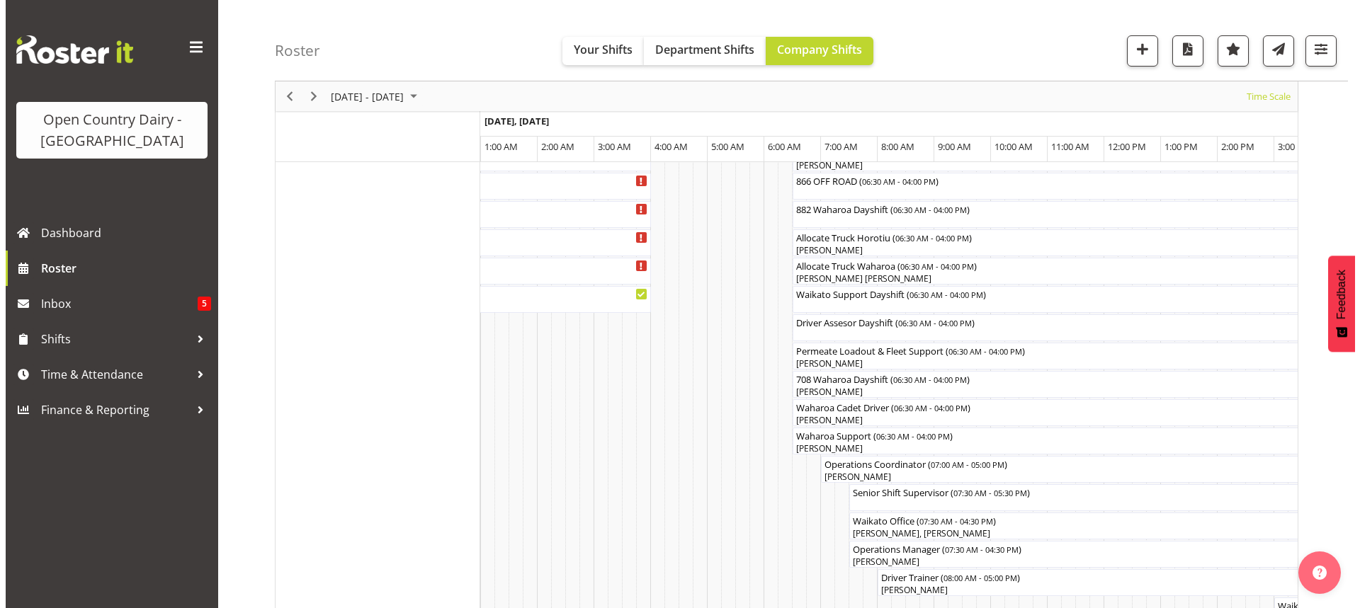
scroll to position [1083, 0]
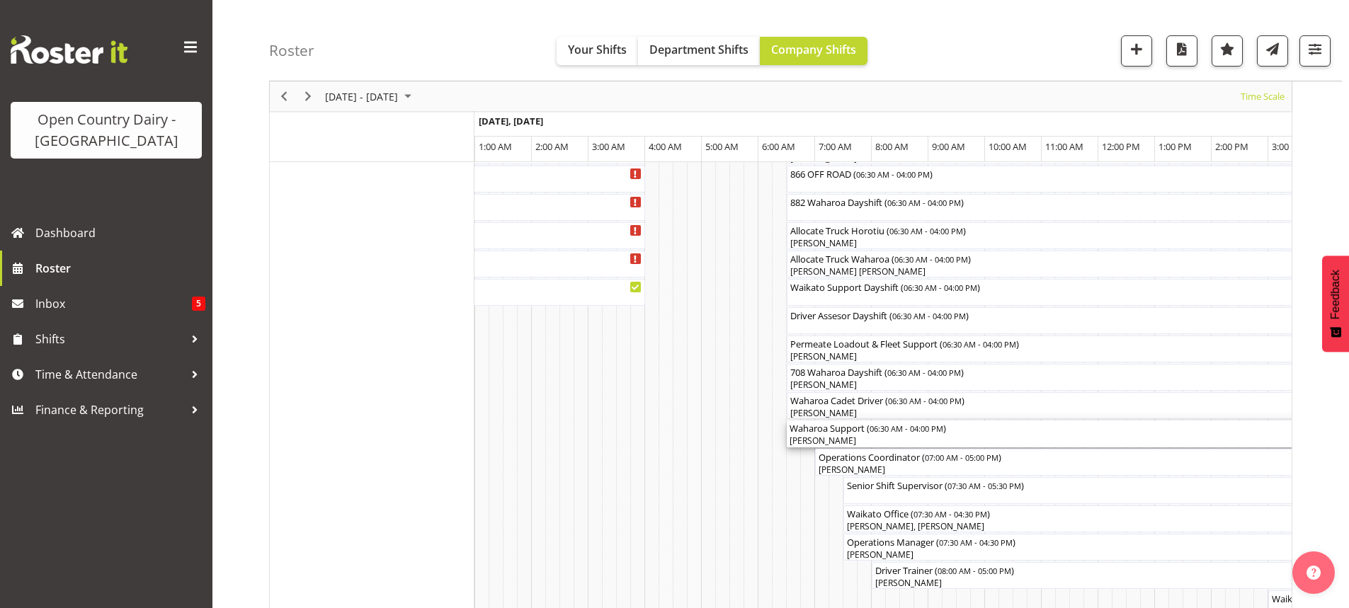
click at [874, 441] on div "[PERSON_NAME]" at bounding box center [1056, 441] width 533 height 13
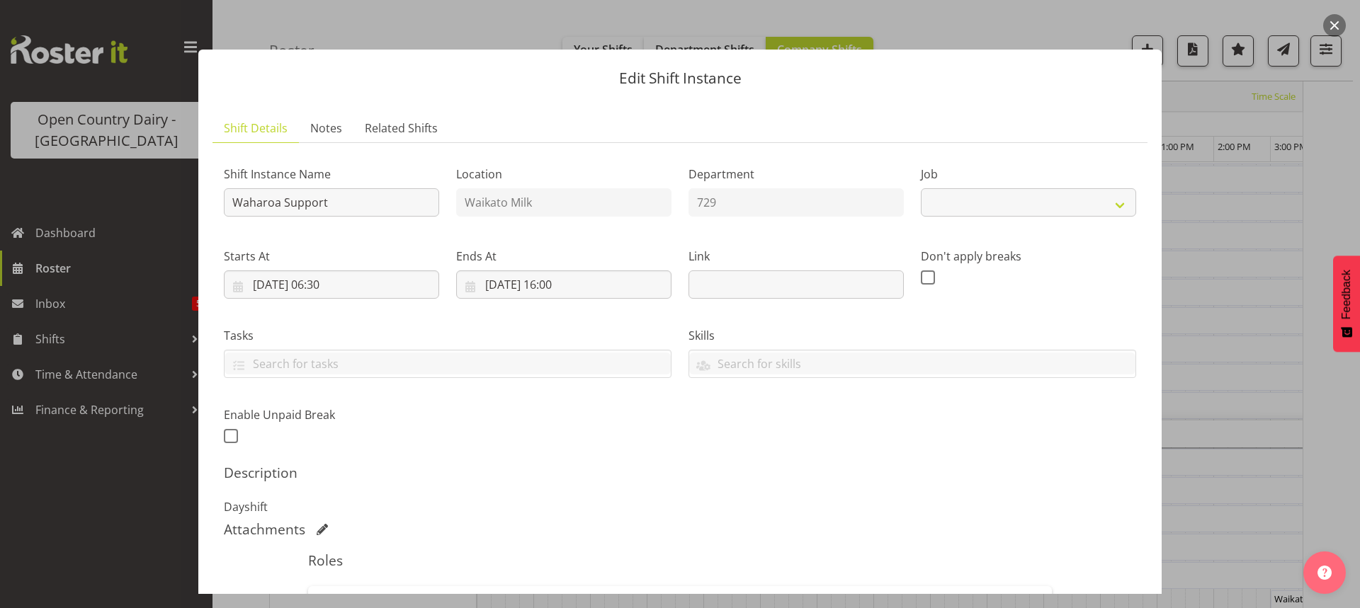
select select "9052"
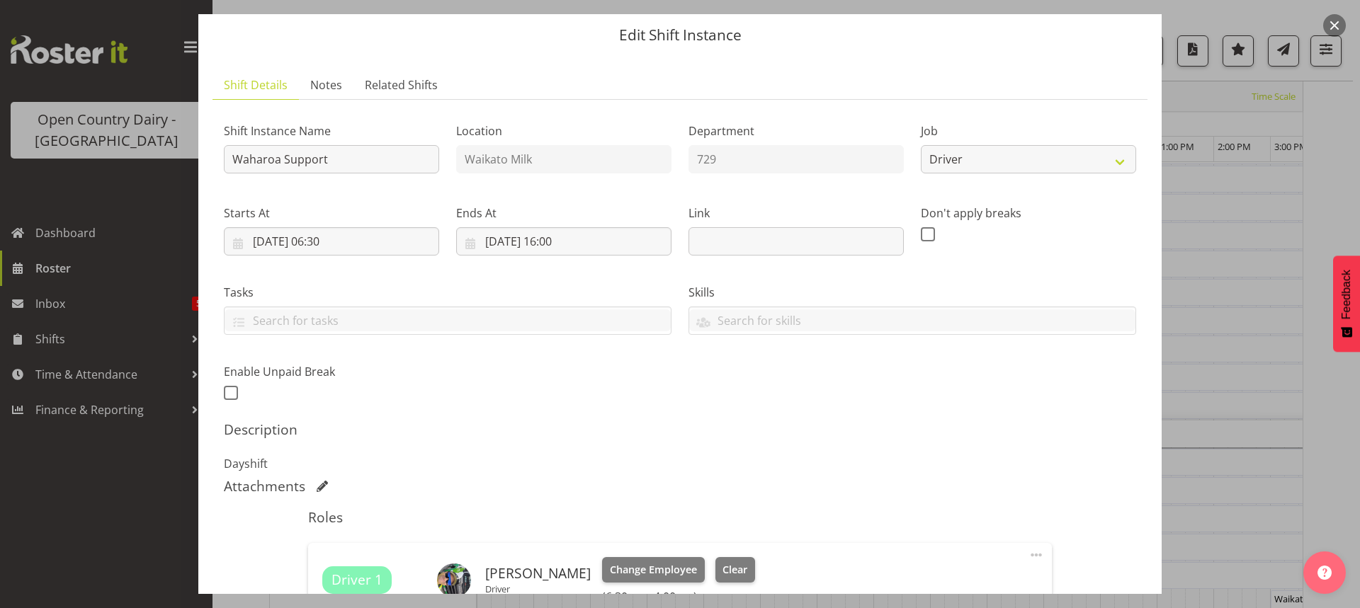
scroll to position [258, 0]
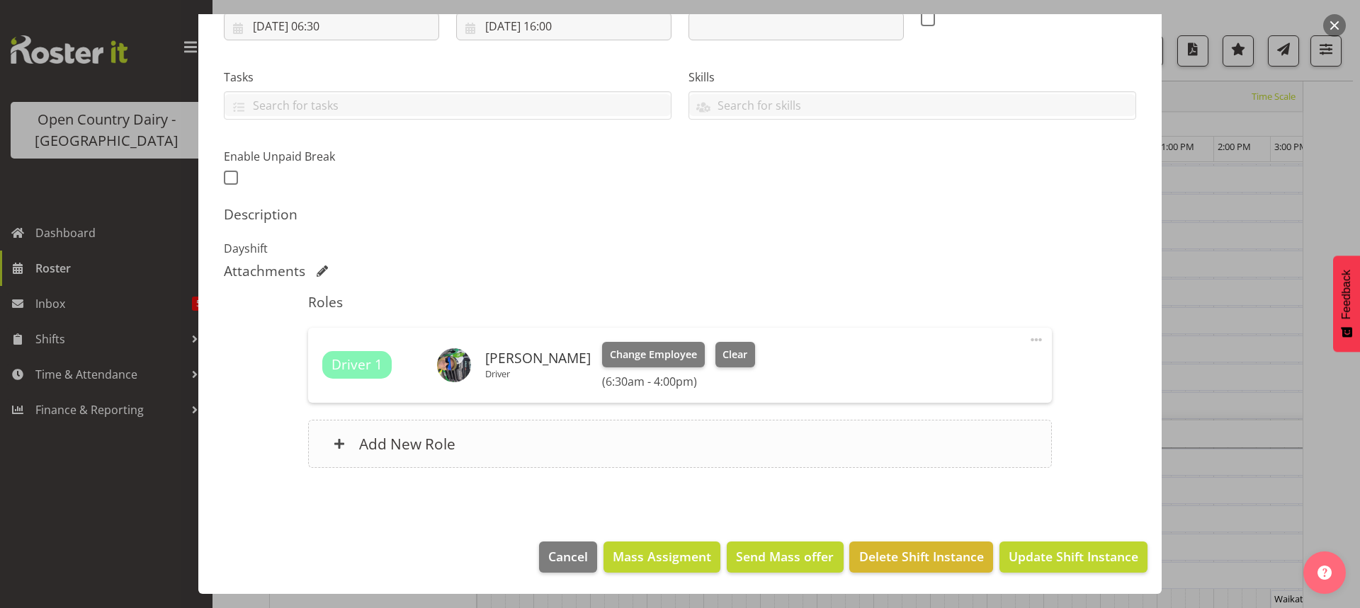
click at [412, 443] on h6 "Add New Role" at bounding box center [407, 444] width 96 height 18
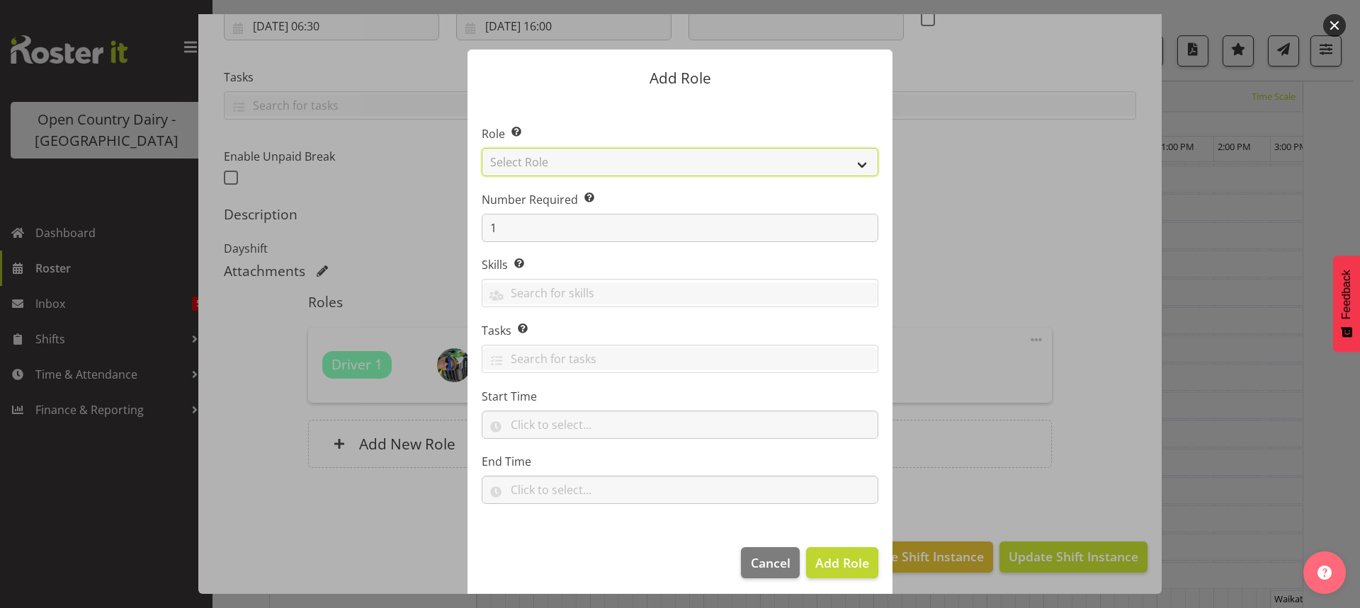
click at [641, 165] on select "Select Role Cadet Driver Crew Leader Driver Driver Buddy Driver Assessor Dayshi…" at bounding box center [680, 162] width 397 height 28
select select "1166"
click at [482, 148] on select "Select Role Cadet Driver Crew Leader Driver Driver Buddy Driver Assessor Dayshi…" at bounding box center [680, 162] width 397 height 28
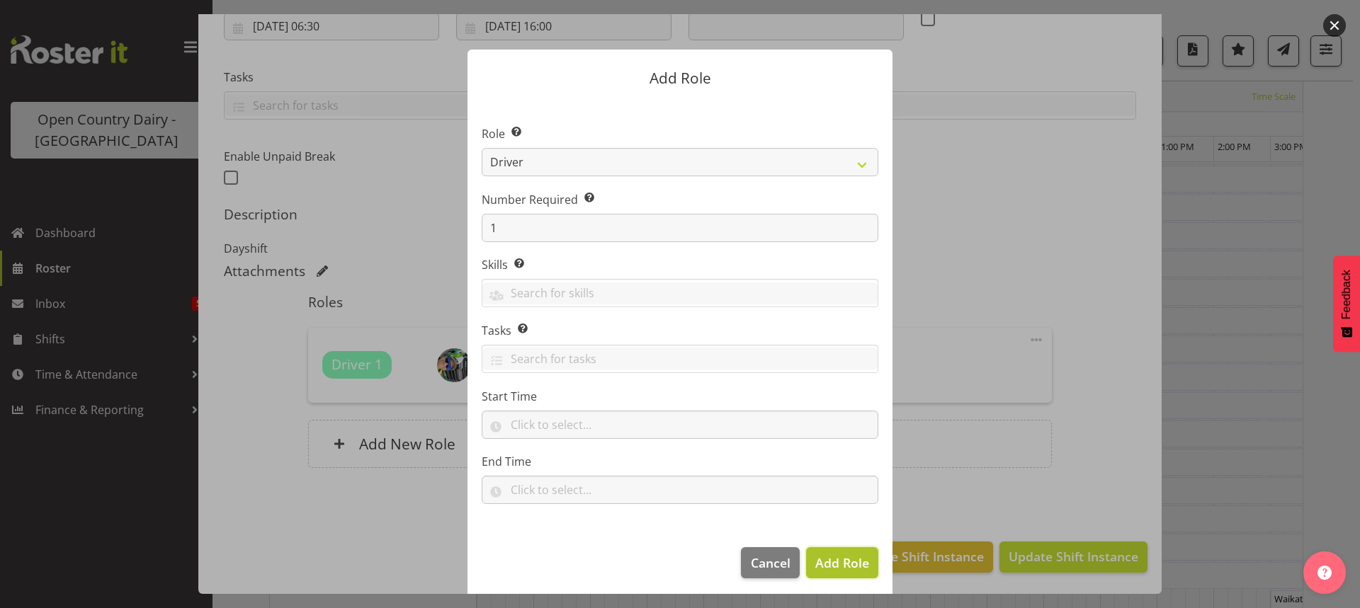
click at [831, 561] on span "Add Role" at bounding box center [842, 562] width 54 height 17
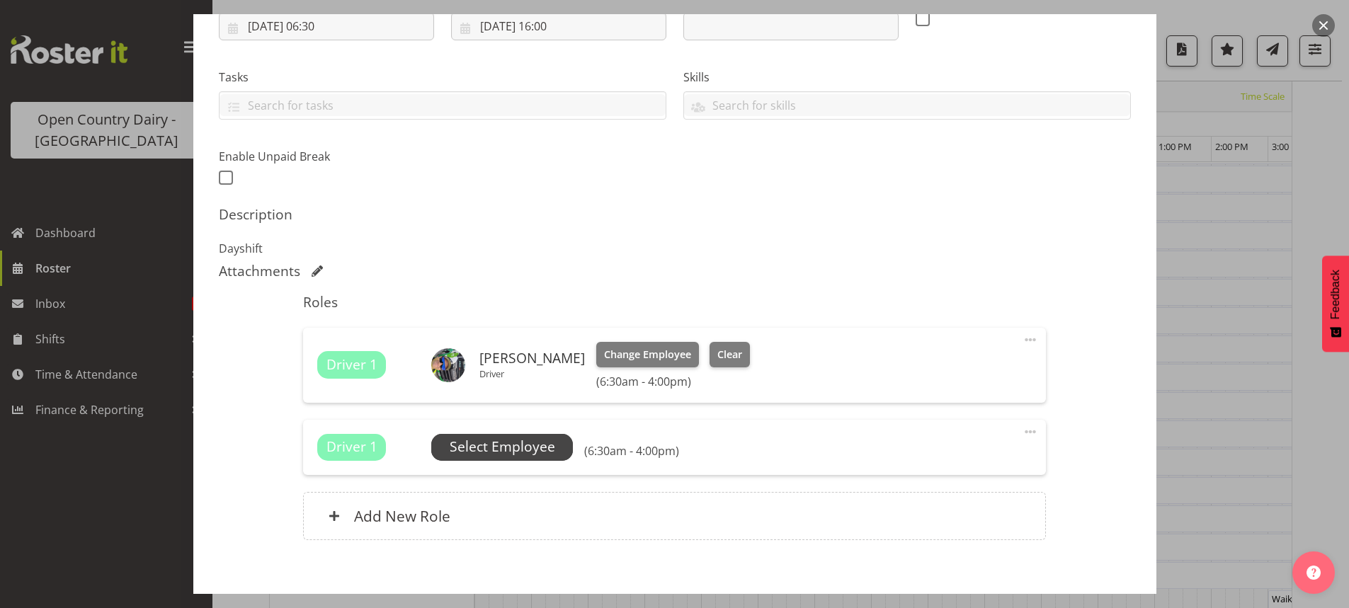
click at [485, 448] on span "Select Employee" at bounding box center [503, 447] width 106 height 21
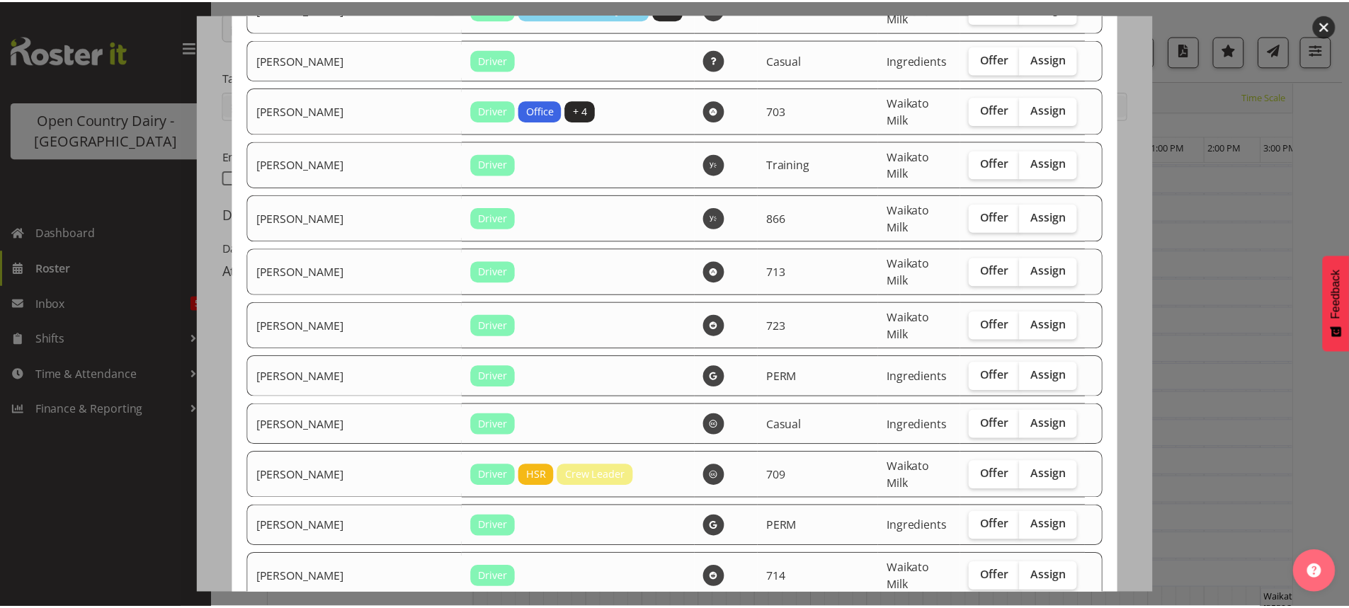
scroll to position [1685, 0]
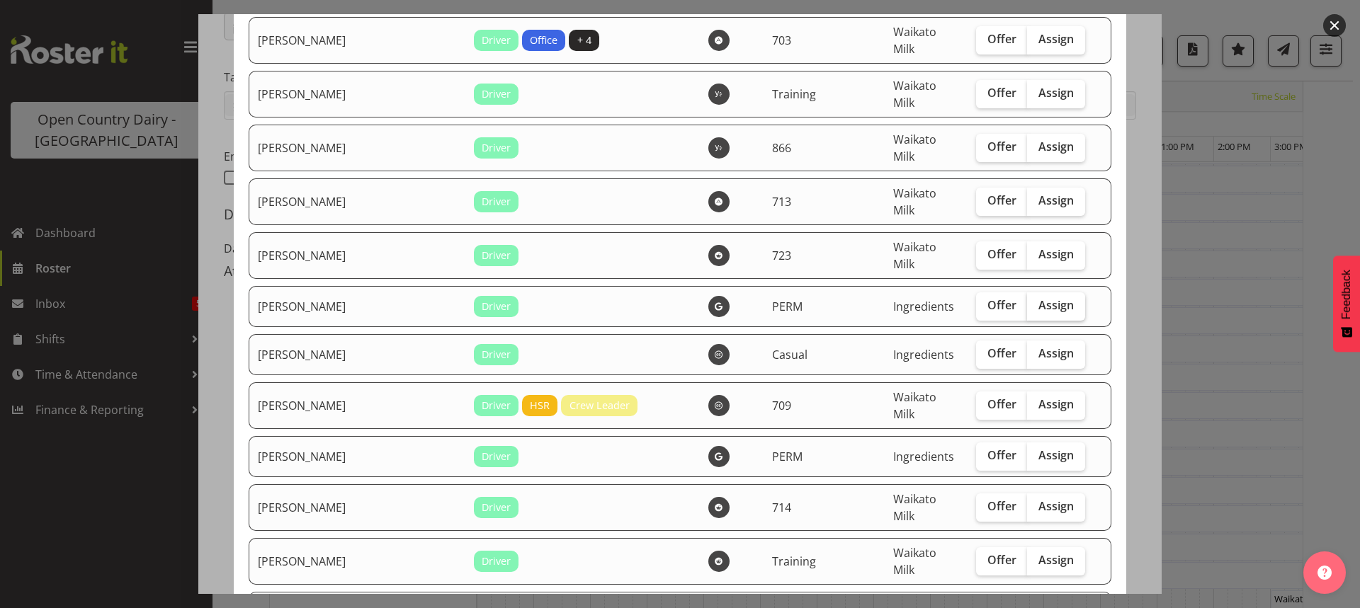
click at [1038, 298] on span "Assign" at bounding box center [1055, 305] width 35 height 14
click at [1027, 301] on input "Assign" at bounding box center [1031, 305] width 9 height 9
checkbox input "true"
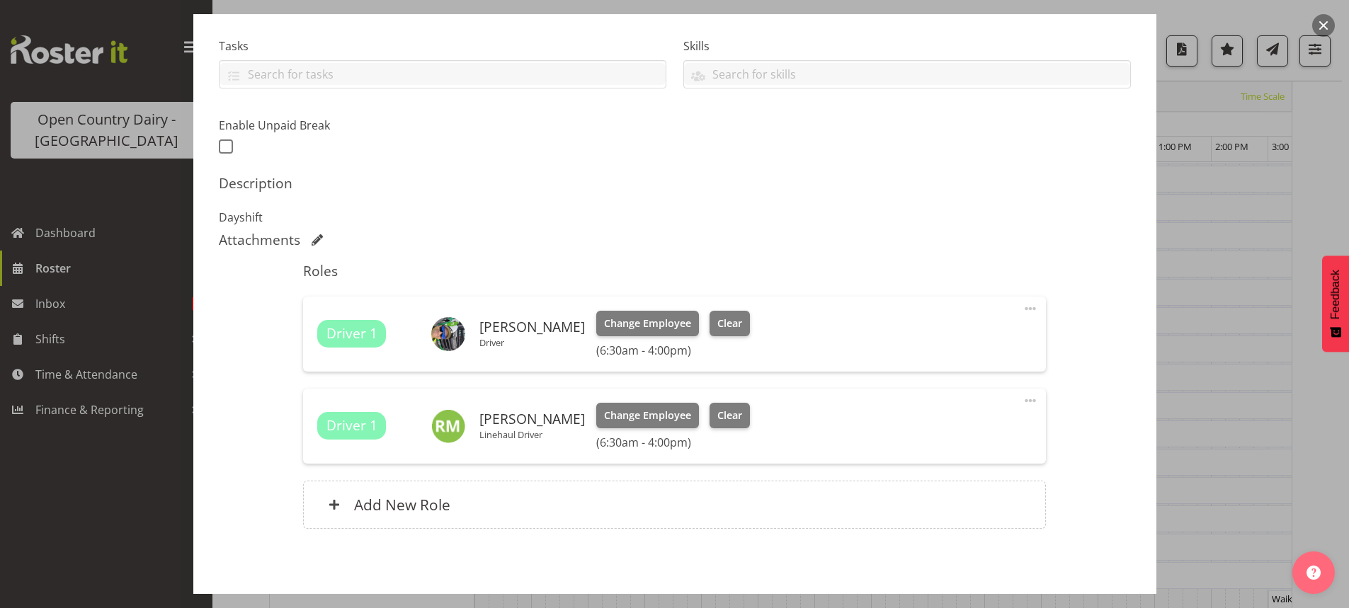
scroll to position [351, 0]
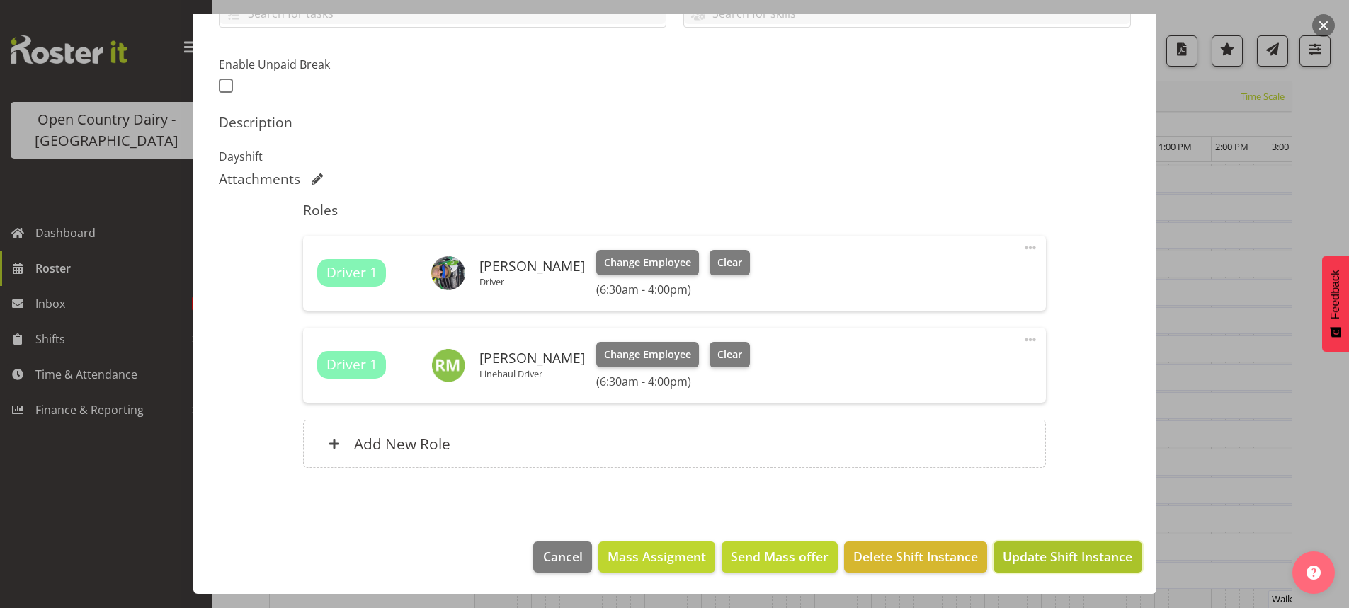
click at [1073, 559] on span "Update Shift Instance" at bounding box center [1068, 556] width 130 height 18
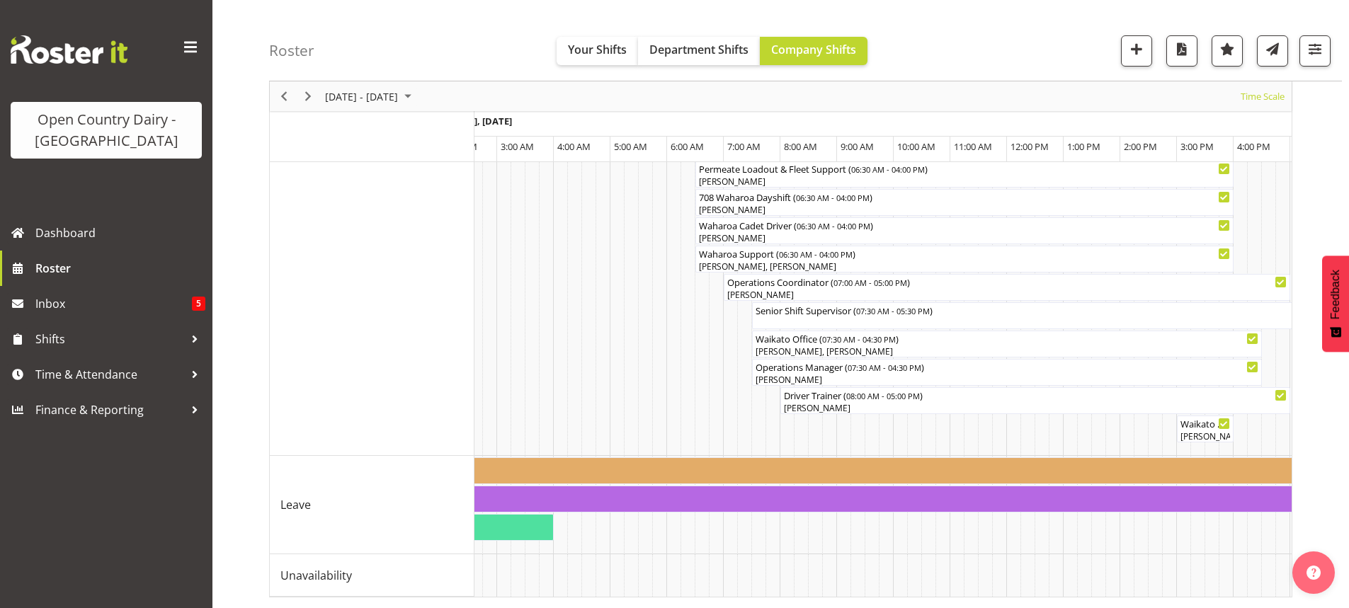
scroll to position [0, 1566]
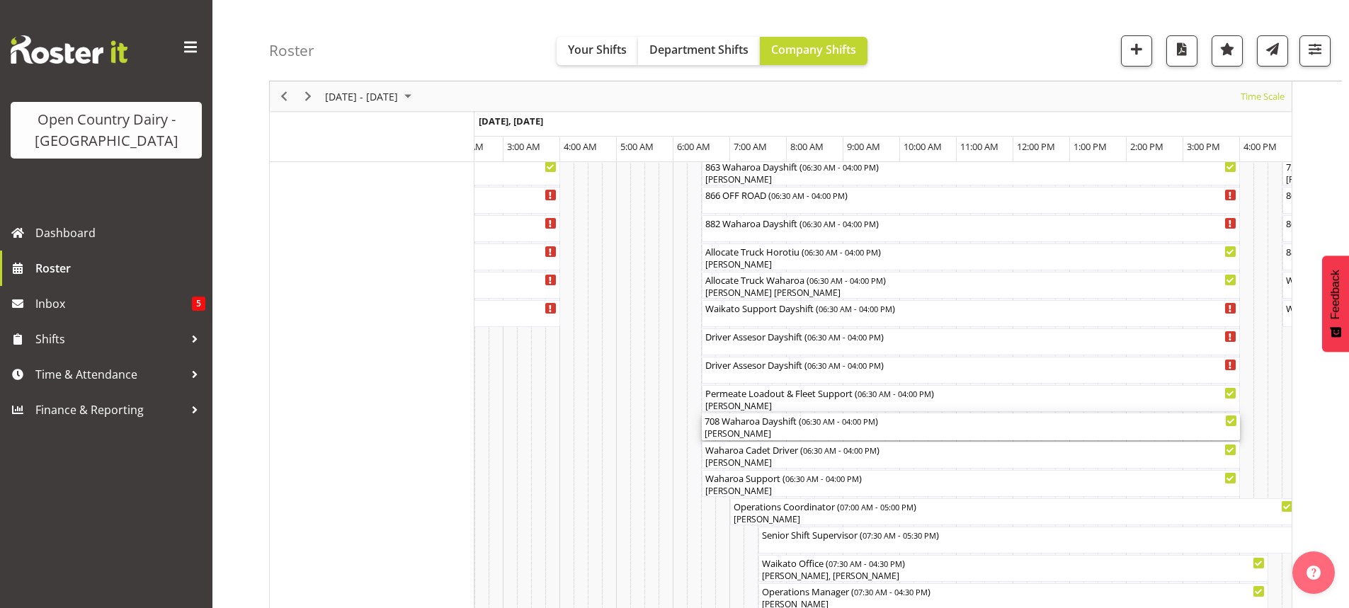
click at [788, 436] on div "[PERSON_NAME]" at bounding box center [971, 434] width 533 height 13
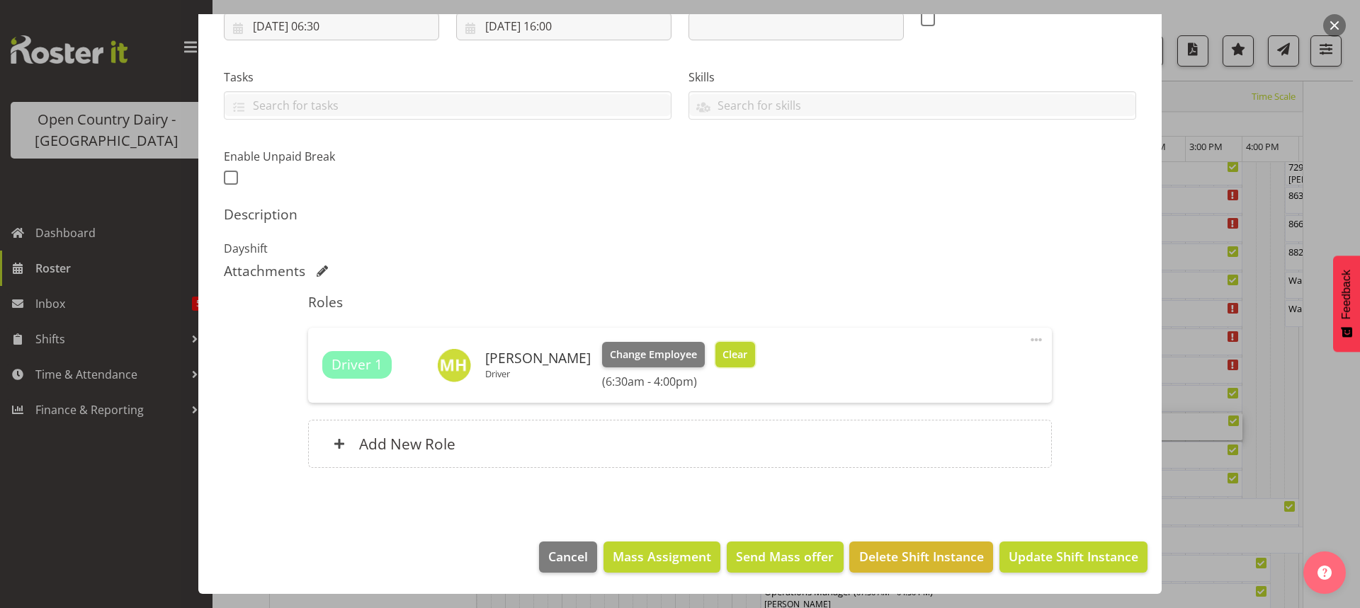
click at [722, 356] on span "Clear" at bounding box center [734, 355] width 25 height 16
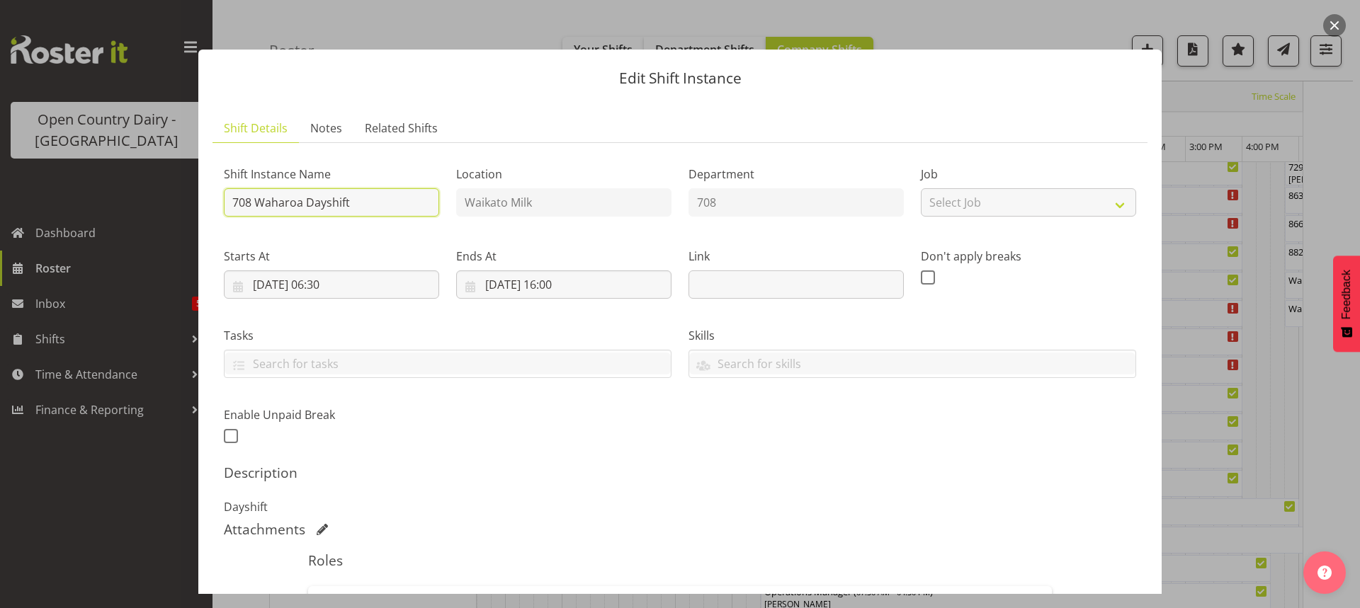
click at [388, 201] on input "708 Waharoa Dayshift" at bounding box center [331, 202] width 215 height 28
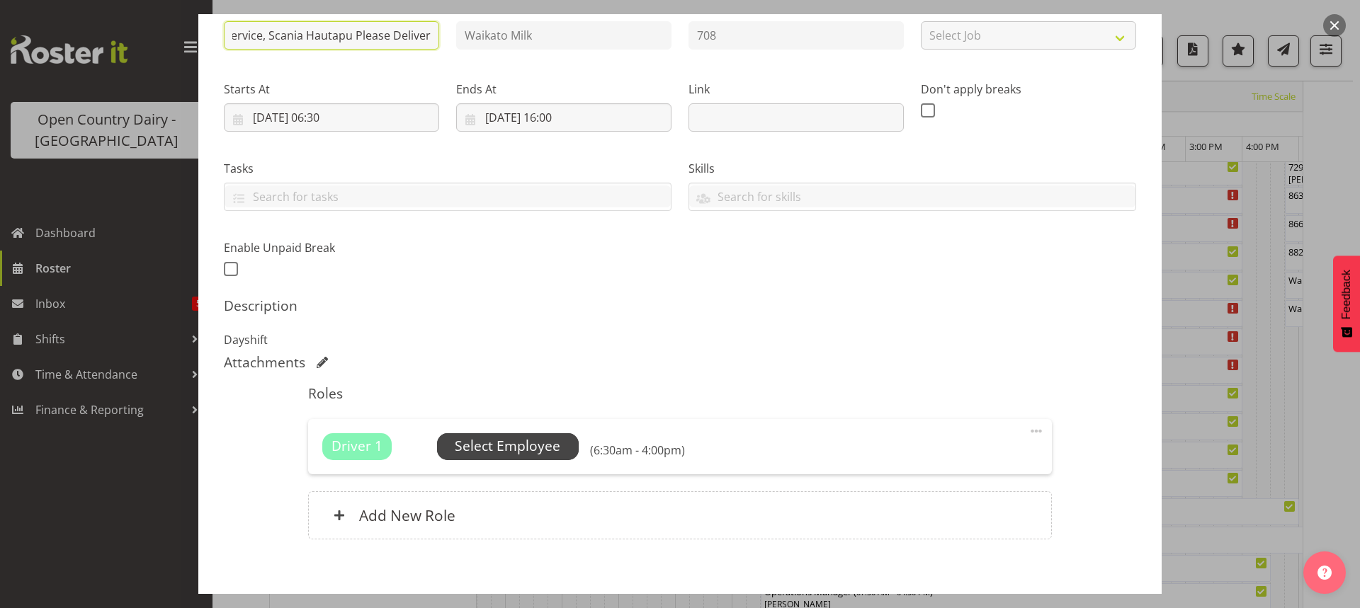
scroll to position [239, 0]
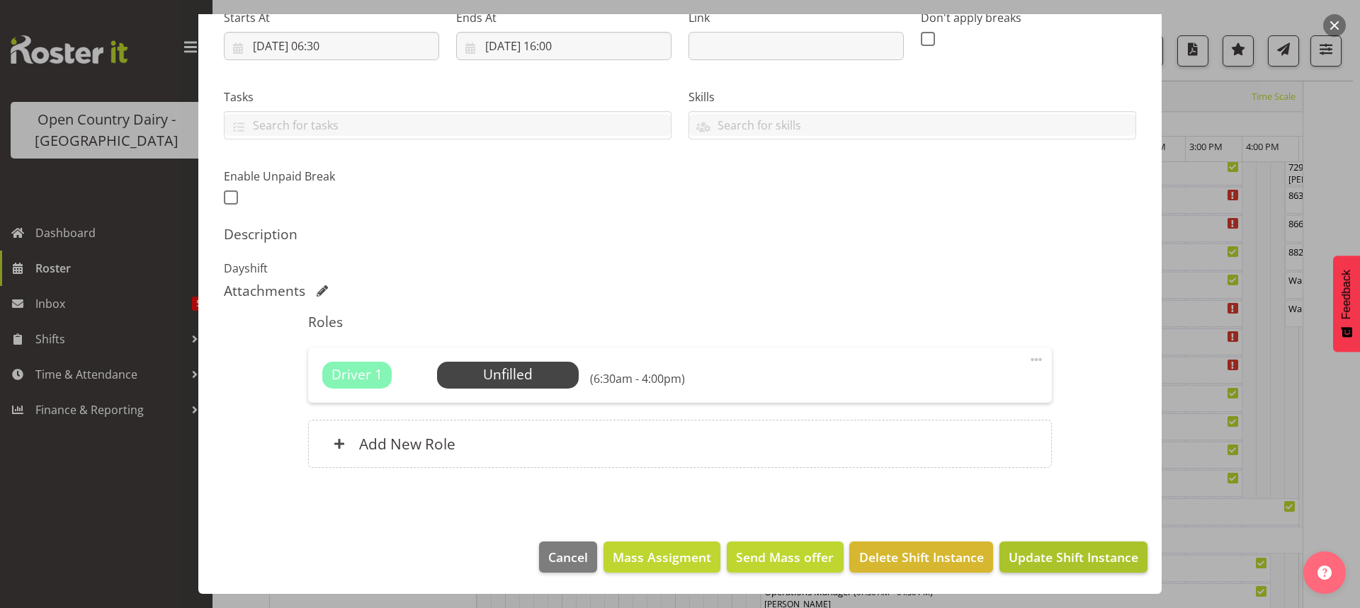
type input "708 OFF ROAD #2708 Service, Scania Hautapu Please Deliver"
click at [1074, 550] on span "Update Shift Instance" at bounding box center [1073, 557] width 130 height 18
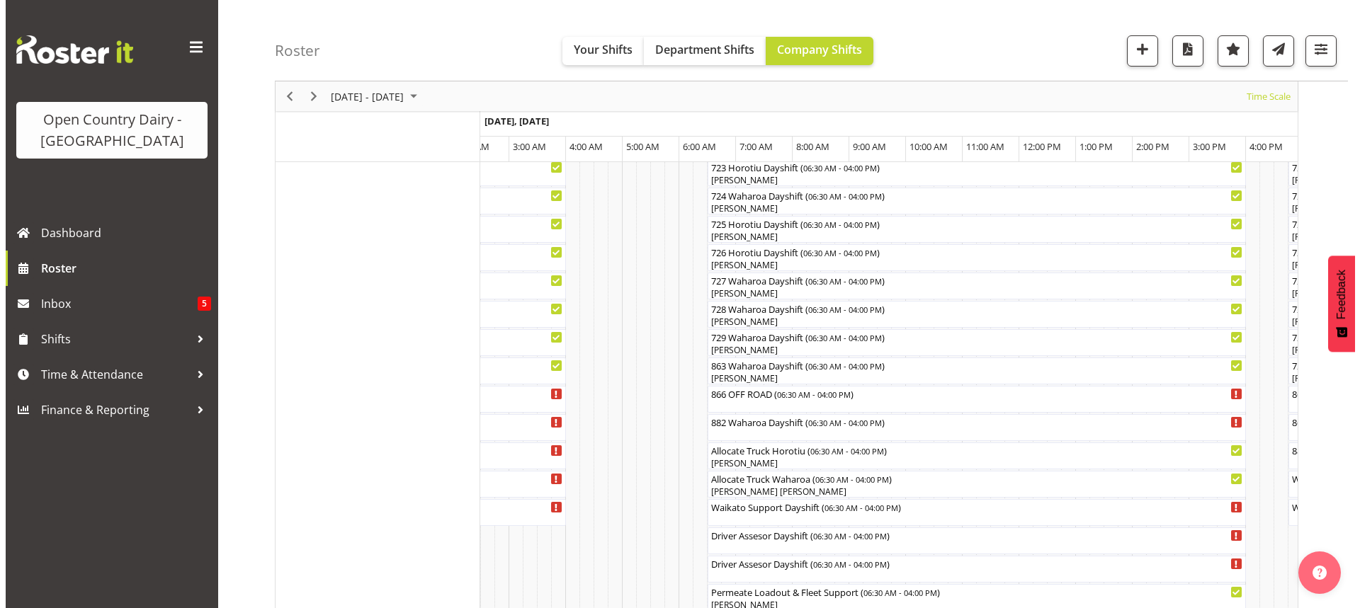
scroll to position [871, 0]
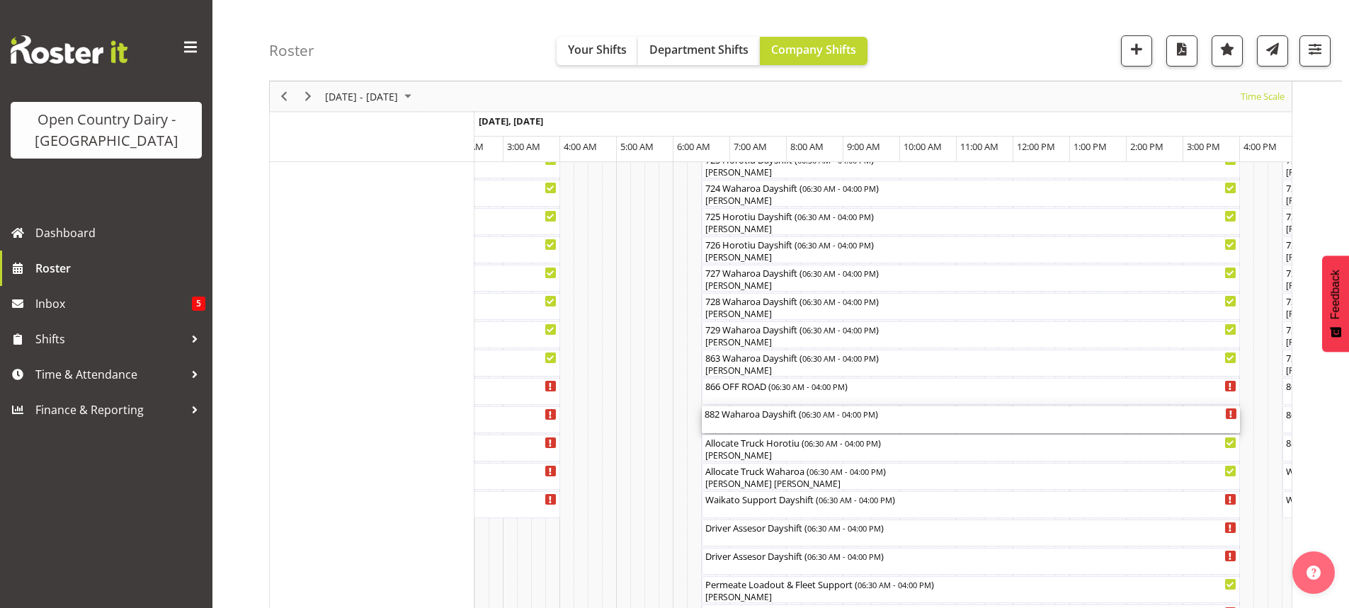
click at [775, 423] on div "882 Waharoa Dayshift ( 06:30 AM - 04:00 PM )" at bounding box center [971, 419] width 533 height 27
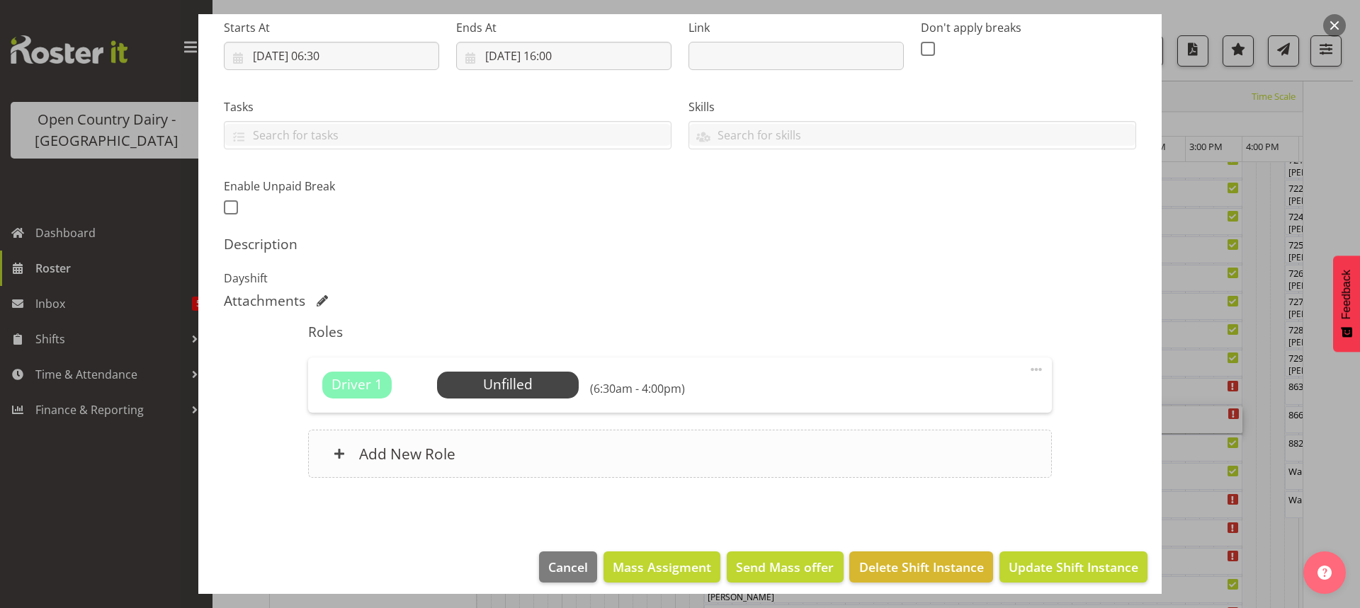
scroll to position [239, 0]
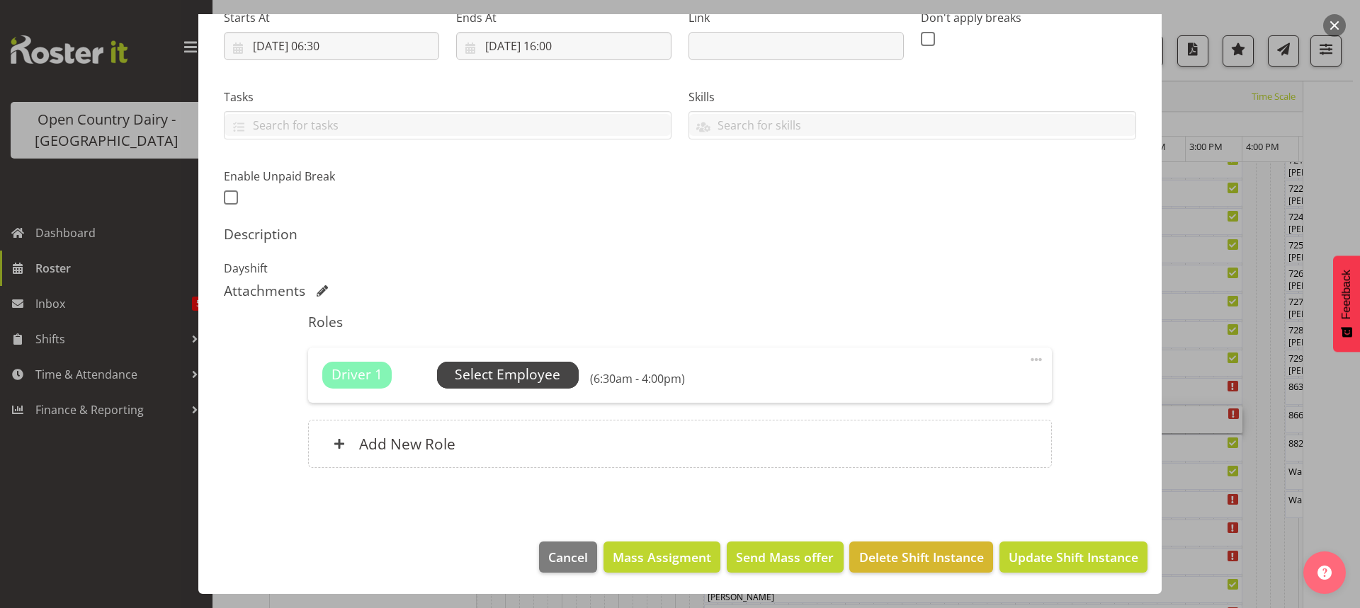
click at [515, 378] on span "Select Employee" at bounding box center [508, 375] width 106 height 21
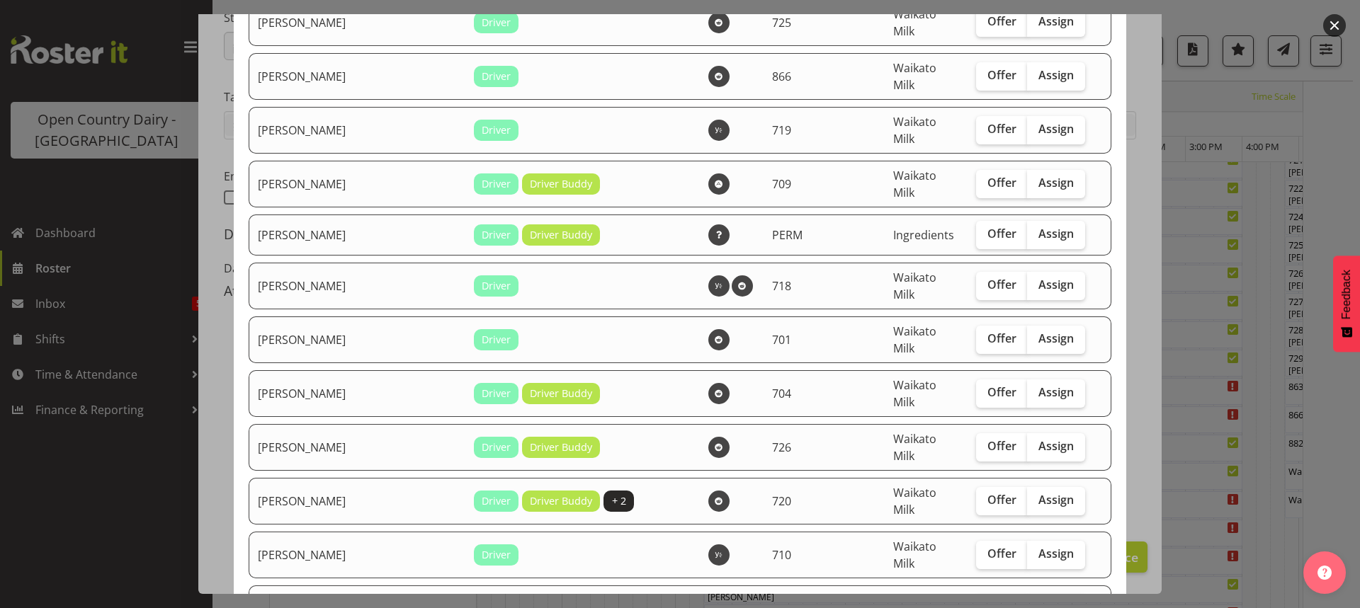
scroll to position [1629, 0]
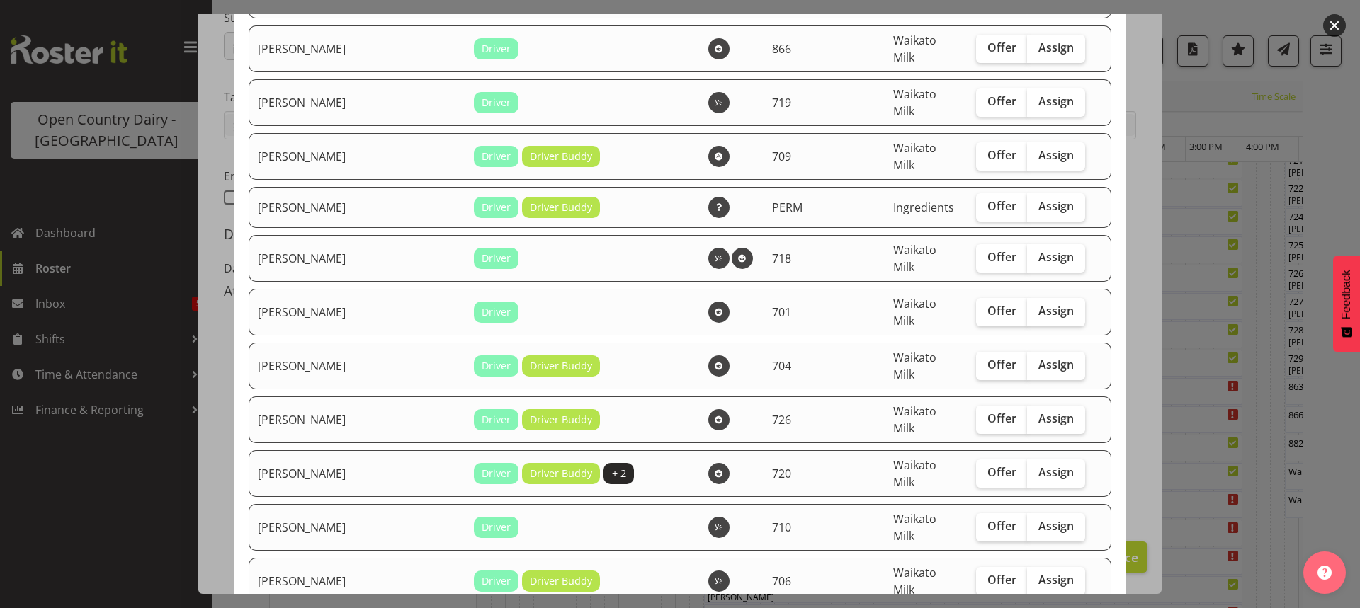
checkbox input "true"
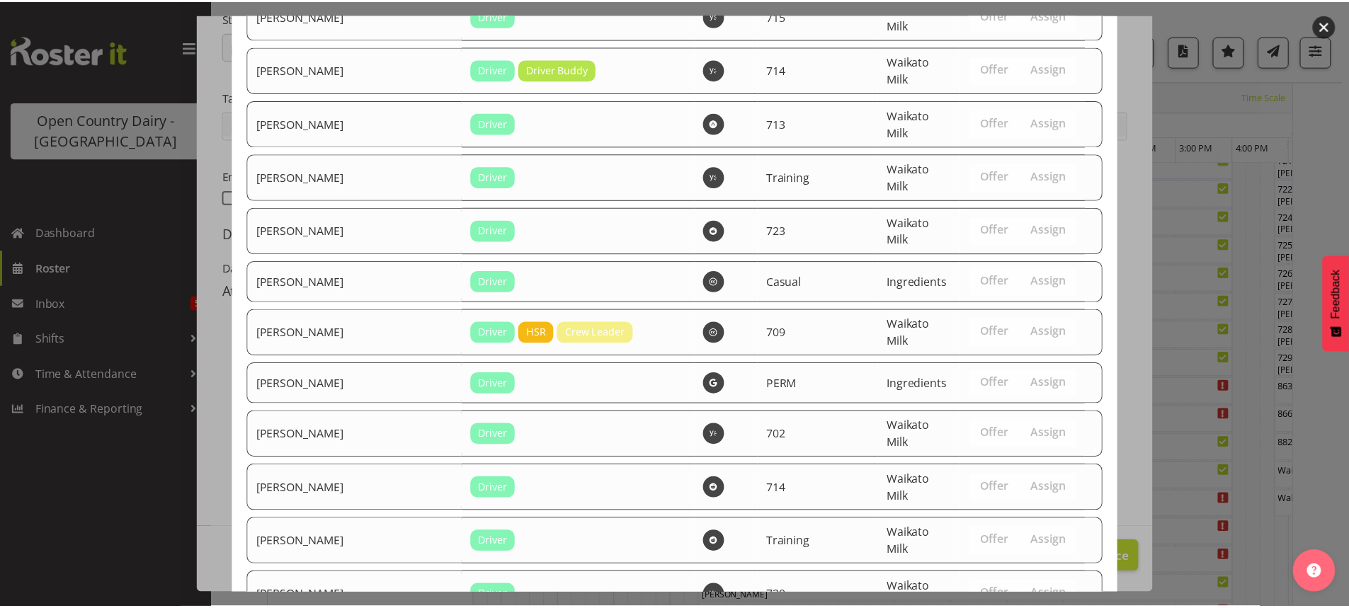
scroll to position [2745, 0]
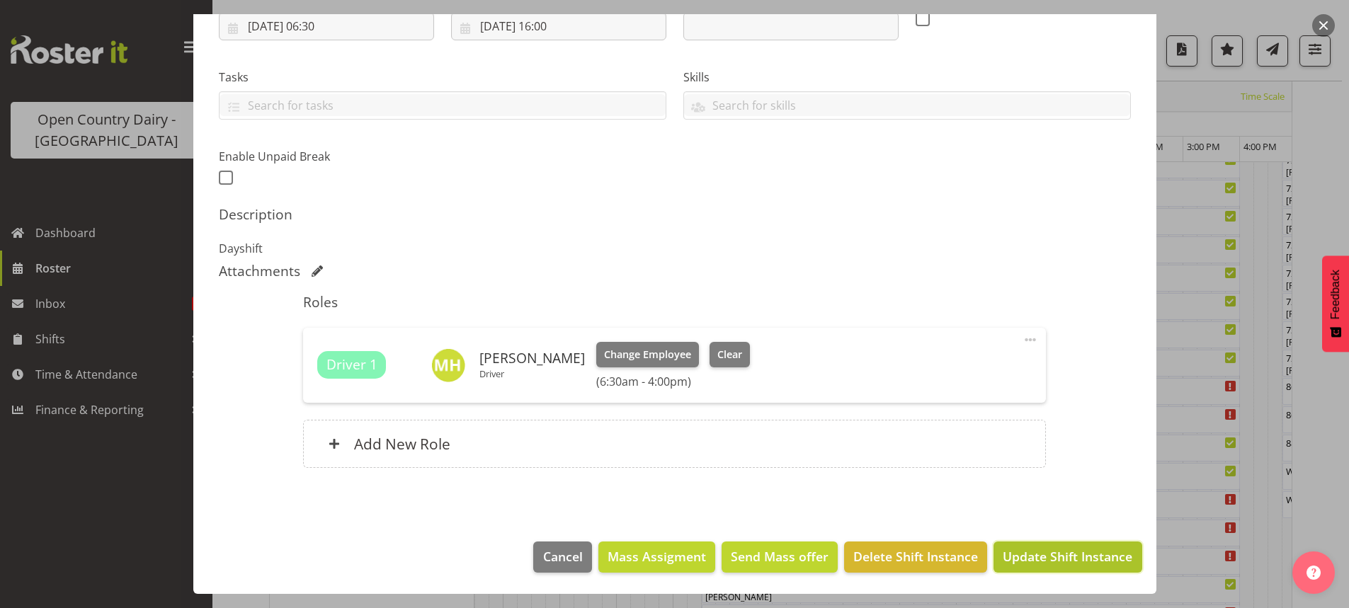
click at [1030, 557] on span "Update Shift Instance" at bounding box center [1068, 556] width 130 height 18
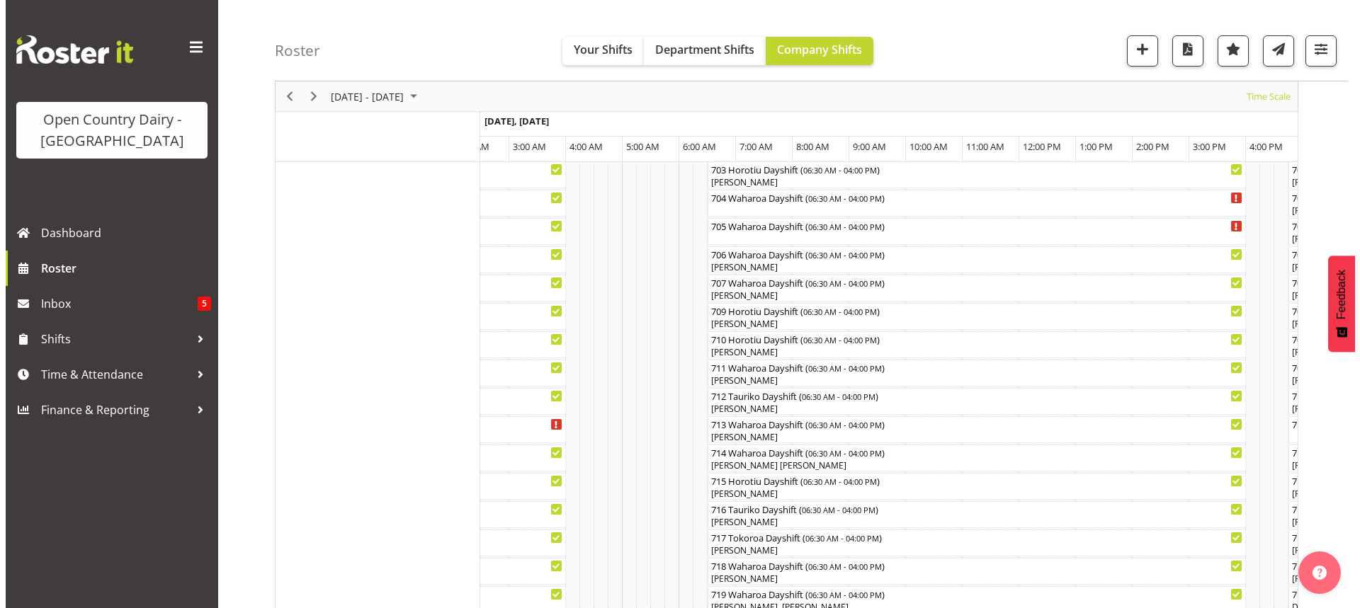
scroll to position [375, 0]
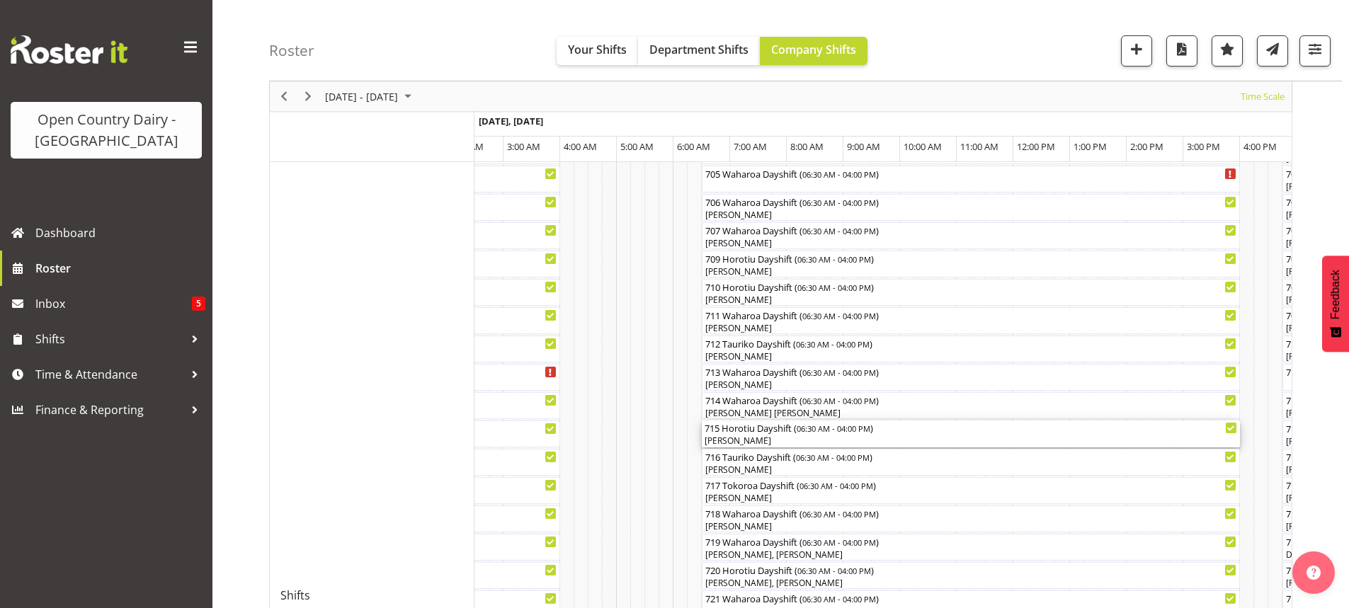
click at [781, 437] on div "[PERSON_NAME]" at bounding box center [971, 441] width 533 height 13
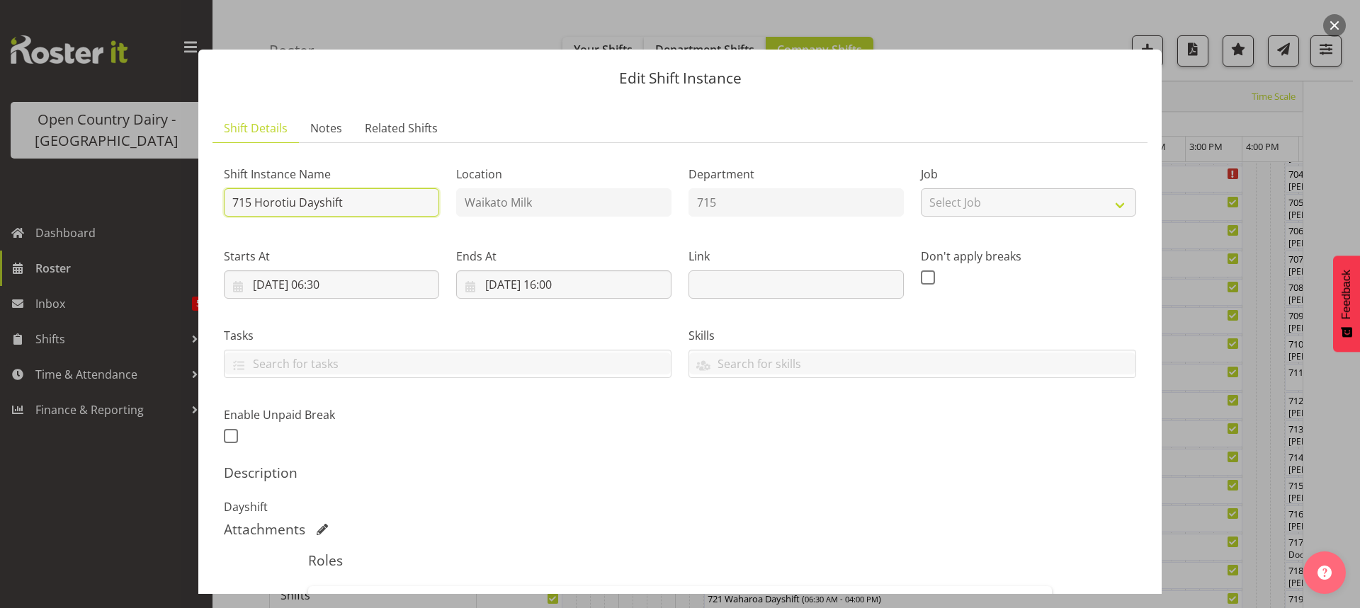
click at [368, 206] on input "715 Horotiu Dayshift" at bounding box center [331, 202] width 215 height 28
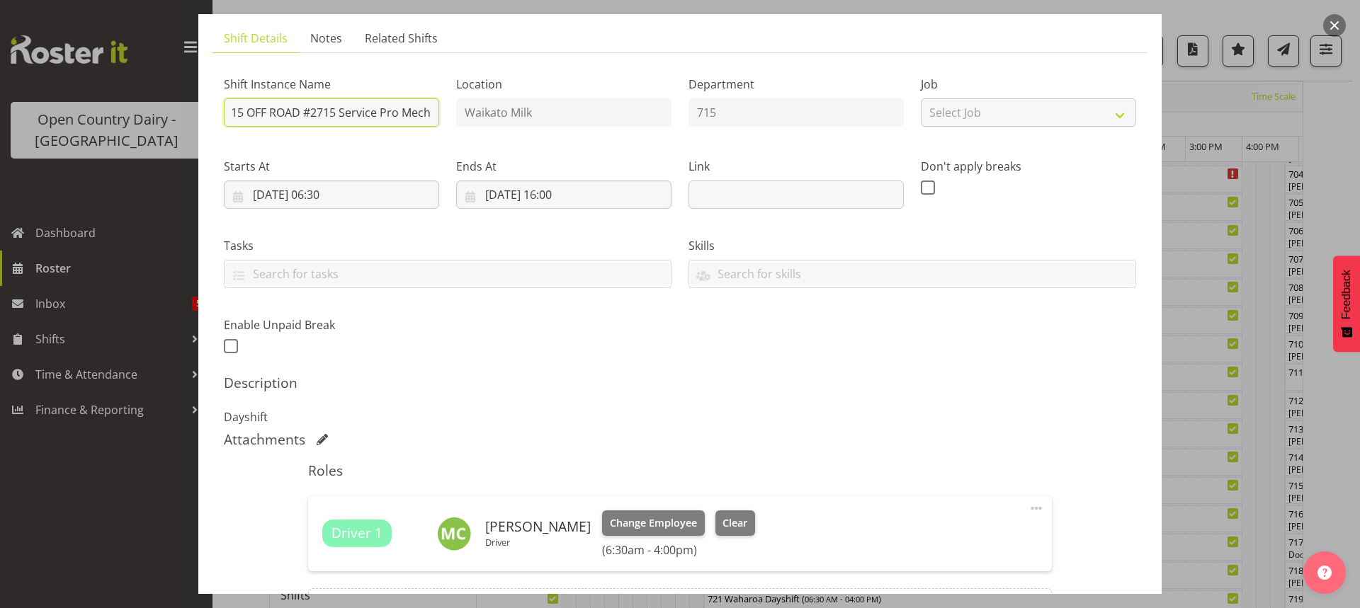
scroll to position [0, 0]
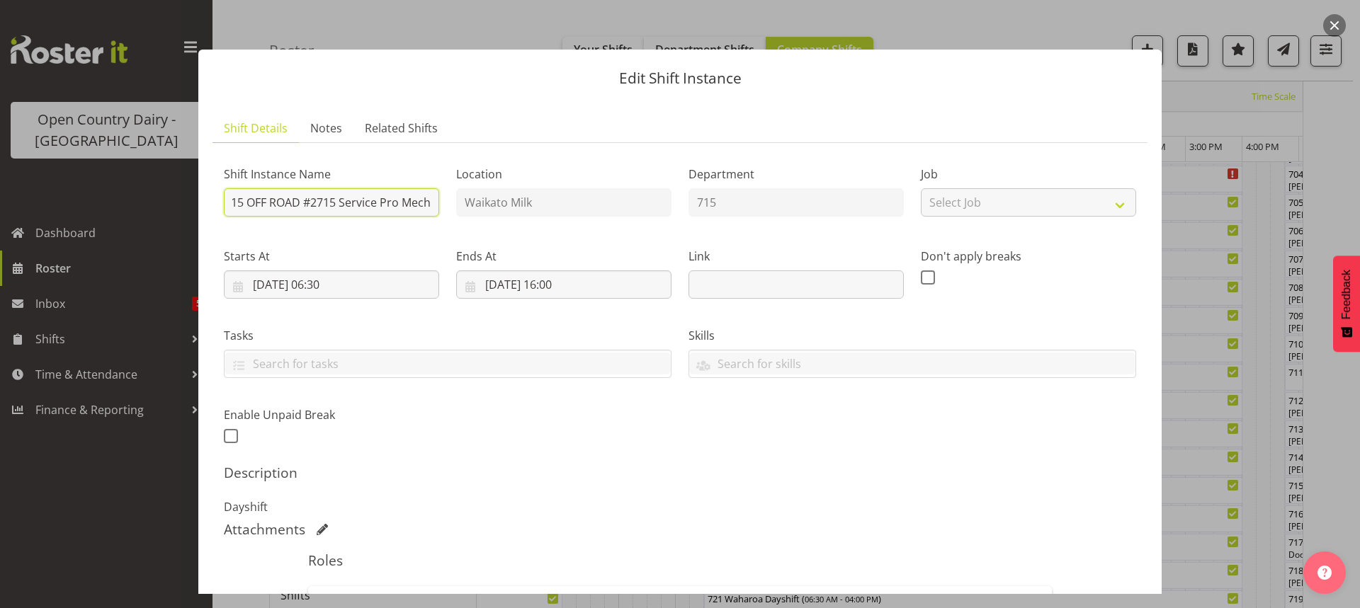
click at [231, 203] on input "715 OFF ROAD #2715 Service Pro Mech" at bounding box center [331, 202] width 215 height 28
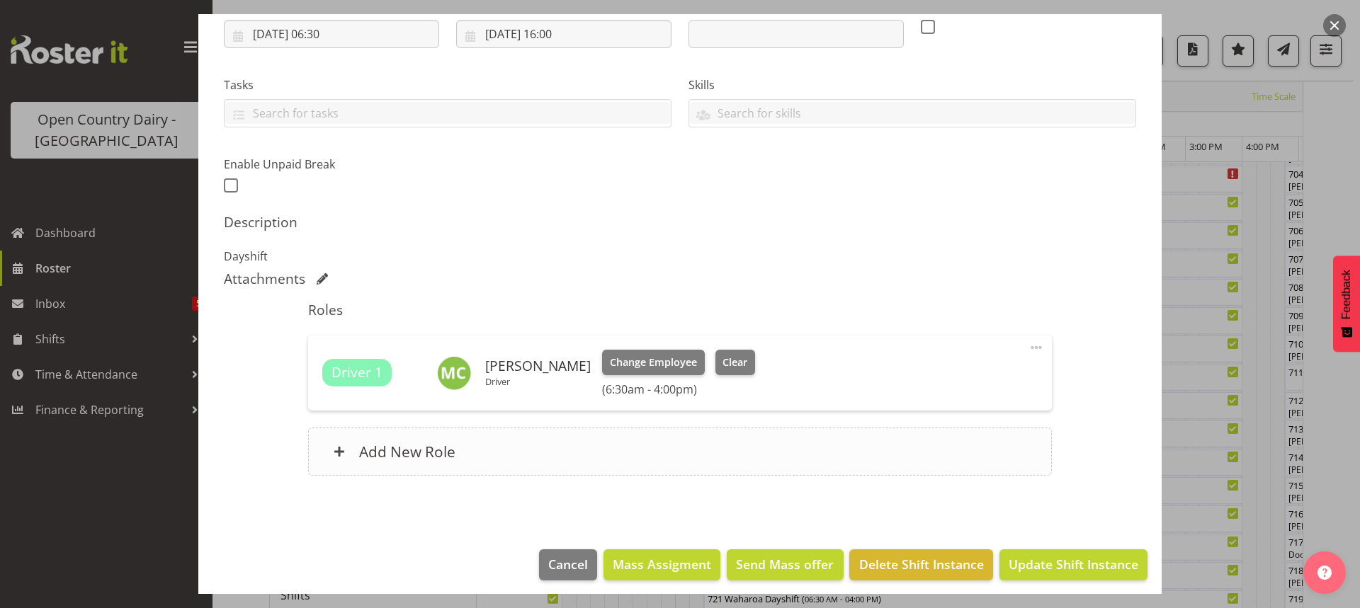
scroll to position [258, 0]
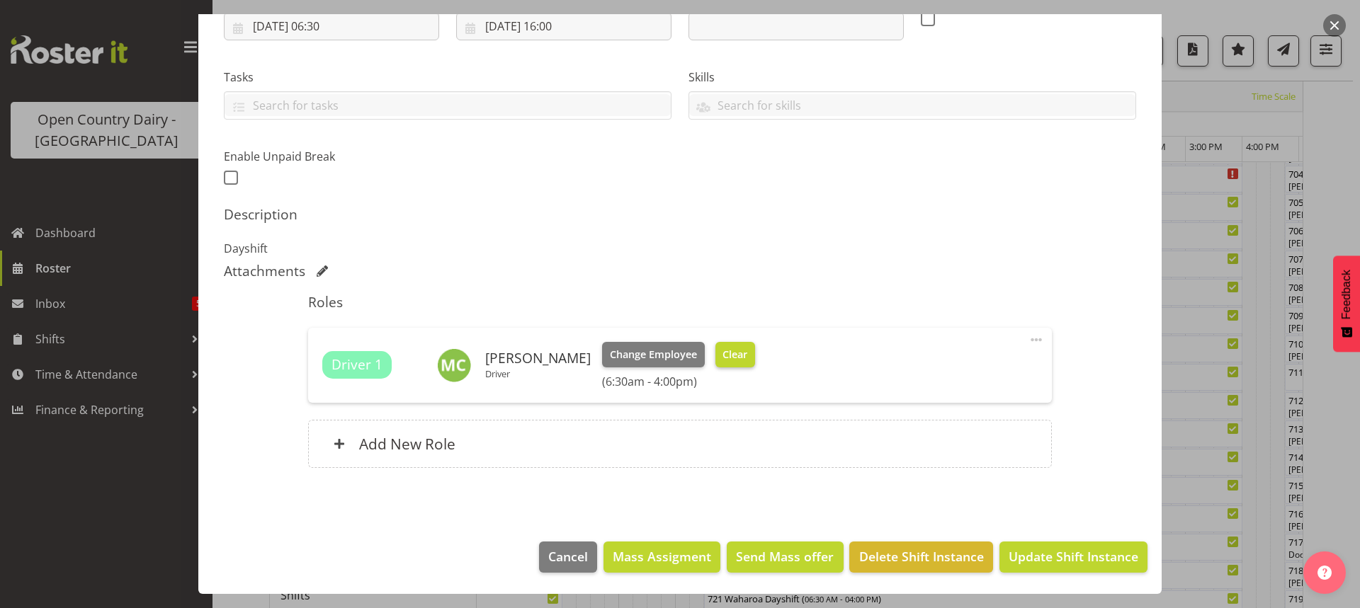
type input "715 OFF ROAD #2715 Service Pro Mech"
drag, startPoint x: 721, startPoint y: 351, endPoint x: 764, endPoint y: 363, distance: 44.7
click at [724, 356] on span "Clear" at bounding box center [734, 355] width 25 height 16
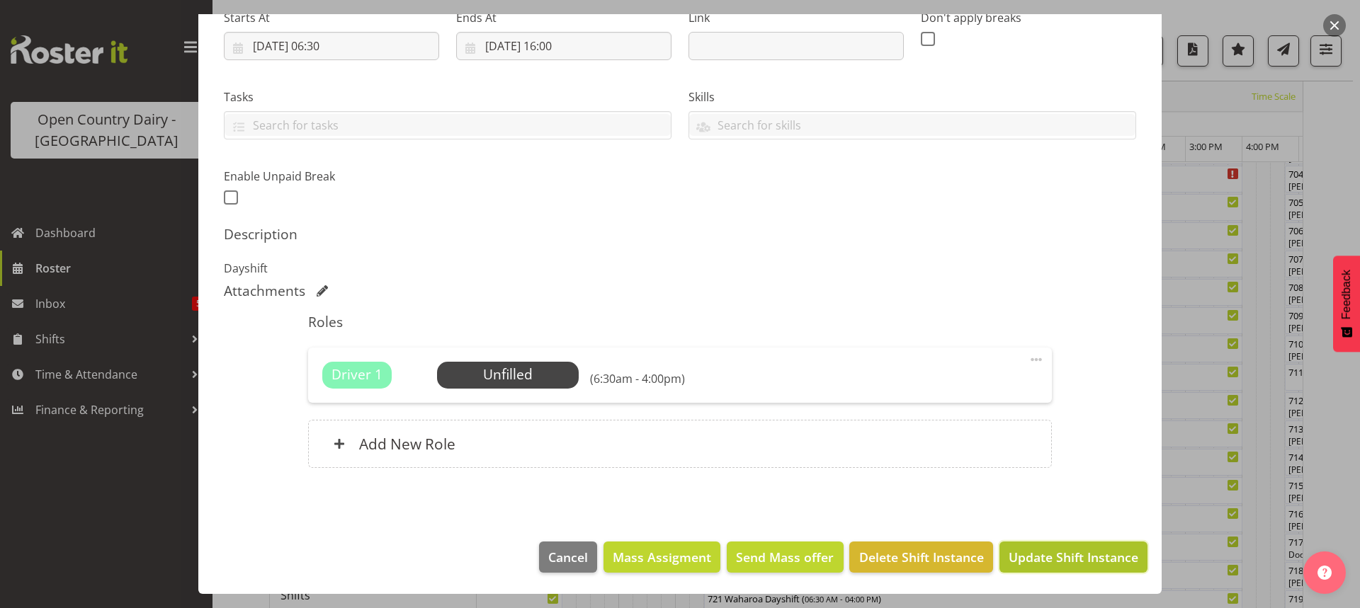
click at [1045, 557] on span "Update Shift Instance" at bounding box center [1073, 557] width 130 height 18
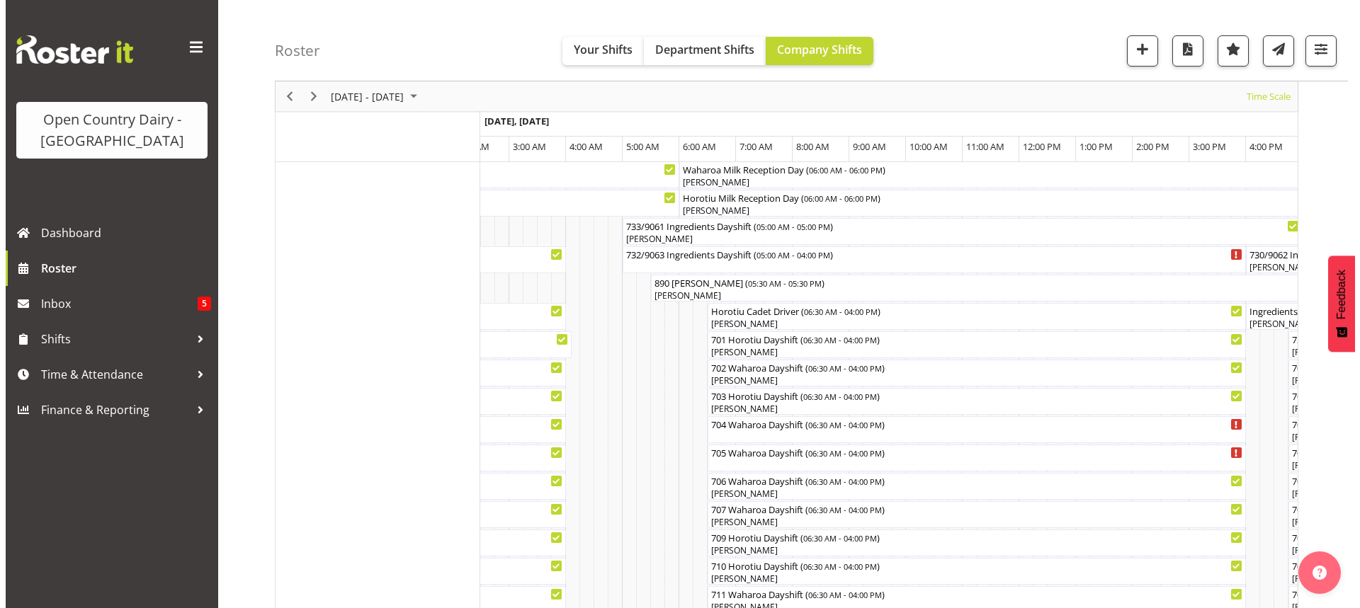
scroll to position [92, 0]
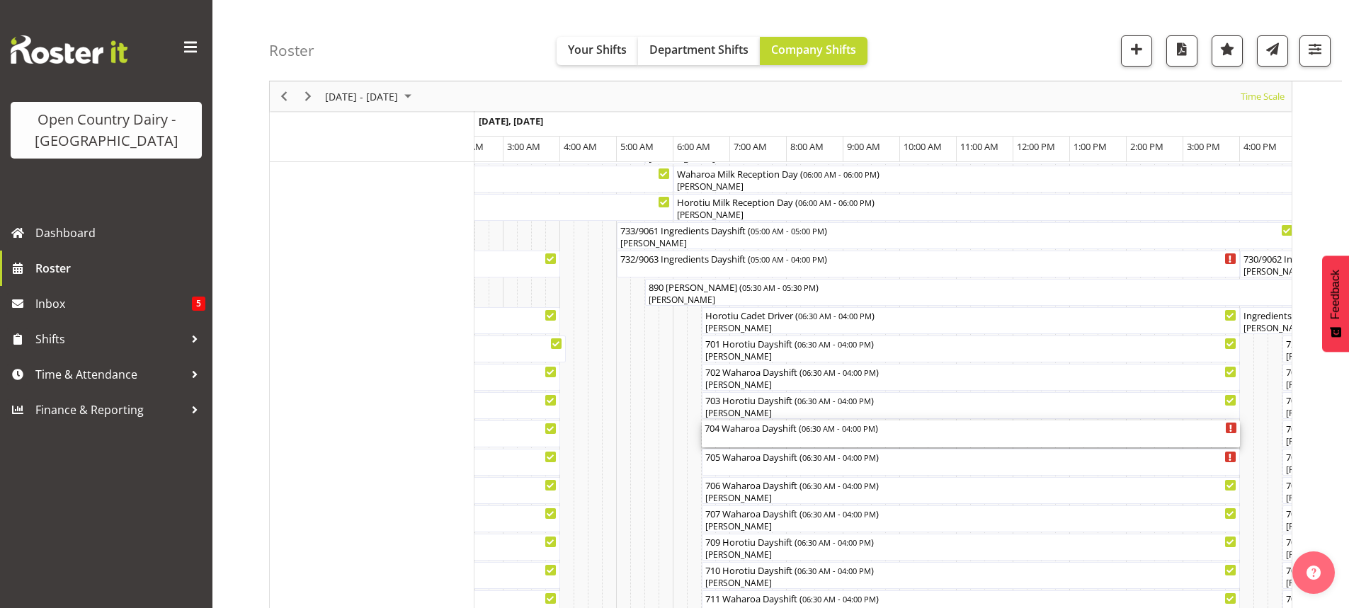
click at [756, 438] on div "704 Waharoa Dayshift ( 06:30 AM - 04:00 PM )" at bounding box center [971, 434] width 533 height 27
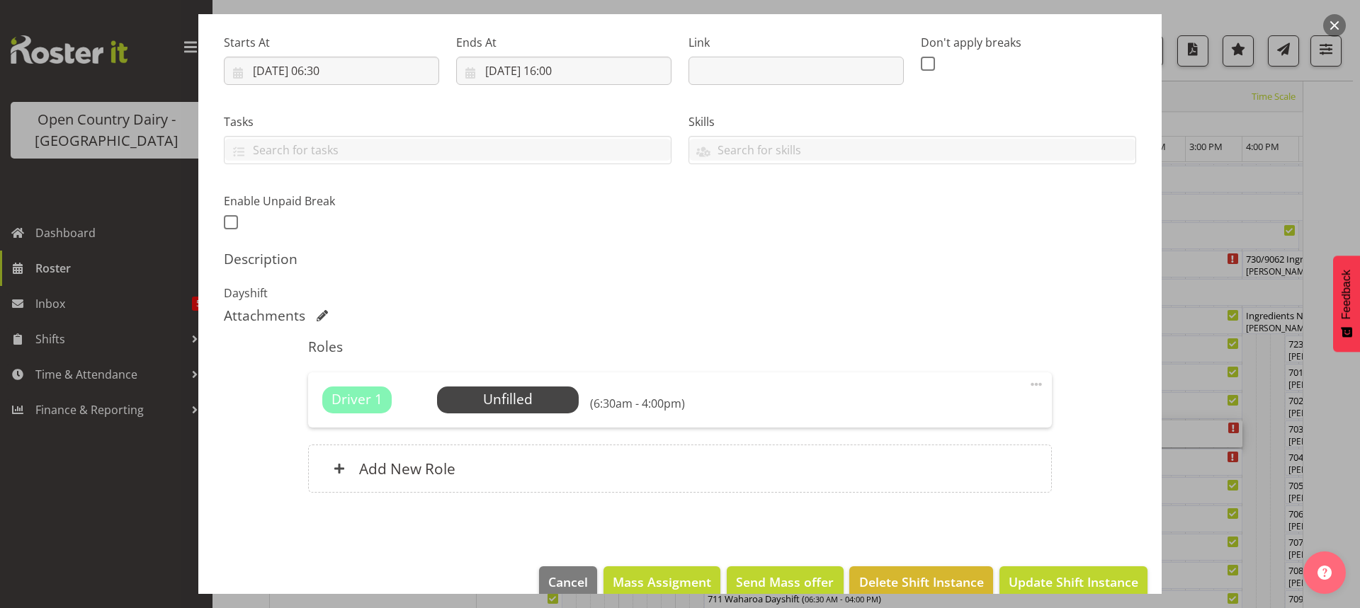
scroll to position [239, 0]
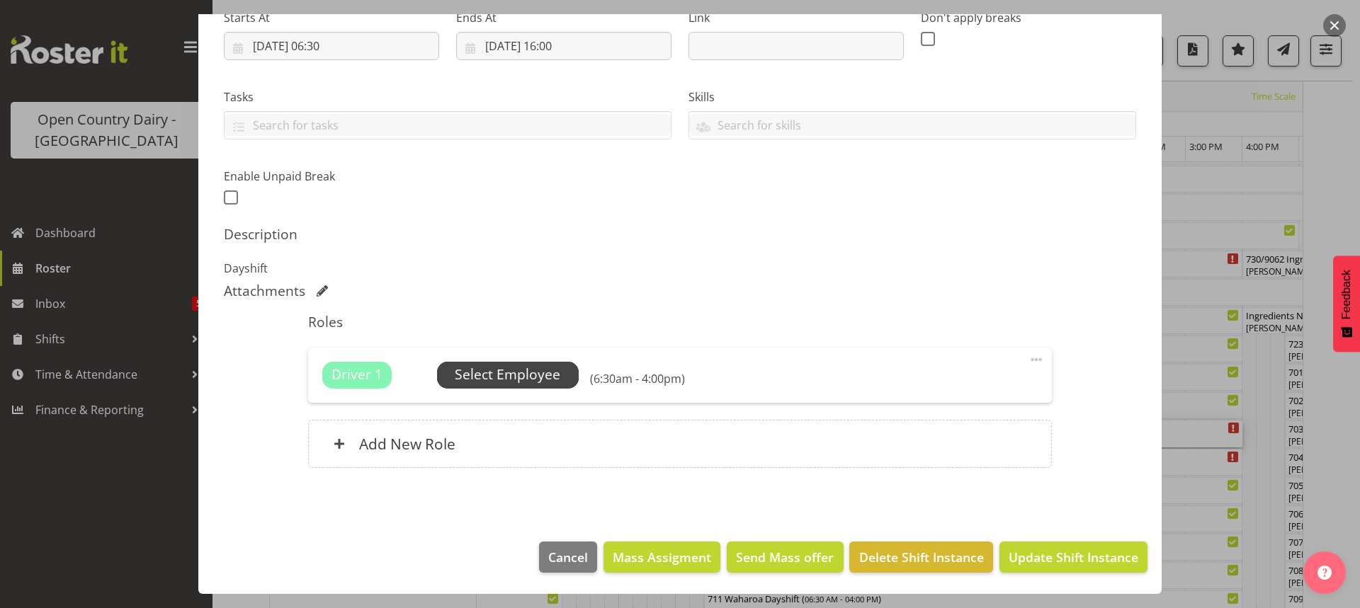
click at [506, 375] on span "Select Employee" at bounding box center [508, 375] width 106 height 21
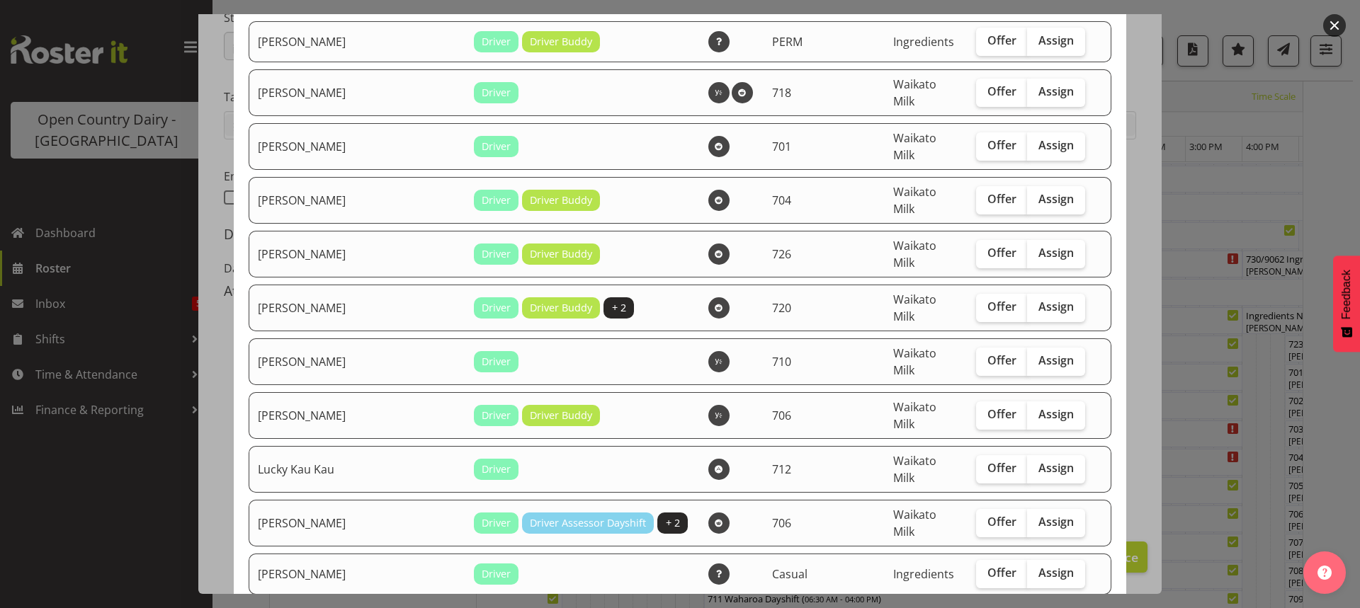
scroll to position [1841, 0]
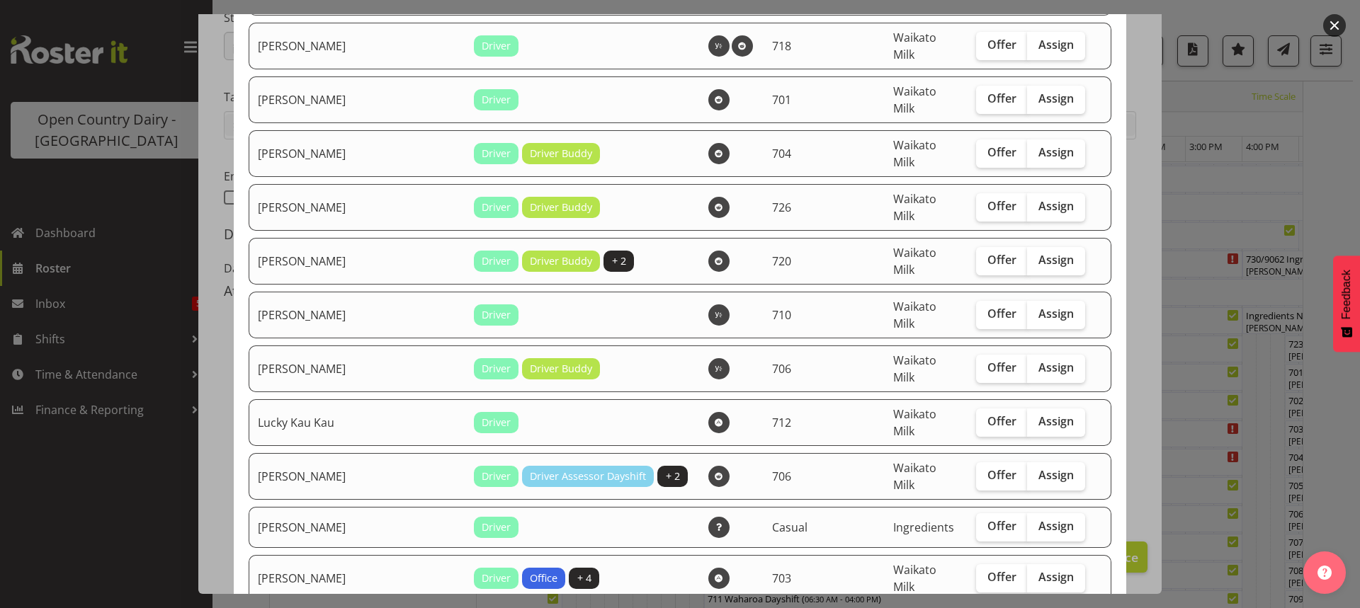
checkbox input "true"
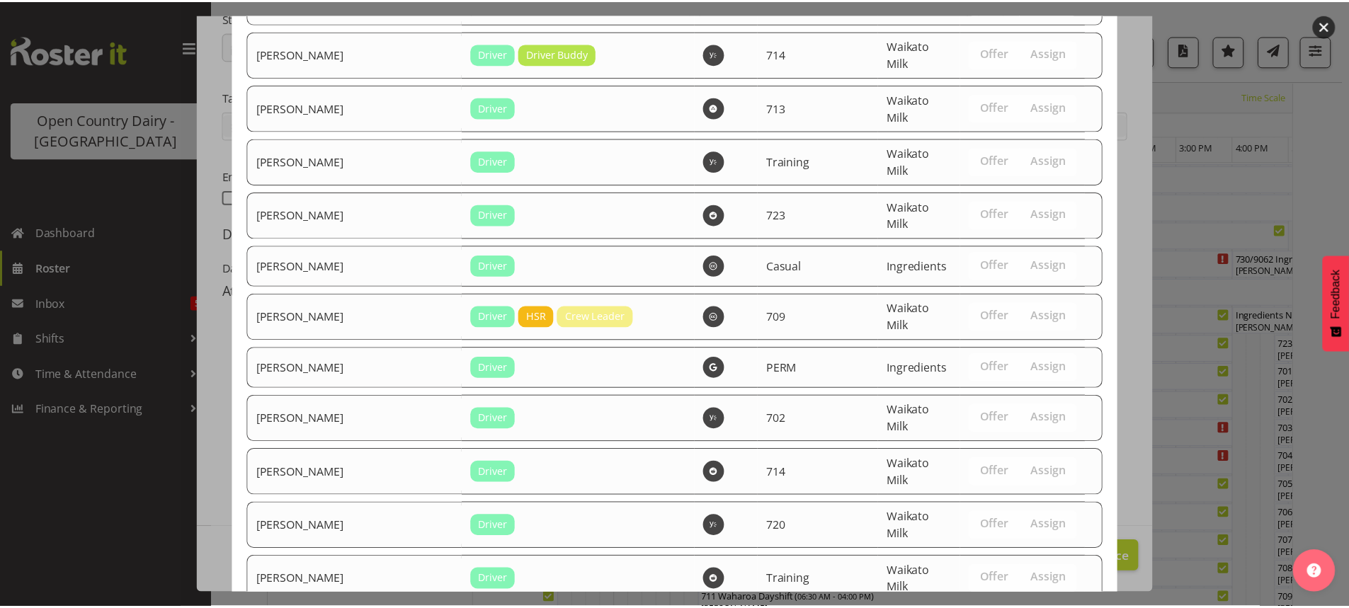
scroll to position [2745, 0]
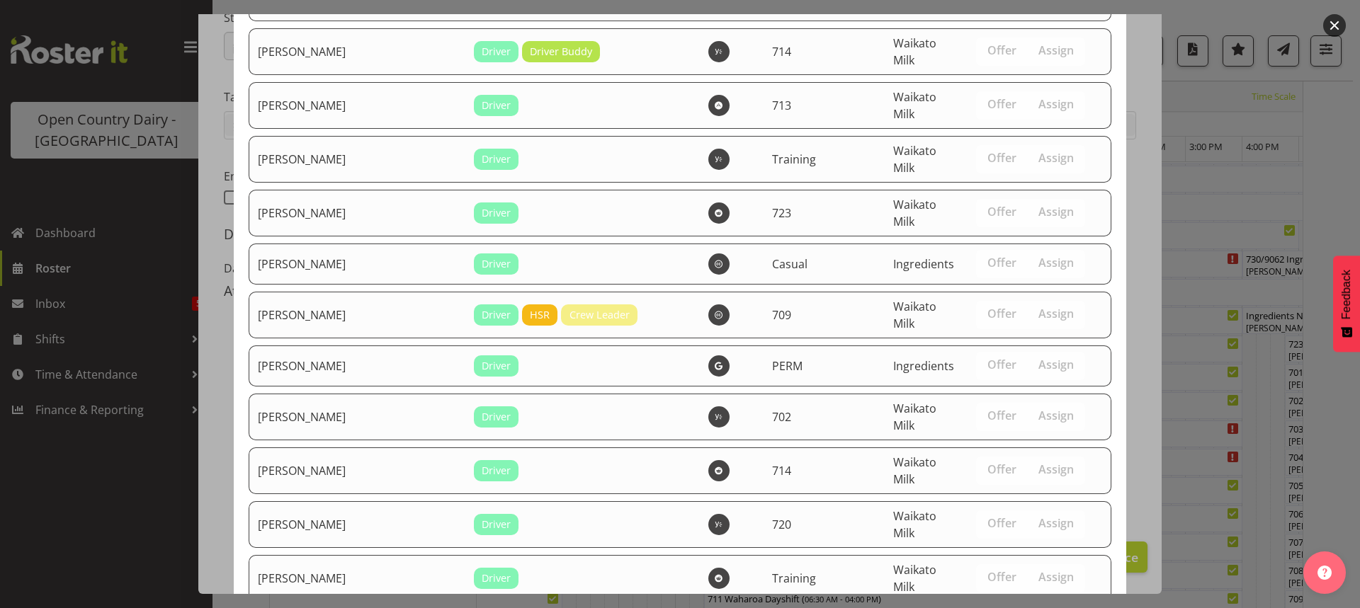
drag, startPoint x: 1019, startPoint y: 554, endPoint x: 1004, endPoint y: 547, distance: 16.5
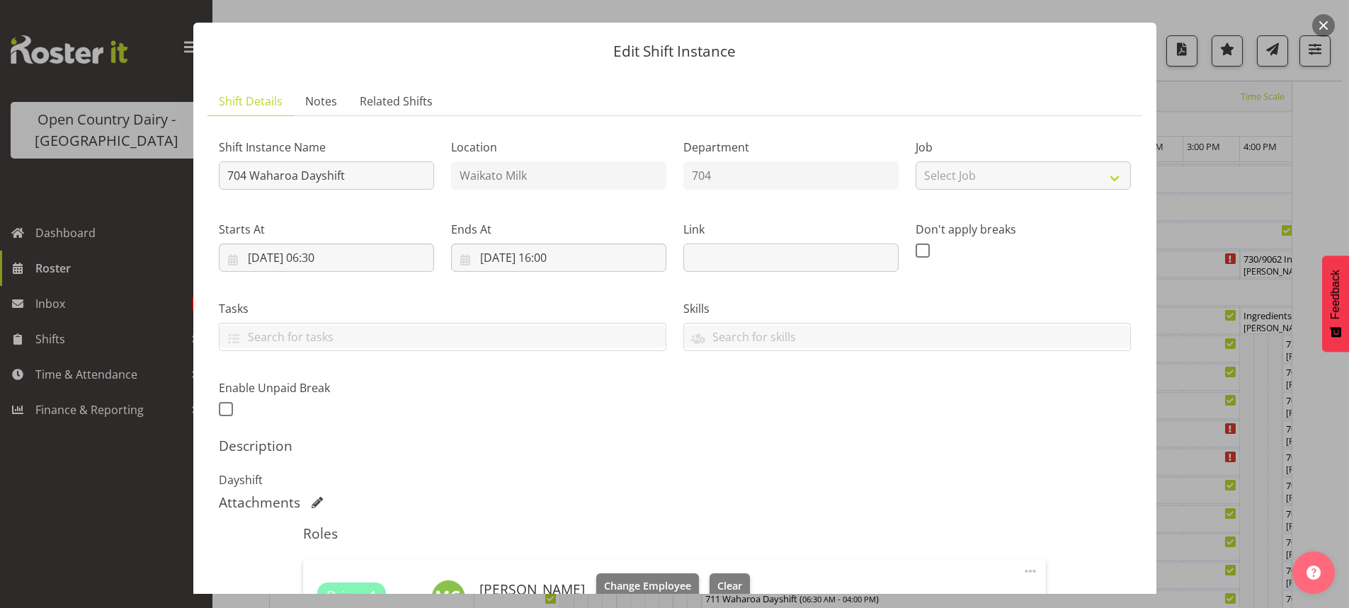
scroll to position [26, 0]
click at [387, 173] on input "704 Waharoa Dayshift" at bounding box center [326, 176] width 215 height 28
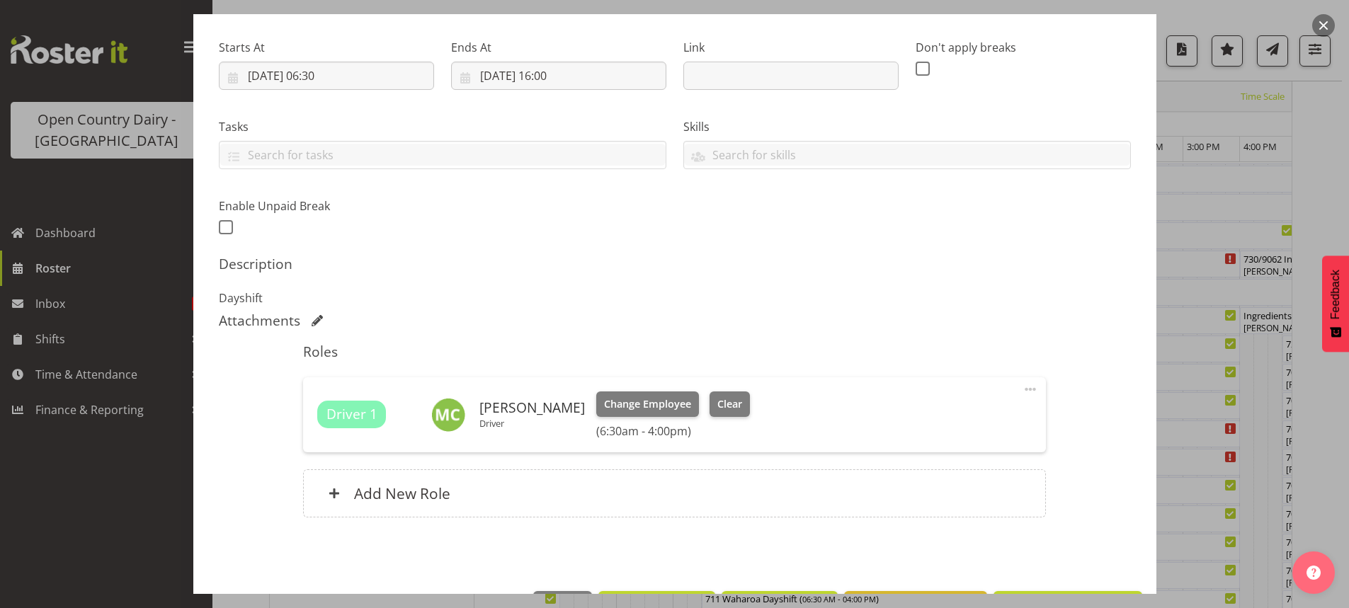
scroll to position [258, 0]
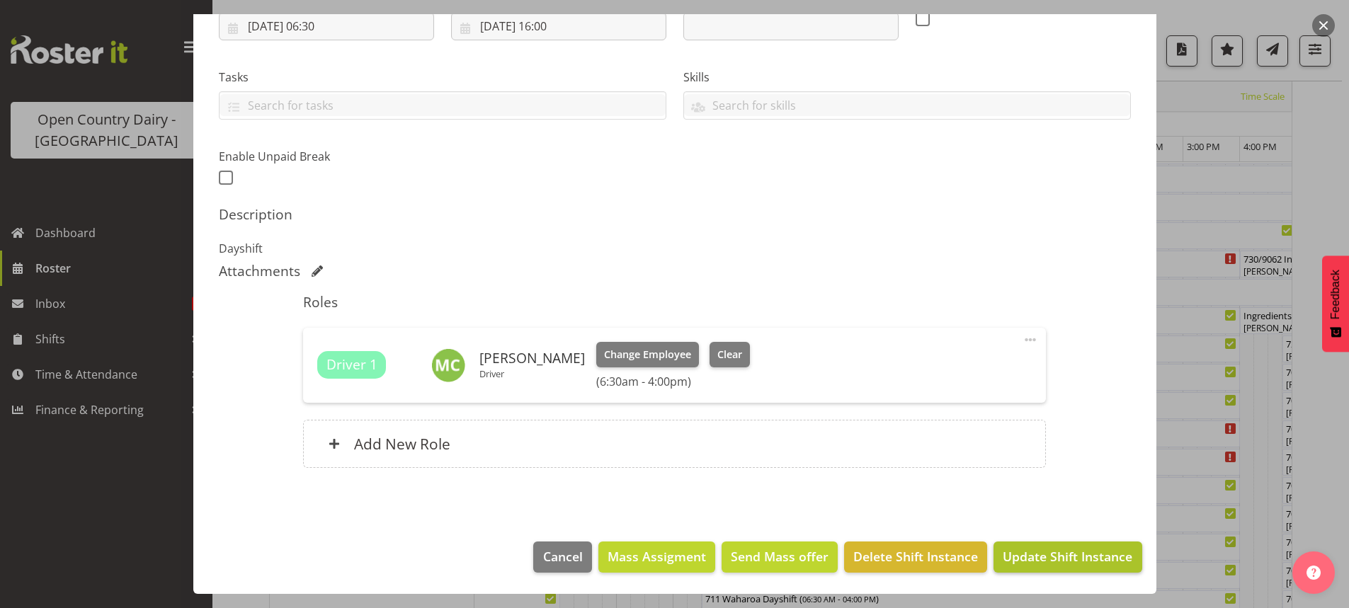
type input "704 Waharoa Dayshift Travel to Waharoa"
click at [1049, 554] on span "Update Shift Instance" at bounding box center [1068, 556] width 130 height 18
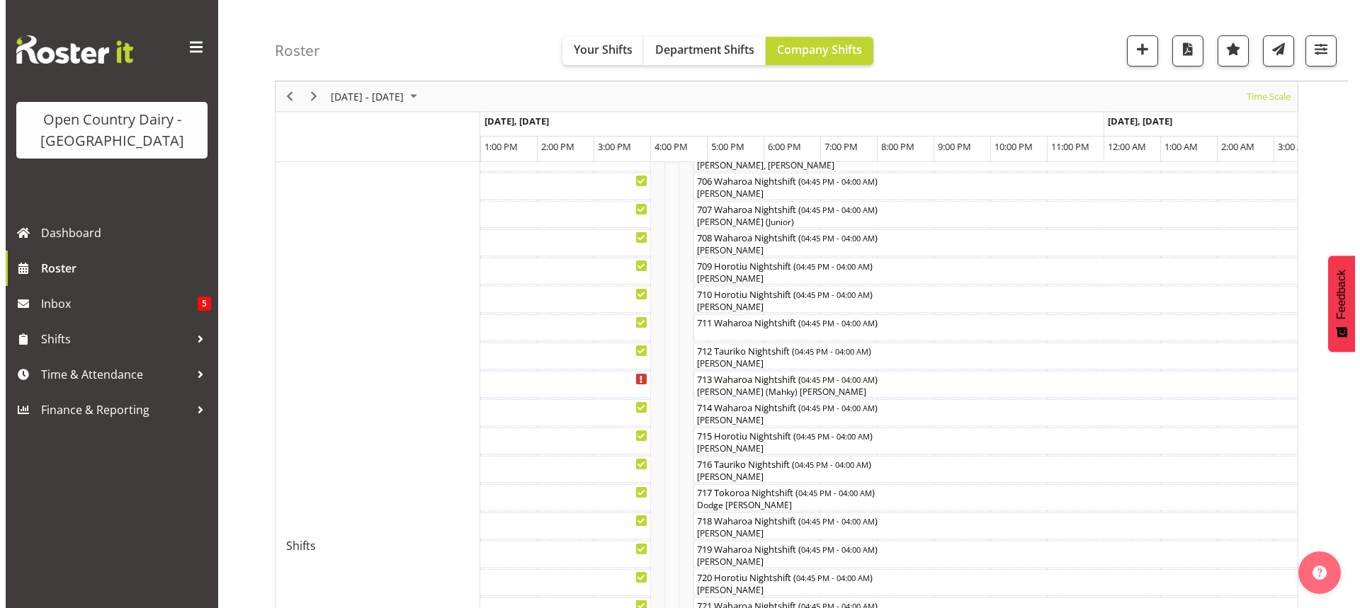
scroll to position [419, 0]
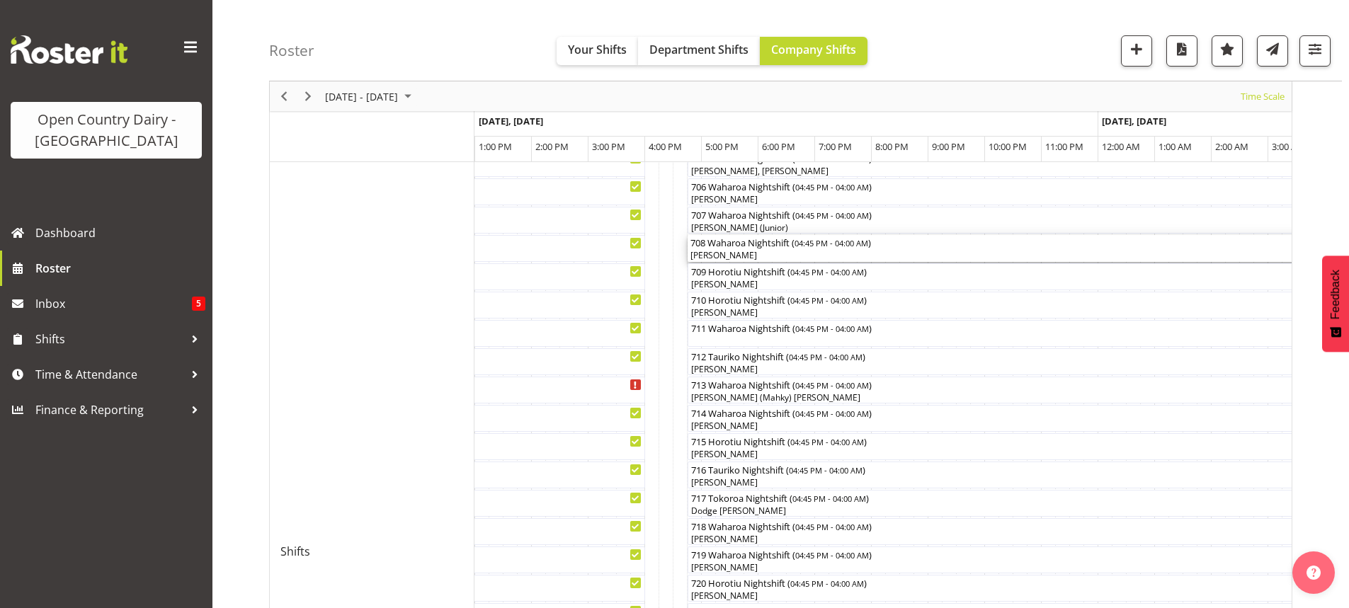
click at [768, 258] on div "[PERSON_NAME]" at bounding box center [1006, 255] width 632 height 13
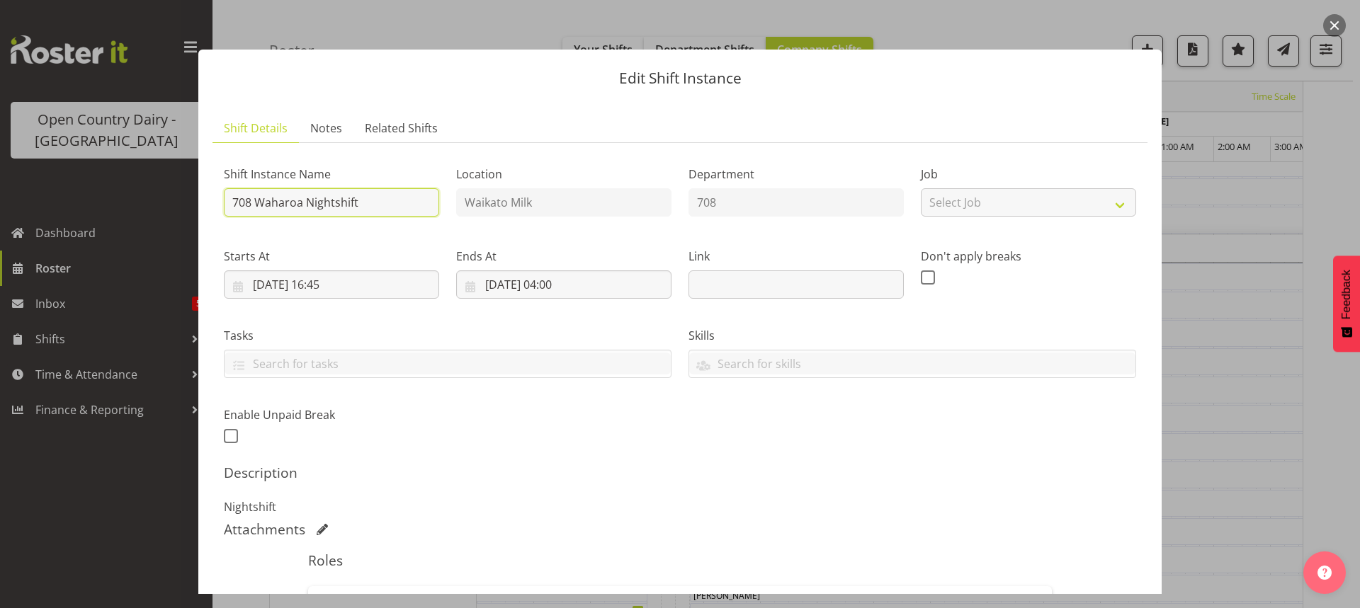
click at [377, 203] on input "708 Waharoa Nightshift" at bounding box center [331, 202] width 215 height 28
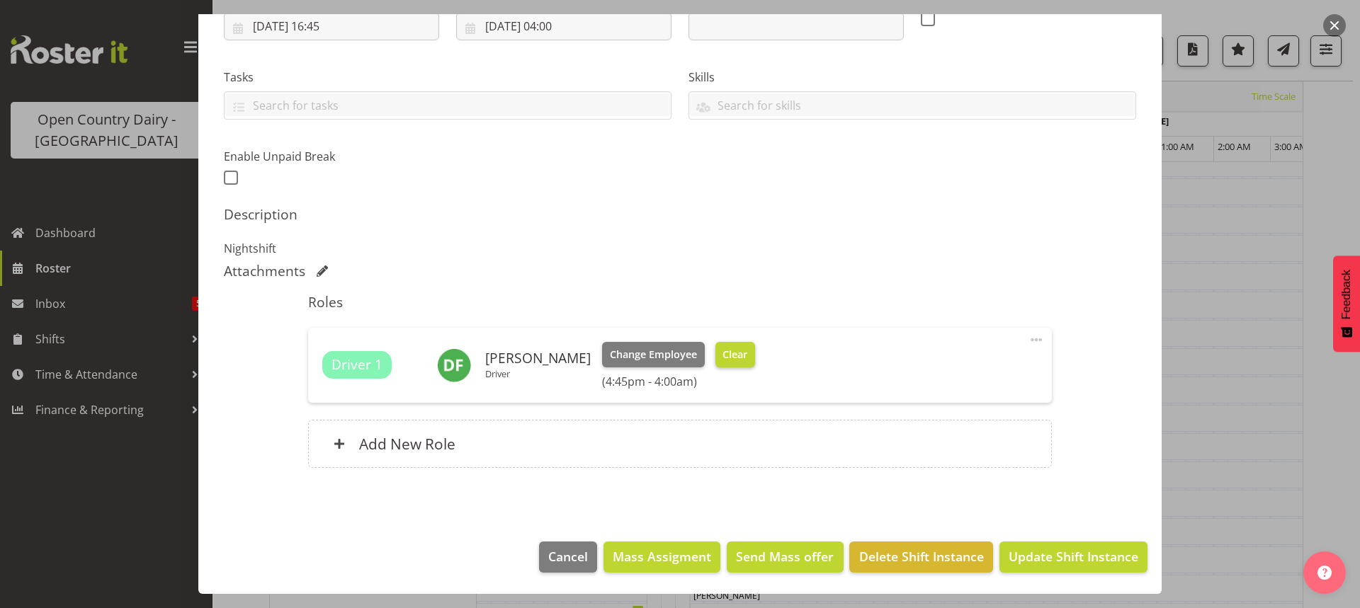
type input "708 OFF ROAD Scania Hautapu"
click at [722, 353] on span "Clear" at bounding box center [734, 355] width 25 height 16
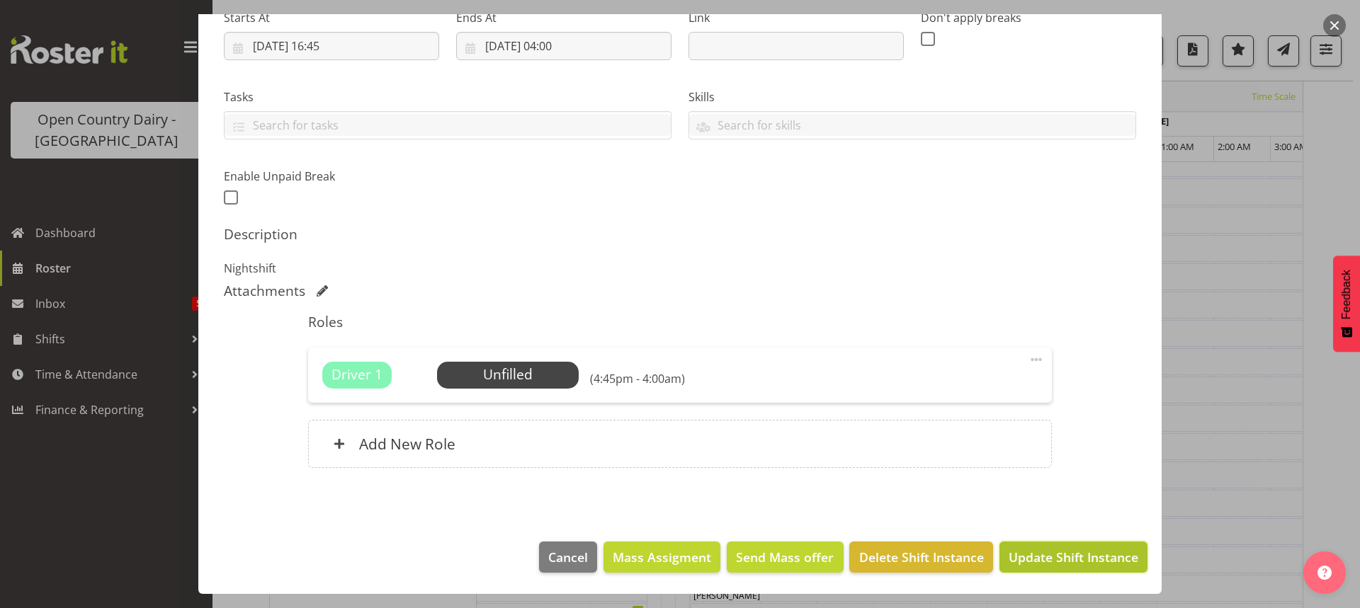
click at [1063, 552] on span "Update Shift Instance" at bounding box center [1073, 557] width 130 height 18
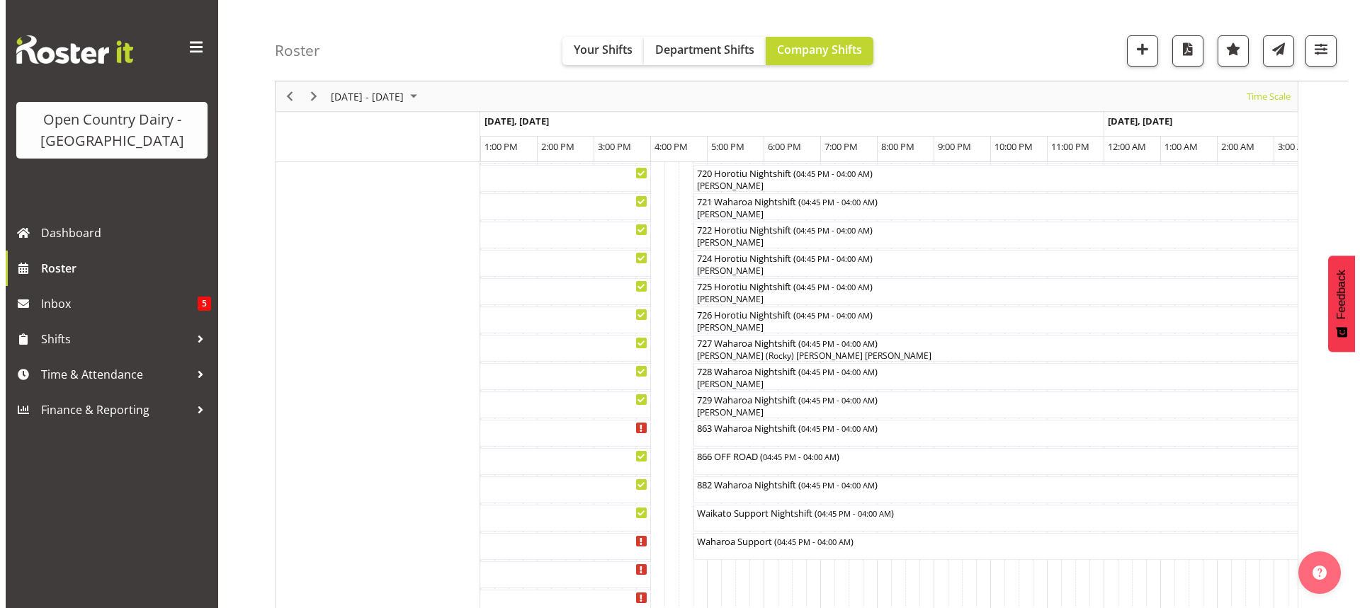
scroll to position [871, 0]
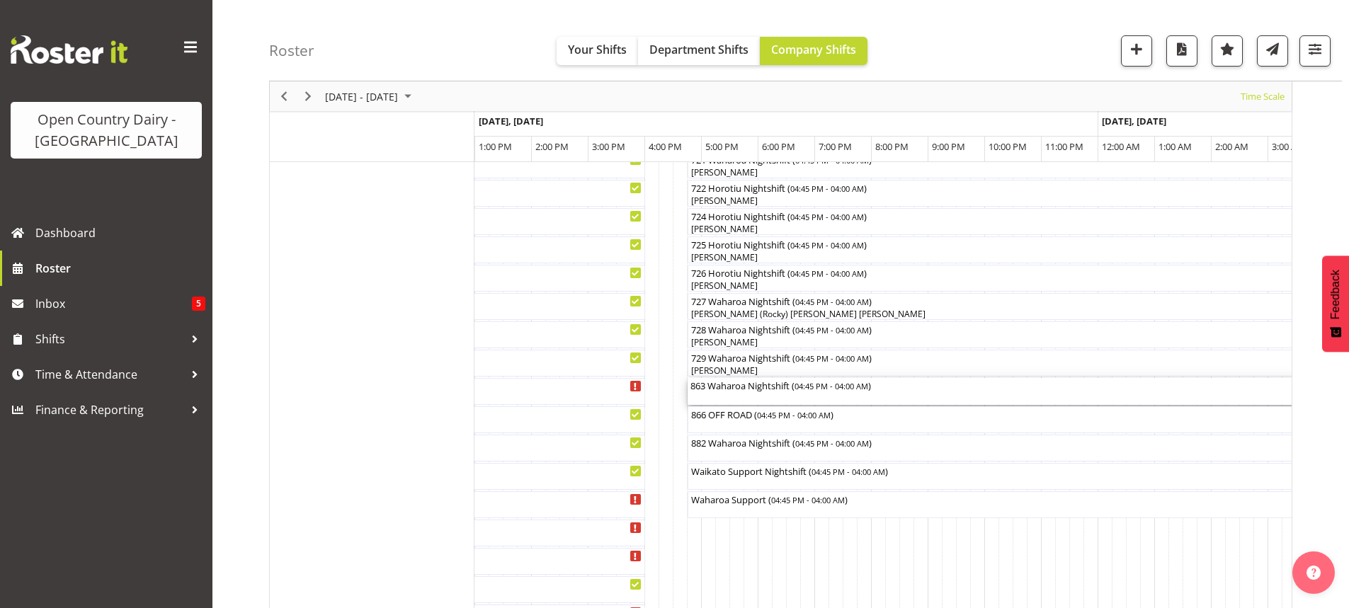
click at [751, 396] on div "863 Waharoa Nightshift ( 04:45 PM - 04:00 AM )" at bounding box center [1006, 391] width 632 height 27
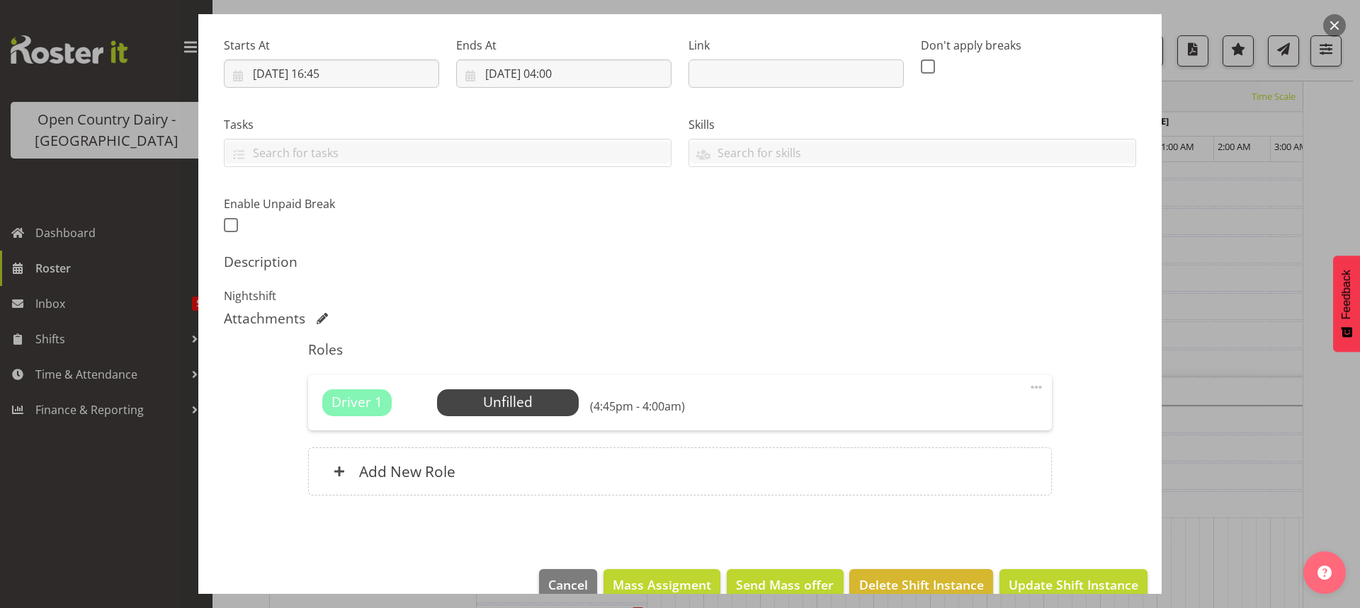
scroll to position [212, 0]
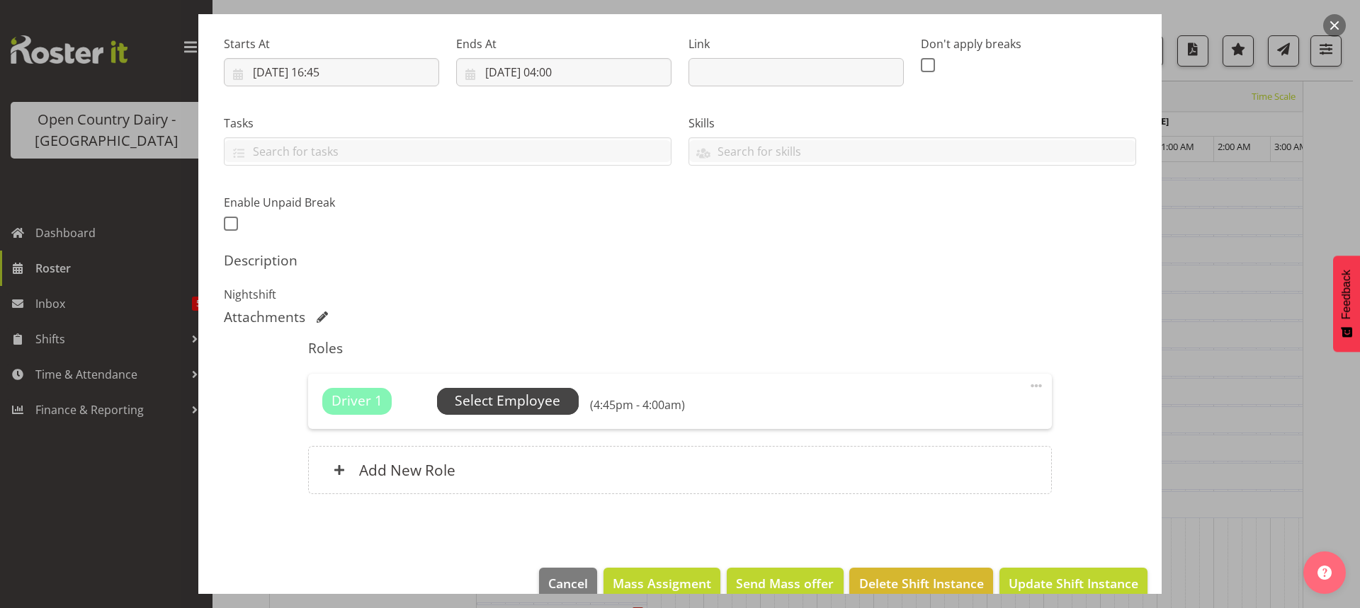
click at [495, 402] on span "Select Employee" at bounding box center [508, 401] width 106 height 21
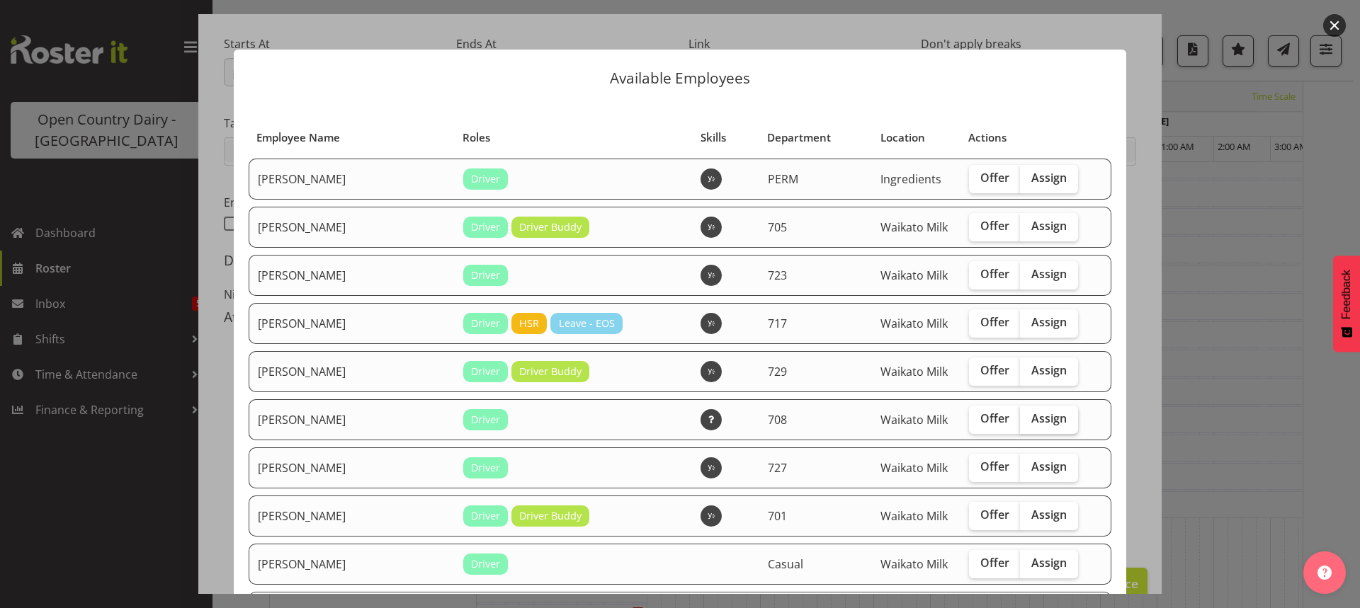
click at [1031, 420] on span "Assign" at bounding box center [1048, 418] width 35 height 14
click at [1025, 420] on input "Assign" at bounding box center [1024, 418] width 9 height 9
checkbox input "true"
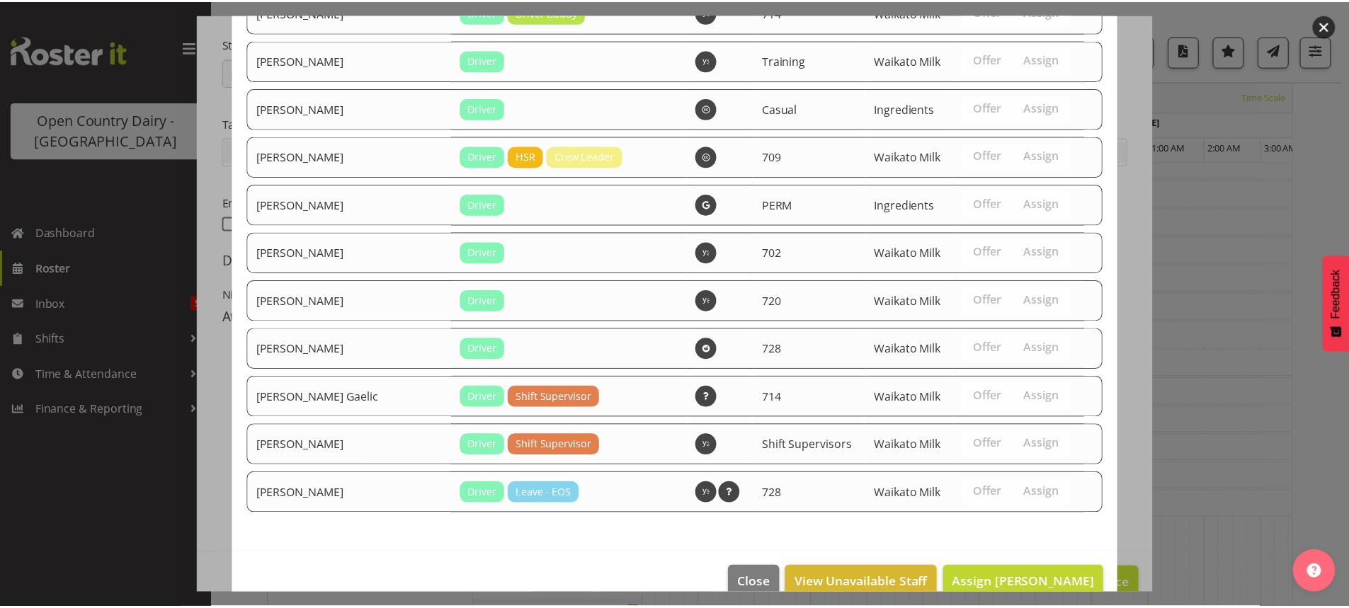
scroll to position [1300, 0]
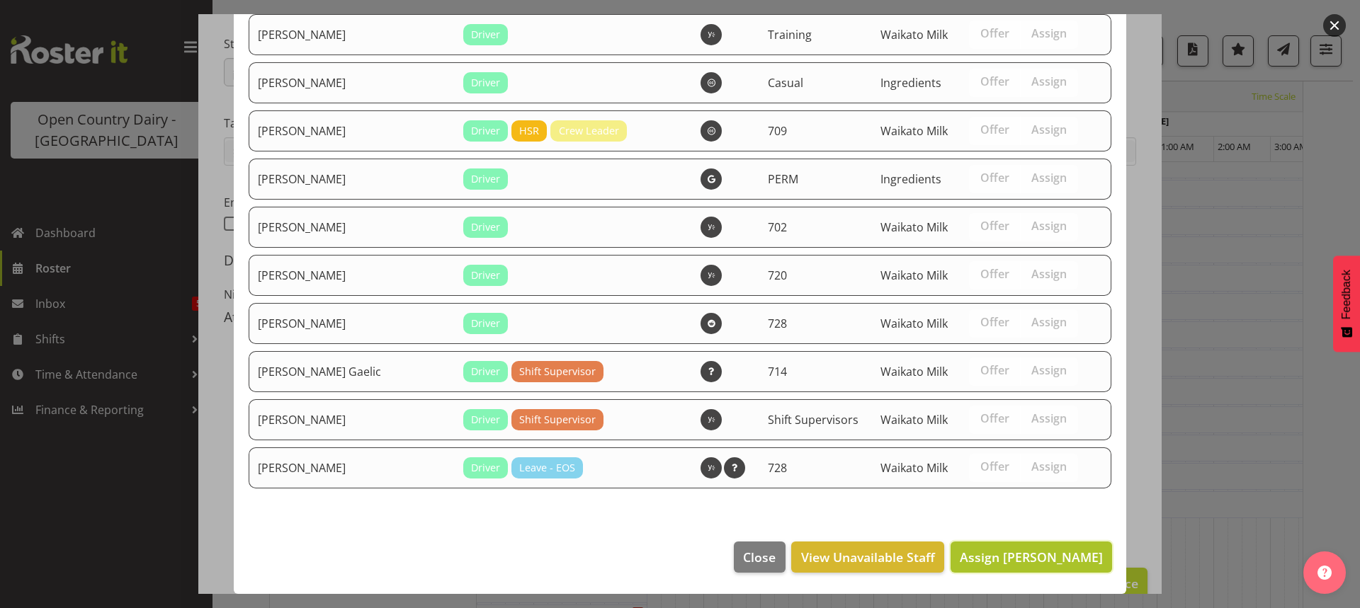
click at [1025, 549] on span "Assign David Foote" at bounding box center [1031, 557] width 143 height 17
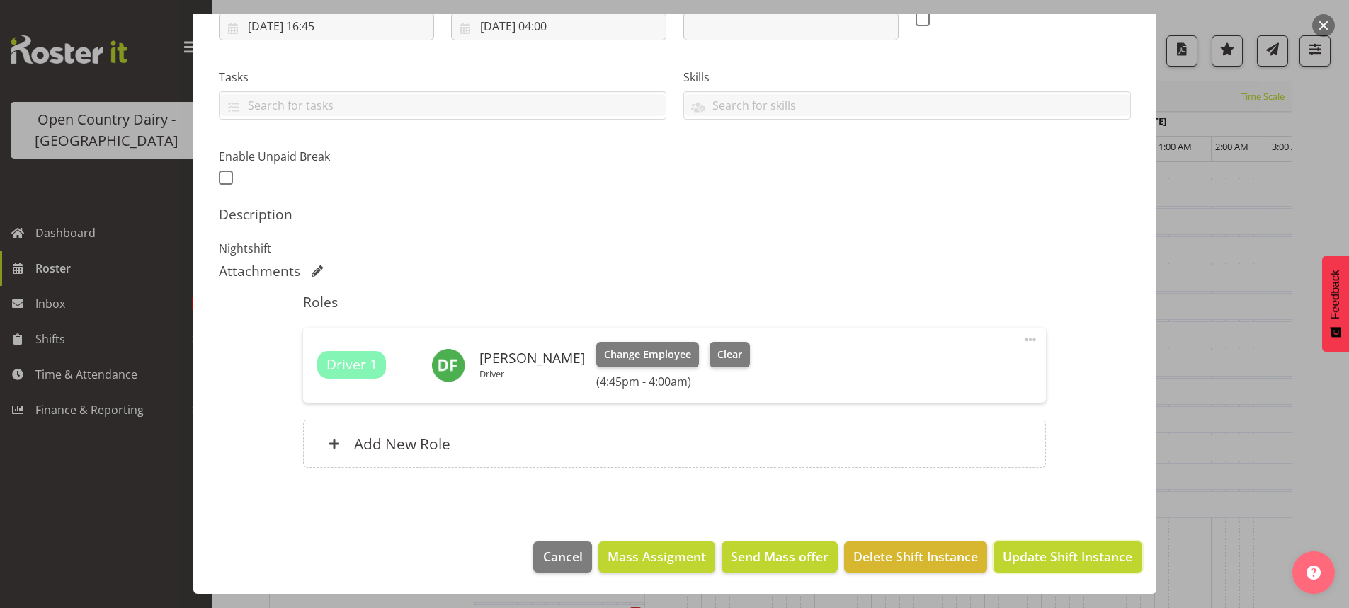
click at [1035, 556] on span "Update Shift Instance" at bounding box center [1068, 556] width 130 height 18
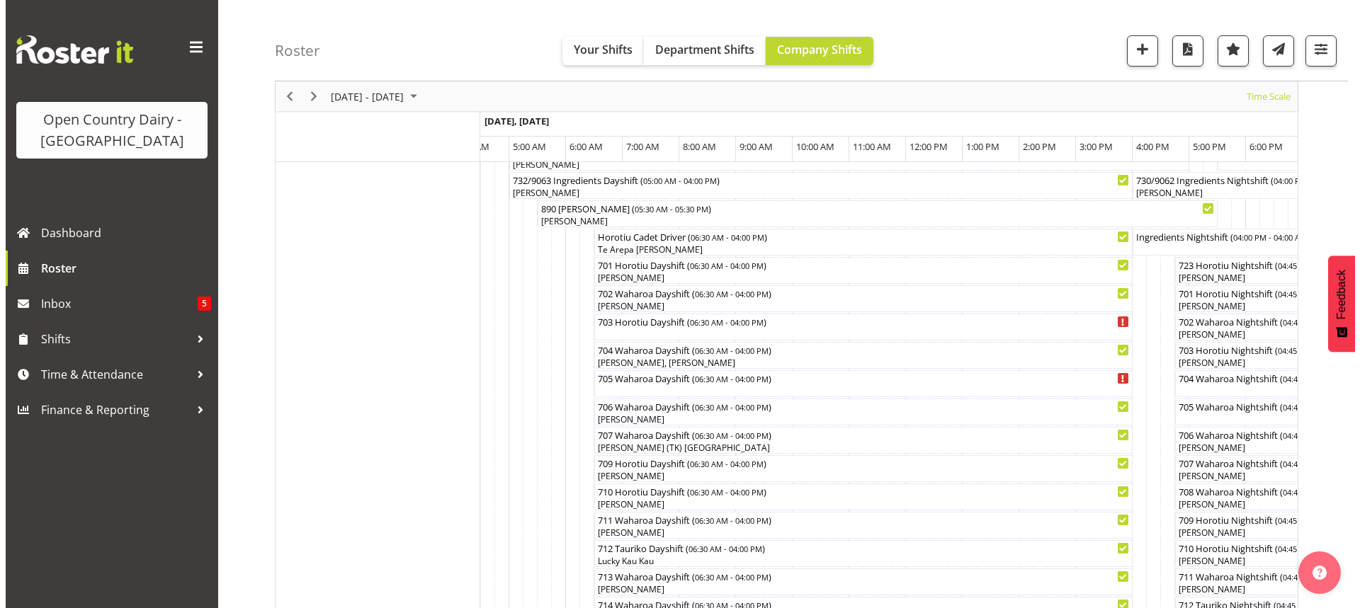
scroll to position [65, 0]
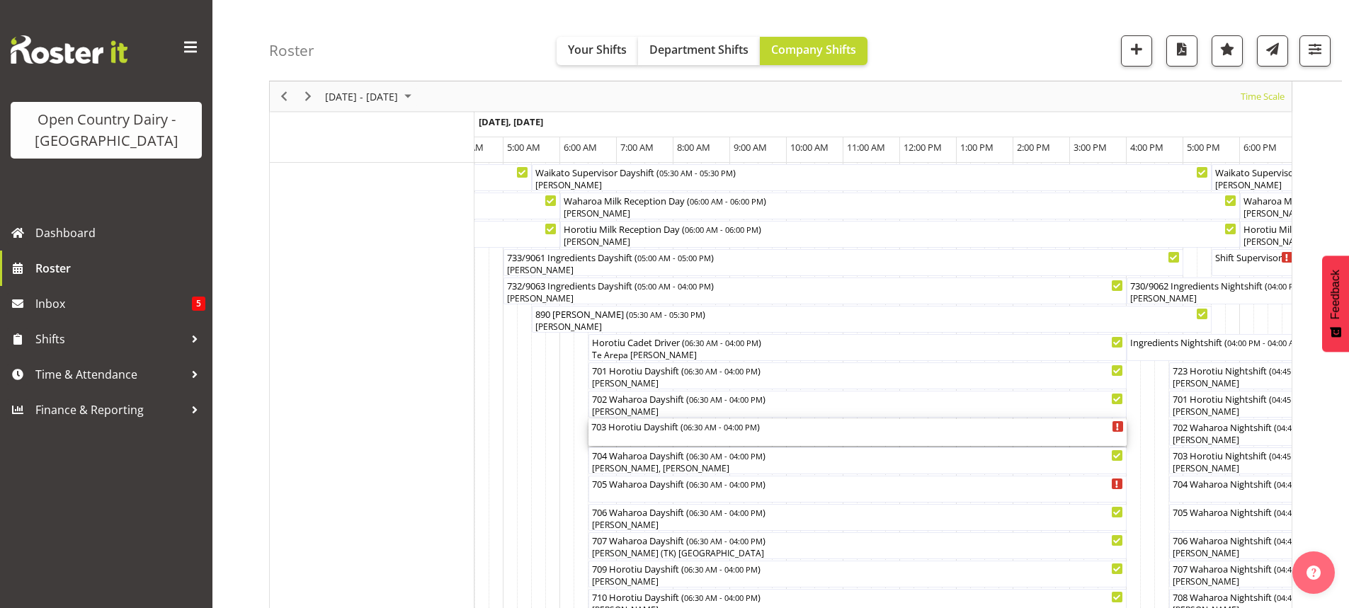
click at [644, 441] on div "703 Horotiu Dayshift ( 06:30 AM - 04:00 PM )" at bounding box center [857, 432] width 533 height 27
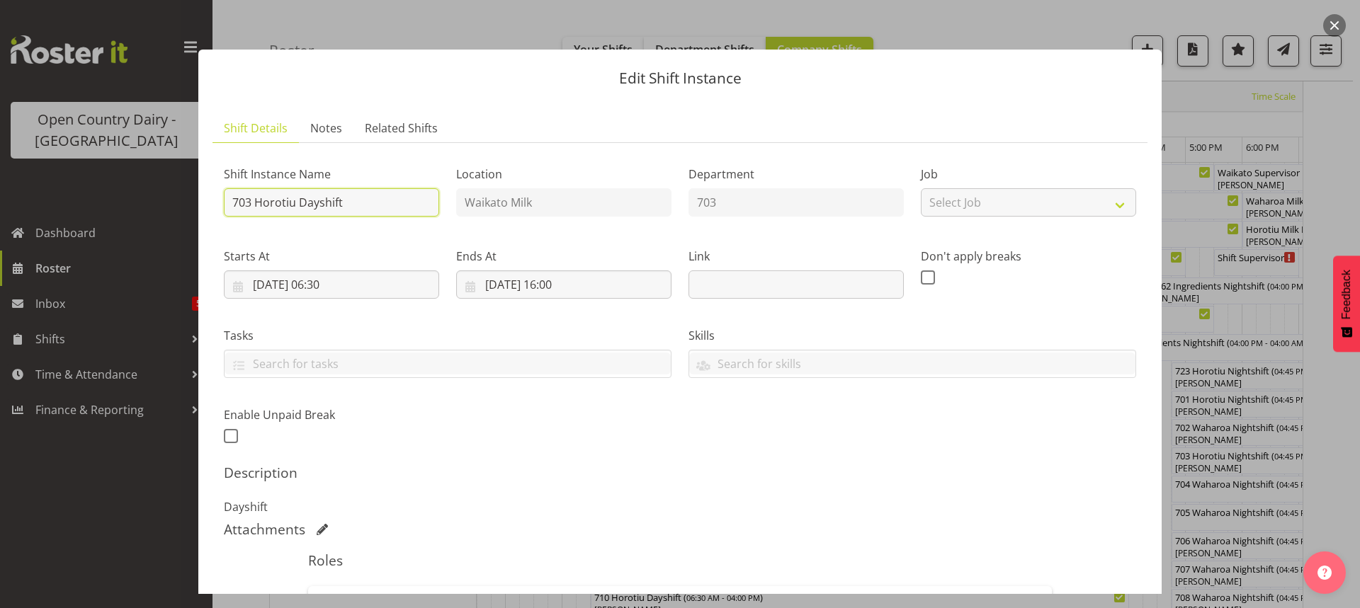
click at [379, 205] on input "703 Horotiu Dayshift" at bounding box center [331, 202] width 215 height 28
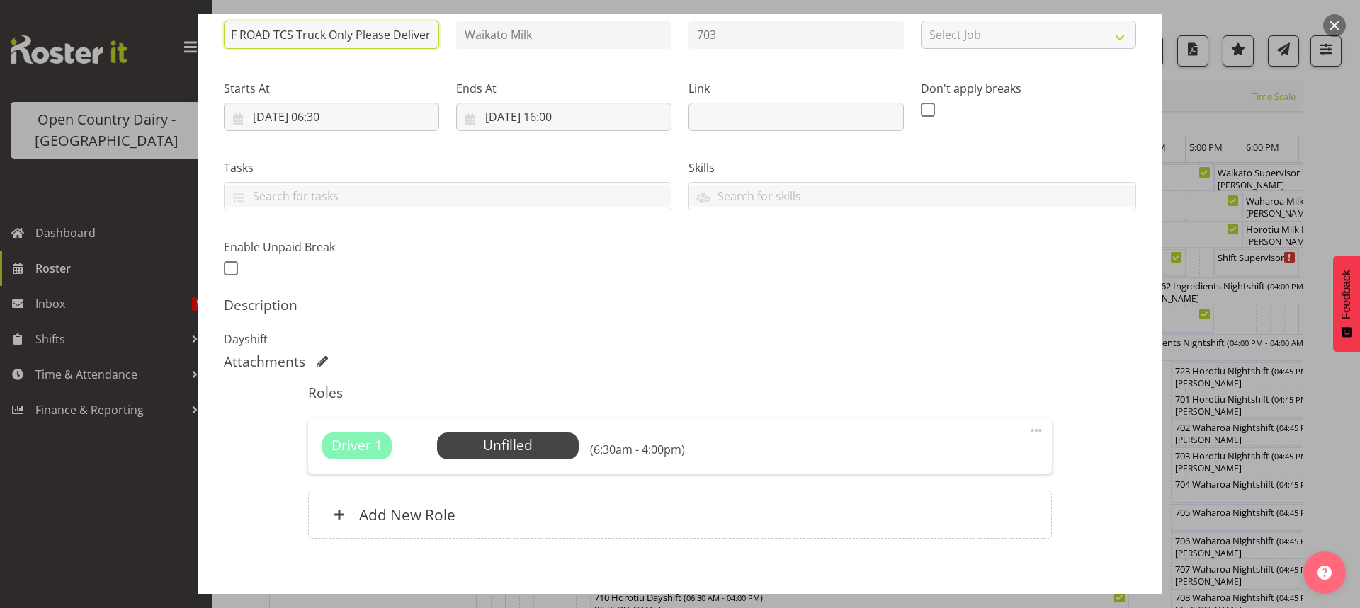
scroll to position [239, 0]
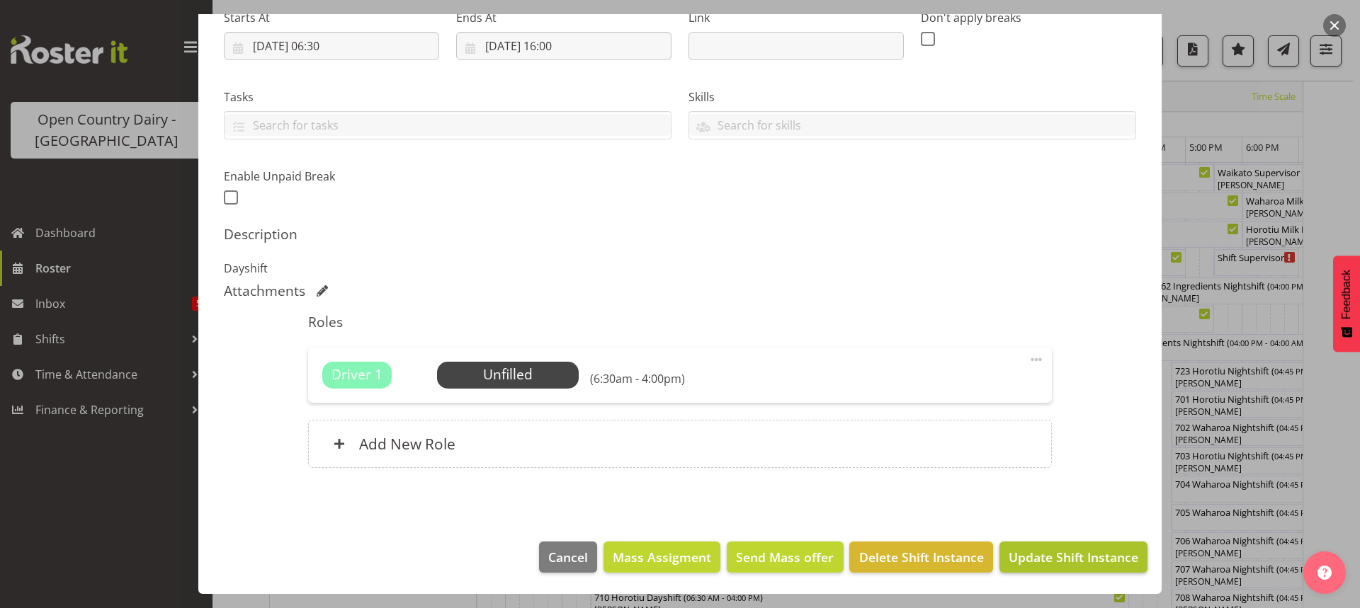
type input "703 OFF ROAD TCS Truck Only Please Deliver"
click at [1057, 549] on span "Update Shift Instance" at bounding box center [1073, 557] width 130 height 18
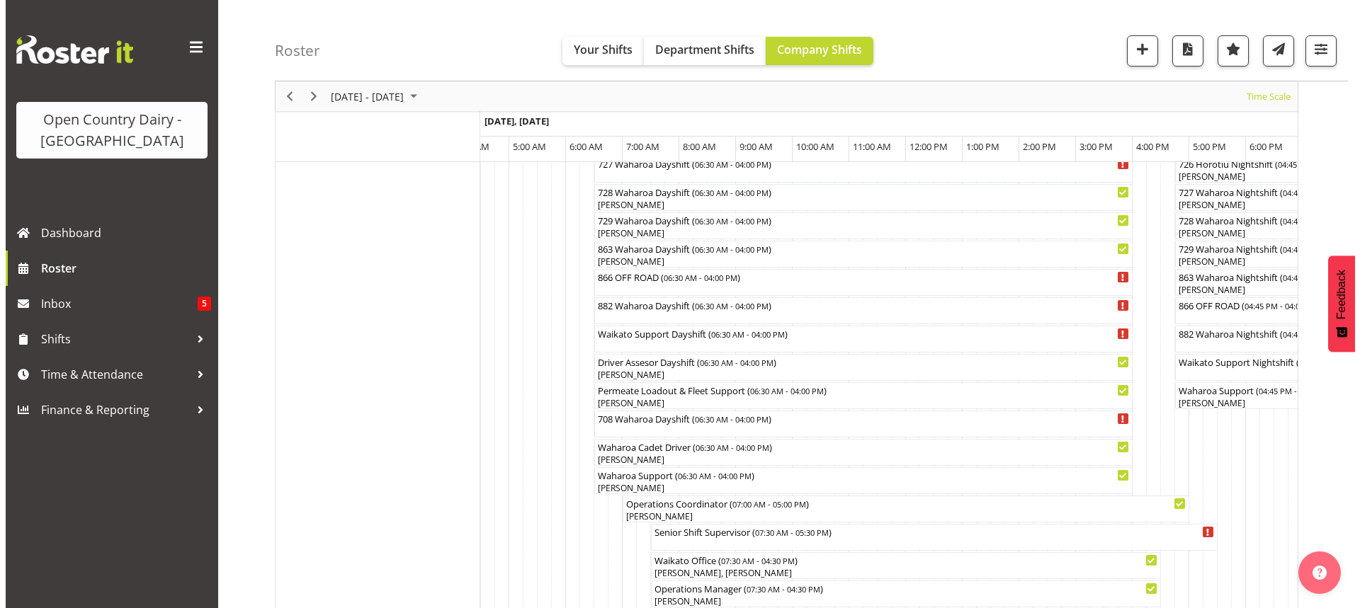
scroll to position [986, 0]
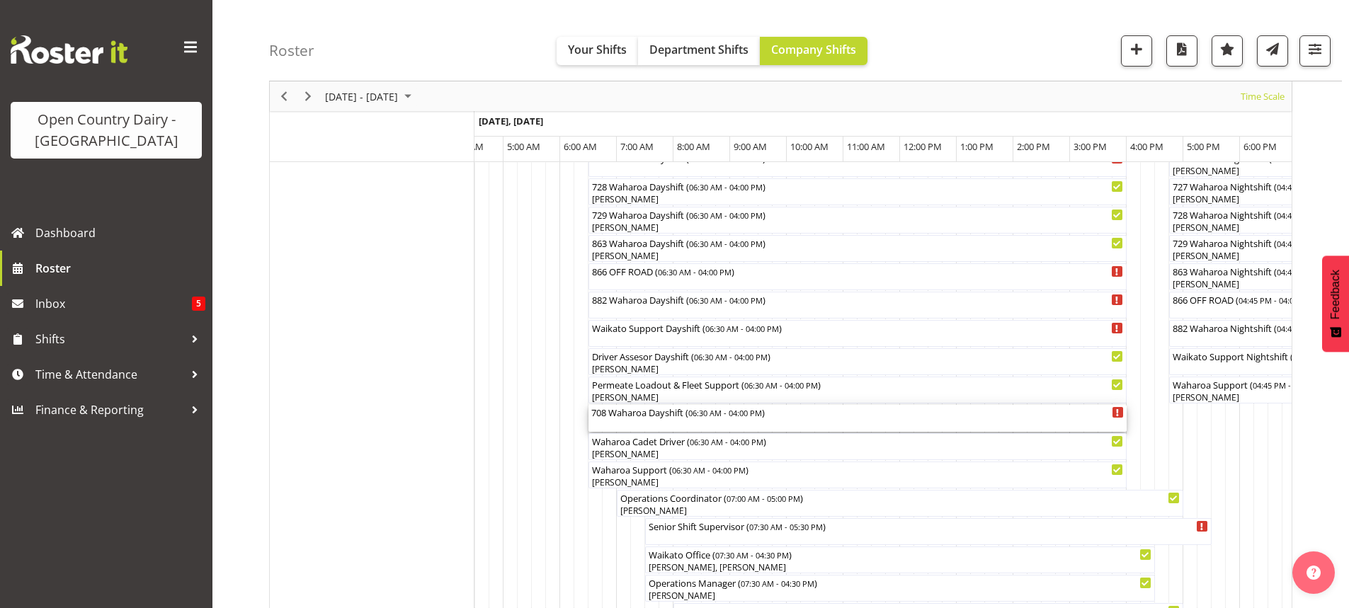
click at [663, 423] on div "708 Waharoa Dayshift ( 06:30 AM - 04:00 PM )" at bounding box center [857, 418] width 533 height 27
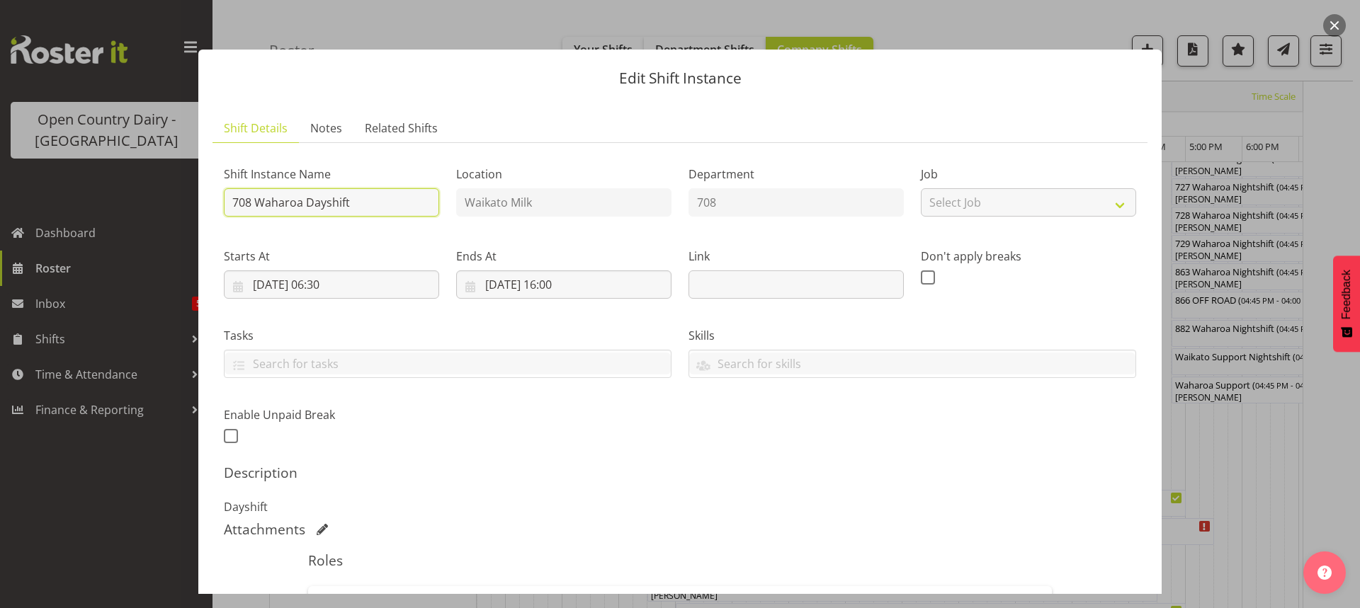
click at [378, 198] on input "708 Waharoa Dayshift" at bounding box center [331, 202] width 215 height 28
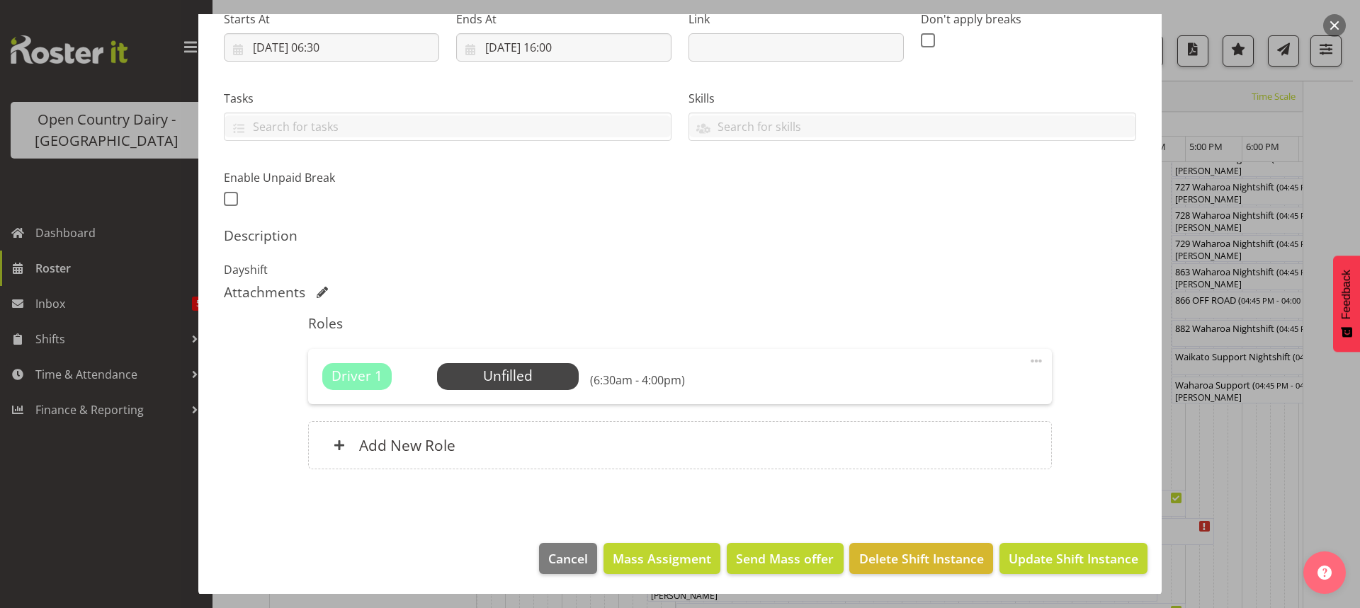
scroll to position [239, 0]
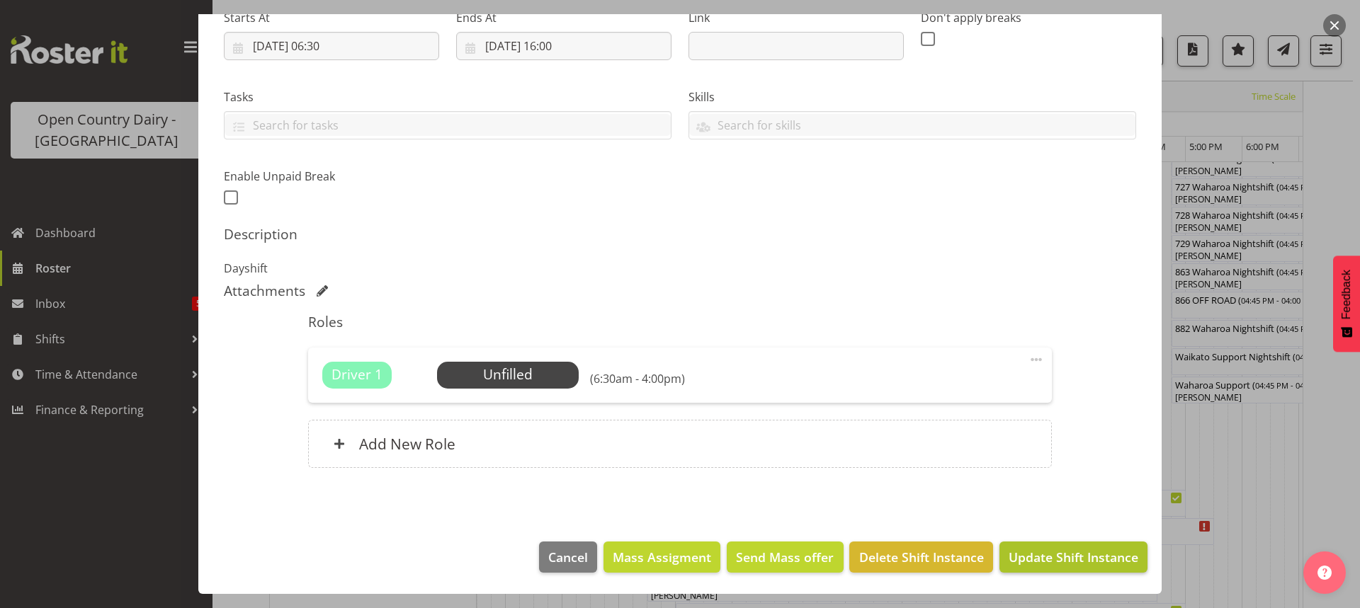
type input "708 OFF ROAD #2780 Scania Hautapu"
click at [1040, 555] on span "Update Shift Instance" at bounding box center [1073, 557] width 130 height 18
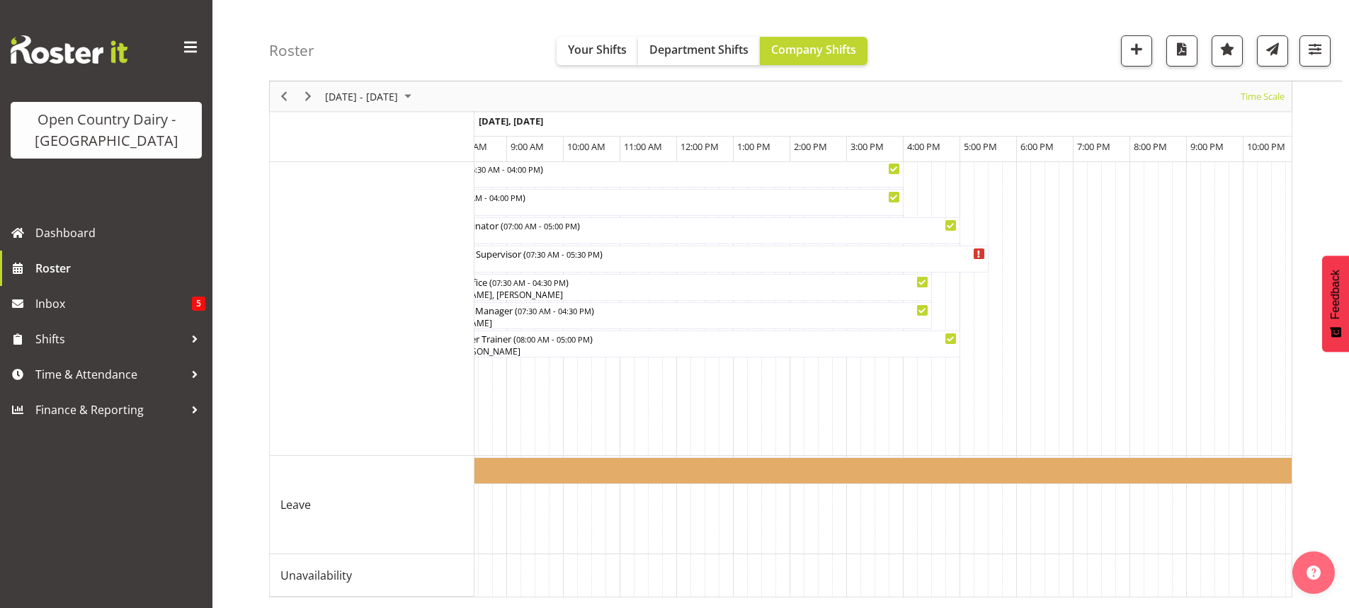
scroll to position [0, 4611]
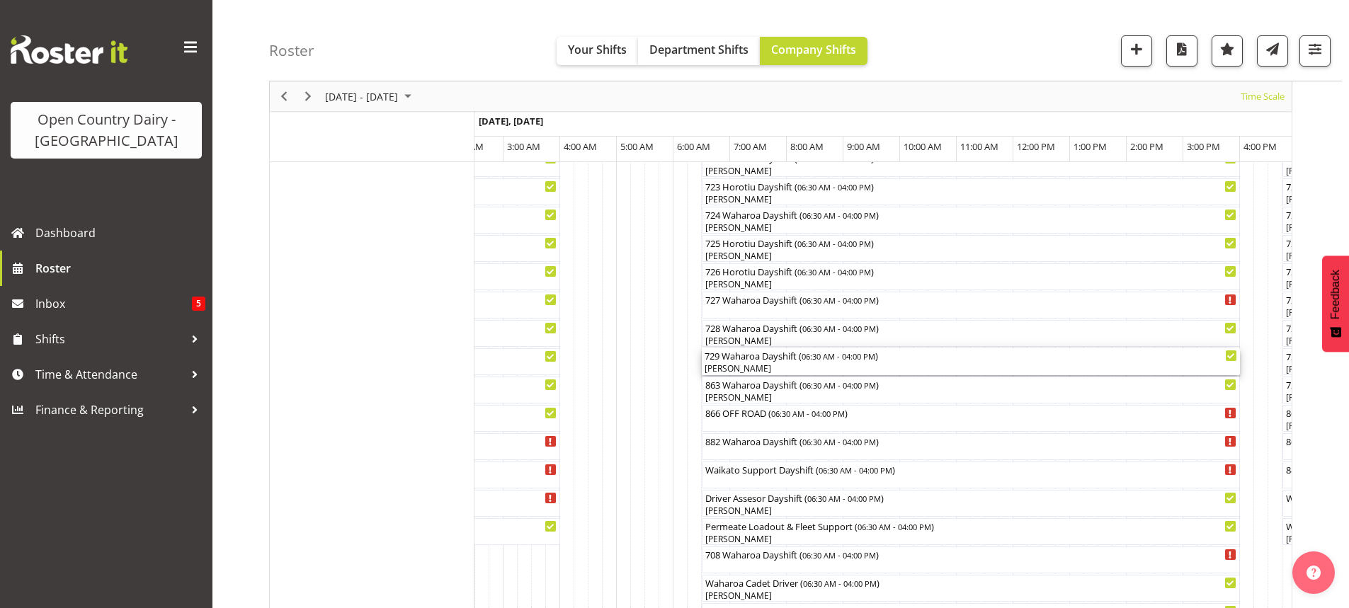
click at [778, 368] on div "[PERSON_NAME]" at bounding box center [971, 369] width 533 height 13
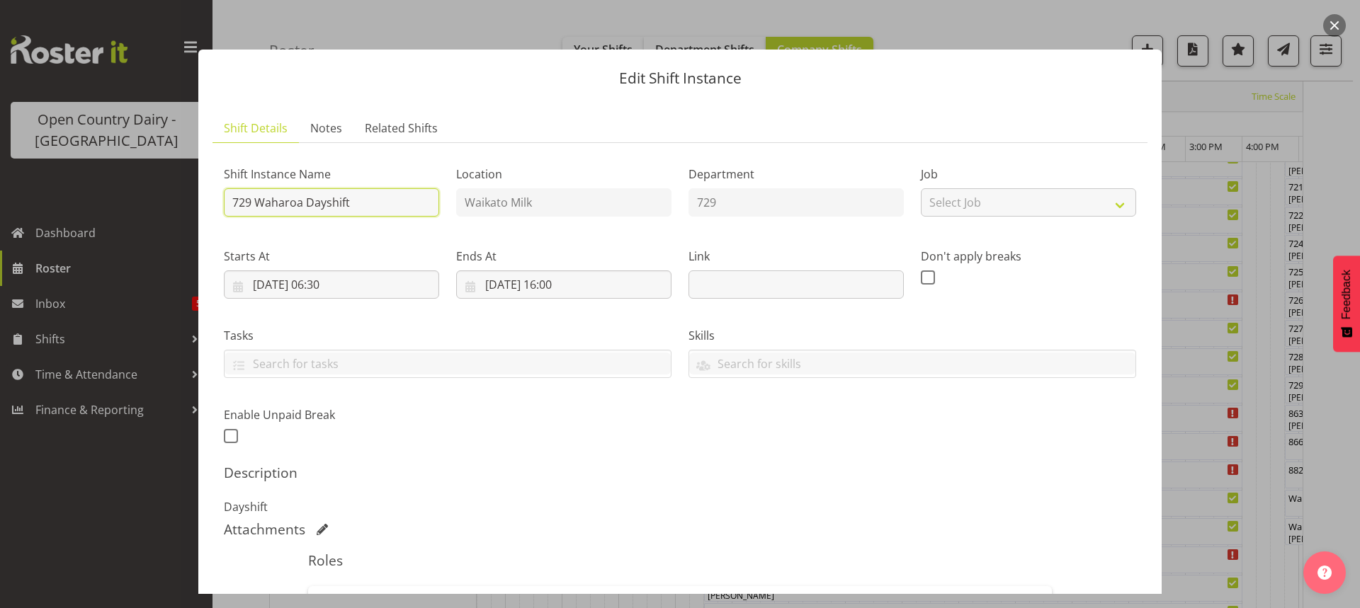
click at [372, 200] on input "729 Waharoa Dayshift" at bounding box center [331, 202] width 215 height 28
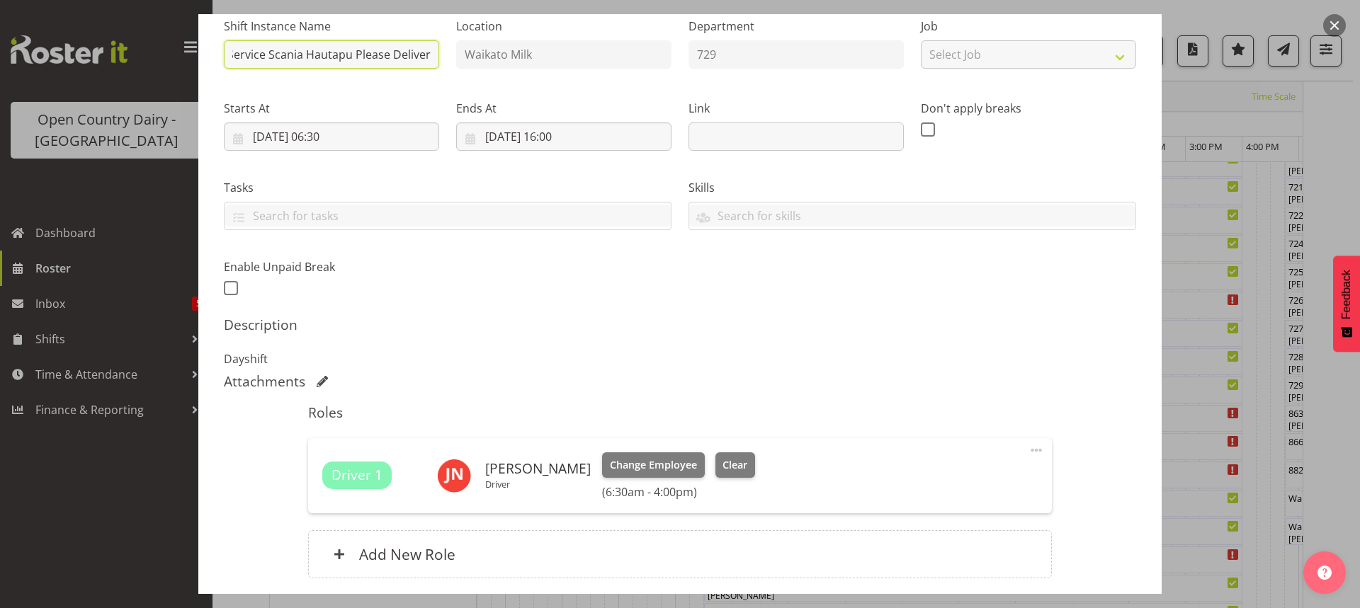
scroll to position [258, 0]
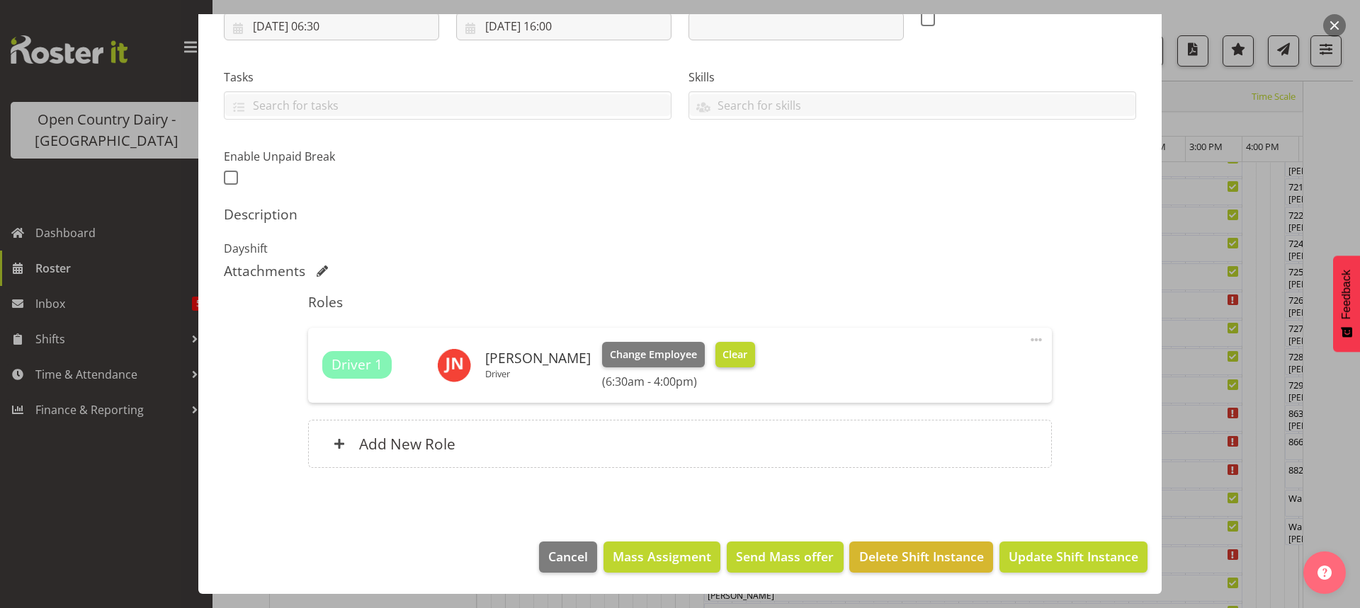
type input "729 OFF ROAD #2729 Service Scania Hautapu Please Deliver"
click at [722, 355] on span "Clear" at bounding box center [734, 355] width 25 height 16
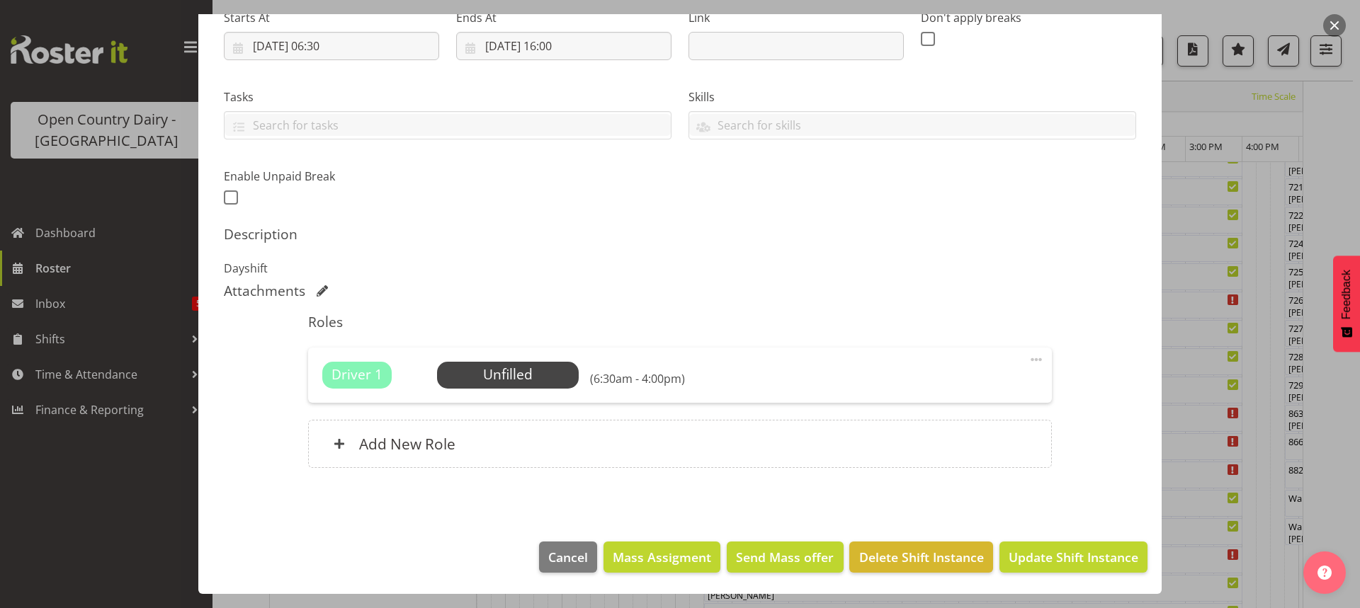
scroll to position [239, 0]
click at [1059, 559] on span "Update Shift Instance" at bounding box center [1073, 557] width 130 height 18
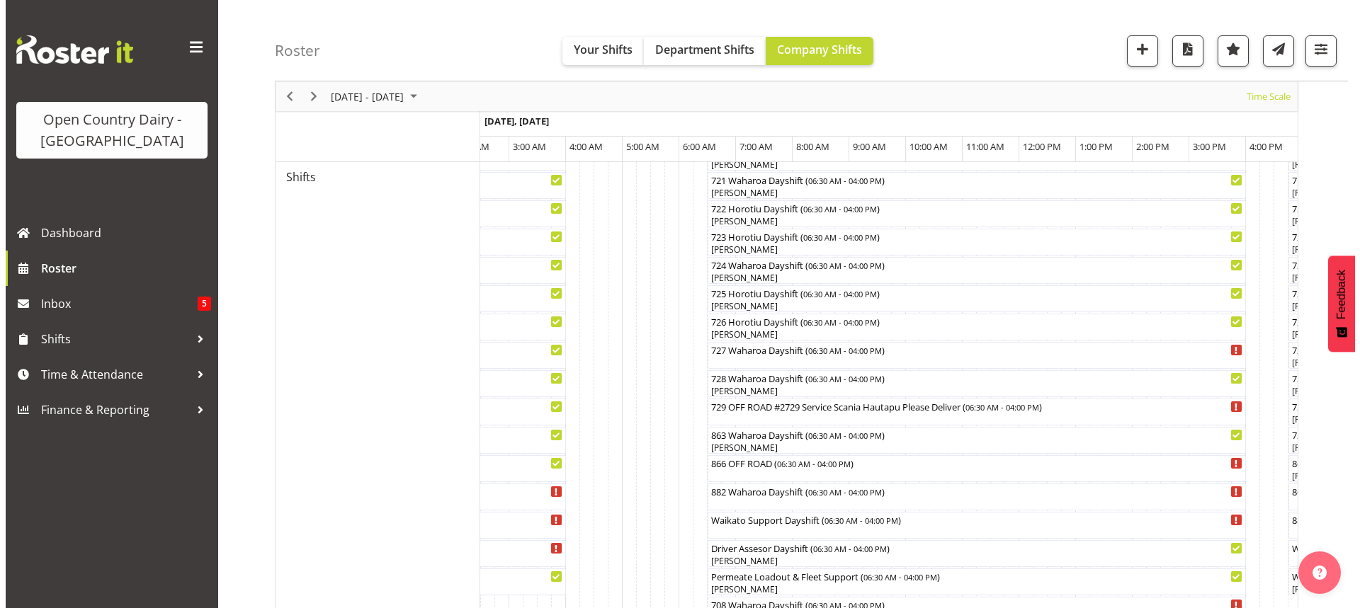
scroll to position [800, 0]
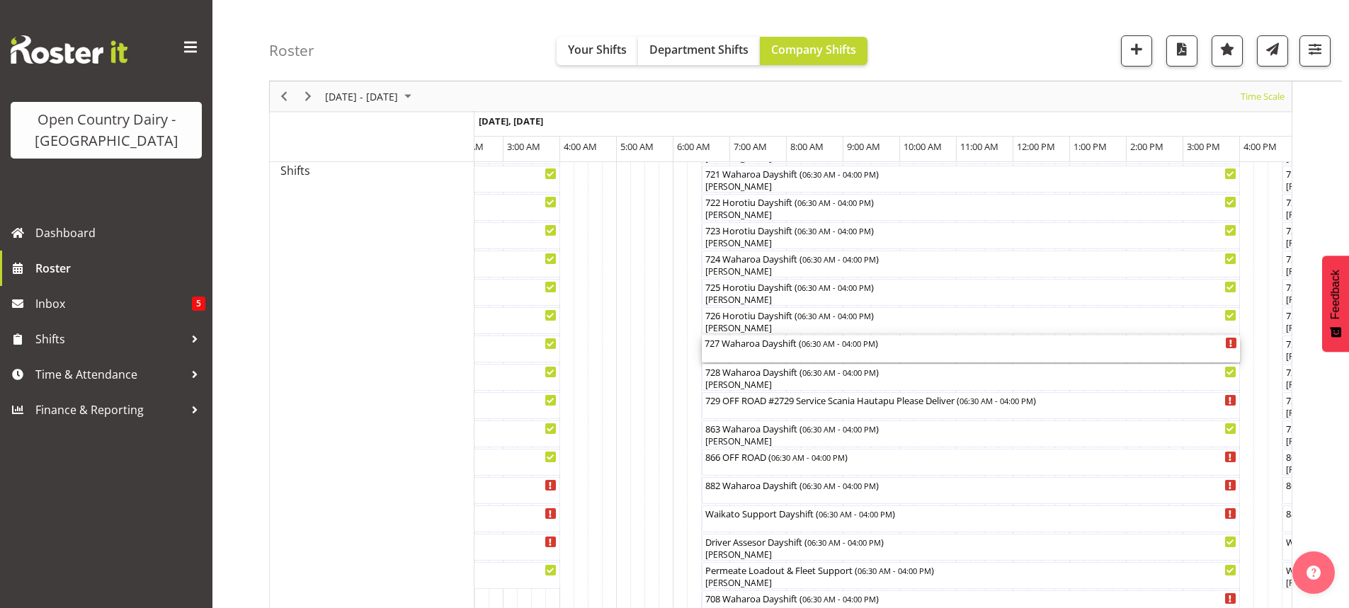
click at [770, 354] on div "727 Waharoa Dayshift ( 06:30 AM - 04:00 PM )" at bounding box center [971, 349] width 533 height 27
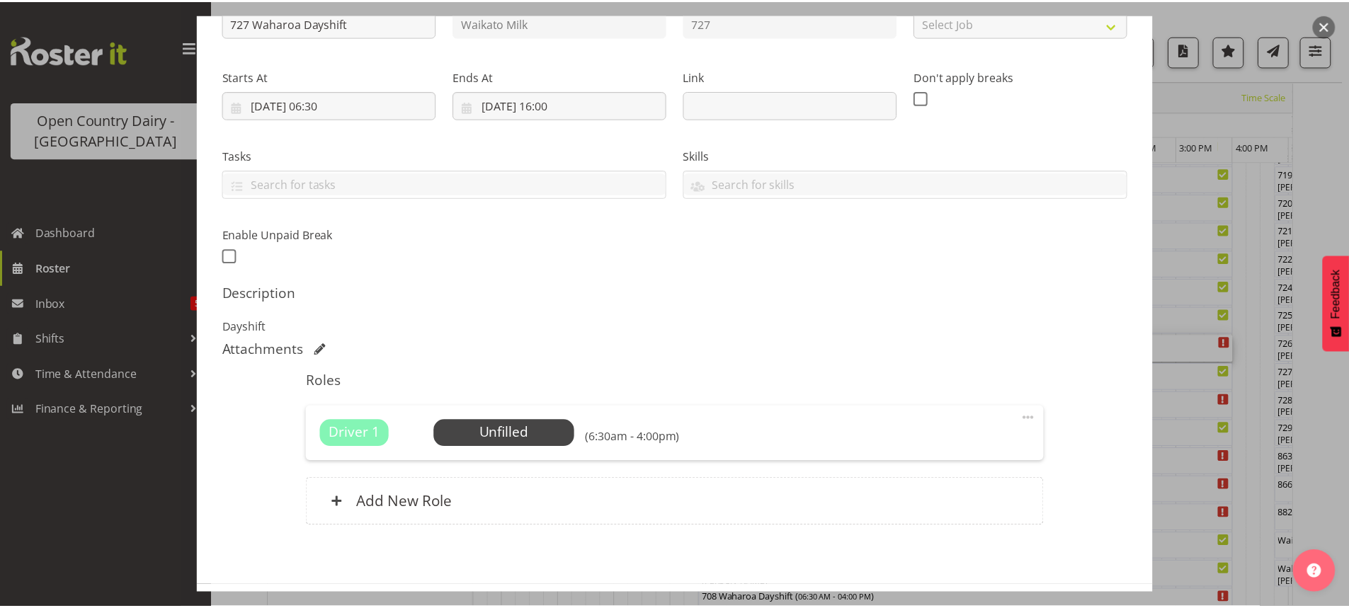
scroll to position [239, 0]
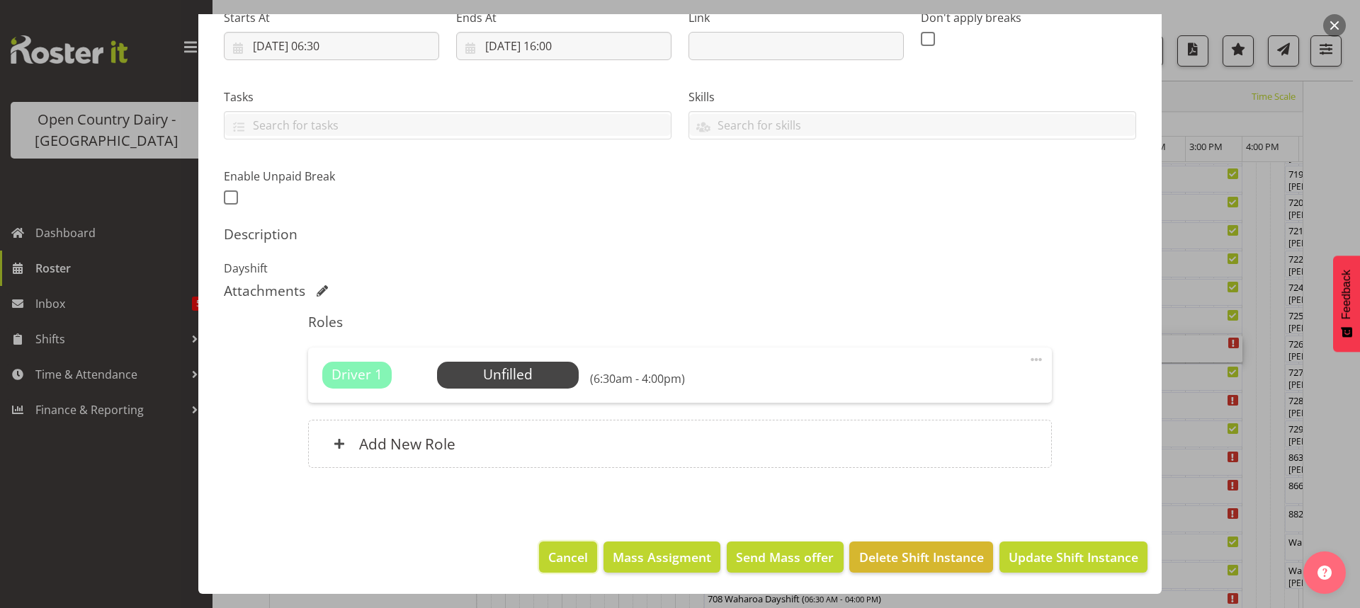
click at [562, 552] on span "Cancel" at bounding box center [568, 557] width 40 height 18
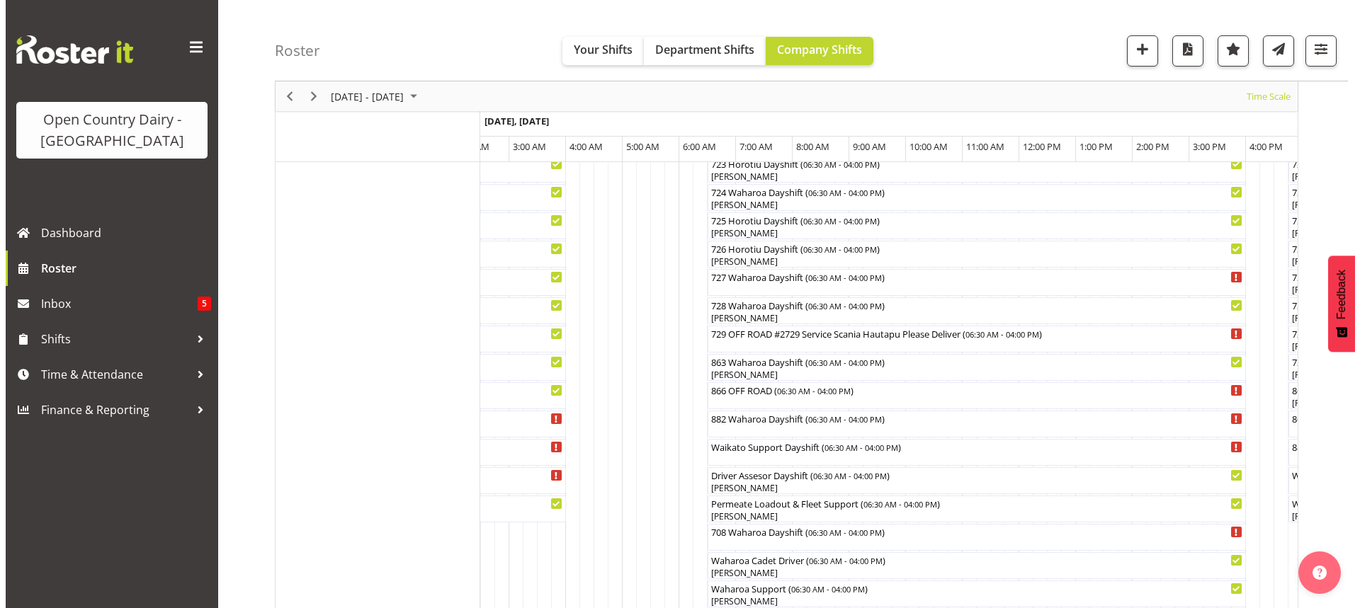
scroll to position [871, 0]
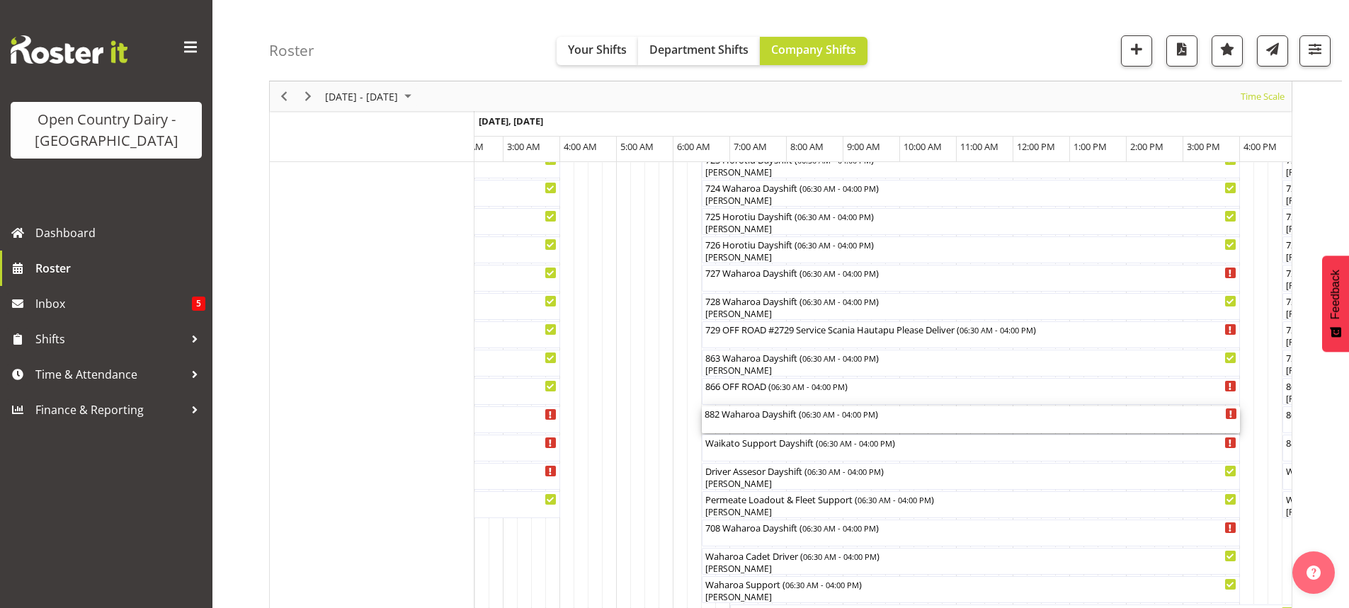
click at [772, 426] on div "882 Waharoa Dayshift ( 06:30 AM - 04:00 PM )" at bounding box center [971, 419] width 533 height 27
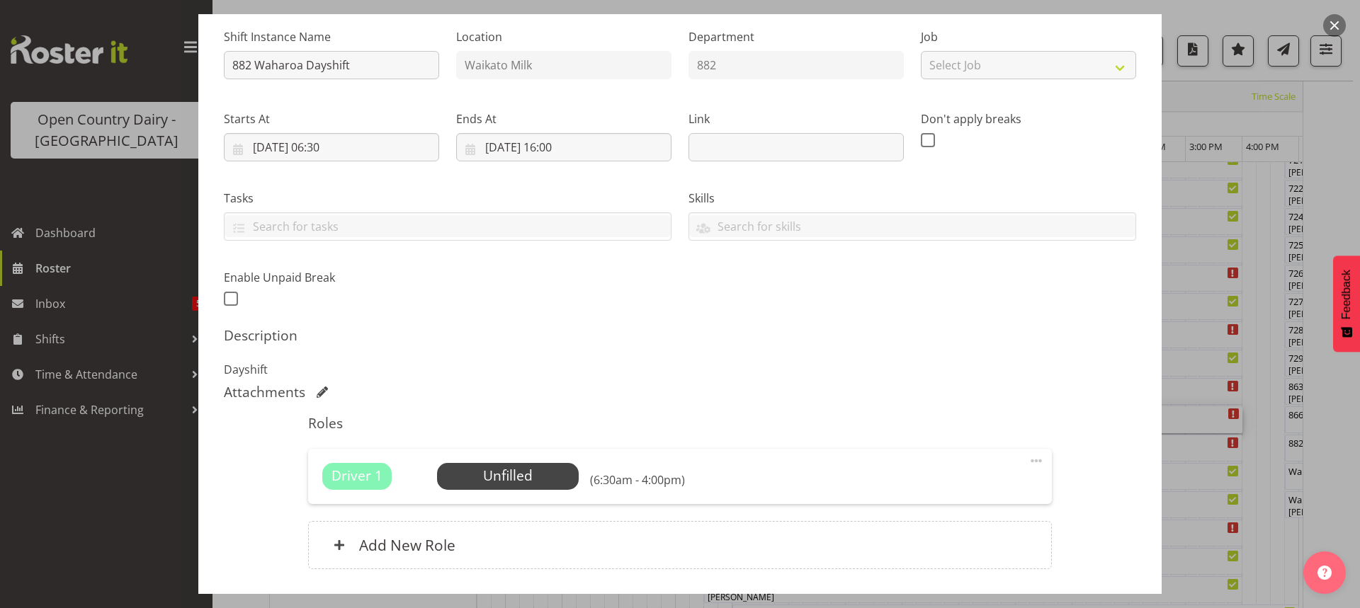
scroll to position [97, 0]
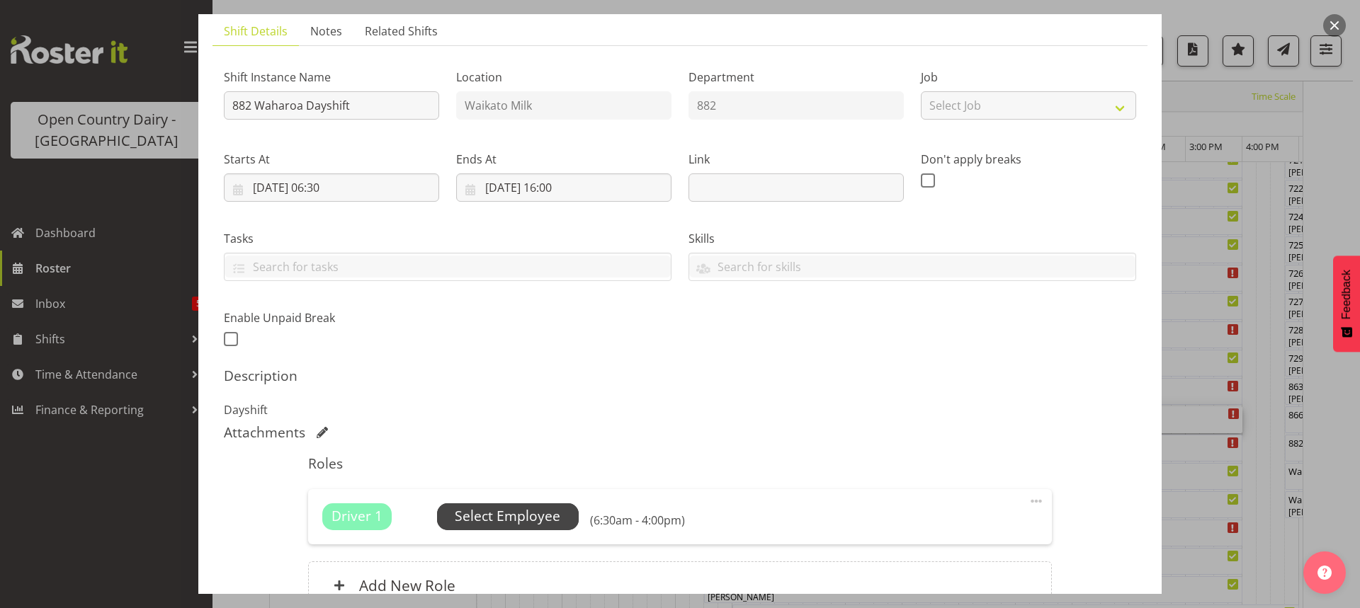
click at [509, 515] on span "Select Employee" at bounding box center [508, 516] width 106 height 21
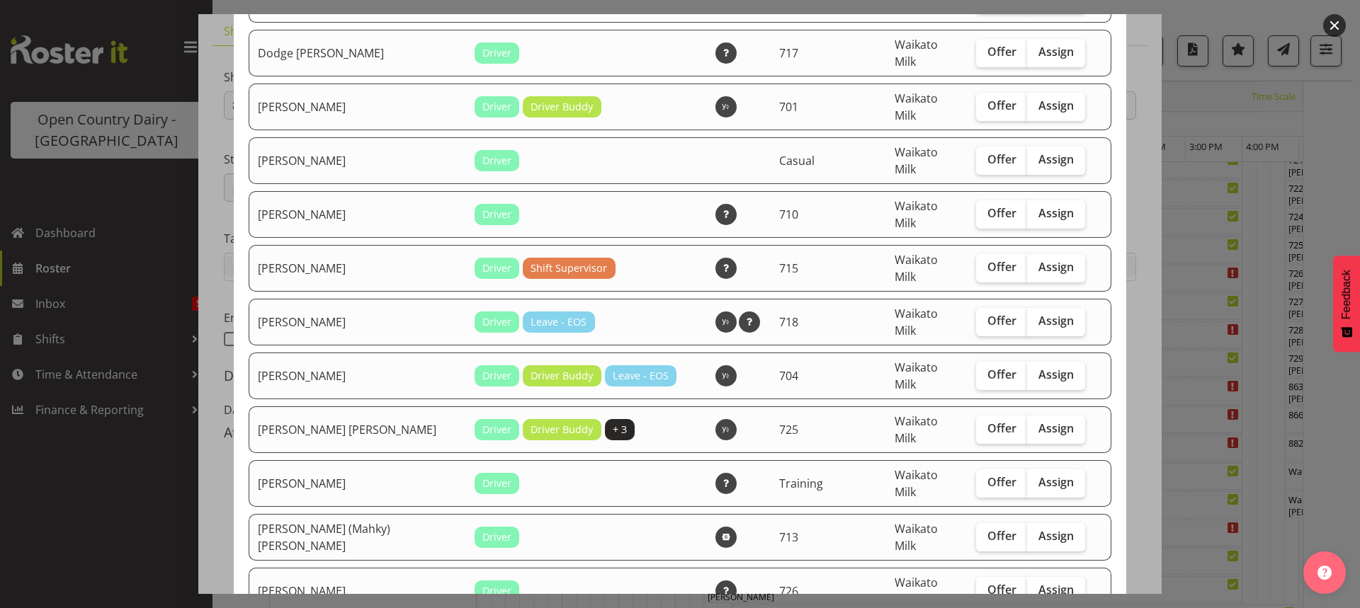
scroll to position [991, 0]
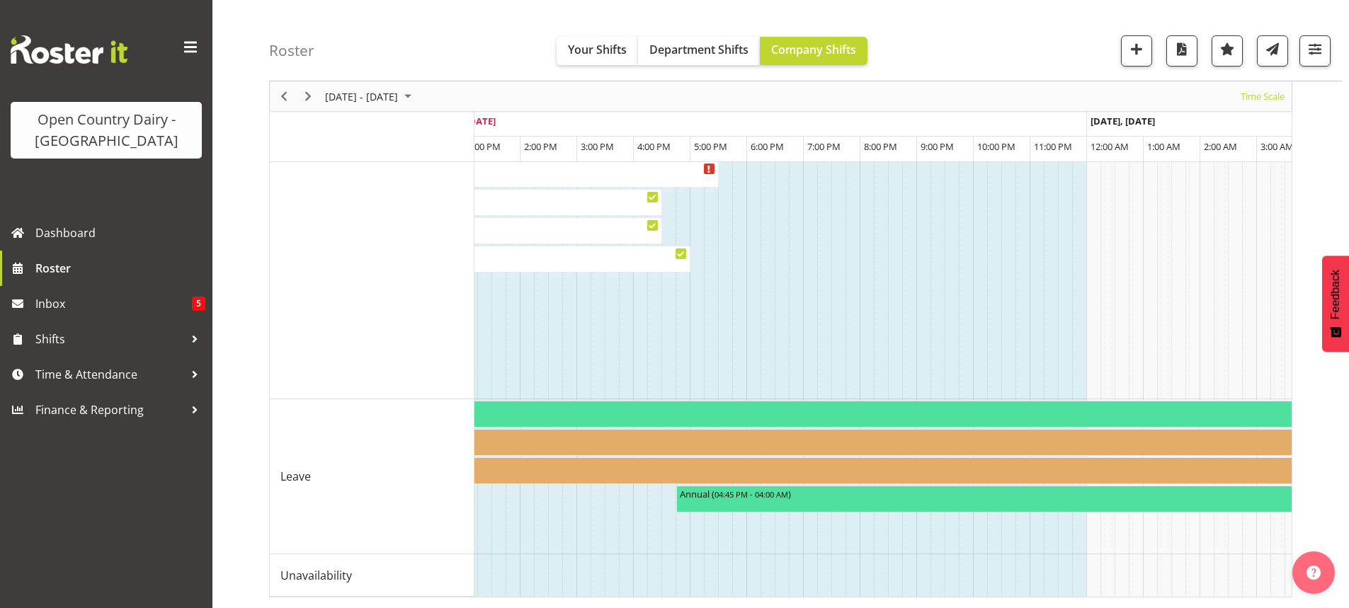
scroll to position [0, 4888]
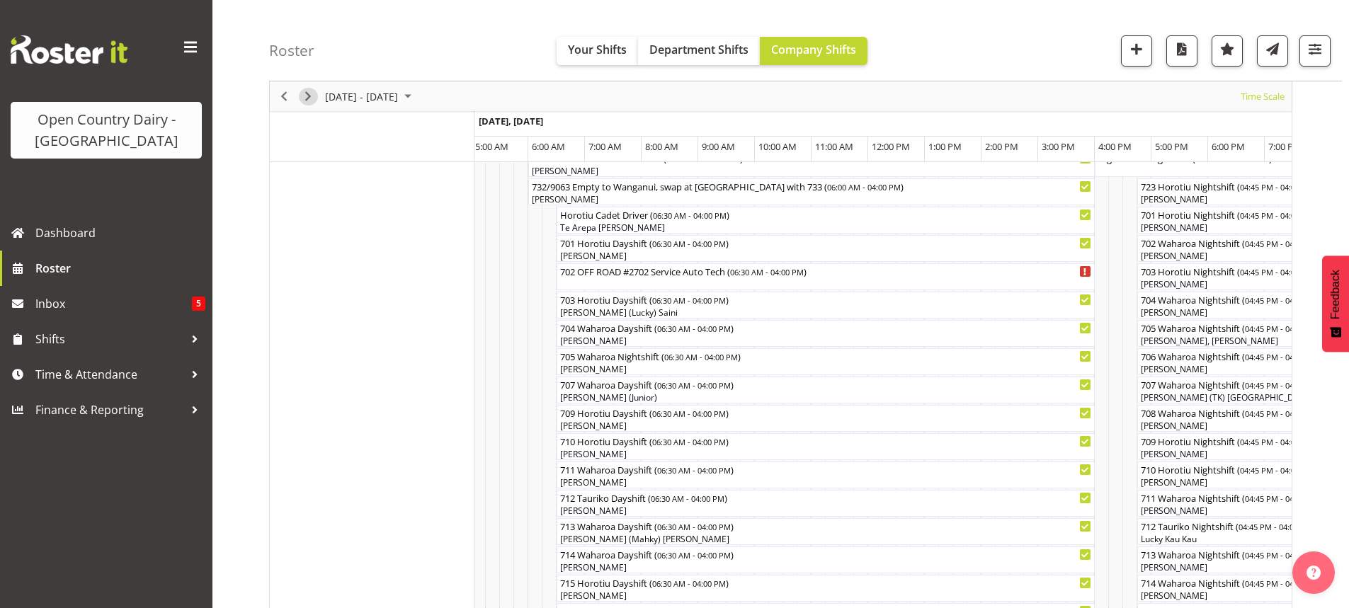
click at [308, 97] on span "Next" at bounding box center [308, 97] width 17 height 18
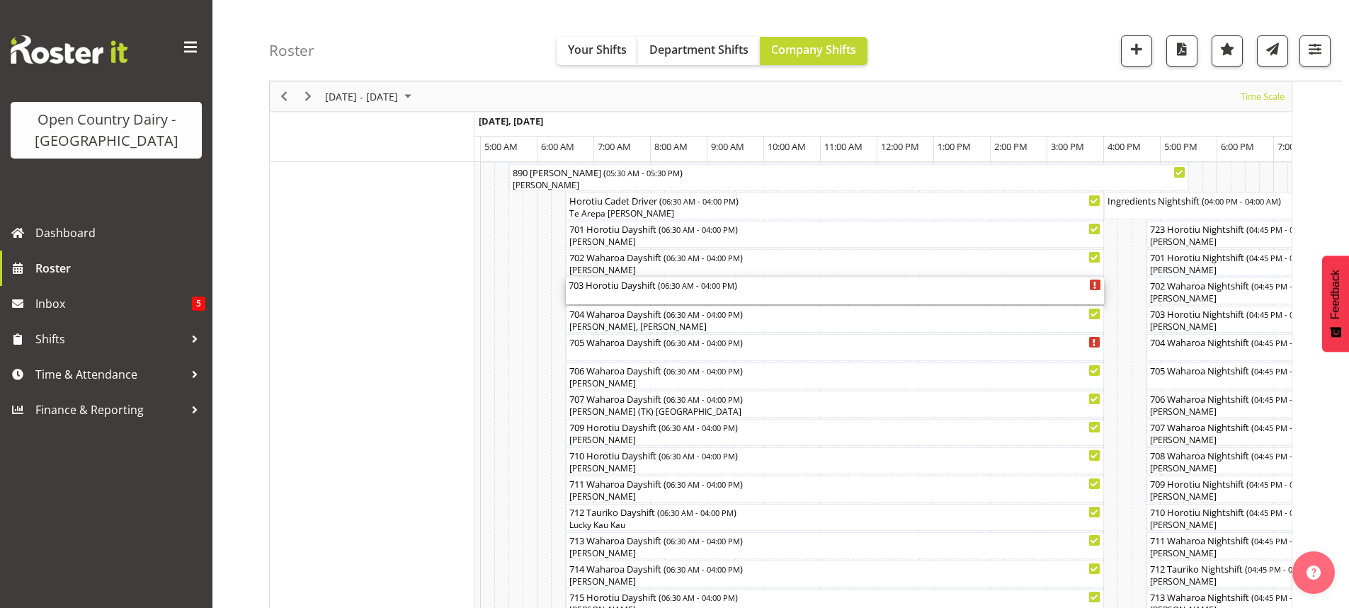
click at [600, 295] on div "703 Horotiu Dayshift ( 06:30 AM - 04:00 PM )" at bounding box center [835, 291] width 533 height 27
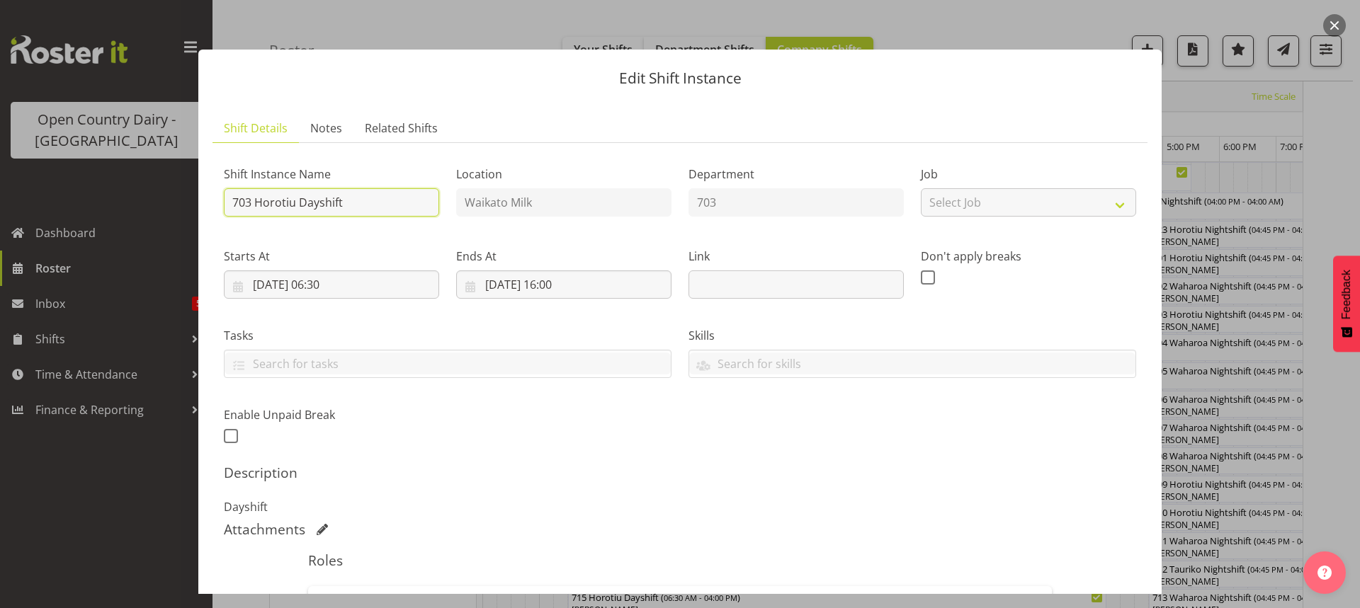
click at [375, 201] on input "703 Horotiu Dayshift" at bounding box center [331, 202] width 215 height 28
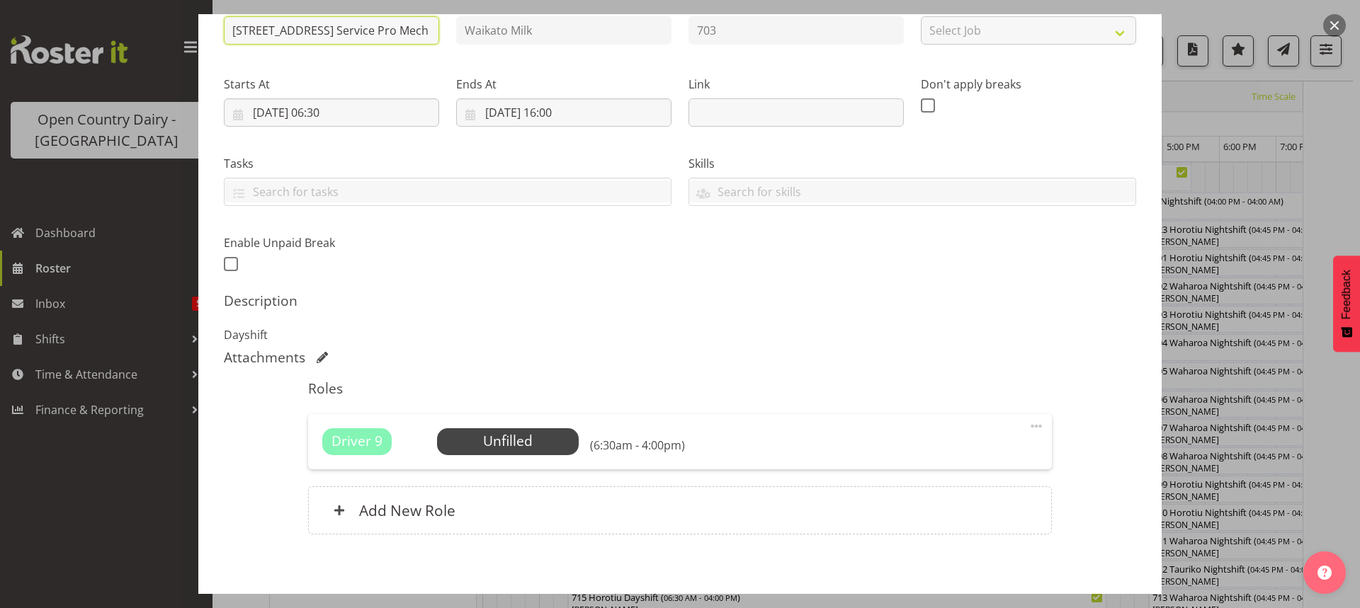
scroll to position [239, 0]
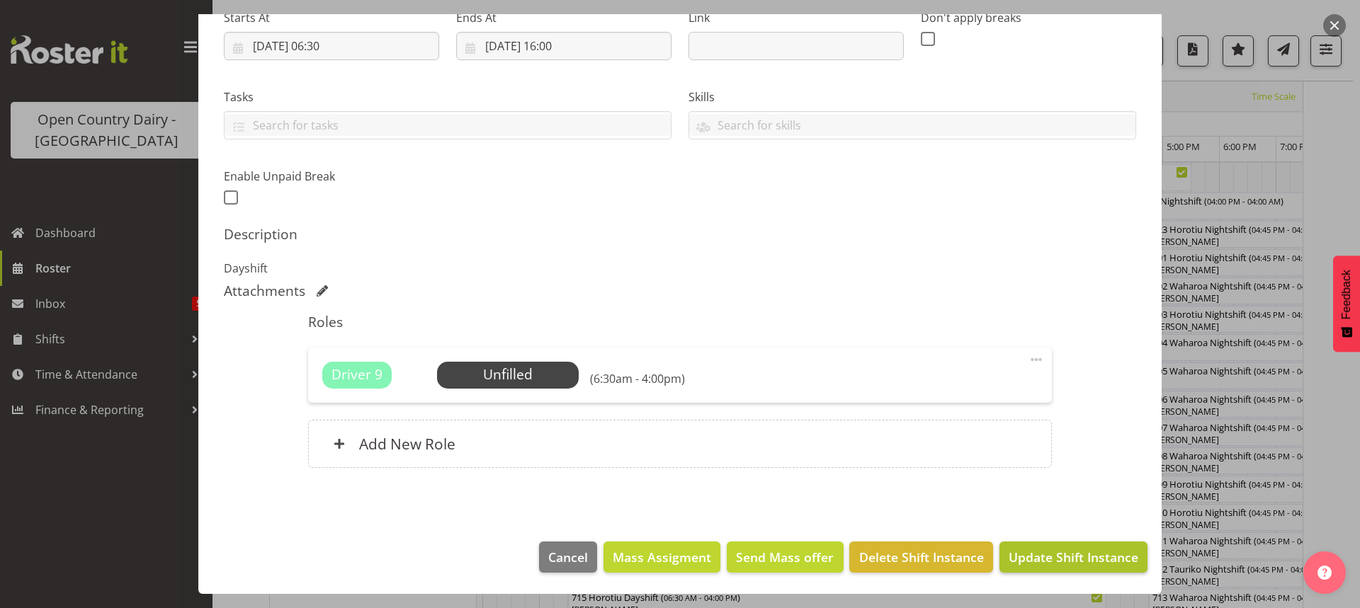
type input "[STREET_ADDRESS] Service Pro Mech"
click at [1059, 553] on span "Update Shift Instance" at bounding box center [1073, 557] width 130 height 18
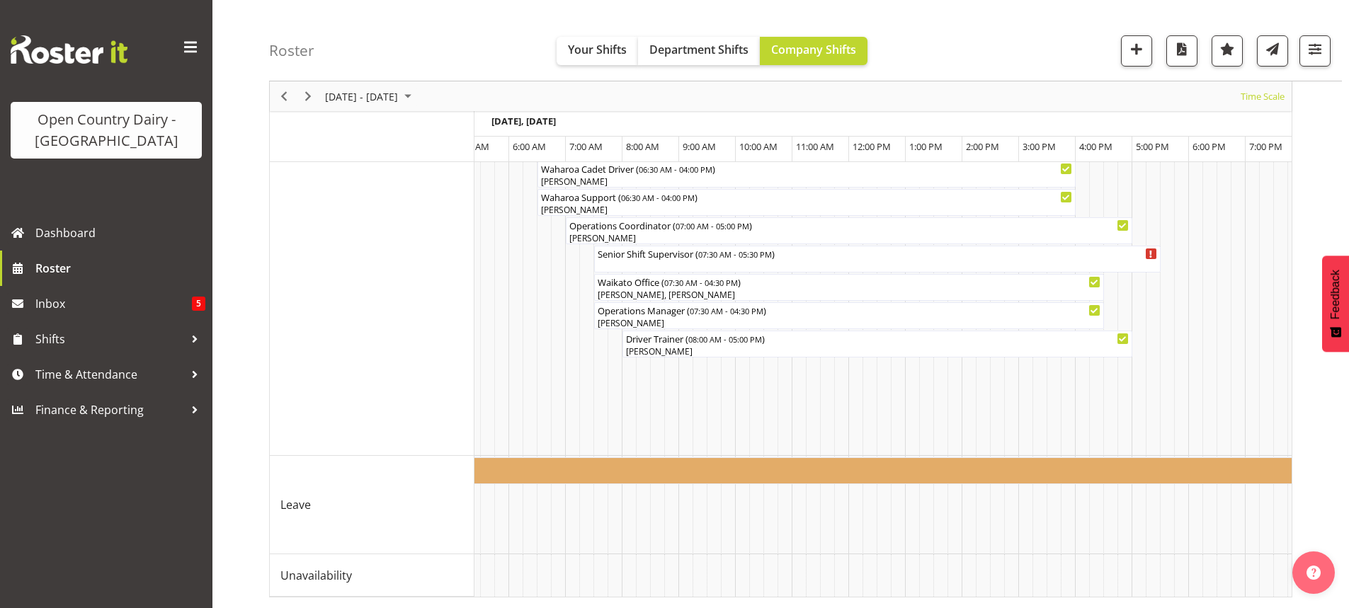
scroll to position [0, 5774]
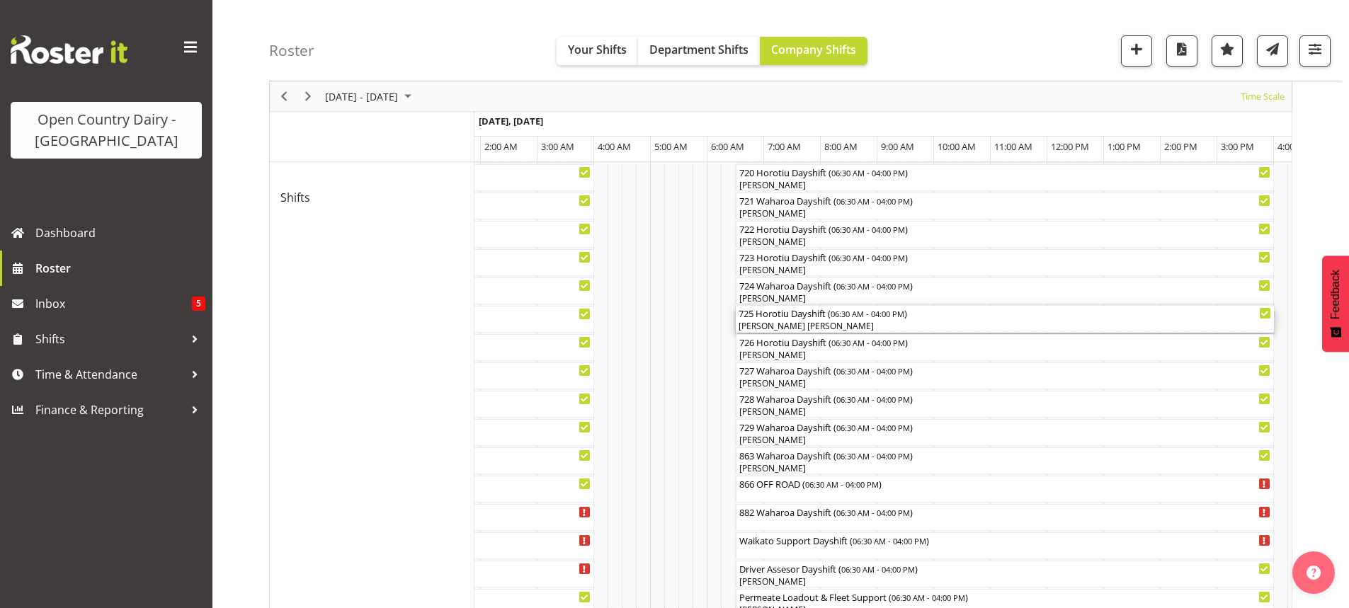
click at [845, 323] on div "[PERSON_NAME] [PERSON_NAME]" at bounding box center [1005, 326] width 533 height 13
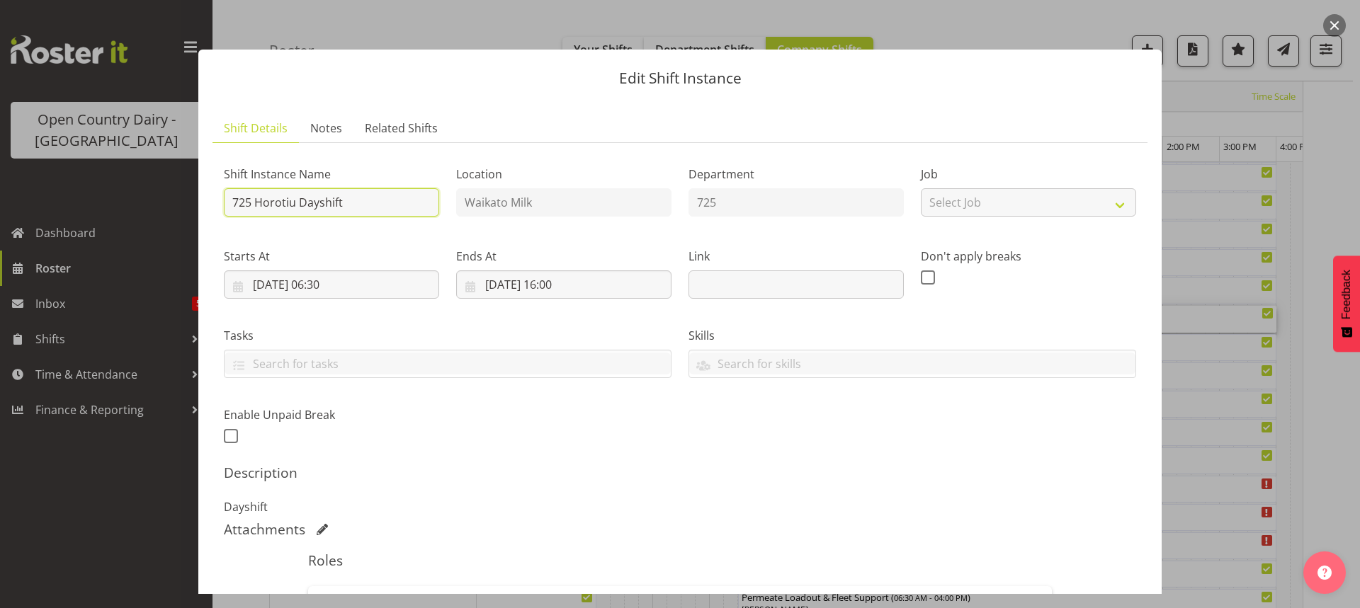
click at [385, 203] on input "725 Horotiu Dayshift" at bounding box center [331, 202] width 215 height 28
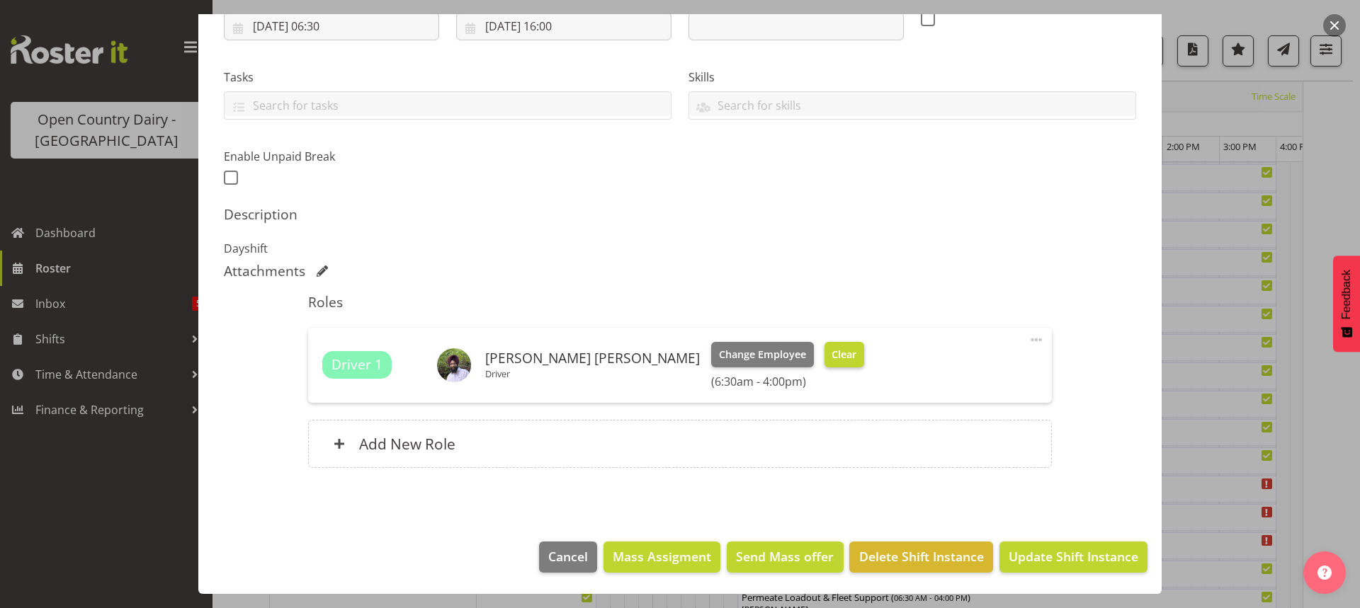
type input "725 OFF ROAD #2725 Service Pro Mech"
click at [831, 359] on span "Clear" at bounding box center [843, 355] width 25 height 16
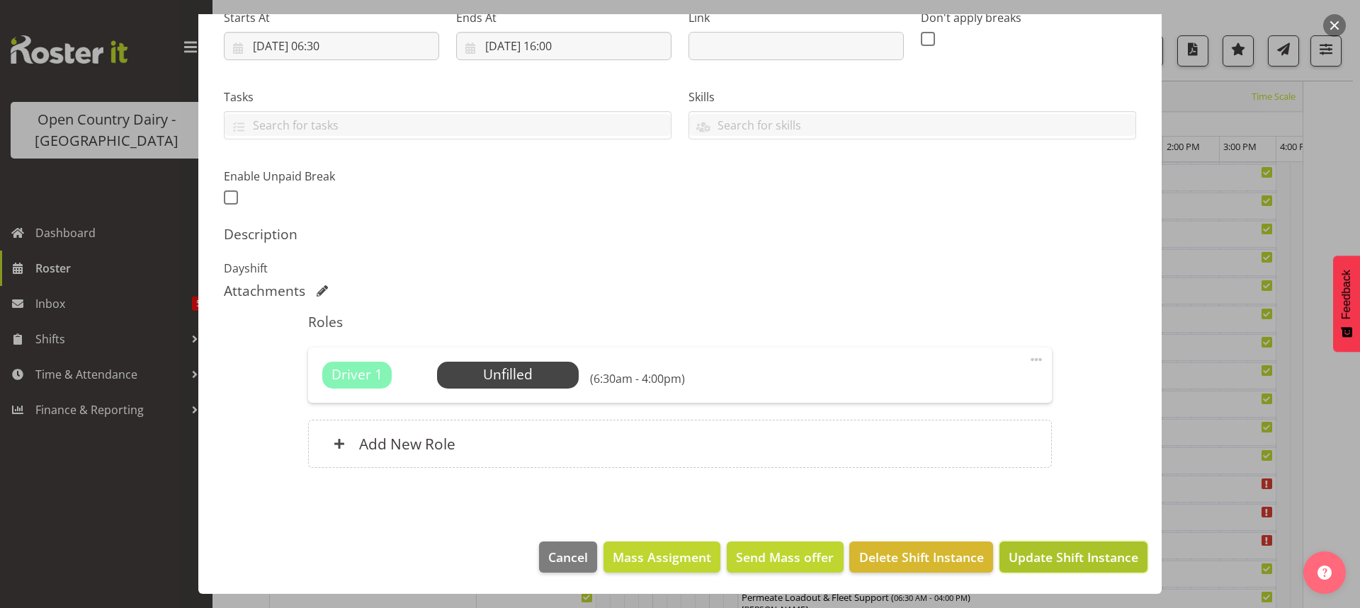
click at [1049, 558] on span "Update Shift Instance" at bounding box center [1073, 557] width 130 height 18
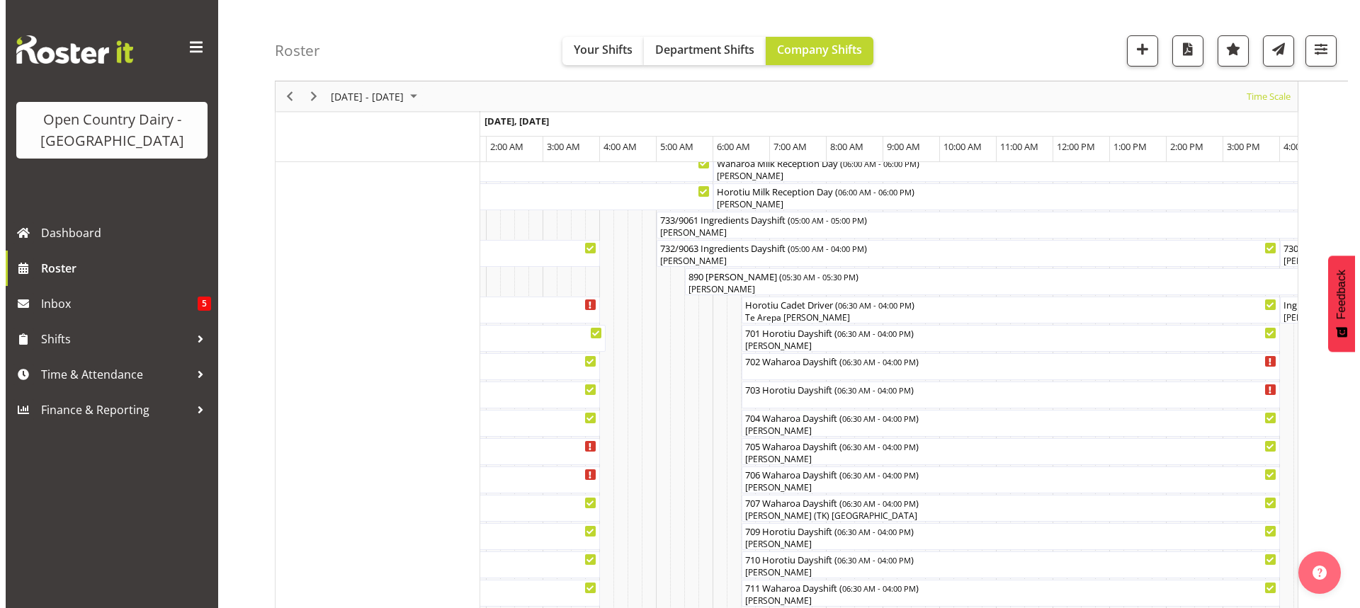
scroll to position [92, 0]
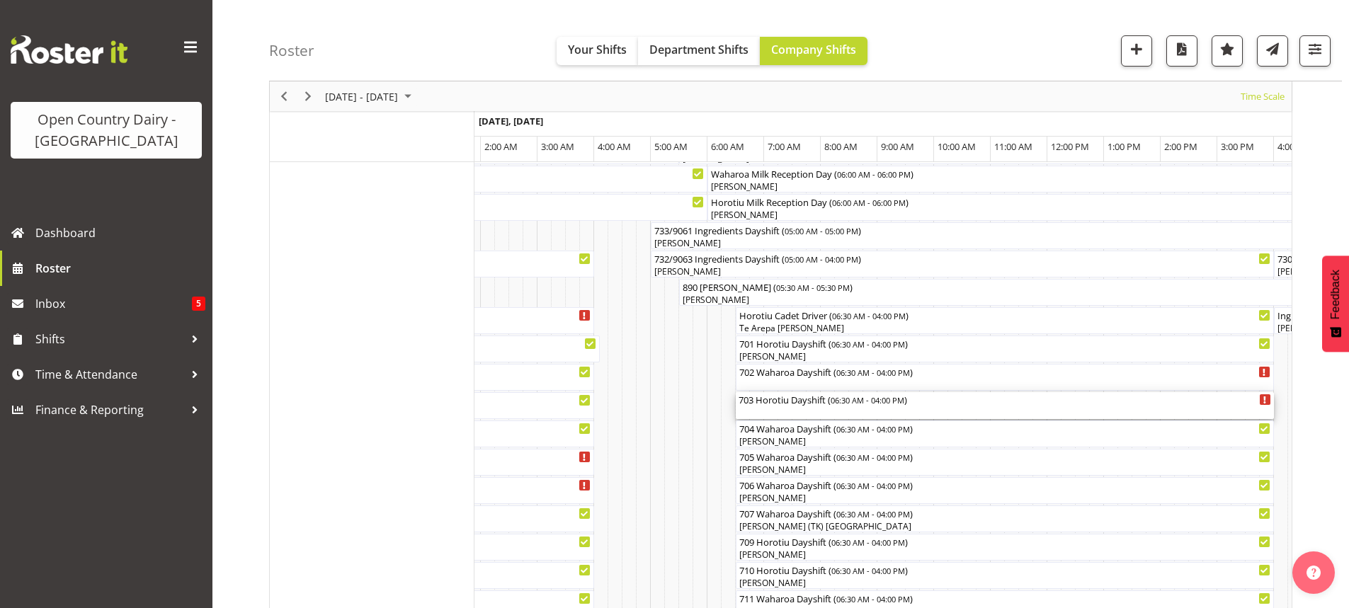
click at [789, 411] on div "703 Horotiu Dayshift ( 06:30 AM - 04:00 PM )" at bounding box center [1005, 405] width 533 height 27
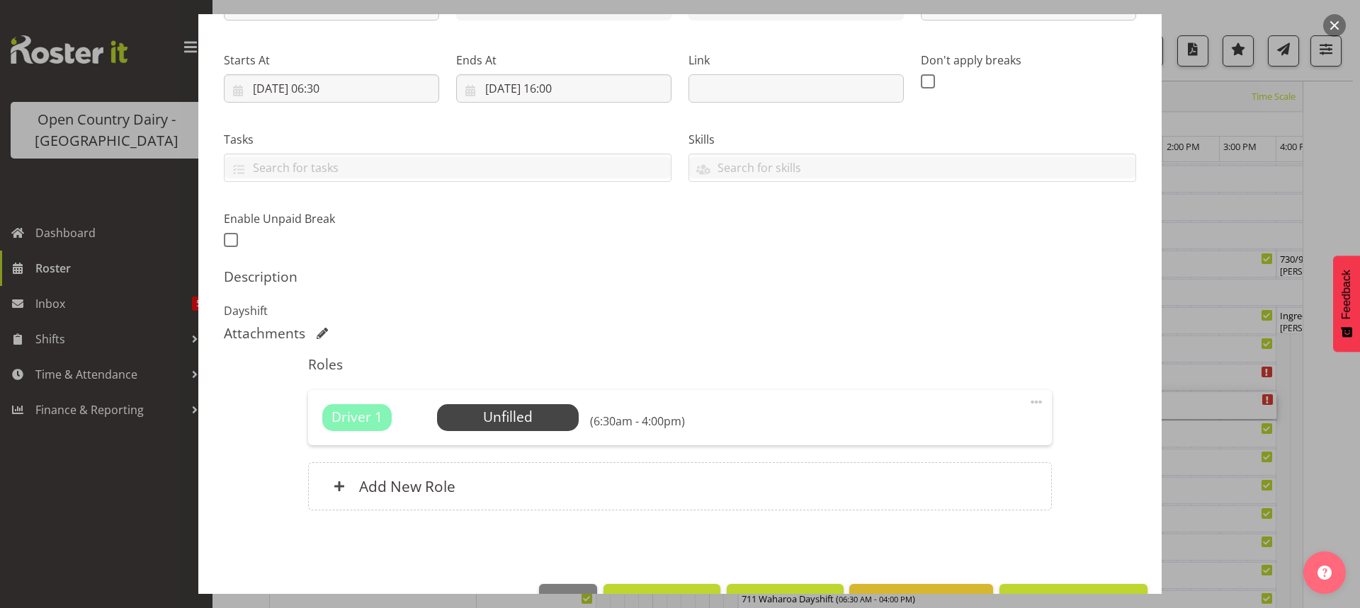
scroll to position [212, 0]
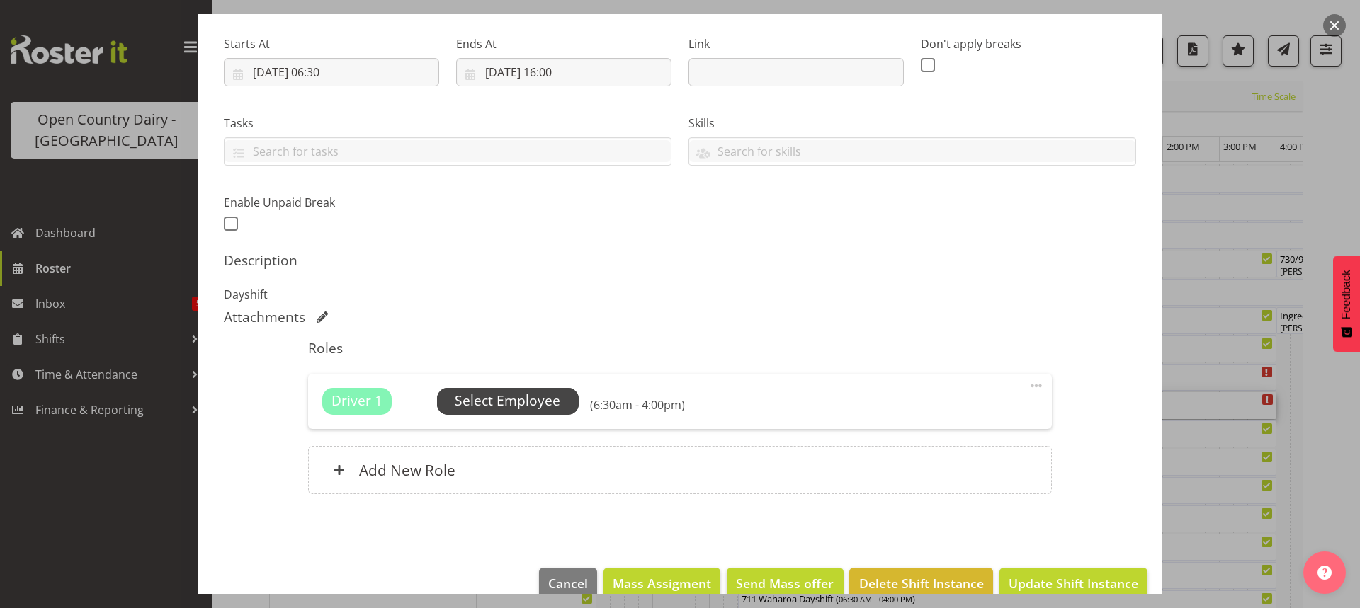
click at [506, 402] on span "Select Employee" at bounding box center [508, 401] width 106 height 21
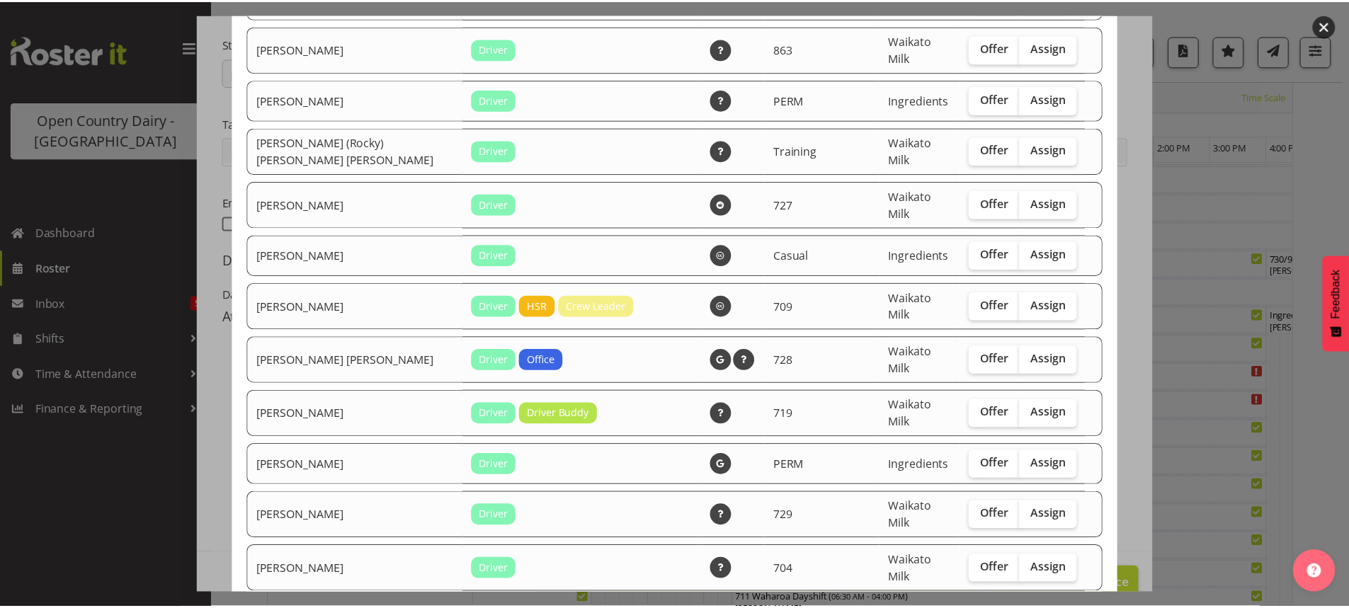
scroll to position [1830, 0]
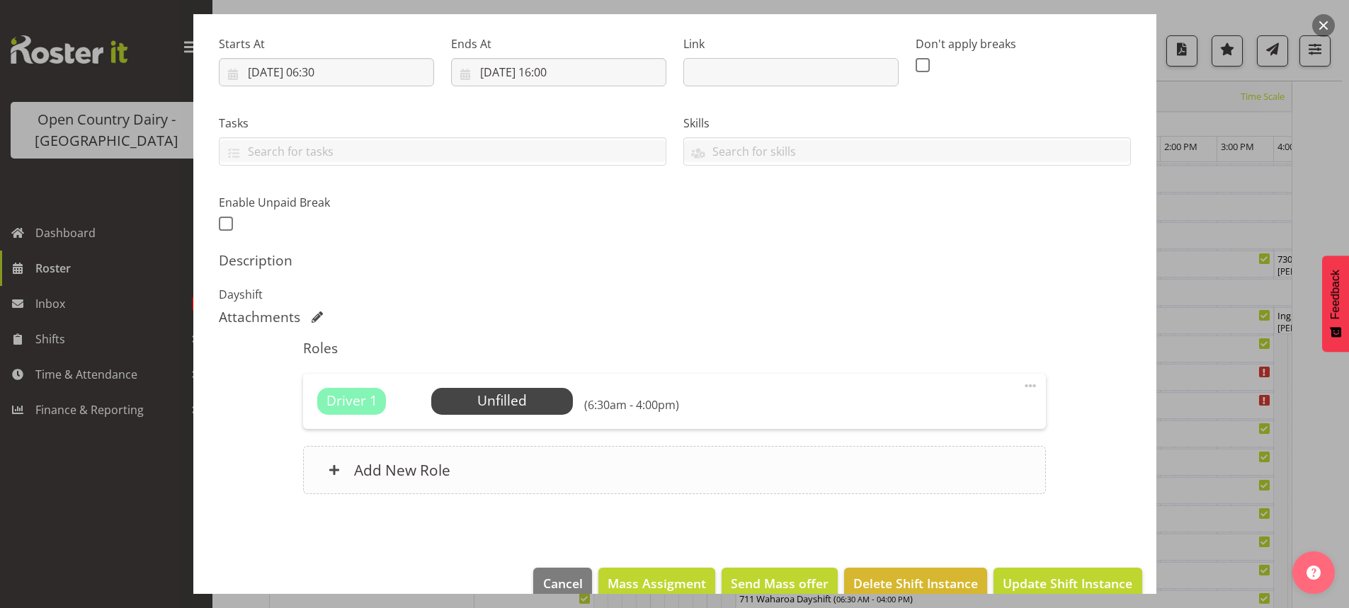
scroll to position [239, 0]
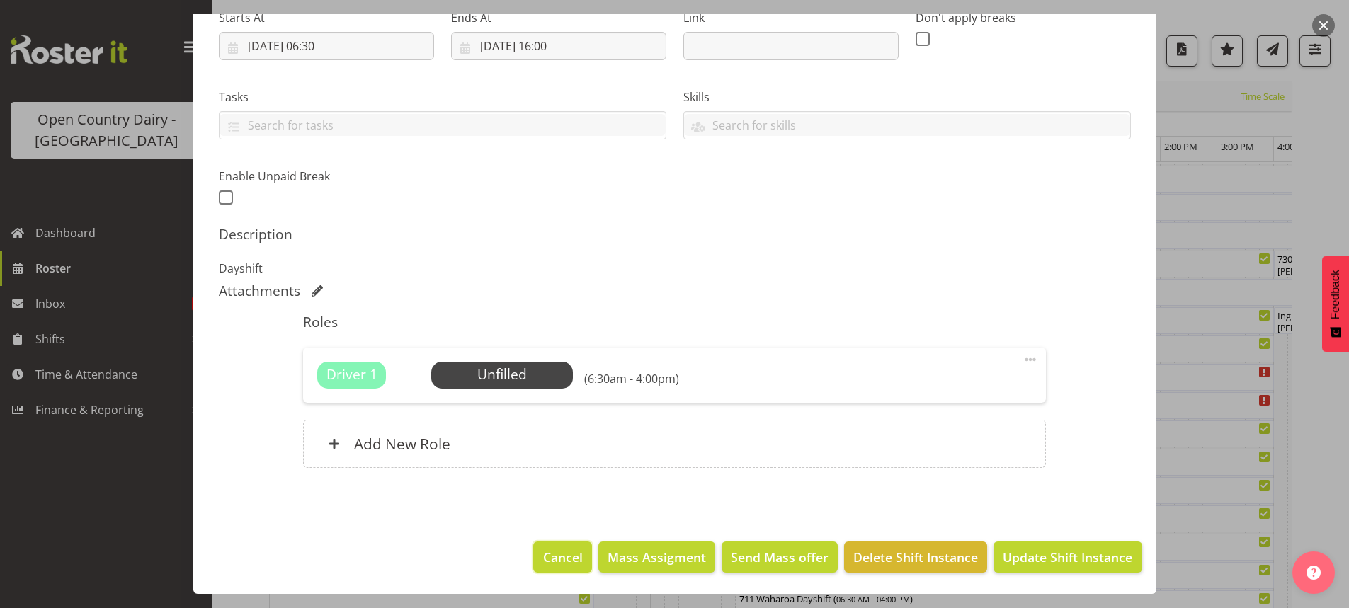
click at [554, 554] on span "Cancel" at bounding box center [563, 557] width 40 height 18
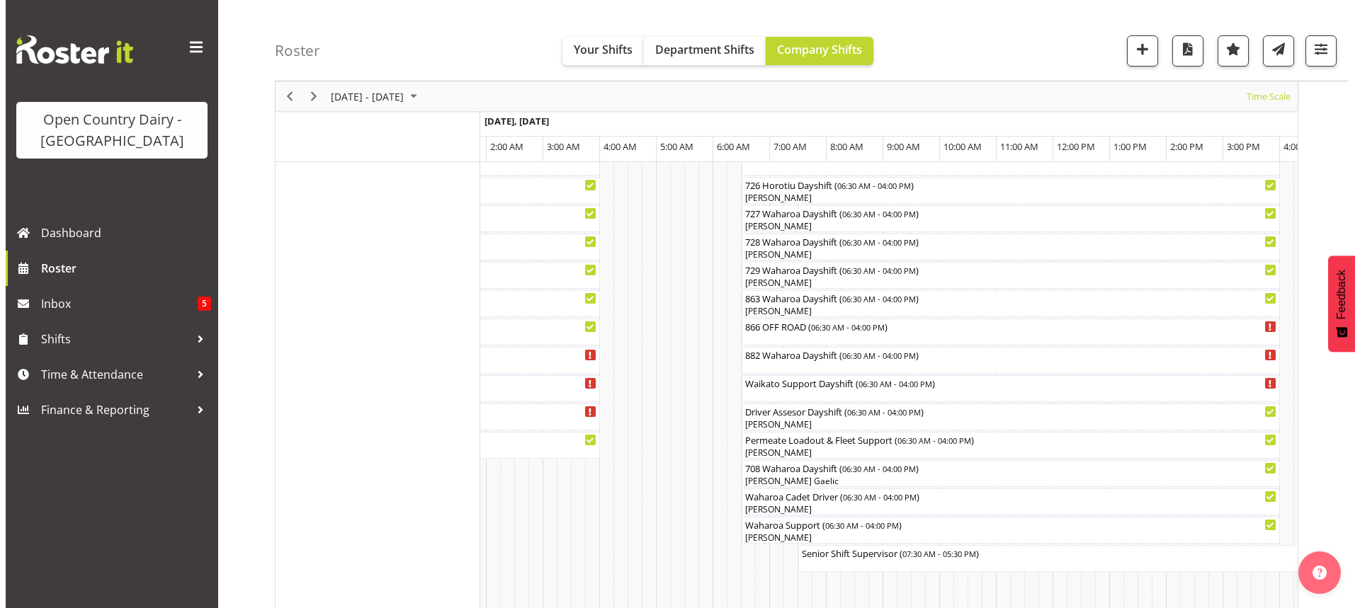
scroll to position [942, 0]
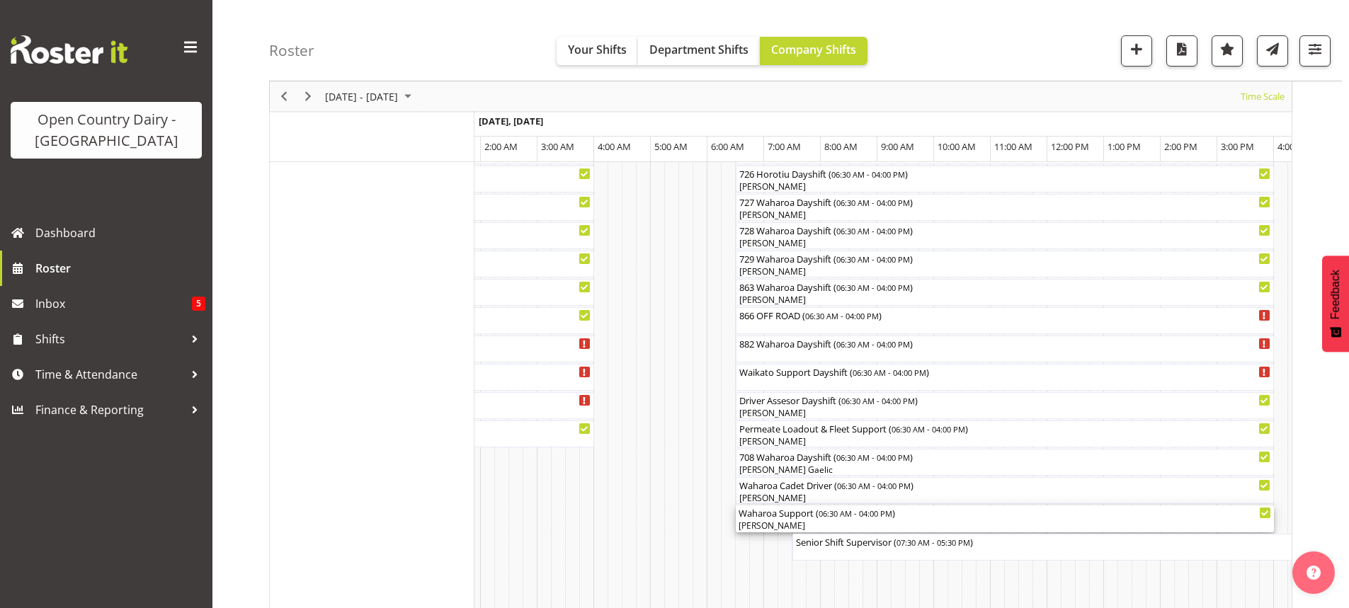
click at [820, 523] on div "[PERSON_NAME]" at bounding box center [1005, 526] width 533 height 13
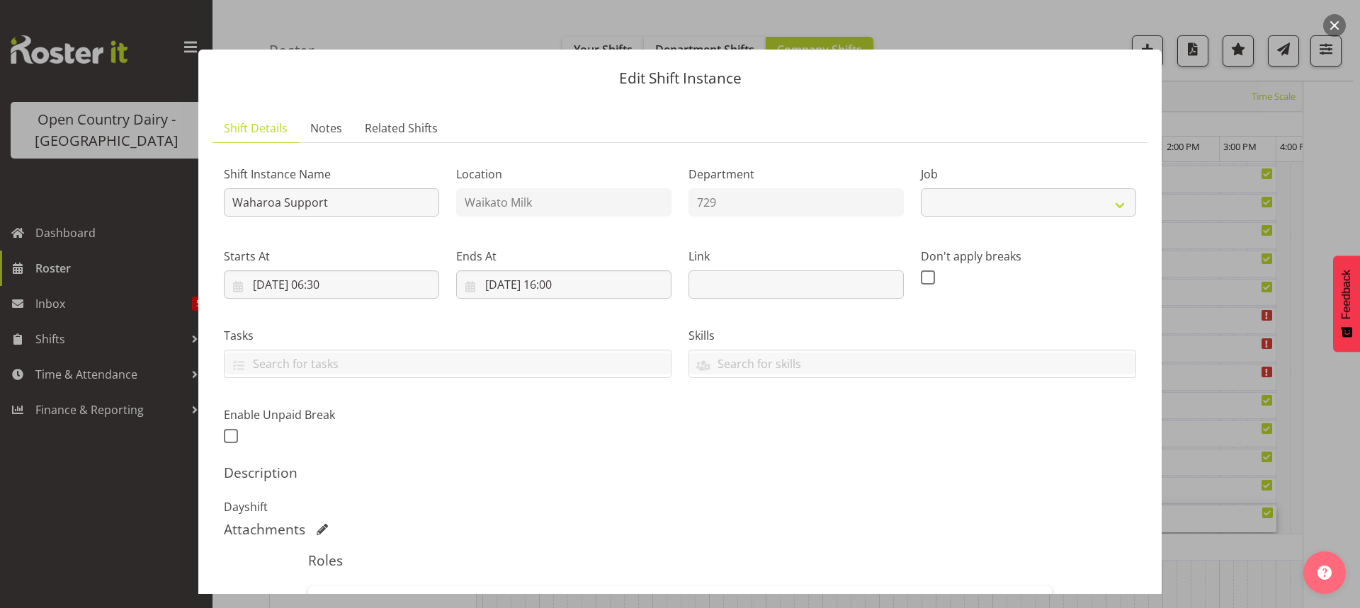
select select "9052"
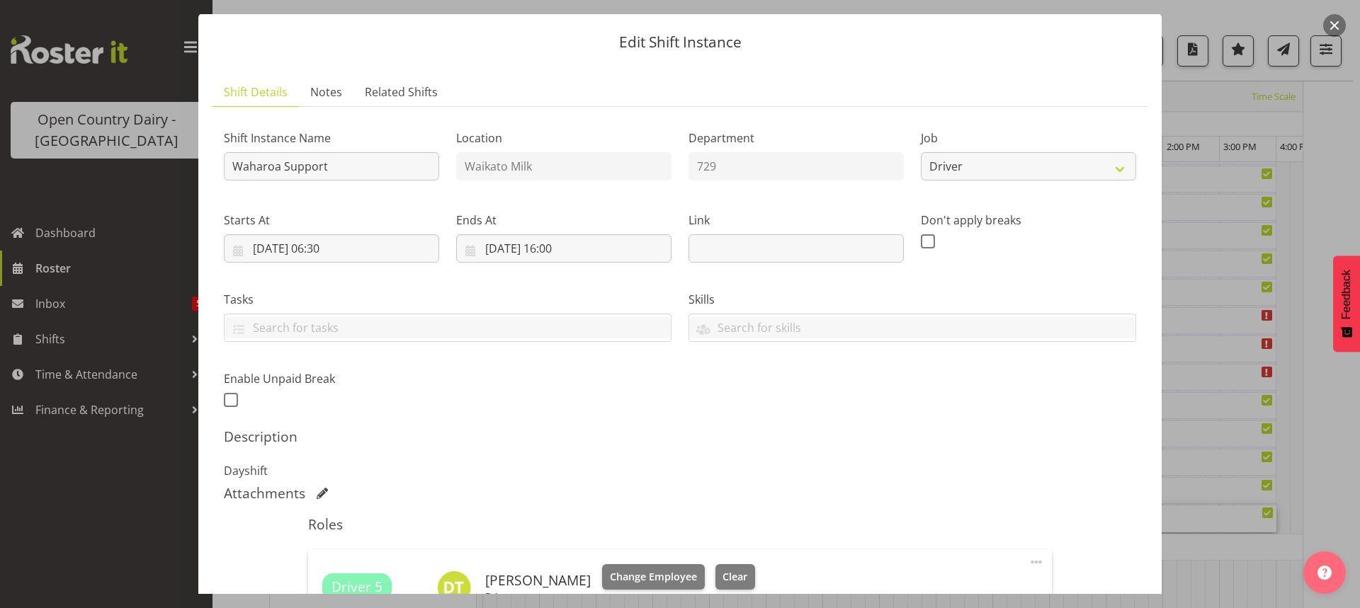
scroll to position [258, 0]
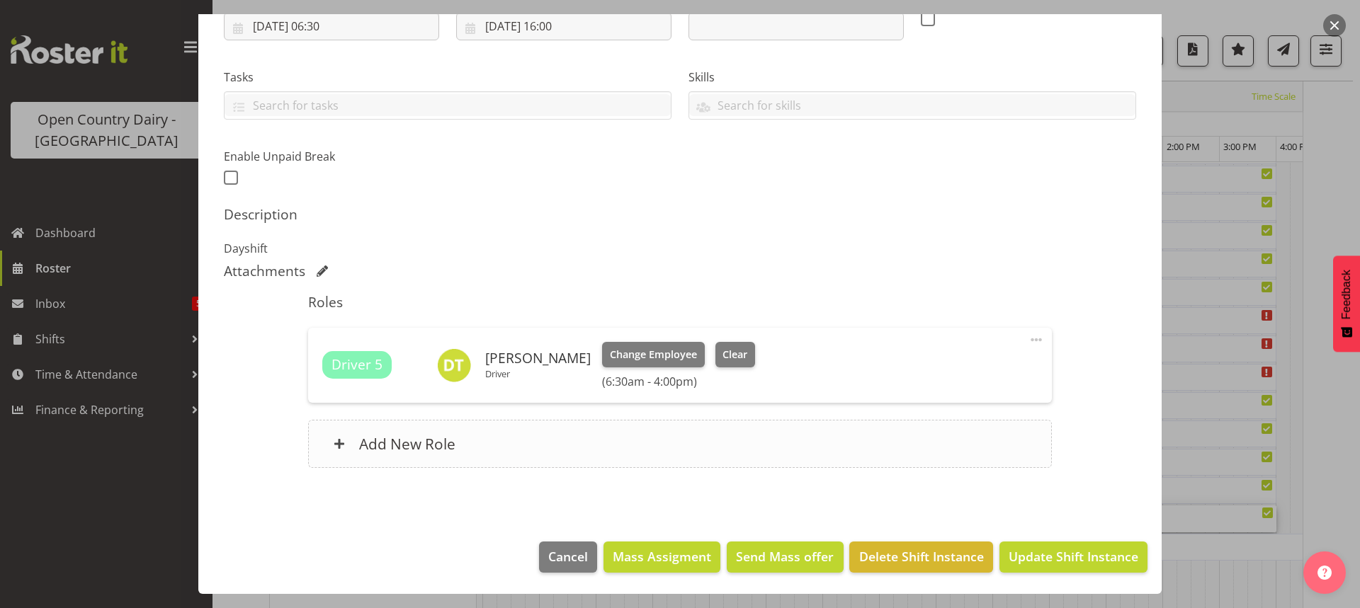
click at [408, 442] on h6 "Add New Role" at bounding box center [407, 444] width 96 height 18
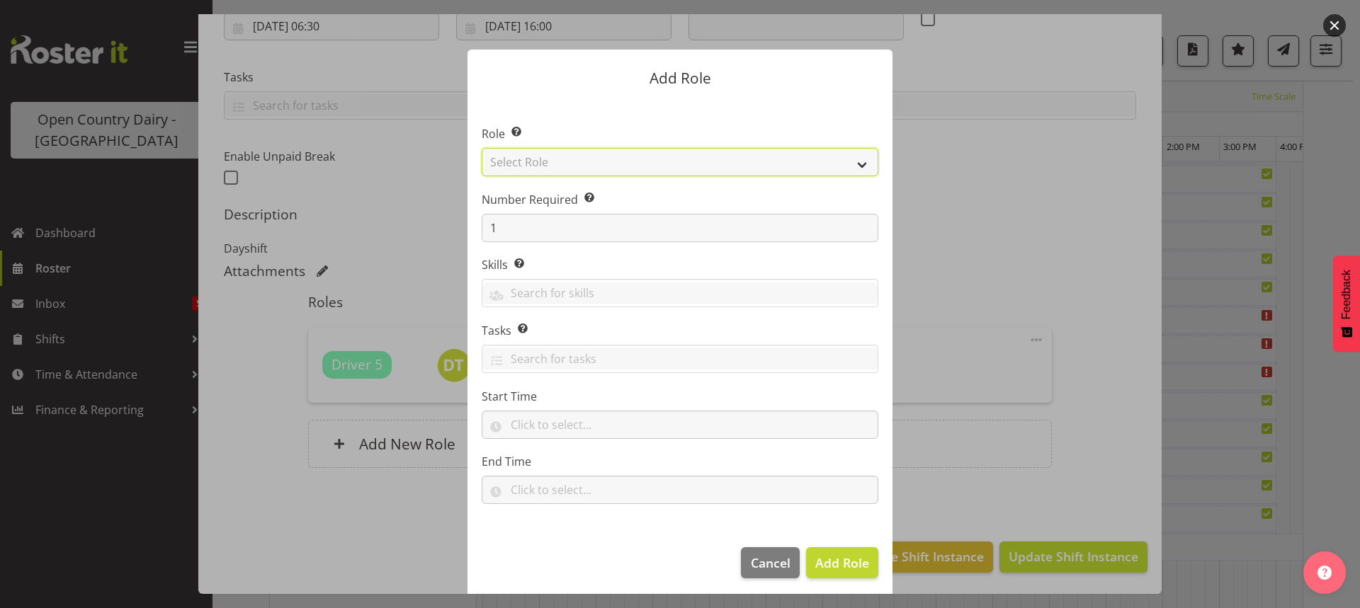
click at [642, 164] on select "Select Role Cadet Driver Crew Leader Driver Driver Buddy Driver Assessor Dayshi…" at bounding box center [680, 162] width 397 height 28
select select "1166"
click at [482, 148] on select "Select Role Cadet Driver Crew Leader Driver Driver Buddy Driver Assessor Dayshi…" at bounding box center [680, 162] width 397 height 28
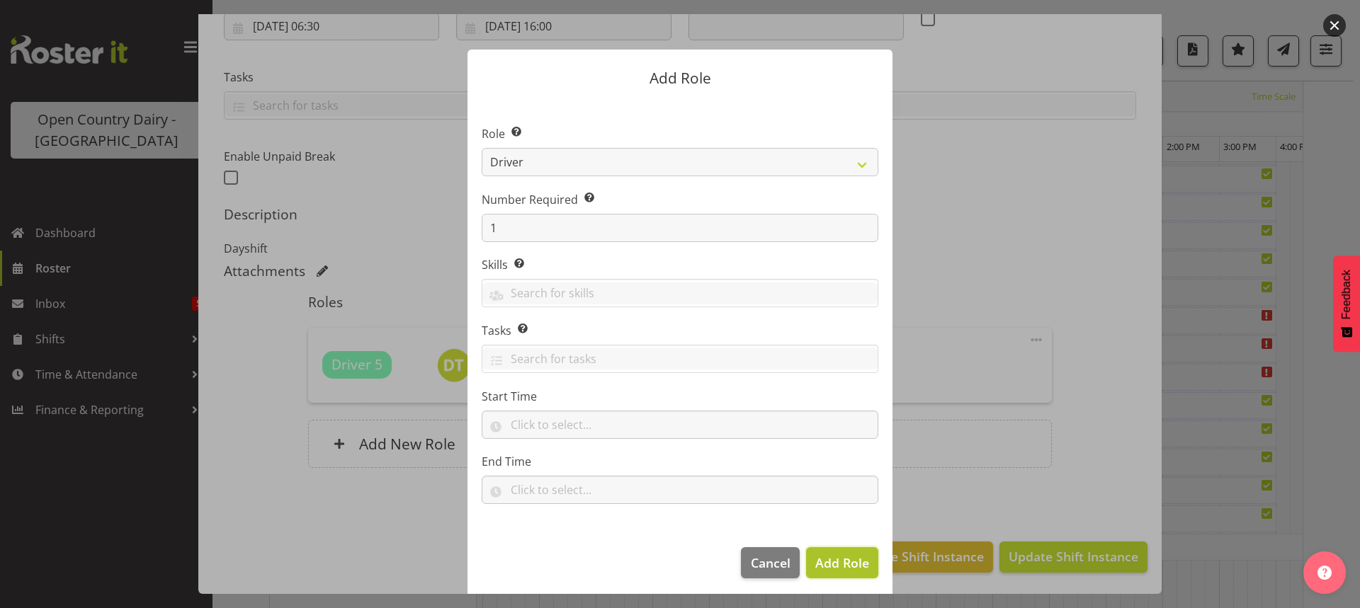
click at [835, 564] on span "Add Role" at bounding box center [842, 562] width 54 height 17
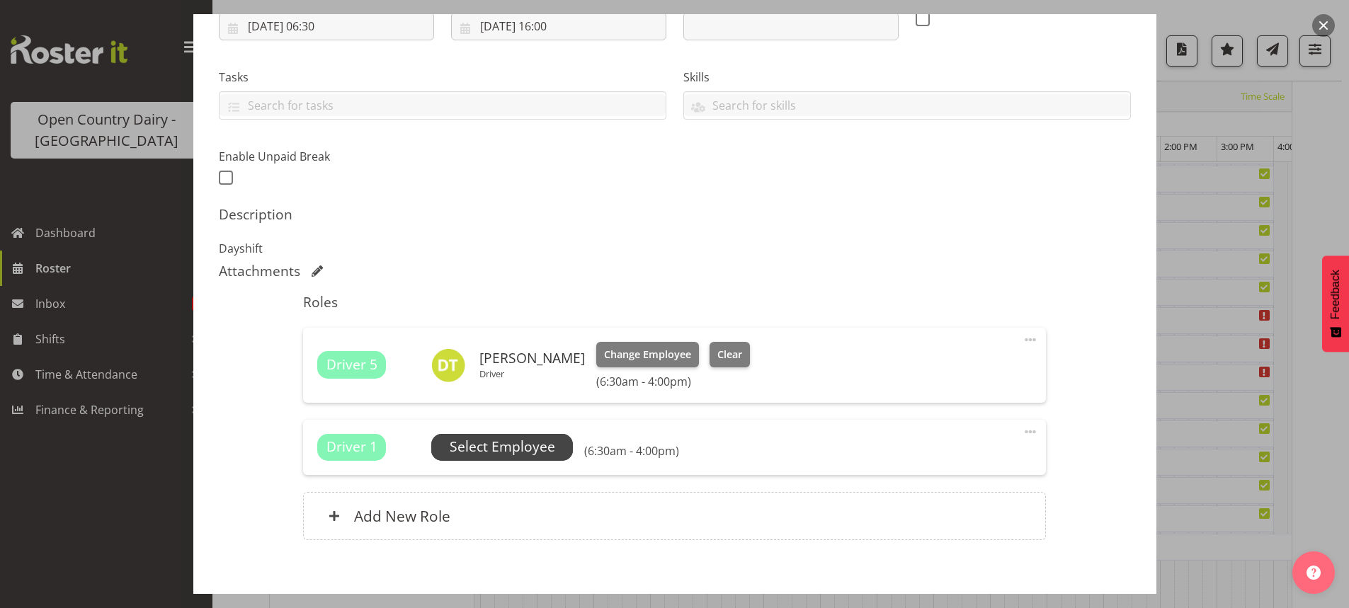
click at [502, 444] on span "Select Employee" at bounding box center [503, 447] width 106 height 21
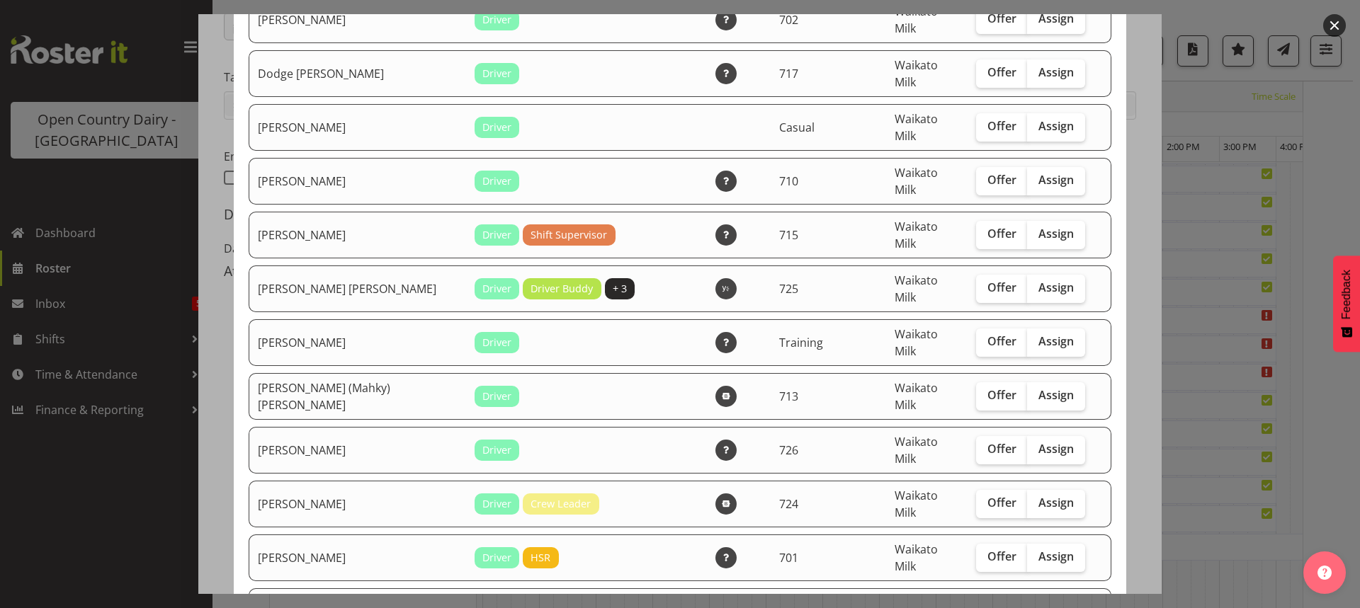
scroll to position [708, 0]
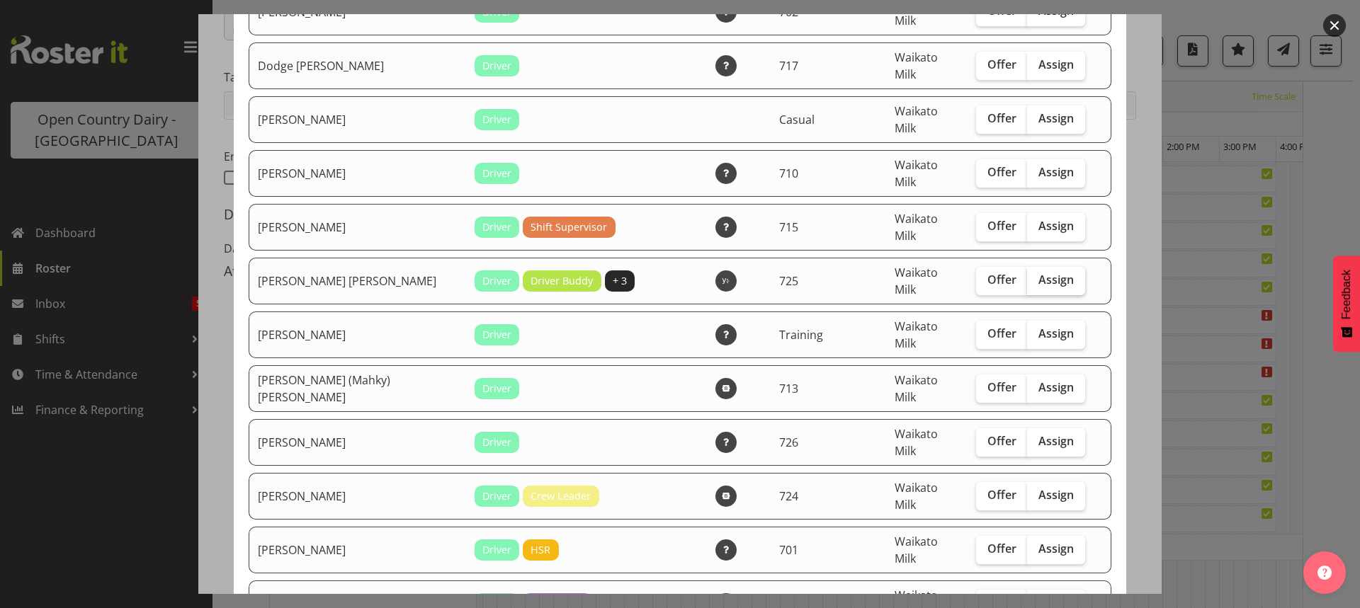
click at [1038, 273] on span "Assign" at bounding box center [1055, 280] width 35 height 14
click at [1030, 275] on input "Assign" at bounding box center [1031, 279] width 9 height 9
checkbox input "true"
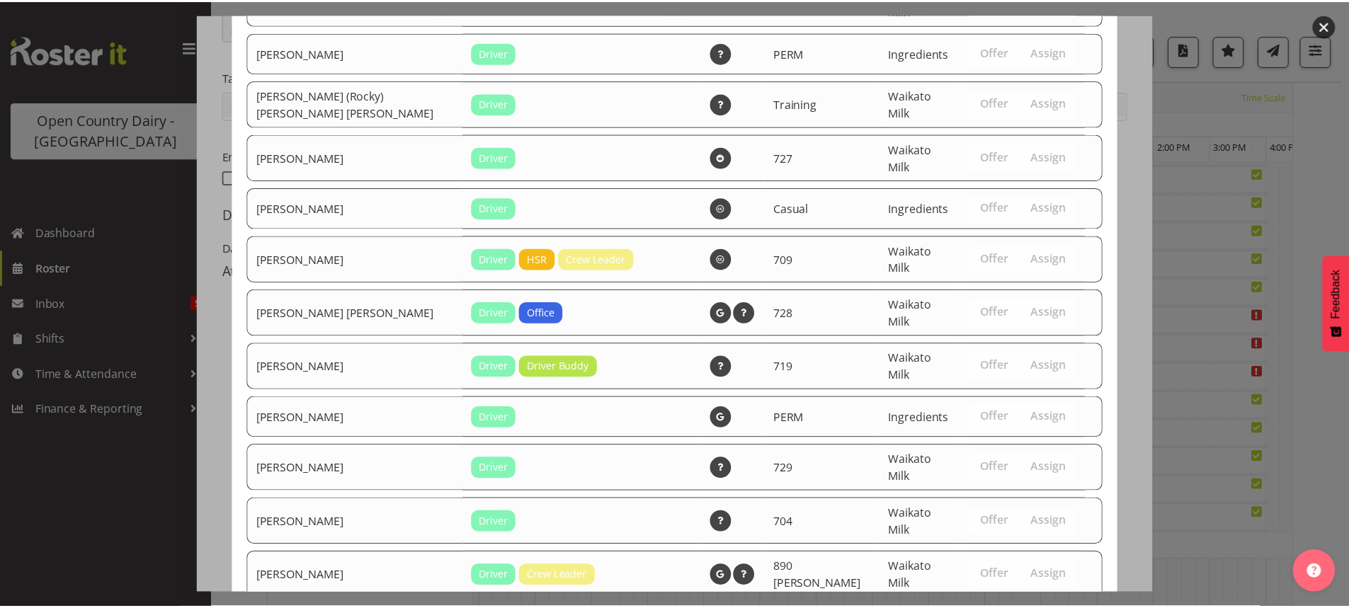
scroll to position [1830, 0]
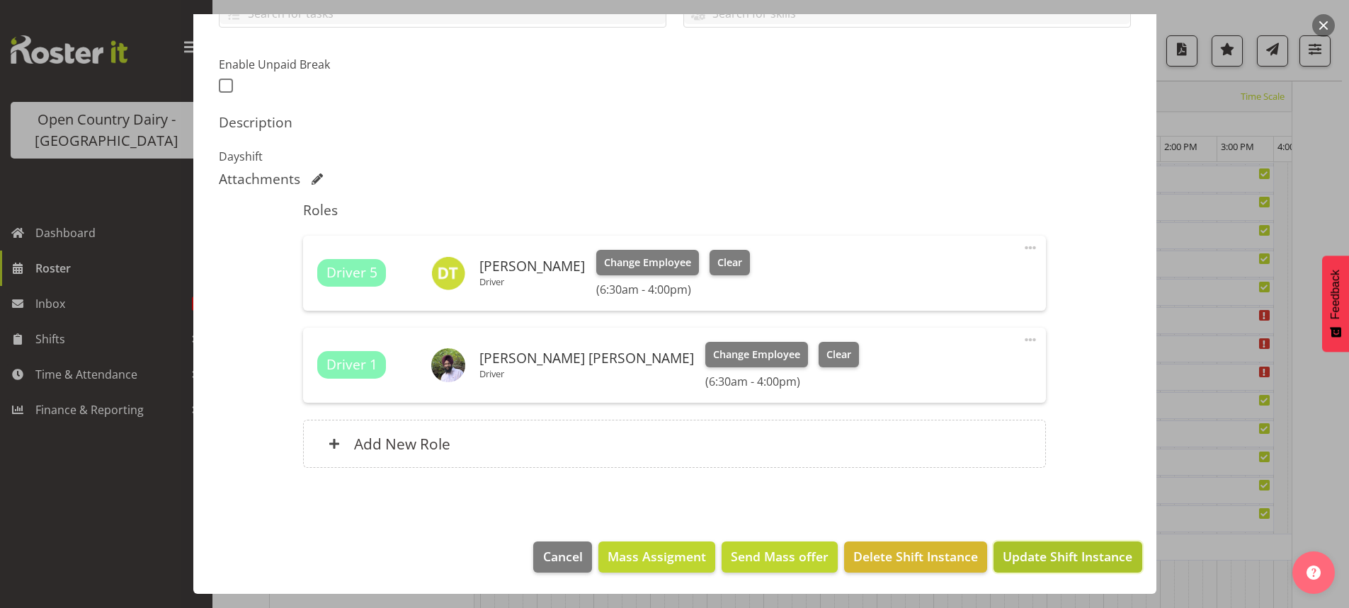
click at [1042, 554] on span "Update Shift Instance" at bounding box center [1068, 556] width 130 height 18
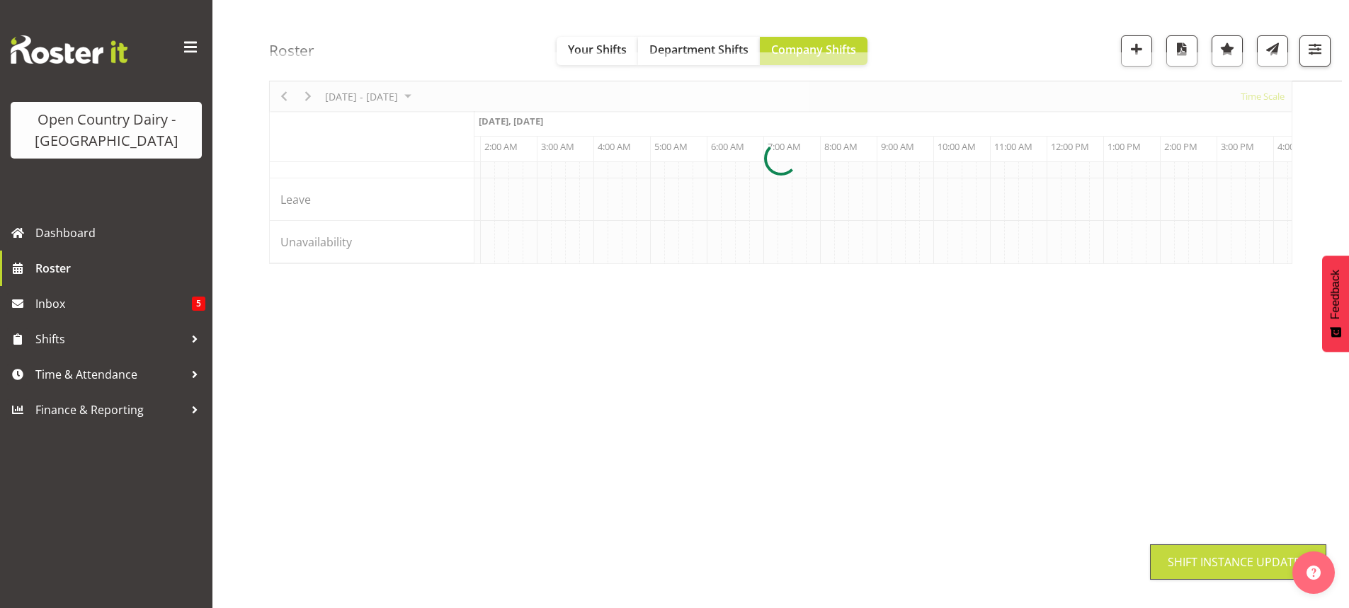
scroll to position [92, 0]
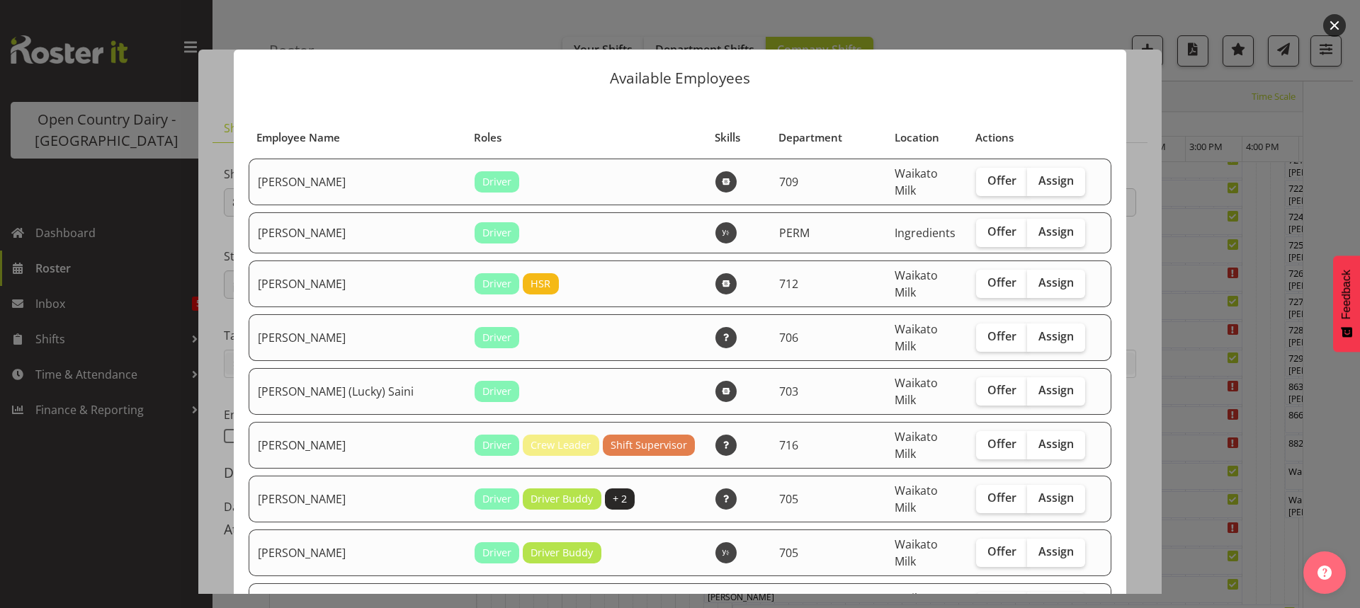
scroll to position [97, 0]
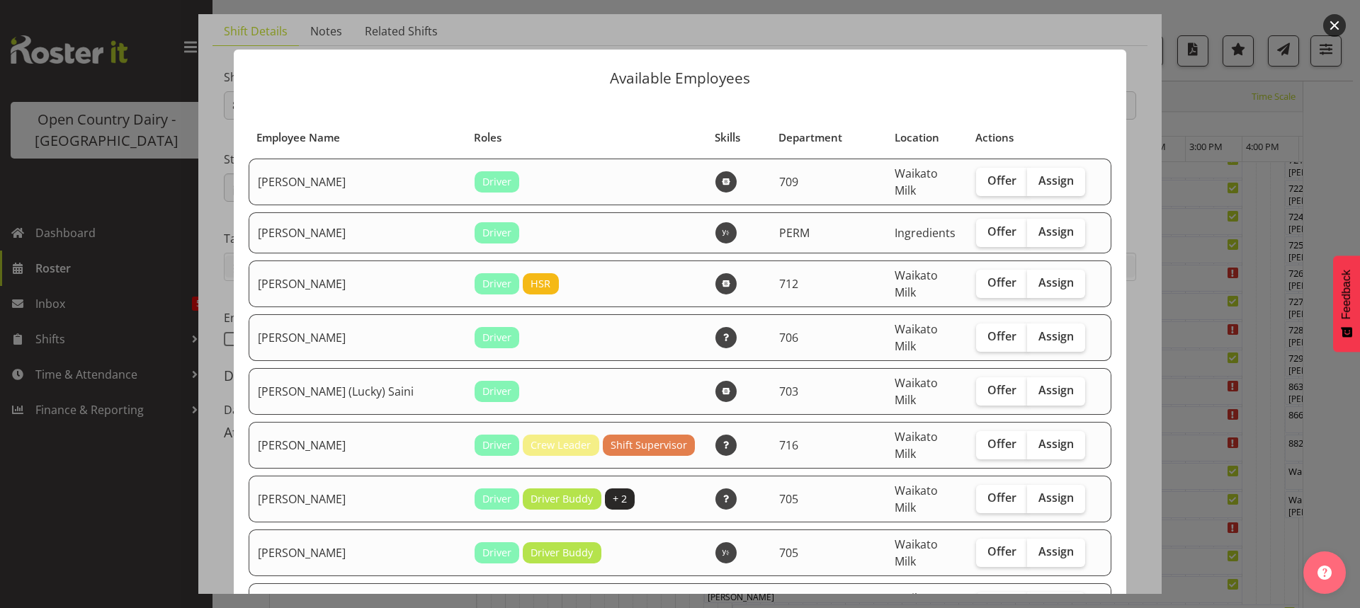
checkbox input "true"
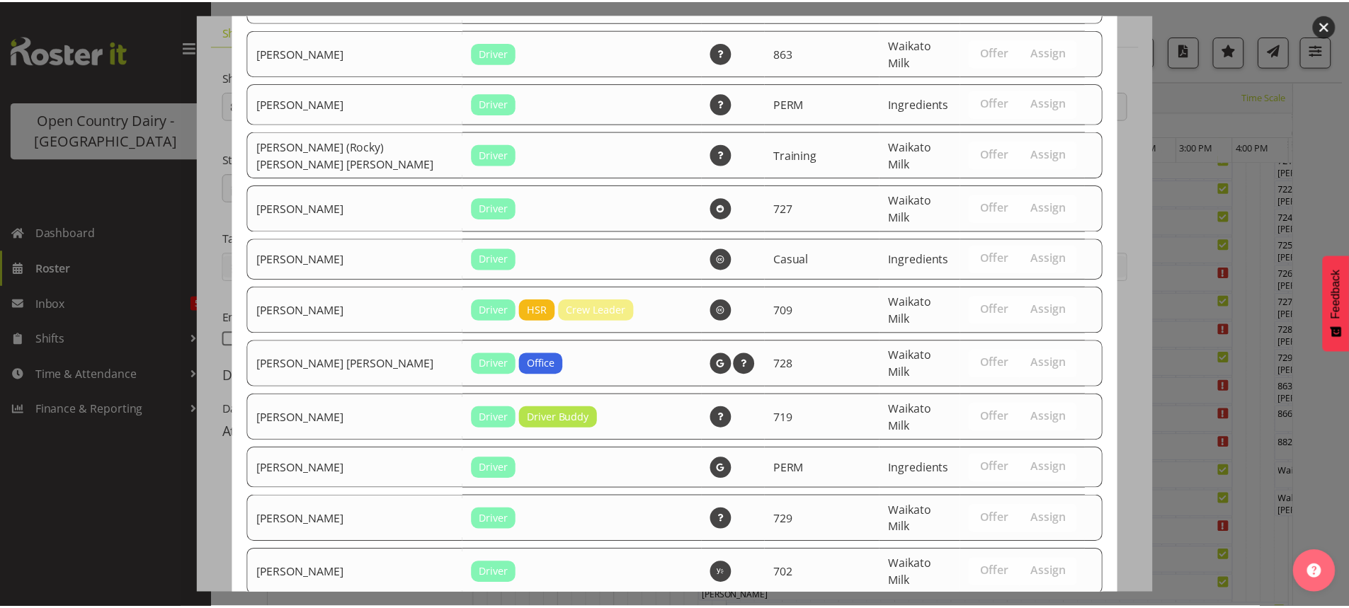
scroll to position [2889, 0]
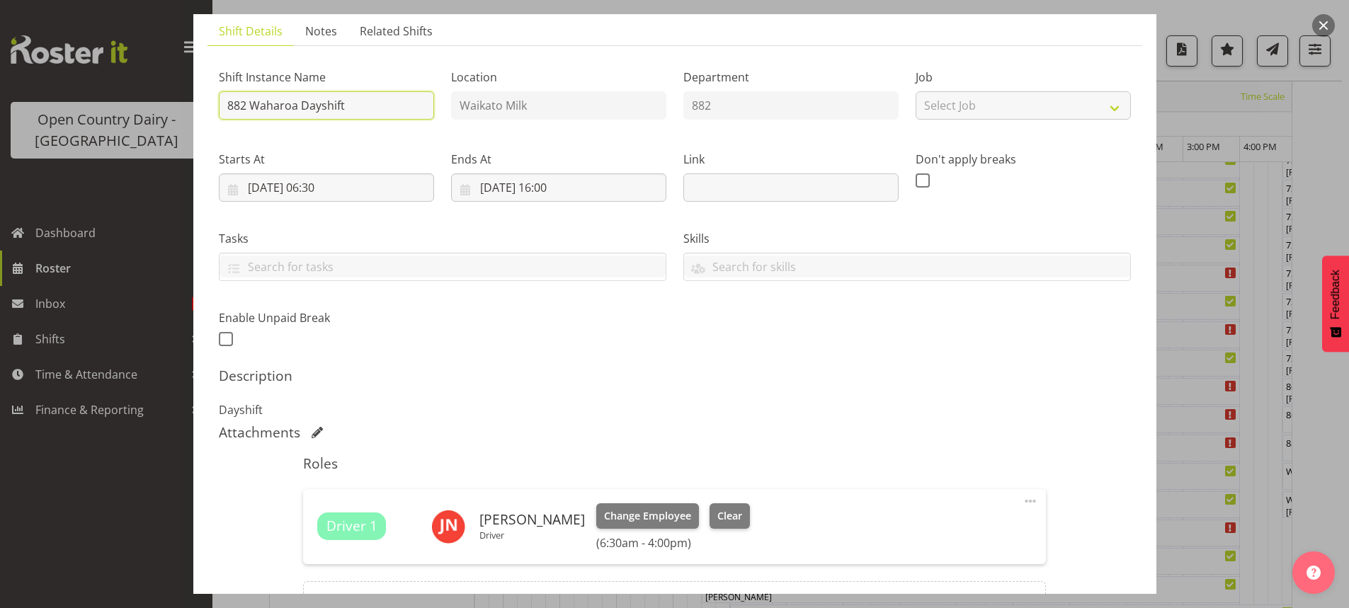
click at [375, 107] on input "882 Waharoa Dayshift" at bounding box center [326, 105] width 215 height 28
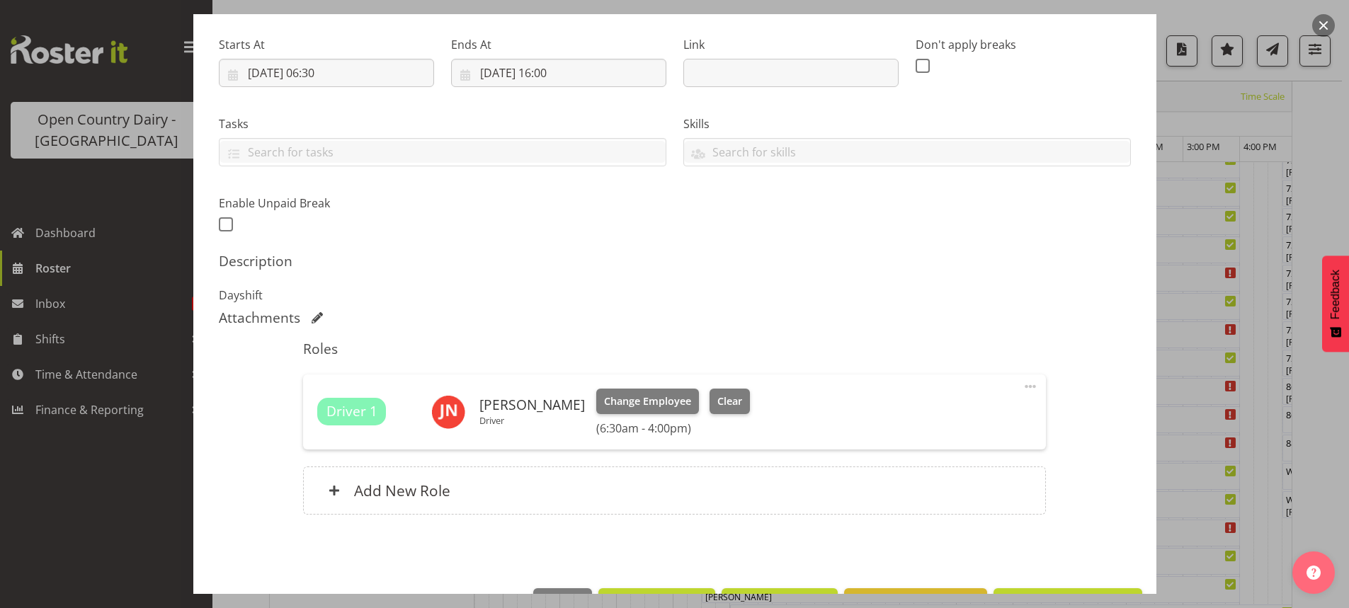
scroll to position [258, 0]
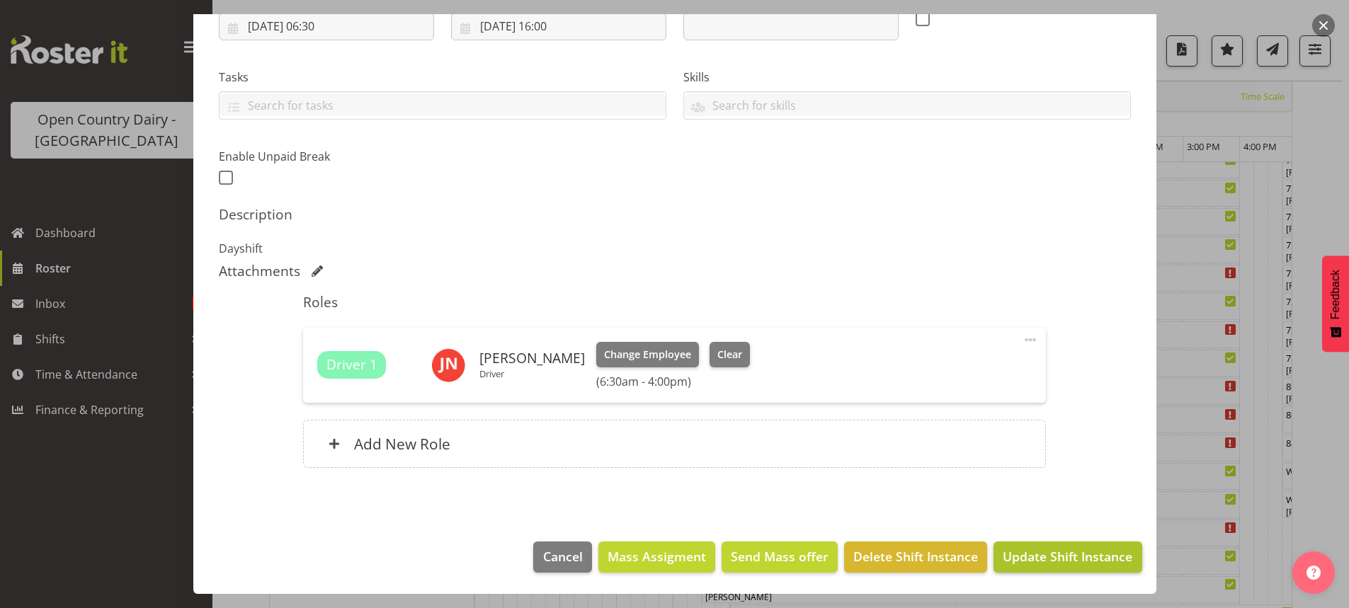
type input "882 Waharoa Dayshift Travel to [GEOGRAPHIC_DATA]"
click at [1066, 553] on span "Update Shift Instance" at bounding box center [1068, 556] width 130 height 18
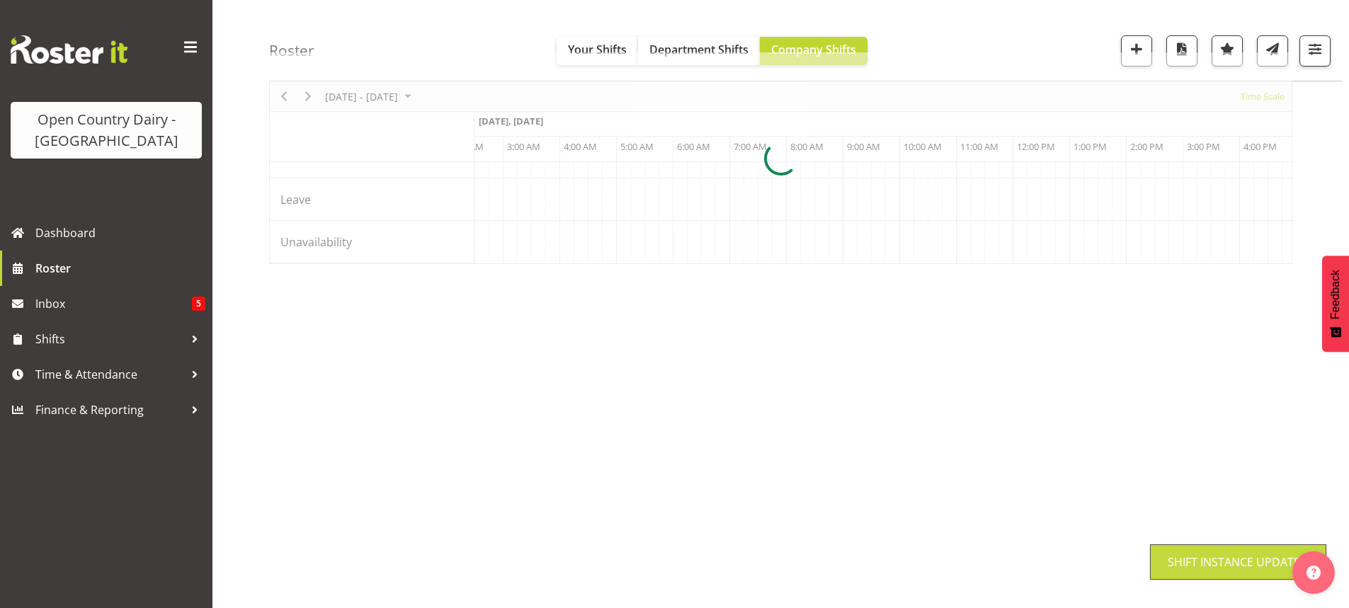
scroll to position [92, 0]
